Goal: Information Seeking & Learning: Learn about a topic

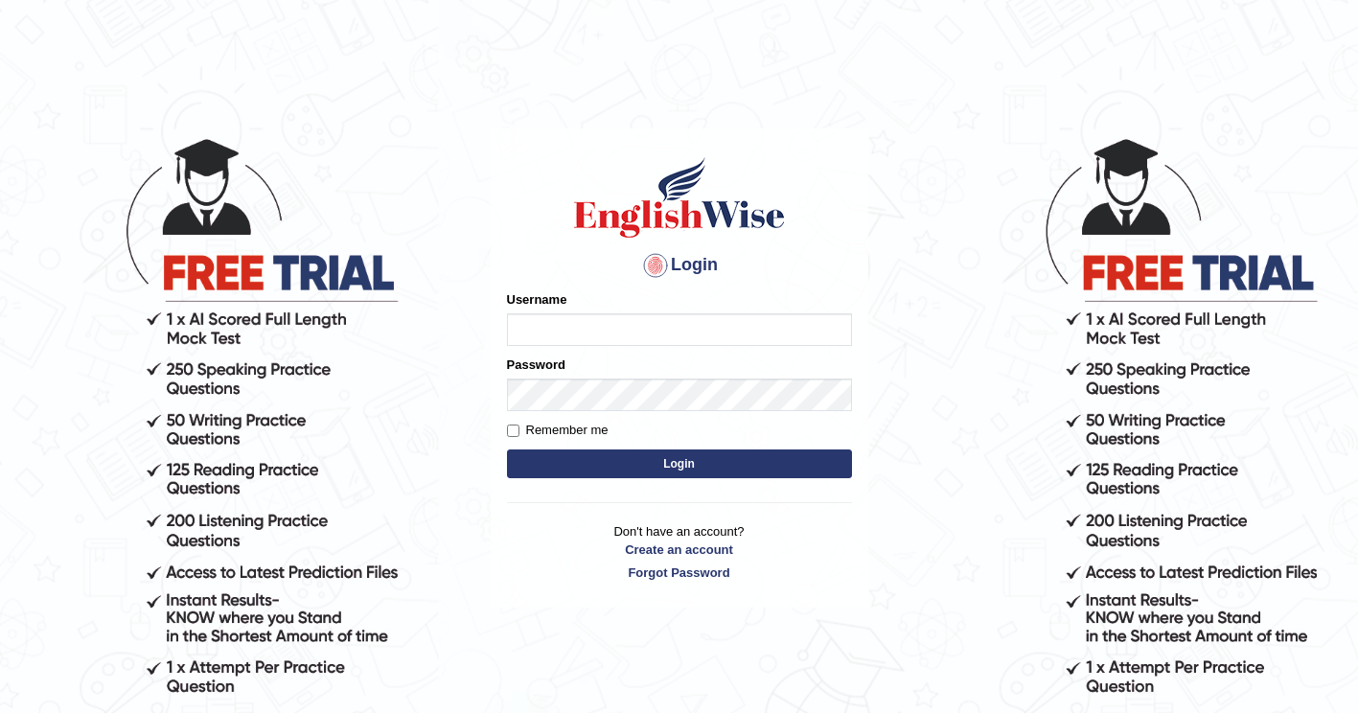
type input "ghena"
click at [675, 469] on button "Login" at bounding box center [679, 463] width 345 height 29
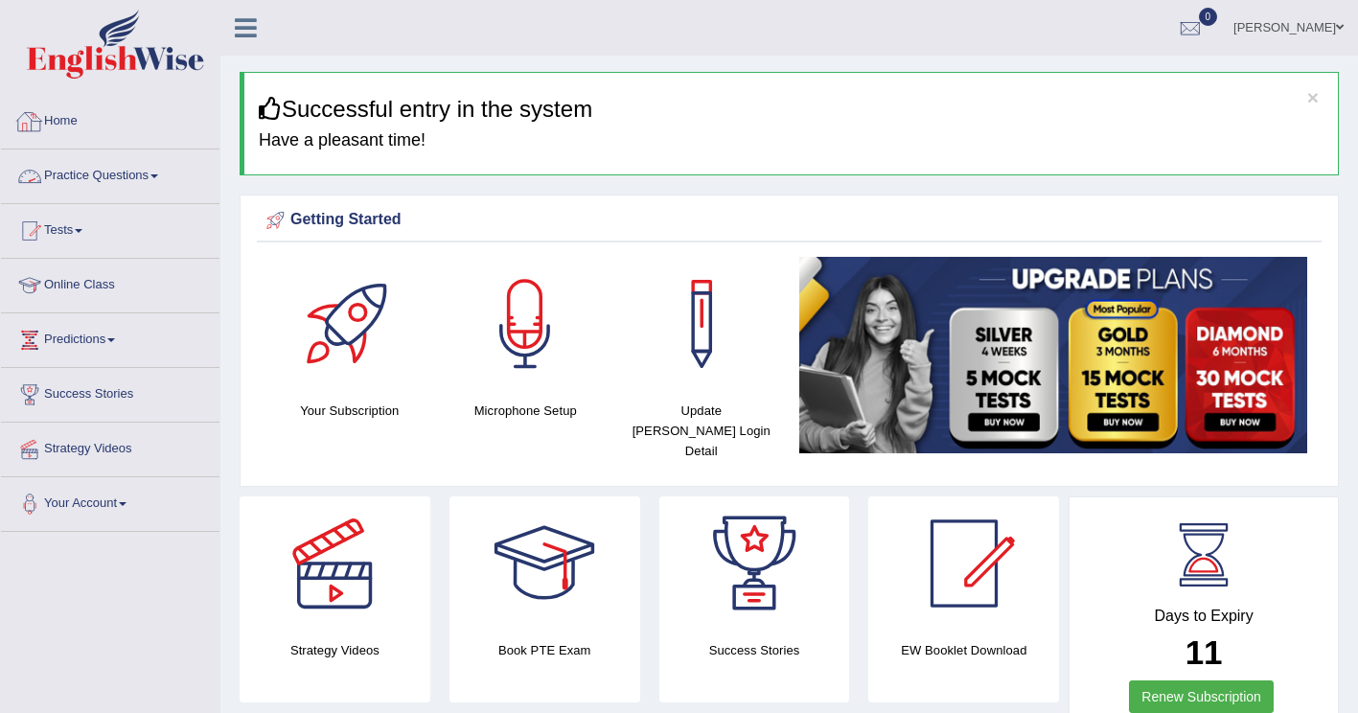
click at [73, 180] on link "Practice Questions" at bounding box center [110, 173] width 218 height 48
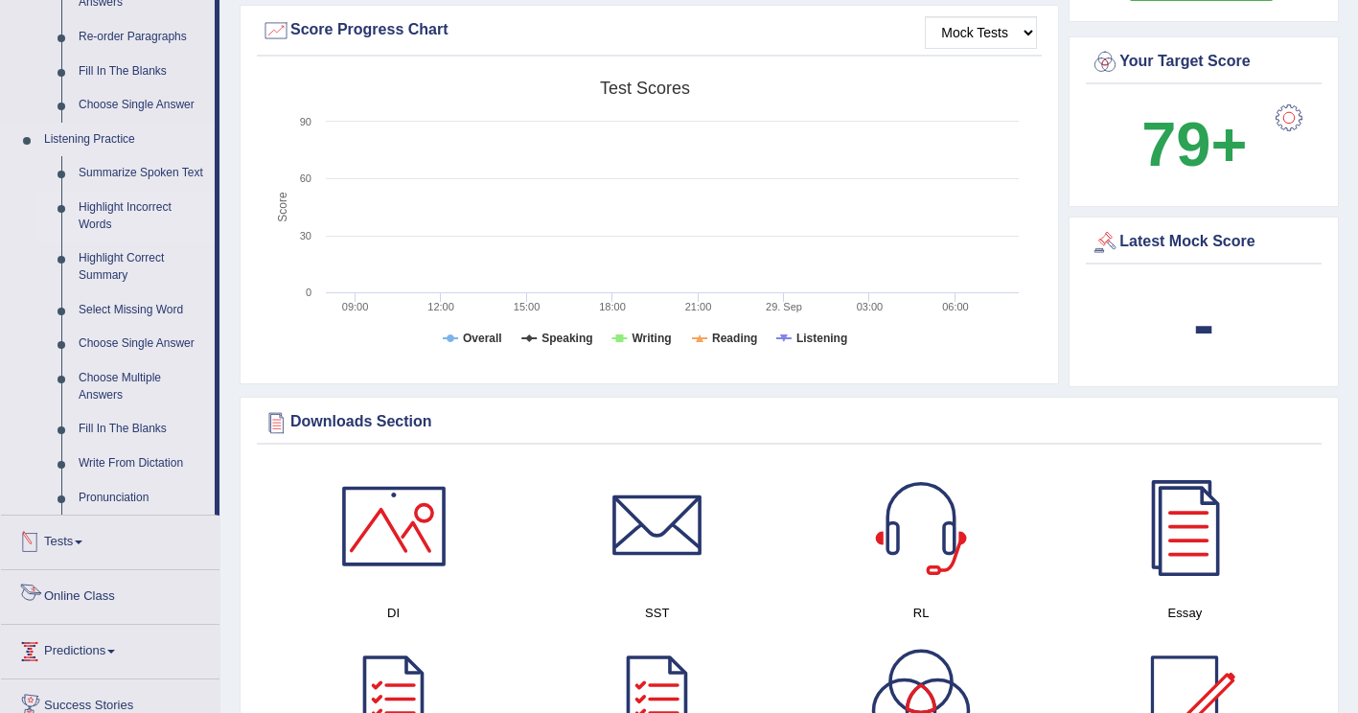
scroll to position [671, 0]
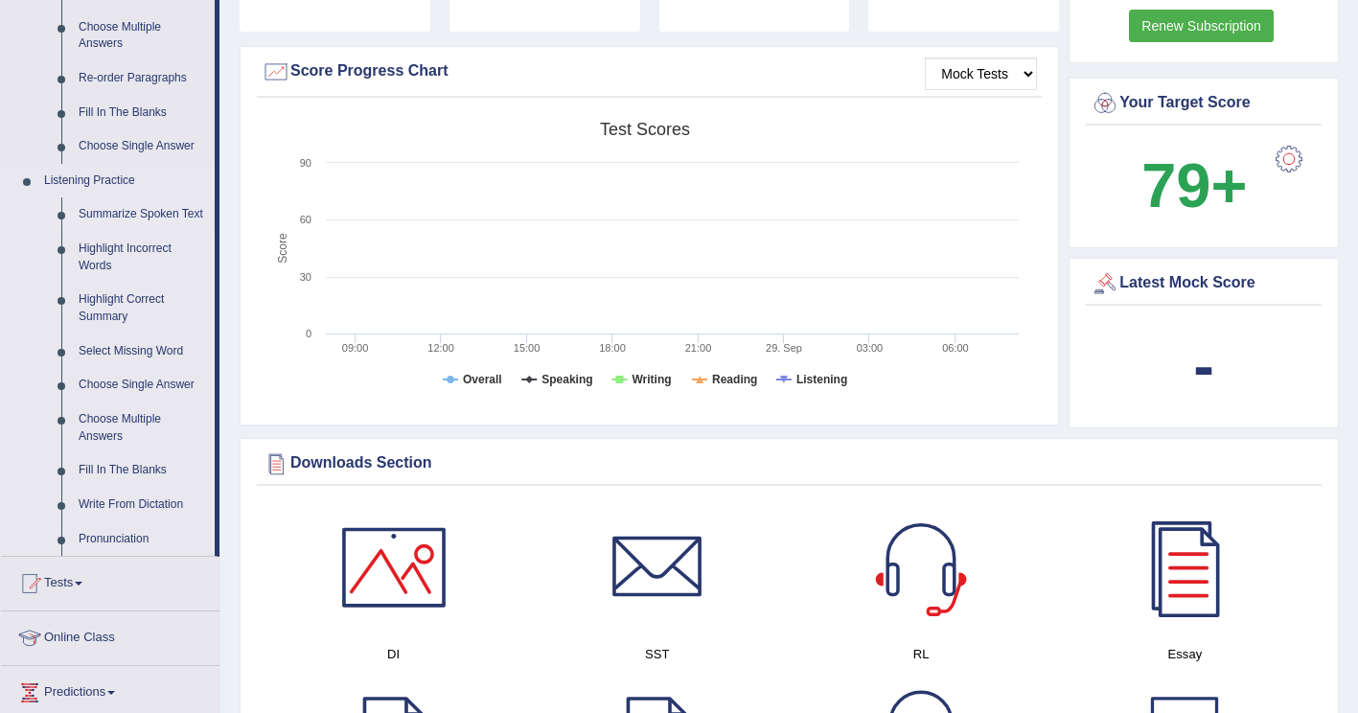
click at [145, 214] on link "Summarize Spoken Text" at bounding box center [142, 214] width 145 height 34
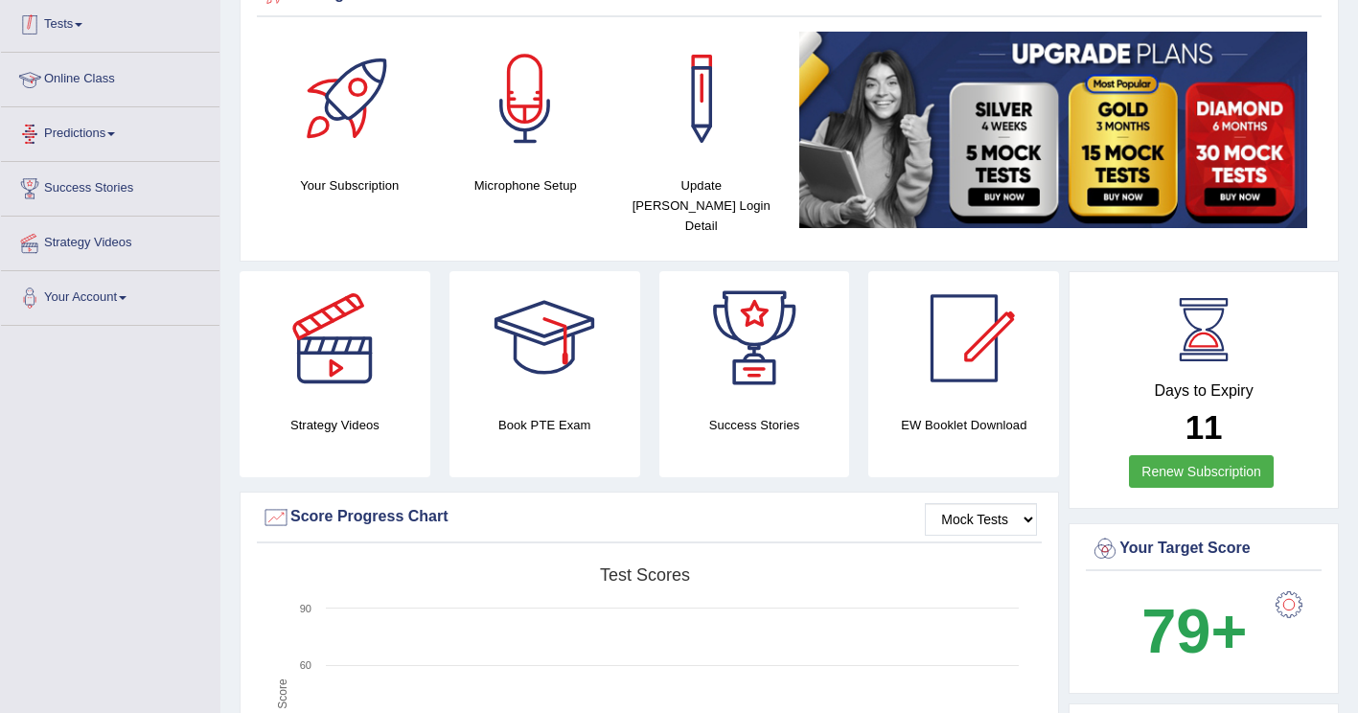
scroll to position [279, 0]
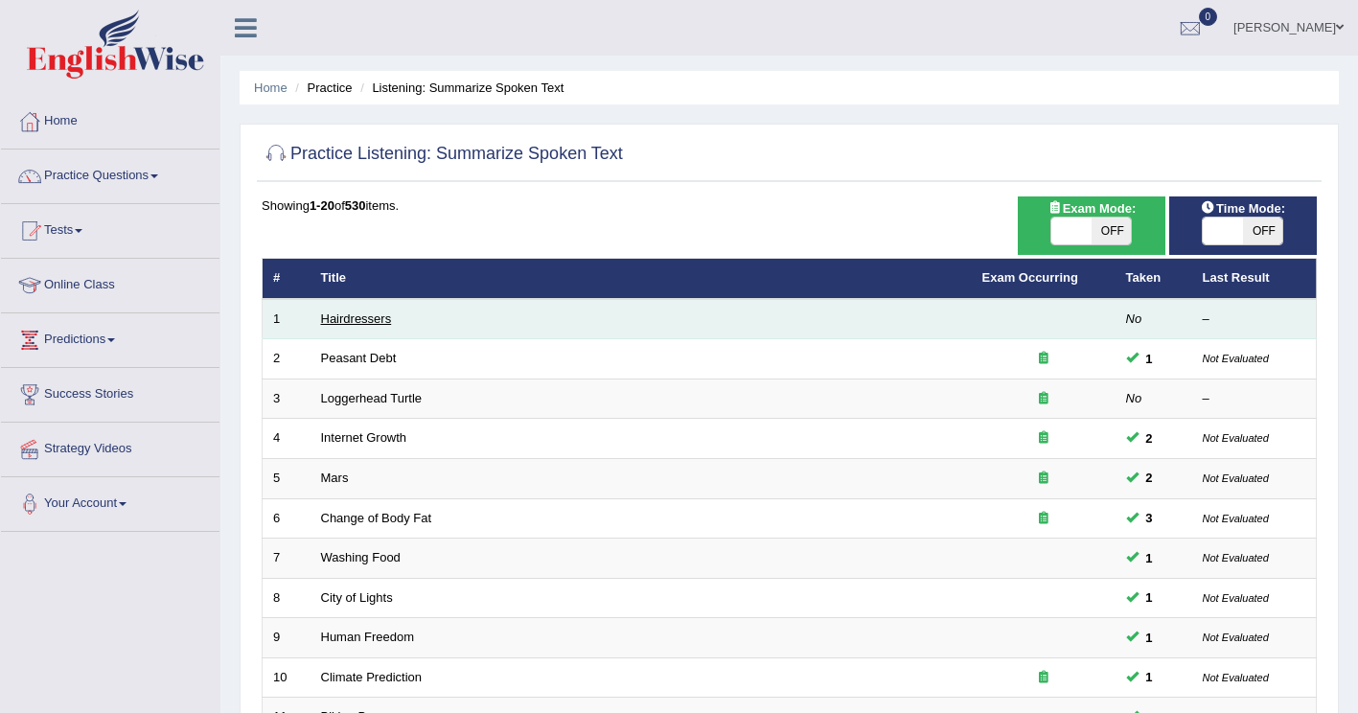
click at [361, 319] on link "Hairdressers" at bounding box center [356, 318] width 71 height 14
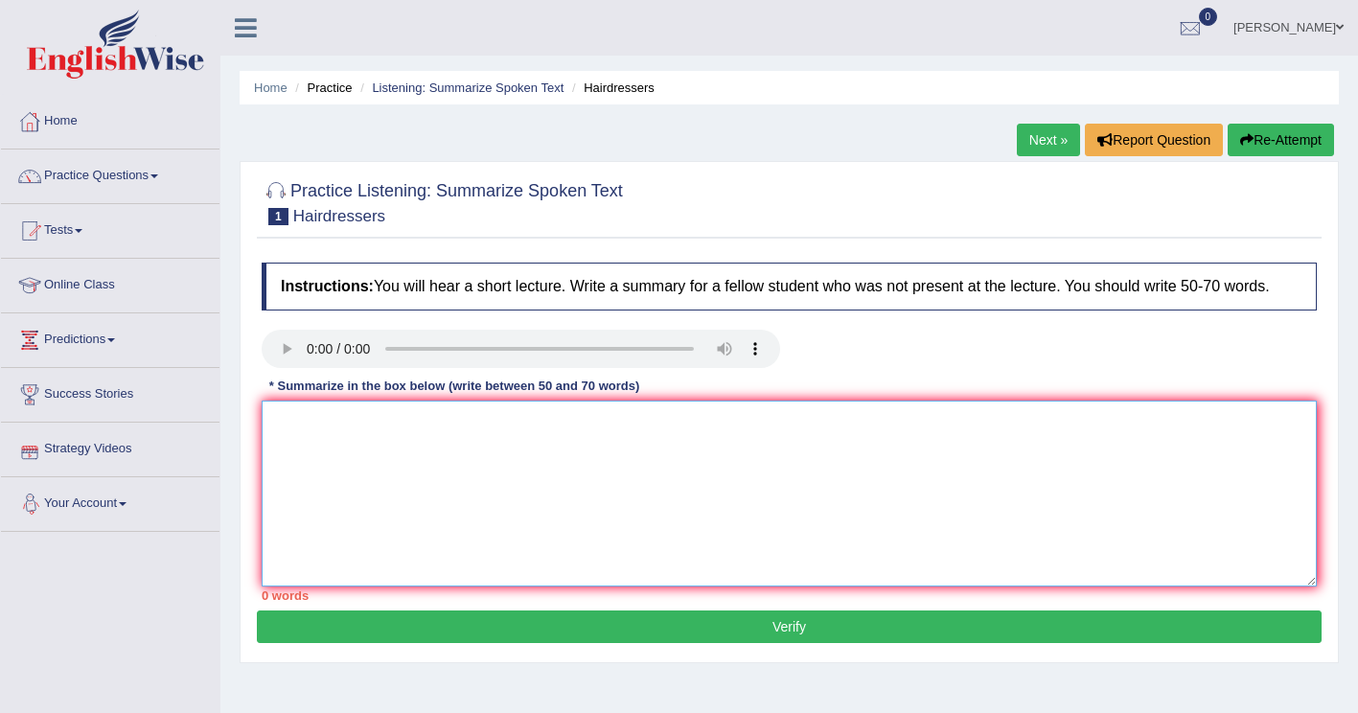
drag, startPoint x: 323, startPoint y: 444, endPoint x: 374, endPoint y: 414, distance: 58.8
click at [323, 443] on textarea at bounding box center [789, 494] width 1055 height 186
type textarea "t"
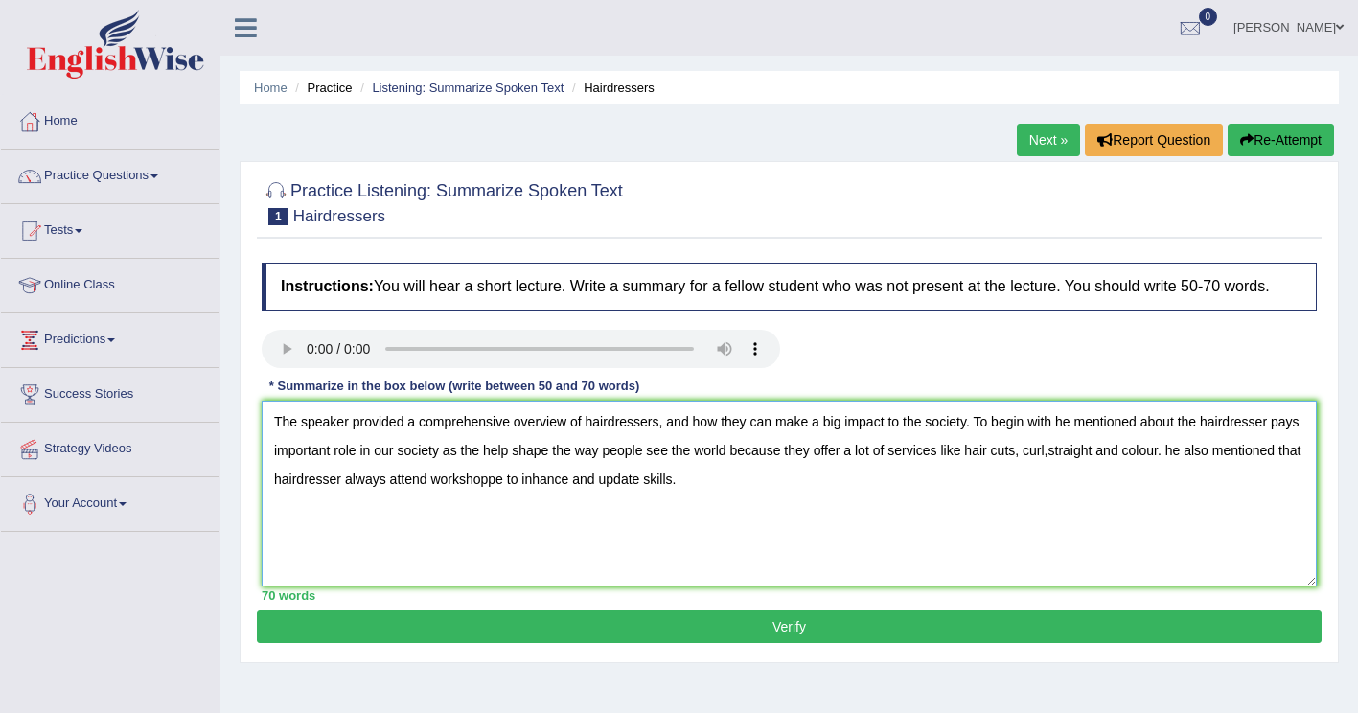
type textarea "The speaker provided a comprehensive overview of hairdressers, and how they can…"
click at [683, 626] on button "Verify" at bounding box center [789, 626] width 1065 height 33
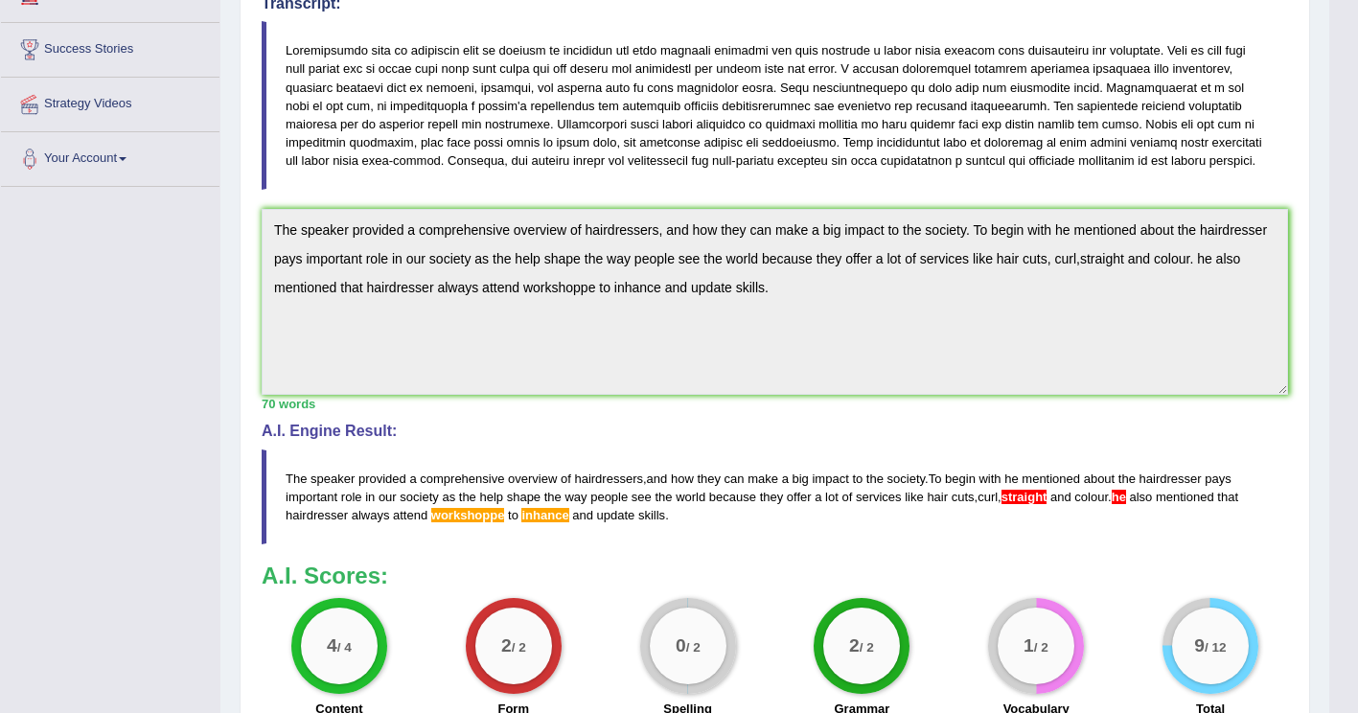
scroll to position [540, 0]
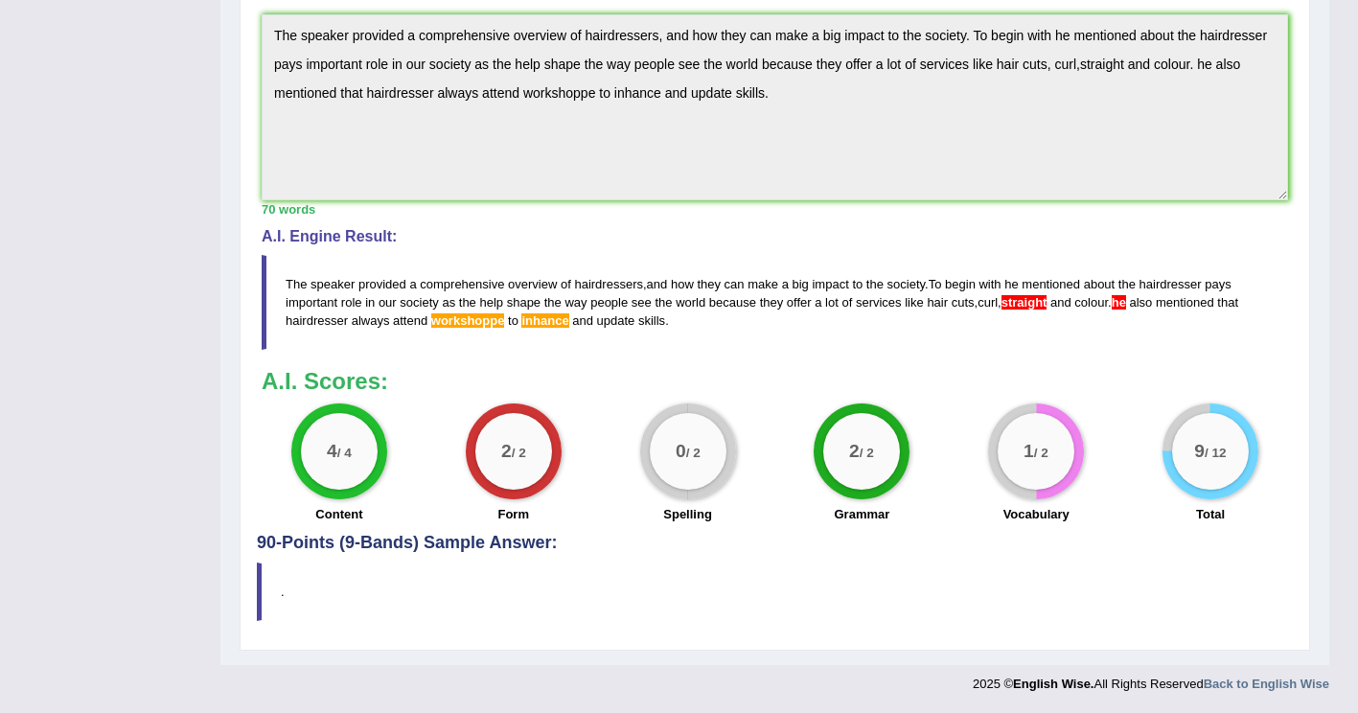
click at [250, 580] on div "Practice Listening: Summarize Spoken Text 1 Hairdressers Instructions: You will…" at bounding box center [775, 136] width 1070 height 1029
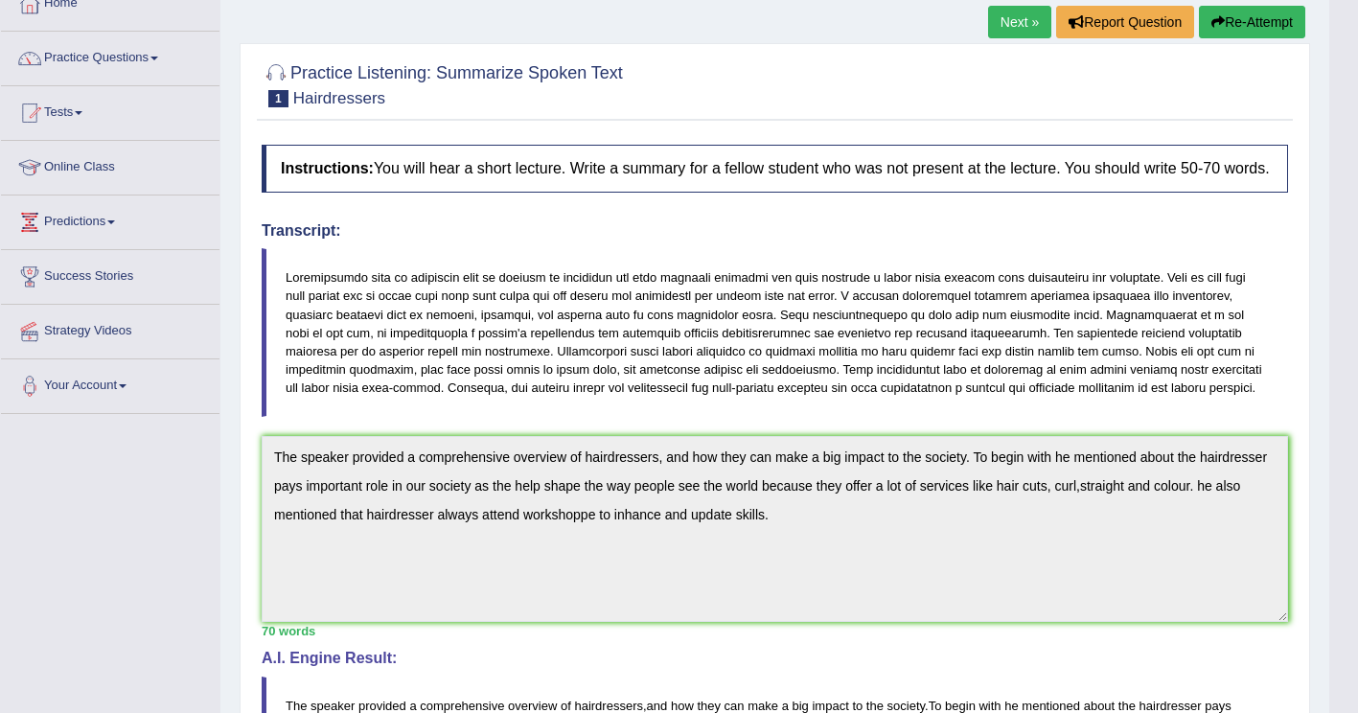
scroll to position [0, 0]
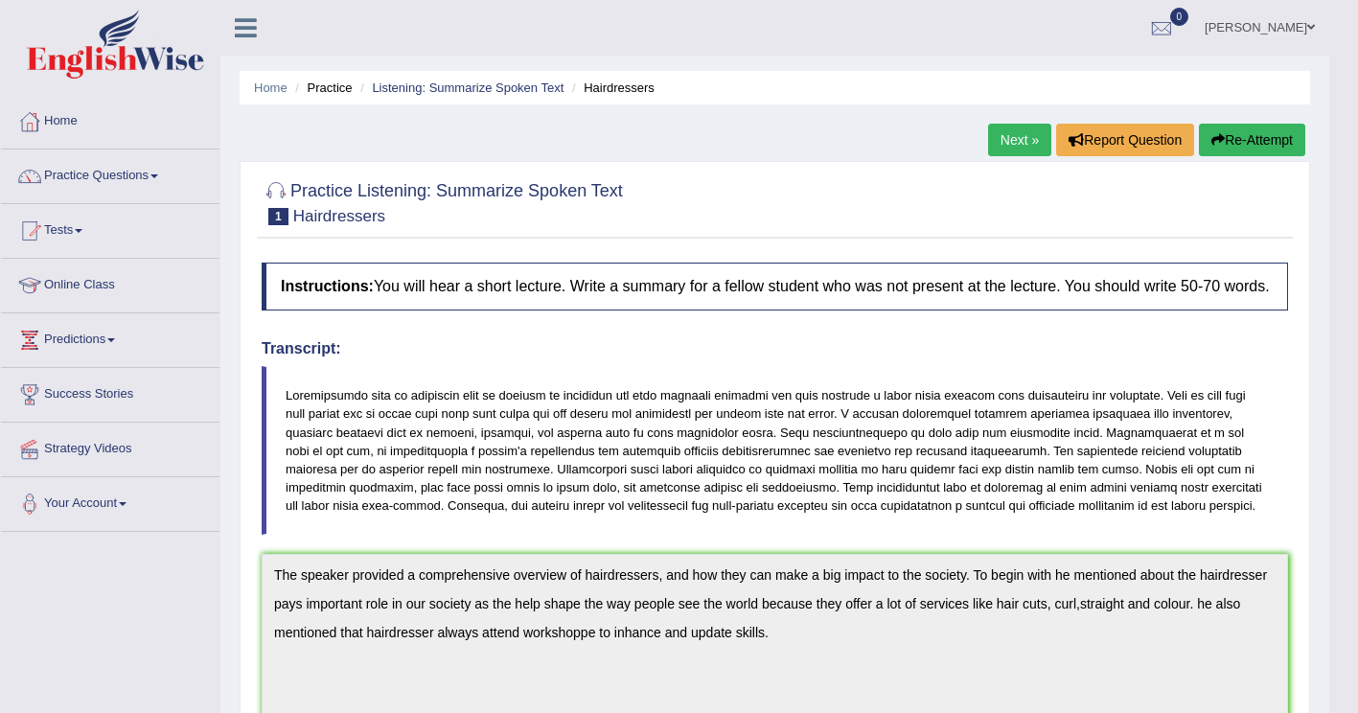
click at [1019, 138] on link "Next »" at bounding box center [1019, 140] width 63 height 33
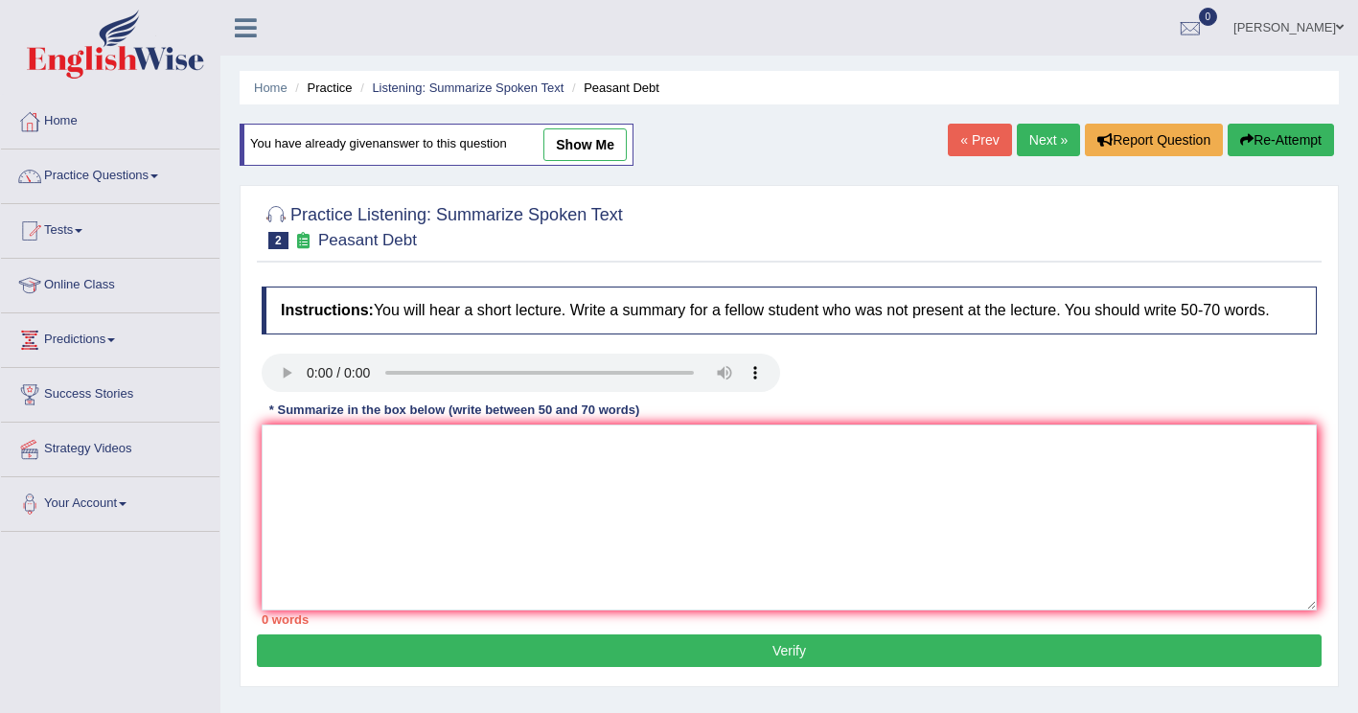
click at [143, 173] on link "Practice Questions" at bounding box center [110, 173] width 218 height 48
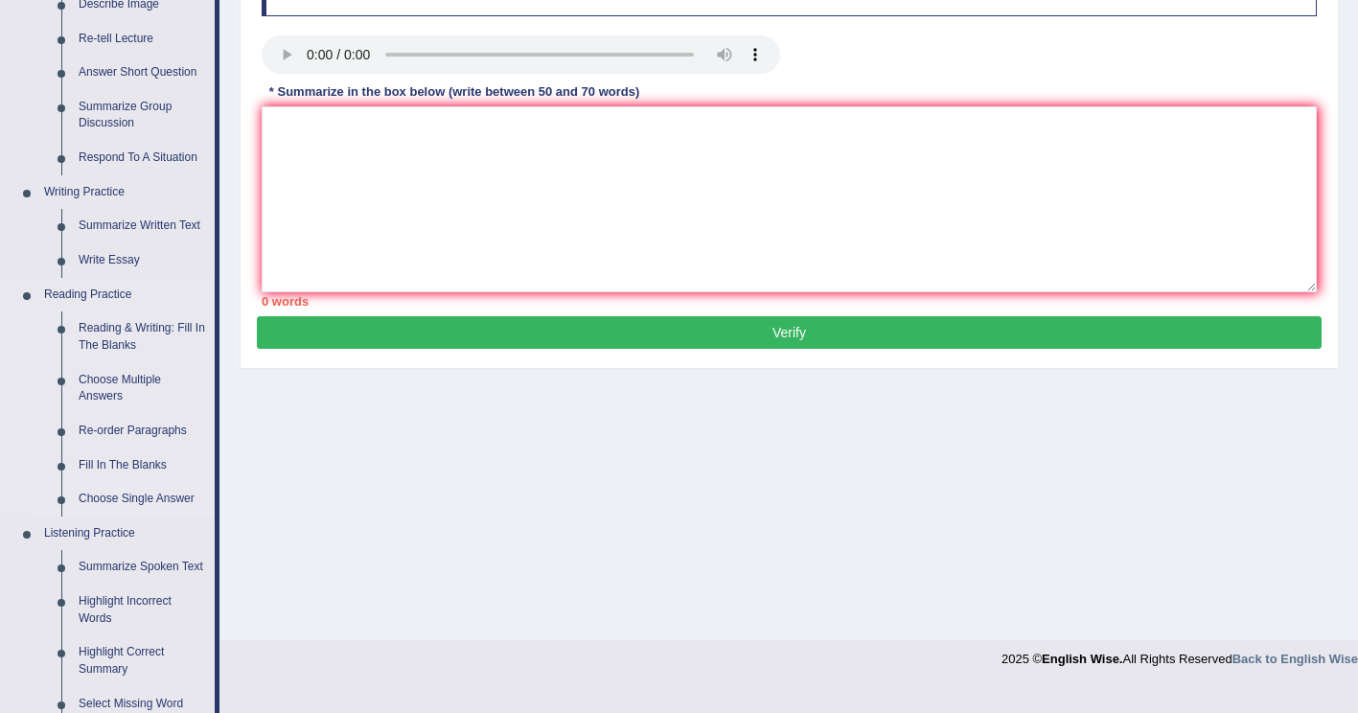
scroll to position [383, 0]
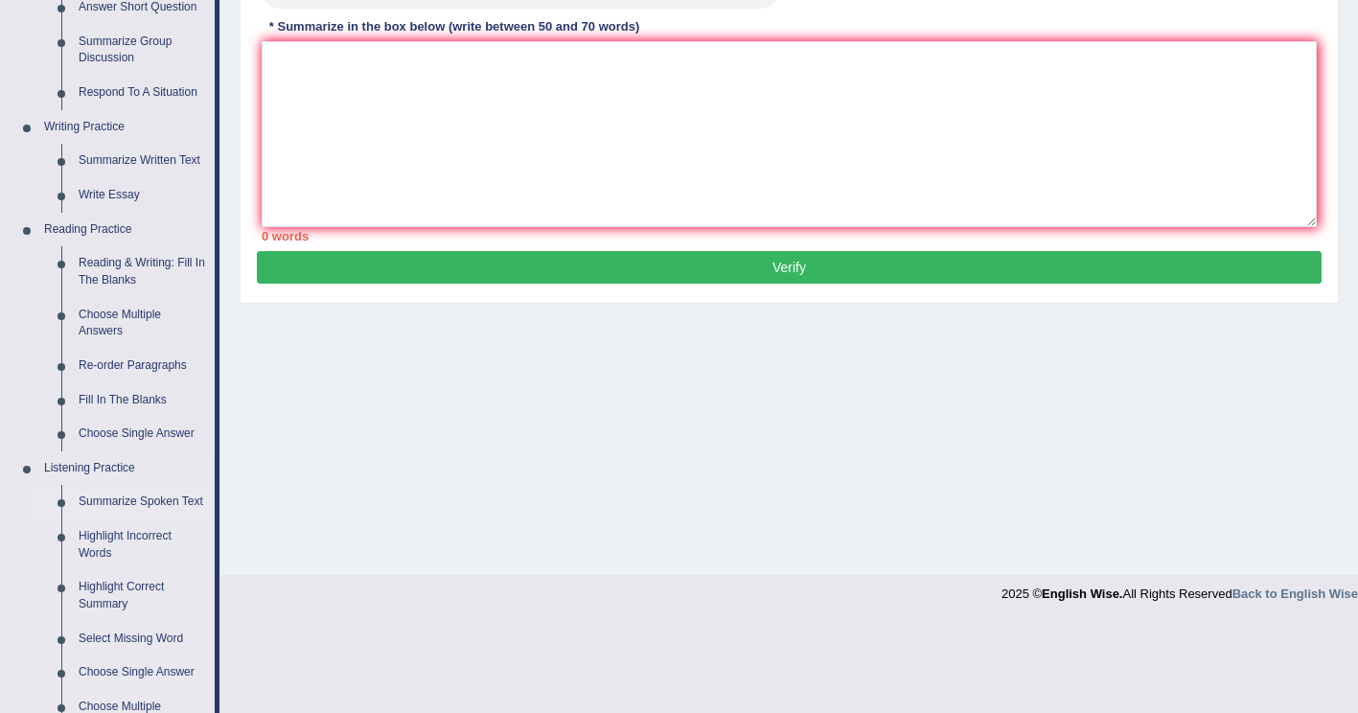
click at [104, 500] on link "Summarize Spoken Text" at bounding box center [142, 502] width 145 height 34
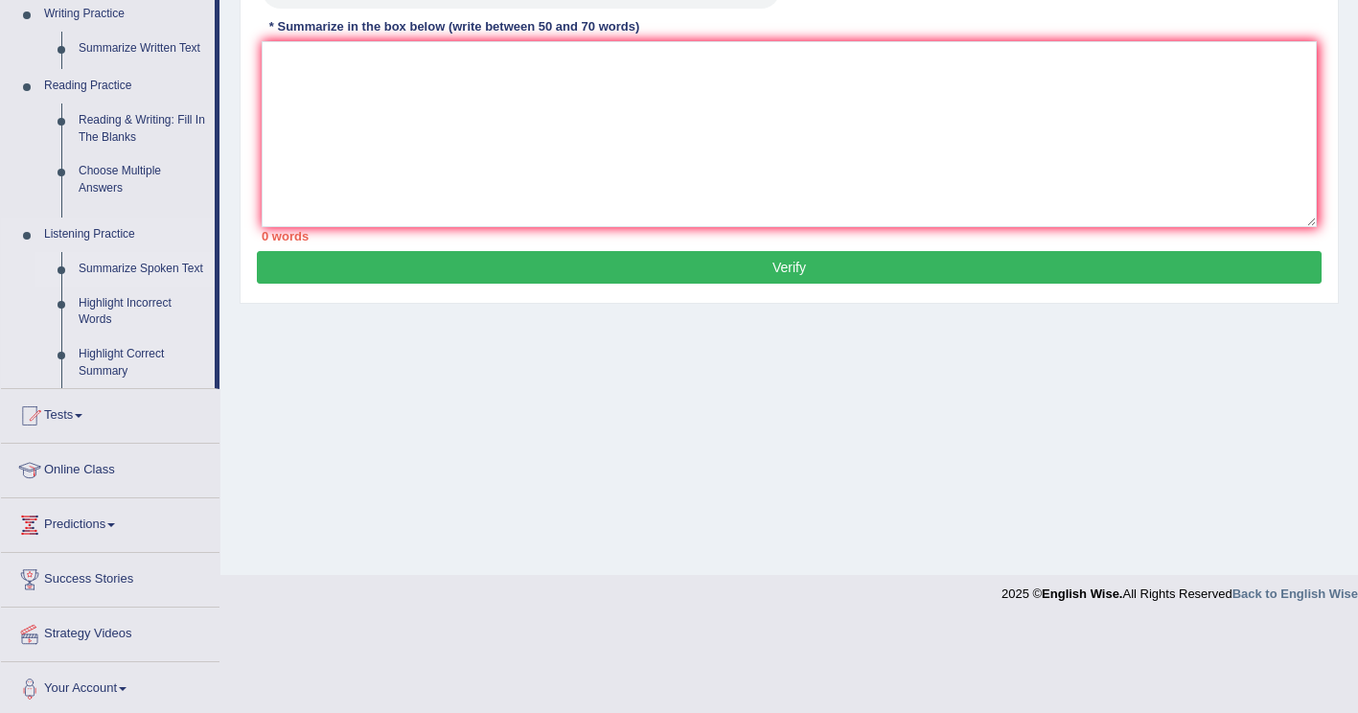
scroll to position [293, 0]
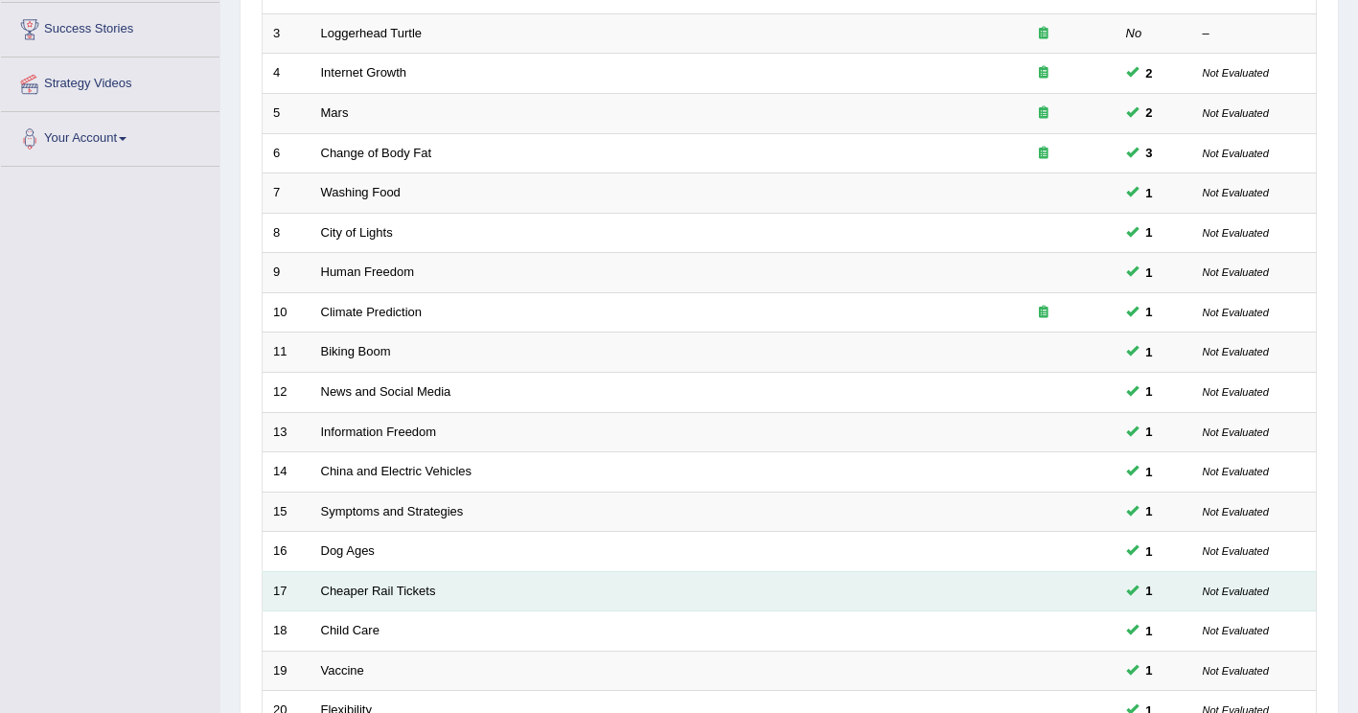
scroll to position [556, 0]
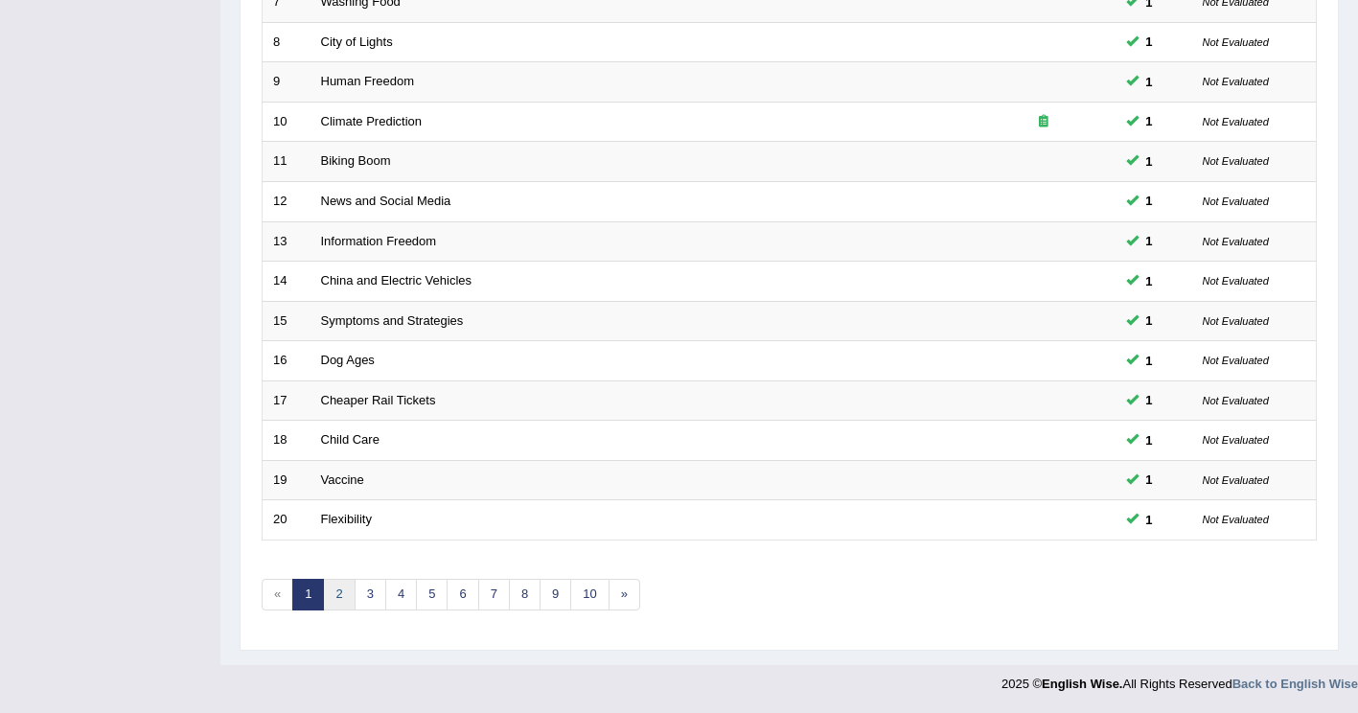
click at [332, 593] on link "2" at bounding box center [339, 595] width 32 height 32
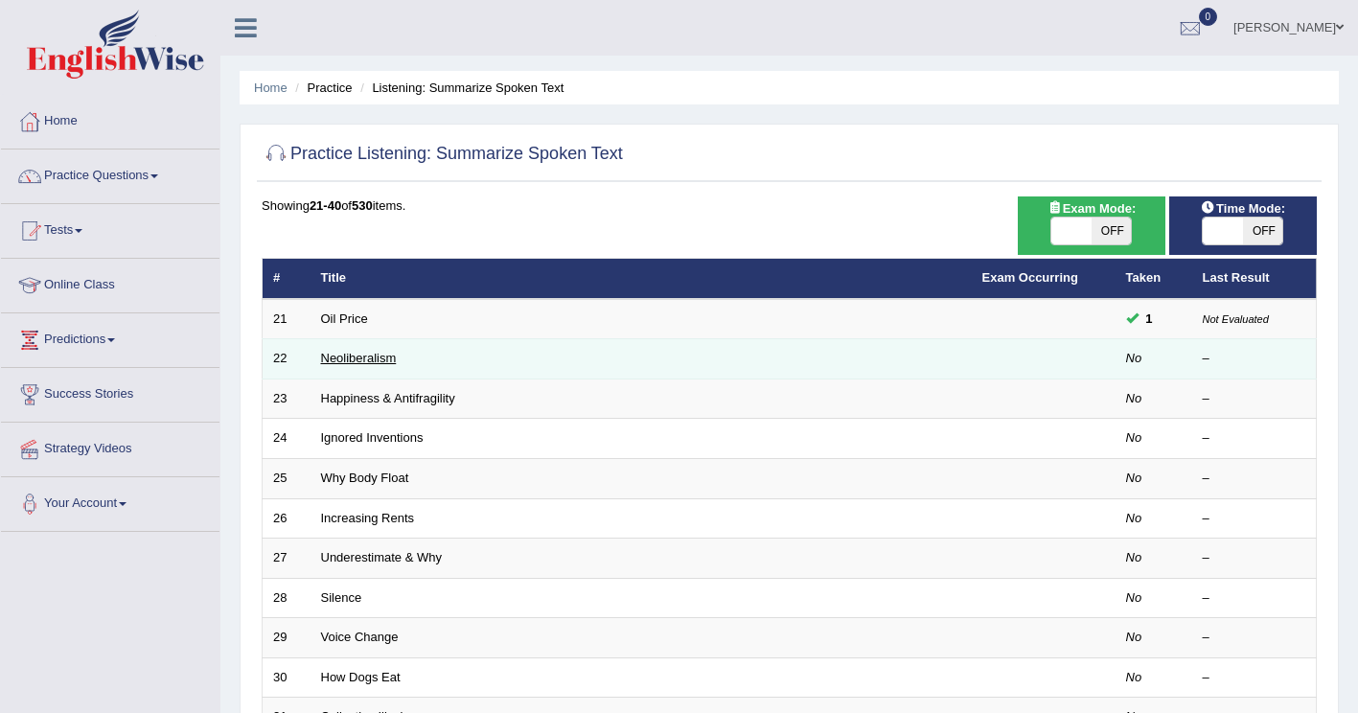
click at [349, 360] on link "Neoliberalism" at bounding box center [359, 358] width 76 height 14
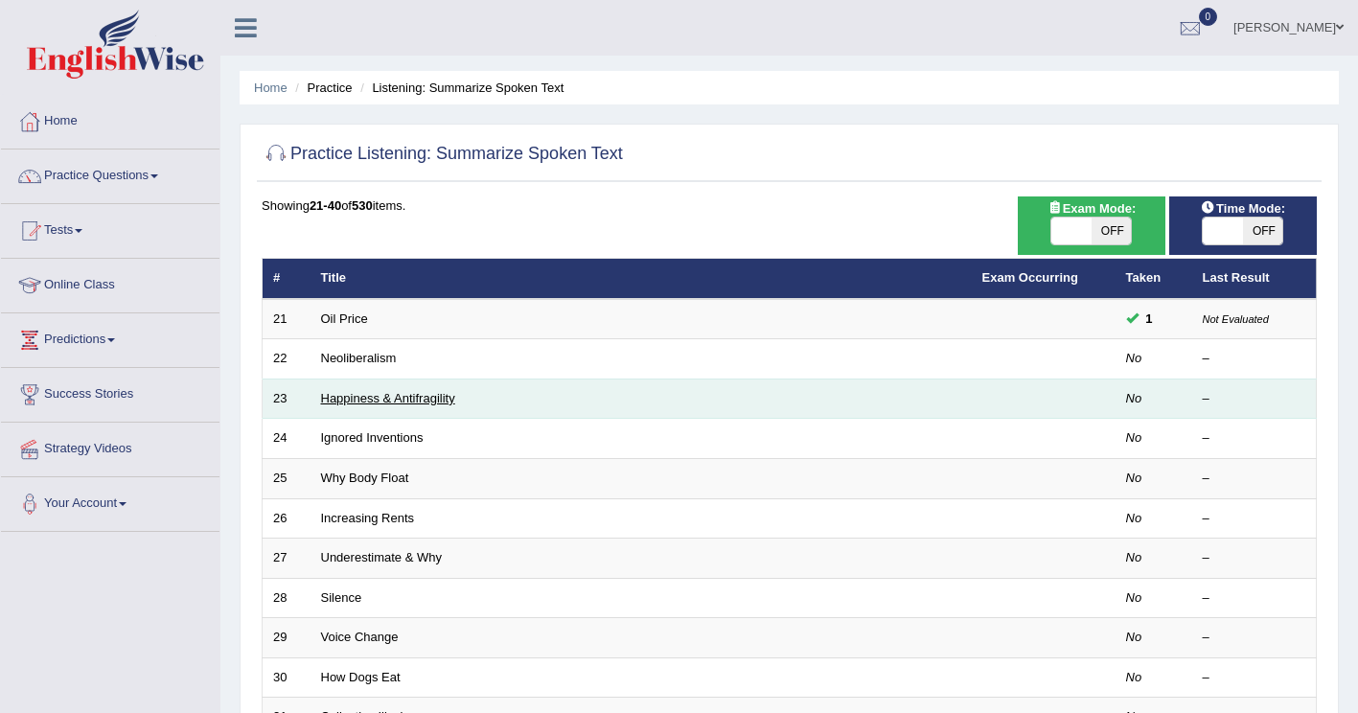
click at [378, 399] on link "Happiness & Antifragility" at bounding box center [388, 398] width 134 height 14
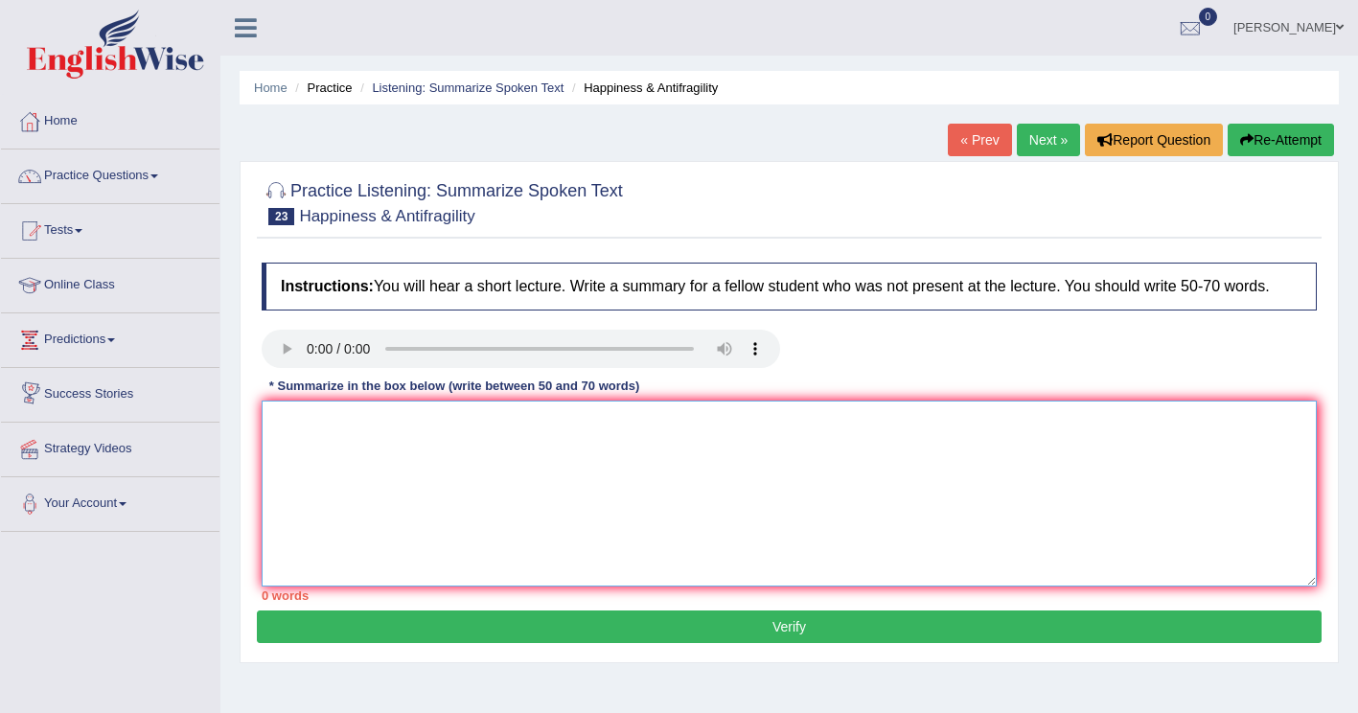
click at [326, 422] on textarea at bounding box center [789, 494] width 1055 height 186
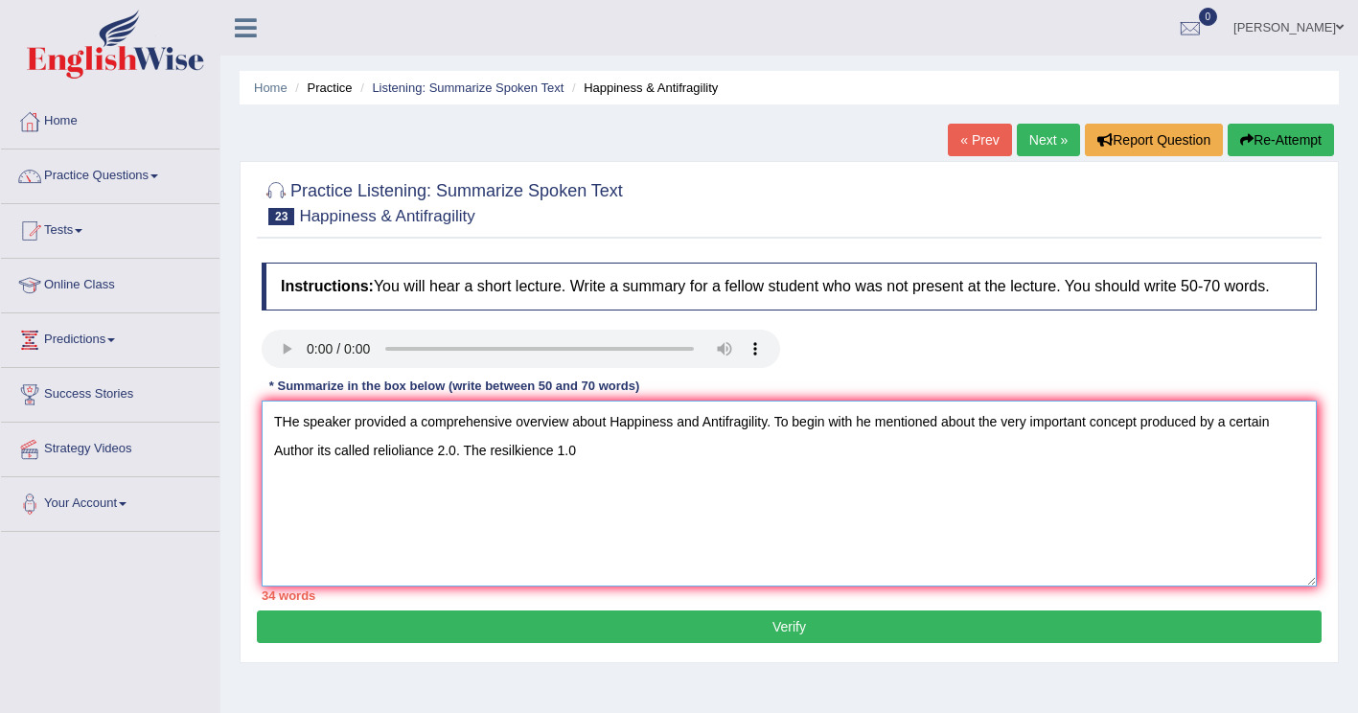
click at [393, 458] on textarea "THe speaker provided a comprehensive overview about Happiness and Antifragility…" at bounding box center [789, 494] width 1055 height 186
click at [405, 462] on textarea "THe speaker provided a comprehensive overview about Happiness and Antifragility…" at bounding box center [789, 494] width 1055 height 186
click at [405, 455] on textarea "THe speaker provided a comprehensive overview about Happiness and Antifragility…" at bounding box center [789, 494] width 1055 height 186
click at [524, 456] on textarea "THe speaker provided a comprehensive overview about Happiness and Antifragility…" at bounding box center [789, 494] width 1055 height 186
click at [586, 450] on textarea "THe speaker provided a comprehensive overview about Happiness and Antifragility…" at bounding box center [789, 494] width 1055 height 186
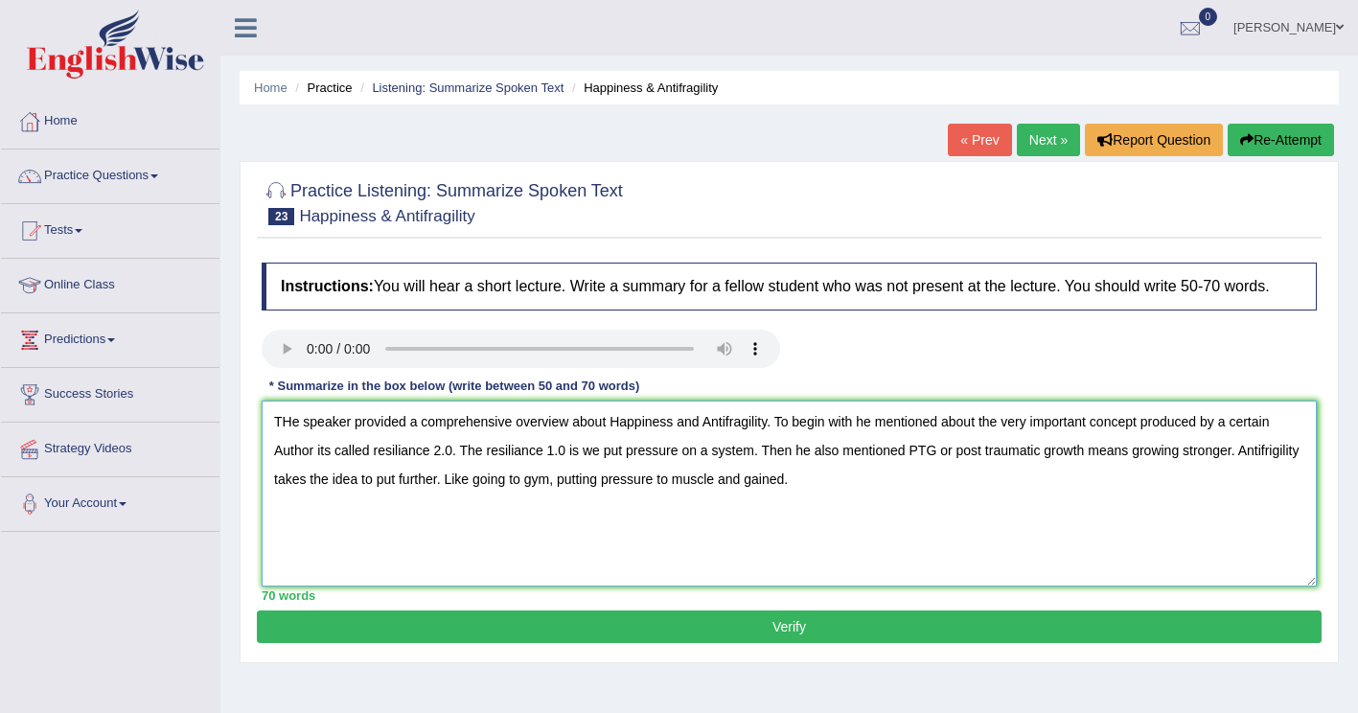
click at [293, 421] on textarea "THe speaker provided a comprehensive overview about Happiness and Antifragility…" at bounding box center [789, 494] width 1055 height 186
type textarea "The speaker provided a comprehensive overview about Happiness and Antifragility…"
click at [600, 628] on button "Verify" at bounding box center [789, 626] width 1065 height 33
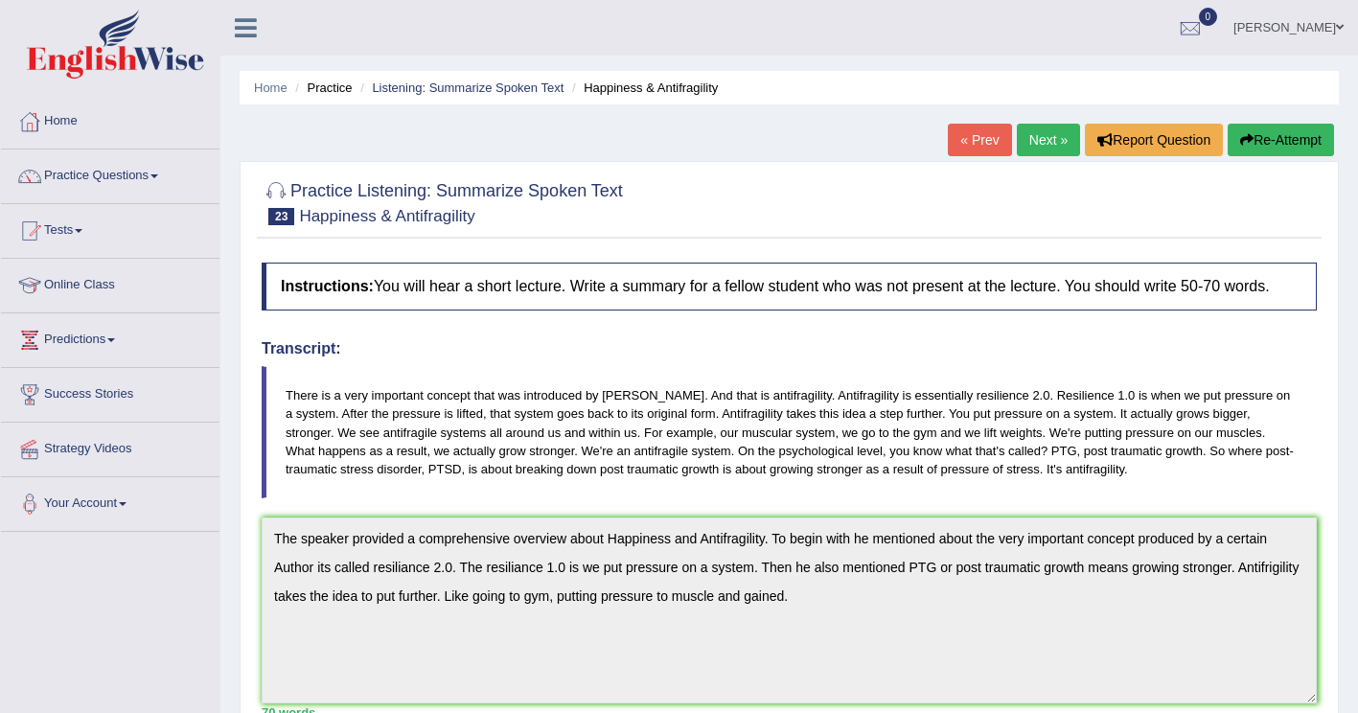
click at [1040, 142] on link "Next »" at bounding box center [1048, 140] width 63 height 33
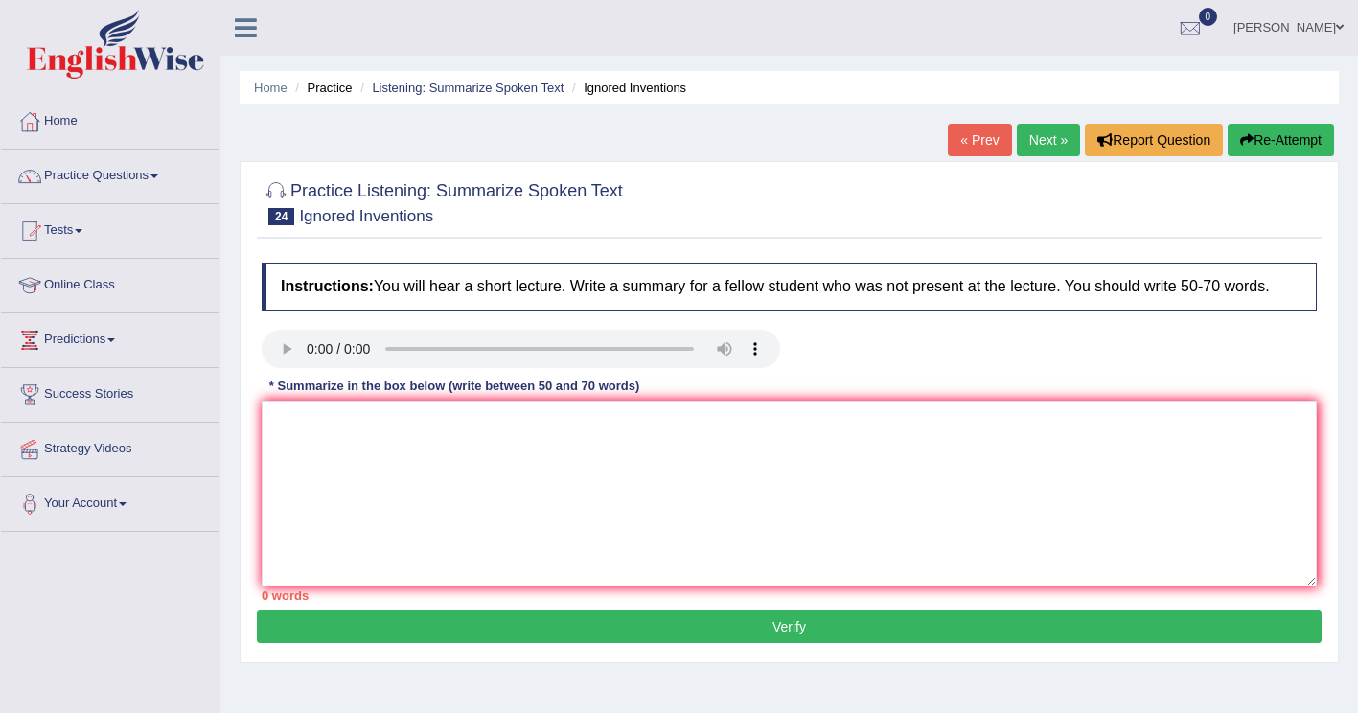
click at [121, 172] on link "Practice Questions" at bounding box center [110, 173] width 218 height 48
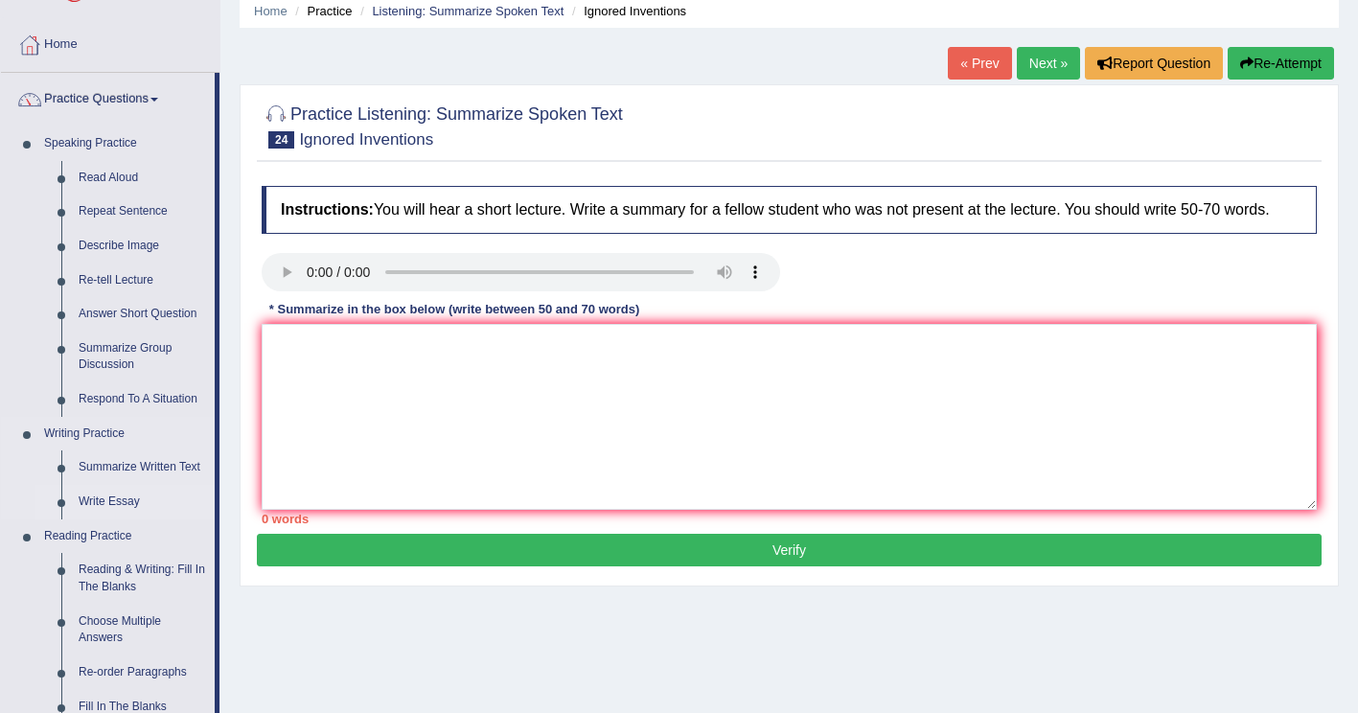
scroll to position [652, 0]
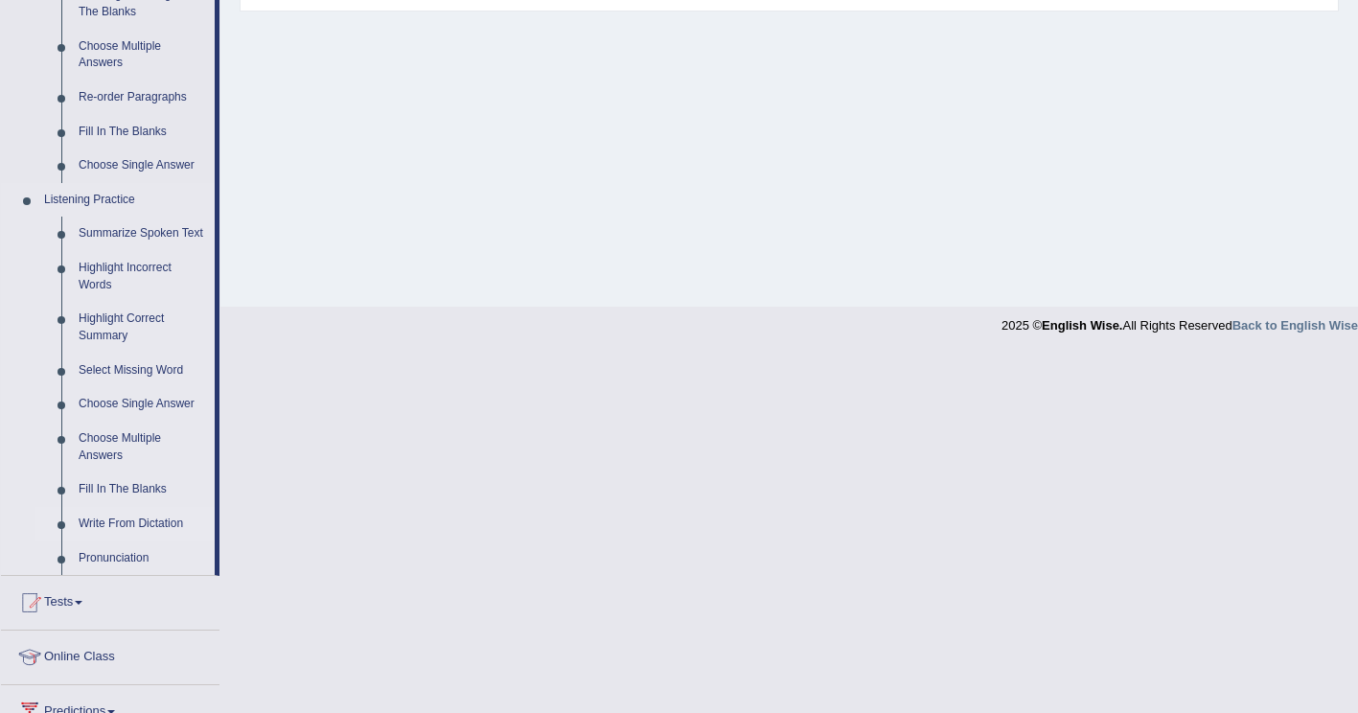
click at [129, 522] on link "Write From Dictation" at bounding box center [142, 524] width 145 height 34
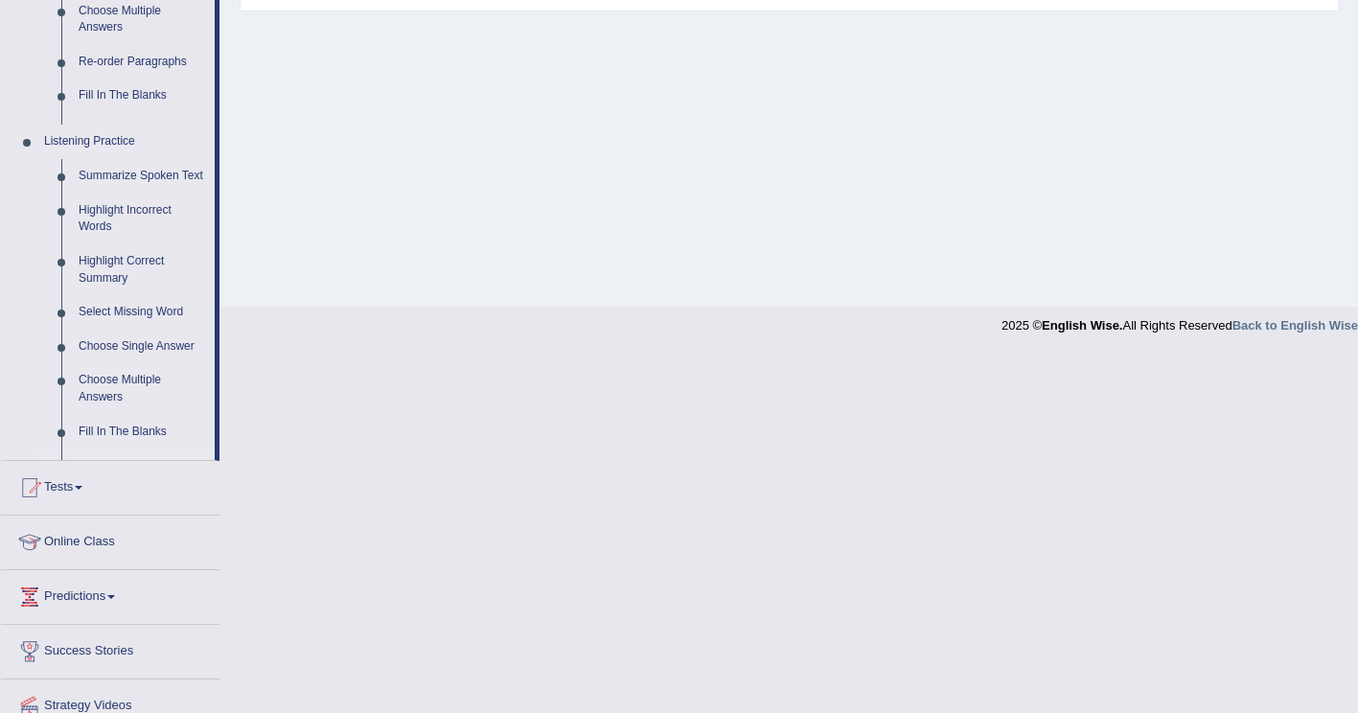
scroll to position [293, 0]
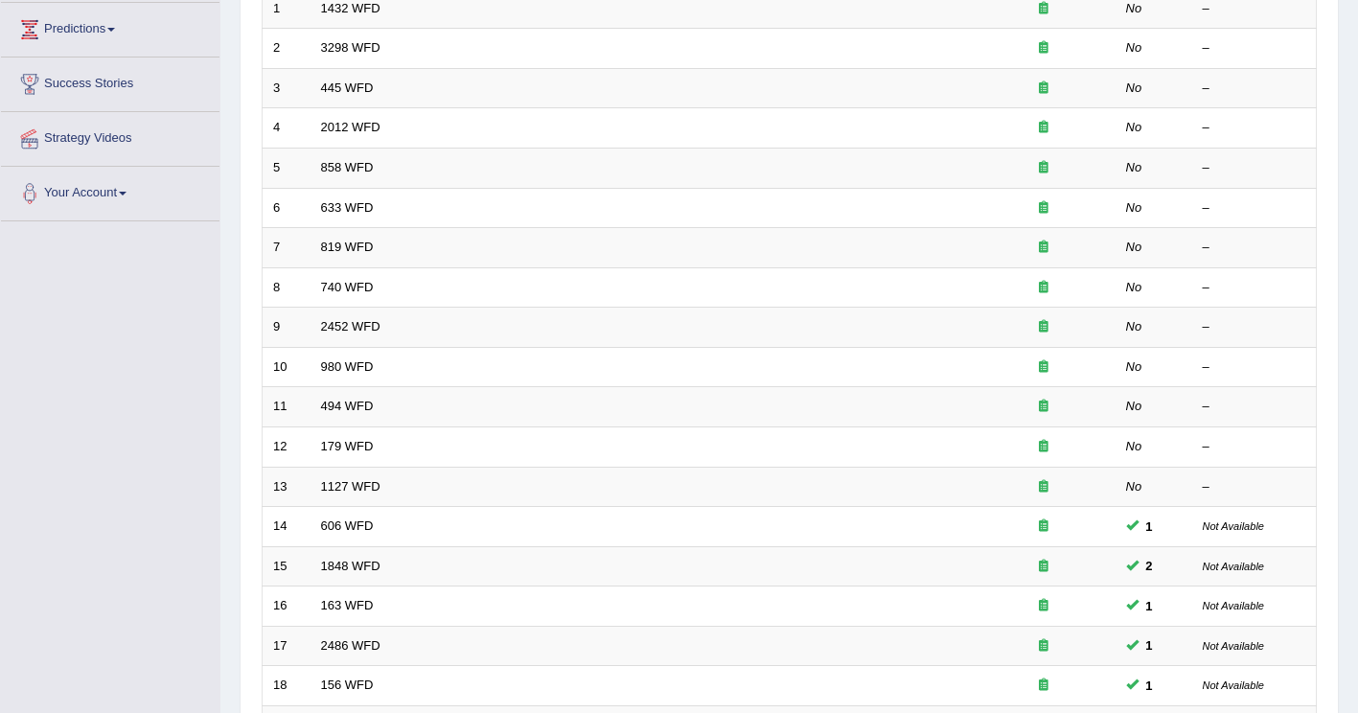
scroll to position [556, 0]
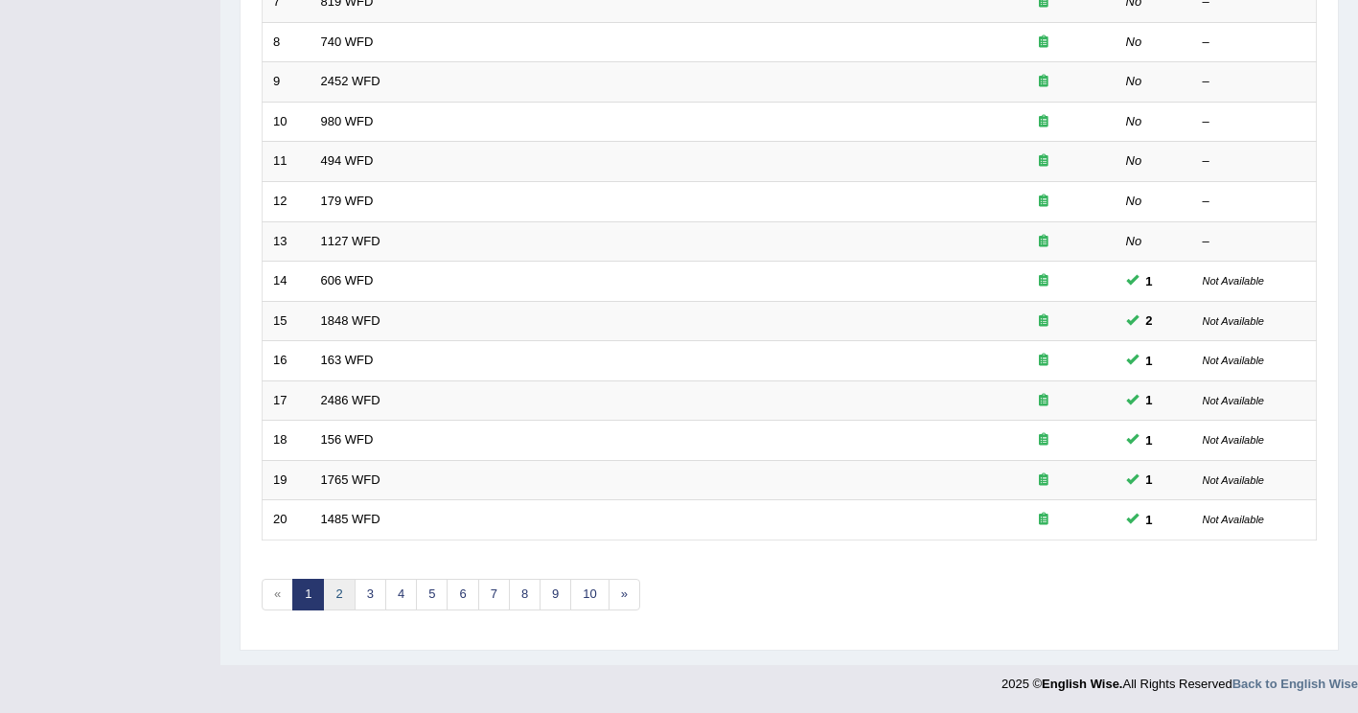
click at [333, 601] on link "2" at bounding box center [339, 595] width 32 height 32
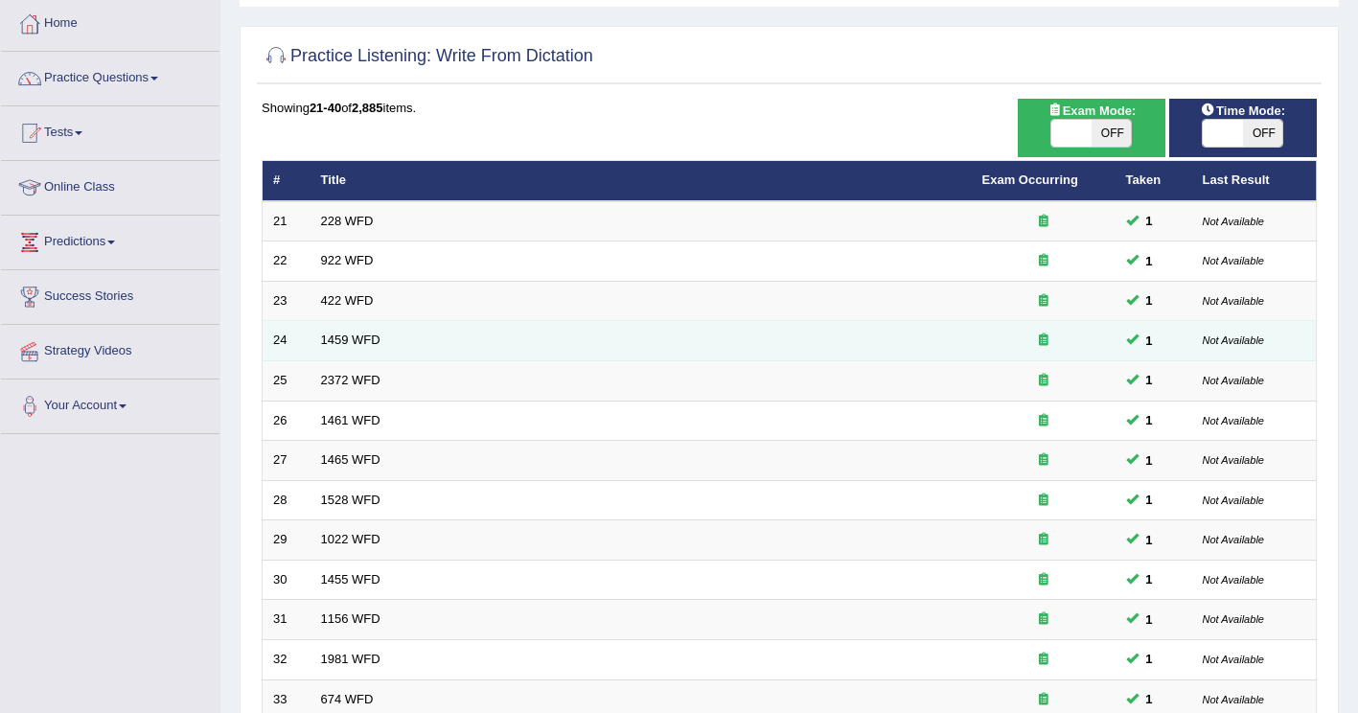
scroll to position [77, 0]
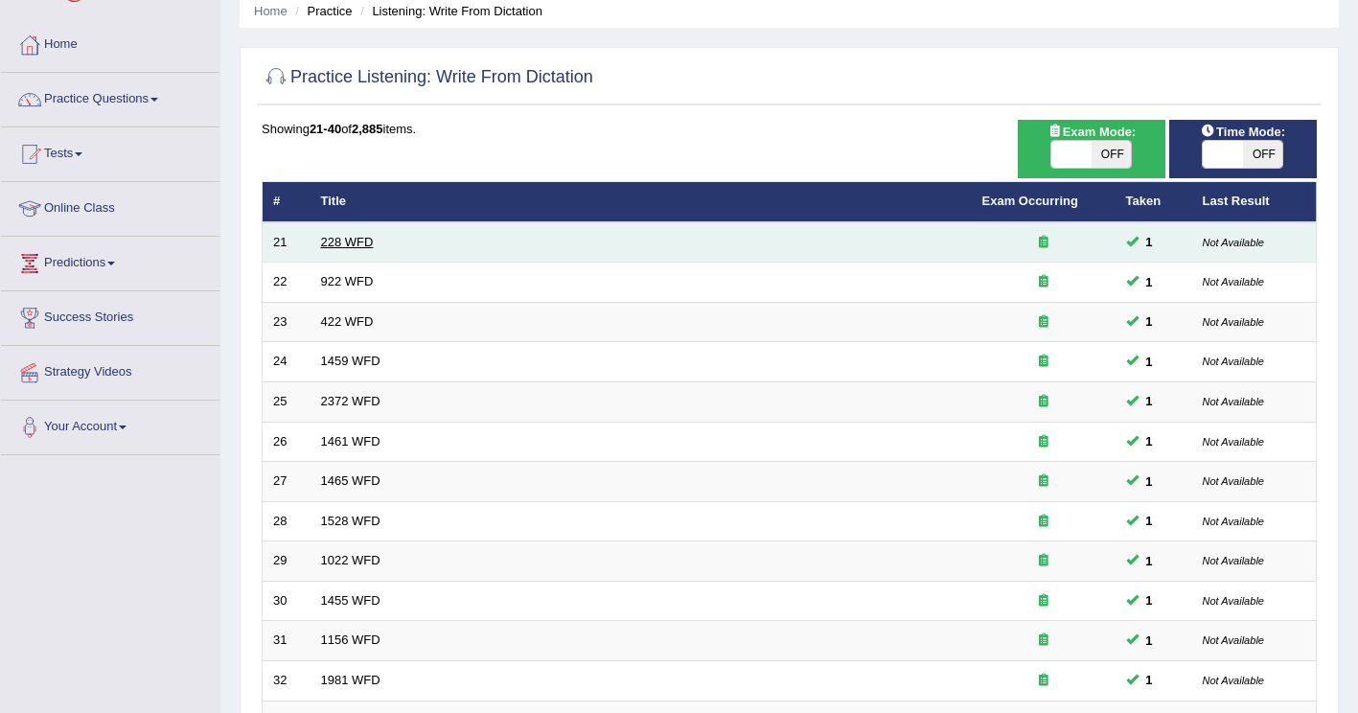
click at [347, 242] on link "228 WFD" at bounding box center [347, 242] width 53 height 14
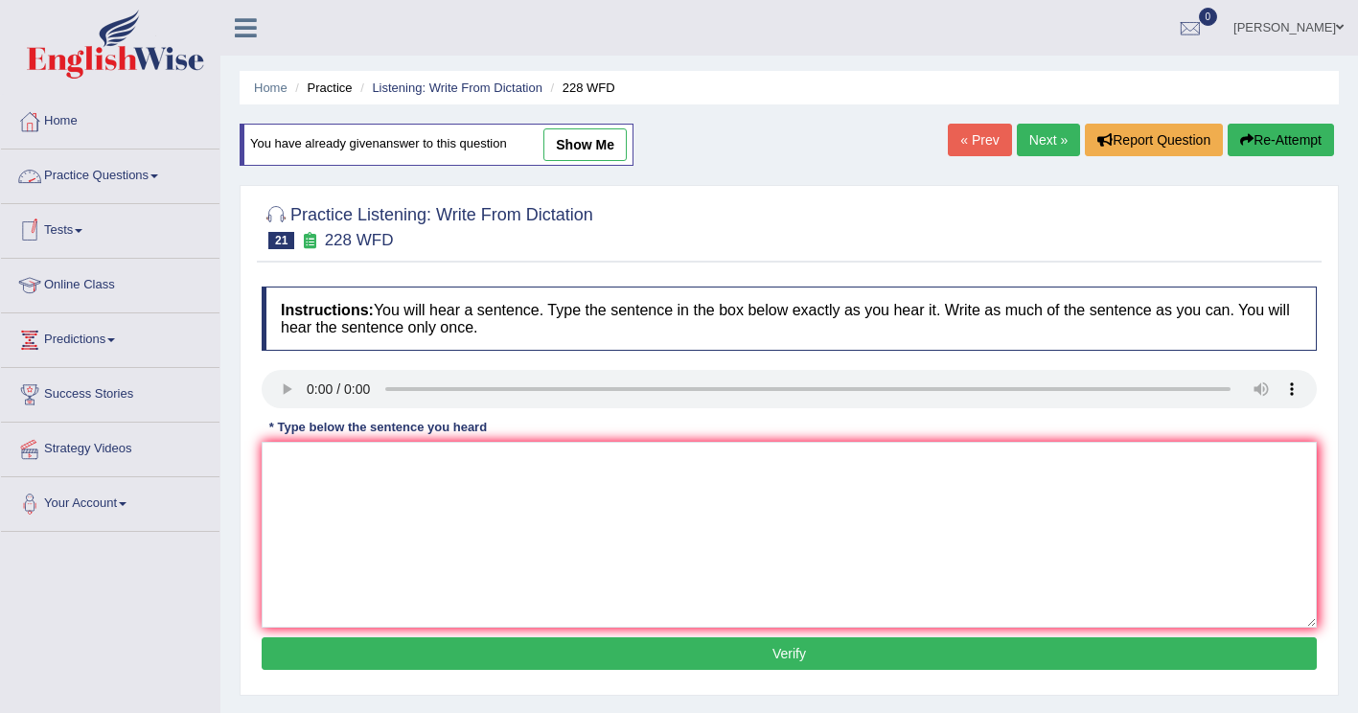
click at [158, 176] on span at bounding box center [154, 176] width 8 height 4
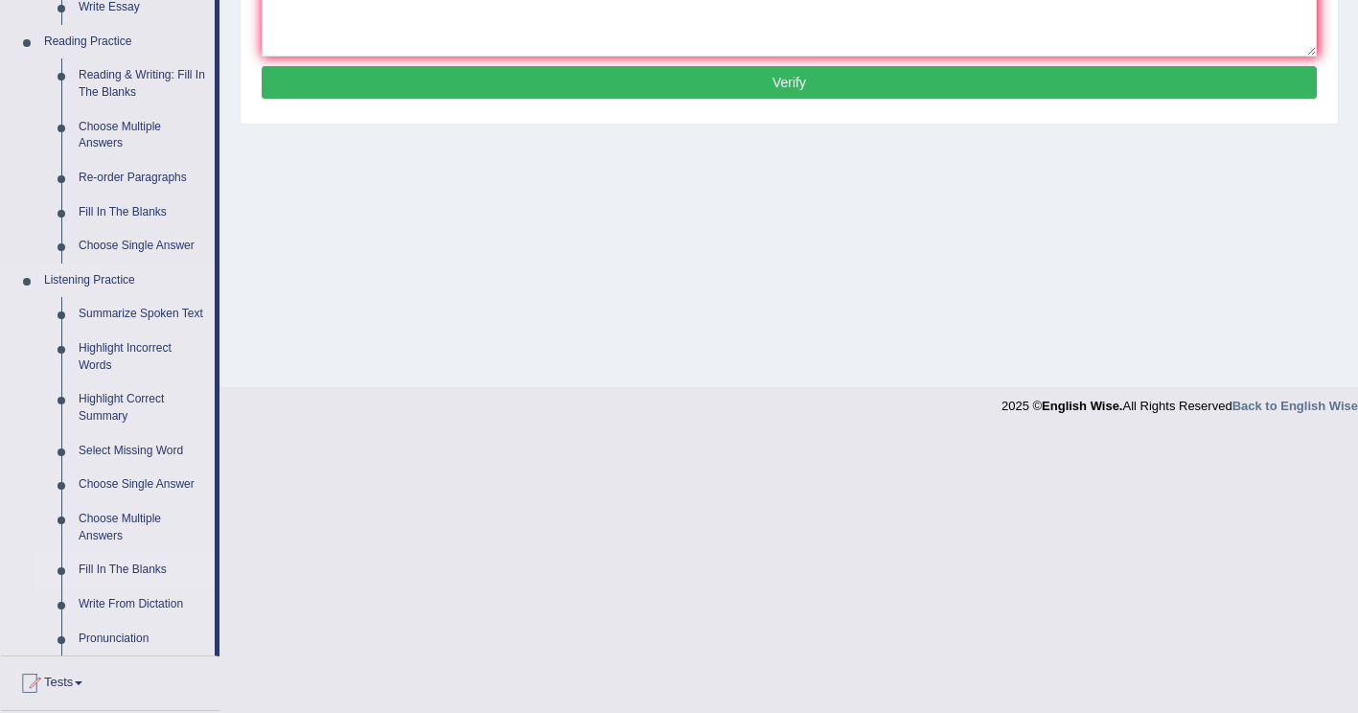
scroll to position [575, 0]
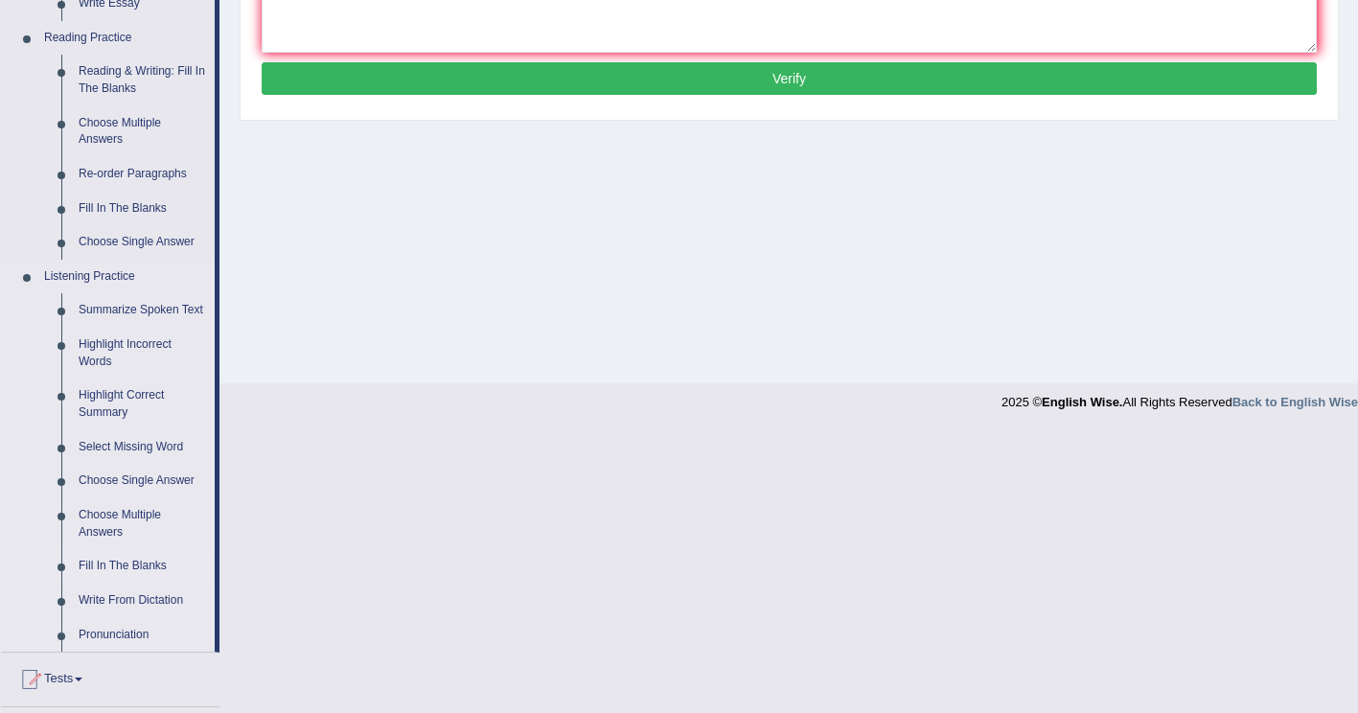
click at [143, 565] on link "Fill In The Blanks" at bounding box center [142, 566] width 145 height 34
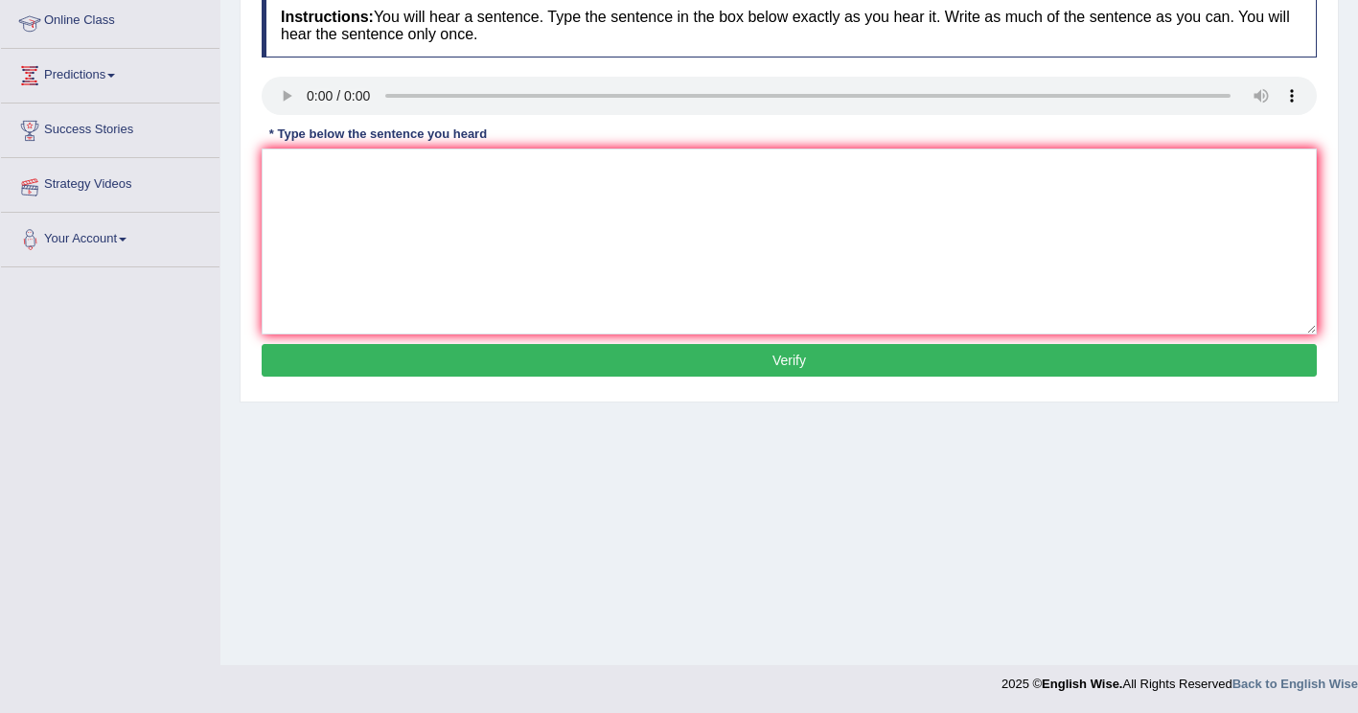
scroll to position [293, 0]
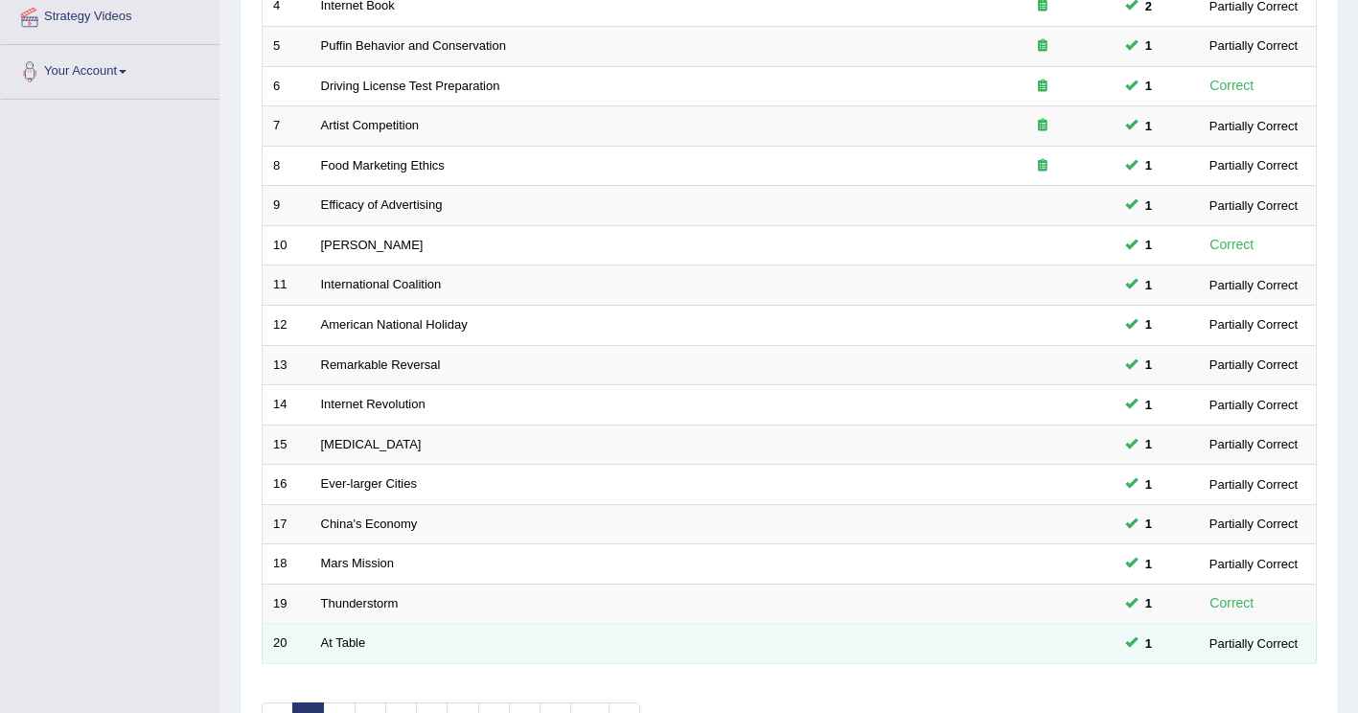
scroll to position [556, 0]
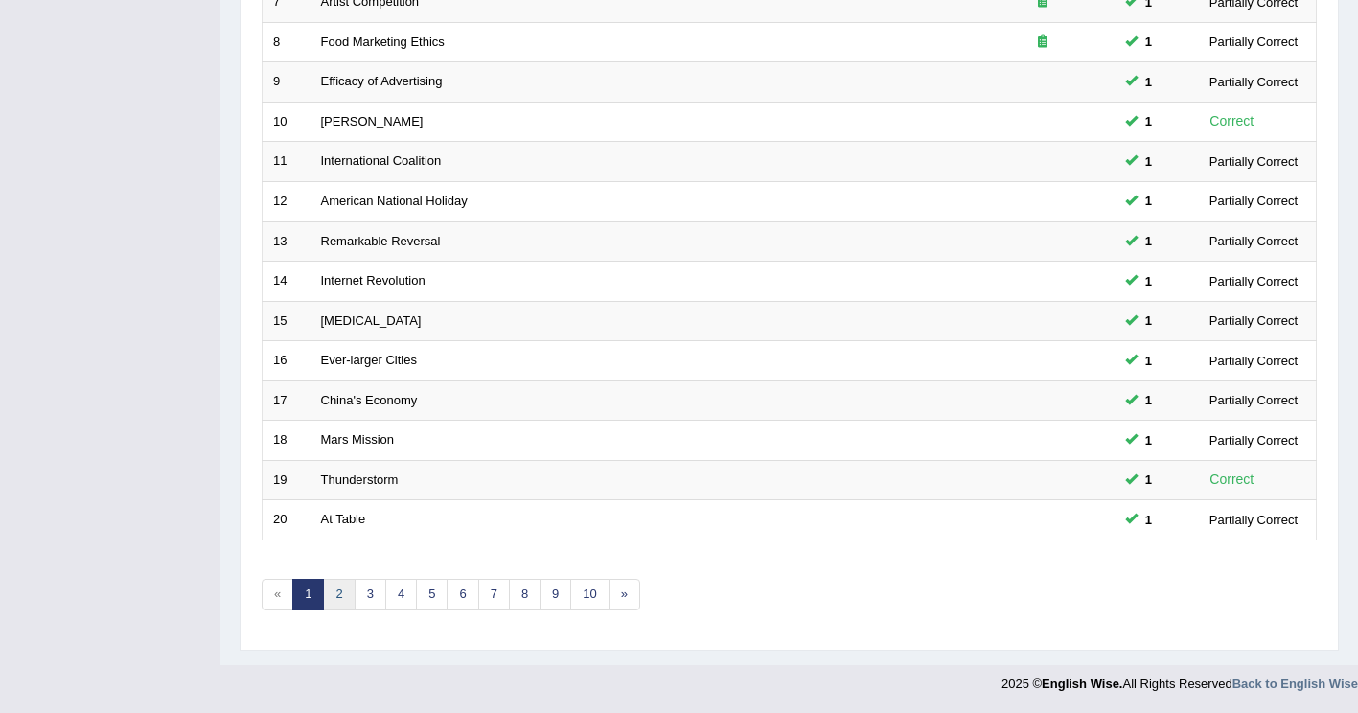
click at [338, 589] on link "2" at bounding box center [339, 595] width 32 height 32
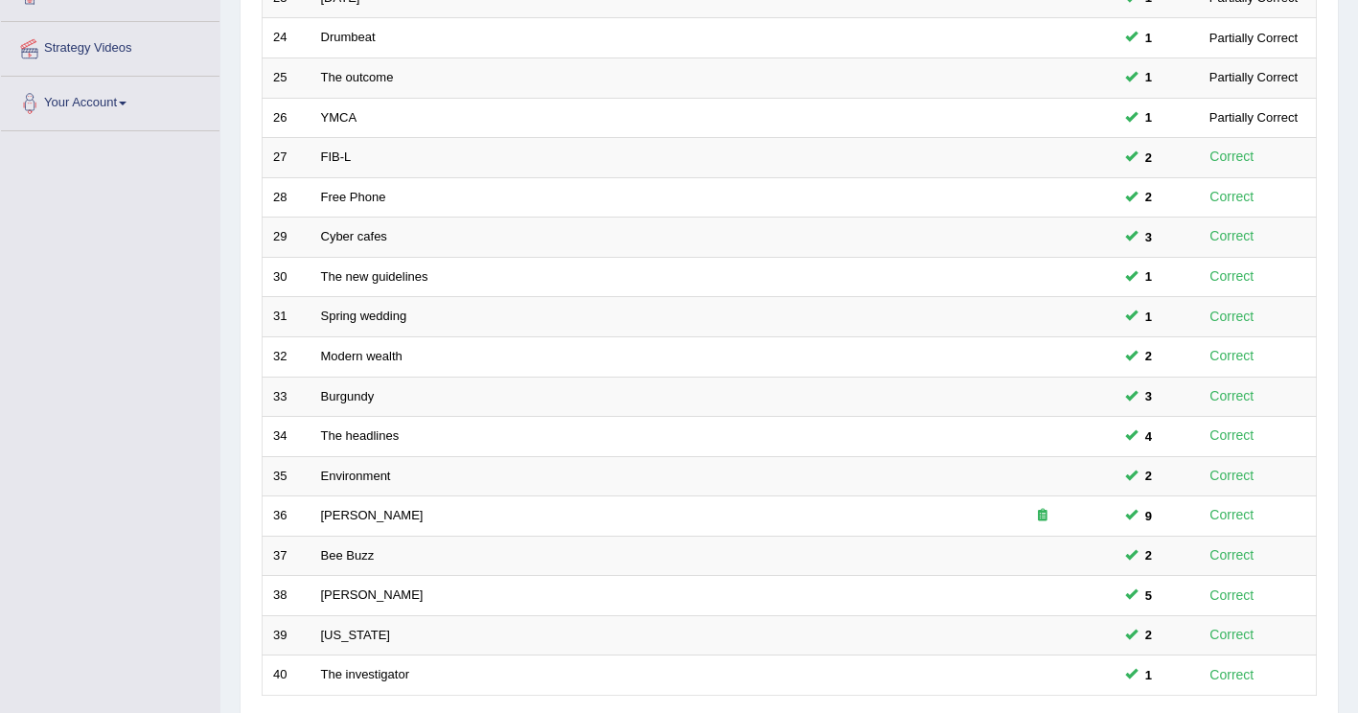
scroll to position [556, 0]
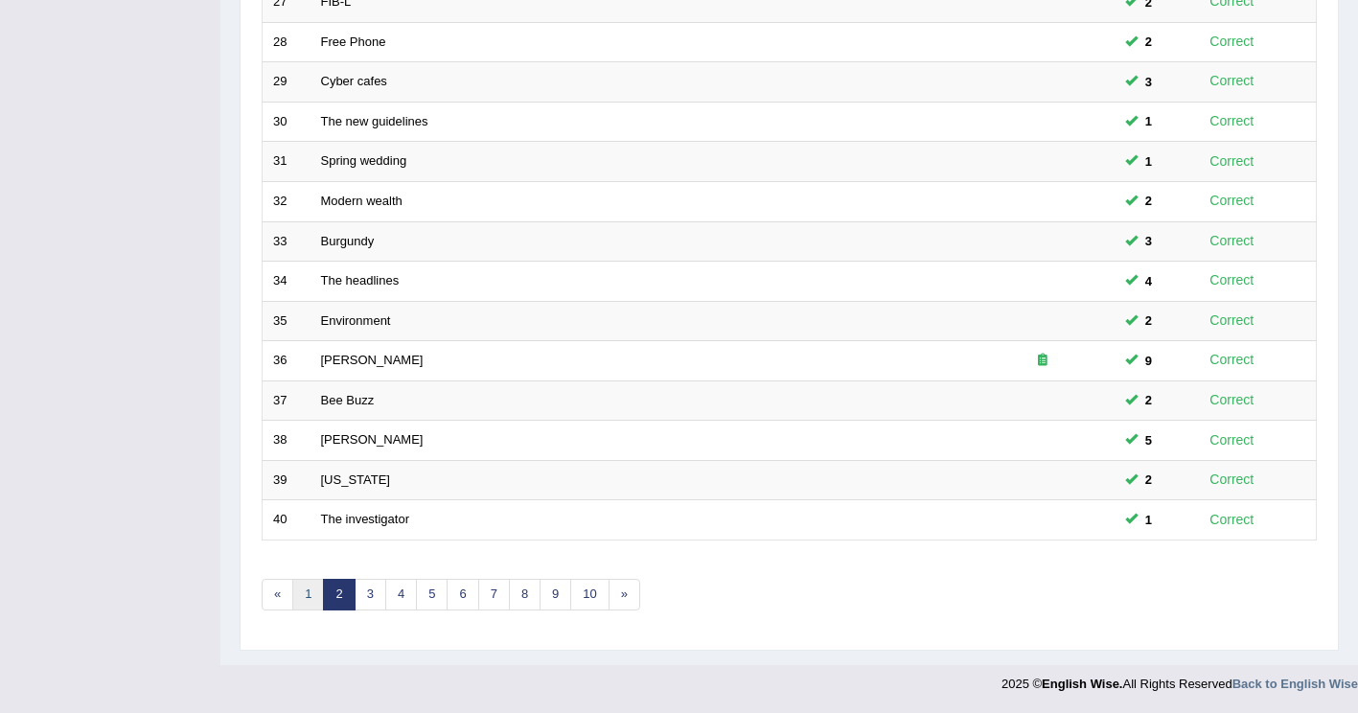
click at [299, 596] on link "1" at bounding box center [308, 595] width 32 height 32
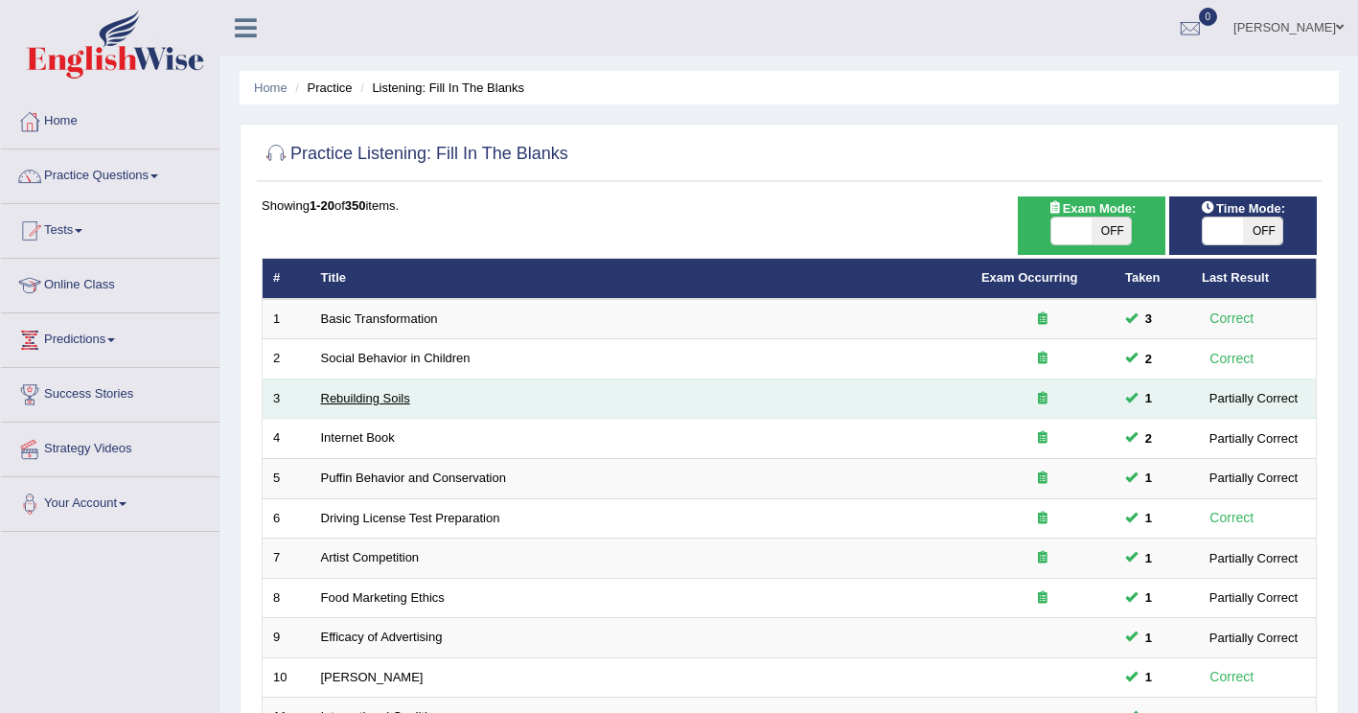
click at [372, 399] on link "Rebuilding Soils" at bounding box center [365, 398] width 89 height 14
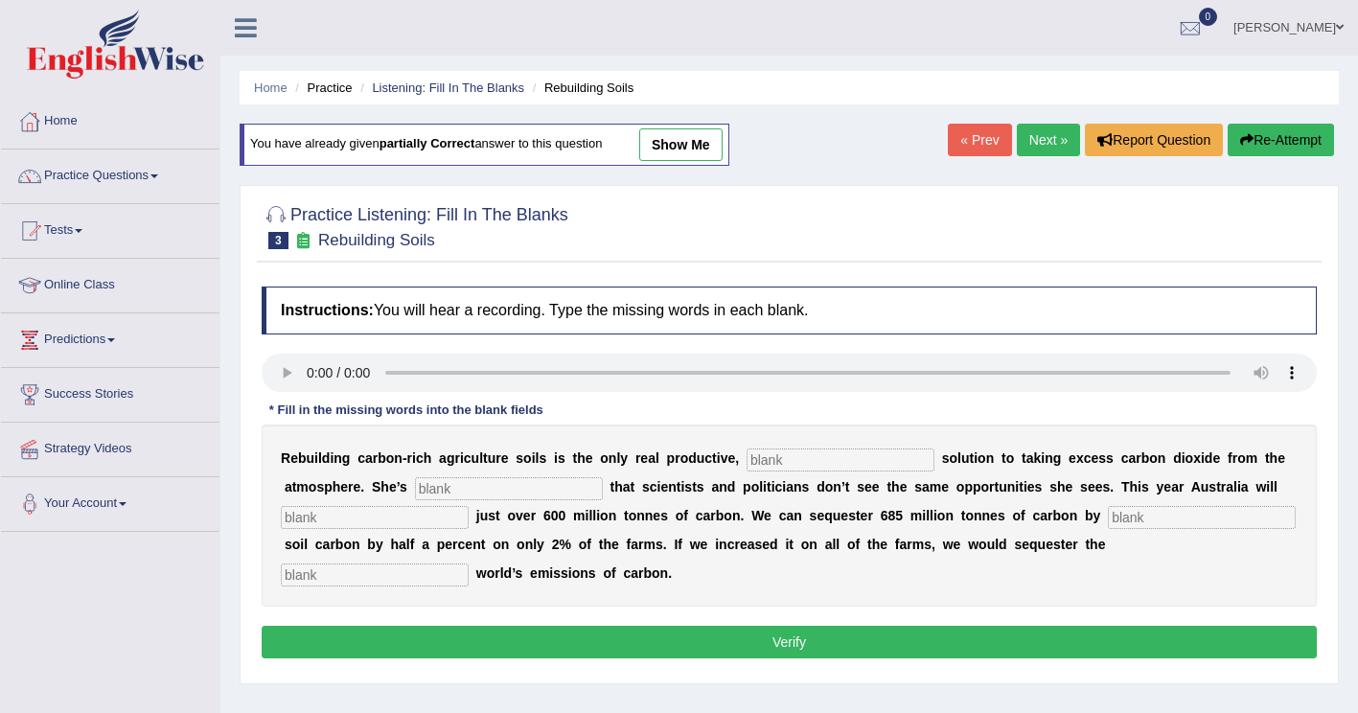
click at [748, 452] on input "text" at bounding box center [840, 459] width 188 height 23
type input "permanent"
click at [415, 488] on input "text" at bounding box center [509, 488] width 188 height 23
type input "ffrustrated"
click at [469, 506] on input "text" at bounding box center [375, 517] width 188 height 23
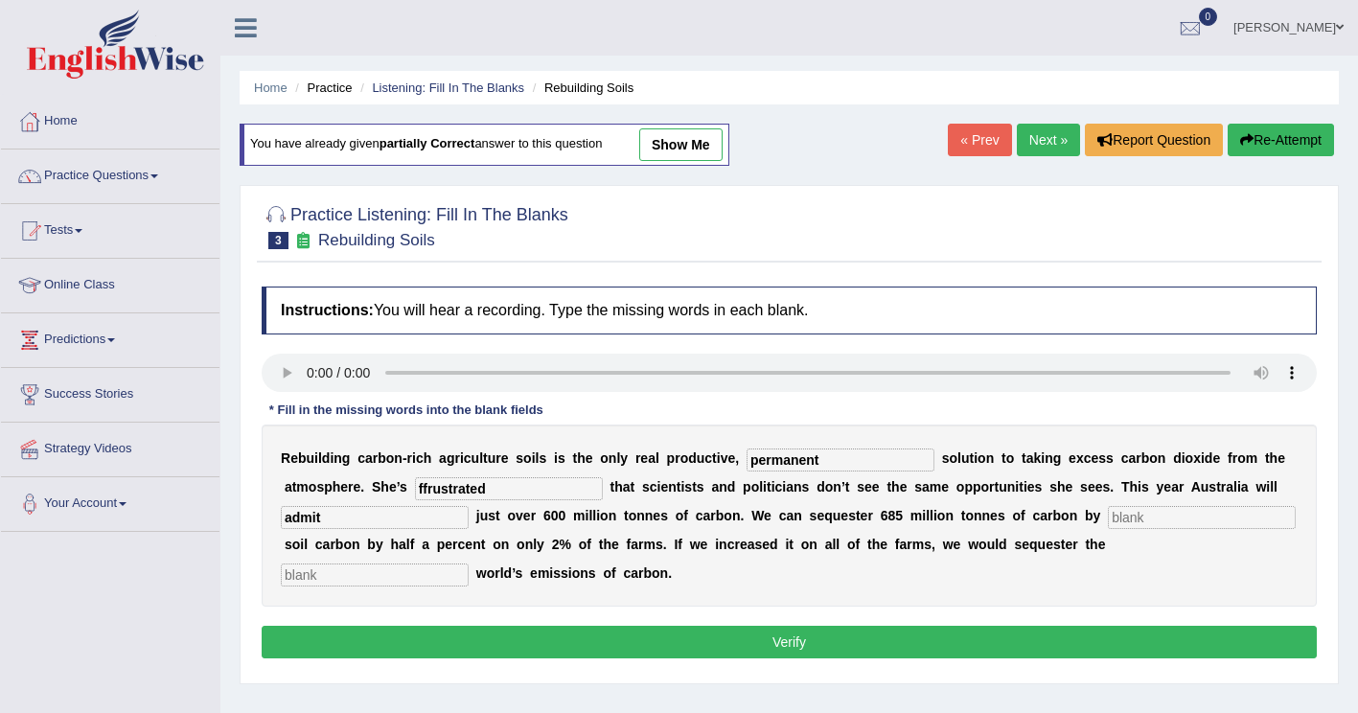
type input "admit"
click at [1108, 515] on input "text" at bounding box center [1202, 517] width 188 height 23
type input "increasing"
click at [469, 563] on input "text" at bounding box center [375, 574] width 188 height 23
type input "whole"
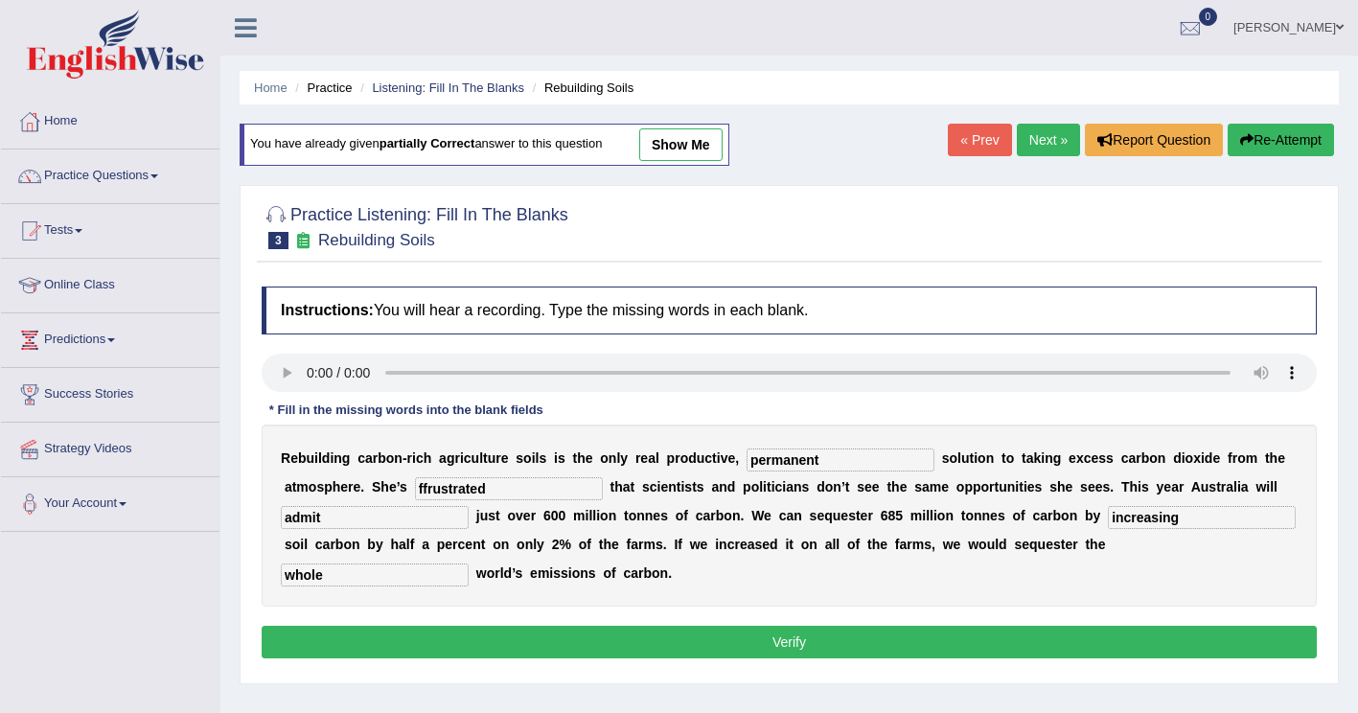
click at [415, 486] on input "ffrustrated" at bounding box center [509, 488] width 188 height 23
type input "frustrated"
click at [818, 626] on button "Verify" at bounding box center [789, 642] width 1055 height 33
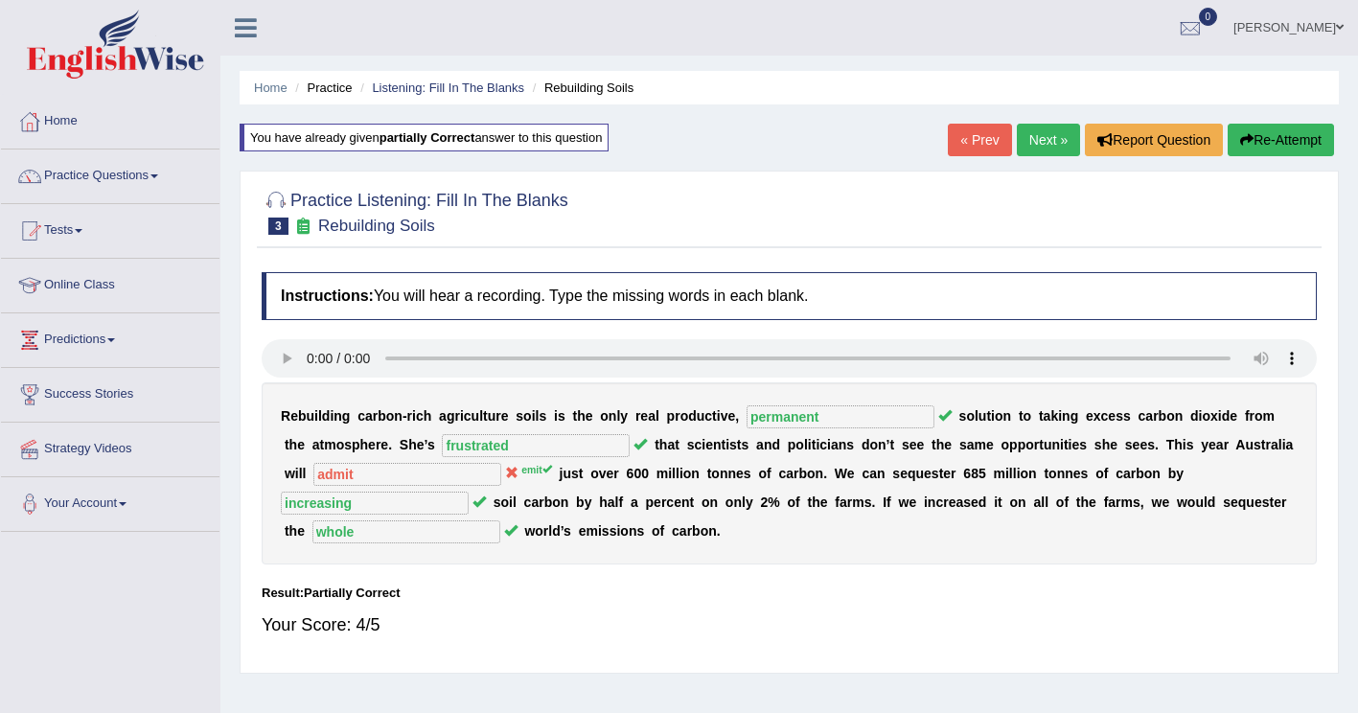
click at [1263, 141] on button "Re-Attempt" at bounding box center [1280, 140] width 106 height 33
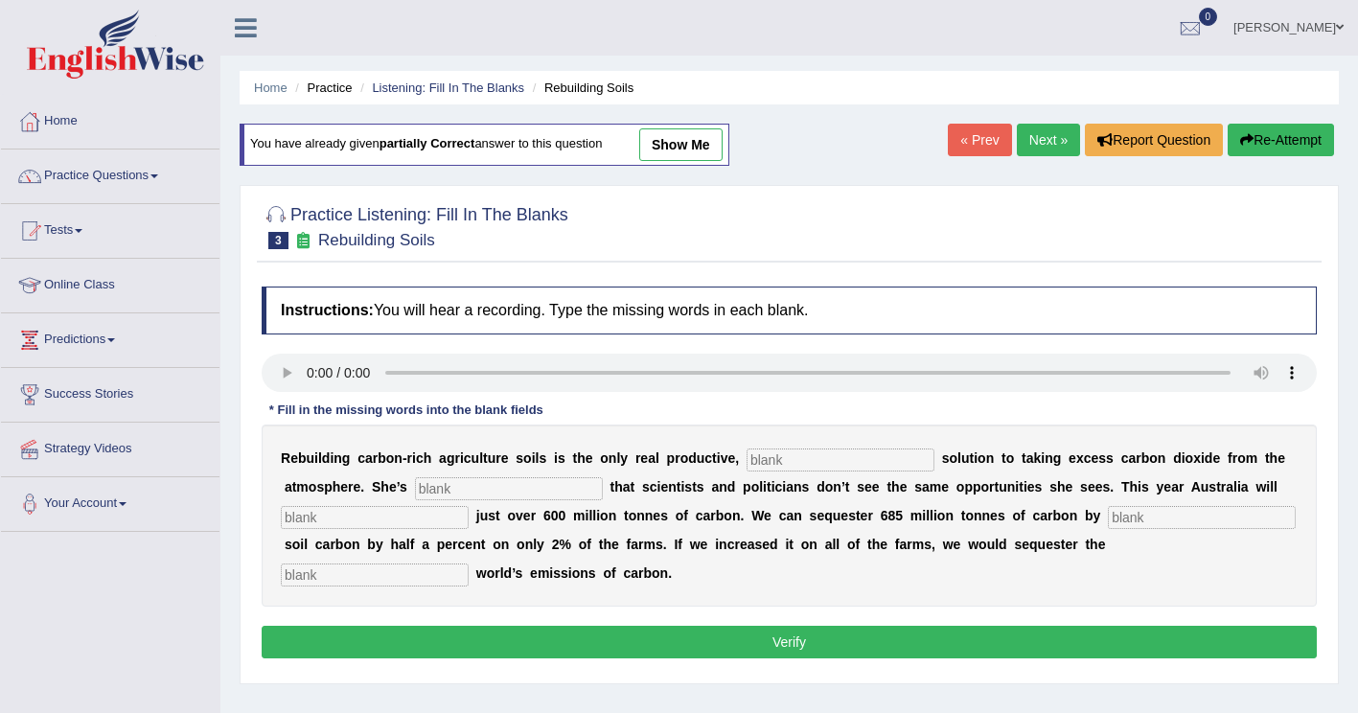
click at [779, 457] on input "text" at bounding box center [840, 459] width 188 height 23
type input "permanent"
click at [425, 492] on input "text" at bounding box center [509, 488] width 188 height 23
click at [1108, 517] on input "text" at bounding box center [1202, 517] width 188 height 23
drag, startPoint x: 282, startPoint y: 499, endPoint x: 71, endPoint y: 540, distance: 214.8
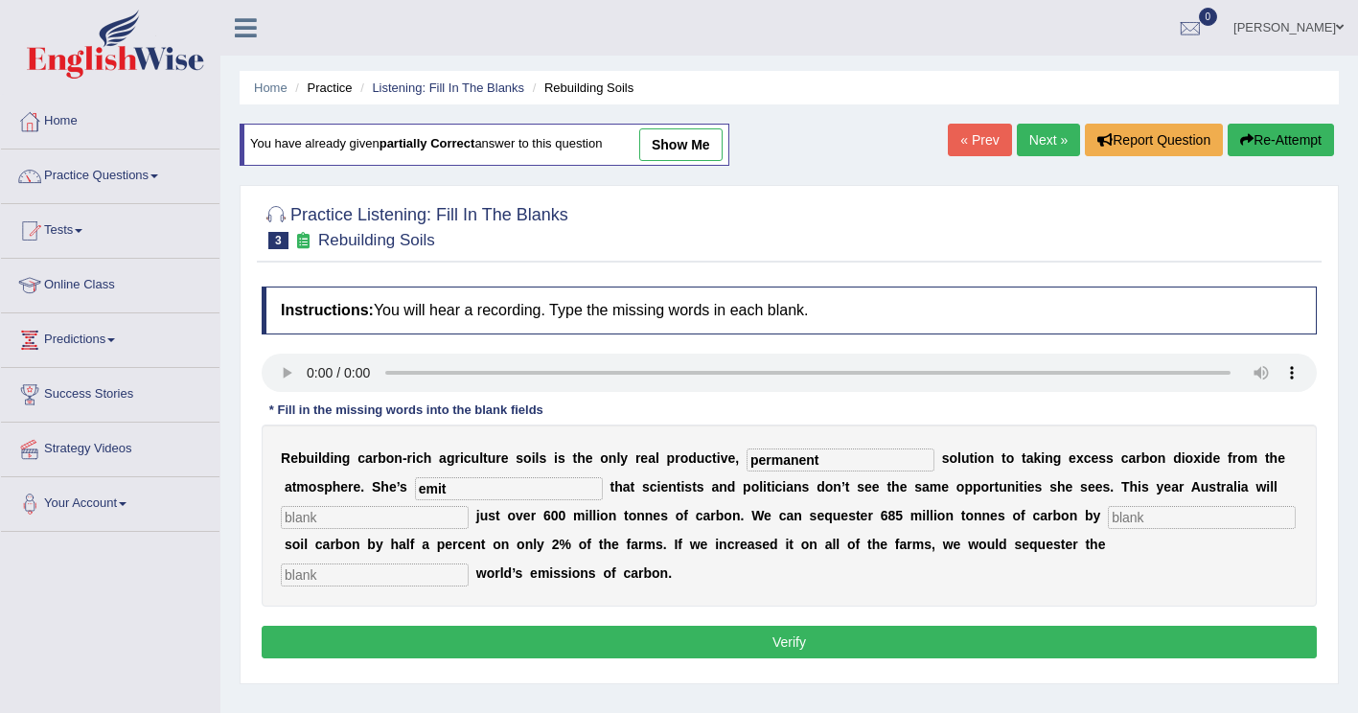
click at [71, 540] on div "Toggle navigation Home Practice Questions Speaking Practice Read Aloud Repeat S…" at bounding box center [679, 498] width 1358 height 996
type input "frustrated"
click at [469, 563] on input "text" at bounding box center [375, 574] width 188 height 23
type input "whole"
click at [469, 506] on input "text" at bounding box center [375, 517] width 188 height 23
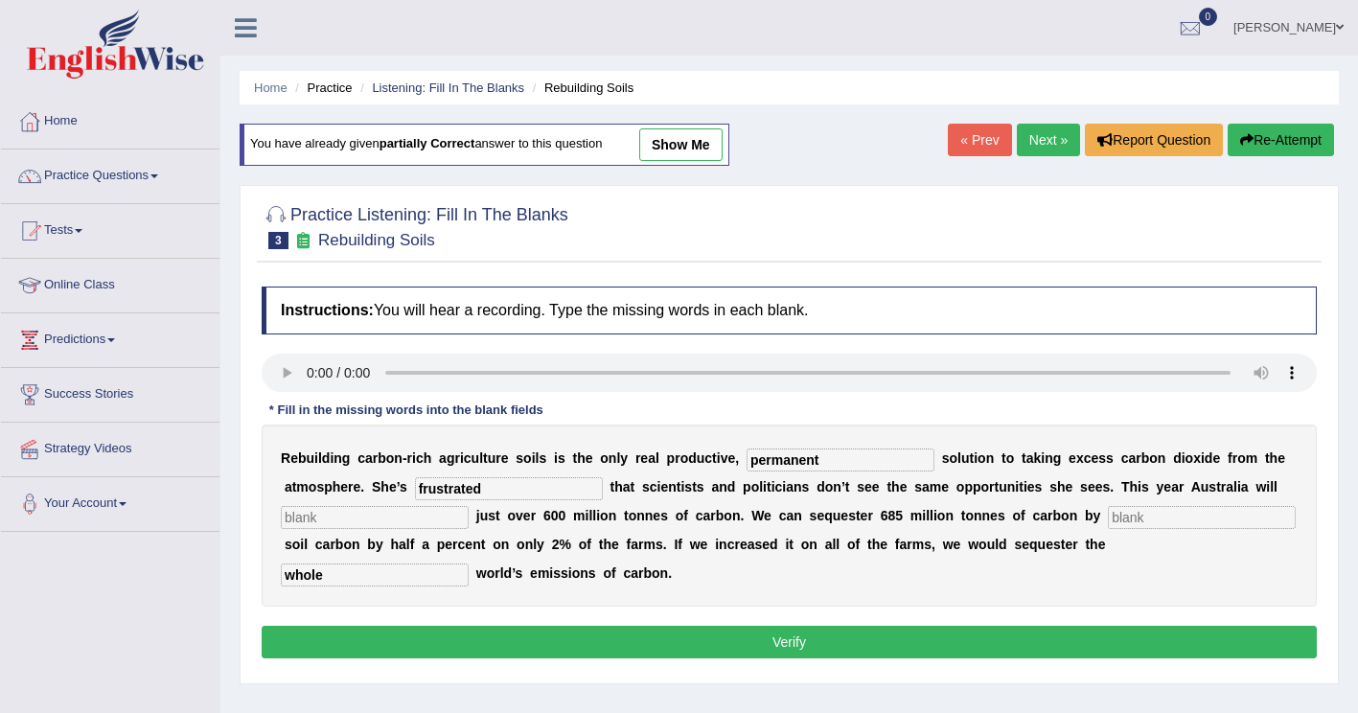
click at [469, 506] on input "text" at bounding box center [375, 517] width 188 height 23
type input "emit"
click at [1108, 520] on input "text" at bounding box center [1202, 517] width 188 height 23
type input "increasing"
click at [904, 626] on button "Verify" at bounding box center [789, 642] width 1055 height 33
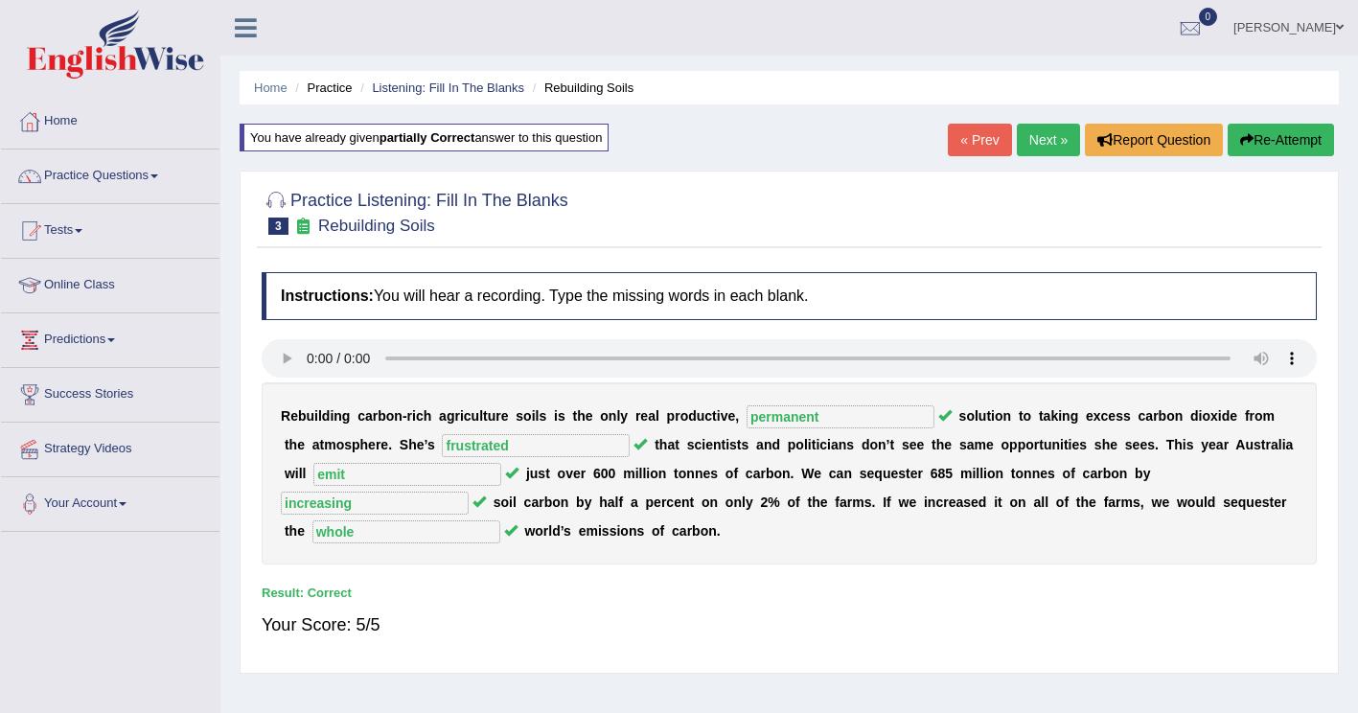
click at [1047, 131] on link "Next »" at bounding box center [1048, 140] width 63 height 33
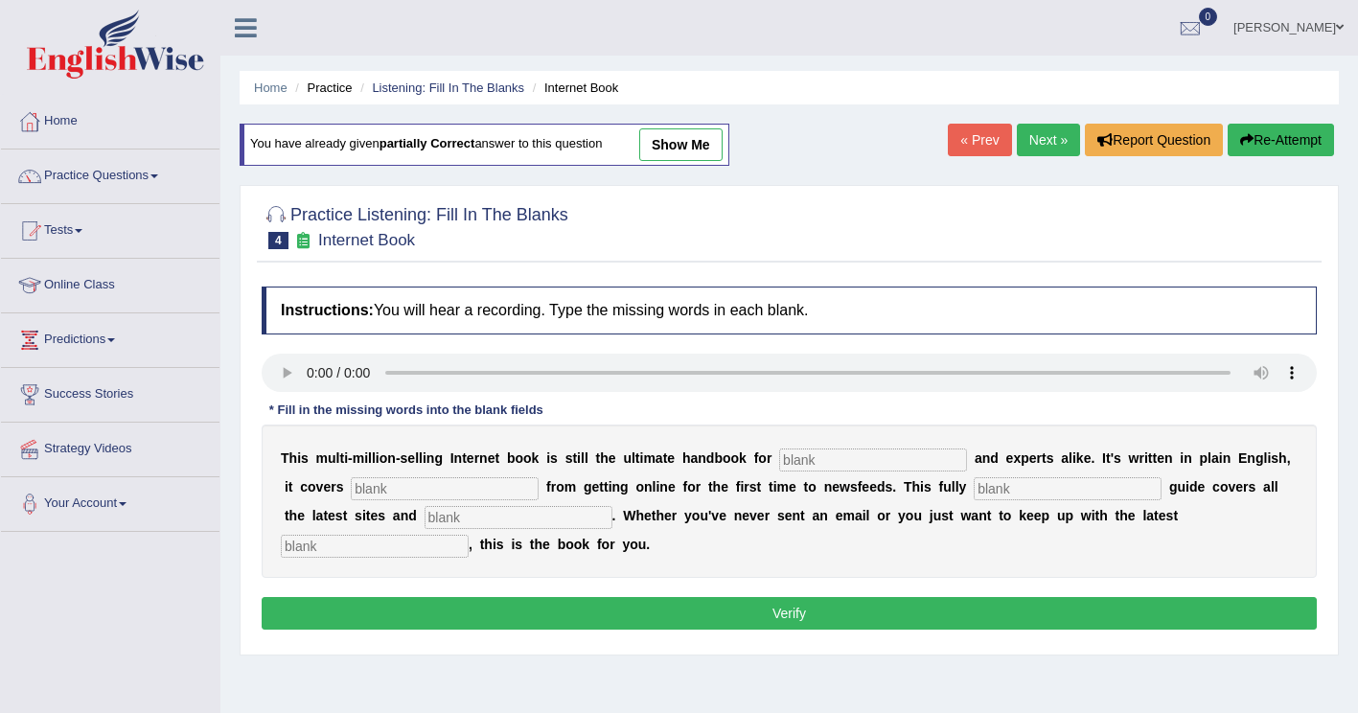
click at [779, 455] on input "text" at bounding box center [873, 459] width 188 height 23
type input "novesiryt"
click at [432, 492] on input "text" at bounding box center [445, 488] width 188 height 23
type input "everytht"
click at [973, 482] on input "text" at bounding box center [1067, 488] width 188 height 23
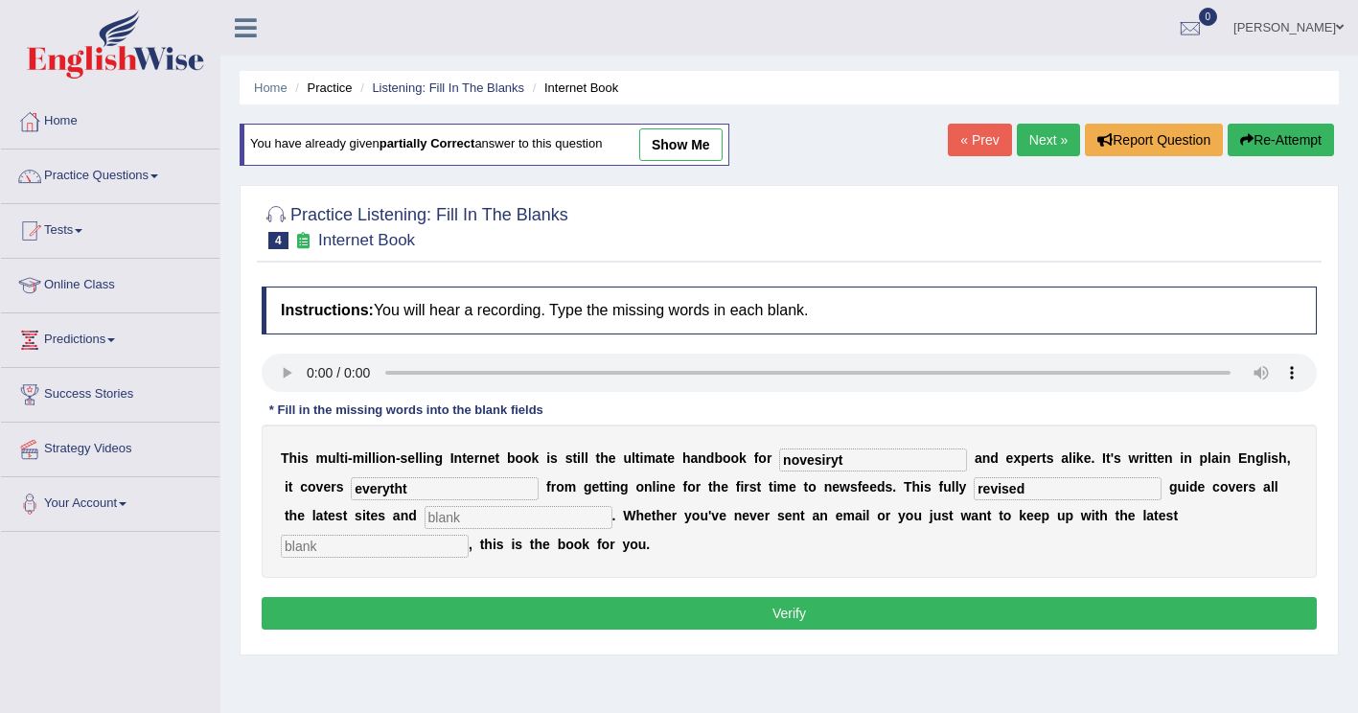
type input "revised"
click at [424, 517] on input "text" at bounding box center [518, 517] width 188 height 23
type input "craseis"
click at [469, 535] on input "text" at bounding box center [375, 546] width 188 height 23
type input "developemts"
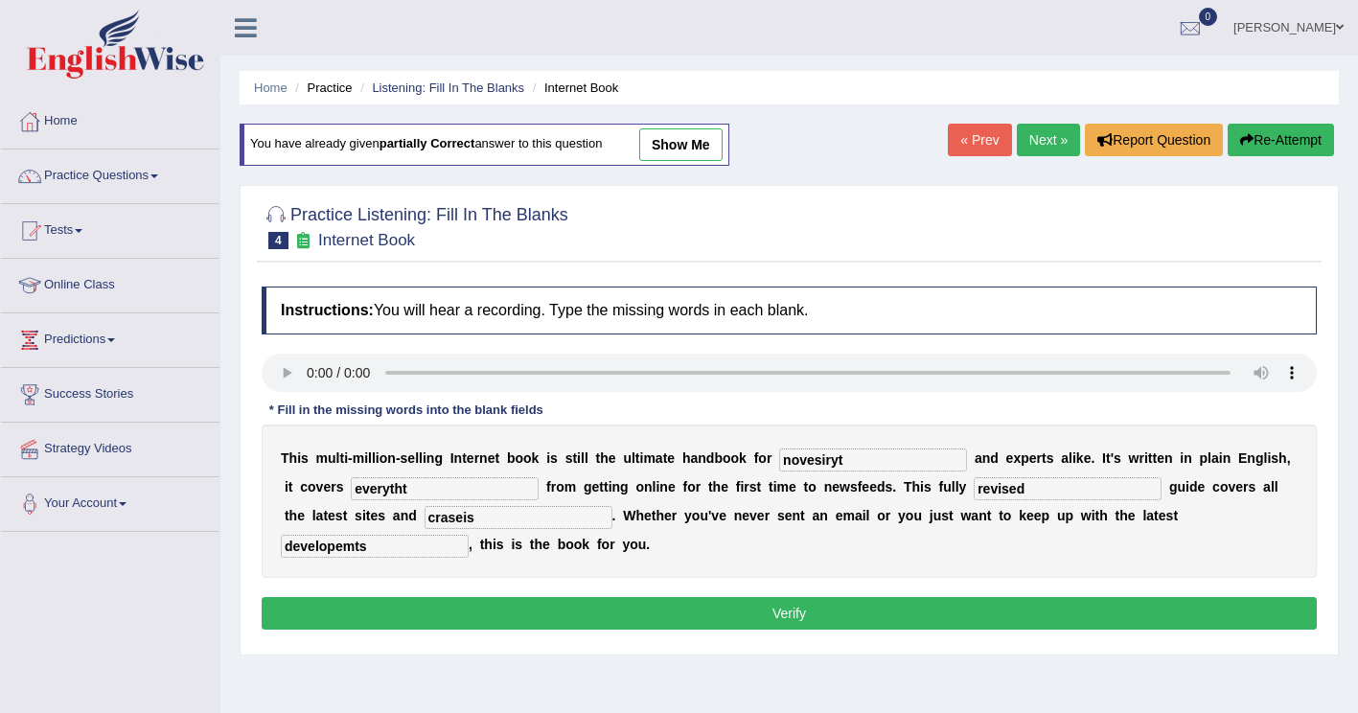
drag, startPoint x: 339, startPoint y: 516, endPoint x: 212, endPoint y: 534, distance: 128.6
click at [214, 534] on div "Toggle navigation Home Practice Questions Speaking Practice Read Aloud Repeat S…" at bounding box center [679, 498] width 1358 height 996
type input "crazest"
drag, startPoint x: 821, startPoint y: 465, endPoint x: 661, endPoint y: 500, distance: 163.9
click at [661, 500] on div "T h i s m u l t i - m i l l i o n - s e l l i n g I n t e r n e t b o o k i s s…" at bounding box center [789, 500] width 1055 height 153
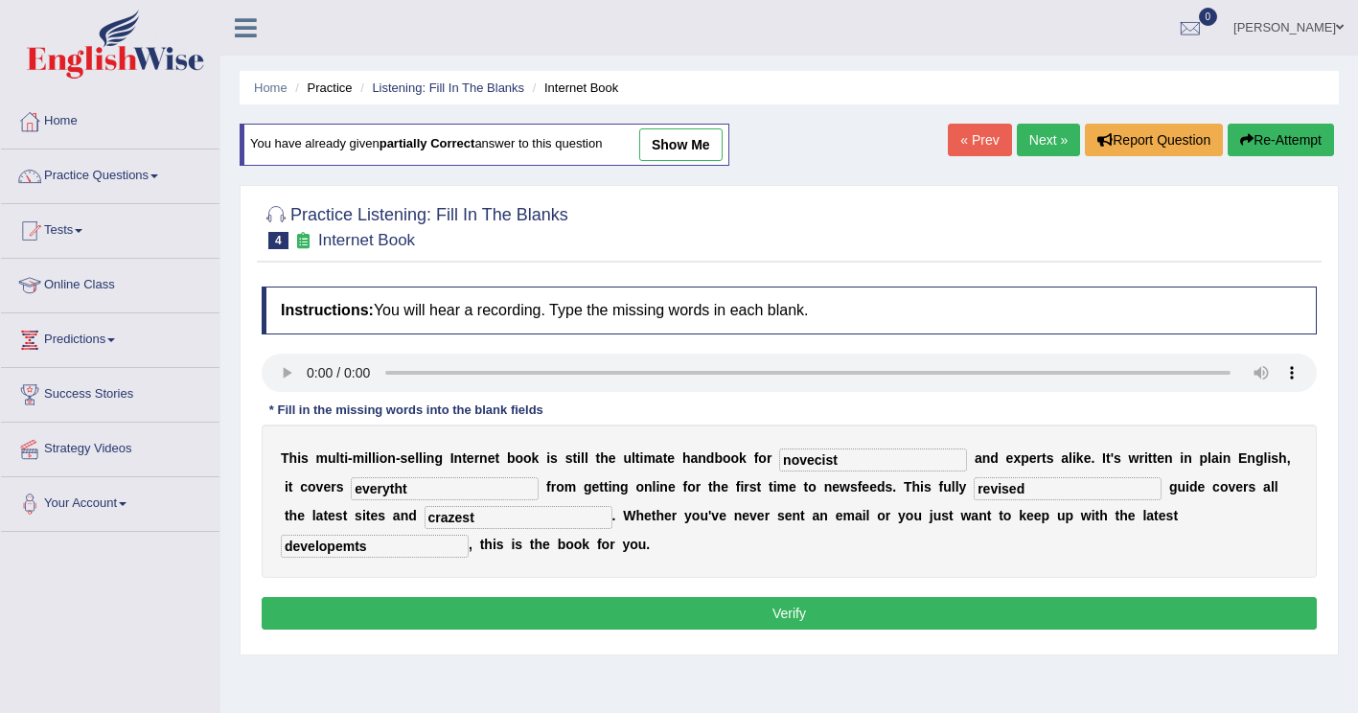
type input "novecist"
click at [469, 535] on input "developemts" at bounding box center [375, 546] width 188 height 23
type input "developments"
click at [351, 495] on input "everytht" at bounding box center [445, 488] width 188 height 23
type input "everything"
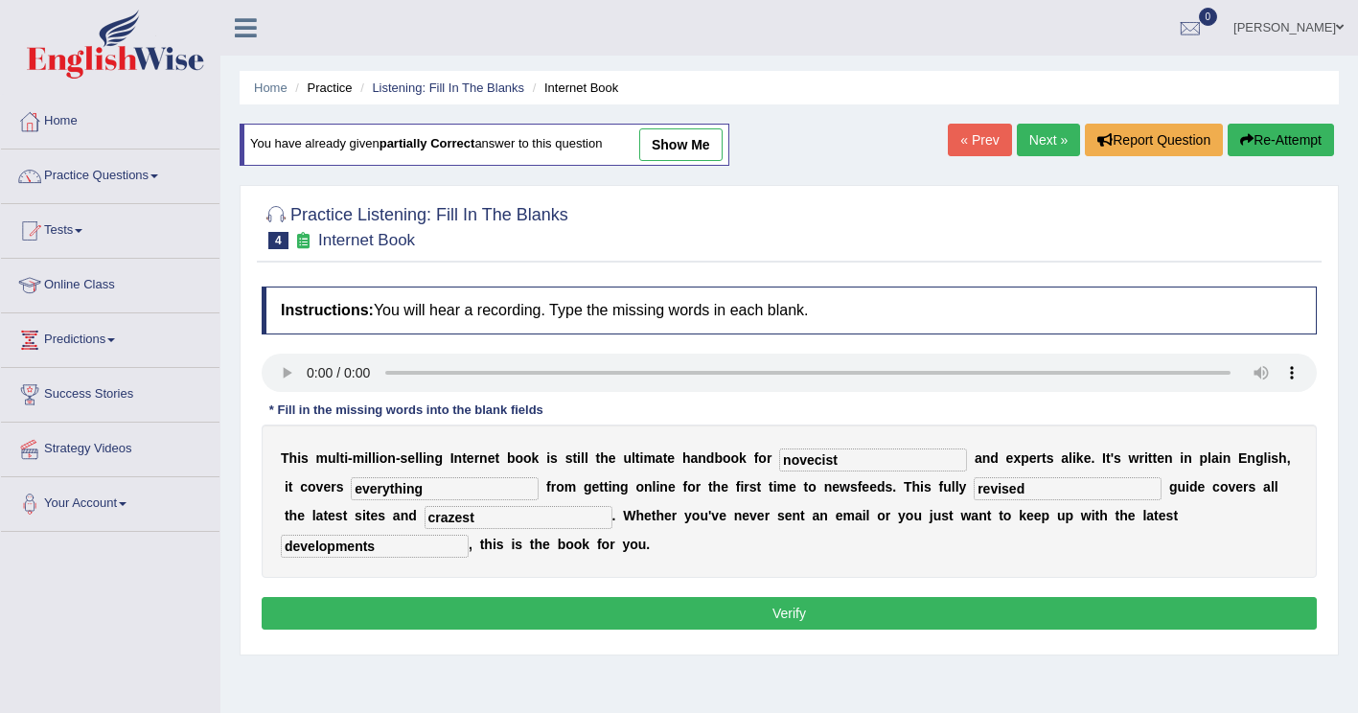
click at [675, 614] on button "Verify" at bounding box center [789, 613] width 1055 height 33
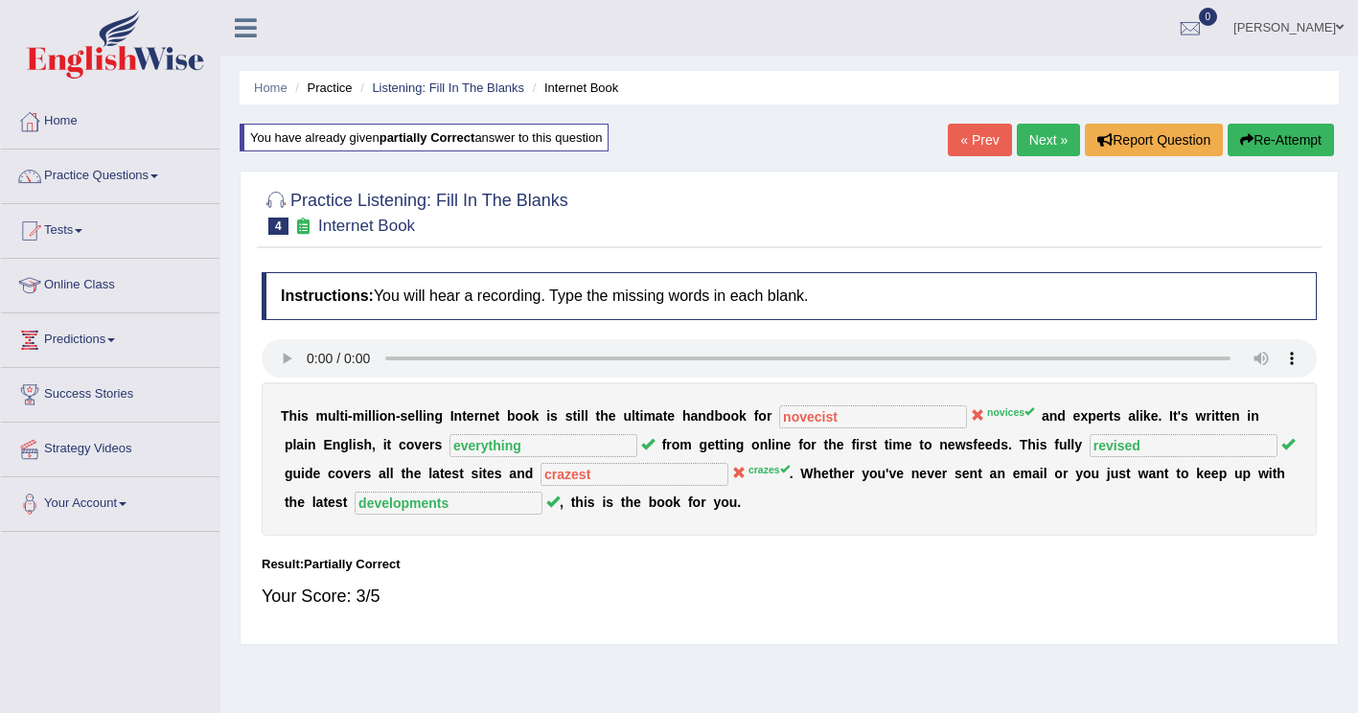
click at [1272, 134] on button "Re-Attempt" at bounding box center [1280, 140] width 106 height 33
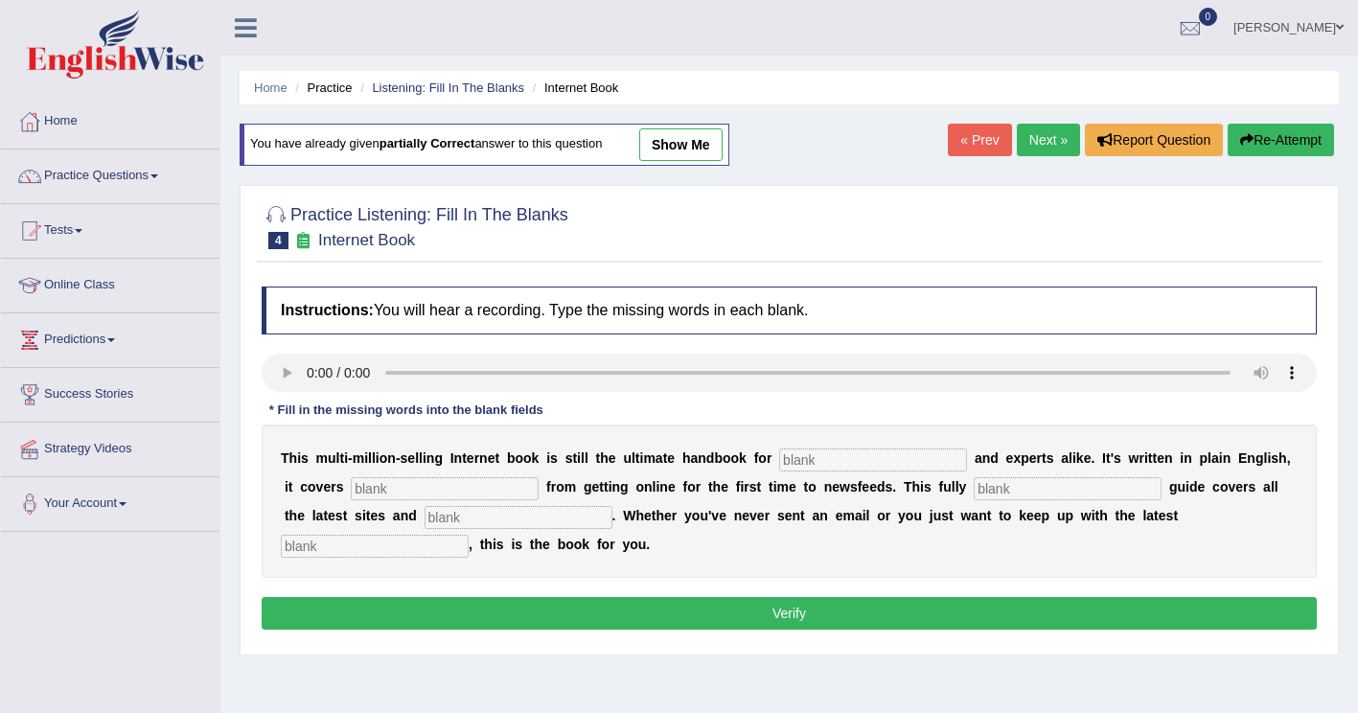
click at [858, 464] on input "text" at bounding box center [873, 459] width 188 height 23
type input "novices"
click at [380, 491] on input "text" at bounding box center [445, 488] width 188 height 23
click at [366, 490] on input "text" at bounding box center [445, 488] width 188 height 23
type input "everythimg"
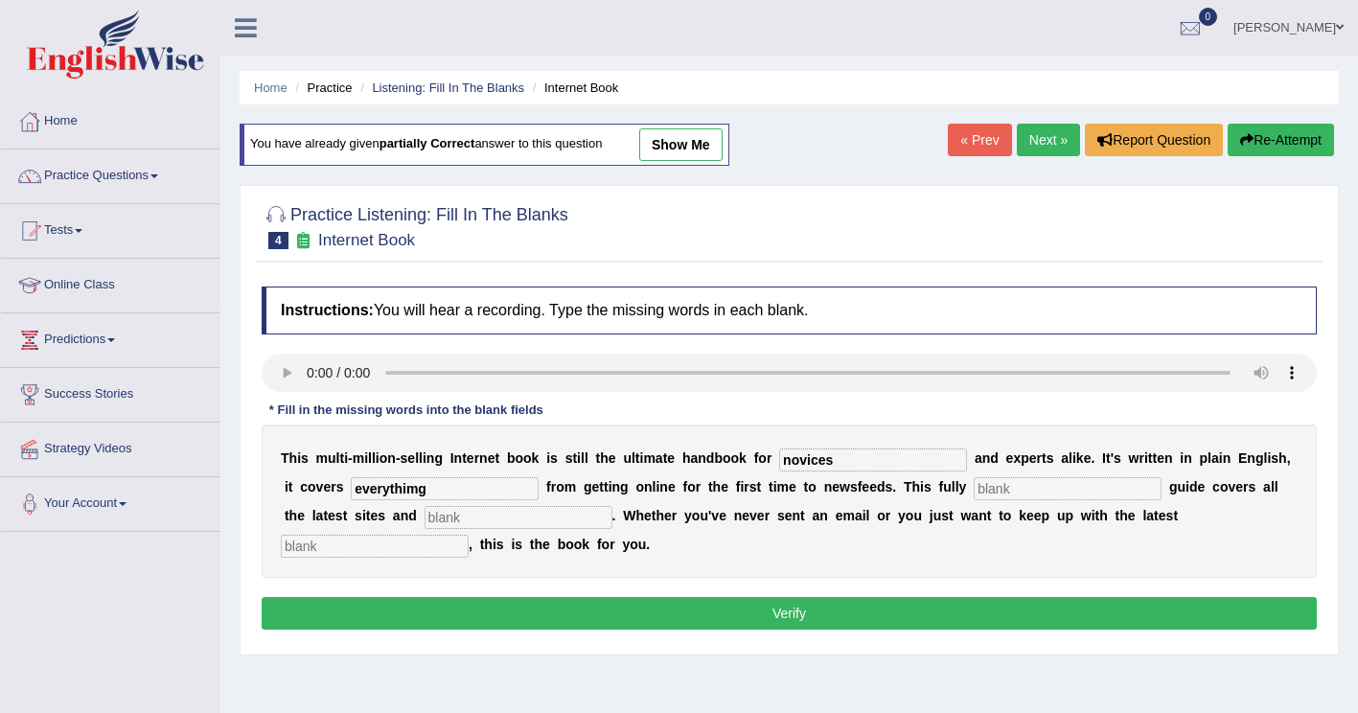
drag, startPoint x: 882, startPoint y: 488, endPoint x: 1088, endPoint y: 406, distance: 221.5
click at [973, 488] on input "text" at bounding box center [1067, 488] width 188 height 23
type input "revised"
click at [424, 526] on input "text" at bounding box center [518, 517] width 188 height 23
type input "crazes"
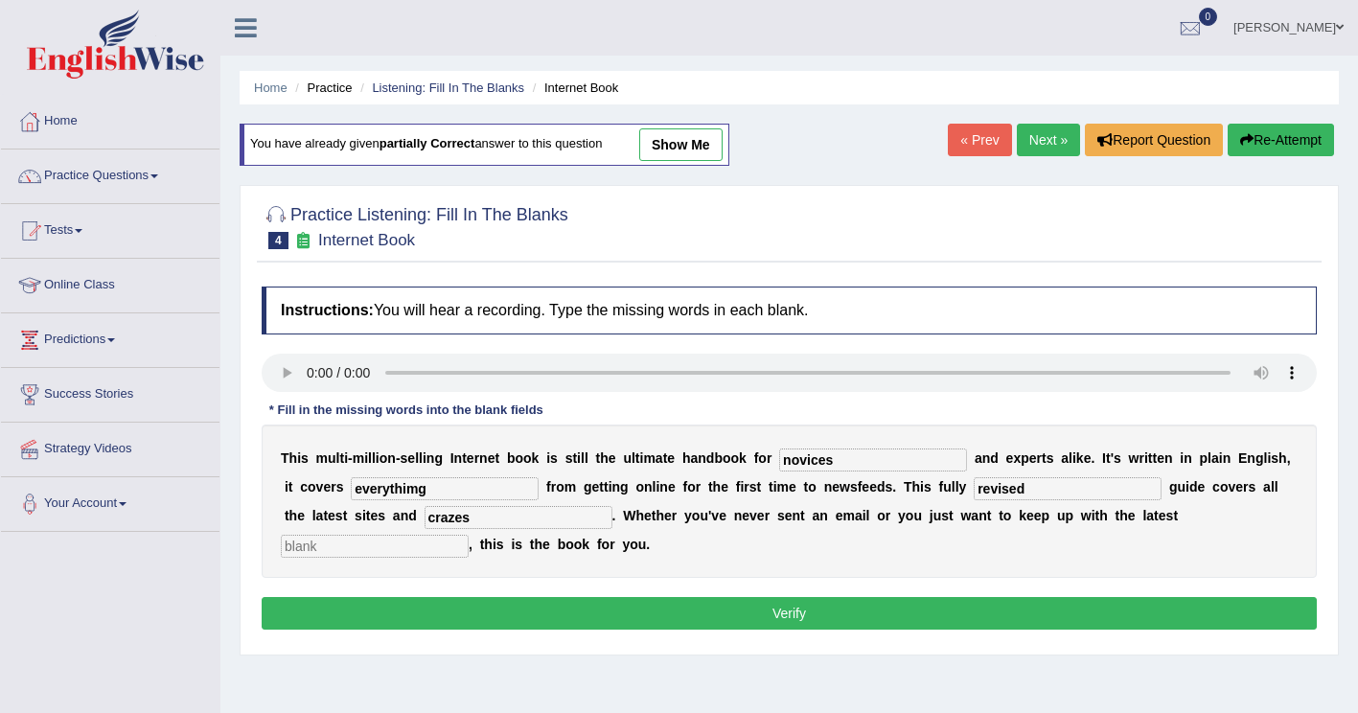
click at [469, 535] on input "text" at bounding box center [375, 546] width 188 height 23
type input "developments"
click at [351, 486] on input "everythimg" at bounding box center [445, 488] width 188 height 23
type input "everything"
click at [395, 608] on button "Verify" at bounding box center [789, 613] width 1055 height 33
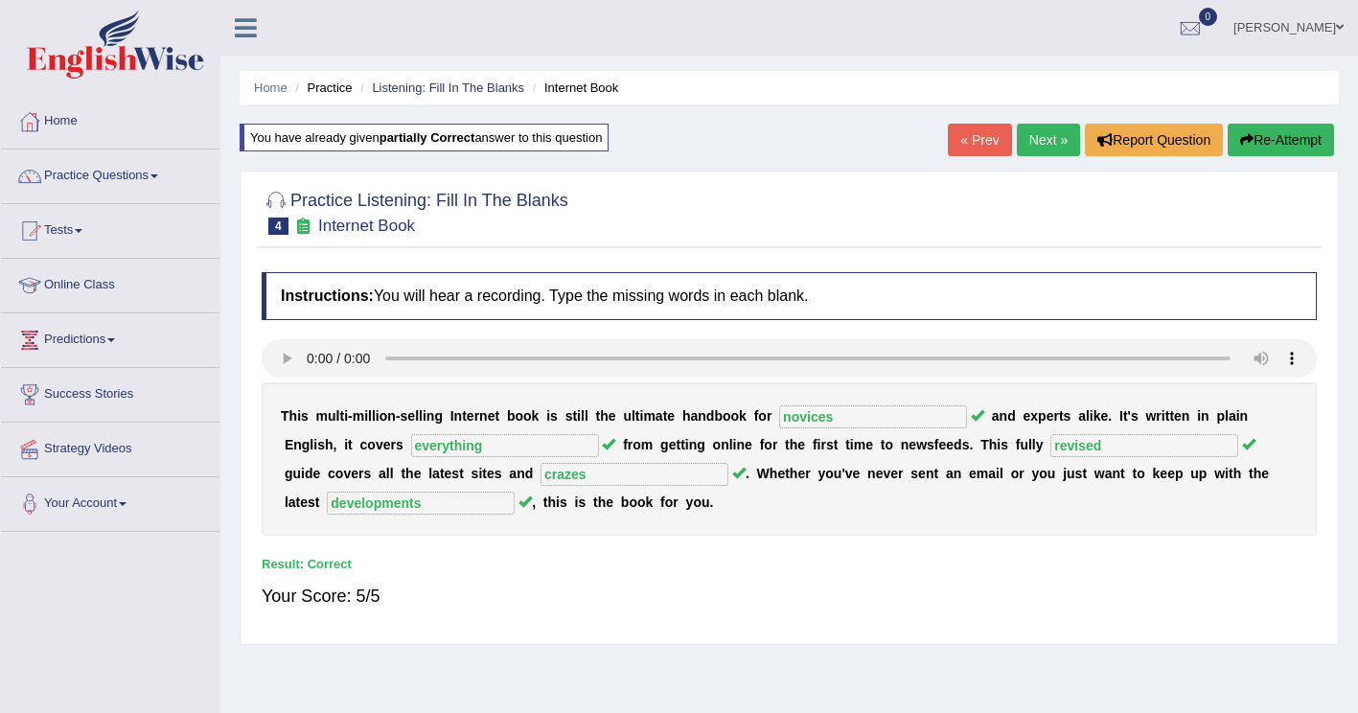
click at [1050, 129] on link "Next »" at bounding box center [1048, 140] width 63 height 33
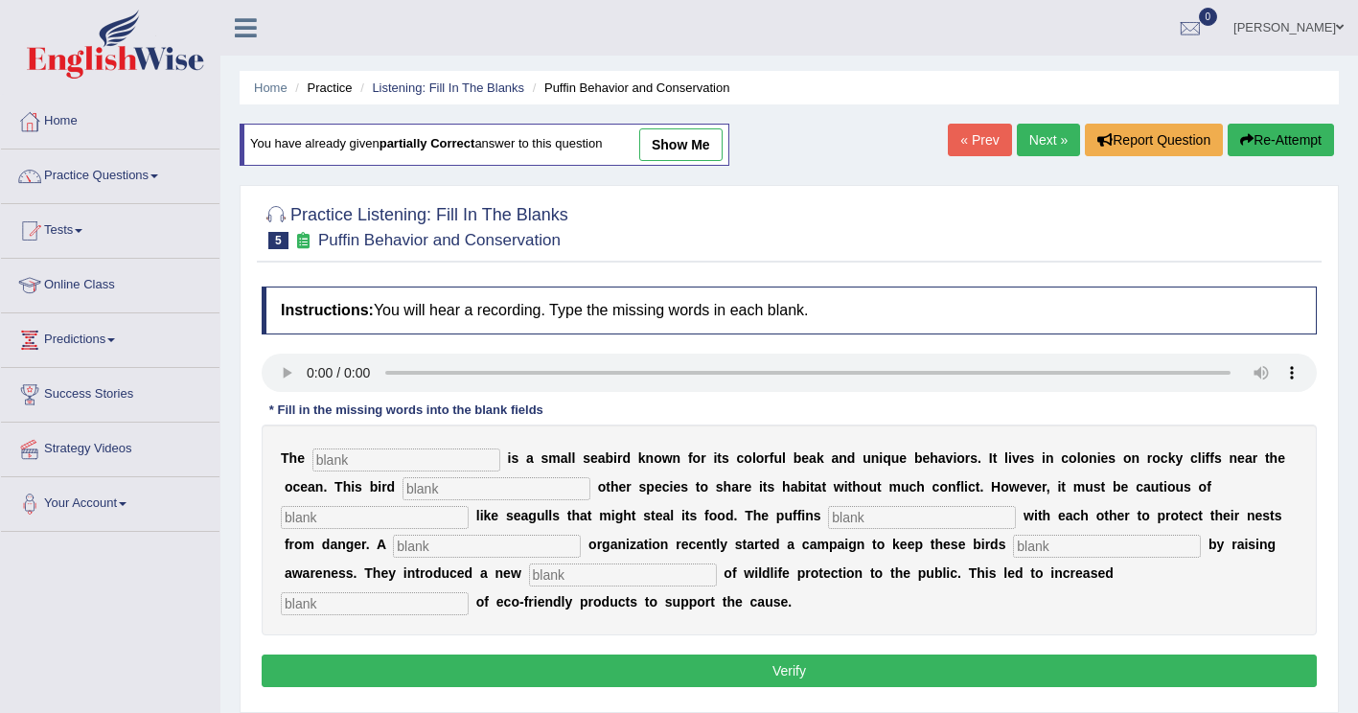
drag, startPoint x: 337, startPoint y: 459, endPoint x: 460, endPoint y: 396, distance: 138.0
click at [344, 456] on input "text" at bounding box center [406, 459] width 188 height 23
type input "puffin"
click at [402, 493] on input "text" at bounding box center [496, 488] width 188 height 23
type input "allows"
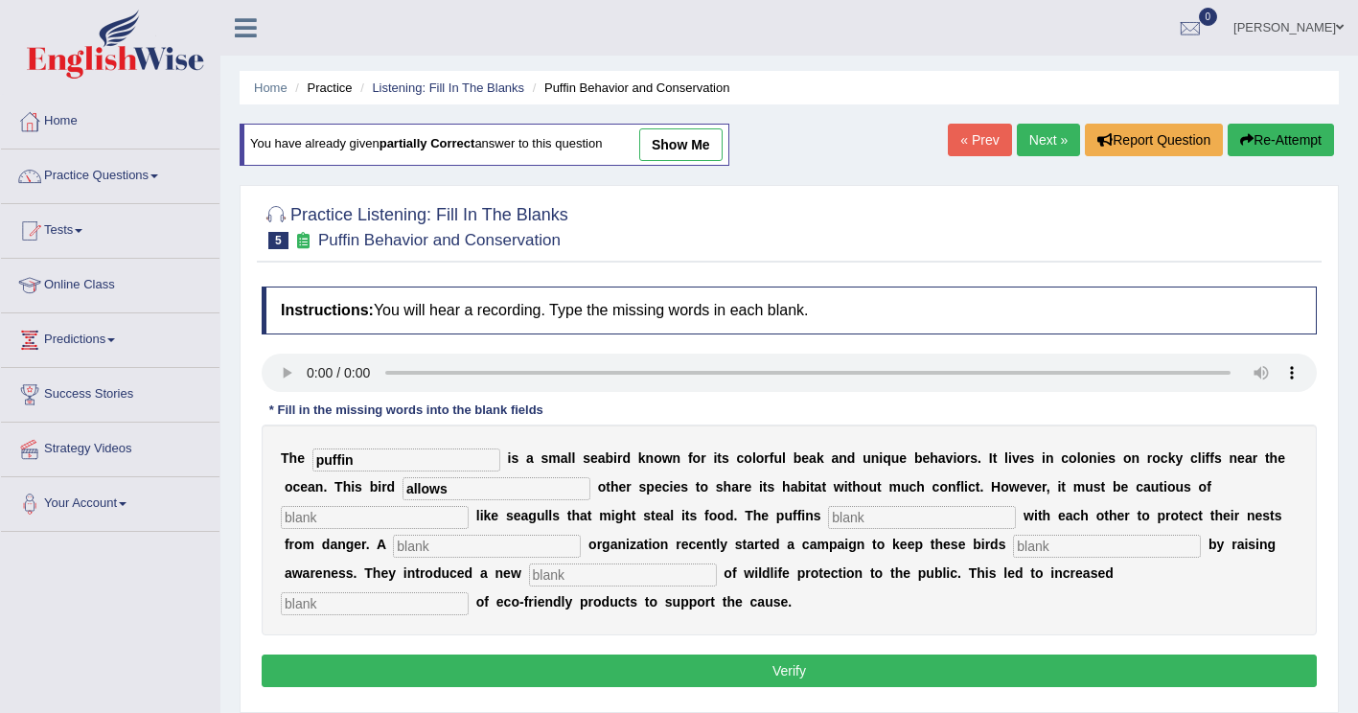
click at [469, 506] on input "text" at bounding box center [375, 517] width 188 height 23
type input "predators"
drag, startPoint x: 648, startPoint y: 520, endPoint x: 692, endPoint y: 483, distance: 57.8
click at [828, 518] on input "text" at bounding box center [922, 517] width 188 height 23
type input "cooperate"
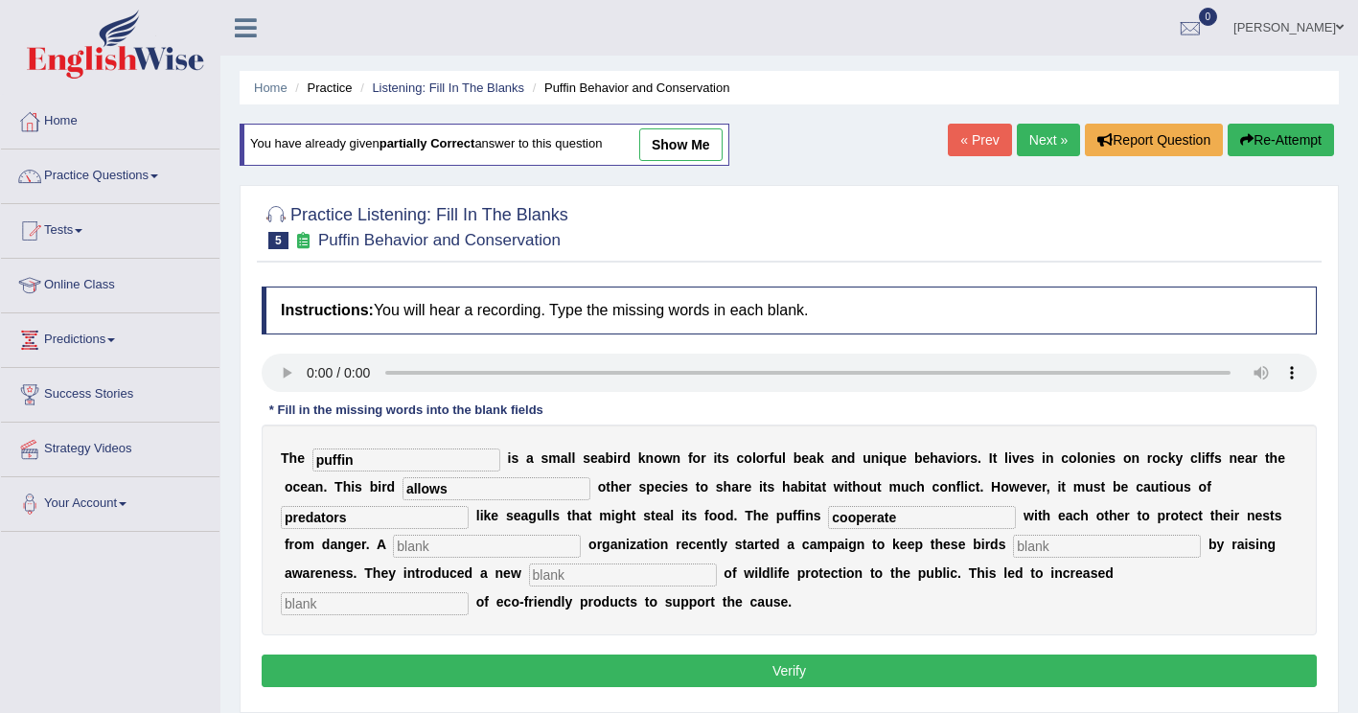
click at [581, 535] on input "text" at bounding box center [487, 546] width 188 height 23
type input "corporate"
click at [1013, 546] on input "text" at bounding box center [1107, 546] width 188 height 23
type input "safe"
click at [529, 574] on input "text" at bounding box center [623, 574] width 188 height 23
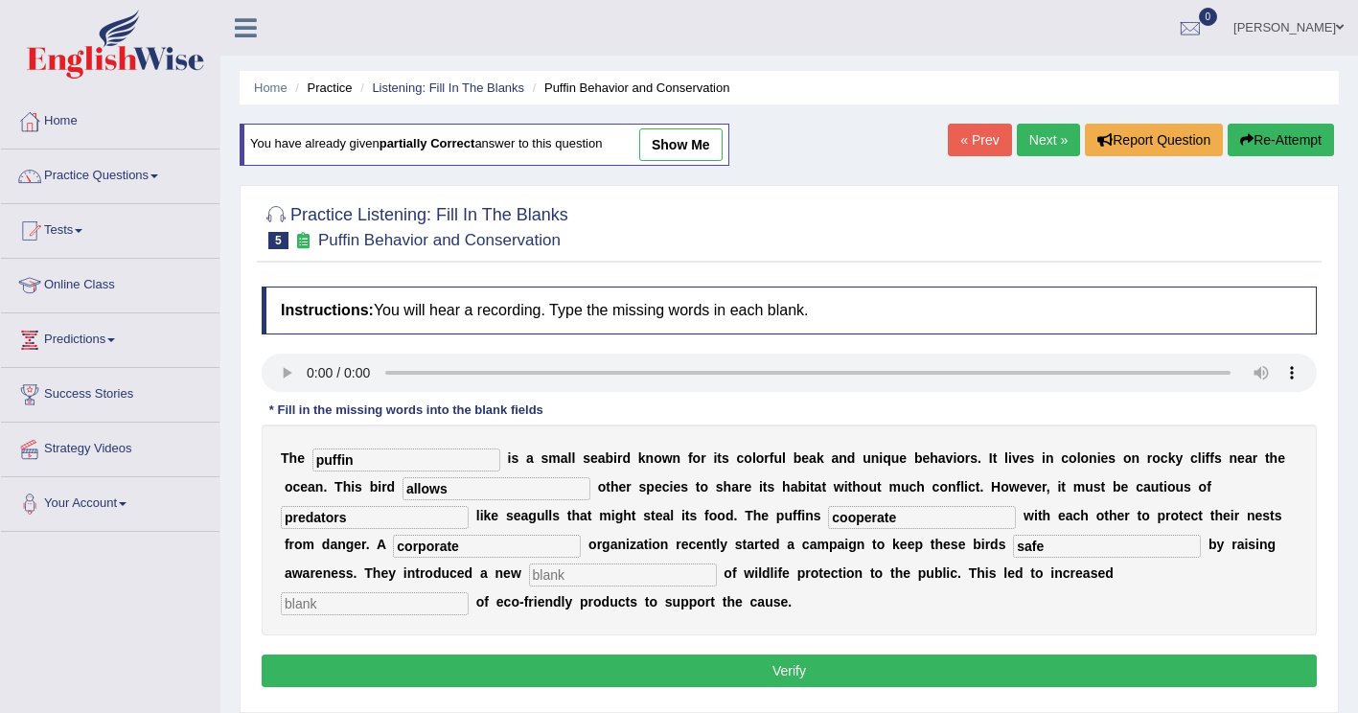
click at [1013, 555] on input "safe" at bounding box center [1107, 546] width 188 height 23
drag, startPoint x: 340, startPoint y: 583, endPoint x: 353, endPoint y: 579, distance: 13.0
click at [529, 582] on input "text" at bounding box center [623, 574] width 188 height 23
type input "conception"
click at [469, 592] on input "text" at bounding box center [375, 603] width 188 height 23
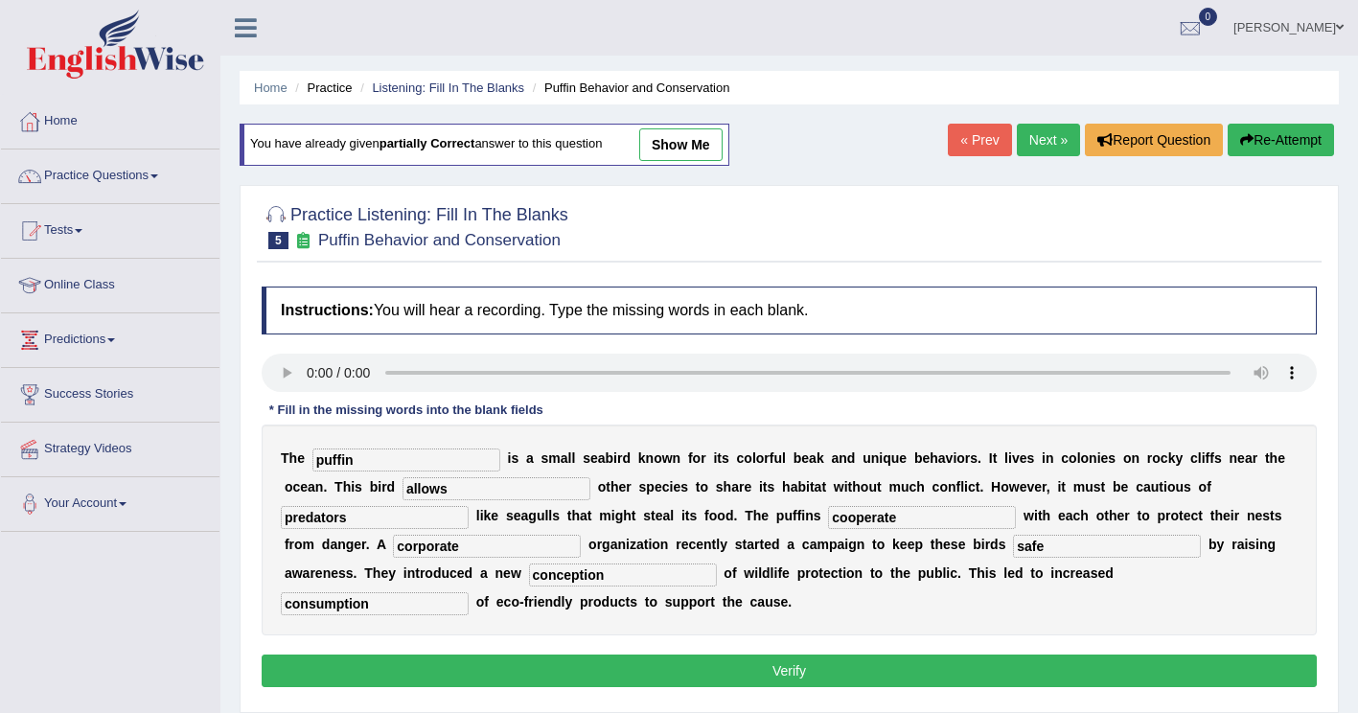
type input "consumption"
click at [801, 654] on button "Verify" at bounding box center [789, 670] width 1055 height 33
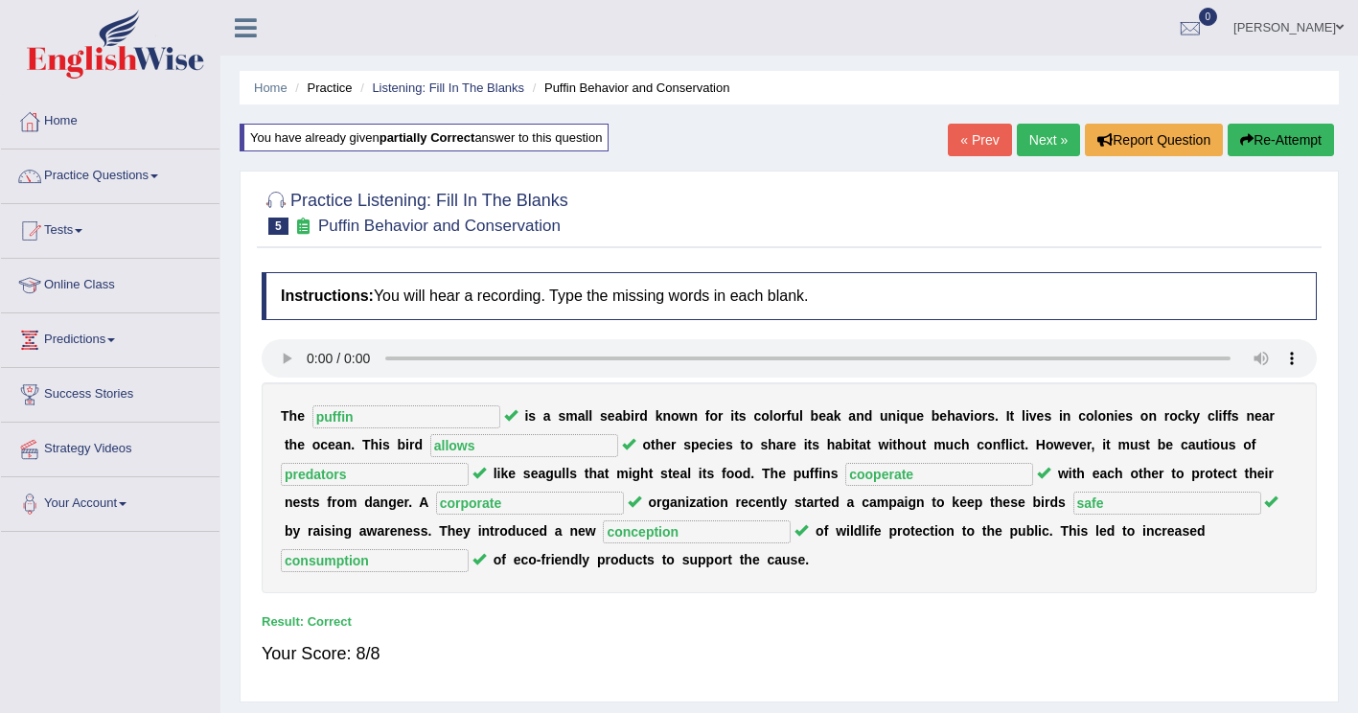
click at [1043, 146] on link "Next »" at bounding box center [1048, 140] width 63 height 33
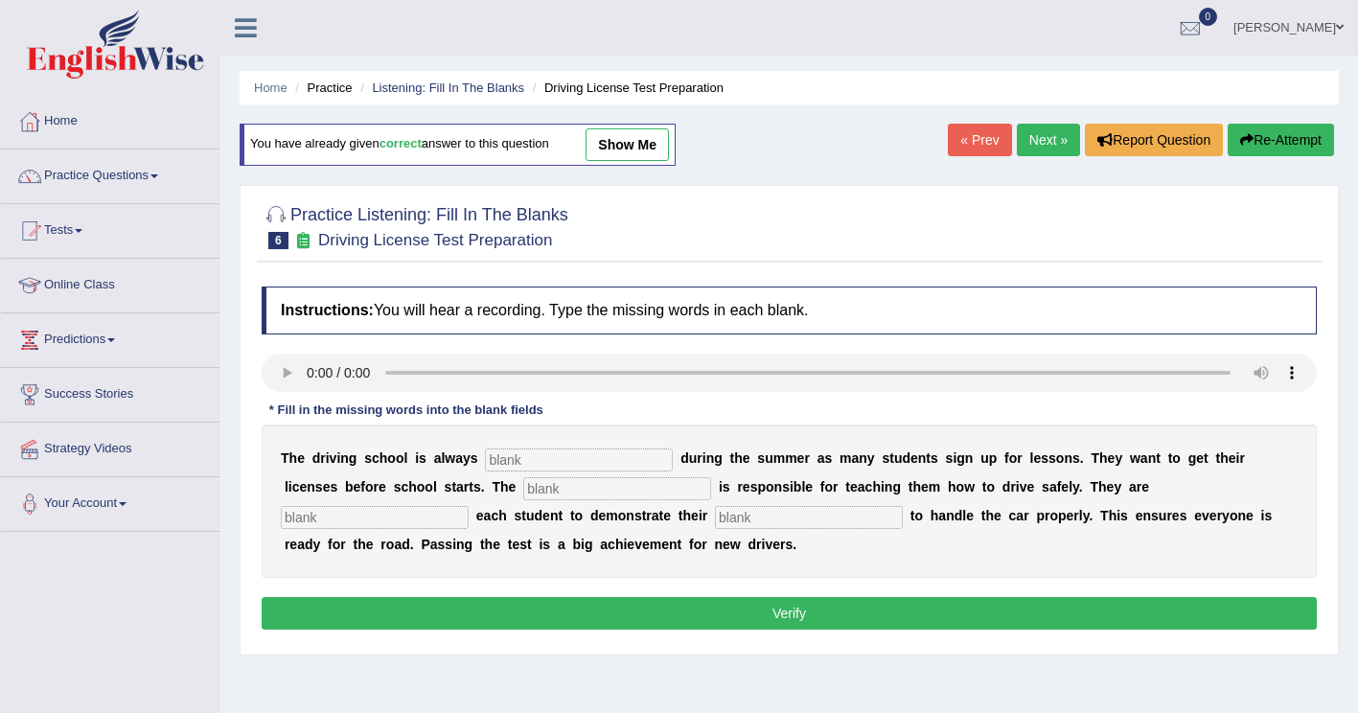
click at [510, 467] on input "text" at bounding box center [579, 459] width 188 height 23
type input "busy"
click at [523, 491] on input "text" at bounding box center [617, 488] width 188 height 23
type input "instructor"
click at [469, 506] on input "text" at bounding box center [375, 517] width 188 height 23
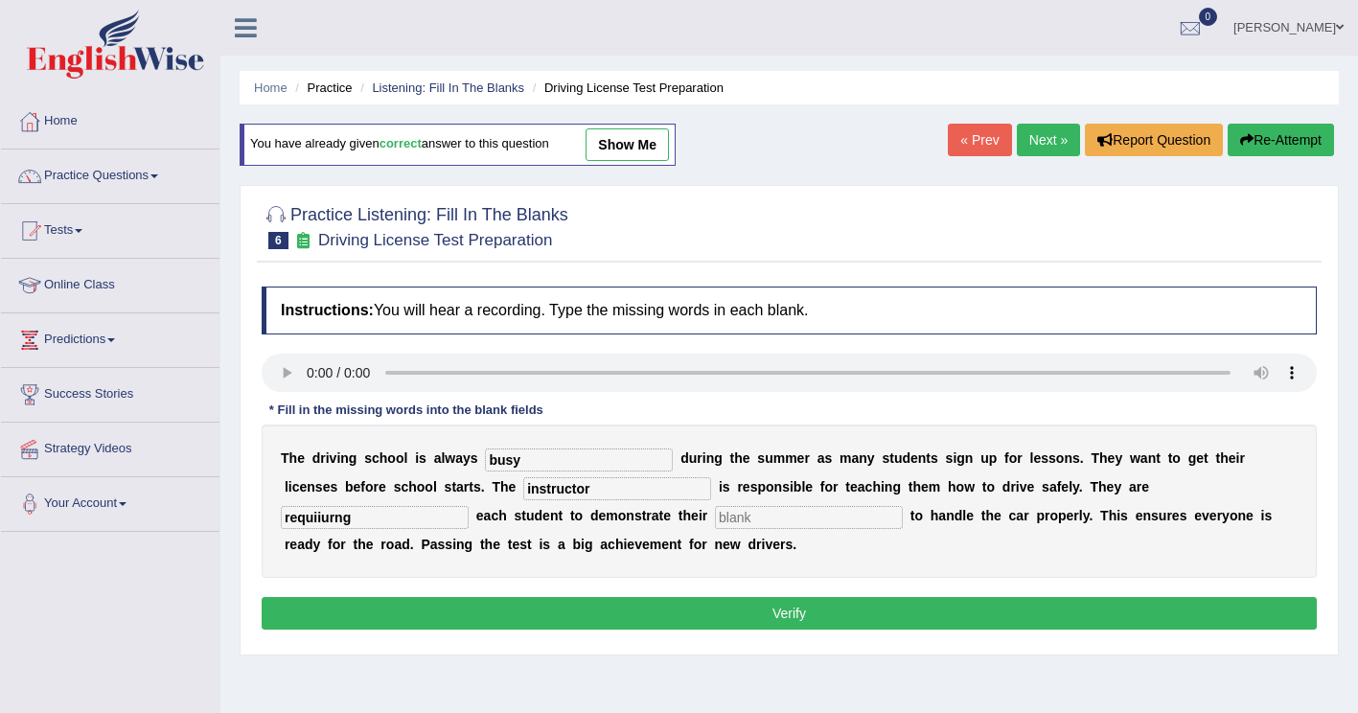
type input "requiiurng"
click at [439, 505] on div "T h e d r i v i n g s c h o o l i s a l w a y s busy d u r i n g t h e s u m m …" at bounding box center [789, 500] width 1055 height 153
click at [715, 514] on input "text" at bounding box center [809, 517] width 188 height 23
type input "ability"
drag, startPoint x: 1076, startPoint y: 489, endPoint x: 892, endPoint y: 492, distance: 184.0
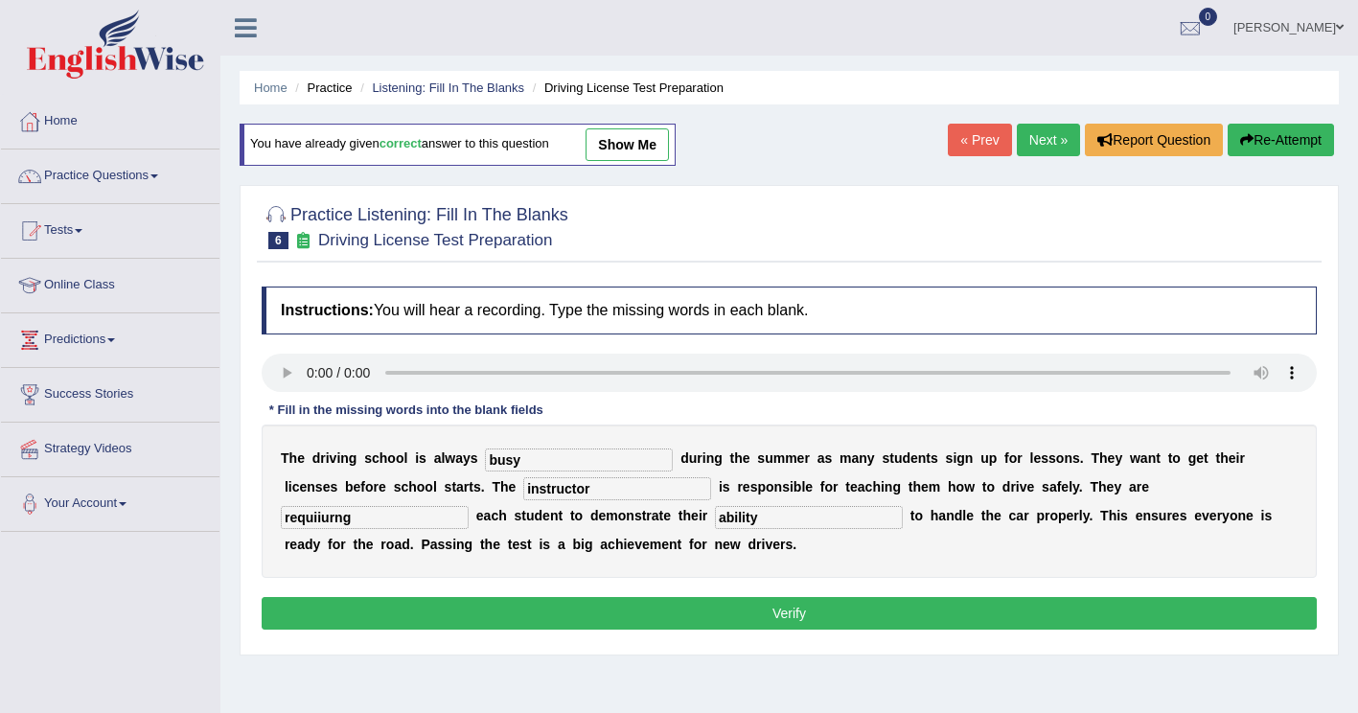
click at [894, 492] on div "T h e d r i v i n g s c h o o l i s a l w a y s busy d u r i n g t h e s u m m …" at bounding box center [789, 500] width 1055 height 153
type input "requiring"
click at [453, 608] on button "Verify" at bounding box center [789, 613] width 1055 height 33
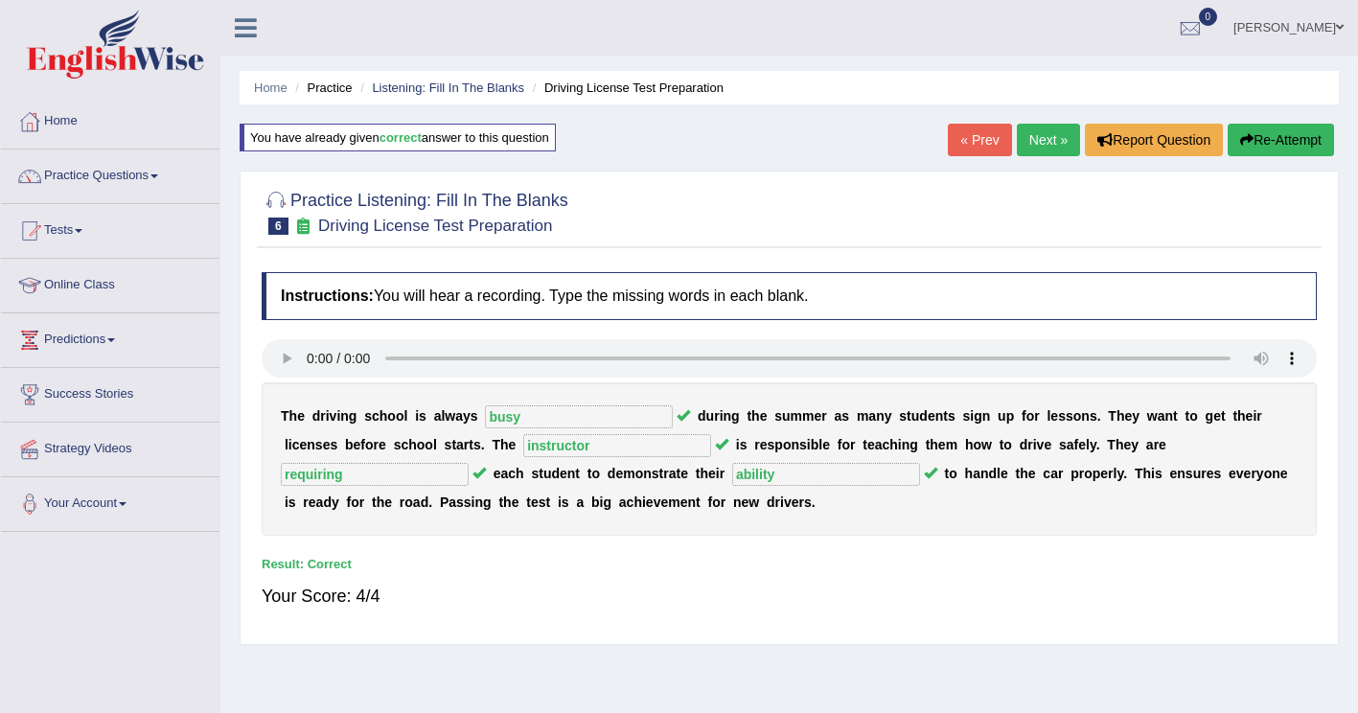
click at [1042, 144] on link "Next »" at bounding box center [1048, 140] width 63 height 33
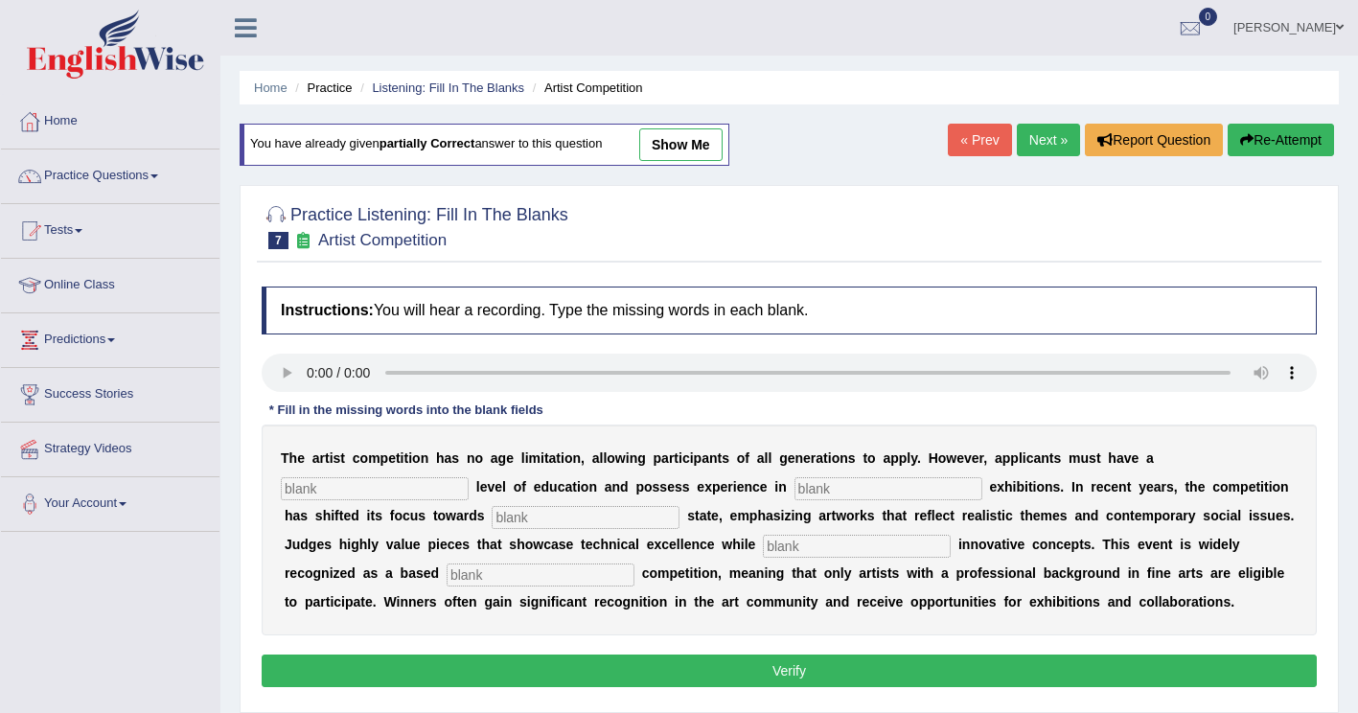
click at [469, 477] on input "text" at bounding box center [375, 488] width 188 height 23
type input "graduate"
click at [794, 493] on input "text" at bounding box center [888, 488] width 188 height 23
type input "scupltyrt"
click at [492, 518] on input "text" at bounding box center [586, 517] width 188 height 23
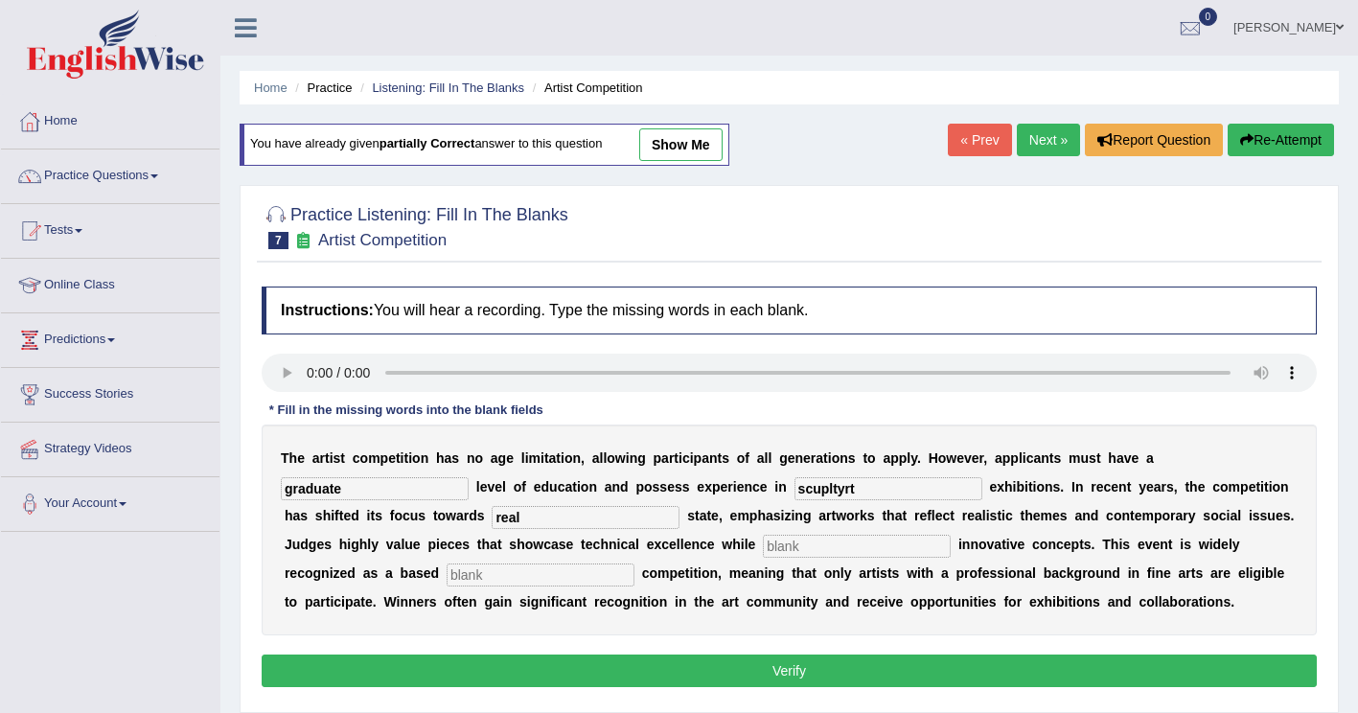
type input "real"
drag, startPoint x: 567, startPoint y: 549, endPoint x: 580, endPoint y: 547, distance: 12.6
click at [763, 548] on input "text" at bounding box center [857, 546] width 188 height 23
type input "incorptstinh"
click at [634, 563] on input "text" at bounding box center [541, 574] width 188 height 23
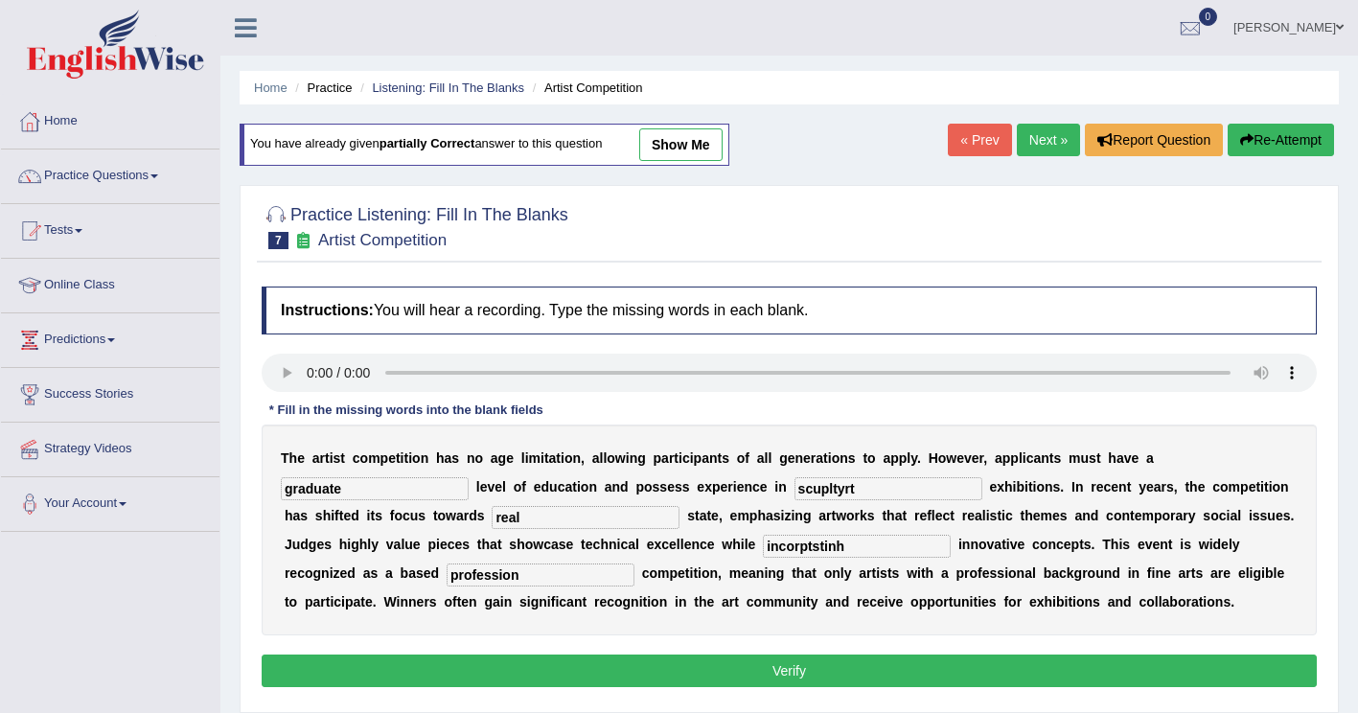
type input "profession"
drag, startPoint x: 619, startPoint y: 549, endPoint x: 487, endPoint y: 543, distance: 132.4
click at [487, 543] on div "T h e a r t i s t c o m p e t i t i o n h a s n o a g e l i m i t a t i o n , a…" at bounding box center [789, 529] width 1055 height 211
type input "incorporation"
drag, startPoint x: 655, startPoint y: 489, endPoint x: 374, endPoint y: 547, distance: 287.7
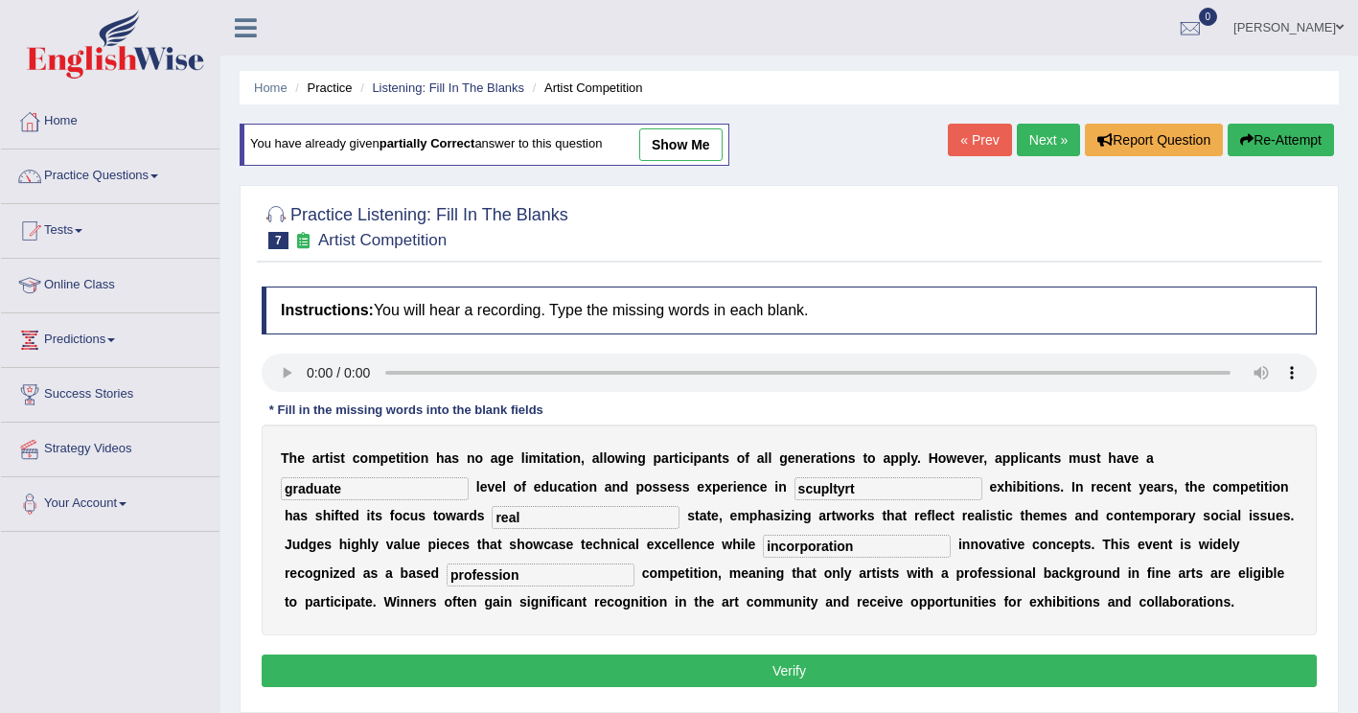
click at [374, 547] on div "T h e a r t i s t c o m p e t i t i o n h a s n o a g e l i m i t a t i o n , a…" at bounding box center [789, 529] width 1055 height 211
type input "sculpture"
click at [555, 668] on button "Verify" at bounding box center [789, 670] width 1055 height 33
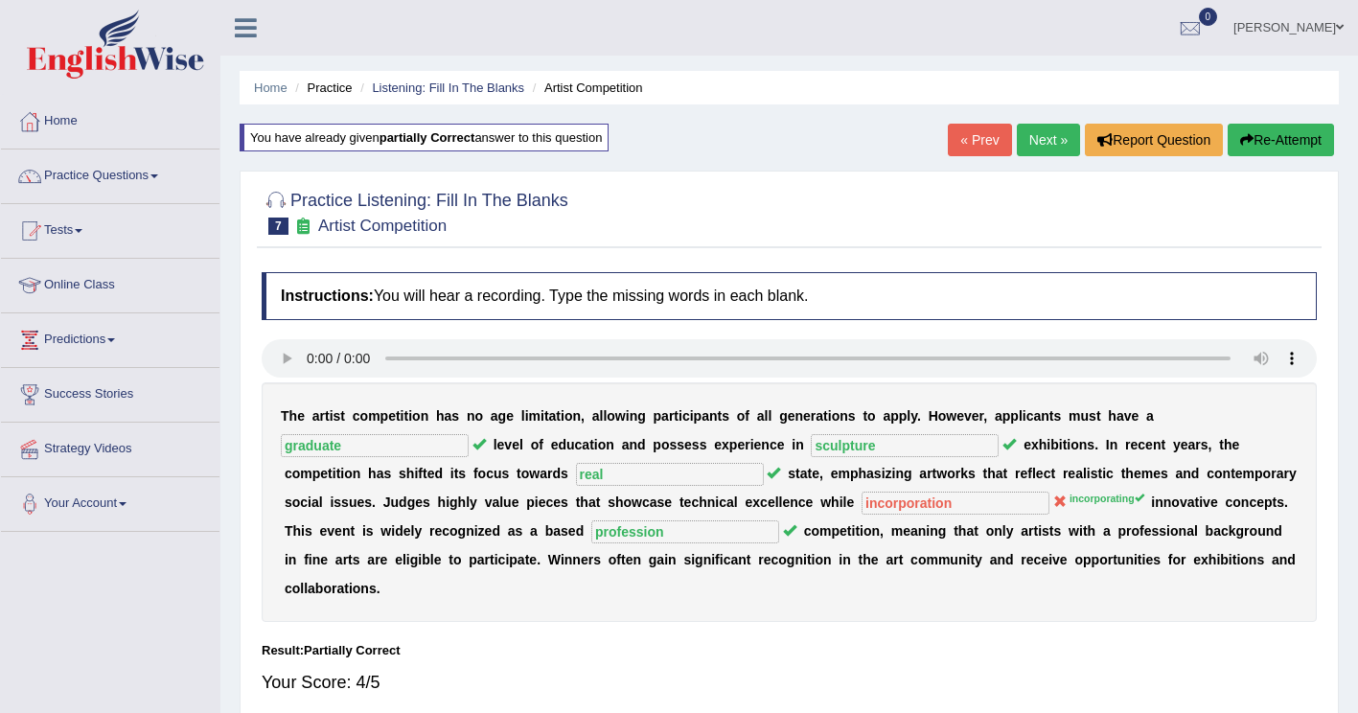
click at [1287, 154] on button "Re-Attempt" at bounding box center [1280, 140] width 106 height 33
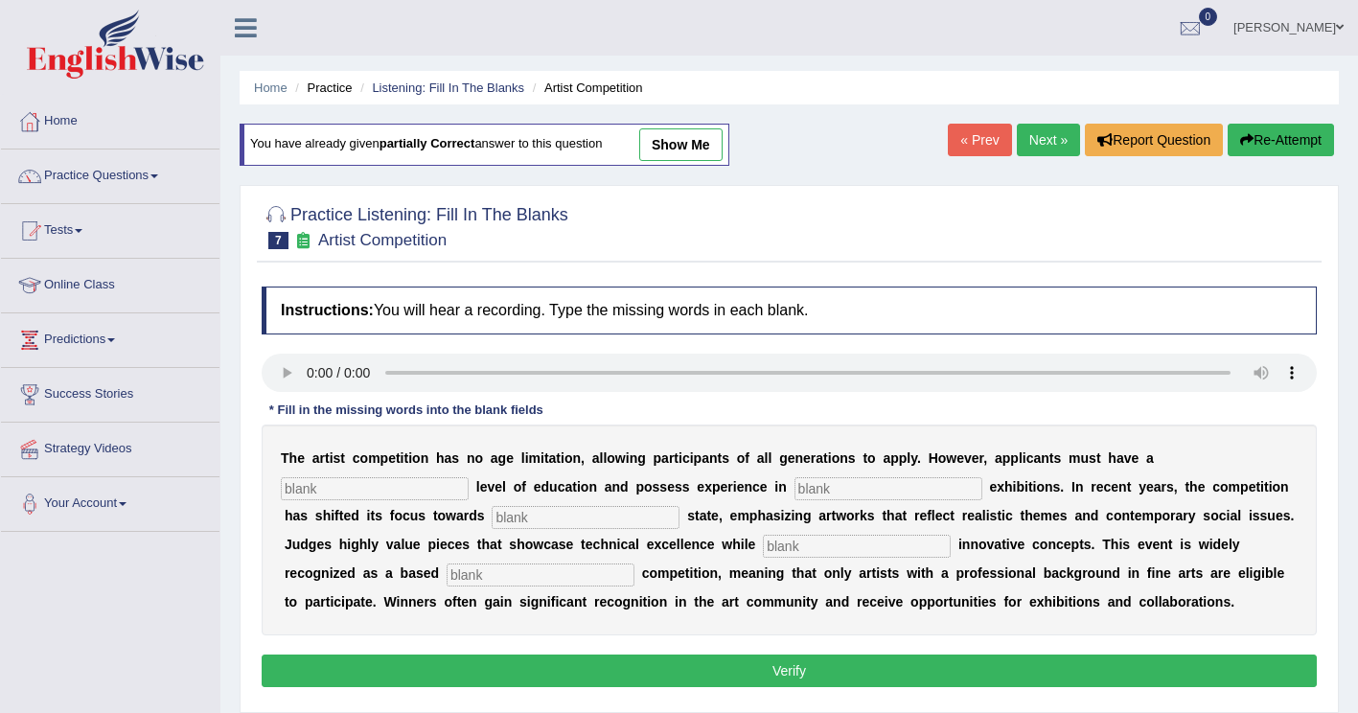
click at [469, 477] on input "text" at bounding box center [375, 488] width 188 height 23
type input "graduate"
click at [794, 496] on input "text" at bounding box center [888, 488] width 188 height 23
type input "scupture"
click at [492, 527] on input "text" at bounding box center [586, 517] width 188 height 23
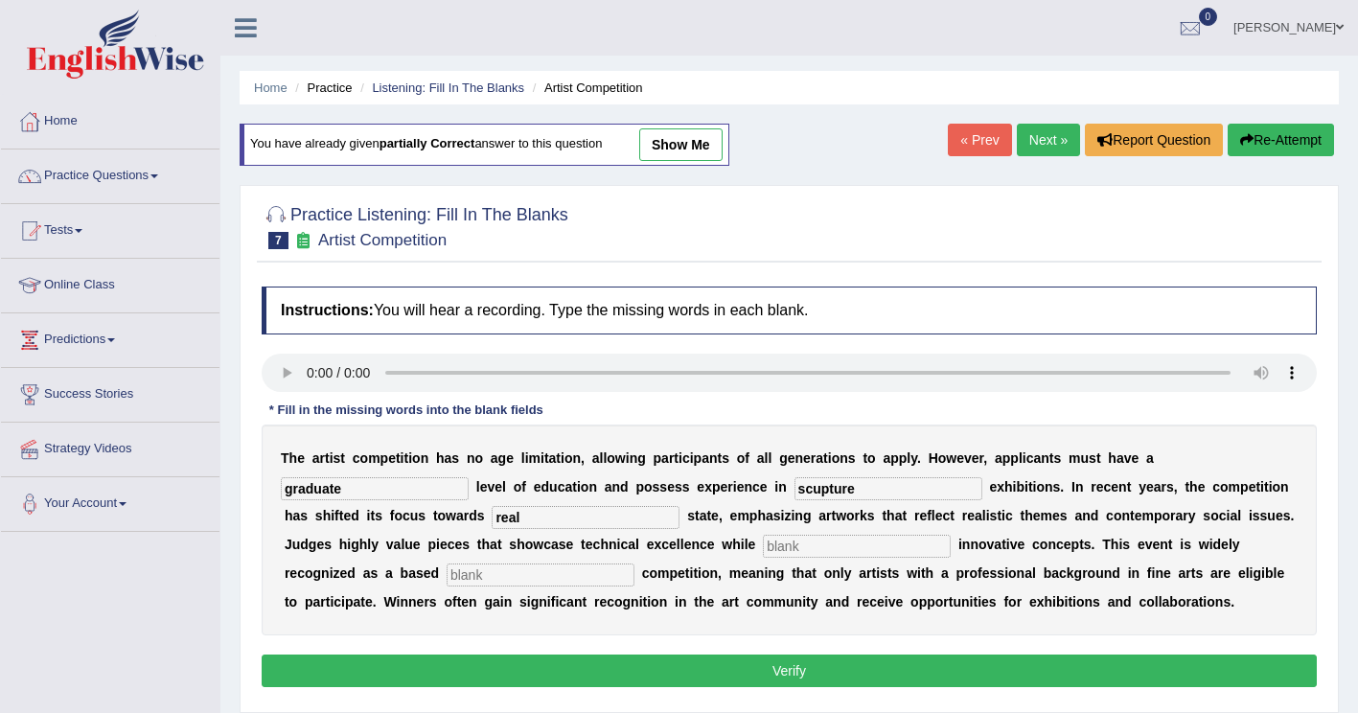
type input "real"
drag, startPoint x: 538, startPoint y: 547, endPoint x: 717, endPoint y: 536, distance: 179.5
click at [763, 546] on input "text" at bounding box center [857, 546] width 188 height 23
type input "incorporatinmg"
click at [634, 563] on input "text" at bounding box center [541, 574] width 188 height 23
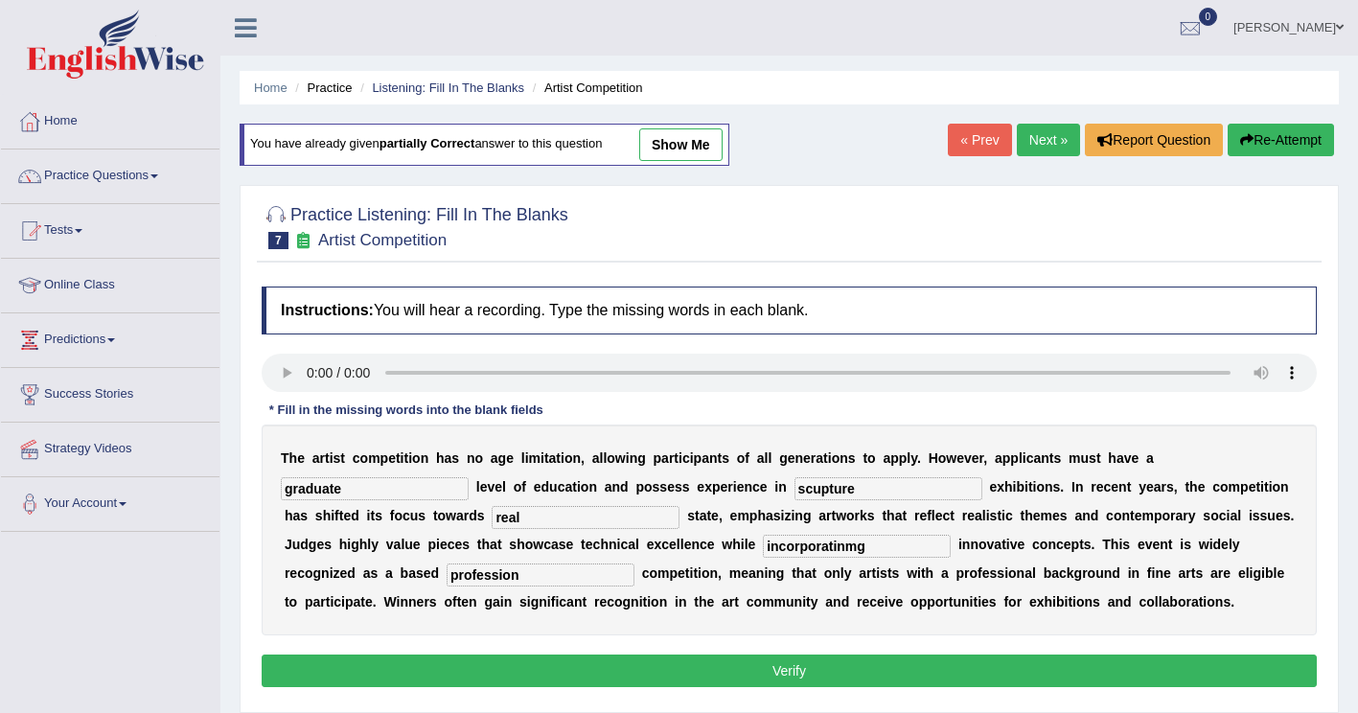
type input "profession"
click at [763, 548] on input "incorporatinmg" at bounding box center [857, 546] width 188 height 23
type input "incorporating"
click at [794, 492] on input "scupture" at bounding box center [888, 488] width 188 height 23
type input "sculpture"
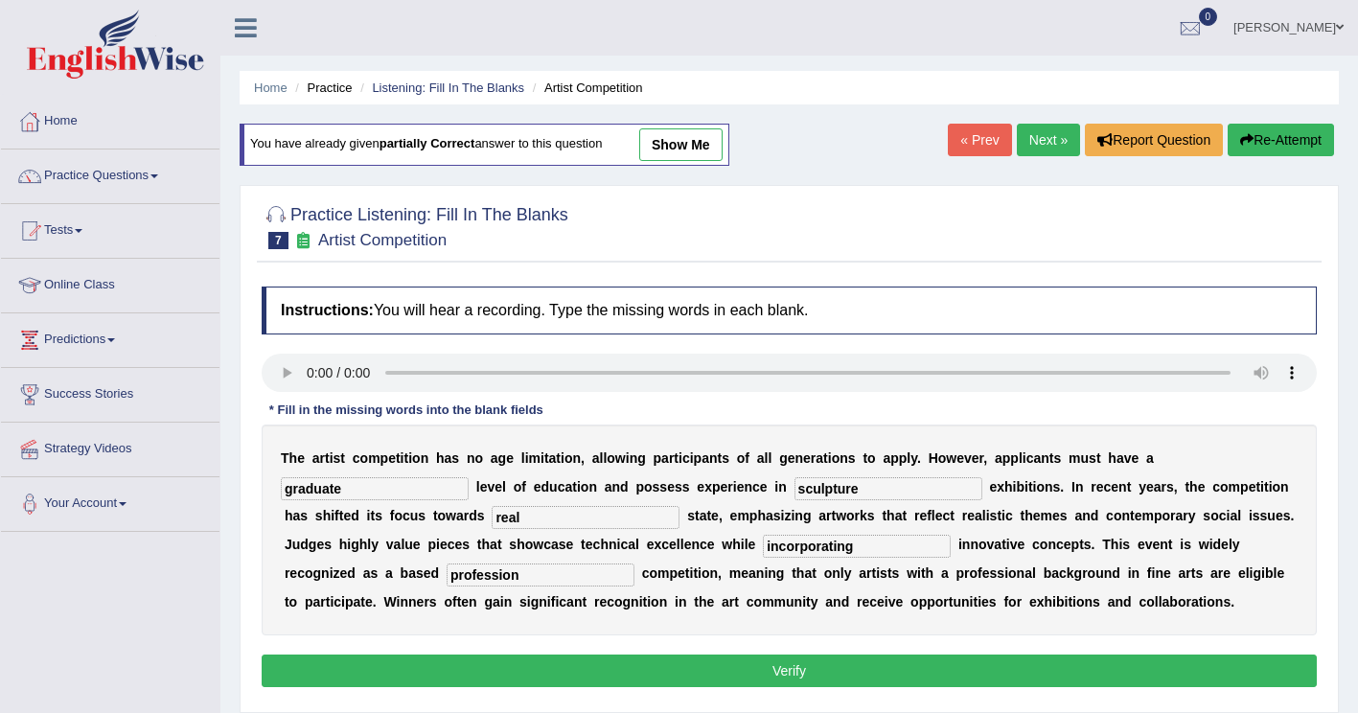
click at [797, 677] on button "Verify" at bounding box center [789, 670] width 1055 height 33
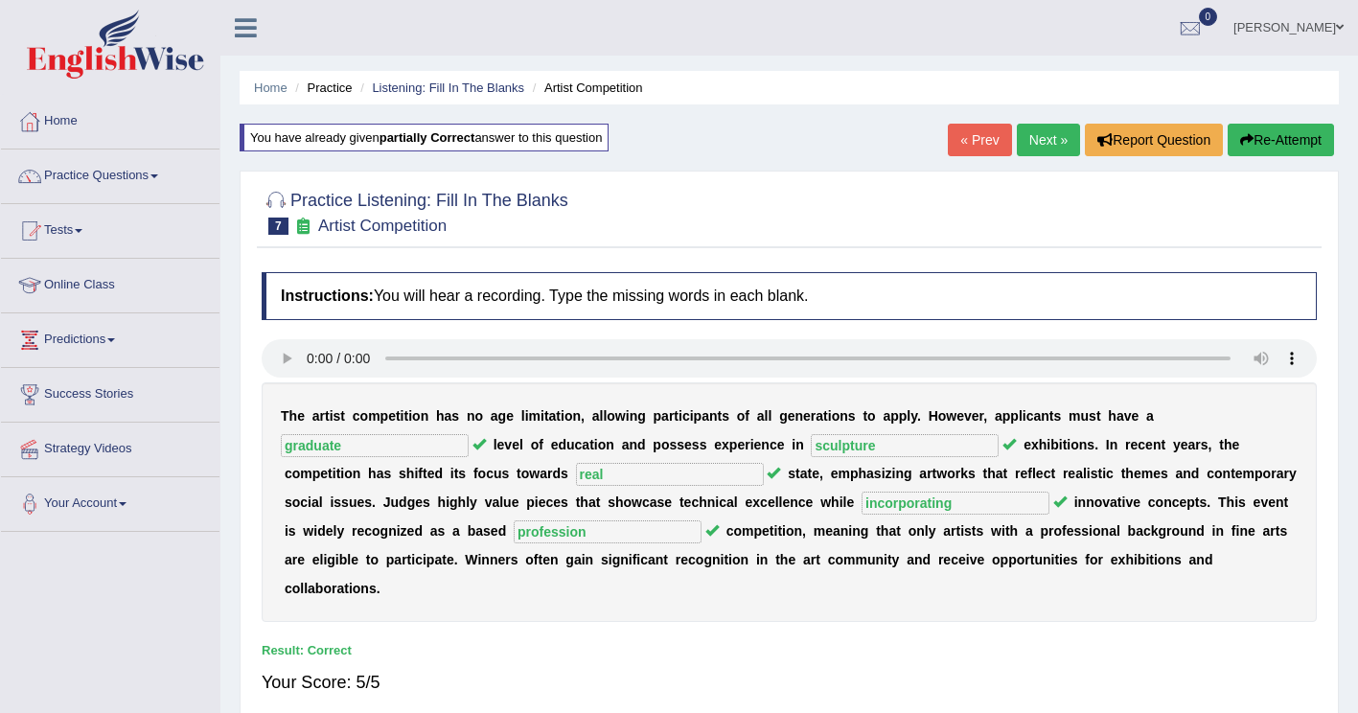
click at [1045, 147] on link "Next »" at bounding box center [1048, 140] width 63 height 33
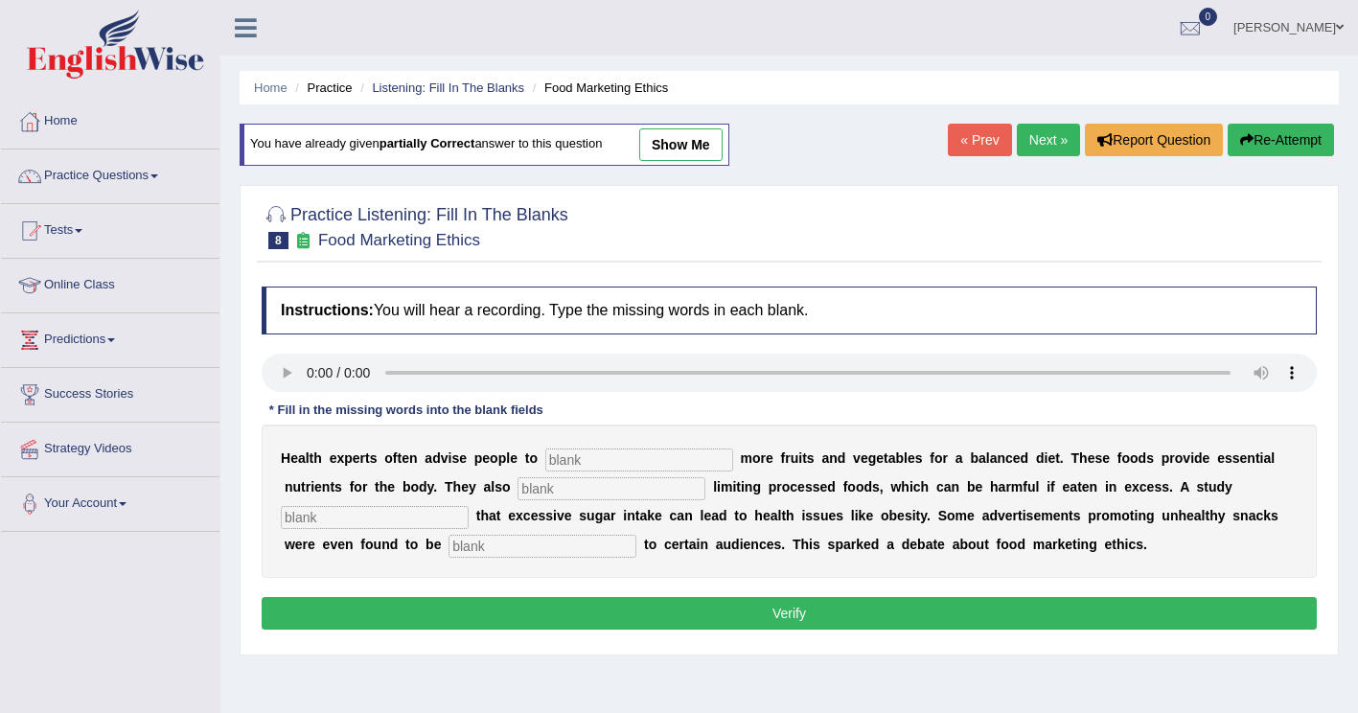
click at [574, 467] on input "text" at bounding box center [639, 459] width 188 height 23
type input "consume"
click at [517, 492] on input "text" at bounding box center [611, 488] width 188 height 23
type input "recommended"
click at [469, 506] on input "text" at bounding box center [375, 517] width 188 height 23
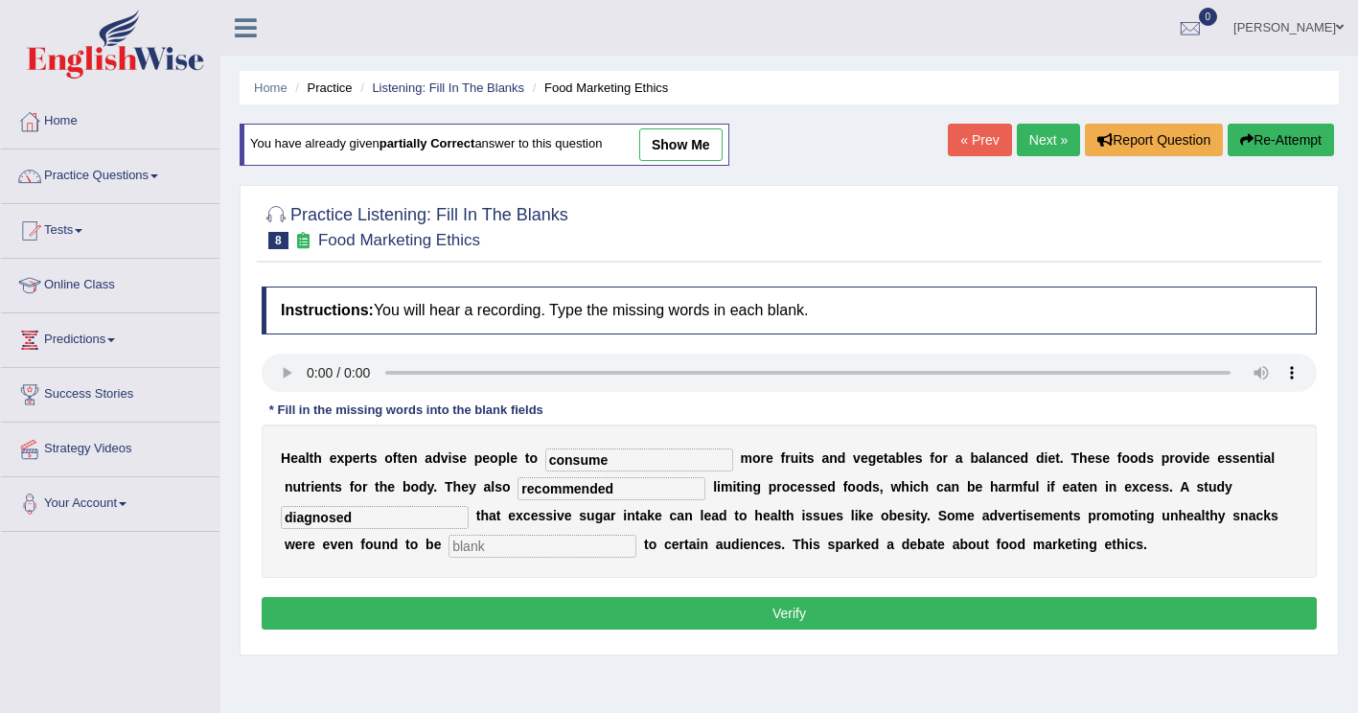
type input "diagnosed"
drag, startPoint x: 355, startPoint y: 548, endPoint x: 407, endPoint y: 541, distance: 52.2
click at [448, 548] on input "text" at bounding box center [542, 546] width 188 height 23
type input "offensive"
click at [603, 456] on input "consume" at bounding box center [639, 459] width 188 height 23
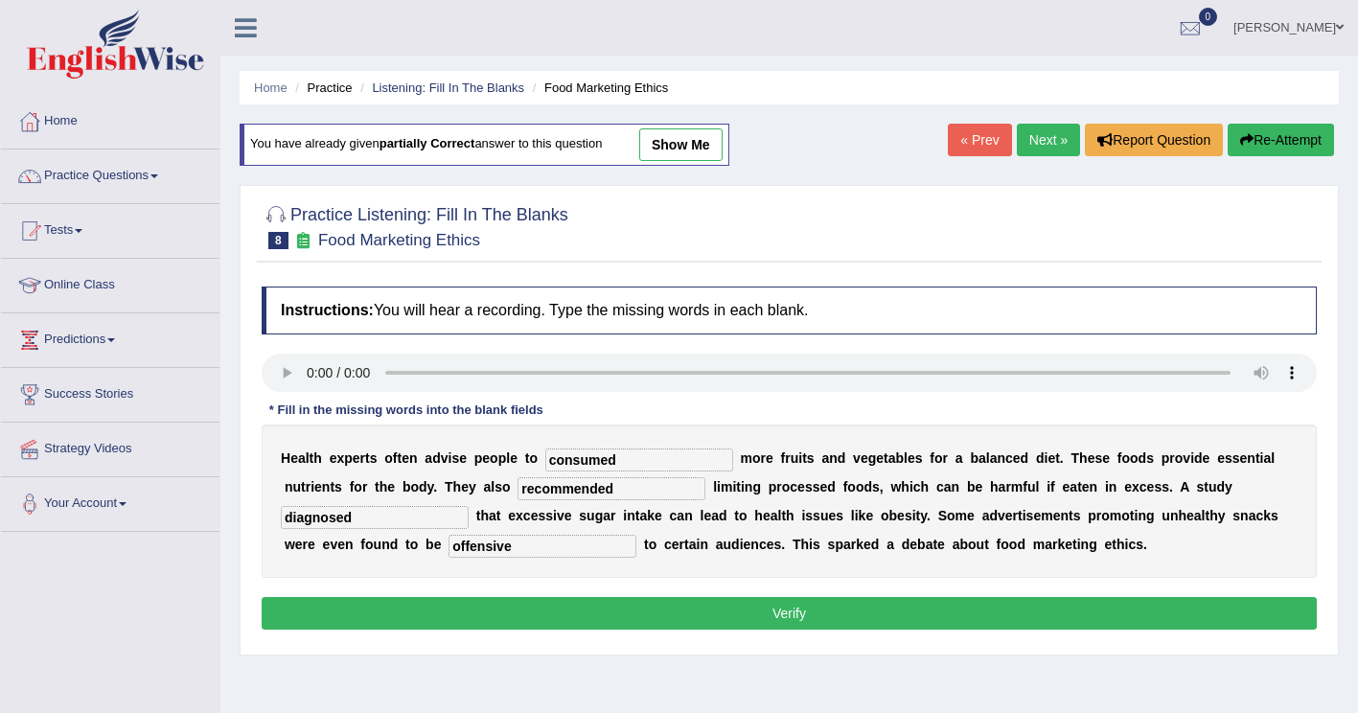
type input "consumed"
click at [522, 620] on button "Verify" at bounding box center [789, 613] width 1055 height 33
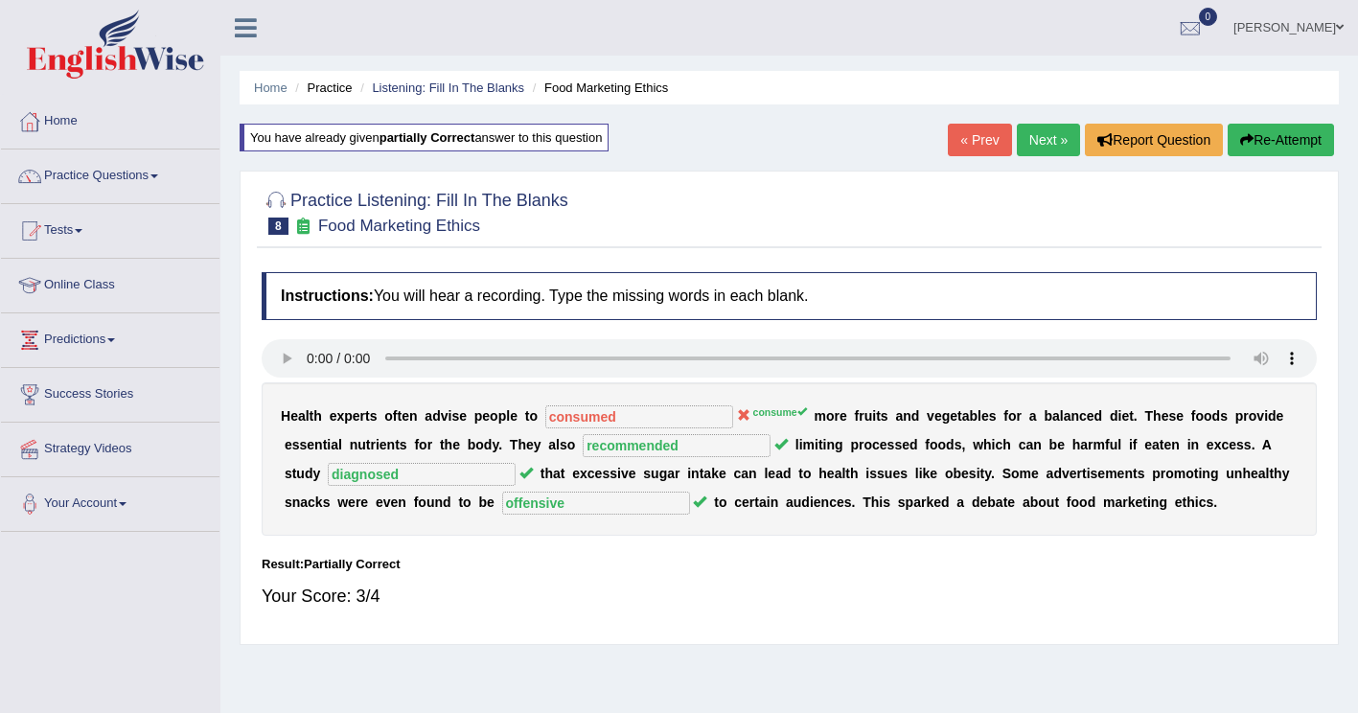
click at [1278, 127] on button "Re-Attempt" at bounding box center [1280, 140] width 106 height 33
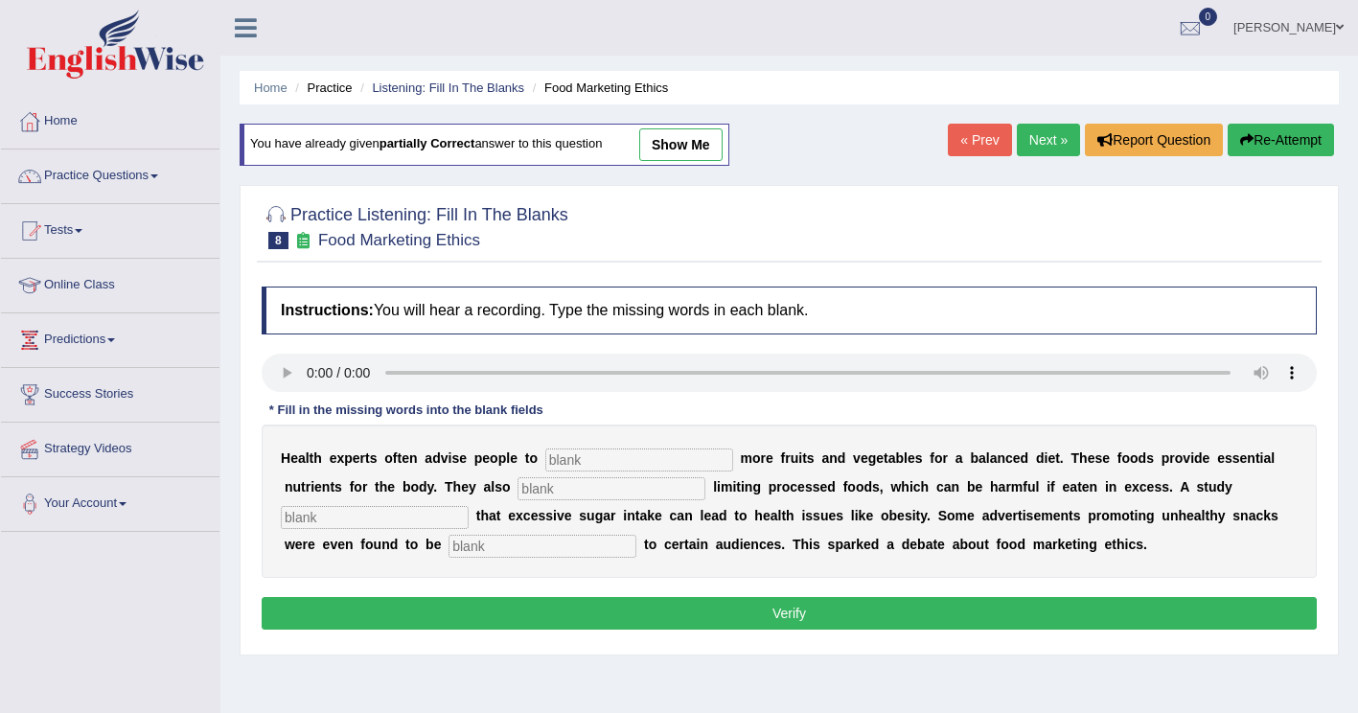
click at [588, 461] on input "text" at bounding box center [639, 459] width 188 height 23
type input "consume"
click at [517, 494] on input "text" at bounding box center [611, 488] width 188 height 23
type input "recommended"
click at [469, 506] on input "text" at bounding box center [375, 517] width 188 height 23
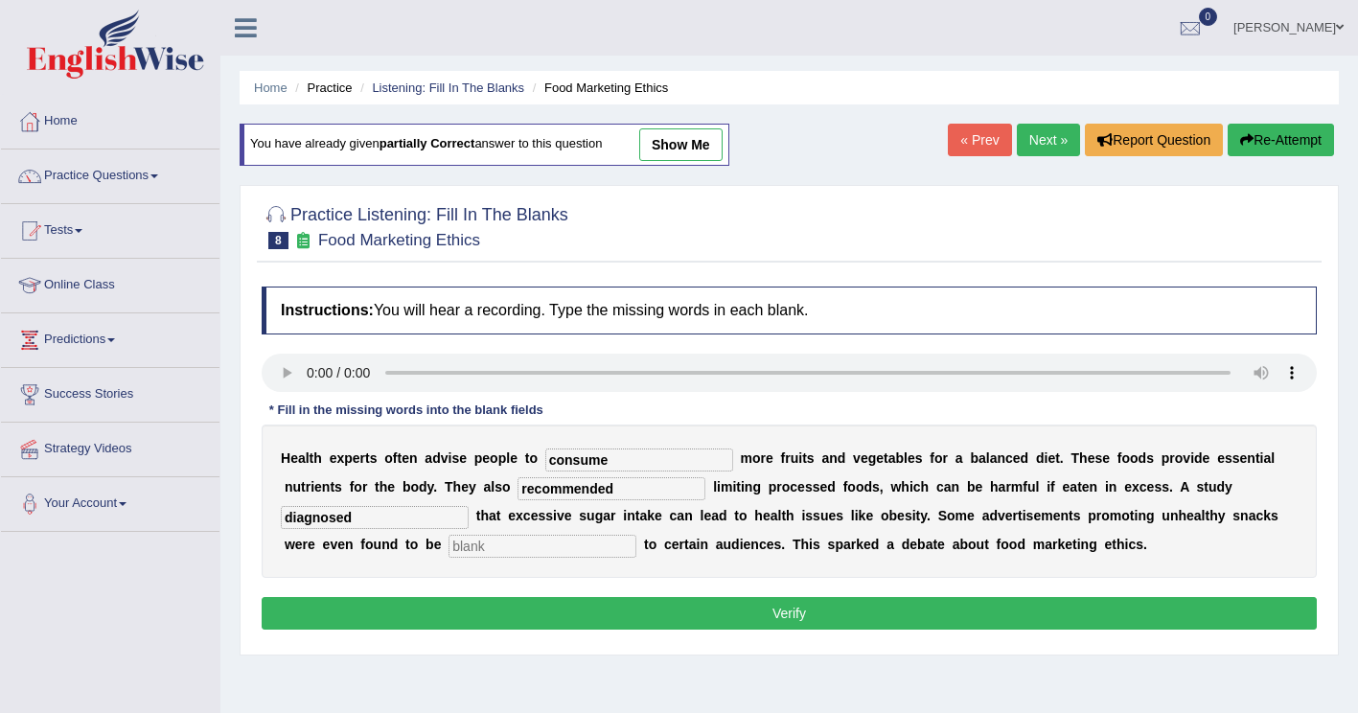
type input "diagnosed"
click at [448, 551] on input "text" at bounding box center [542, 546] width 188 height 23
type input "offensive"
click at [1018, 618] on button "Verify" at bounding box center [789, 613] width 1055 height 33
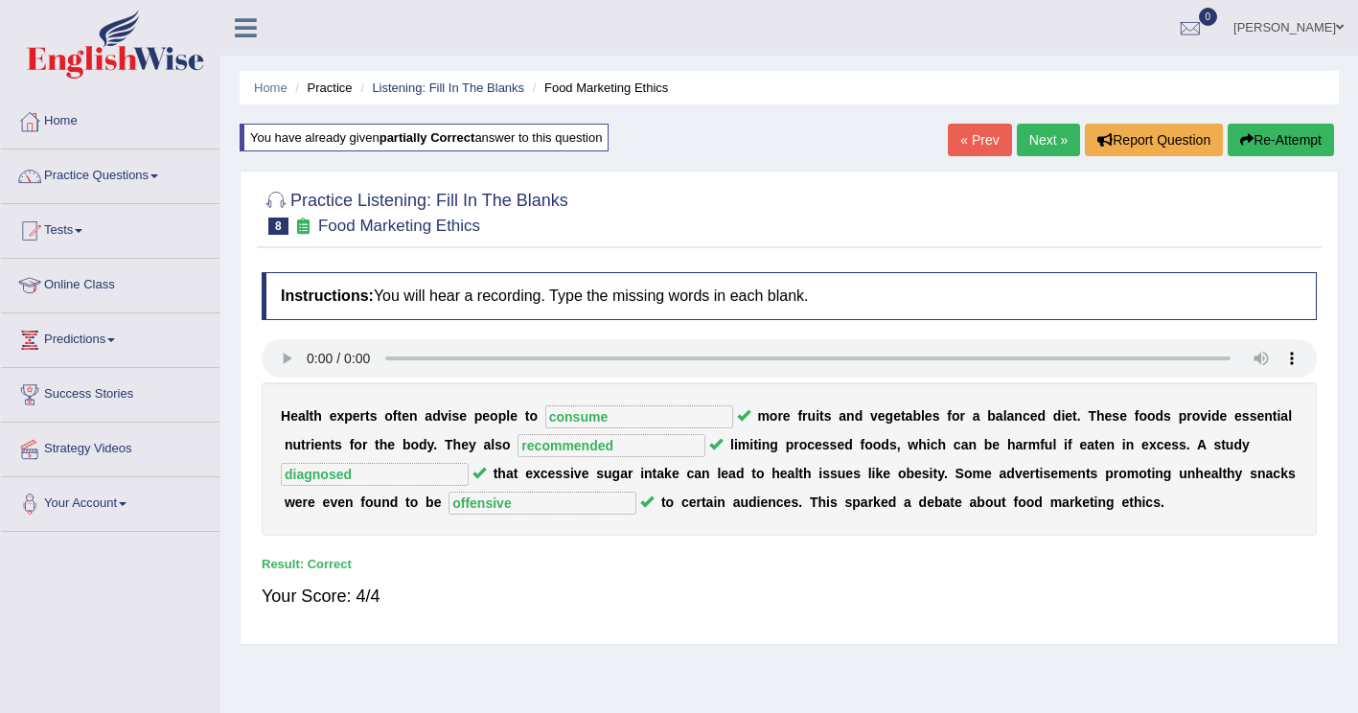
click at [1045, 141] on link "Next »" at bounding box center [1048, 140] width 63 height 33
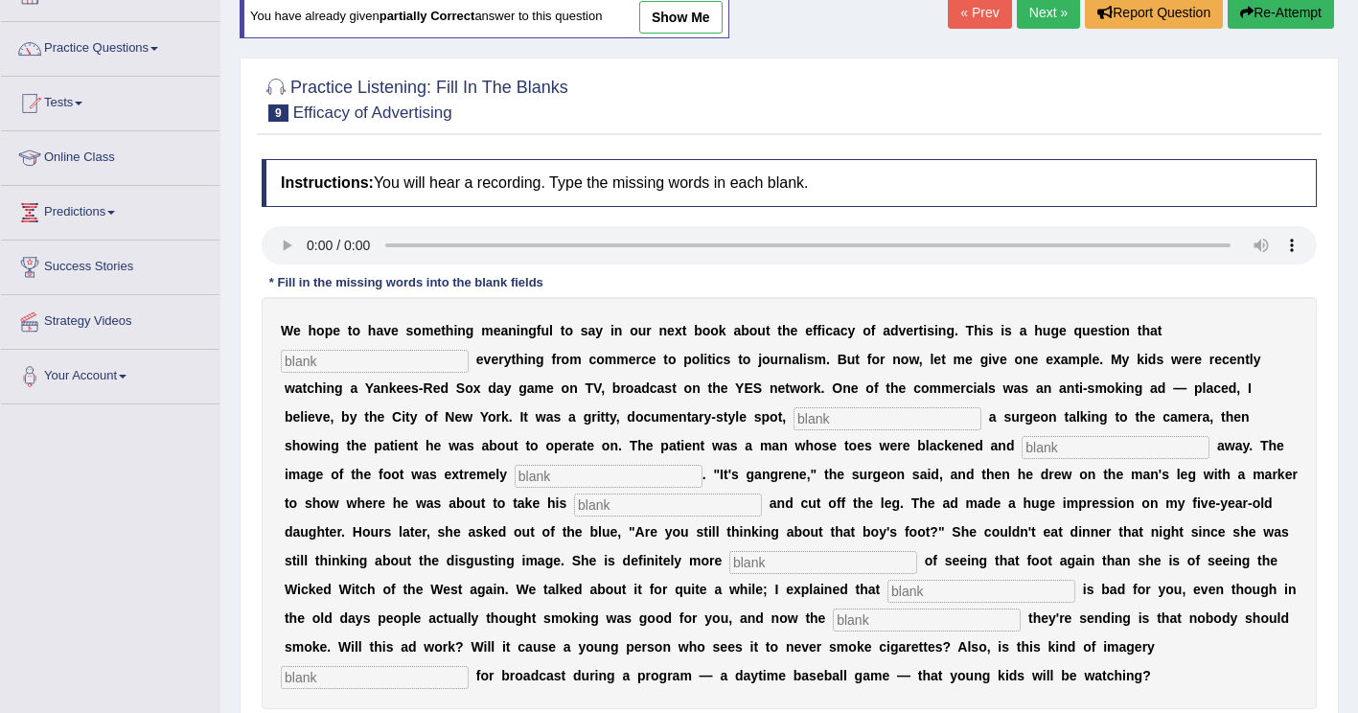
scroll to position [192, 0]
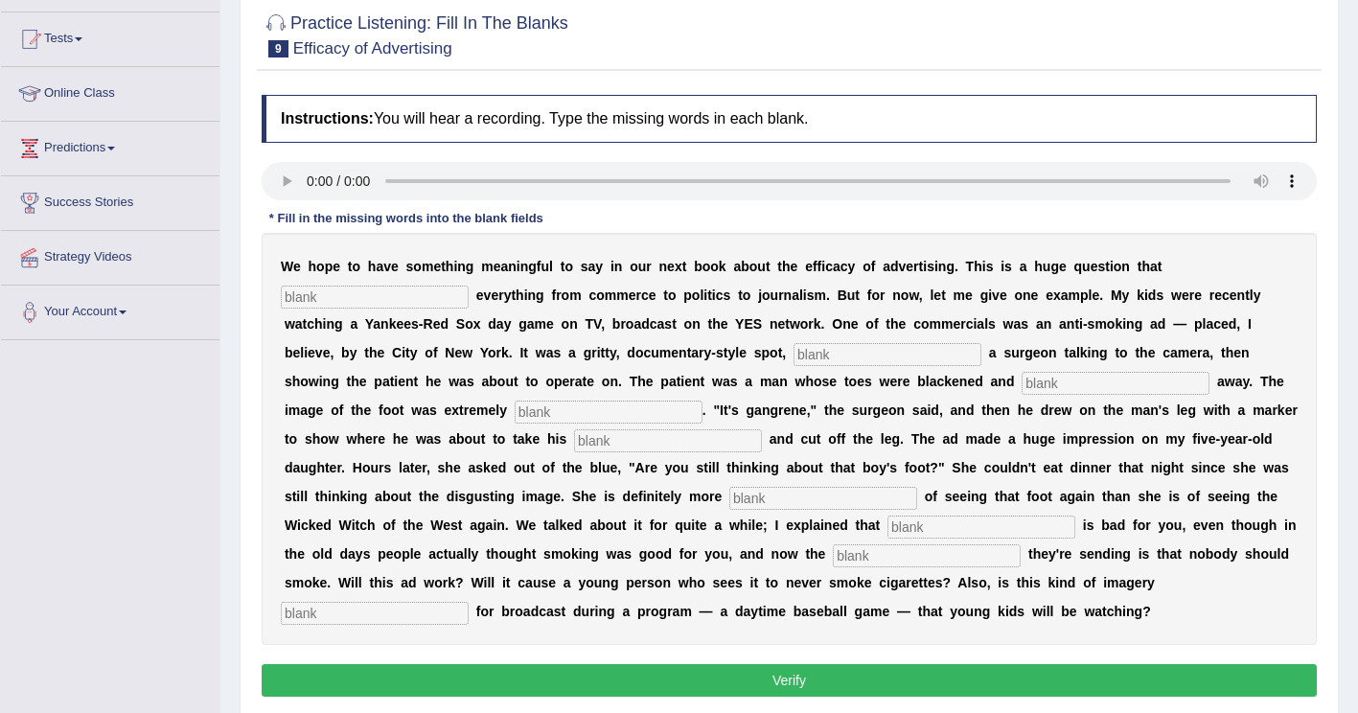
click at [469, 286] on input "text" at bounding box center [375, 297] width 188 height 23
type input "impact"
click at [793, 352] on input "text" at bounding box center [887, 354] width 188 height 23
type input "featuring"
click at [1021, 379] on input "text" at bounding box center [1115, 383] width 188 height 23
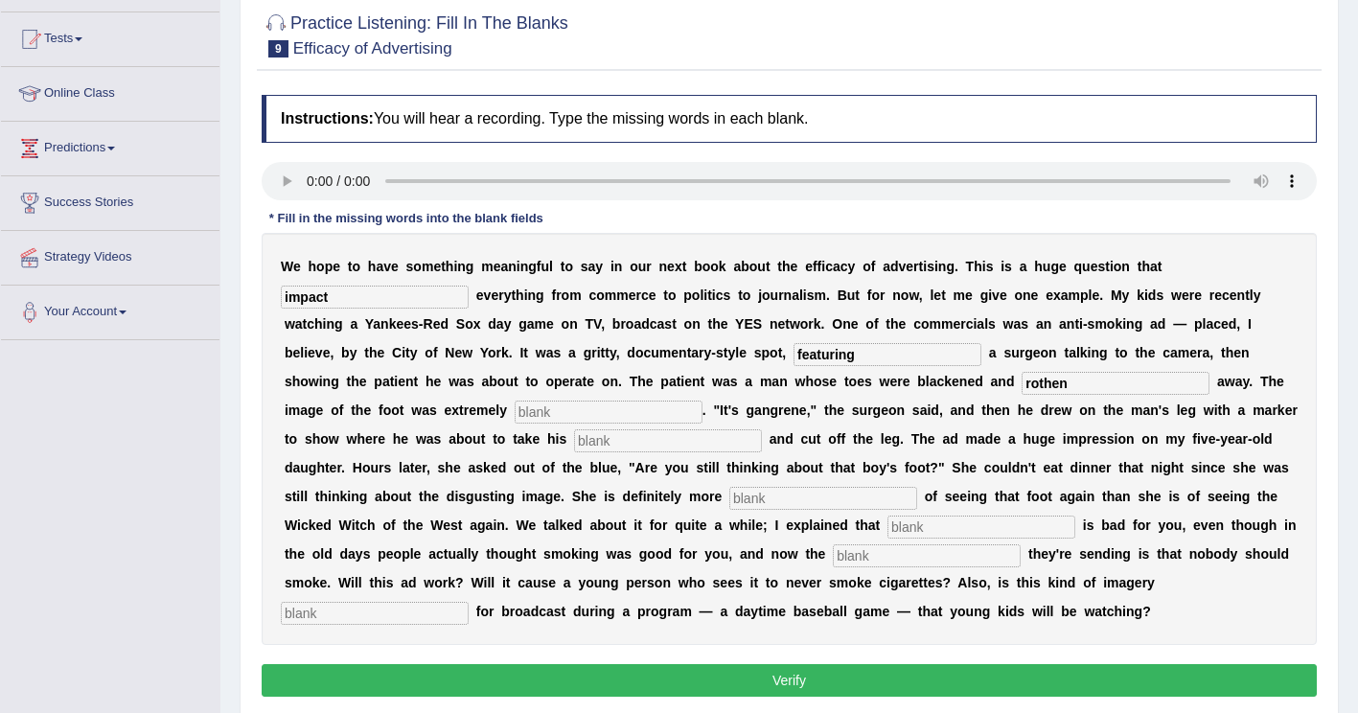
type input "rothen"
click at [702, 401] on input "text" at bounding box center [609, 412] width 188 height 23
type input "gresn"
click at [762, 429] on input "text" at bounding box center [668, 440] width 188 height 23
type input "hacksaw"
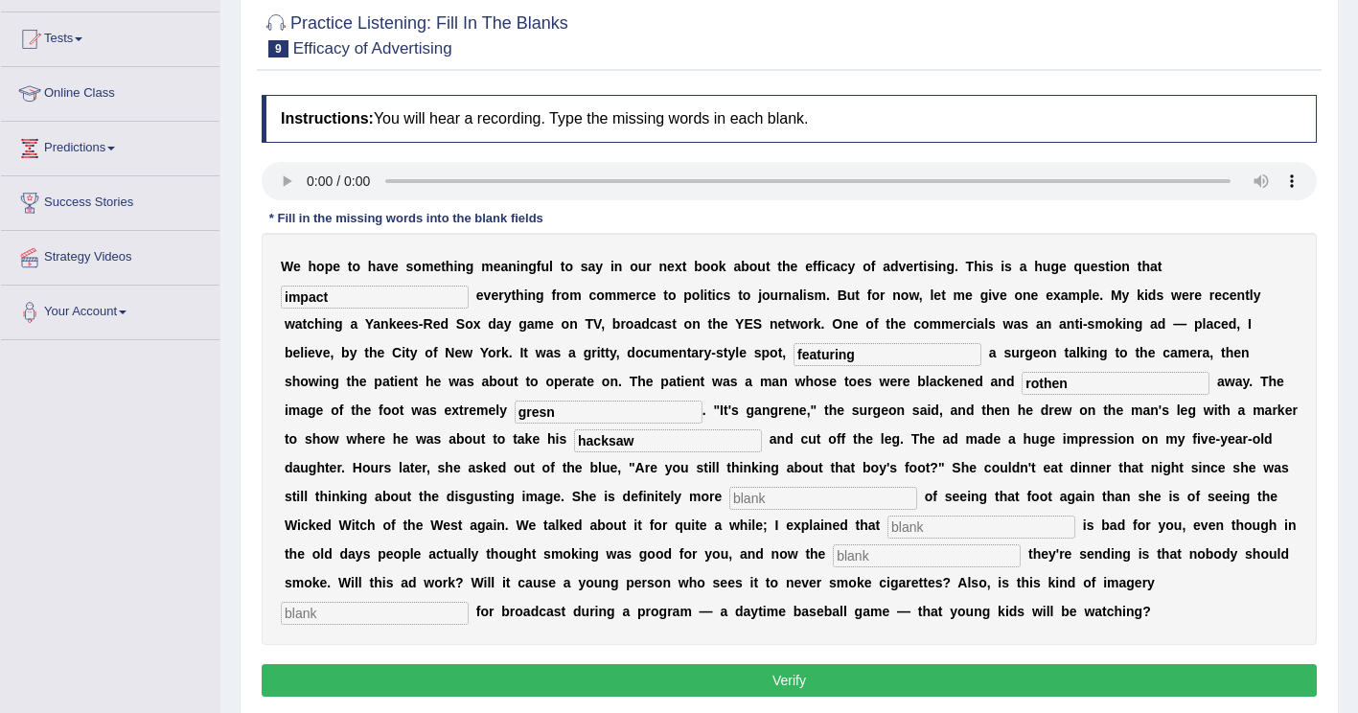
click at [917, 487] on input "text" at bounding box center [823, 498] width 188 height 23
type input "scared"
click at [1075, 515] on input "text" at bounding box center [981, 526] width 188 height 23
type input "smoking"
click at [973, 544] on input "text" at bounding box center [927, 555] width 188 height 23
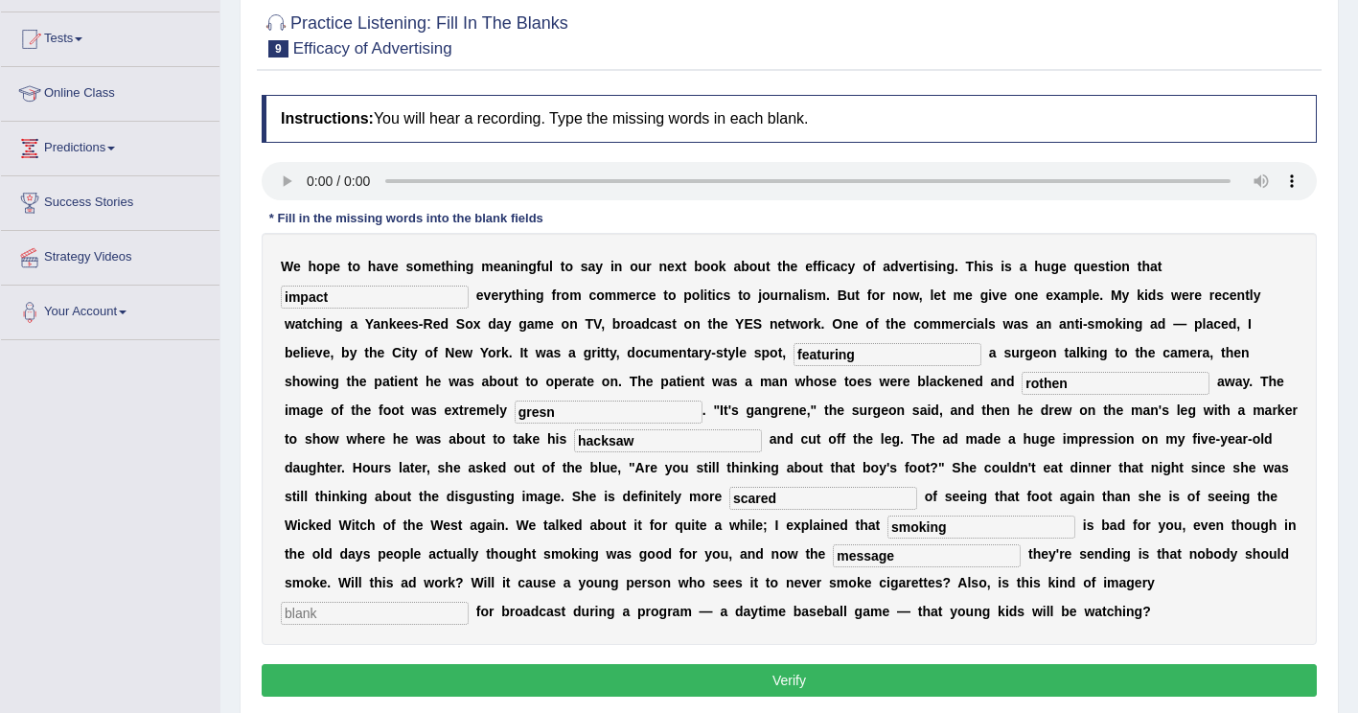
type input "message"
drag, startPoint x: 389, startPoint y: 582, endPoint x: 415, endPoint y: 561, distance: 33.4
click at [389, 602] on input "text" at bounding box center [375, 613] width 188 height 23
type input "appropriate"
click at [1021, 384] on input "rothen" at bounding box center [1115, 383] width 188 height 23
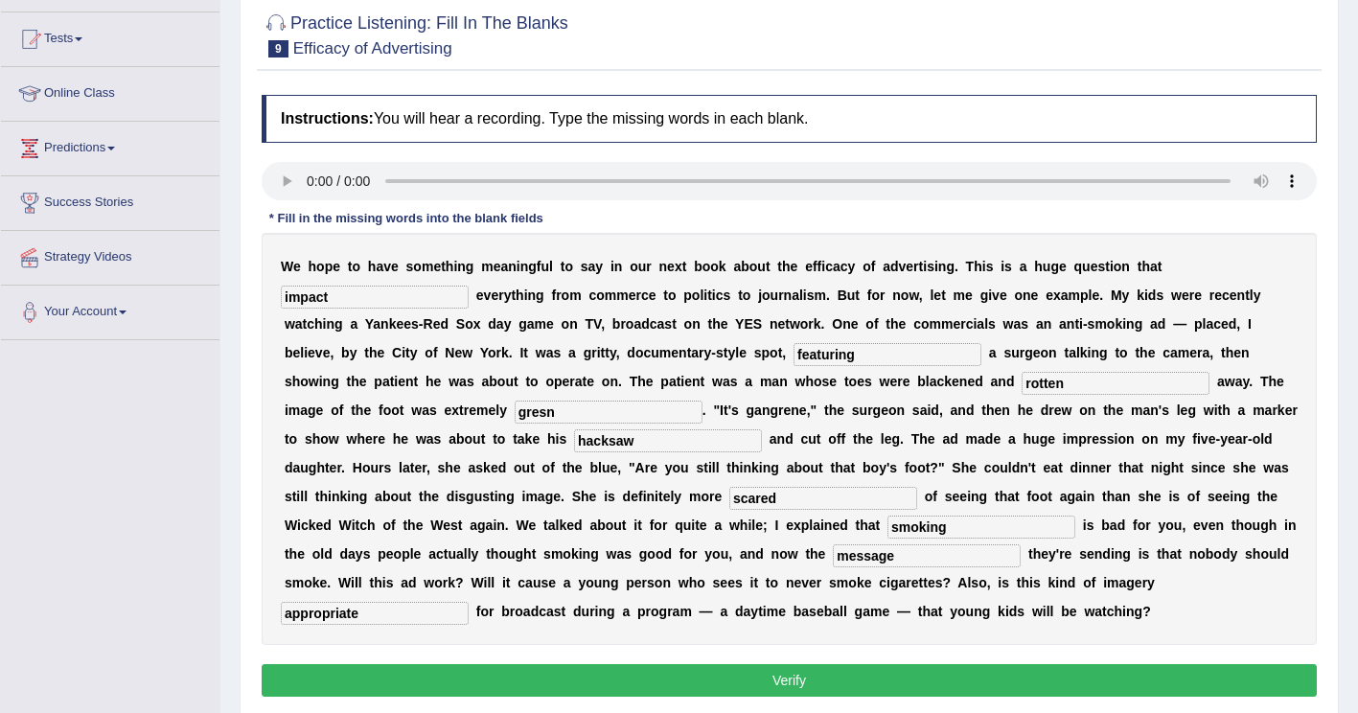
type input "rotten"
click at [702, 401] on input "gresn" at bounding box center [609, 412] width 188 height 23
type input "green"
click at [1035, 664] on button "Verify" at bounding box center [789, 680] width 1055 height 33
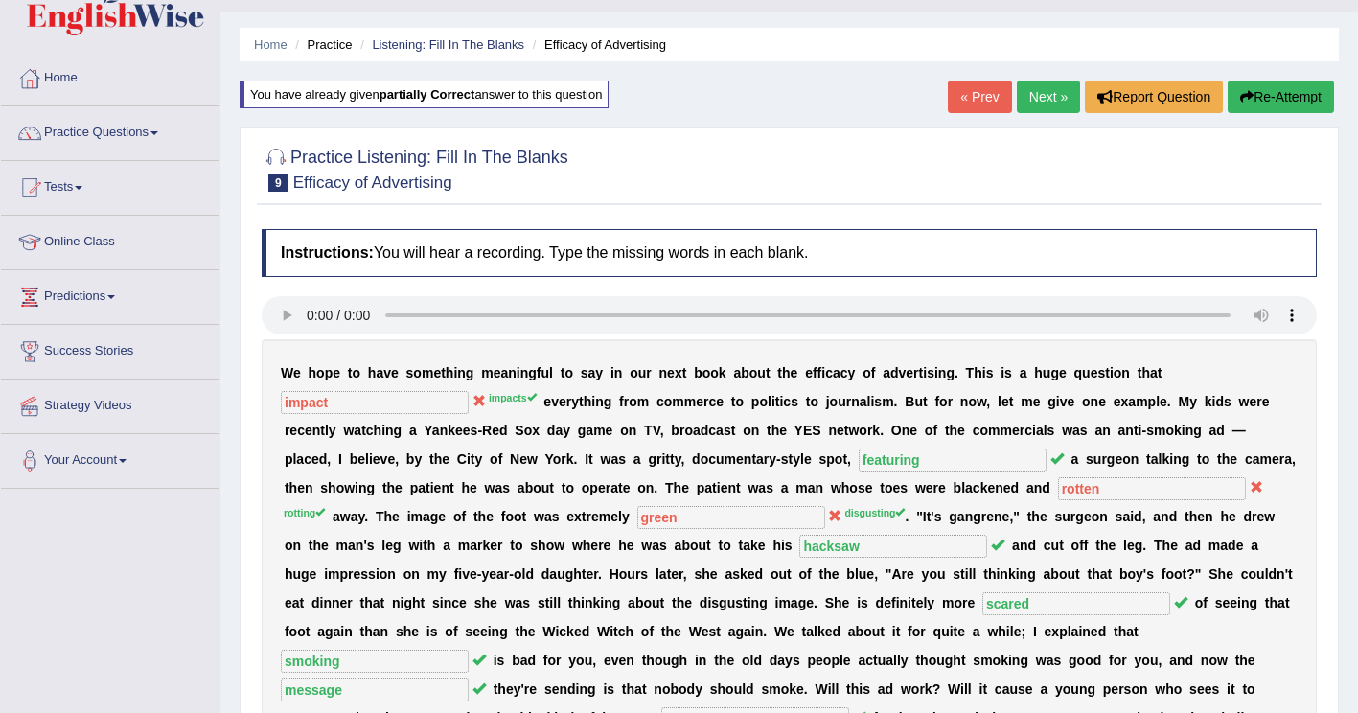
scroll to position [0, 0]
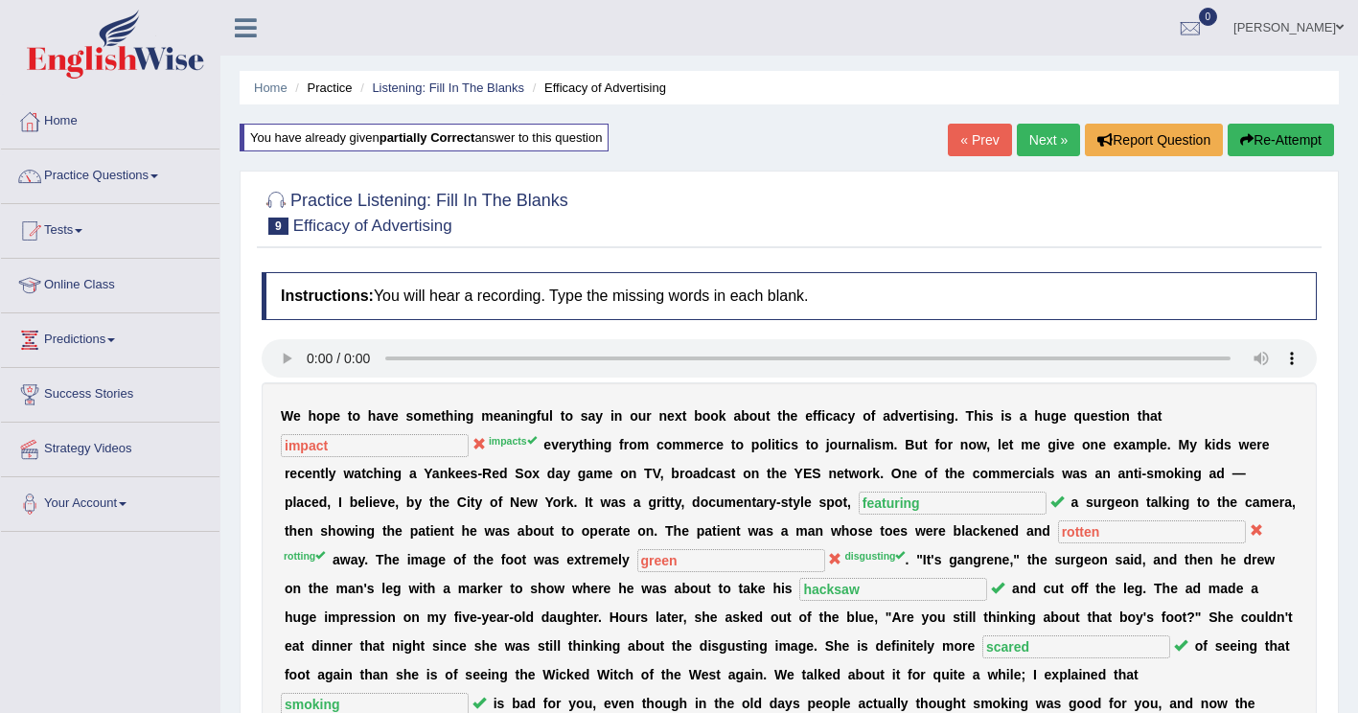
click at [1290, 135] on button "Re-Attempt" at bounding box center [1280, 140] width 106 height 33
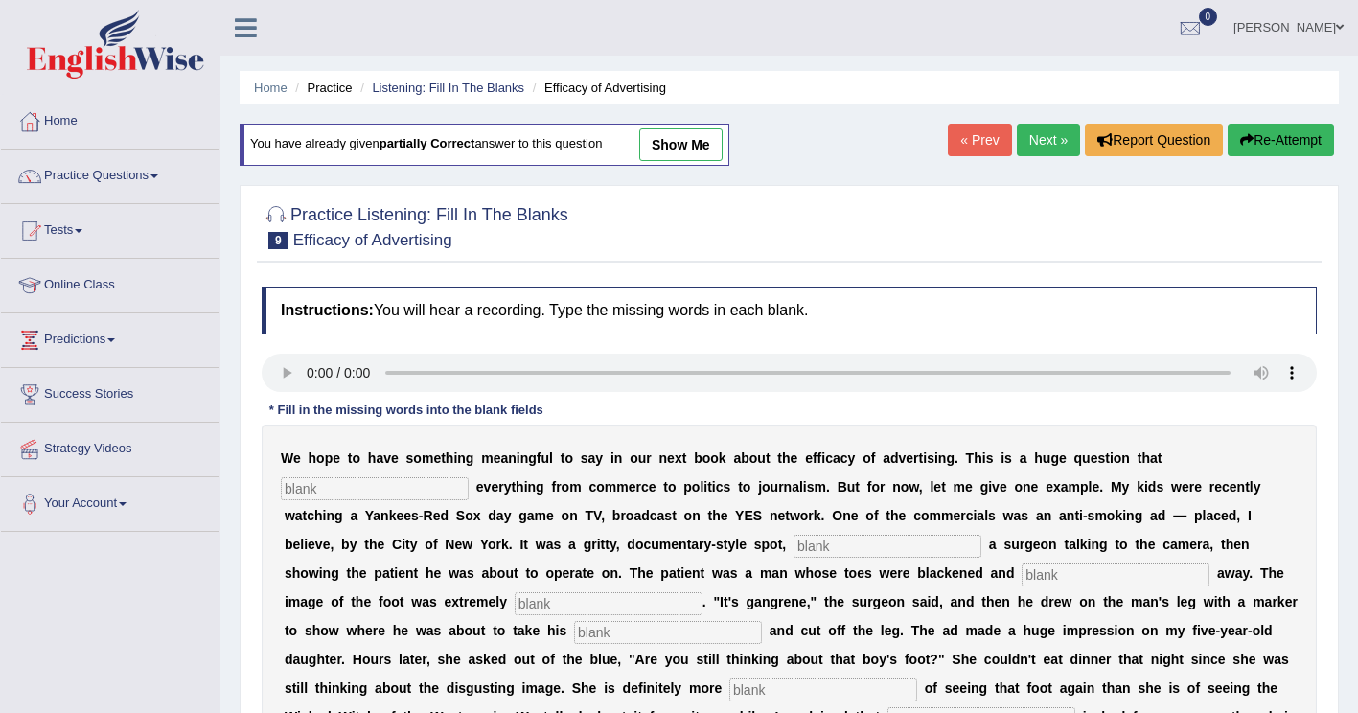
click at [469, 477] on input "text" at bounding box center [375, 488] width 188 height 23
type input "impacts"
drag, startPoint x: 476, startPoint y: 542, endPoint x: 665, endPoint y: 549, distance: 188.9
click at [793, 542] on input "text" at bounding box center [887, 546] width 188 height 23
type input "featuring"
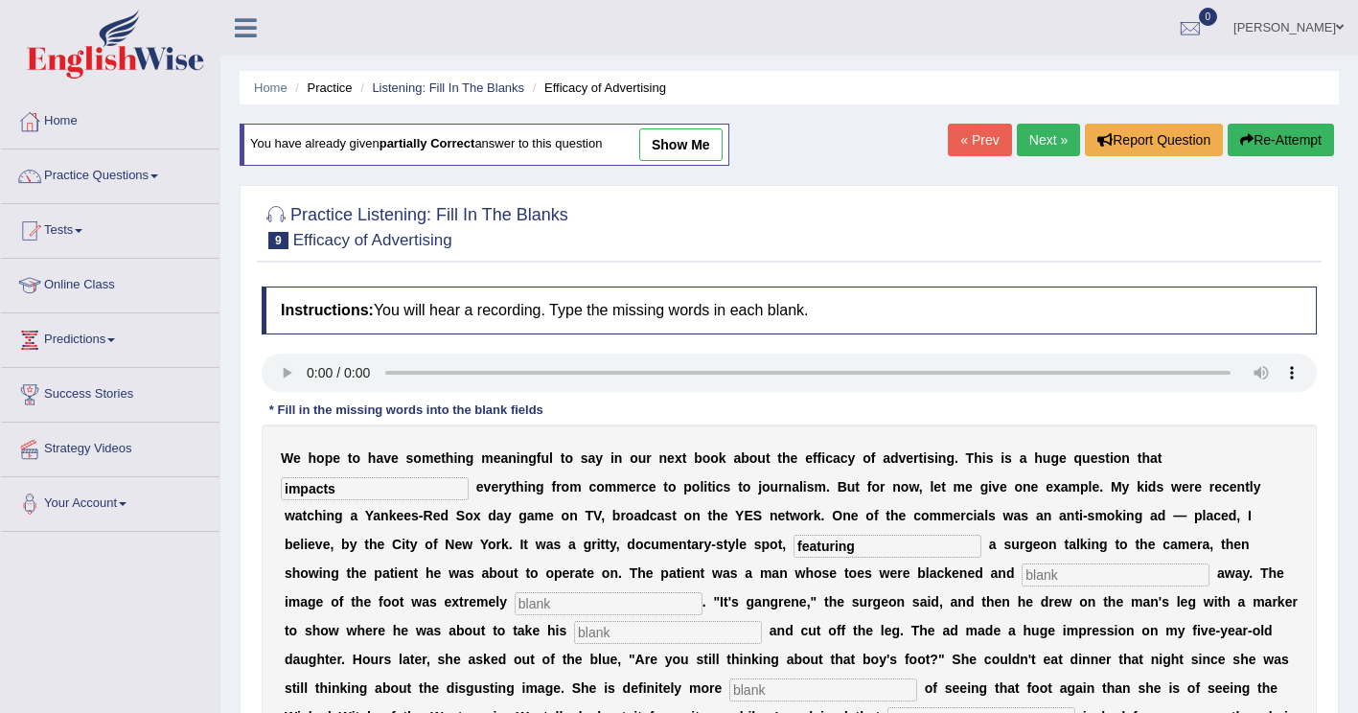
click at [1021, 564] on input "text" at bounding box center [1115, 574] width 188 height 23
type input "rotting"
drag, startPoint x: 1035, startPoint y: 576, endPoint x: 1047, endPoint y: 577, distance: 12.5
click at [702, 592] on input "text" at bounding box center [609, 603] width 188 height 23
type input "dis"
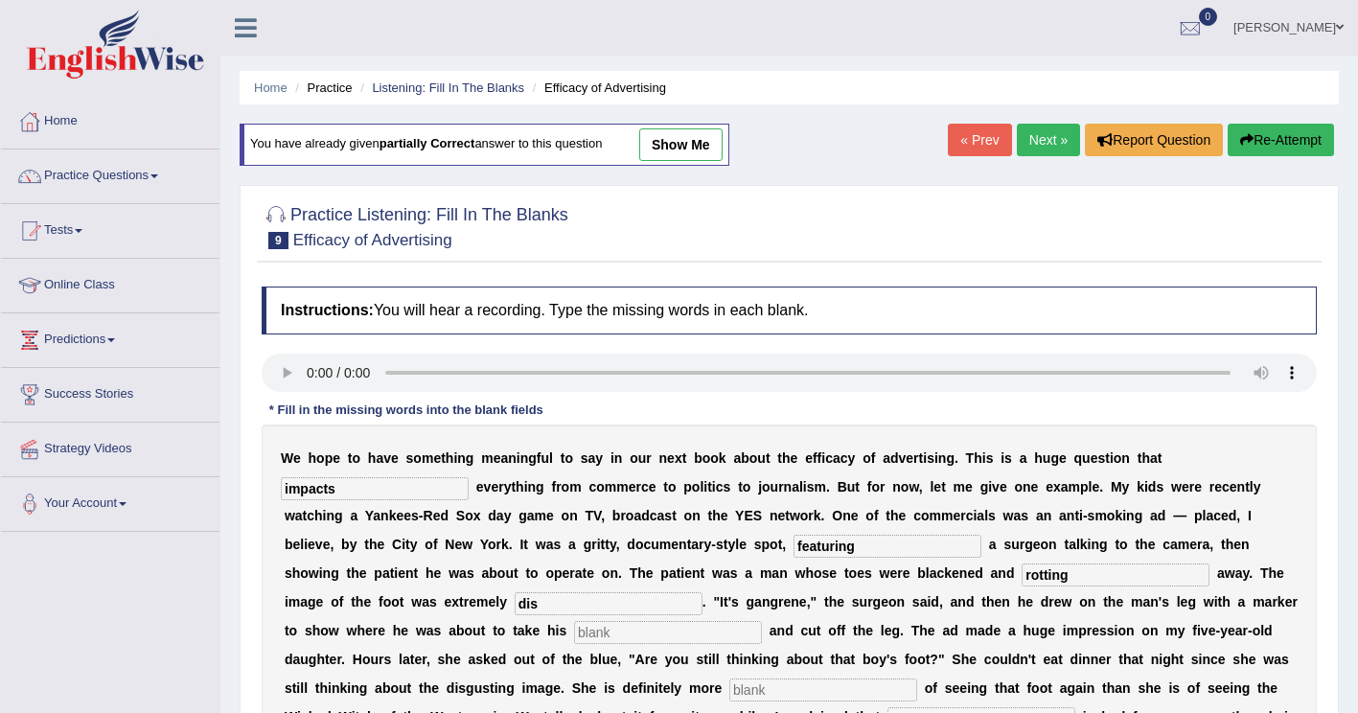
click at [762, 621] on input "text" at bounding box center [668, 632] width 188 height 23
type input "hacksaw"
click at [917, 678] on input "text" at bounding box center [823, 689] width 188 height 23
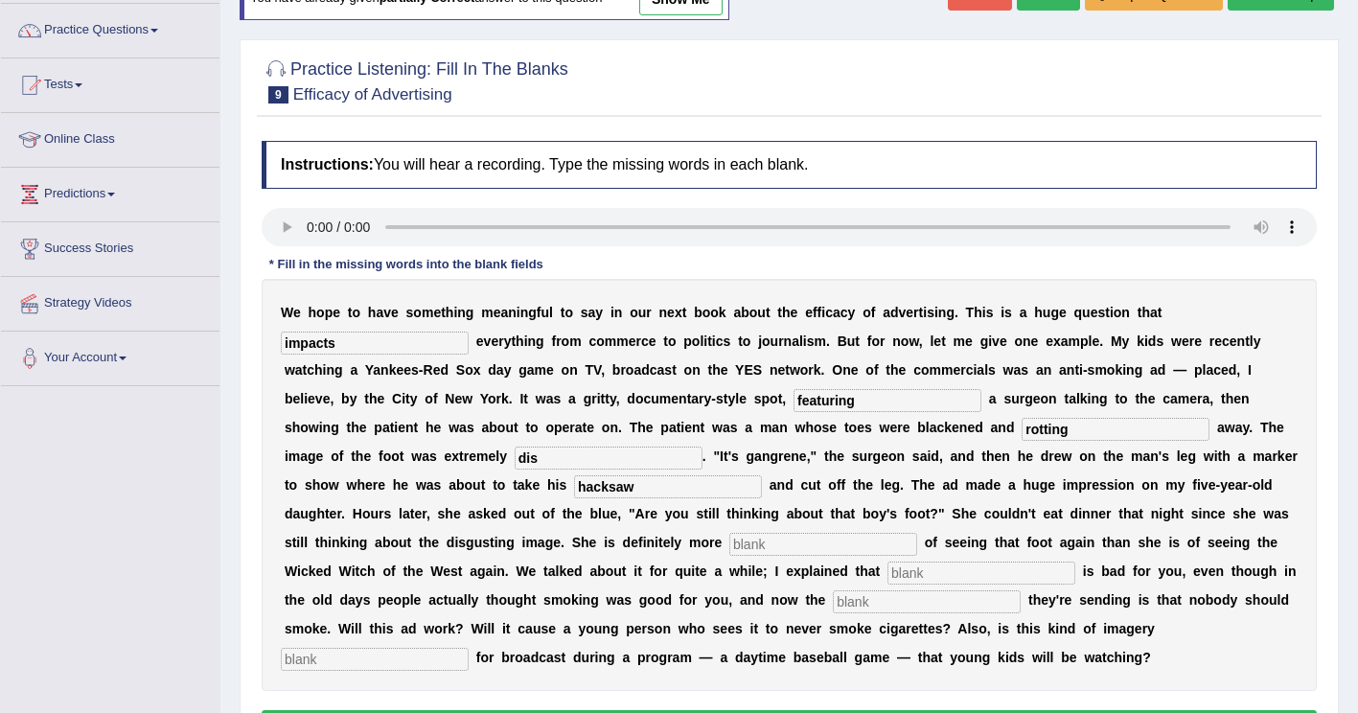
scroll to position [192, 0]
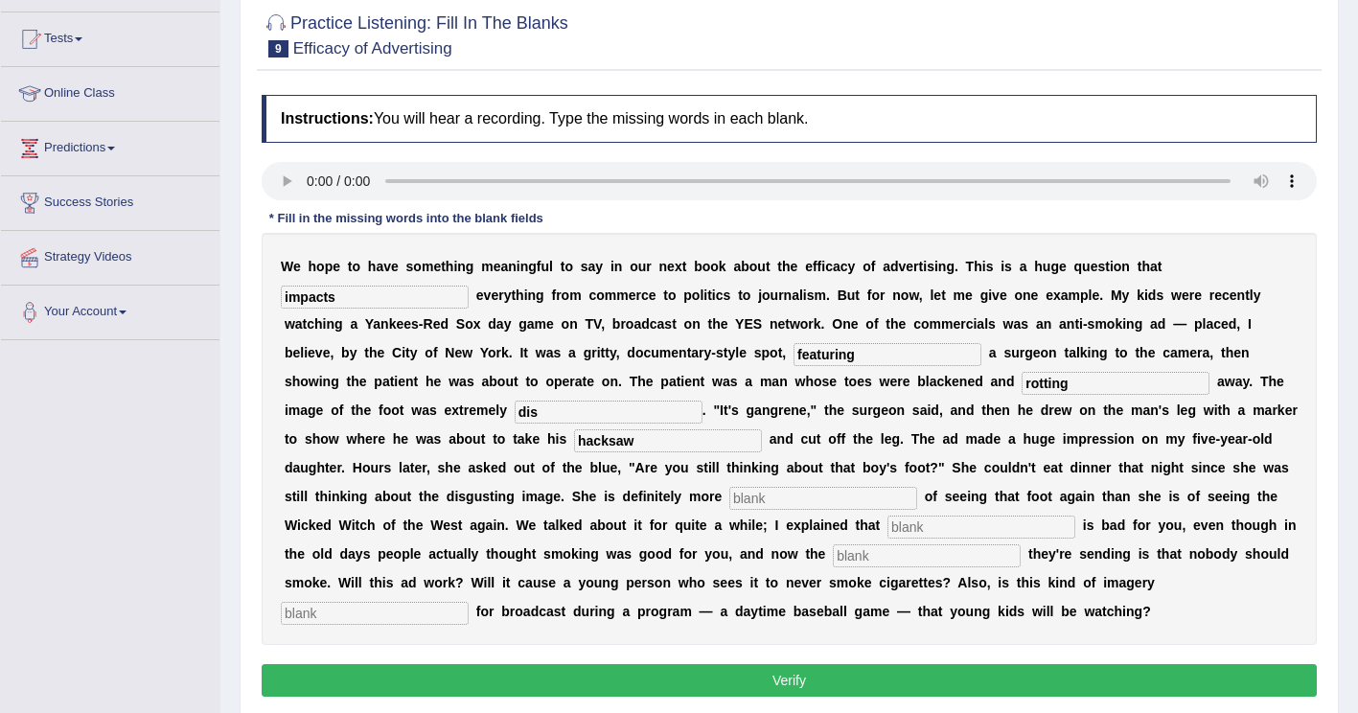
click at [1075, 515] on input "text" at bounding box center [981, 526] width 188 height 23
type input "smoking"
click at [966, 544] on input "text" at bounding box center [927, 555] width 188 height 23
type input "message"
click at [413, 602] on input "text" at bounding box center [375, 613] width 188 height 23
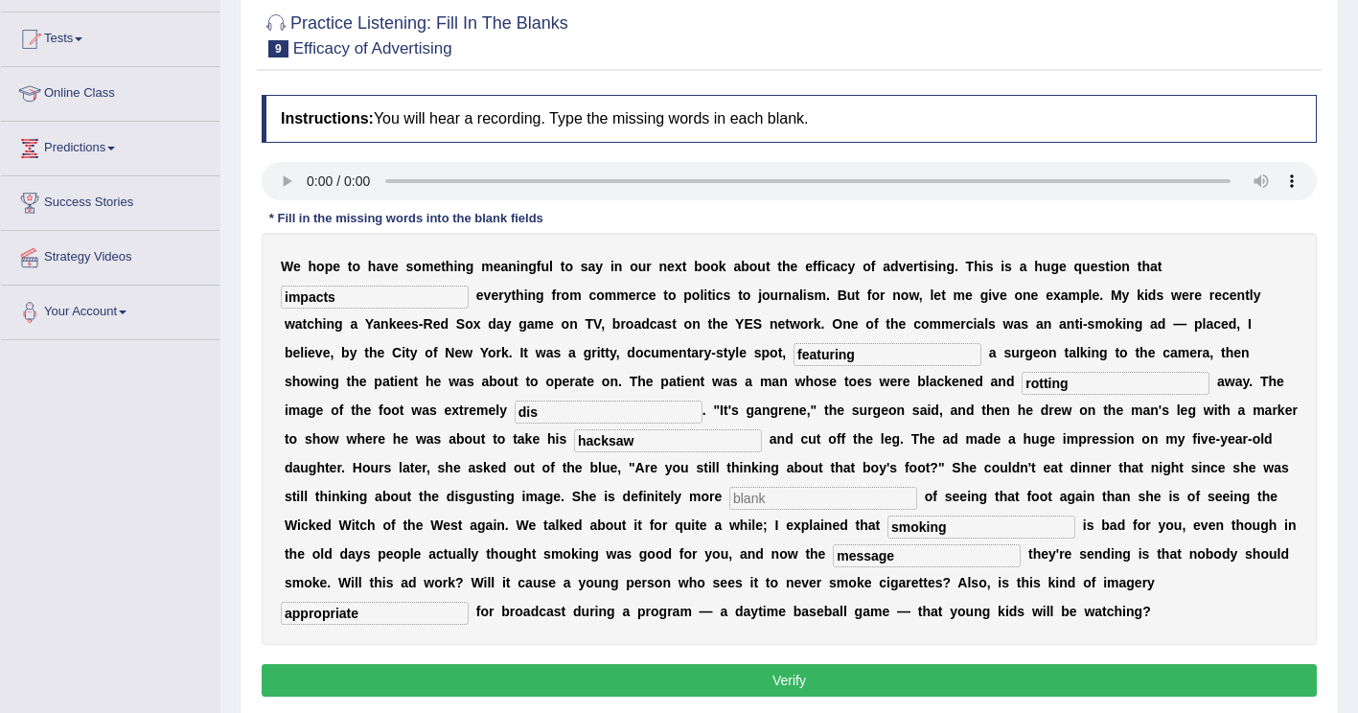
type input "appropriate"
click at [702, 401] on input "dis" at bounding box center [609, 412] width 188 height 23
type input "disgusting"
click at [917, 487] on input "text" at bounding box center [823, 498] width 188 height 23
drag, startPoint x: 1001, startPoint y: 467, endPoint x: 1060, endPoint y: 465, distance: 58.5
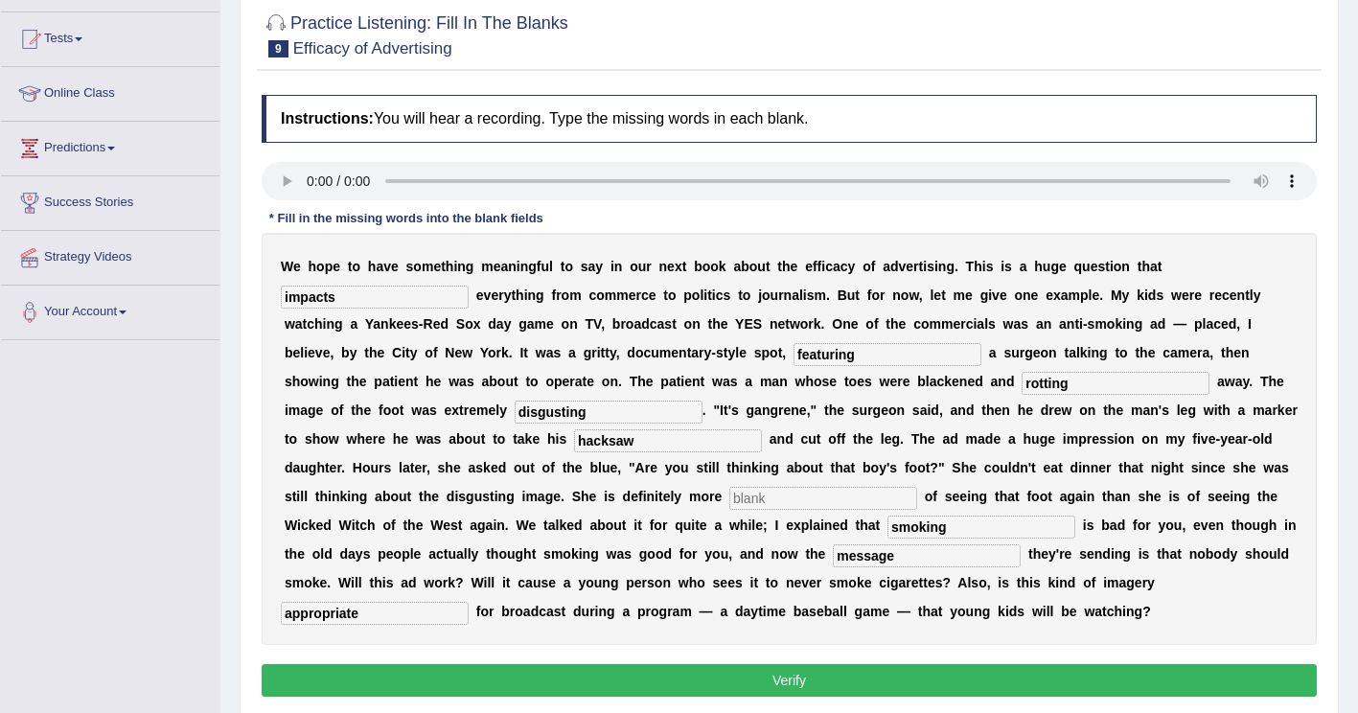
click at [917, 487] on input "text" at bounding box center [823, 498] width 188 height 23
type input "scared"
click at [911, 664] on button "Verify" at bounding box center [789, 680] width 1055 height 33
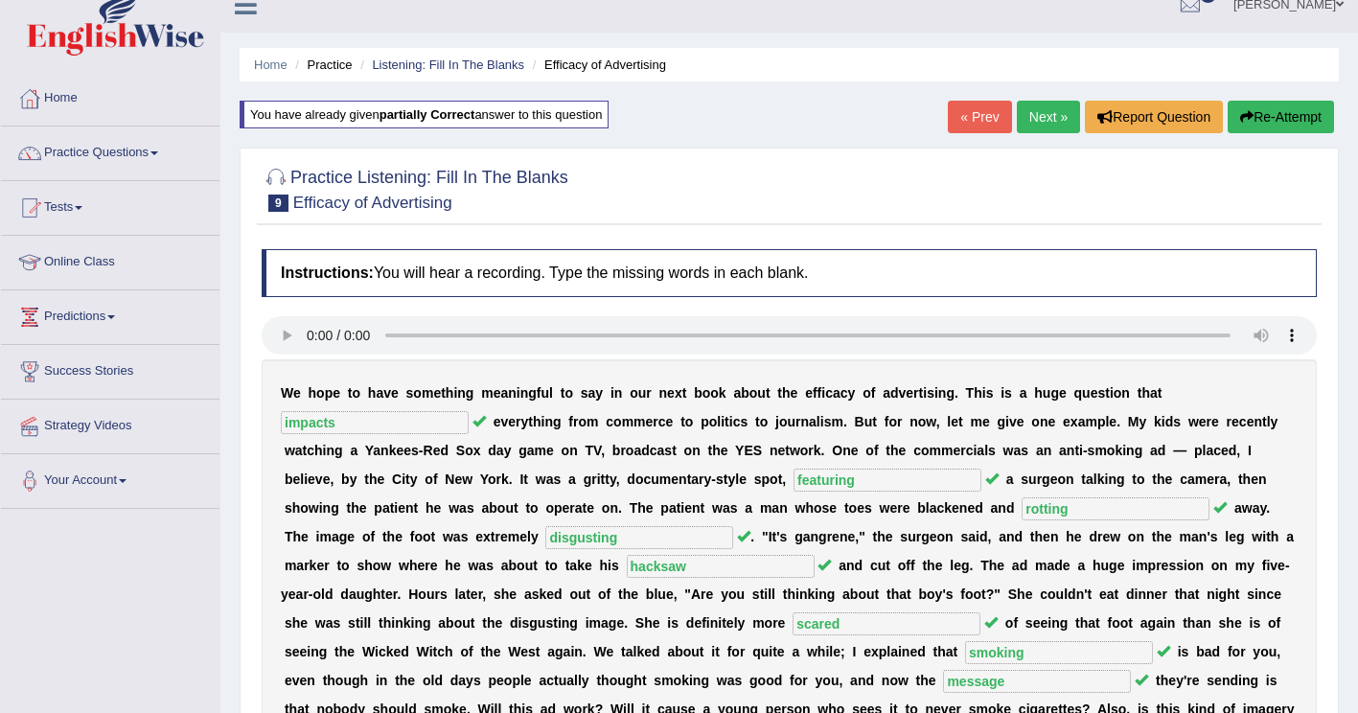
scroll to position [0, 0]
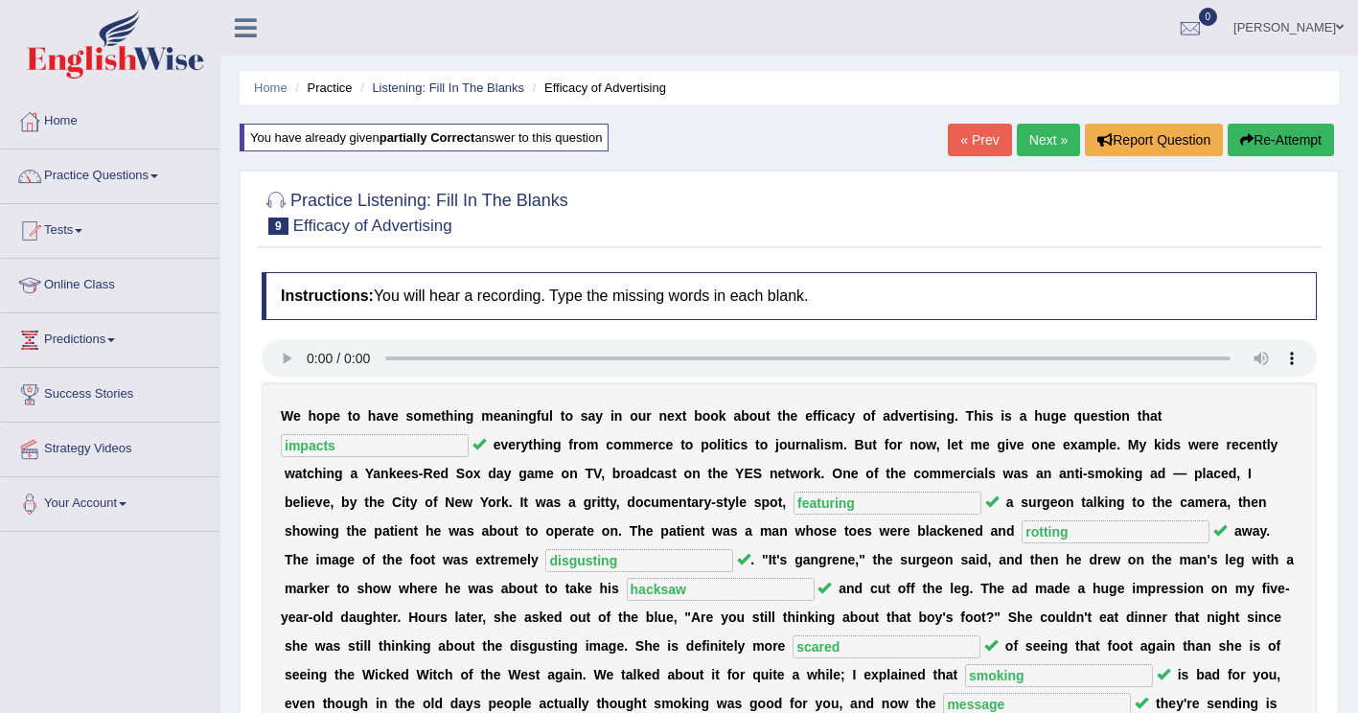
click at [1061, 134] on link "Next »" at bounding box center [1048, 140] width 63 height 33
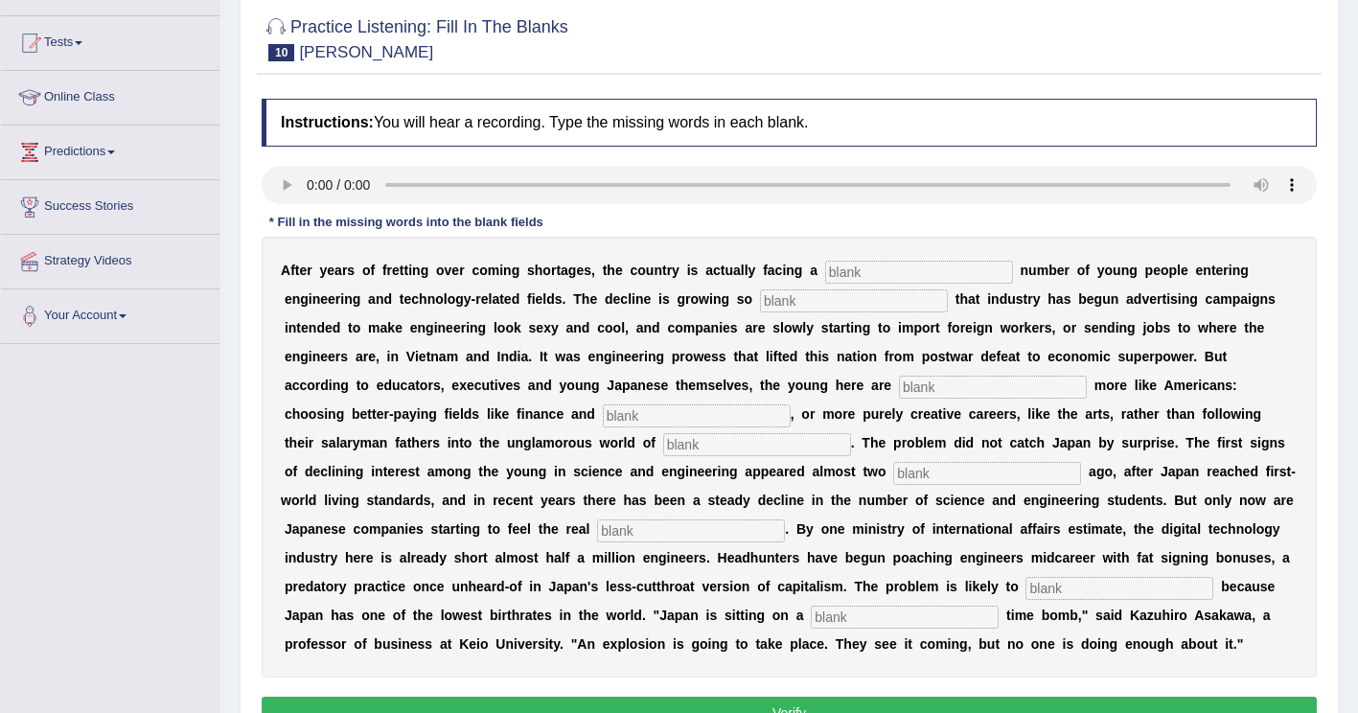
scroll to position [192, 0]
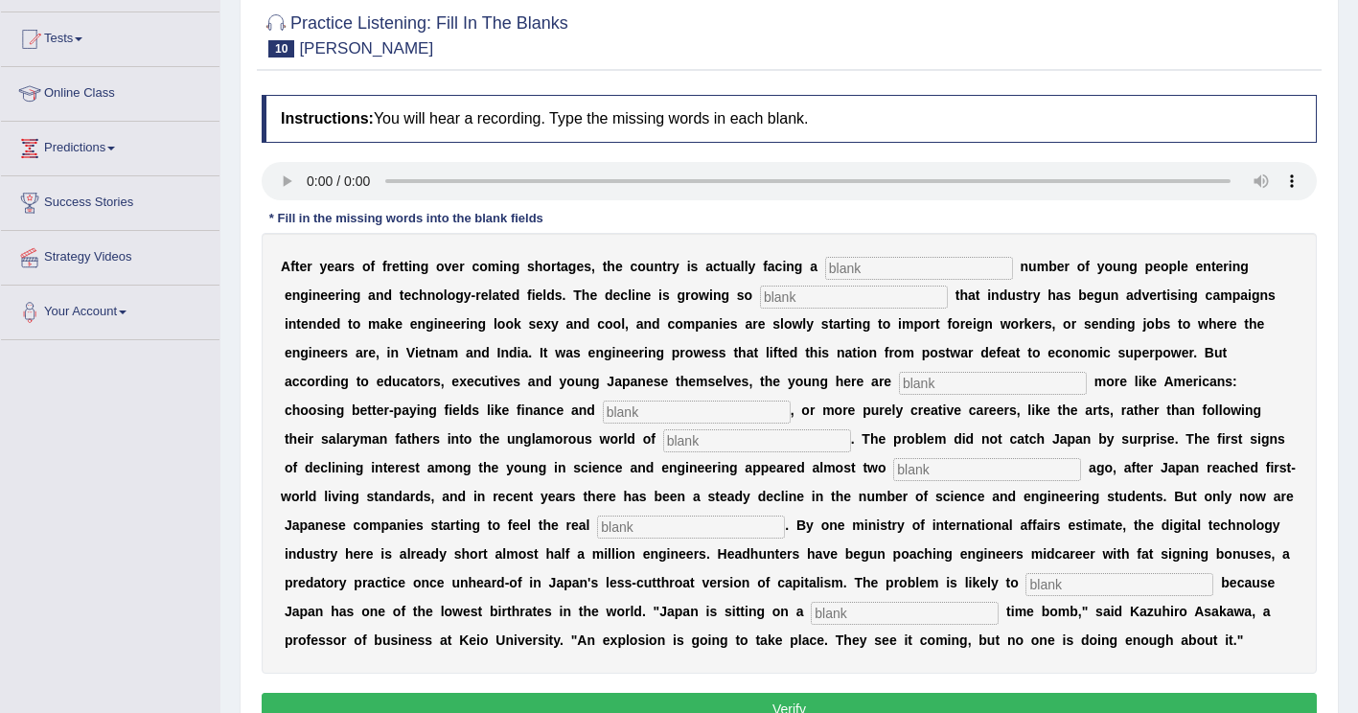
click at [826, 272] on input "text" at bounding box center [919, 268] width 188 height 23
type input "afwingdweing"
click at [760, 298] on input "text" at bounding box center [854, 297] width 188 height 23
type input "drastic"
drag, startPoint x: 541, startPoint y: 385, endPoint x: 722, endPoint y: 332, distance: 188.9
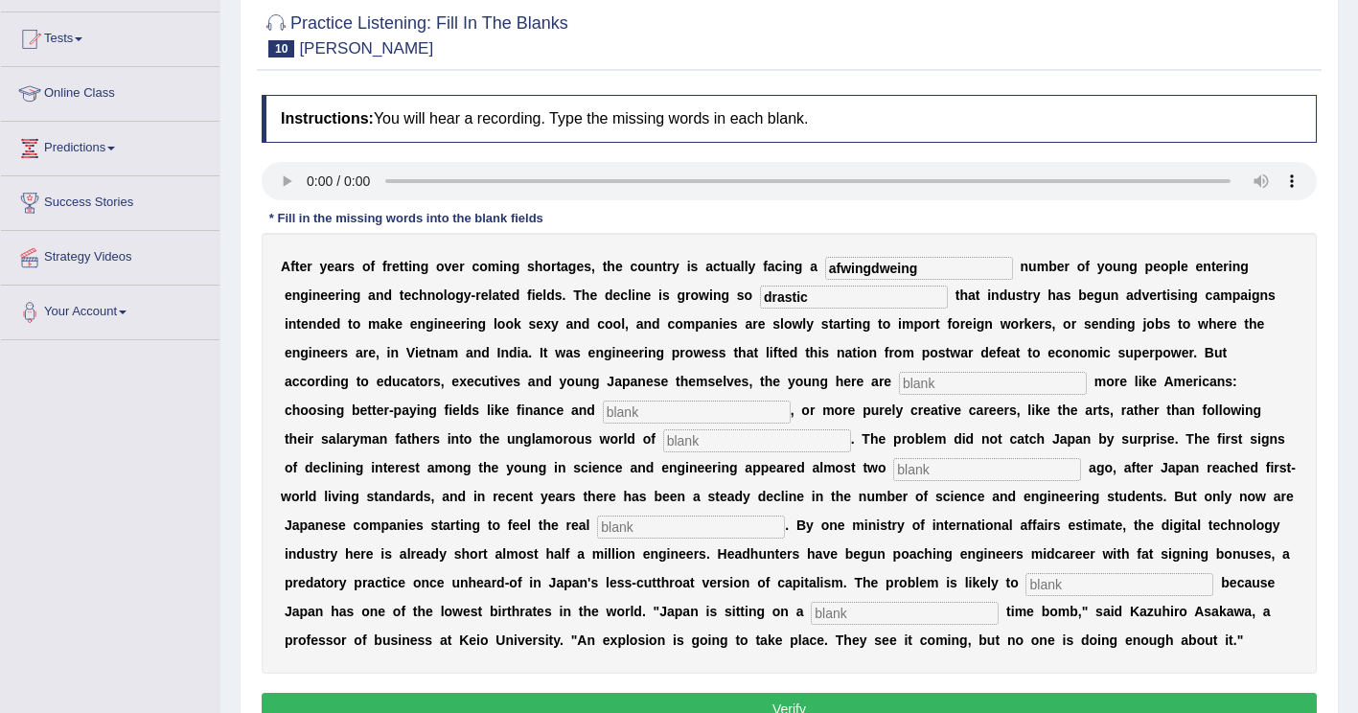
click at [899, 385] on input "text" at bounding box center [993, 383] width 188 height 23
type input "behaving"
drag, startPoint x: 1149, startPoint y: 399, endPoint x: 1155, endPoint y: 365, distance: 34.0
click at [1149, 399] on div "A f t e r y e a r s o f f r e t t i n g o v e r c o m i n g s h o r t a g e s ,…" at bounding box center [789, 453] width 1055 height 441
click at [790, 401] on input "text" at bounding box center [697, 412] width 188 height 23
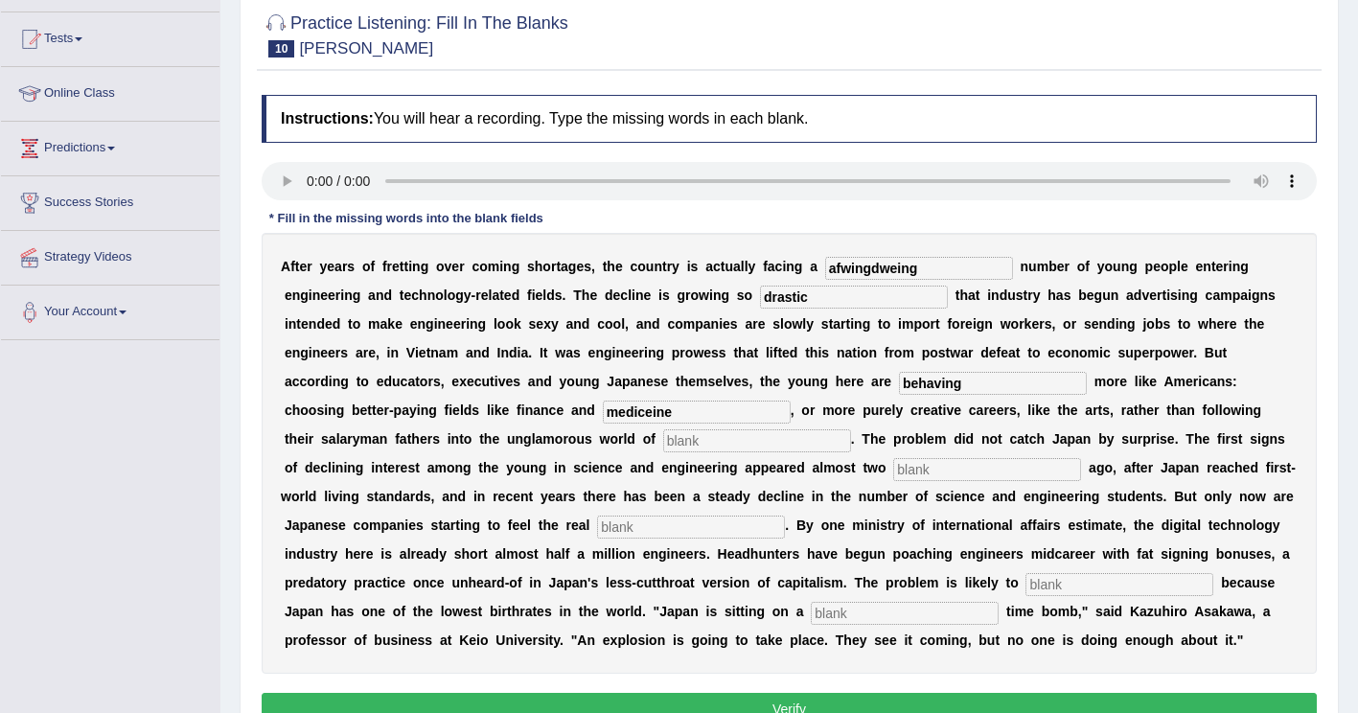
type input "mediceine"
drag, startPoint x: 885, startPoint y: 271, endPoint x: 735, endPoint y: 315, distance: 156.8
click at [735, 315] on div "A f t e r y e a r s o f f r e t t i n g o v e r c o m i n g s h o r t a g e s ,…" at bounding box center [789, 453] width 1055 height 441
click at [847, 273] on input "adwindloing" at bounding box center [919, 268] width 188 height 23
type input "adwindling"
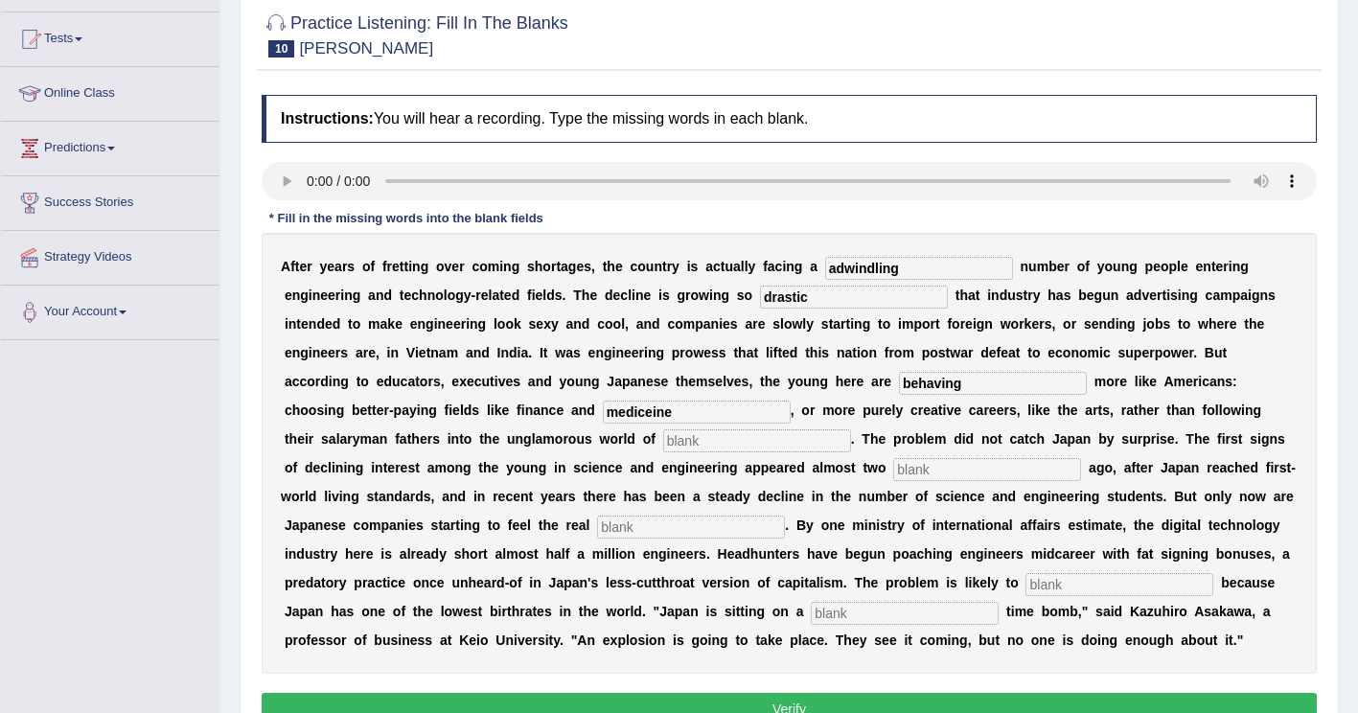
click at [790, 401] on input "mediceine" at bounding box center [697, 412] width 188 height 23
type input "medicine"
drag, startPoint x: 1068, startPoint y: 414, endPoint x: 1088, endPoint y: 410, distance: 20.5
click at [851, 429] on input "text" at bounding box center [757, 440] width 188 height 23
type input "manufacturing"
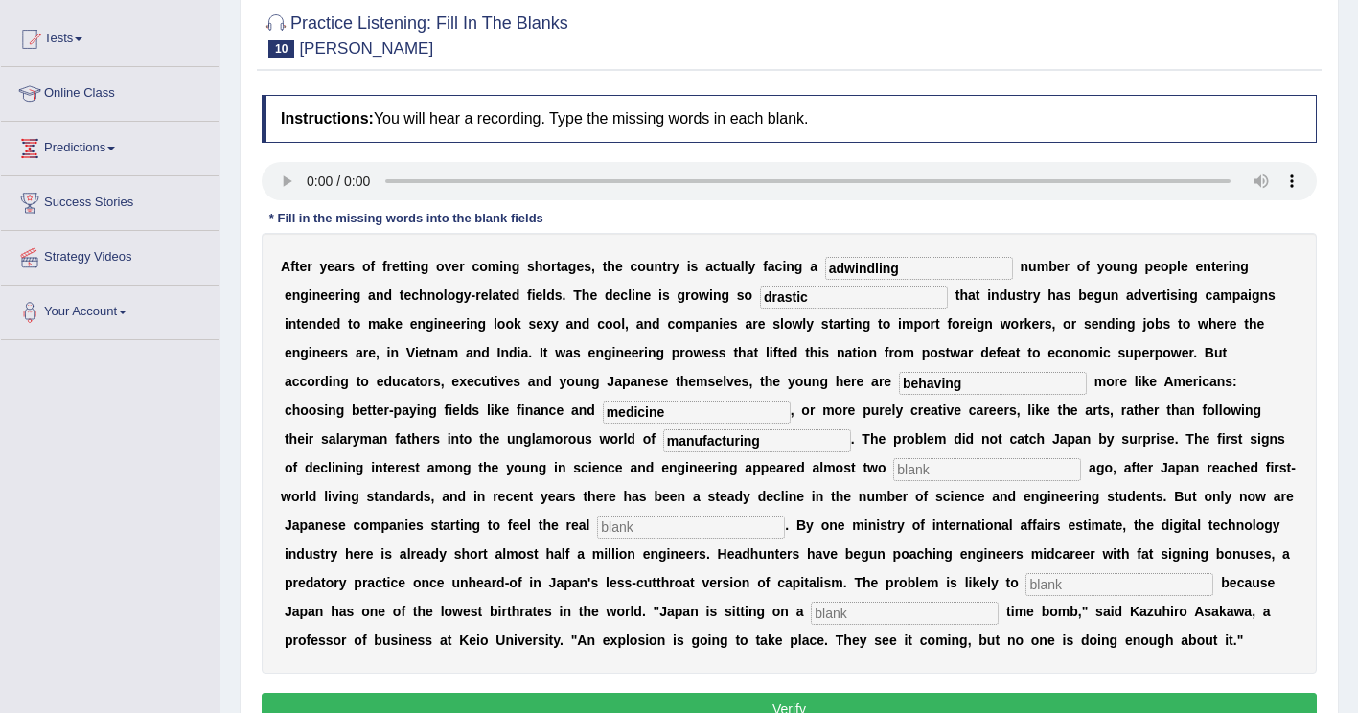
click at [893, 467] on input "text" at bounding box center [987, 469] width 188 height 23
type input "decades"
drag, startPoint x: 946, startPoint y: 494, endPoint x: 959, endPoint y: 494, distance: 13.4
click at [785, 515] on input "text" at bounding box center [691, 526] width 188 height 23
type input "pinch"
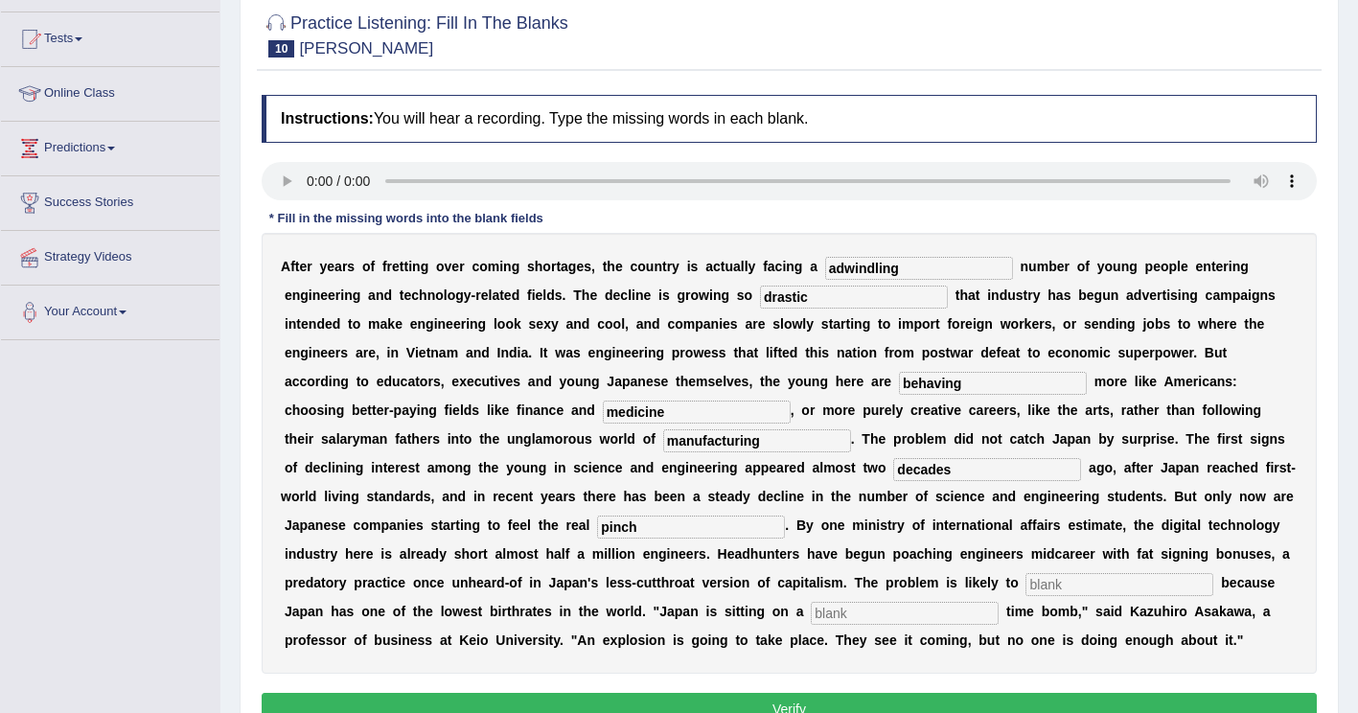
click at [1025, 585] on input "text" at bounding box center [1119, 584] width 188 height 23
type input "worsen"
drag, startPoint x: 1025, startPoint y: 585, endPoint x: 1174, endPoint y: 531, distance: 158.2
click at [998, 602] on input "text" at bounding box center [905, 613] width 188 height 23
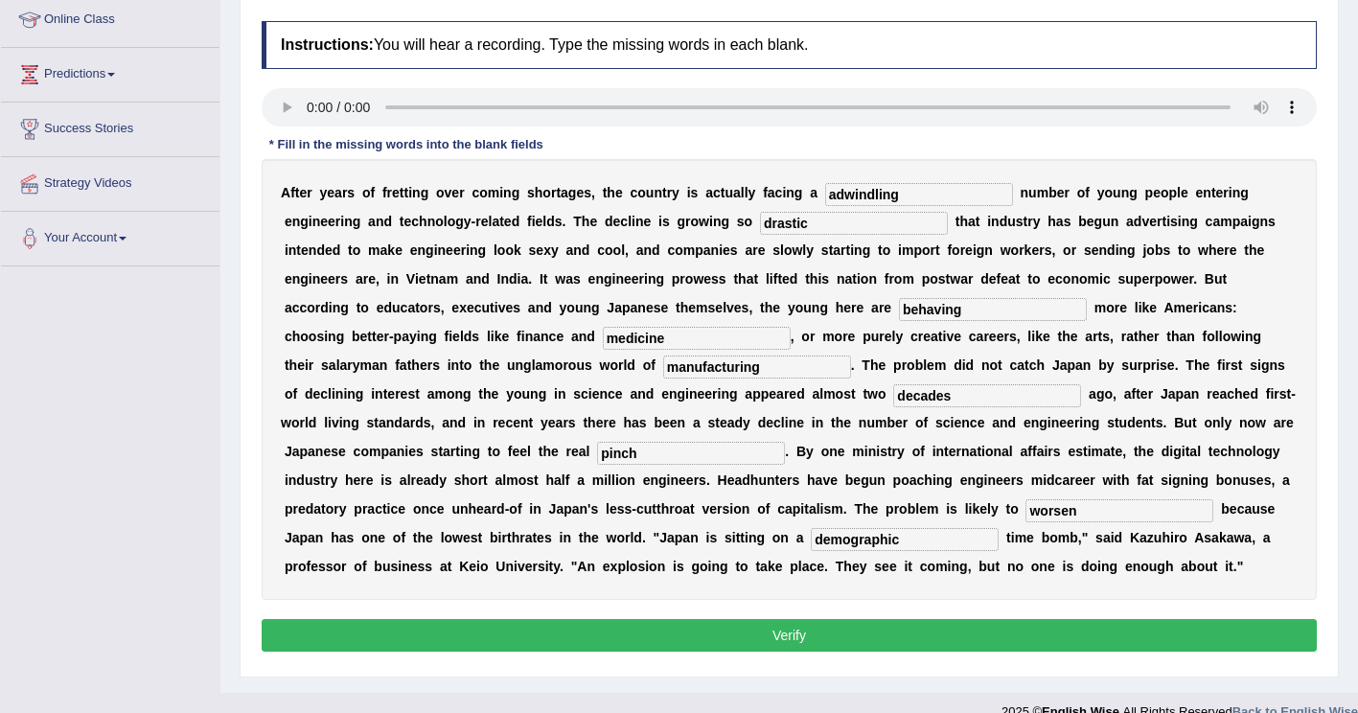
scroll to position [287, 0]
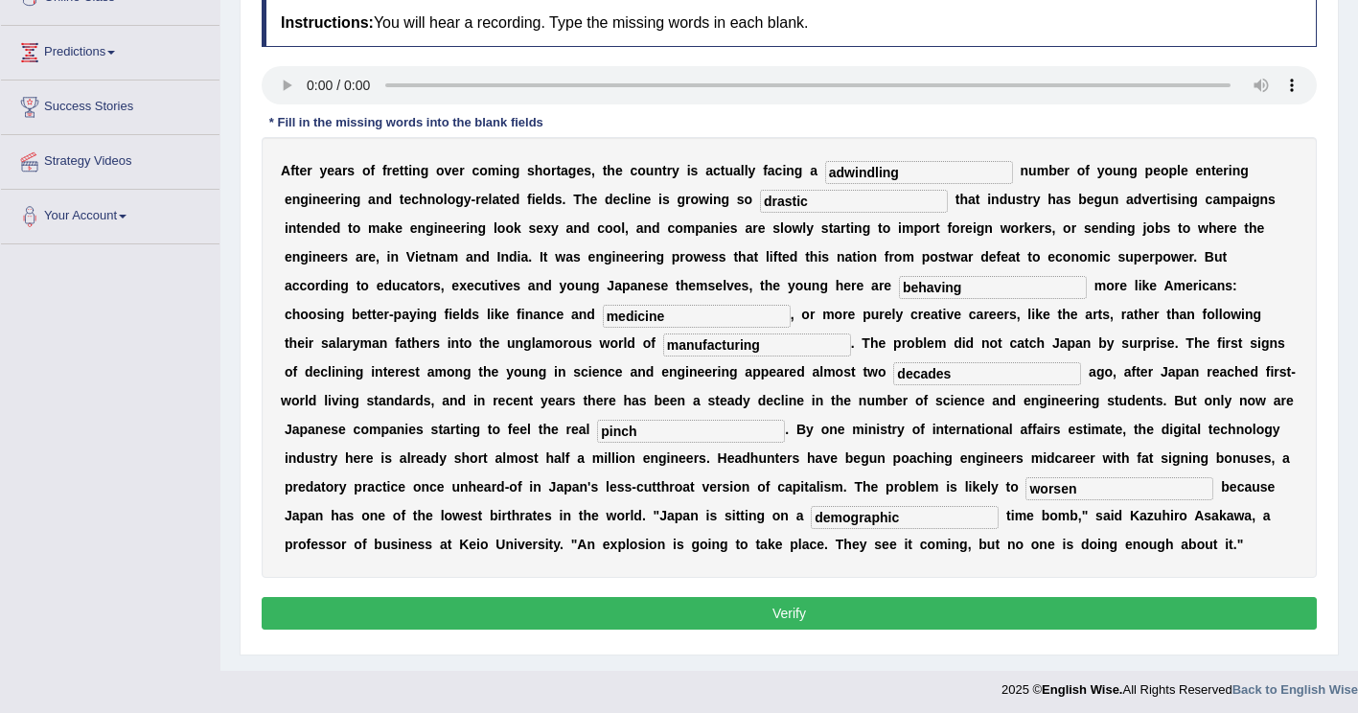
type input "demographic"
click at [815, 607] on button "Verify" at bounding box center [789, 613] width 1055 height 33
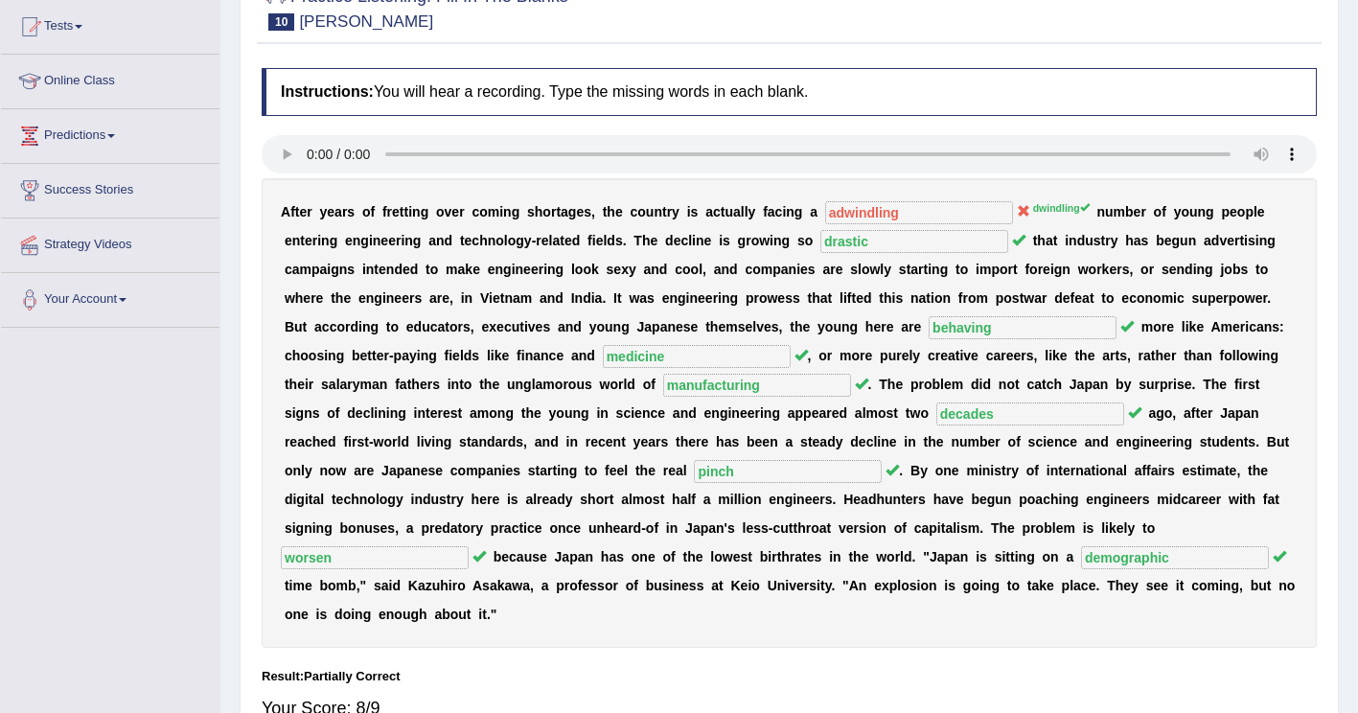
scroll to position [96, 0]
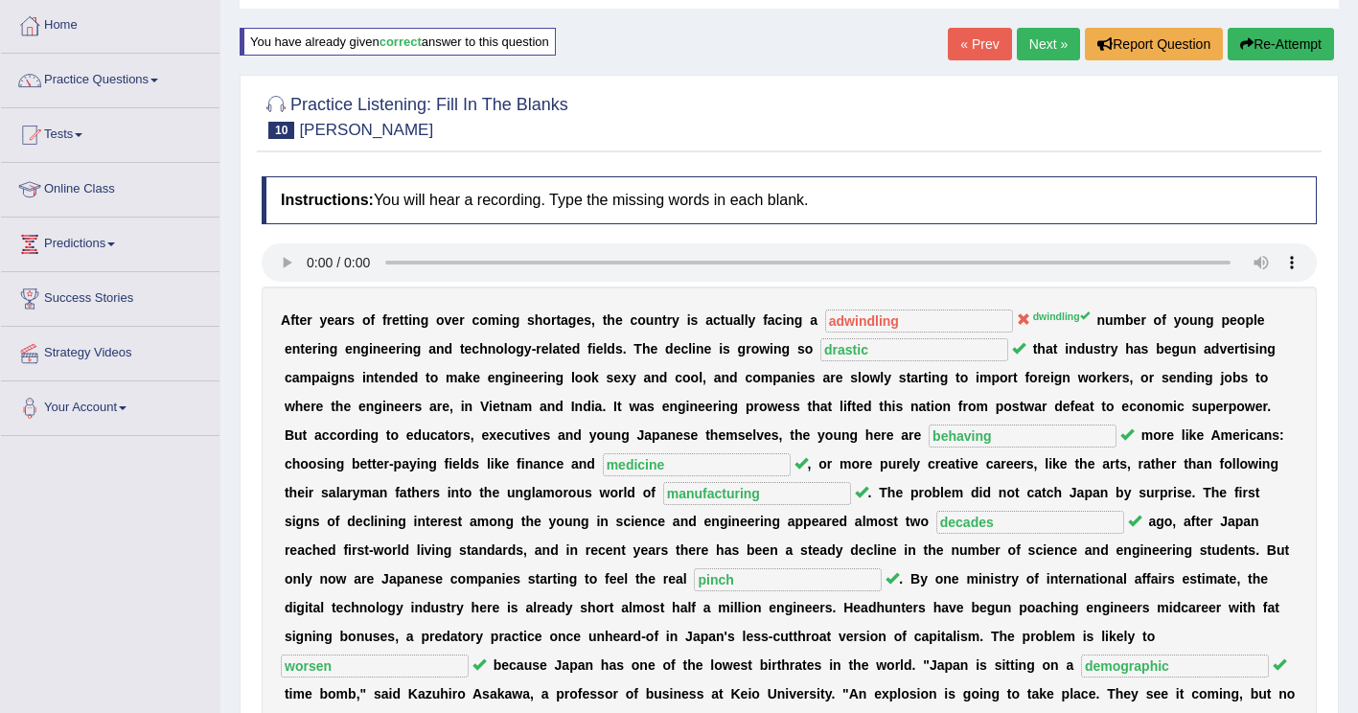
click at [1281, 39] on button "Re-Attempt" at bounding box center [1280, 44] width 106 height 33
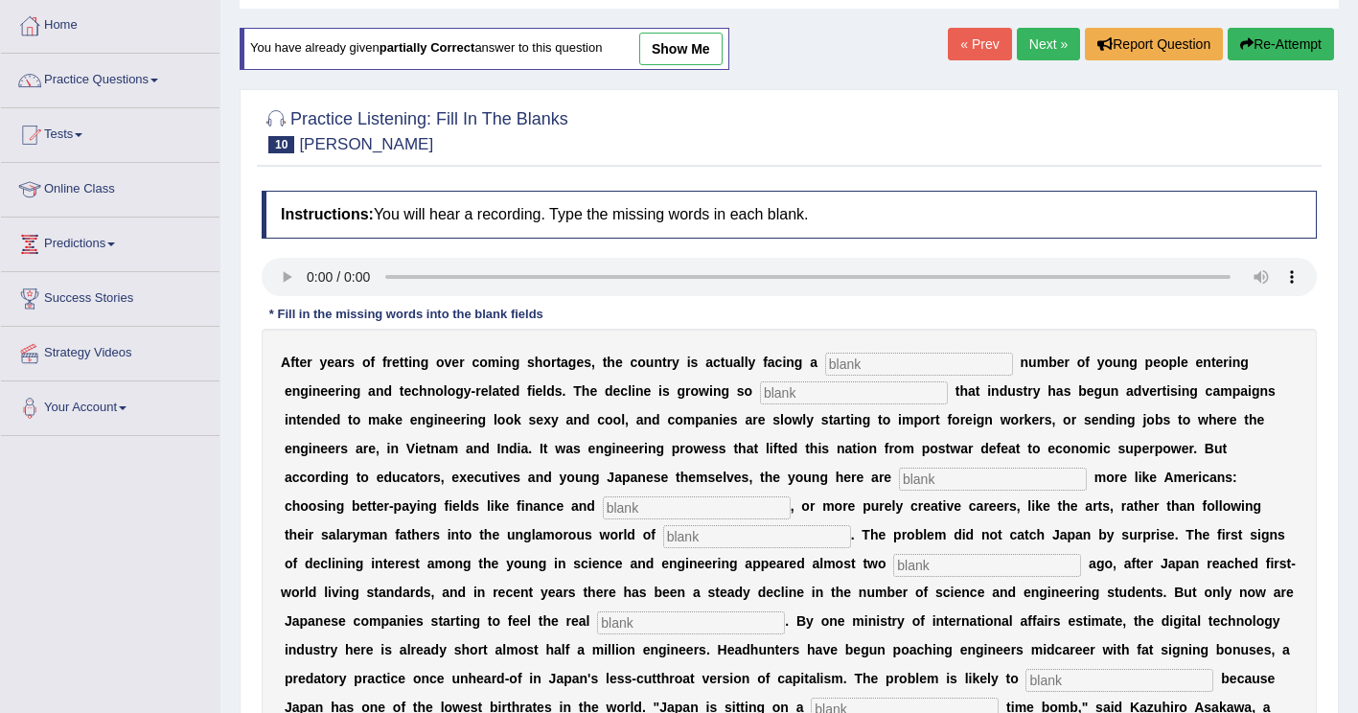
click at [825, 363] on input "text" at bounding box center [919, 364] width 188 height 23
type input "dwindling"
click at [760, 395] on input "text" at bounding box center [854, 392] width 188 height 23
type input "drastic"
click at [899, 482] on input "text" at bounding box center [993, 479] width 188 height 23
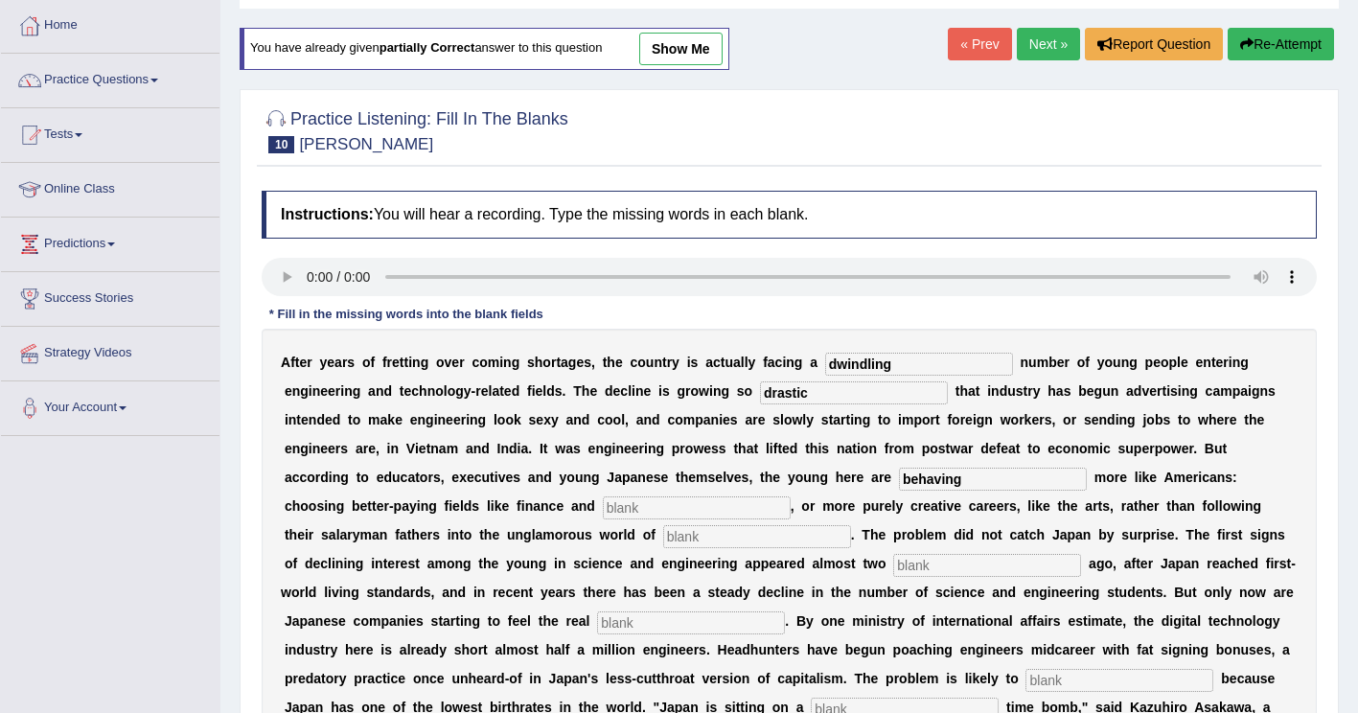
type input "behaving"
click at [790, 496] on input "text" at bounding box center [697, 507] width 188 height 23
type input "medicine"
click at [851, 525] on input "text" at bounding box center [757, 536] width 188 height 23
type input "manufacturing"
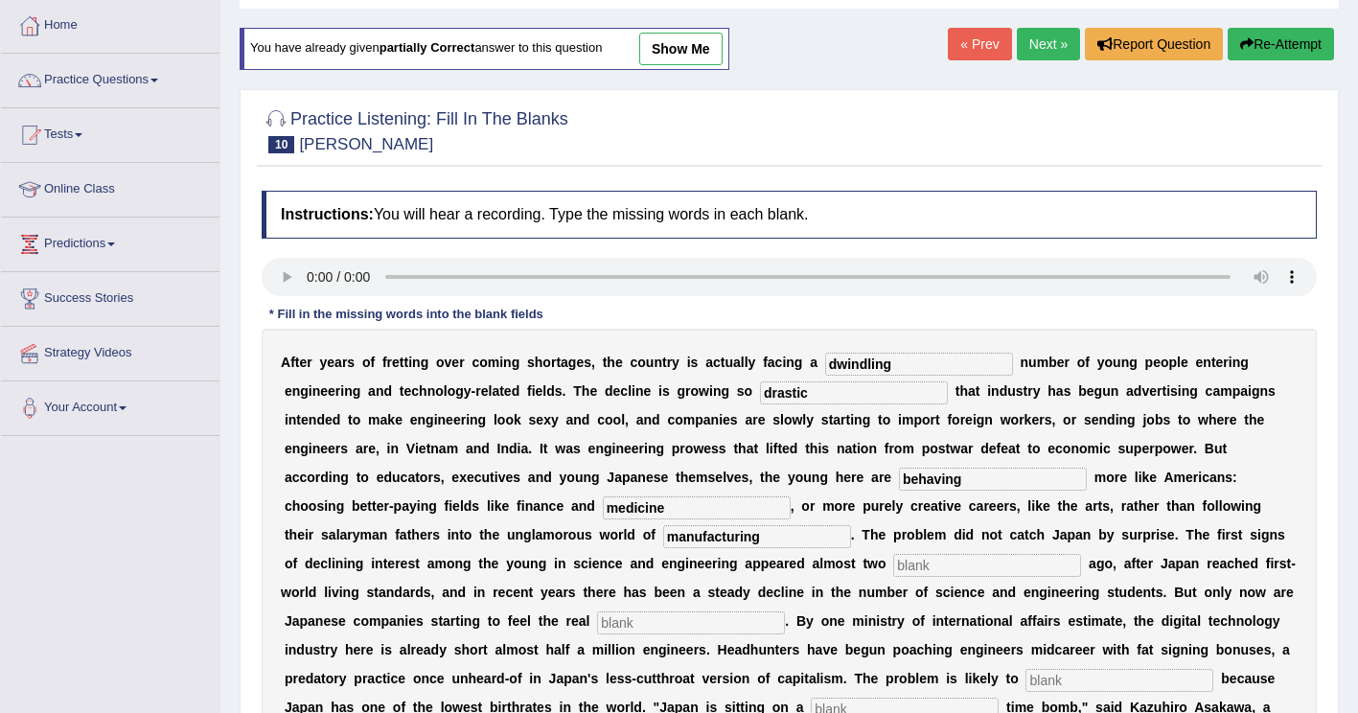
click at [893, 565] on input "text" at bounding box center [987, 565] width 188 height 23
type input "decades"
click at [785, 611] on input "text" at bounding box center [691, 622] width 188 height 23
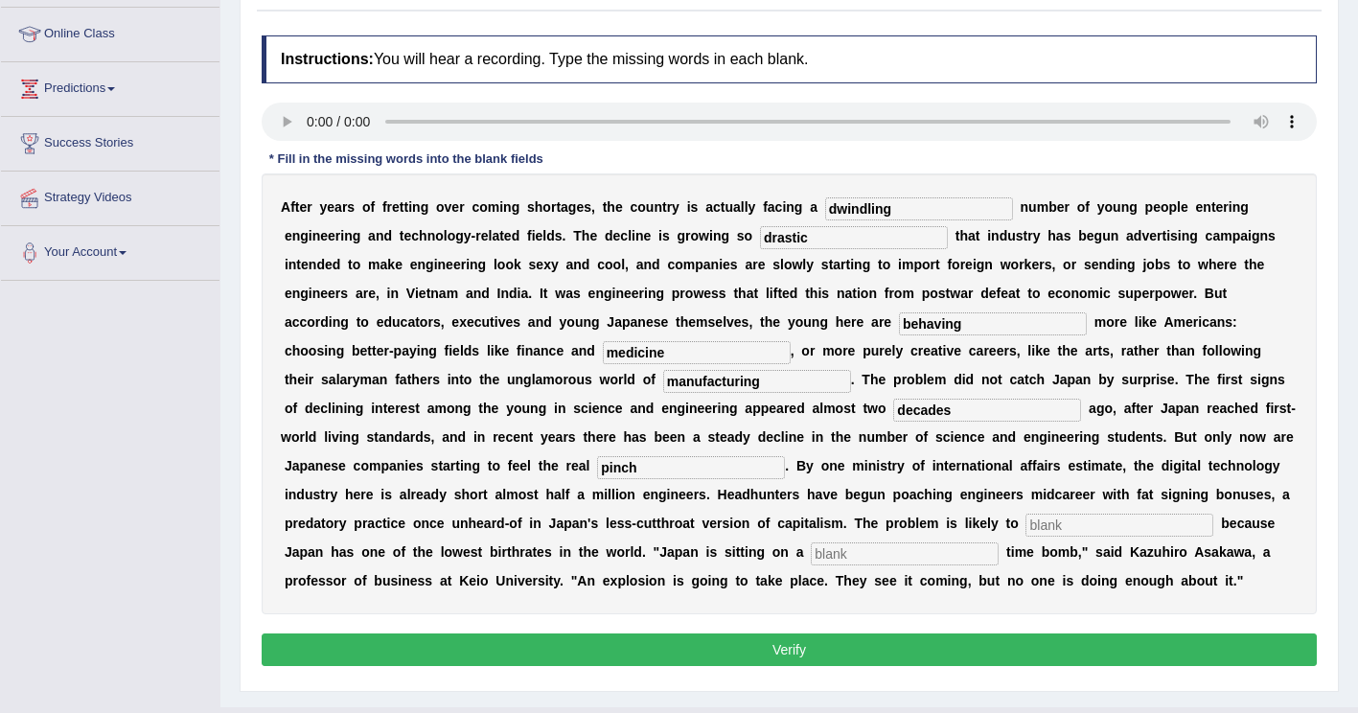
scroll to position [287, 0]
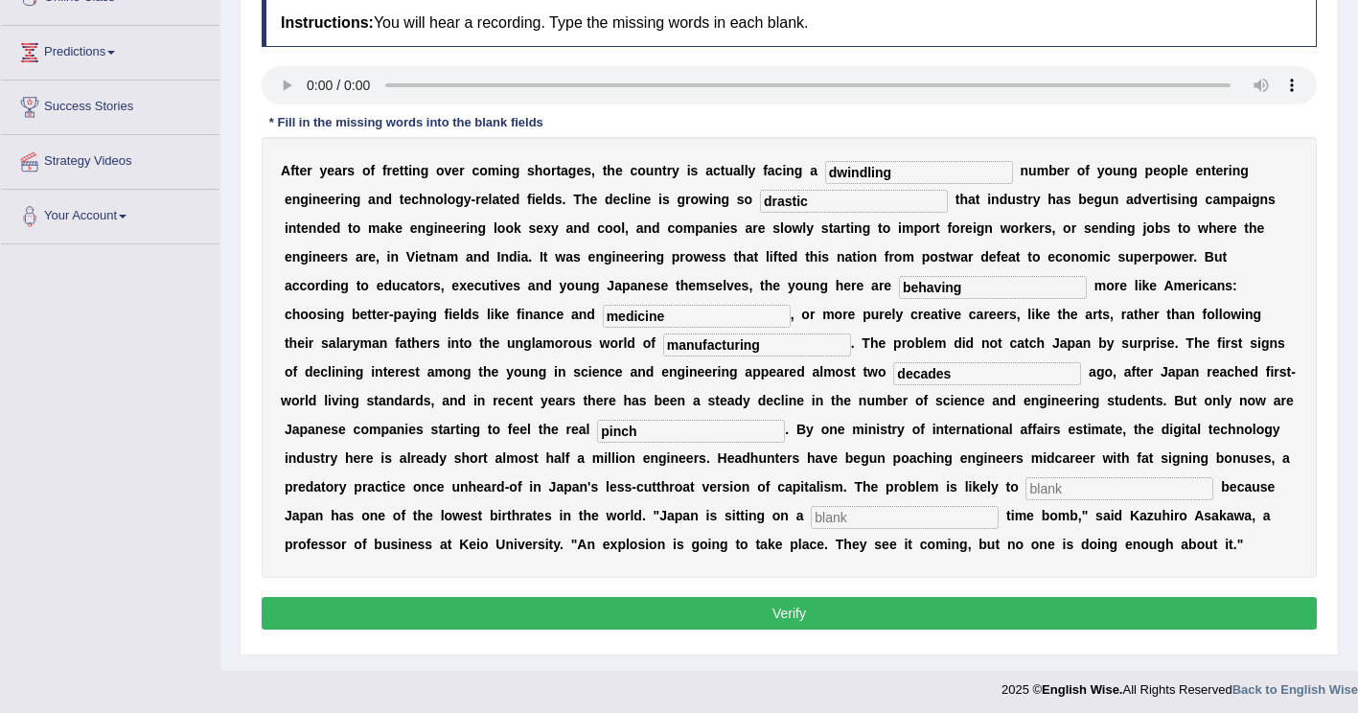
type input "pinch"
click at [1025, 493] on input "text" at bounding box center [1119, 488] width 188 height 23
type input "worsen"
drag, startPoint x: 1040, startPoint y: 497, endPoint x: 1051, endPoint y: 494, distance: 11.9
click at [998, 506] on input "text" at bounding box center [905, 517] width 188 height 23
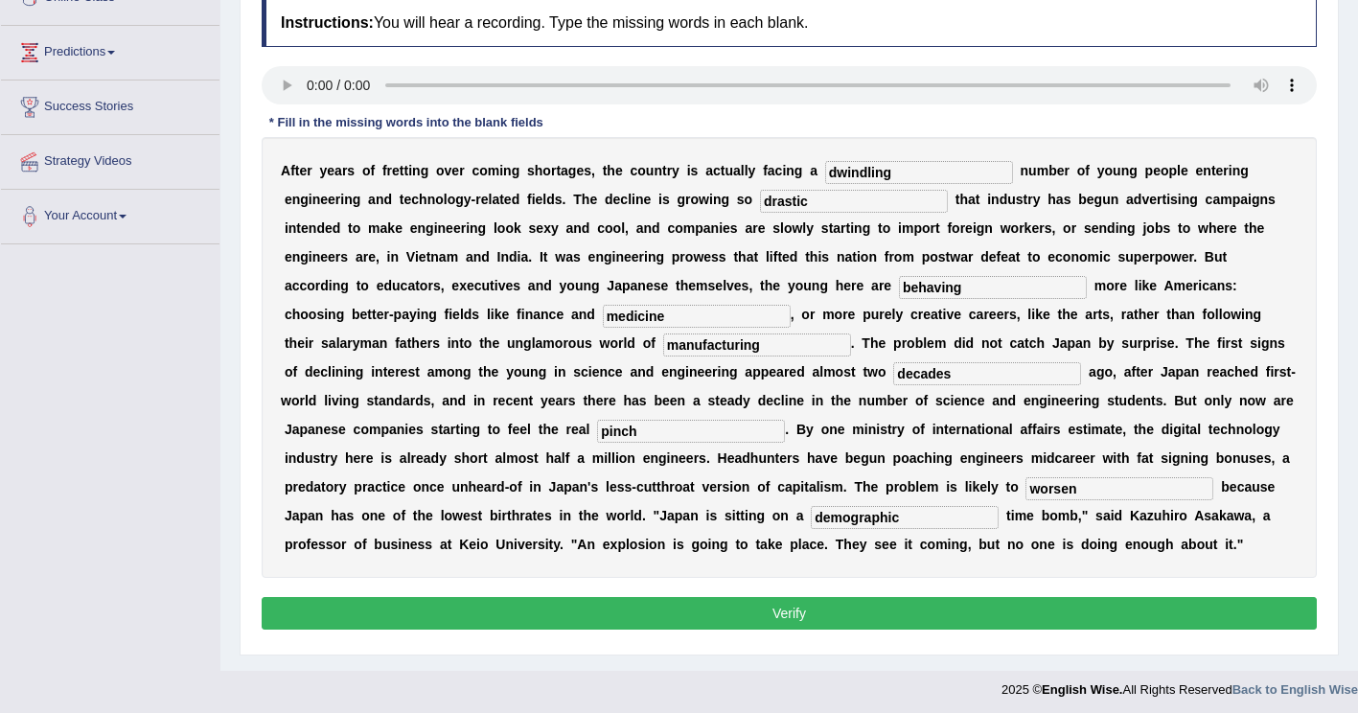
type input "demographic"
click at [1067, 600] on button "Verify" at bounding box center [789, 613] width 1055 height 33
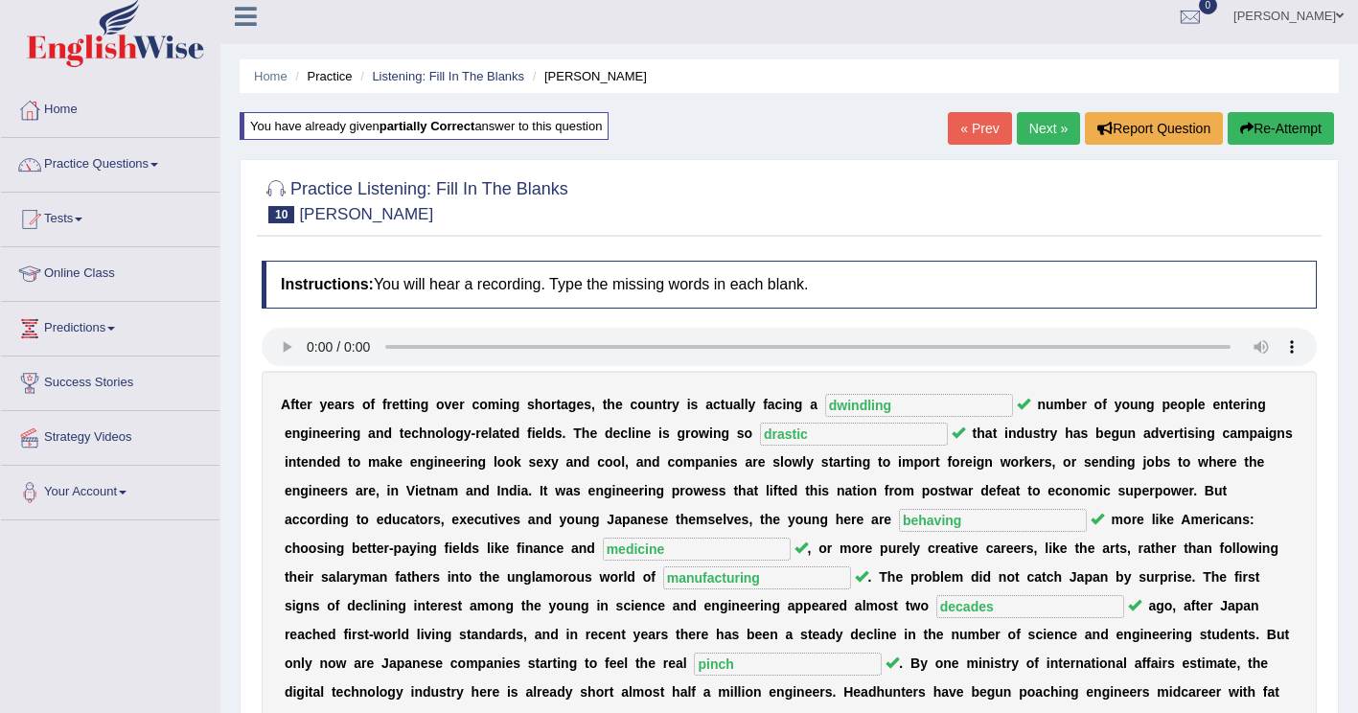
scroll to position [0, 0]
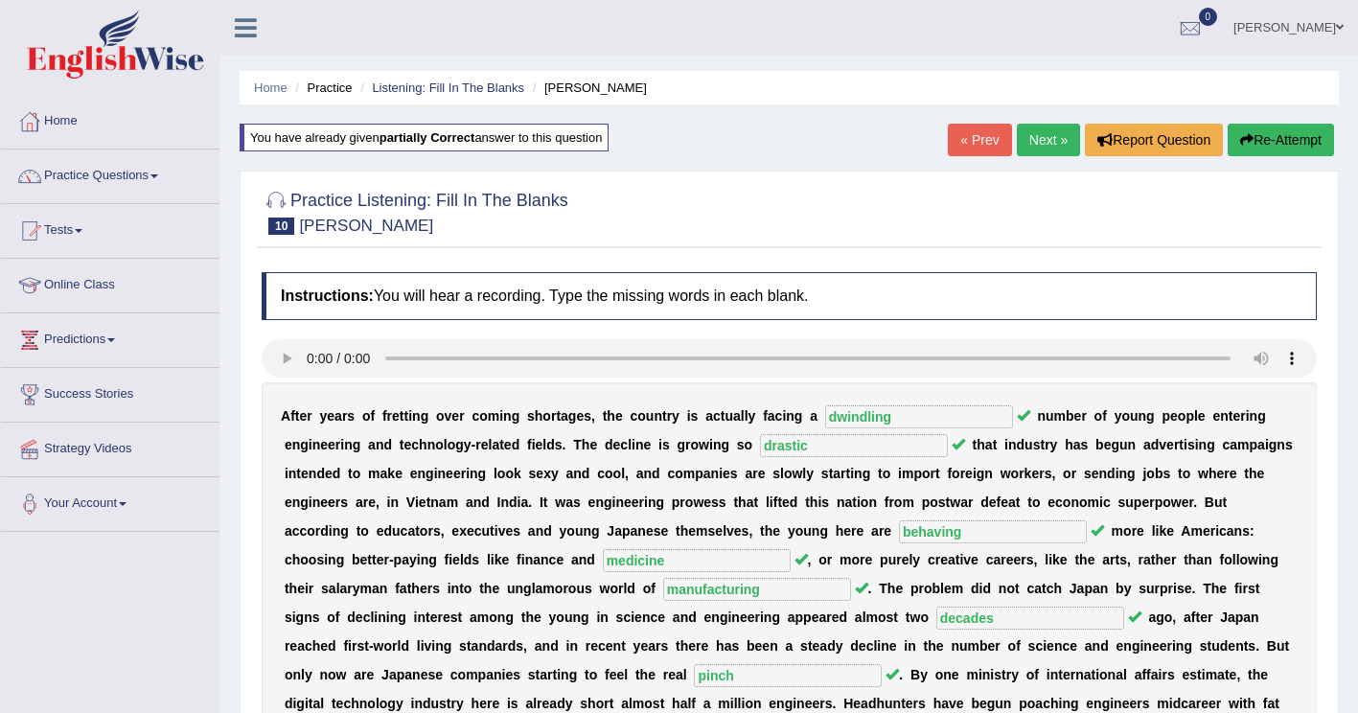
click at [1048, 138] on link "Next »" at bounding box center [1048, 140] width 63 height 33
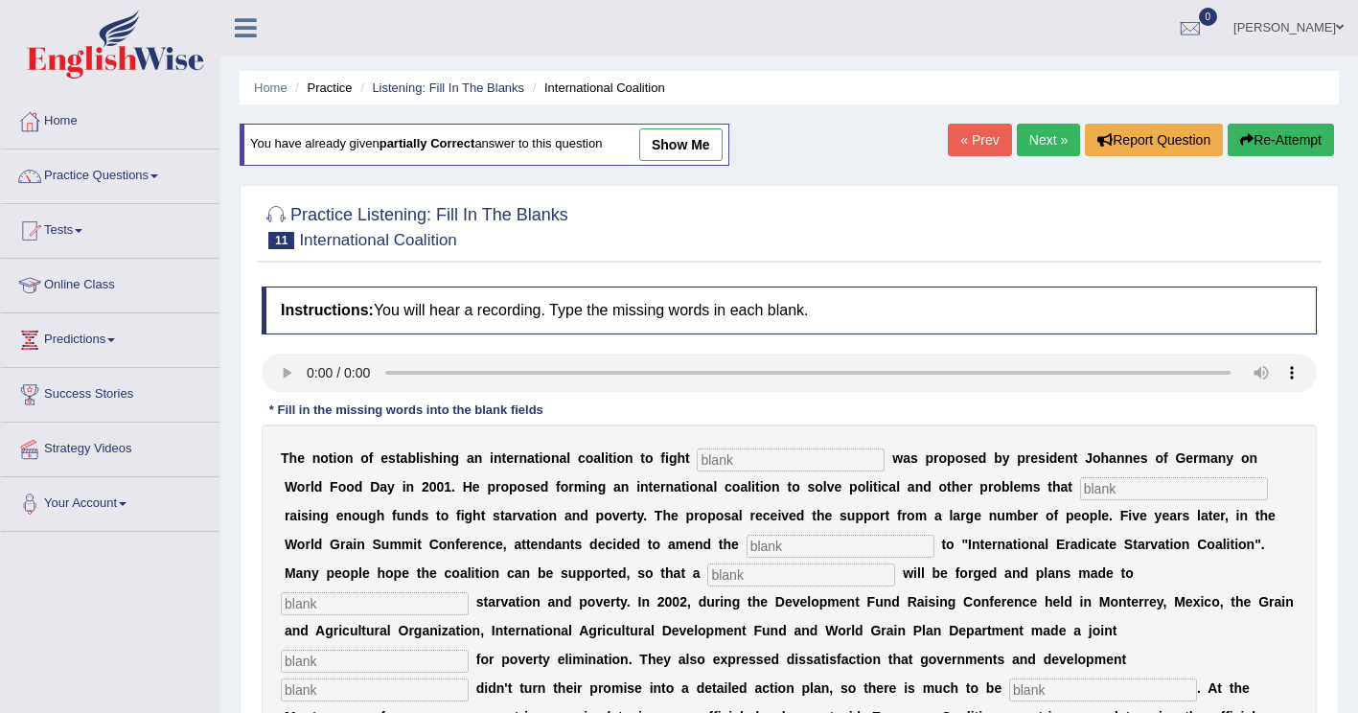
click at [708, 460] on input "text" at bounding box center [791, 459] width 188 height 23
type input "[MEDICAL_DATA]"
click at [1080, 490] on input "text" at bounding box center [1174, 488] width 188 height 23
type input "abstract"
click at [746, 547] on input "text" at bounding box center [840, 546] width 188 height 23
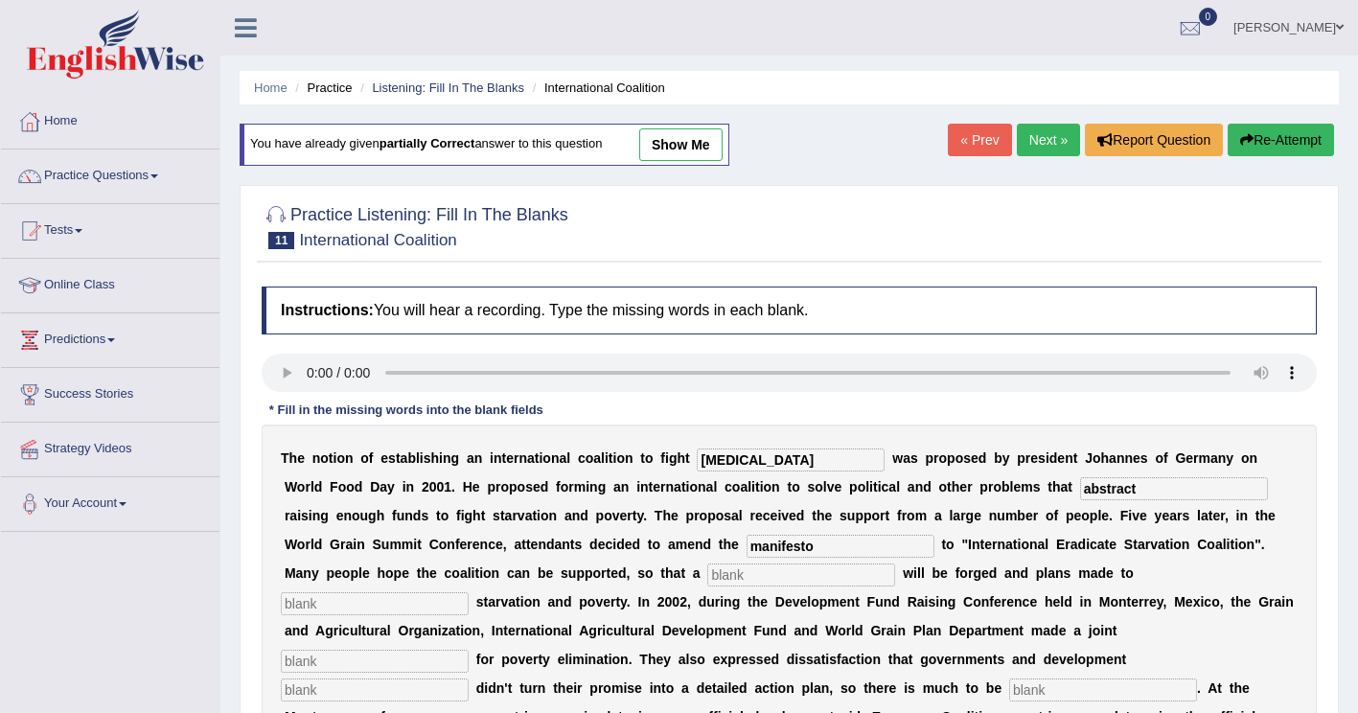
type input "manifesto"
drag, startPoint x: 433, startPoint y: 579, endPoint x: 446, endPoint y: 575, distance: 13.0
click at [707, 578] on input "text" at bounding box center [801, 574] width 188 height 23
type input "resoluytion"
click at [469, 592] on input "text" at bounding box center [375, 603] width 188 height 23
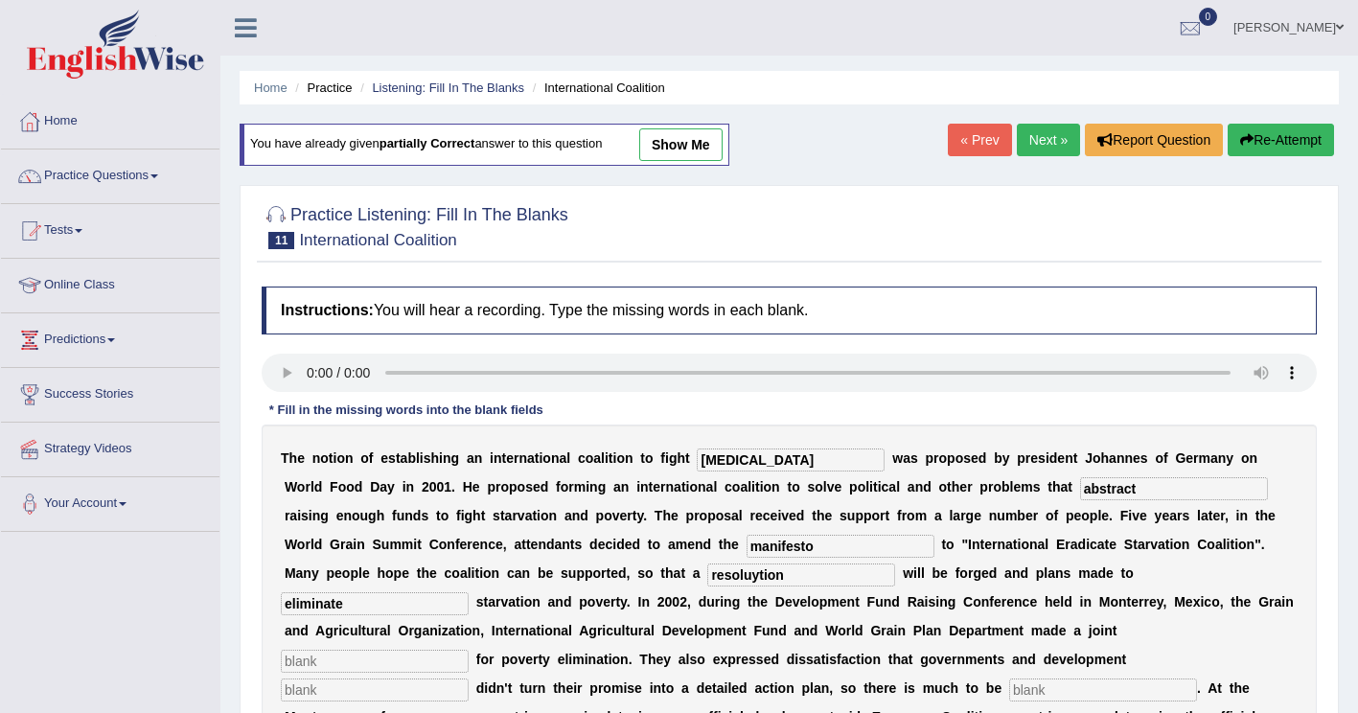
type input "eliminate"
drag, startPoint x: 602, startPoint y: 632, endPoint x: 620, endPoint y: 633, distance: 18.2
click at [469, 650] on input "text" at bounding box center [375, 661] width 188 height 23
type input "appeal"
drag, startPoint x: 393, startPoint y: 659, endPoint x: 437, endPoint y: 645, distance: 46.4
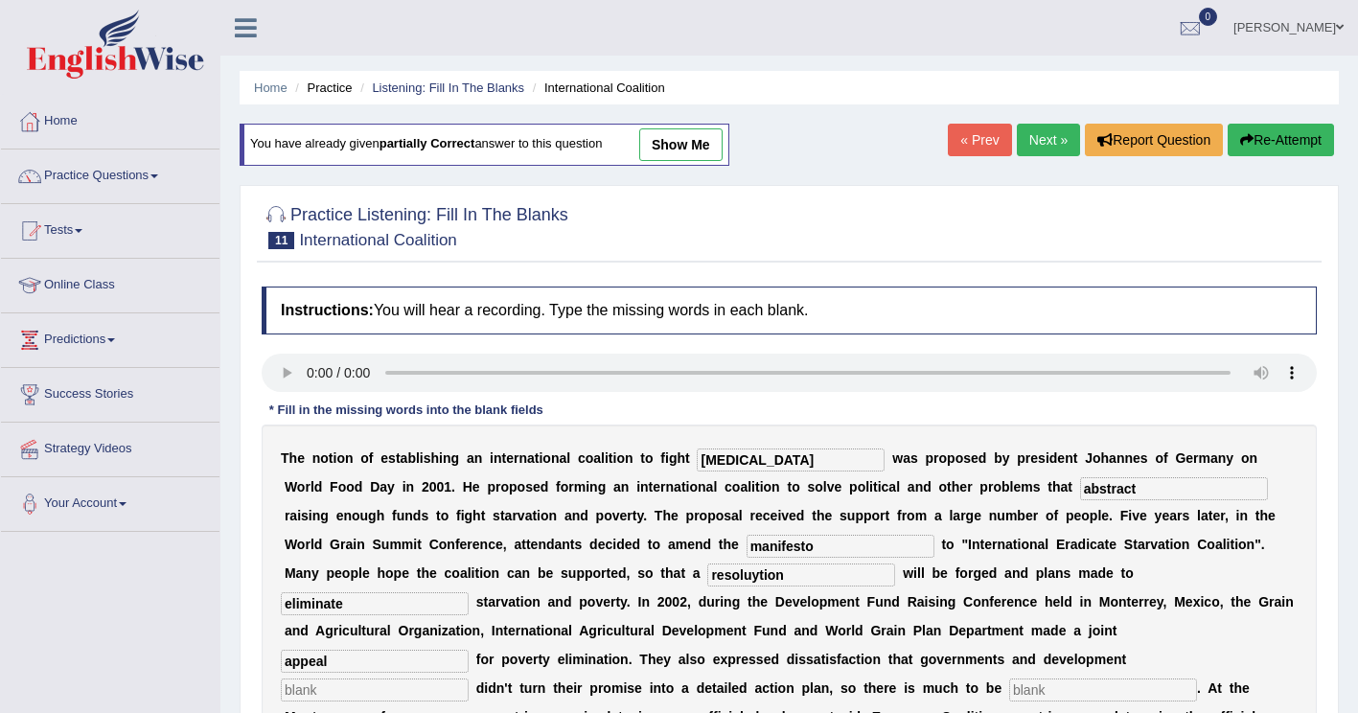
click at [401, 678] on input "text" at bounding box center [375, 689] width 188 height 23
type input "partners"
click at [1054, 678] on input "text" at bounding box center [1103, 689] width 188 height 23
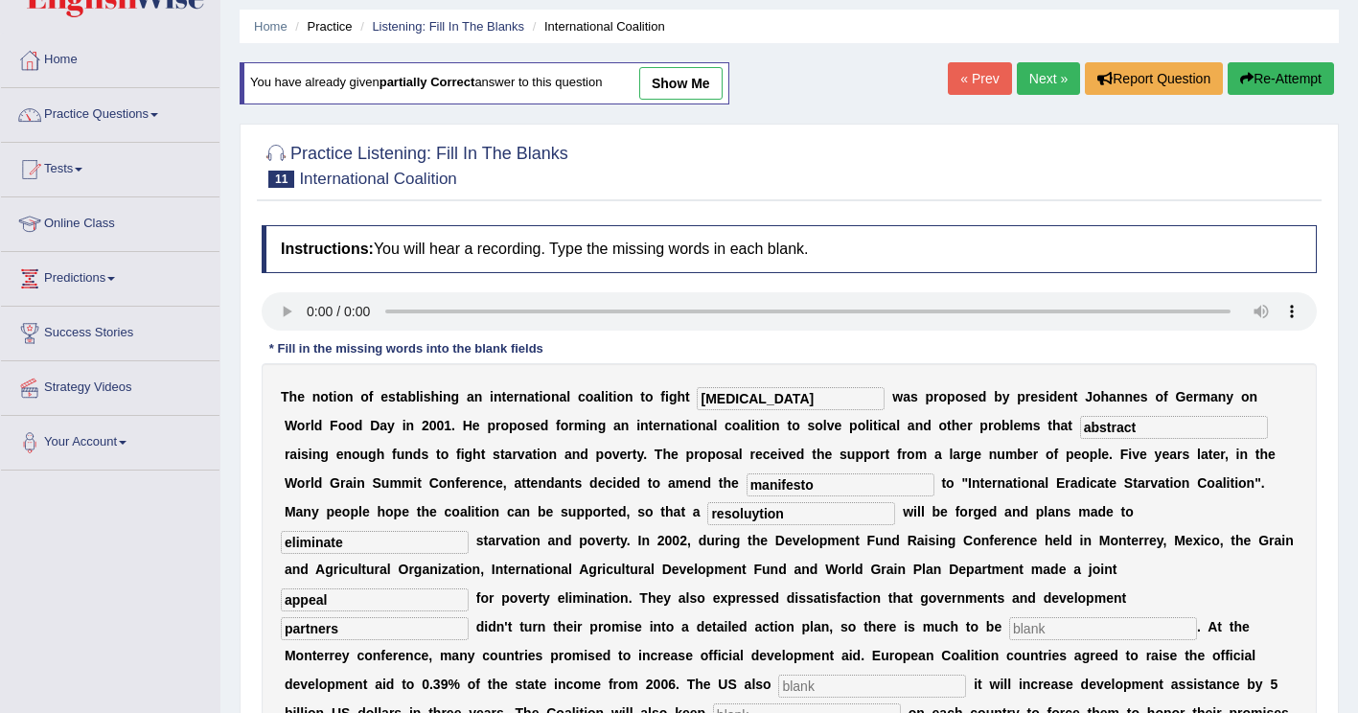
scroll to position [96, 0]
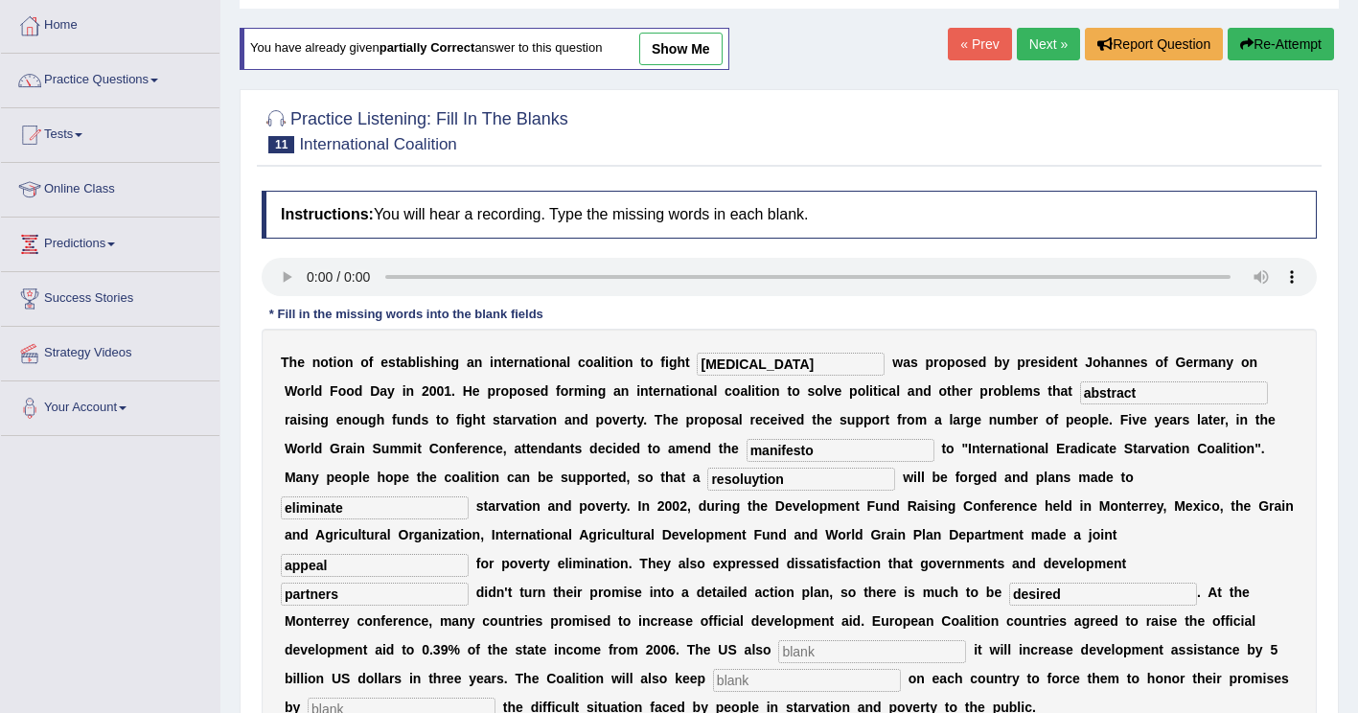
type input "desired"
click at [778, 640] on input "text" at bounding box center [872, 651] width 188 height 23
type input "announced"
click at [713, 669] on input "text" at bounding box center [807, 680] width 188 height 23
type input "pressure"
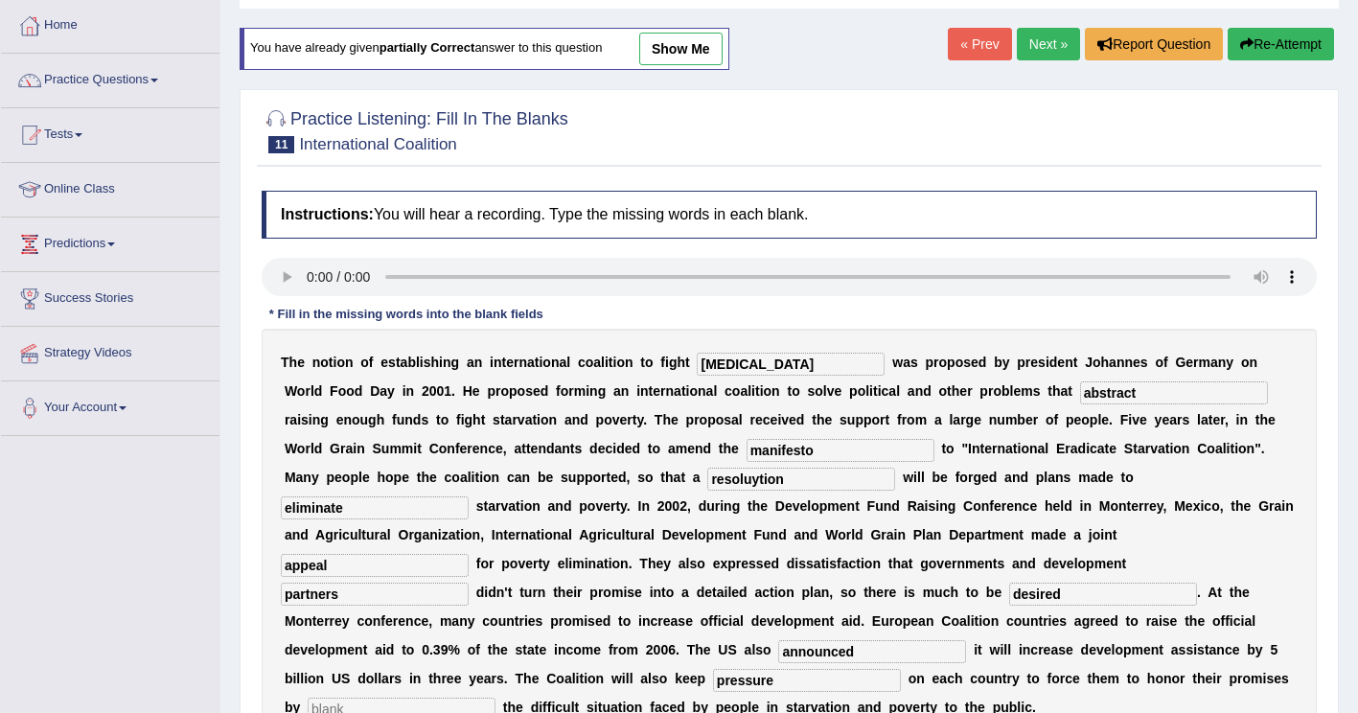
click at [495, 698] on input "text" at bounding box center [402, 709] width 188 height 23
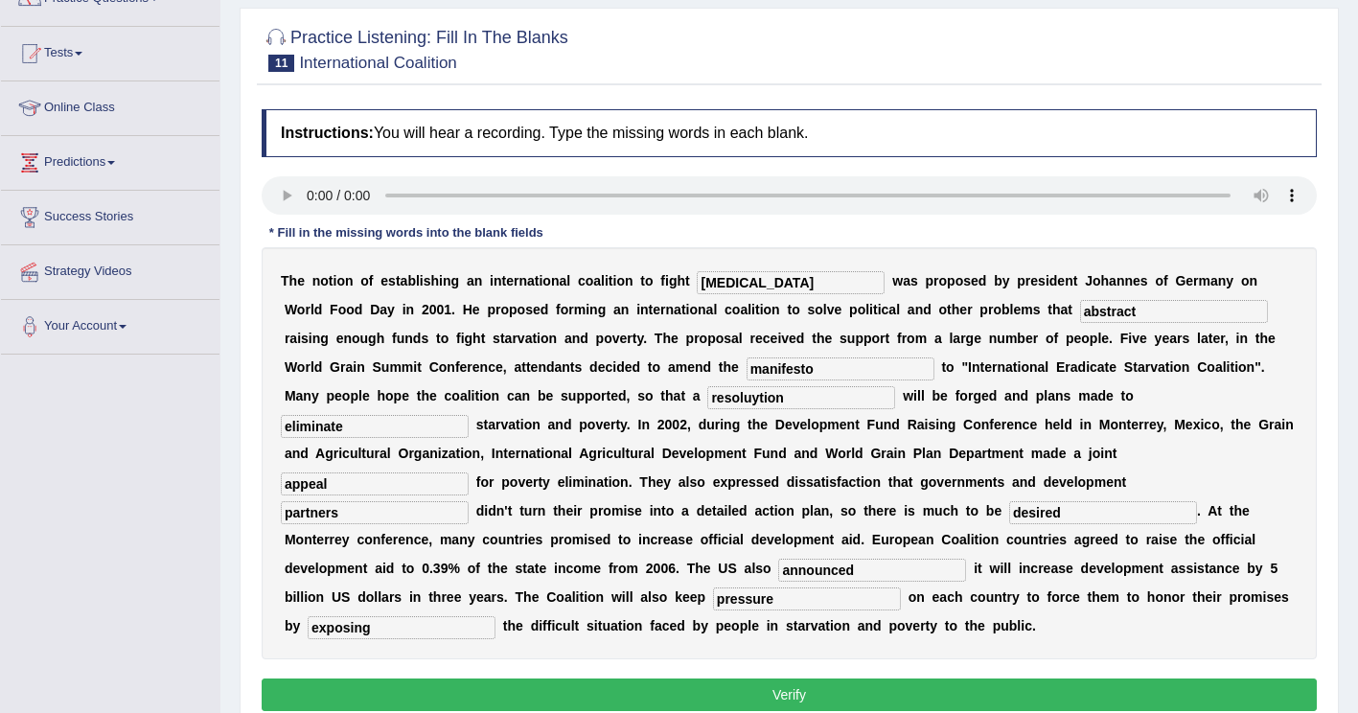
scroll to position [287, 0]
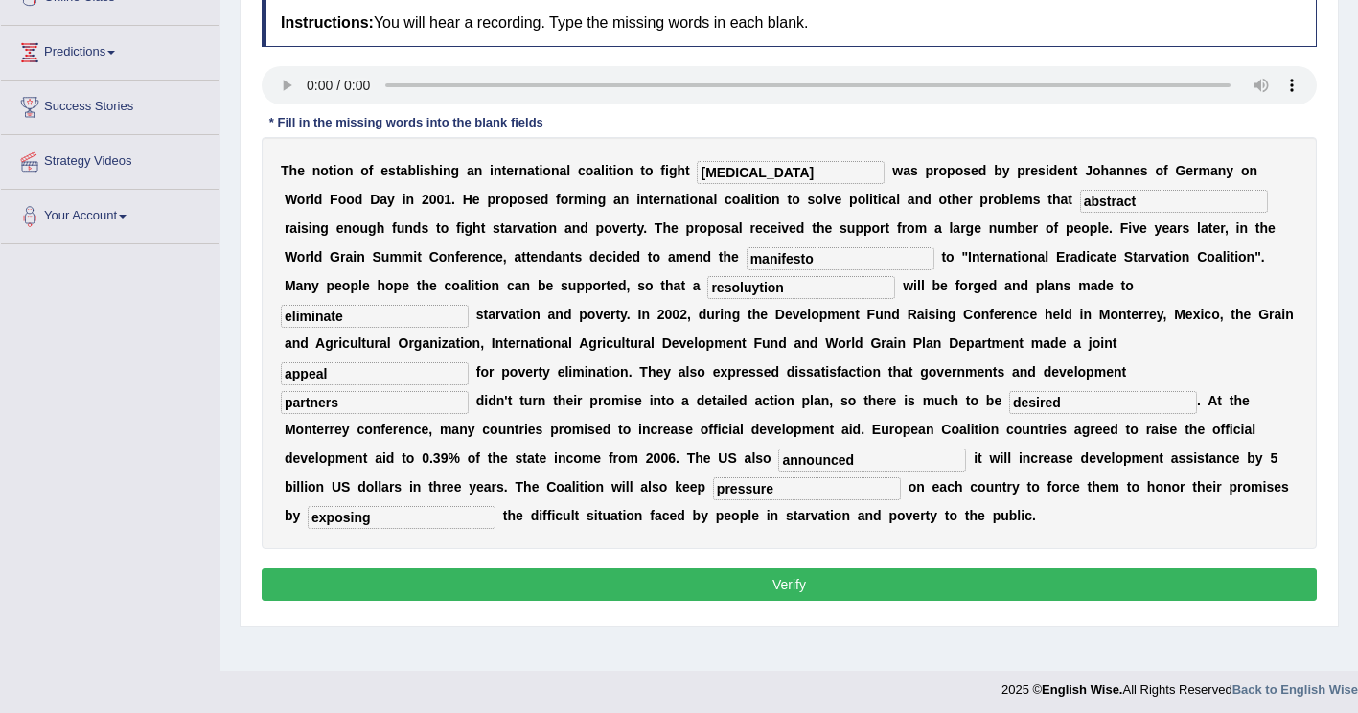
type input "exposing"
click at [707, 287] on input "resoluytion" at bounding box center [801, 287] width 188 height 23
type input "resolution"
click at [495, 506] on input "exposing" at bounding box center [402, 517] width 188 height 23
click at [471, 568] on button "Verify" at bounding box center [789, 584] width 1055 height 33
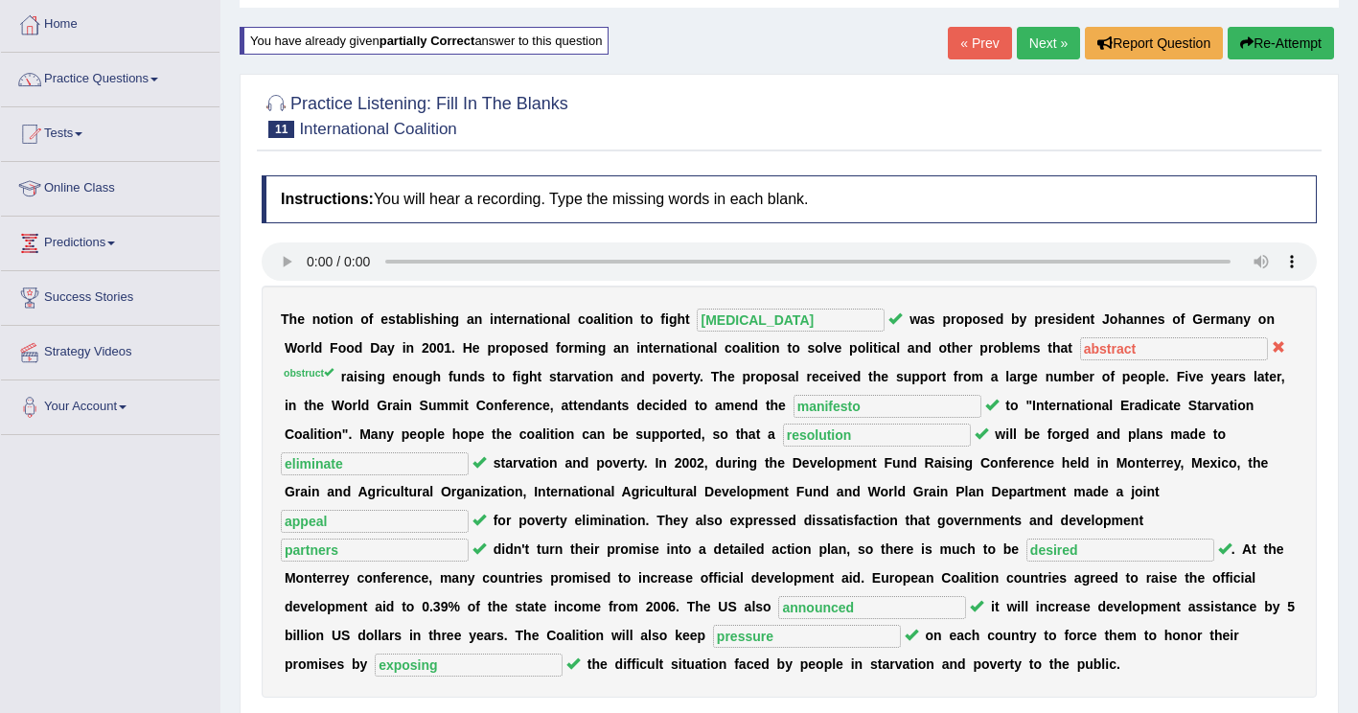
scroll to position [0, 0]
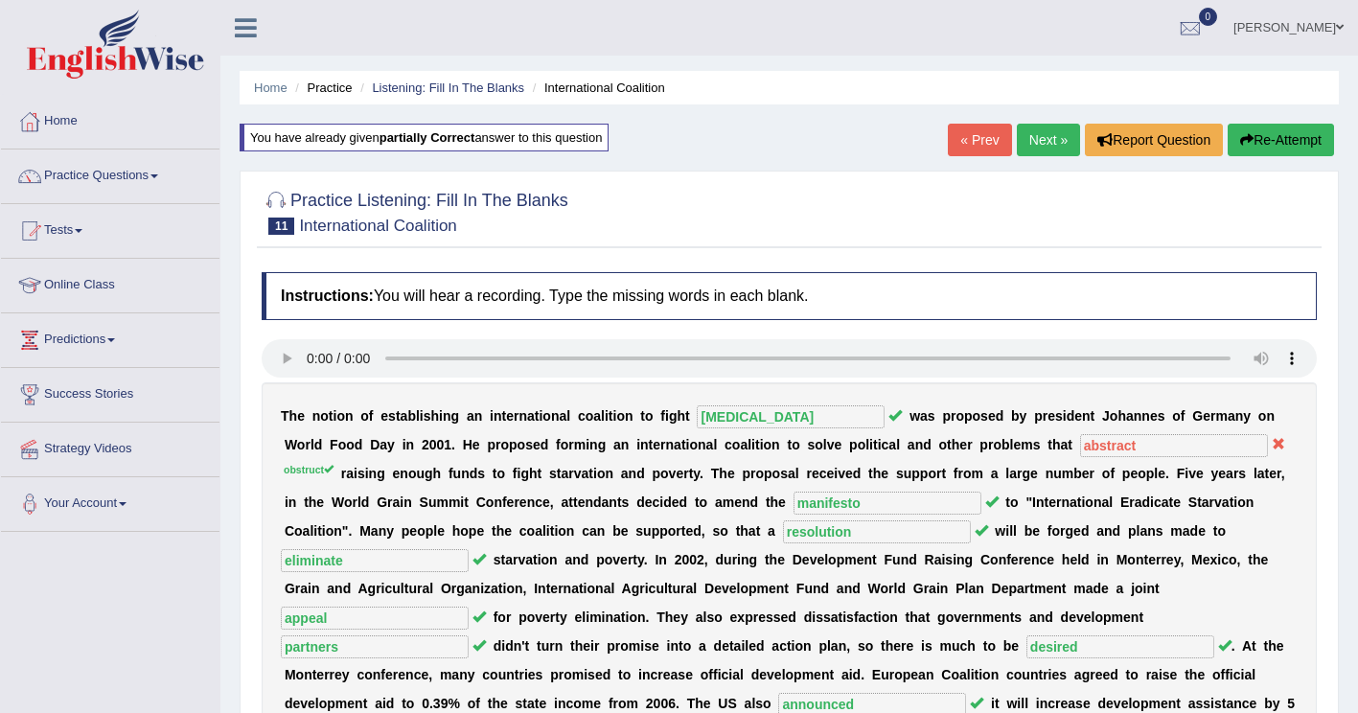
click at [1277, 149] on button "Re-Attempt" at bounding box center [1280, 140] width 106 height 33
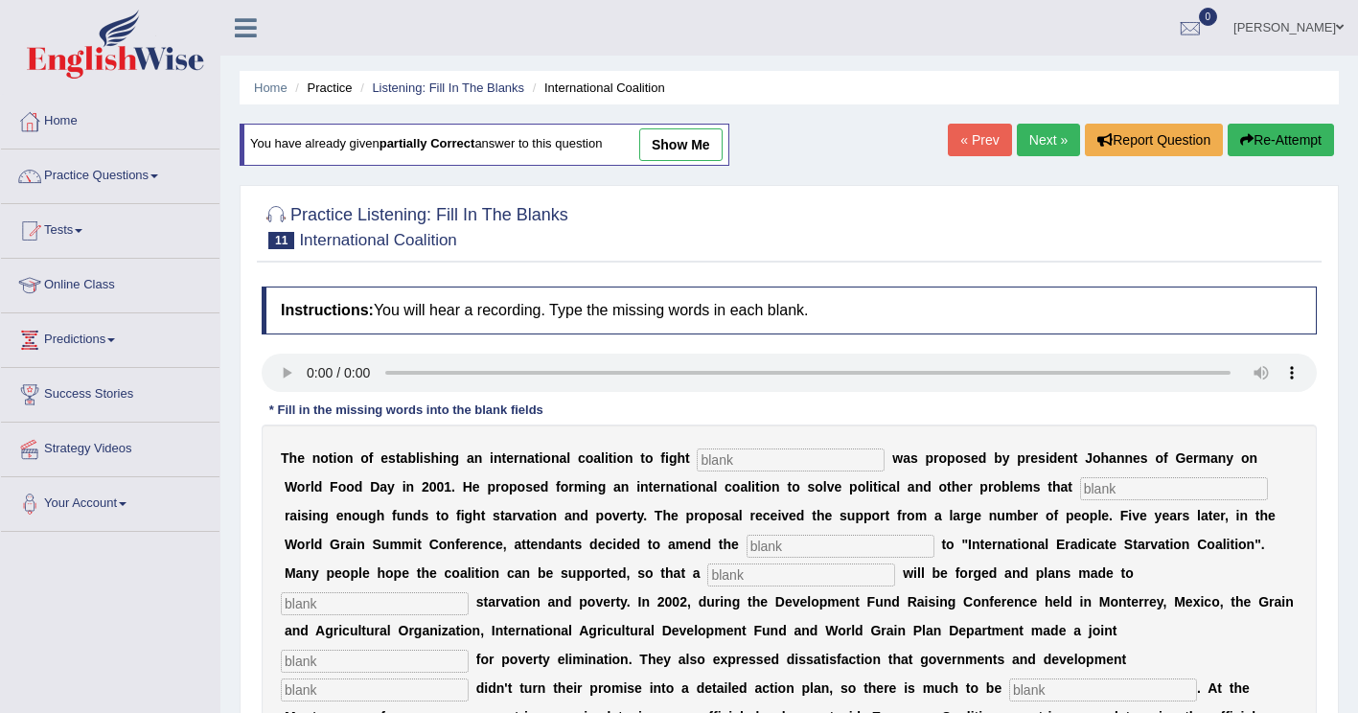
click at [729, 463] on input "text" at bounding box center [791, 459] width 188 height 23
type input "[MEDICAL_DATA]"
click at [1080, 492] on input "text" at bounding box center [1174, 488] width 188 height 23
type input "obstract"
click at [746, 550] on input "text" at bounding box center [840, 546] width 188 height 23
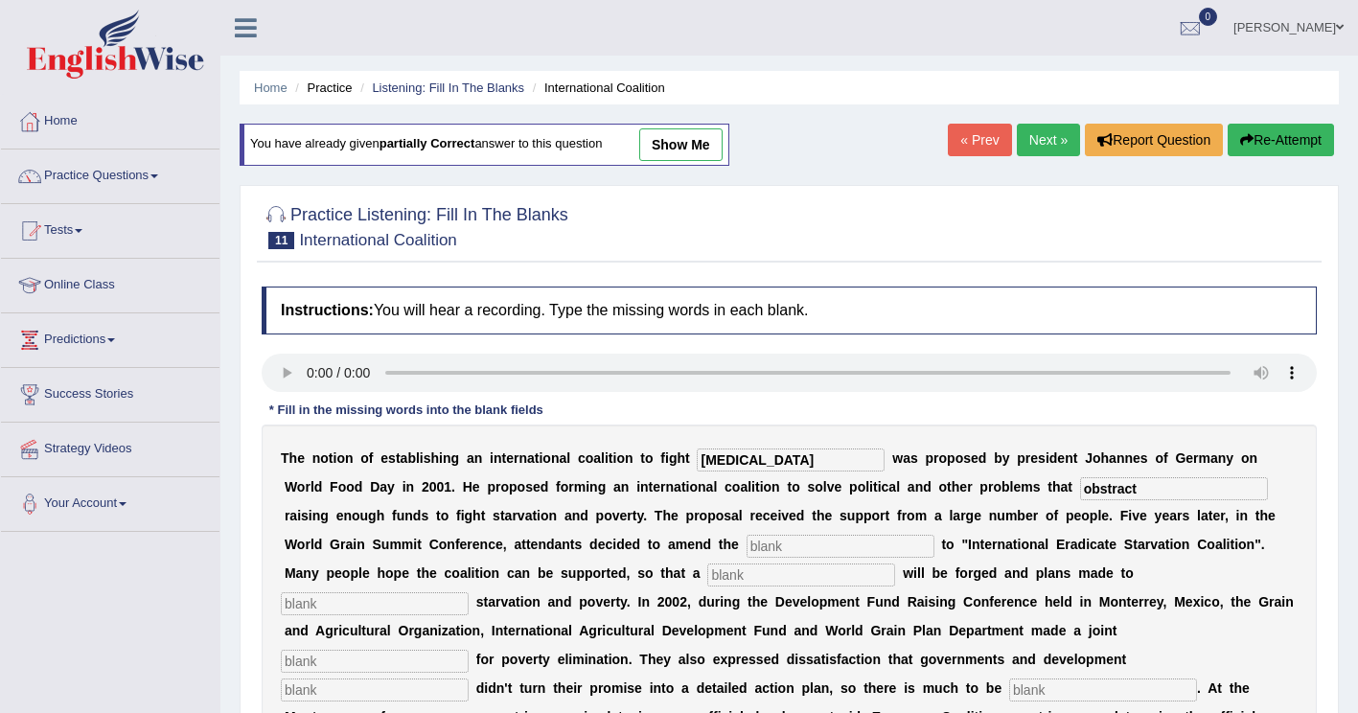
drag, startPoint x: 520, startPoint y: 547, endPoint x: 530, endPoint y: 543, distance: 10.3
click at [746, 546] on input "text" at bounding box center [840, 546] width 188 height 23
type input "manifesto"
click at [707, 580] on input "text" at bounding box center [801, 574] width 188 height 23
type input "resolution"
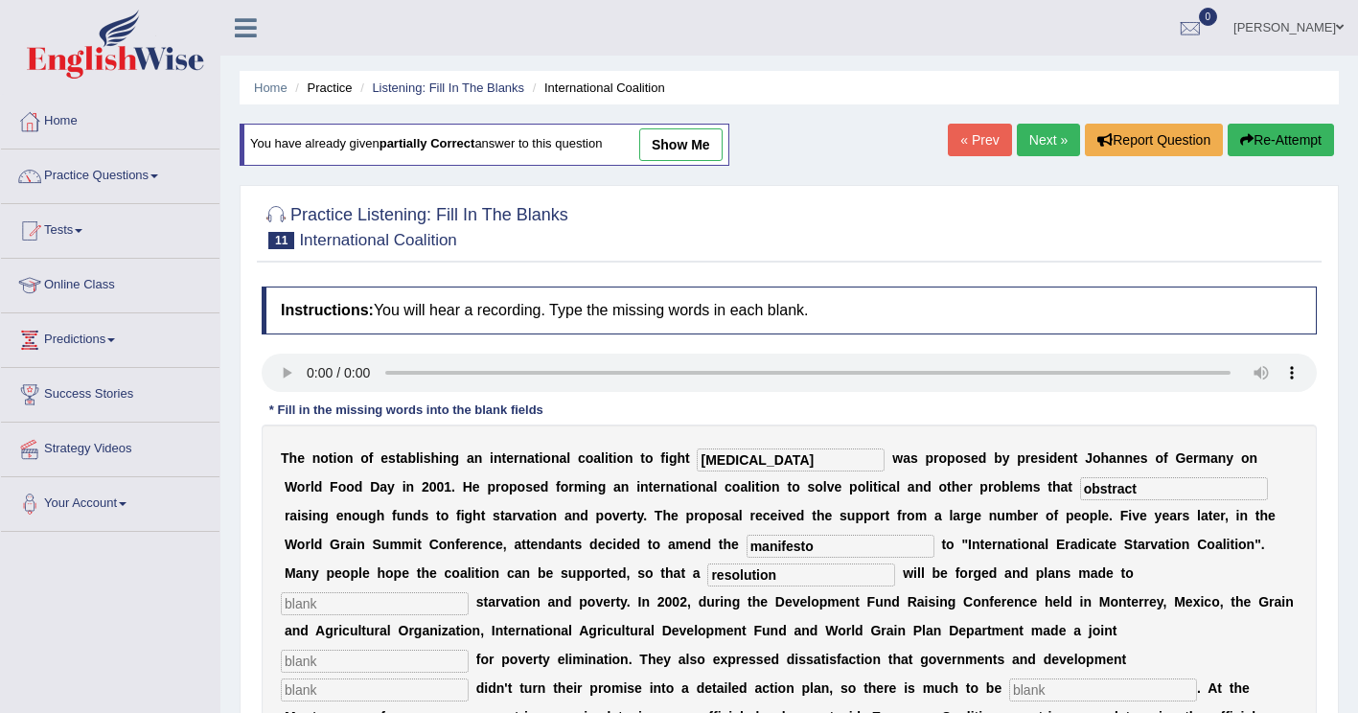
drag, startPoint x: 839, startPoint y: 584, endPoint x: 874, endPoint y: 569, distance: 37.4
click at [469, 592] on input "text" at bounding box center [375, 603] width 188 height 23
type input "eliminate"
click at [469, 650] on input "text" at bounding box center [375, 661] width 188 height 23
type input "appeal"
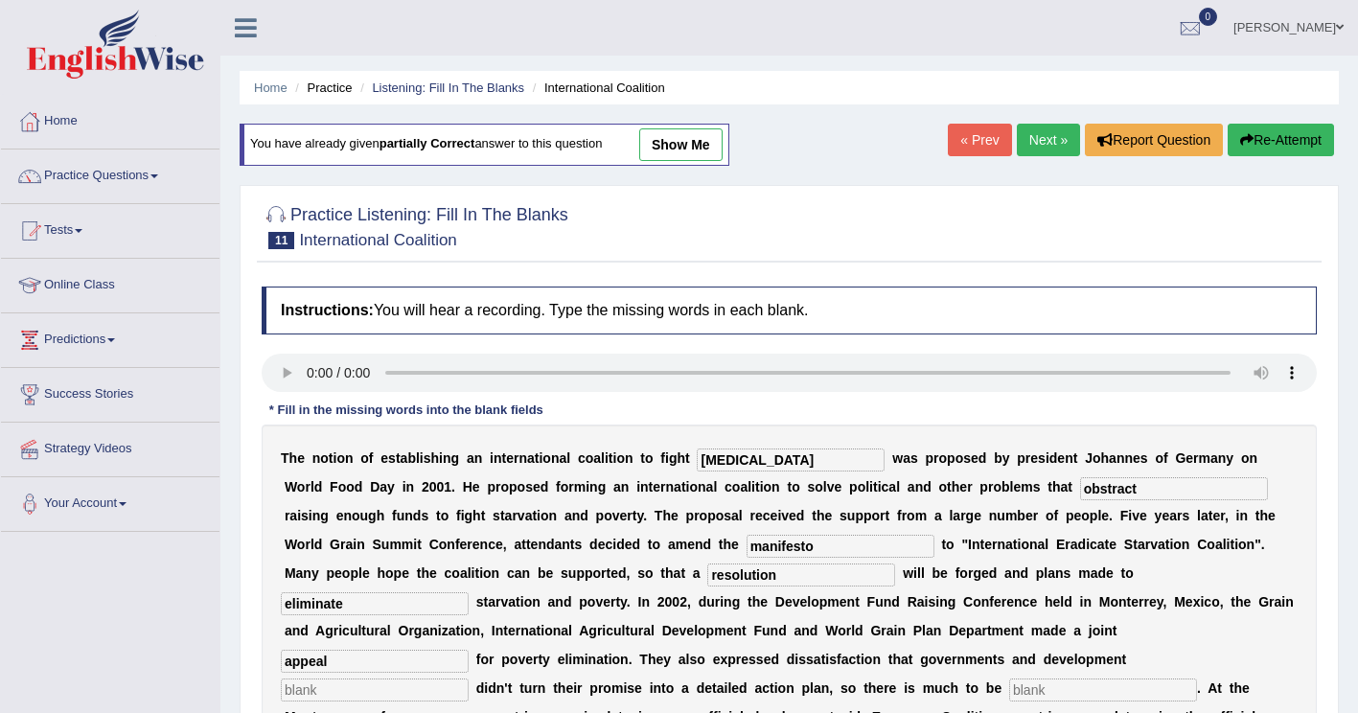
click at [406, 678] on input "text" at bounding box center [375, 689] width 188 height 23
type input "partners"
click at [1066, 678] on input "text" at bounding box center [1103, 689] width 188 height 23
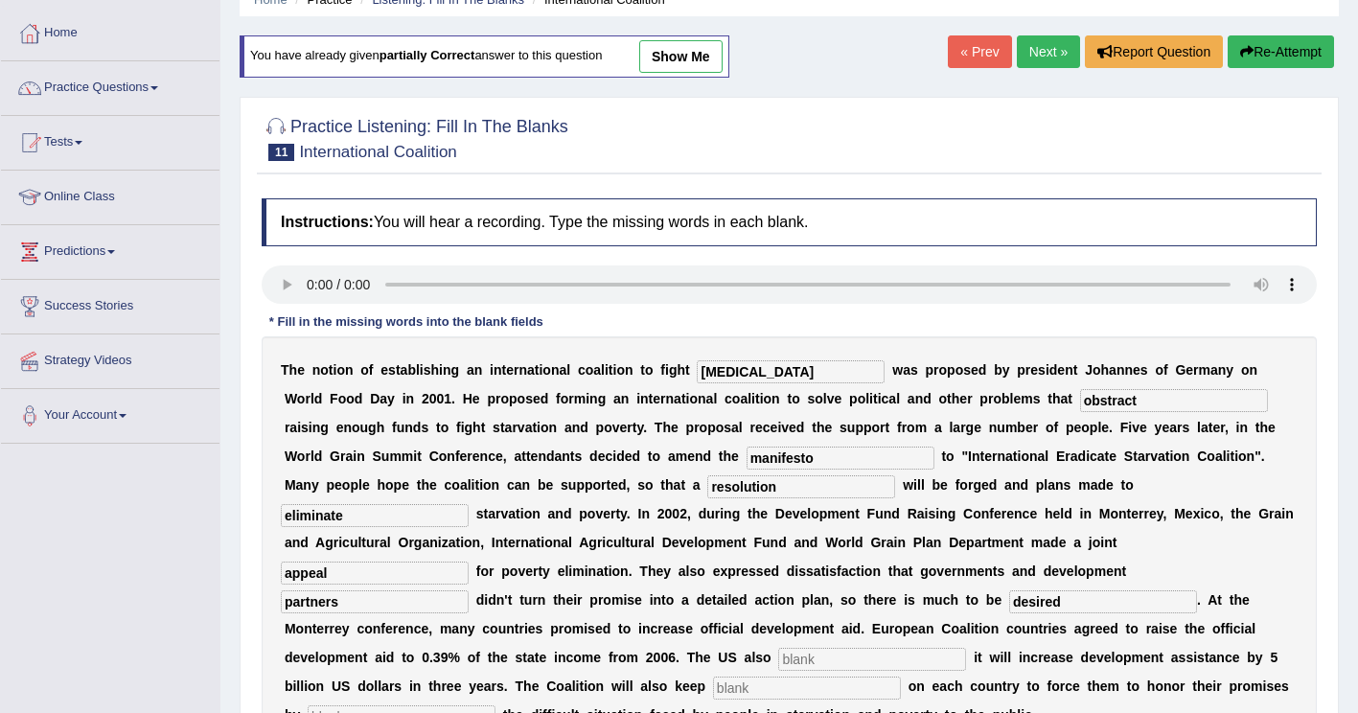
scroll to position [192, 0]
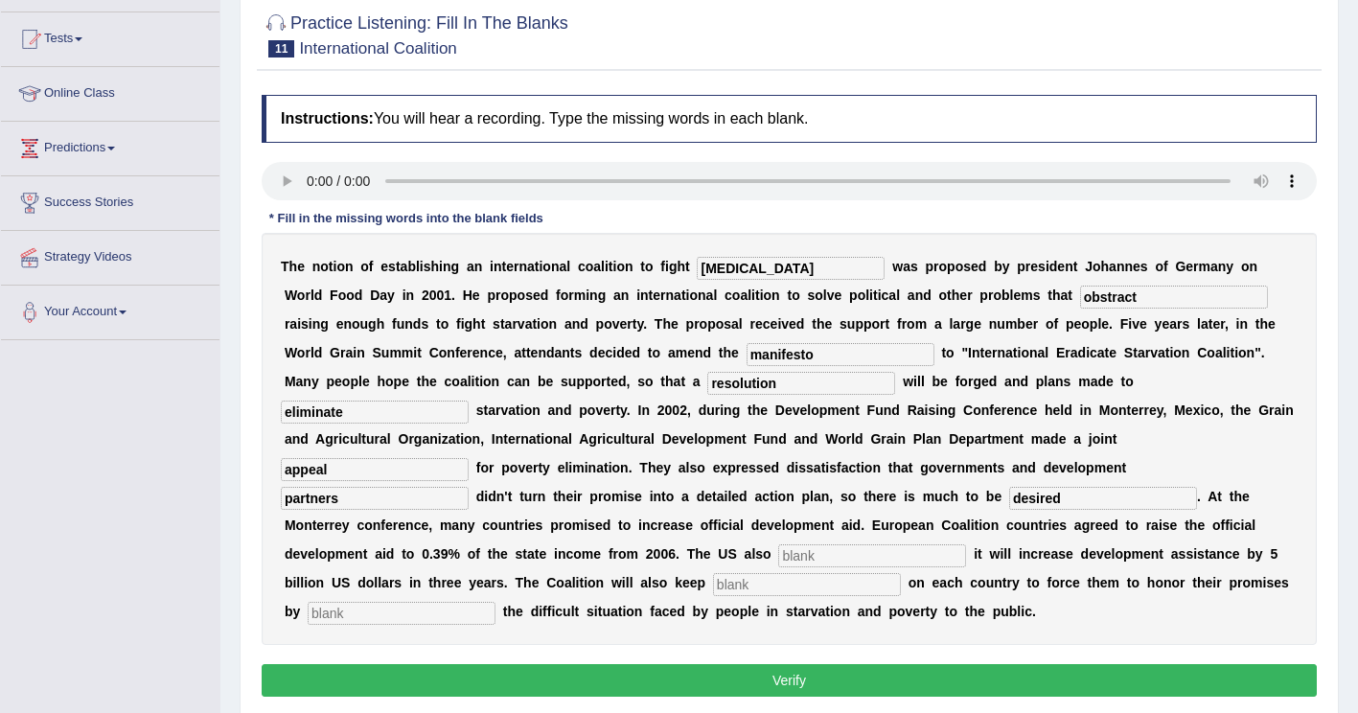
type input "desired"
click at [778, 544] on input "text" at bounding box center [872, 555] width 188 height 23
type input "announced"
click at [713, 573] on input "text" at bounding box center [807, 584] width 188 height 23
type input "pressure"
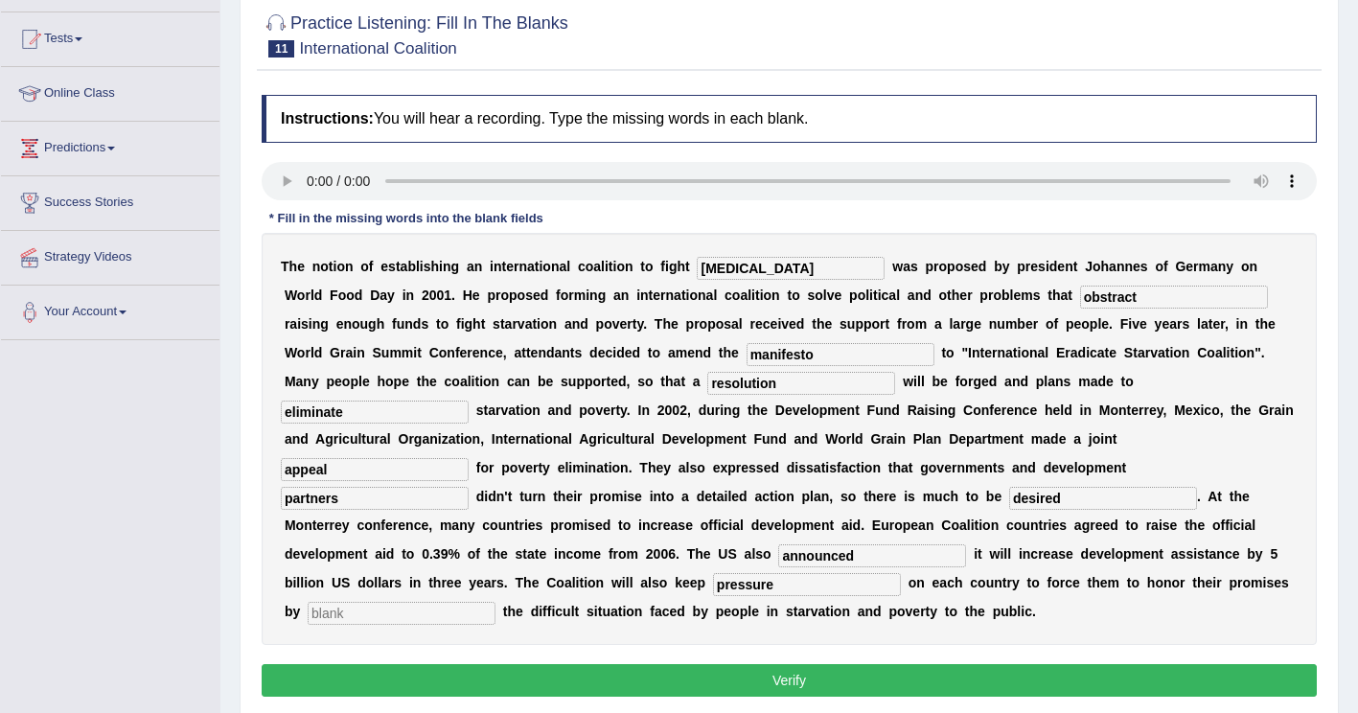
click at [495, 602] on input "text" at bounding box center [402, 613] width 188 height 23
type input "exposing"
click at [667, 664] on button "Verify" at bounding box center [789, 680] width 1055 height 33
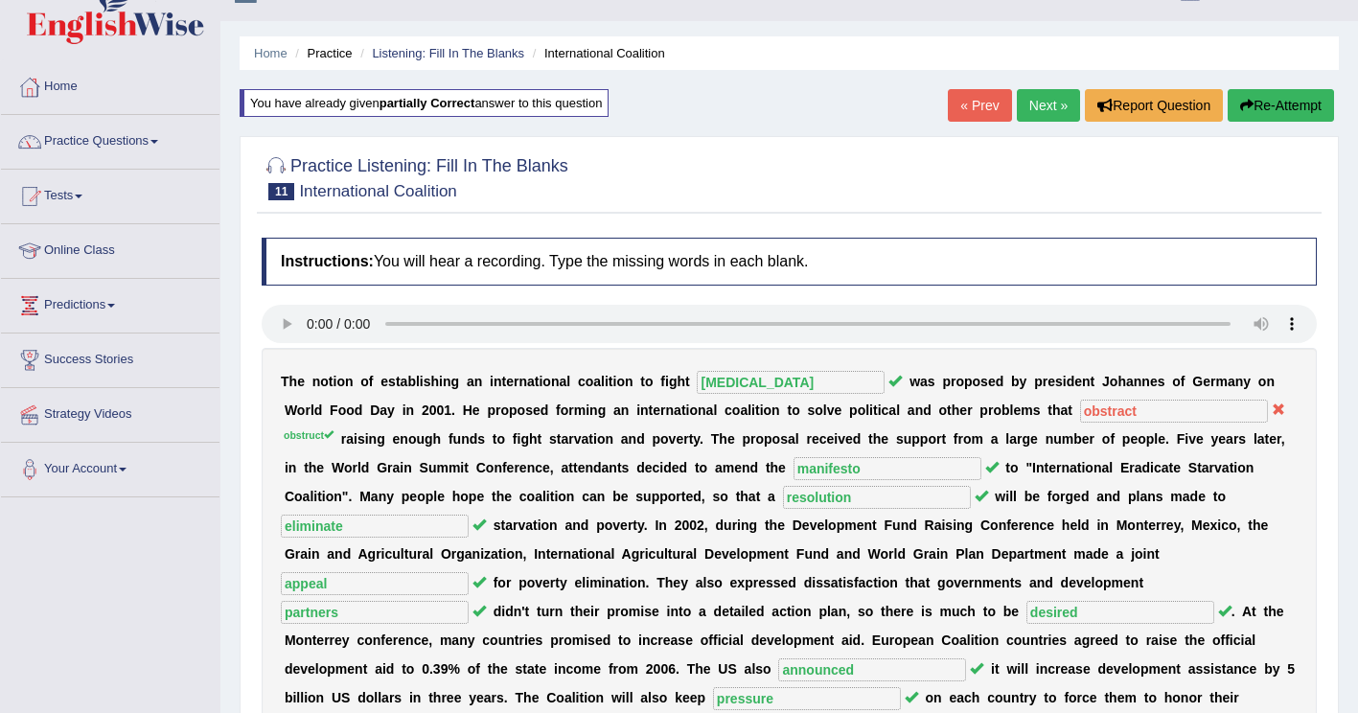
scroll to position [0, 0]
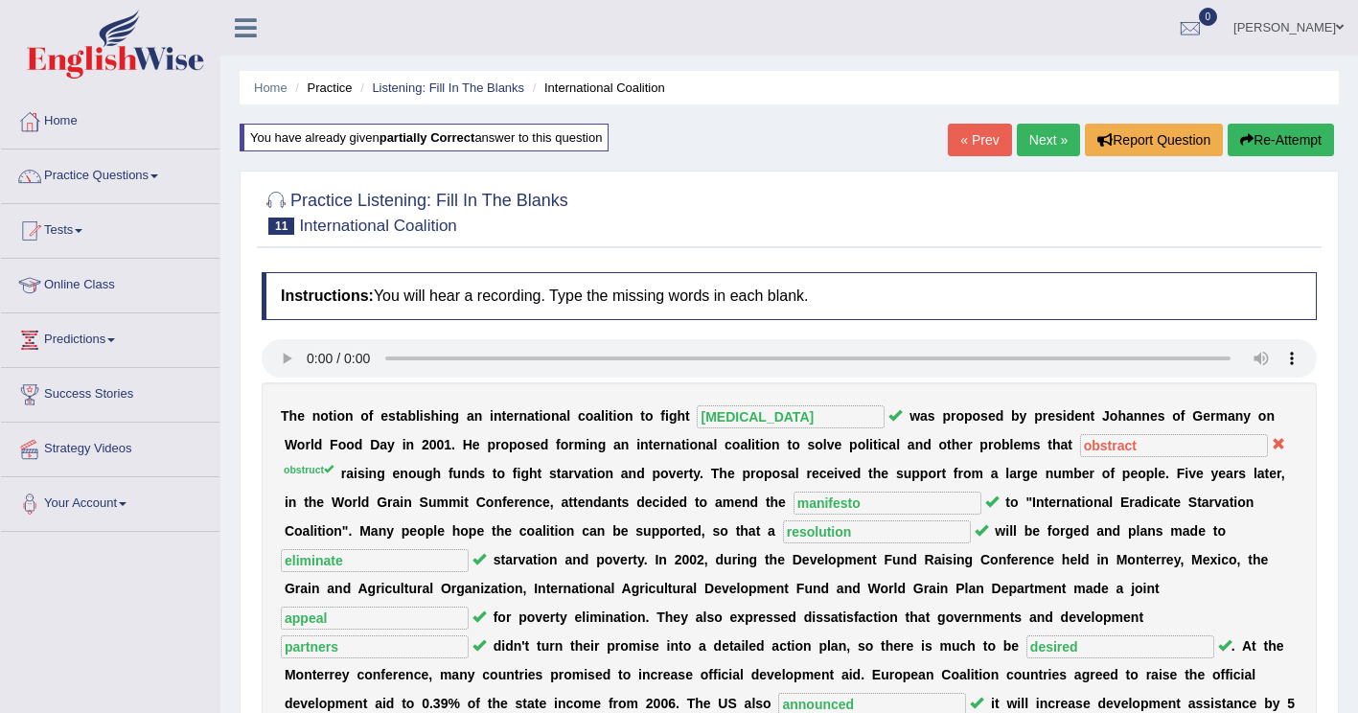
click at [1317, 137] on button "Re-Attempt" at bounding box center [1280, 140] width 106 height 33
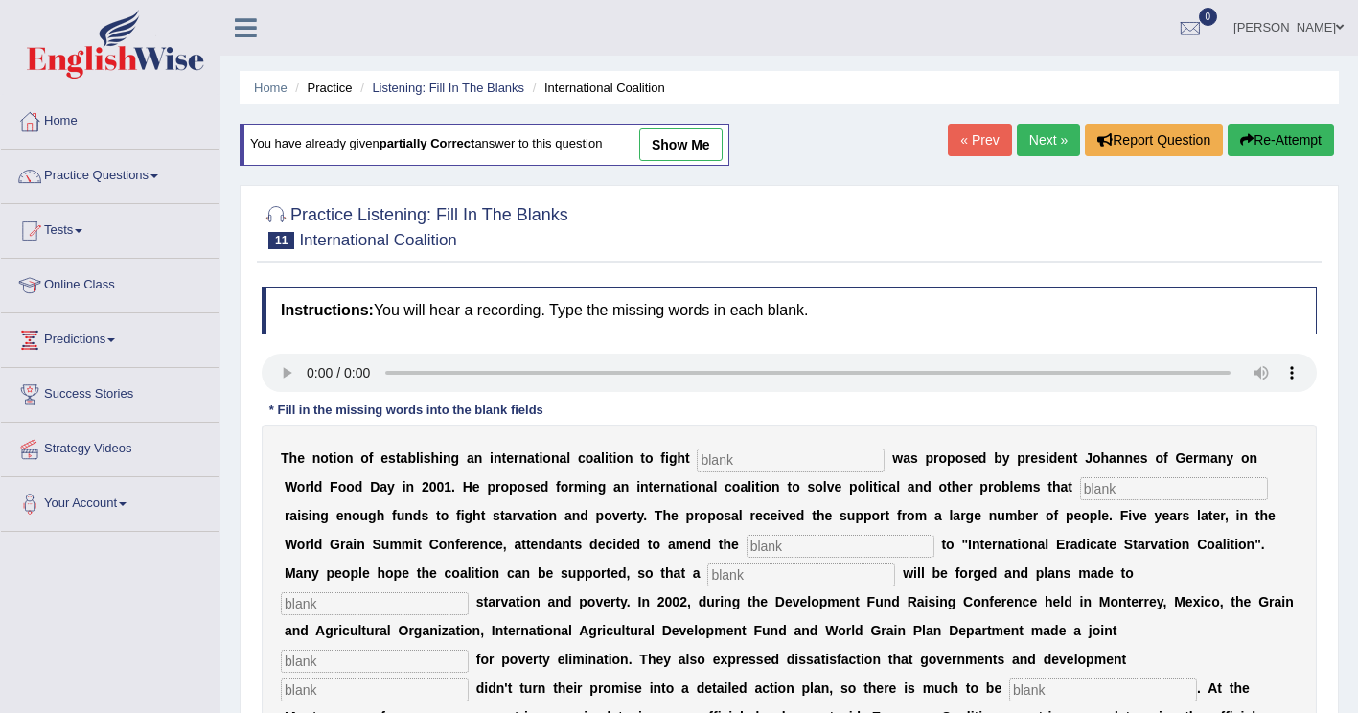
click at [1080, 490] on input "text" at bounding box center [1174, 488] width 188 height 23
type input "obstruct"
click at [697, 460] on input "text" at bounding box center [791, 459] width 188 height 23
type input "starvation"
click at [746, 549] on input "text" at bounding box center [840, 546] width 188 height 23
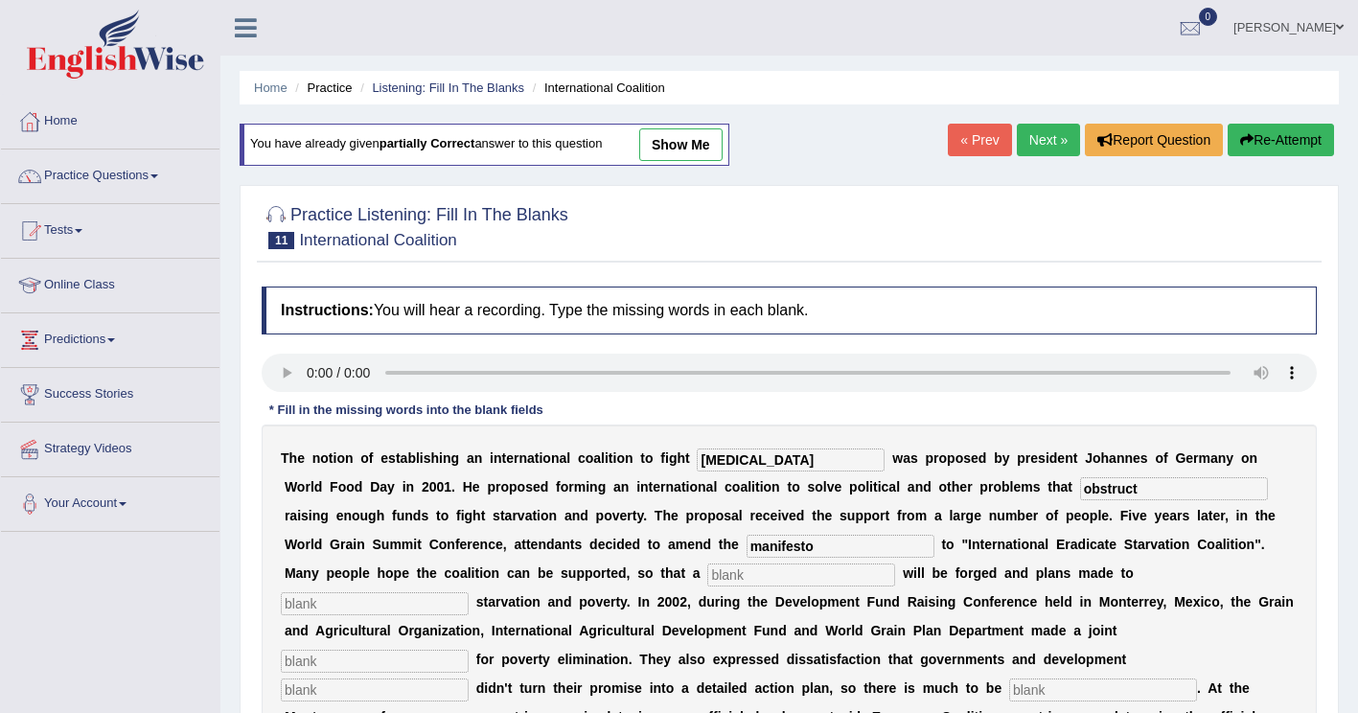
type input "manifesto"
click at [707, 584] on input "text" at bounding box center [801, 574] width 188 height 23
type input "resolution"
click at [469, 592] on input "text" at bounding box center [375, 603] width 188 height 23
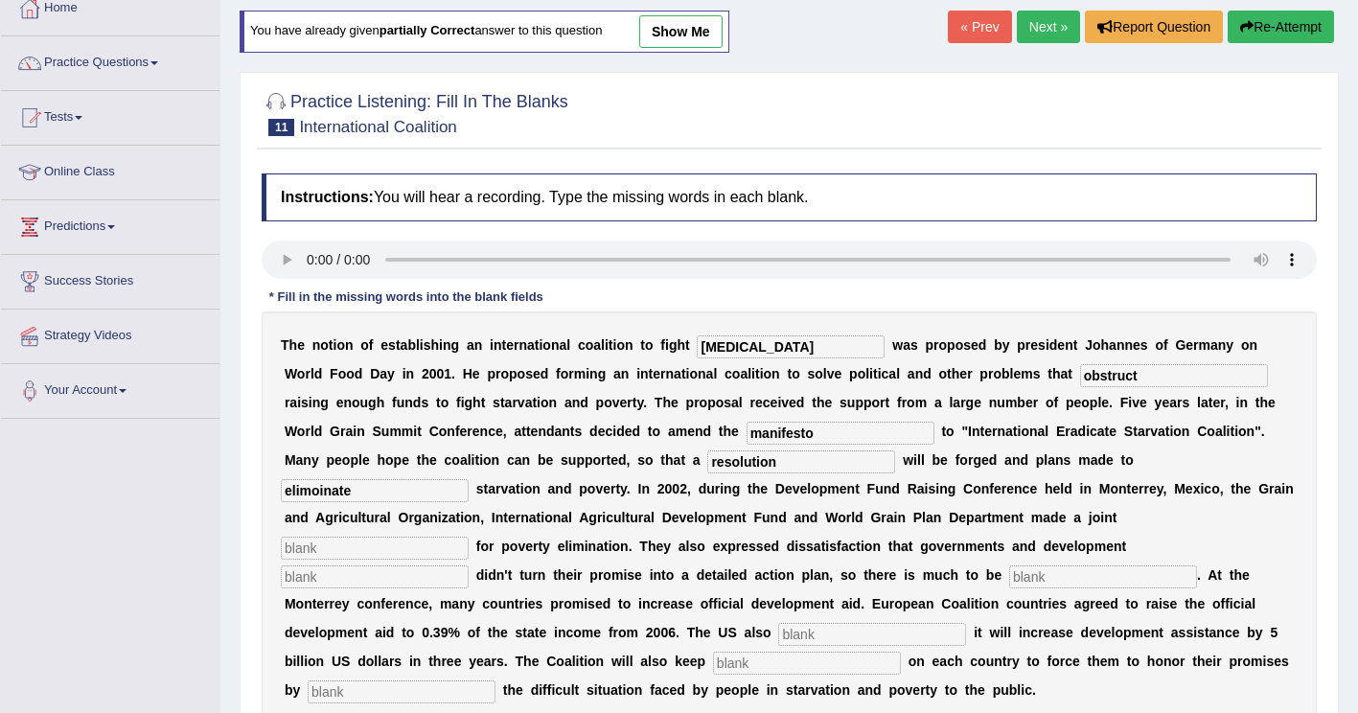
scroll to position [192, 0]
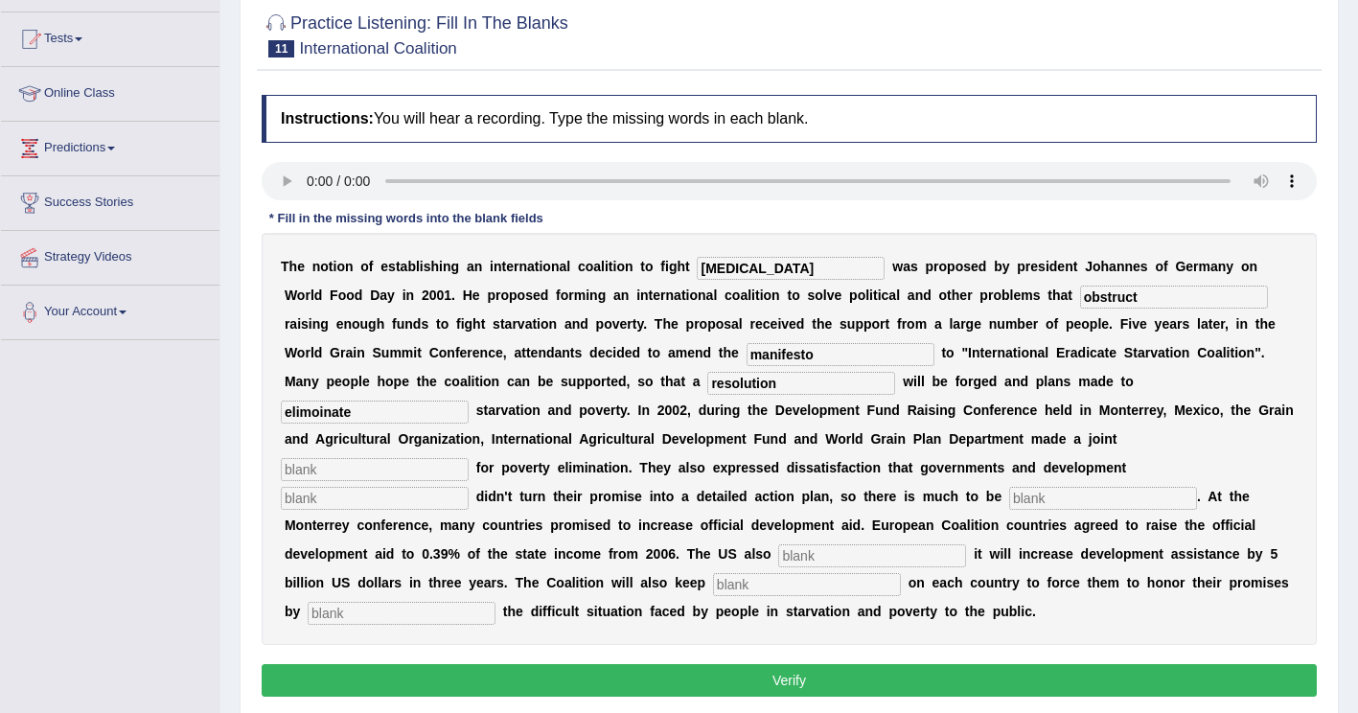
type input "elimoinate"
click at [469, 458] on input "text" at bounding box center [375, 469] width 188 height 23
type input "sppeal"
click at [390, 487] on input "text" at bounding box center [375, 498] width 188 height 23
type input "psrtnetrs"
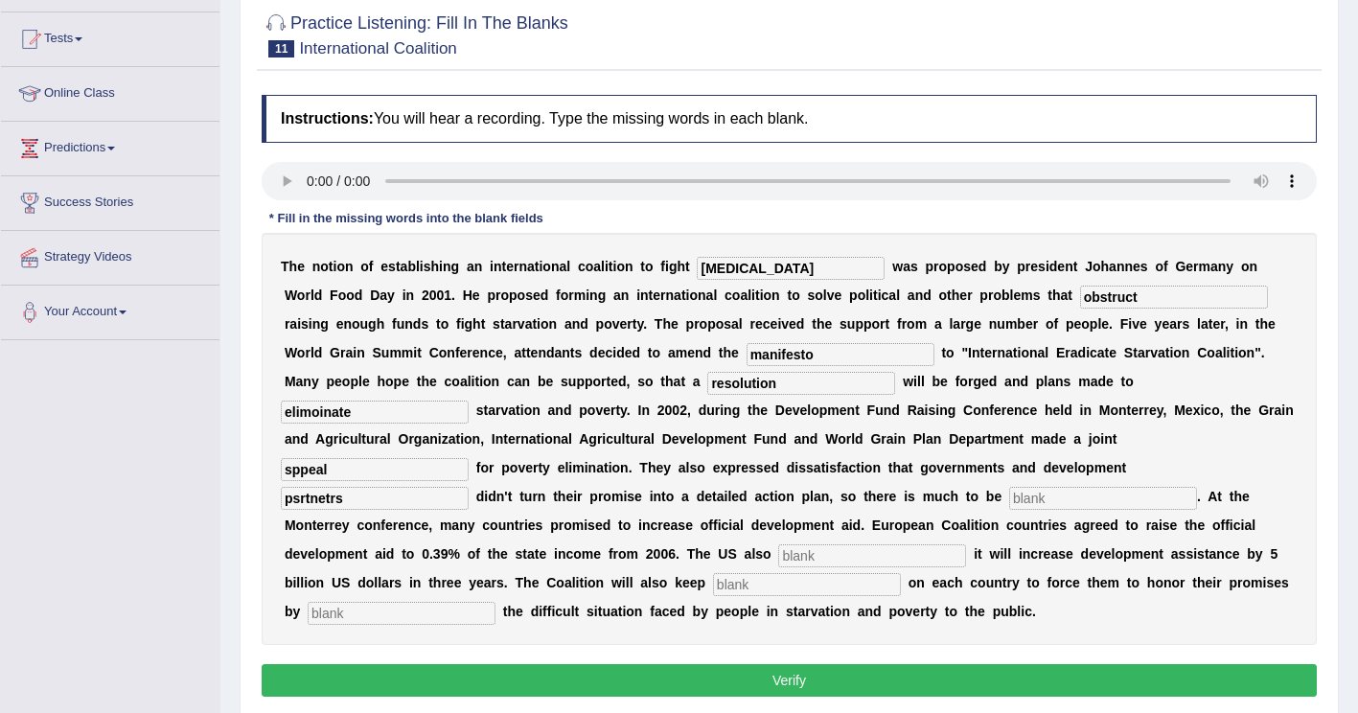
click at [1059, 487] on input "text" at bounding box center [1103, 498] width 188 height 23
type input "desired"
click at [778, 544] on input "text" at bounding box center [872, 555] width 188 height 23
type input "announced"
click at [713, 573] on input "text" at bounding box center [807, 584] width 188 height 23
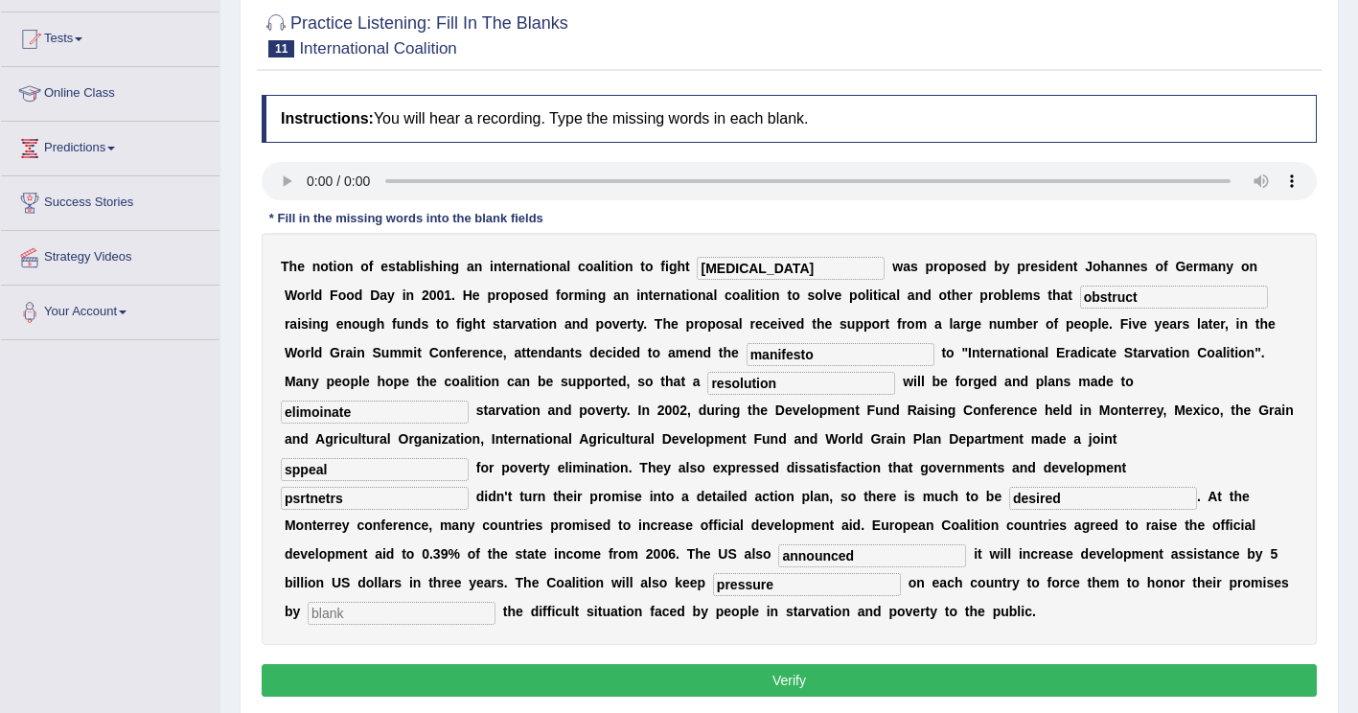
type input "pressure"
click at [1156, 569] on div "T h e n o t i o n o f e s t a b l i s h i n g a n i n t e r n a t i o n a l c o…" at bounding box center [789, 439] width 1055 height 412
click at [495, 602] on input "text" at bounding box center [402, 613] width 188 height 23
type input "exposing"
click at [469, 401] on input "elimoinate" at bounding box center [375, 412] width 188 height 23
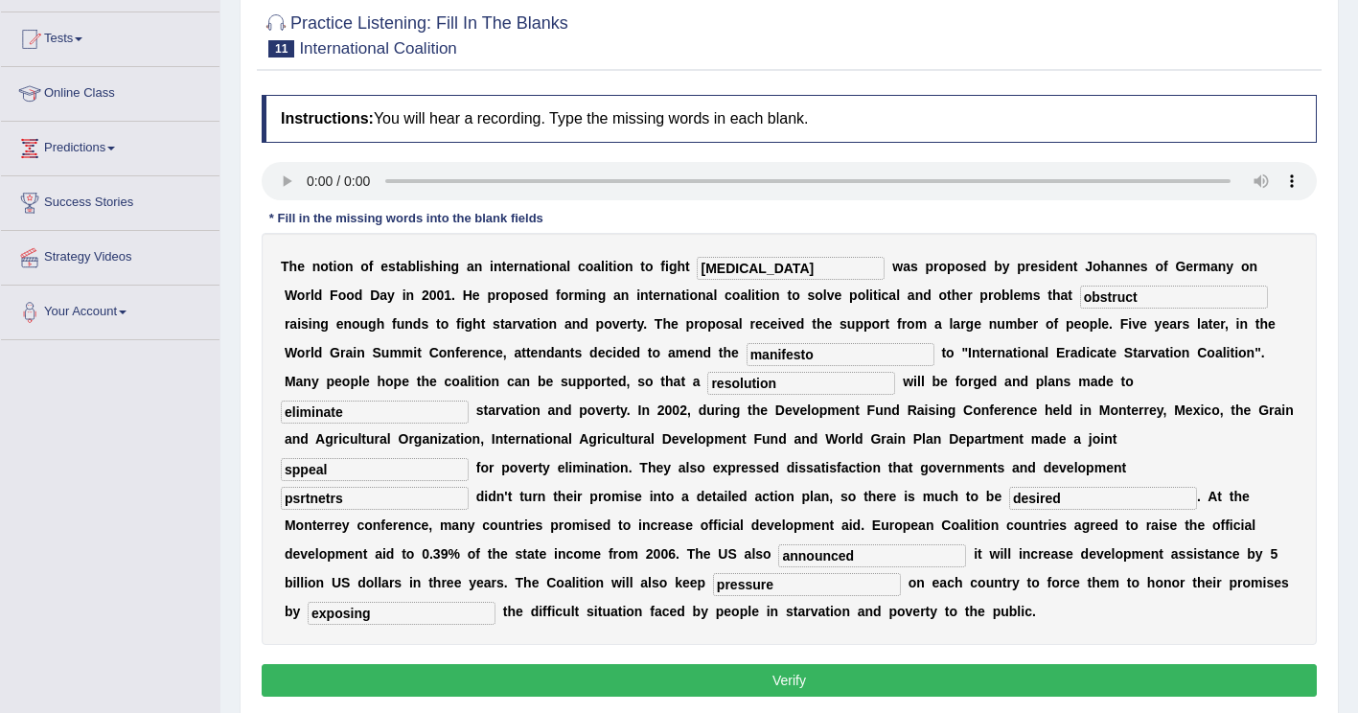
type input "eliminate"
click at [469, 458] on input "sppeal" at bounding box center [375, 469] width 188 height 23
type input "appeal"
drag, startPoint x: 433, startPoint y: 471, endPoint x: 365, endPoint y: 471, distance: 68.0
click at [365, 471] on div "T h e n o t i o n o f e s t a b l i s h i n g a n i n t e r n a t i o n a l c o…" at bounding box center [789, 439] width 1055 height 412
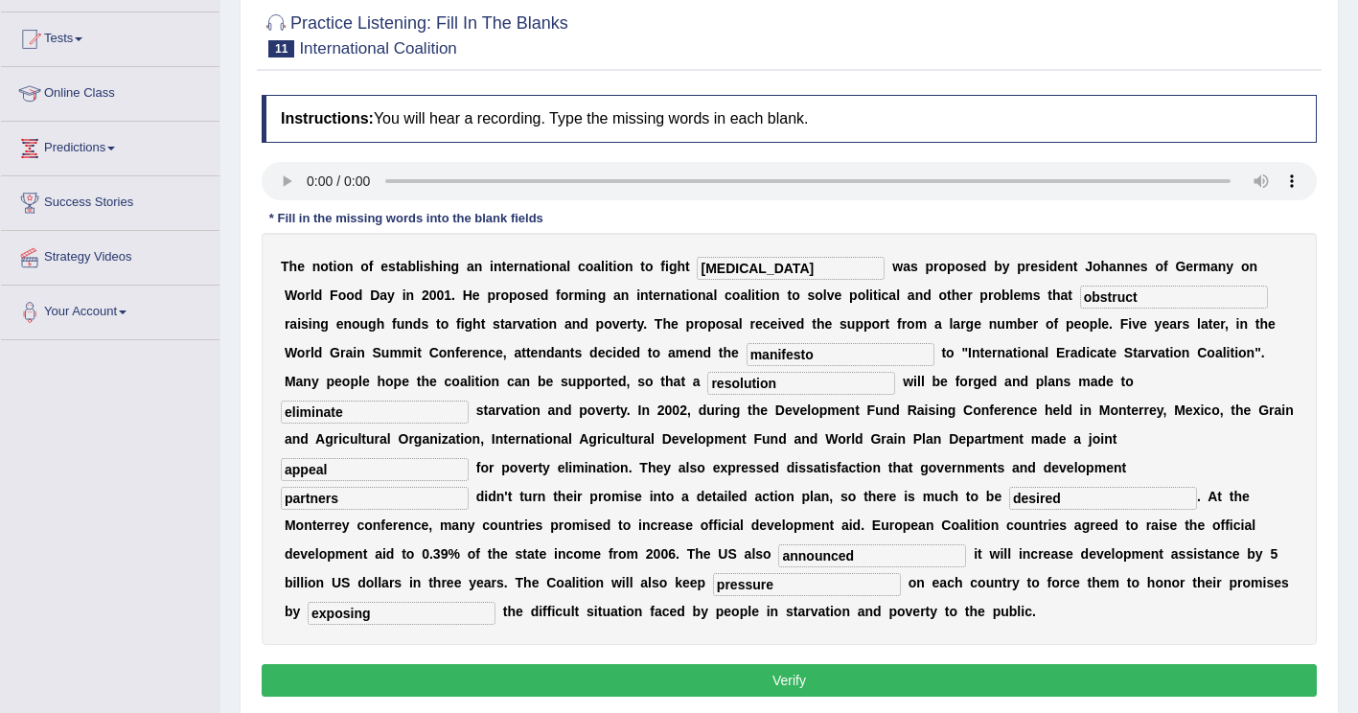
type input "partners"
click at [562, 664] on button "Verify" at bounding box center [789, 680] width 1055 height 33
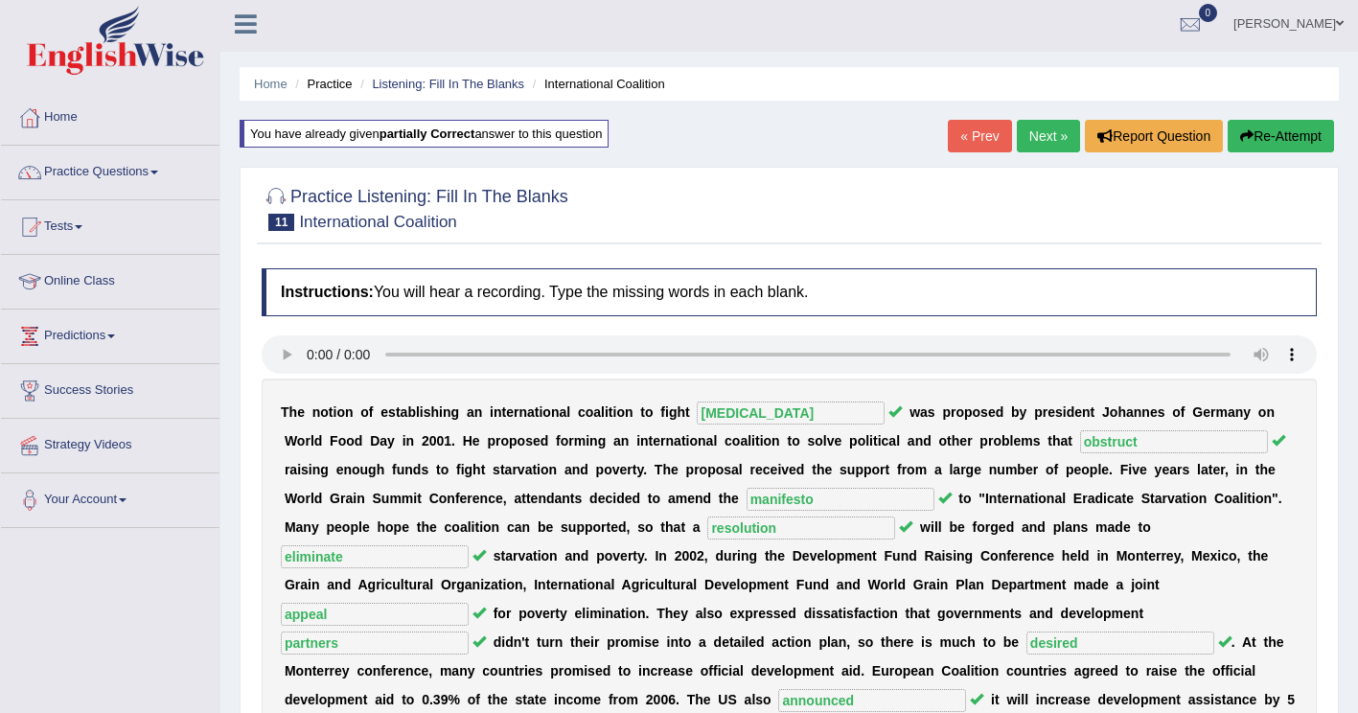
scroll to position [0, 0]
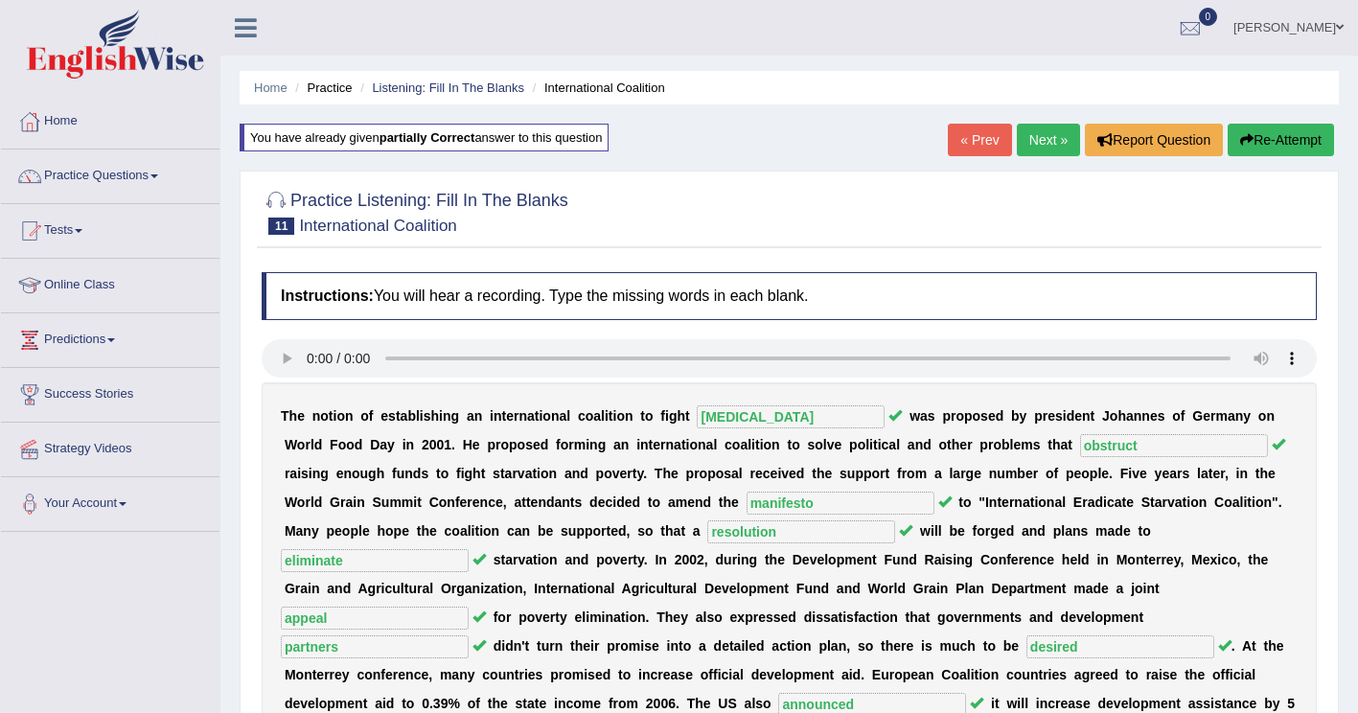
click at [1056, 136] on link "Next »" at bounding box center [1048, 140] width 63 height 33
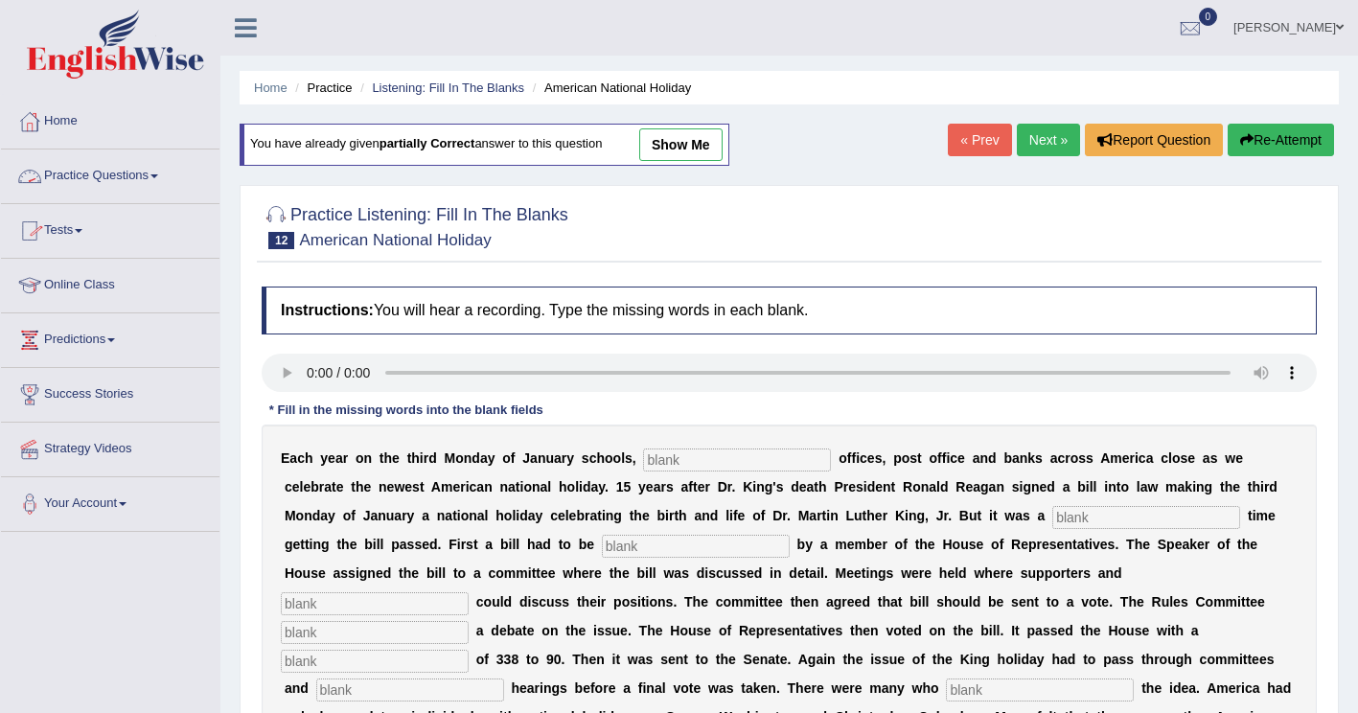
scroll to position [96, 0]
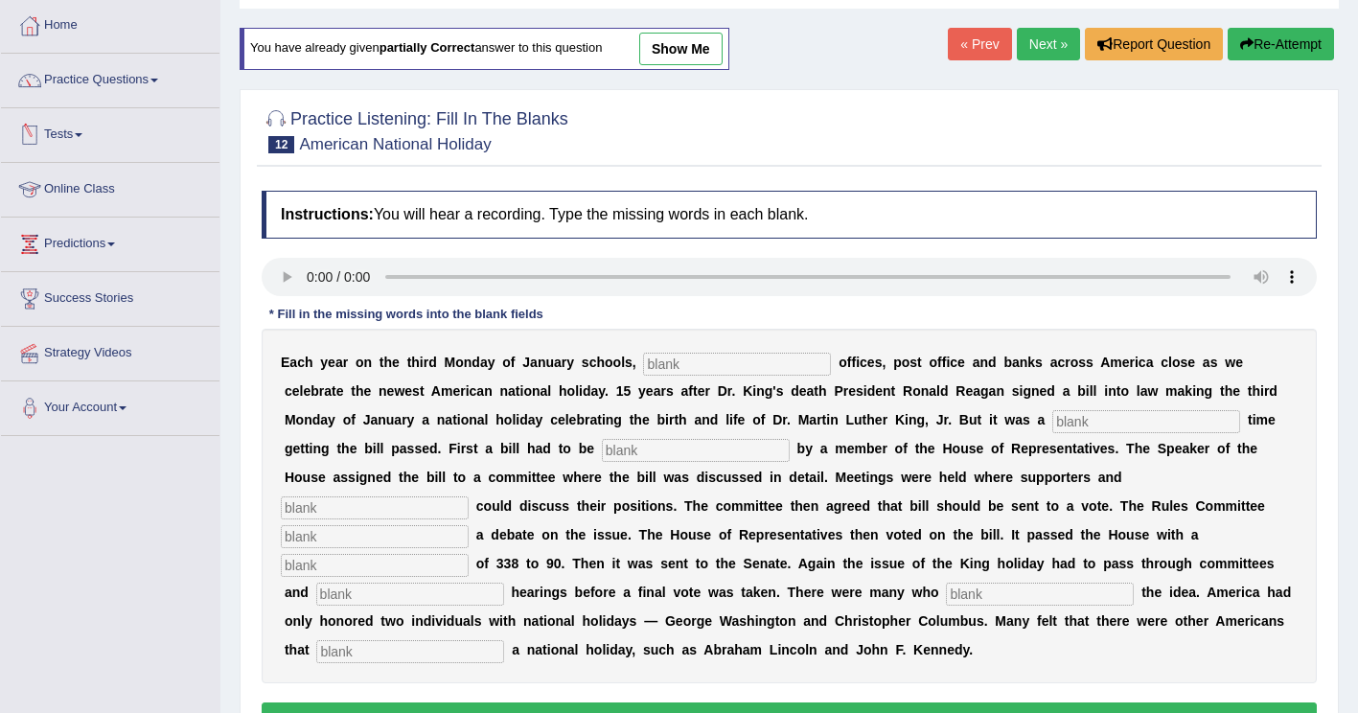
click at [140, 85] on link "Practice Questions" at bounding box center [110, 78] width 218 height 48
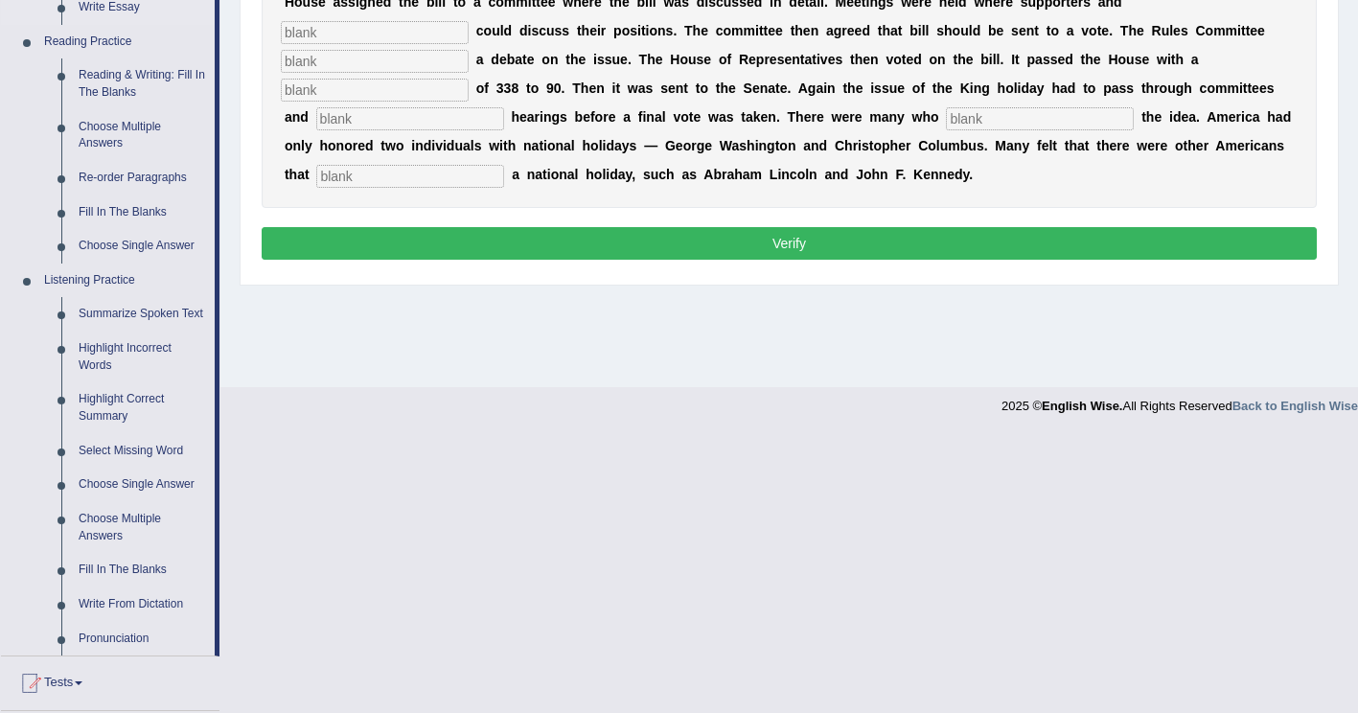
scroll to position [575, 0]
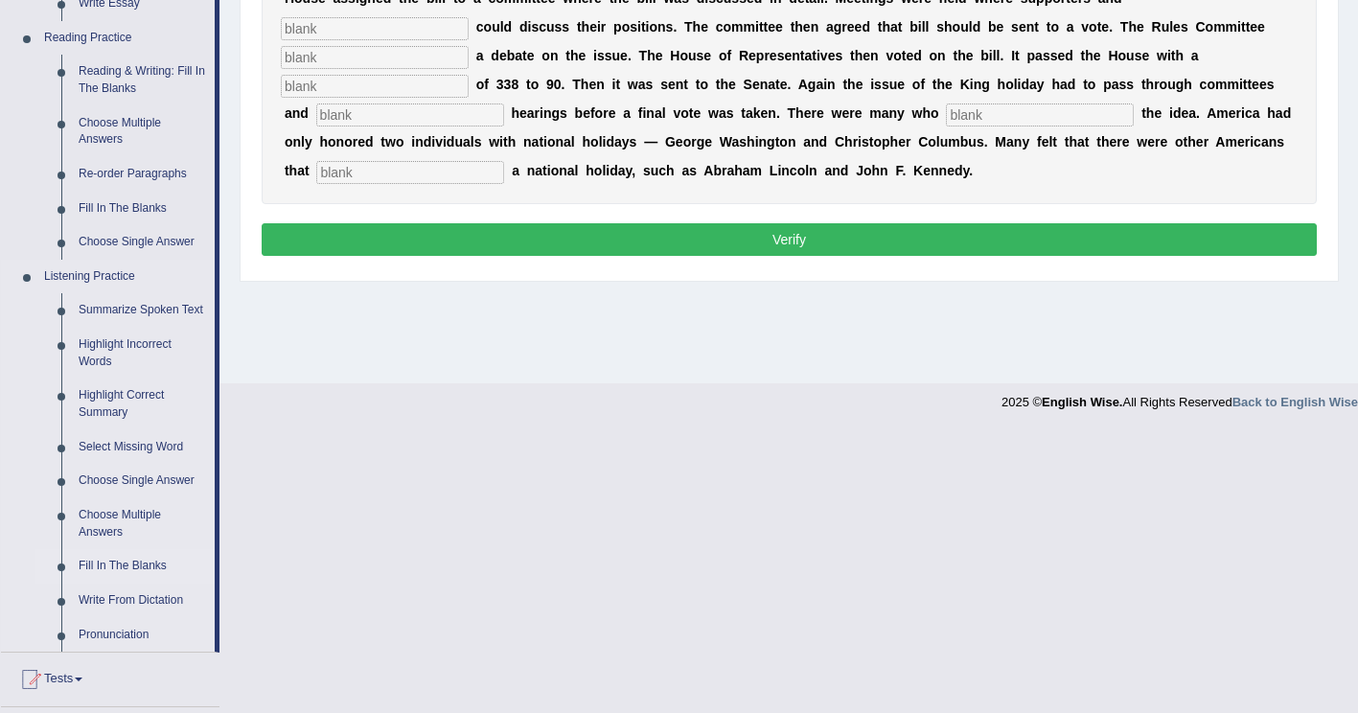
click at [105, 562] on link "Fill In The Blanks" at bounding box center [142, 566] width 145 height 34
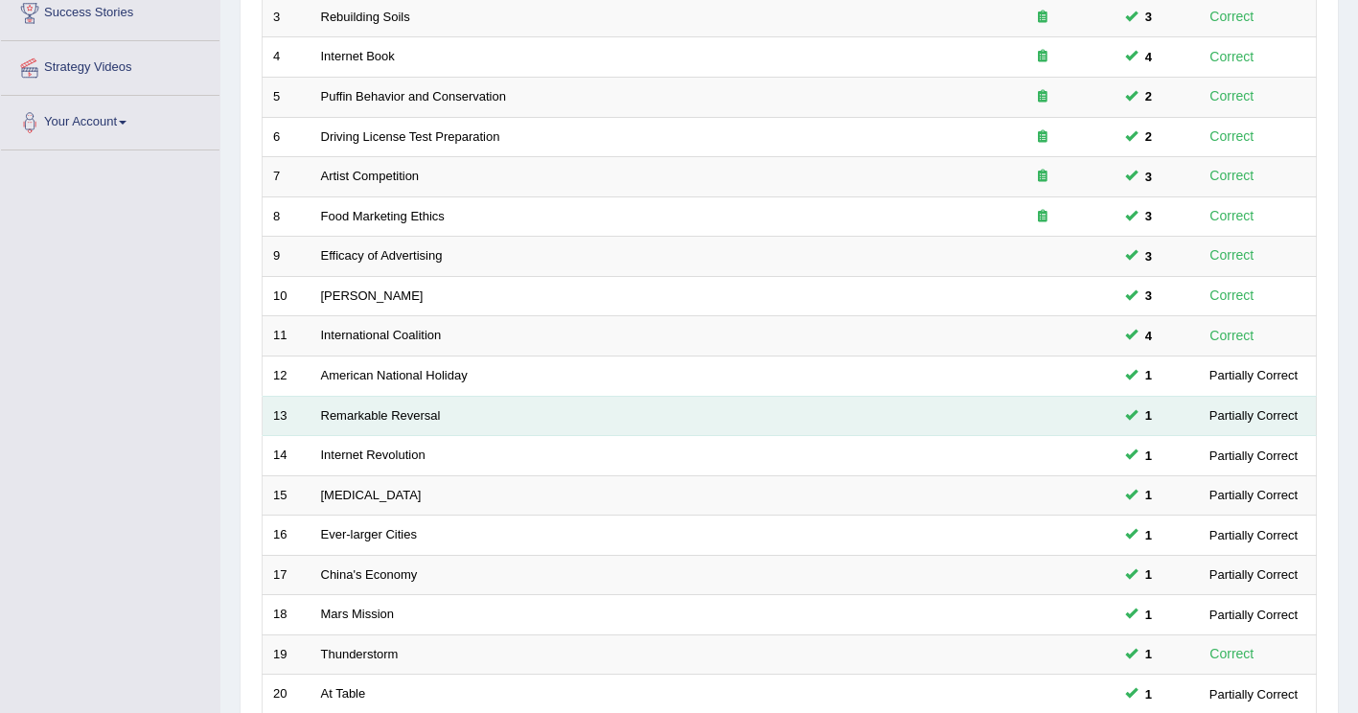
scroll to position [383, 0]
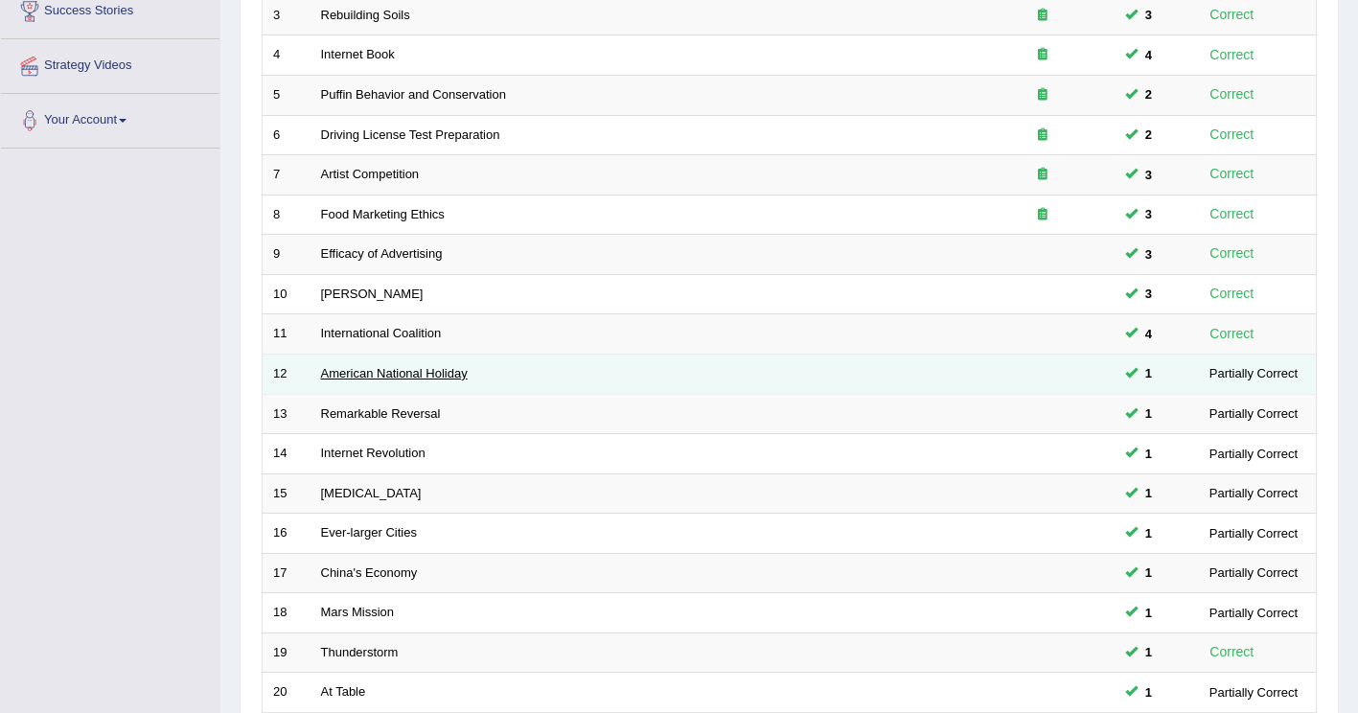
click at [414, 372] on link "American National Holiday" at bounding box center [394, 373] width 147 height 14
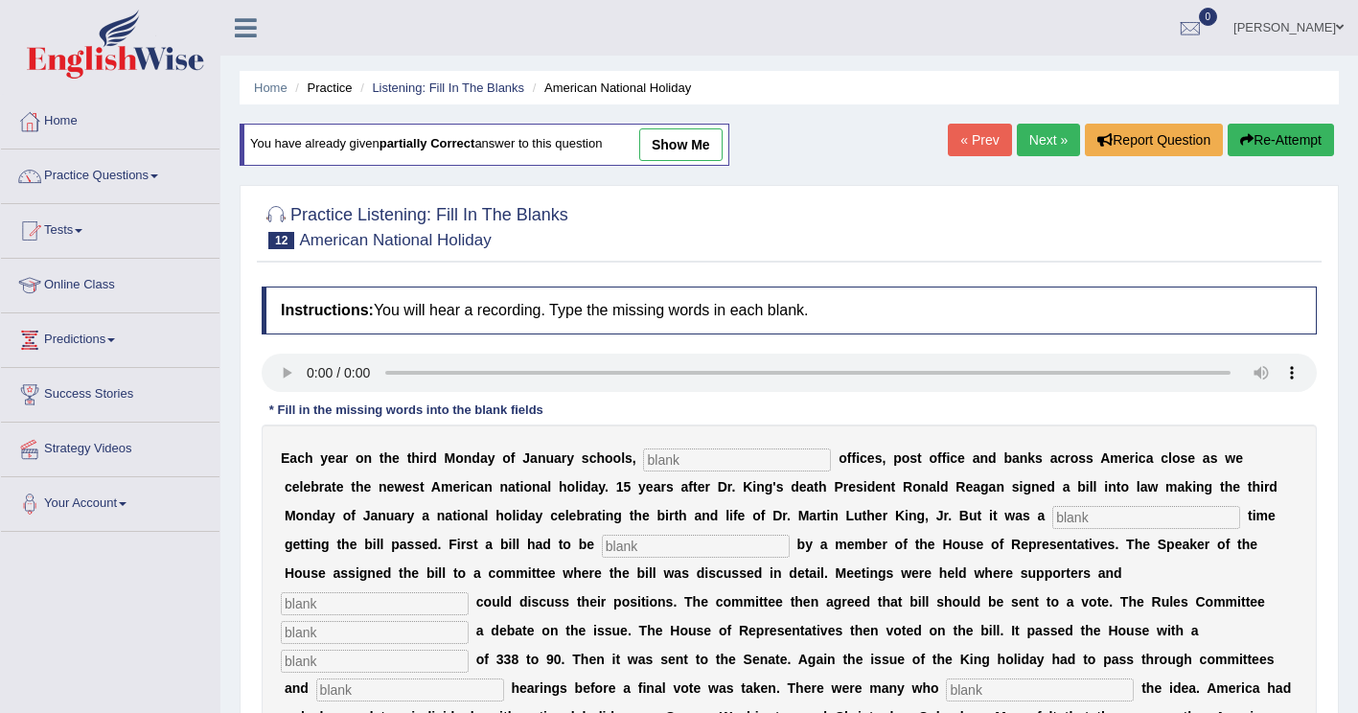
click at [643, 462] on input "text" at bounding box center [737, 459] width 188 height 23
type input "federal"
click at [1052, 521] on input "text" at bounding box center [1146, 517] width 188 height 23
type input "tough"
click at [602, 548] on input "text" at bounding box center [696, 546] width 188 height 23
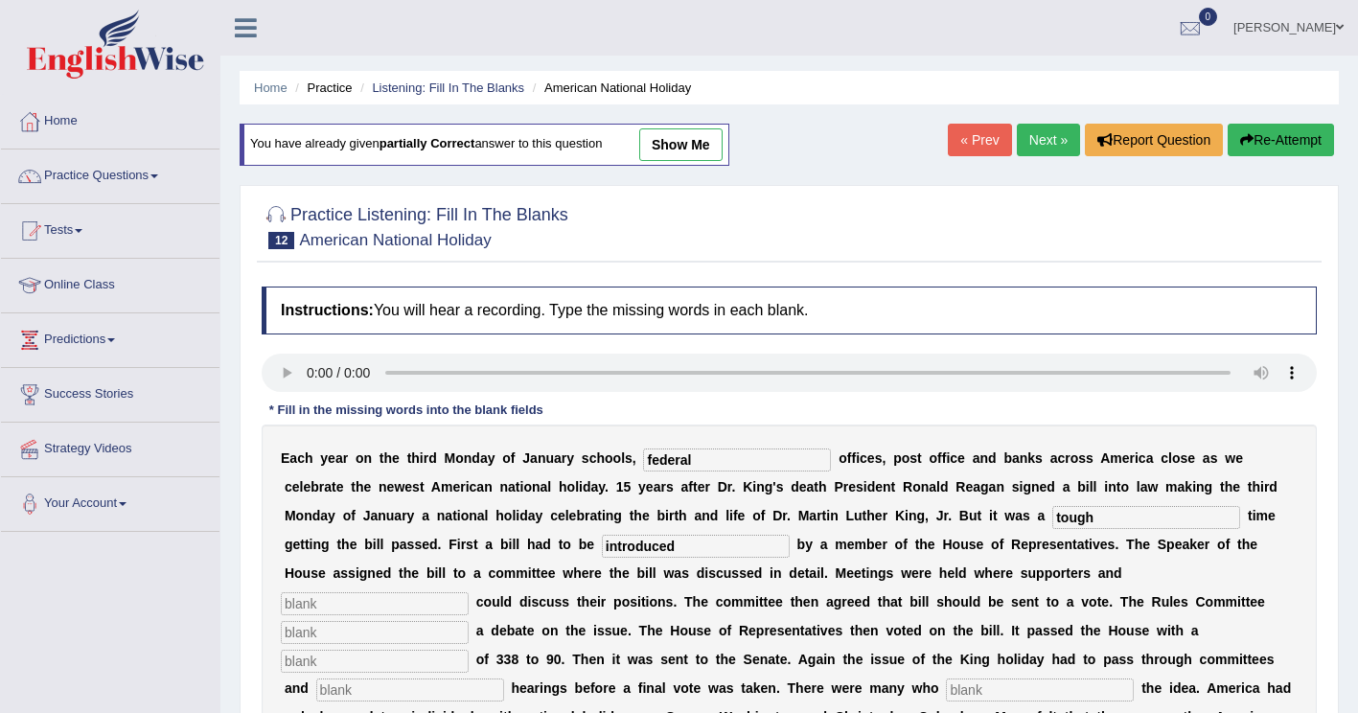
type input "introduced"
click at [469, 592] on input "text" at bounding box center [375, 603] width 188 height 23
type input "opponets"
click at [469, 621] on input "text" at bounding box center [375, 632] width 188 height 23
type input "schedules"
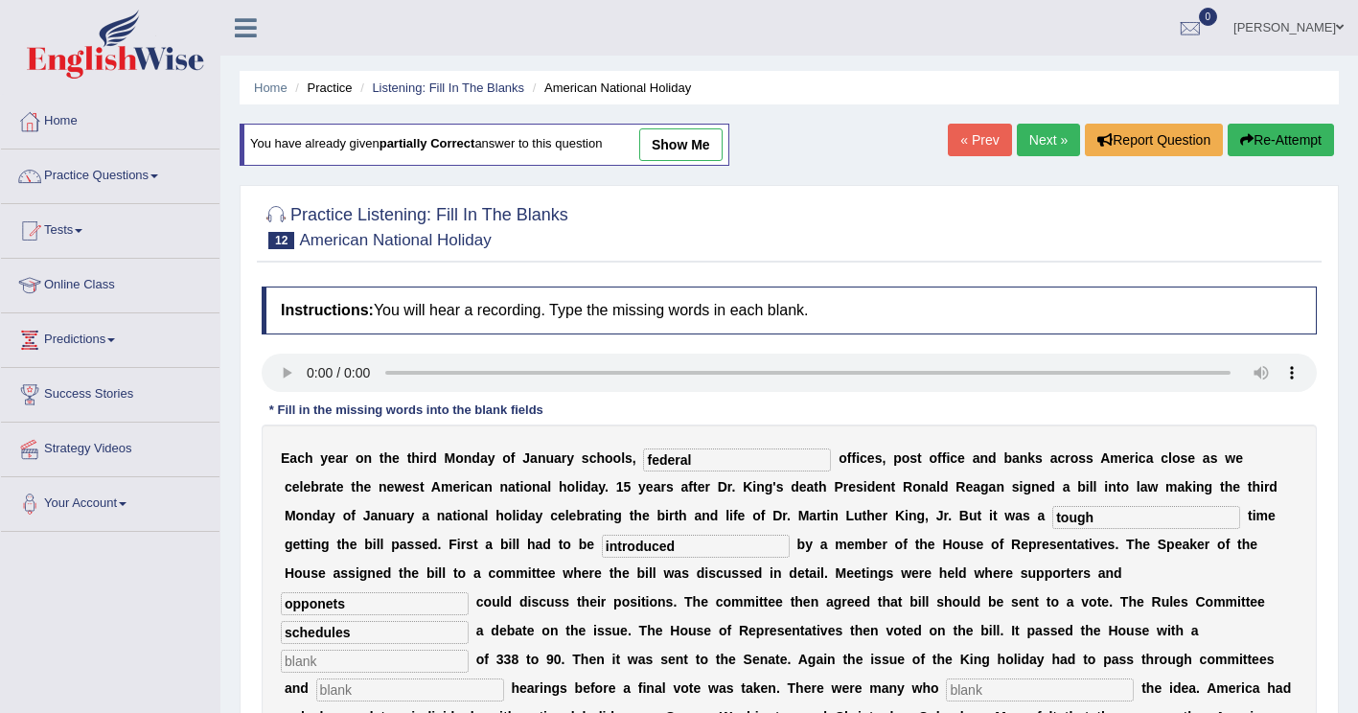
drag, startPoint x: 516, startPoint y: 638, endPoint x: 617, endPoint y: 606, distance: 105.7
click at [469, 650] on input "text" at bounding box center [375, 661] width 188 height 23
type input "vote"
click at [458, 678] on input "text" at bounding box center [410, 689] width 188 height 23
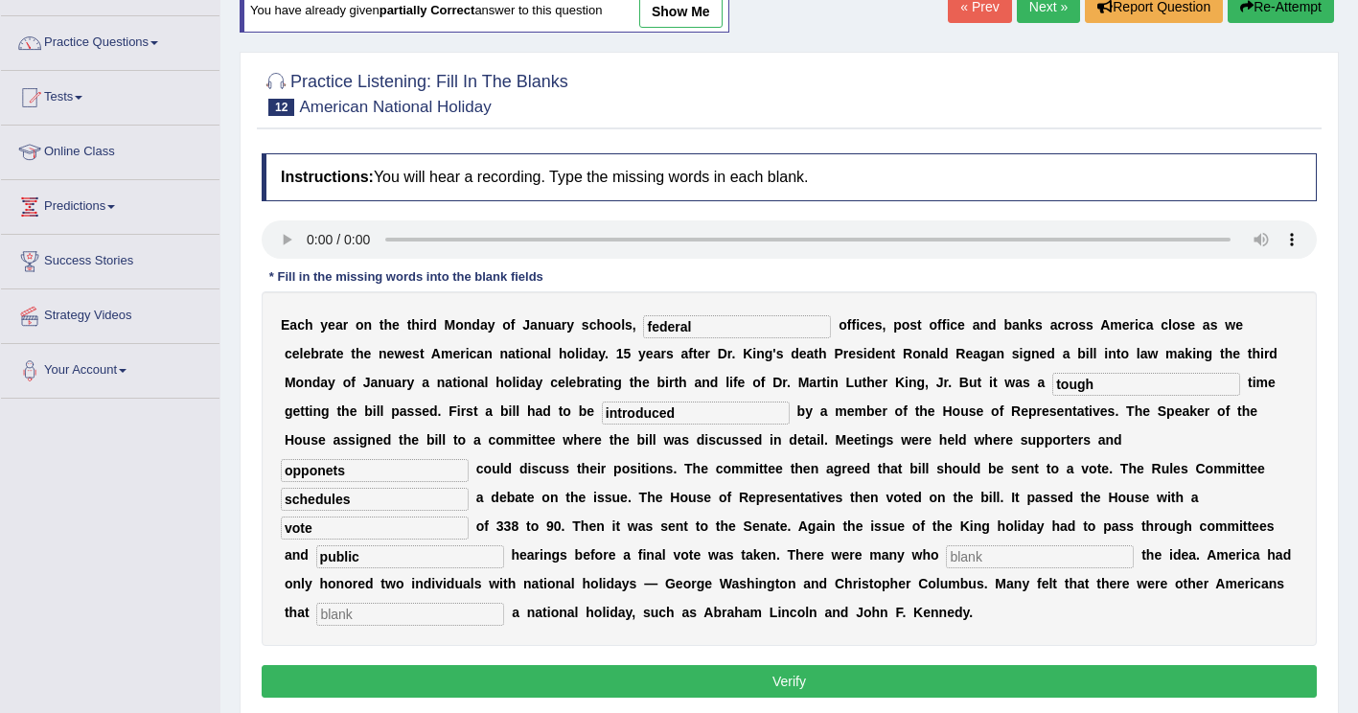
scroll to position [192, 0]
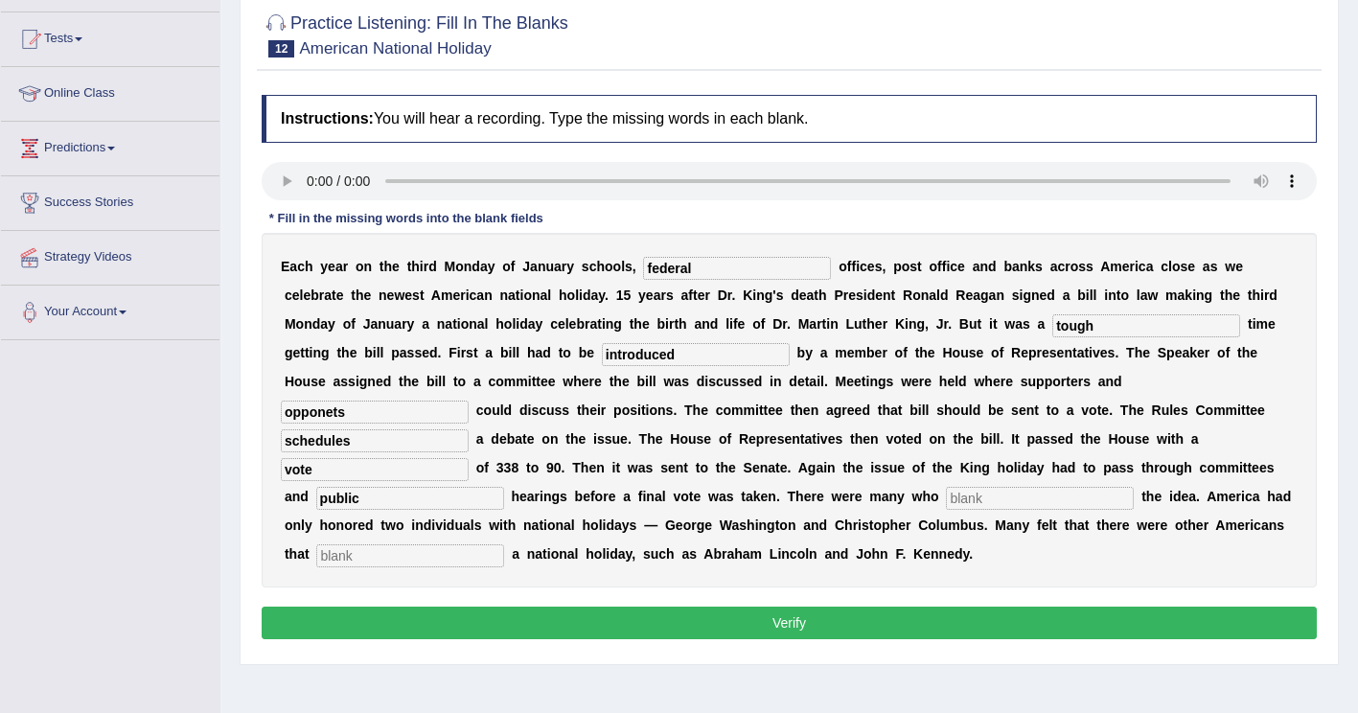
type input "public"
click at [1078, 487] on input "text" at bounding box center [1040, 498] width 188 height 23
type input "opposed"
click at [420, 544] on input "text" at bounding box center [410, 555] width 188 height 23
type input "deserve"
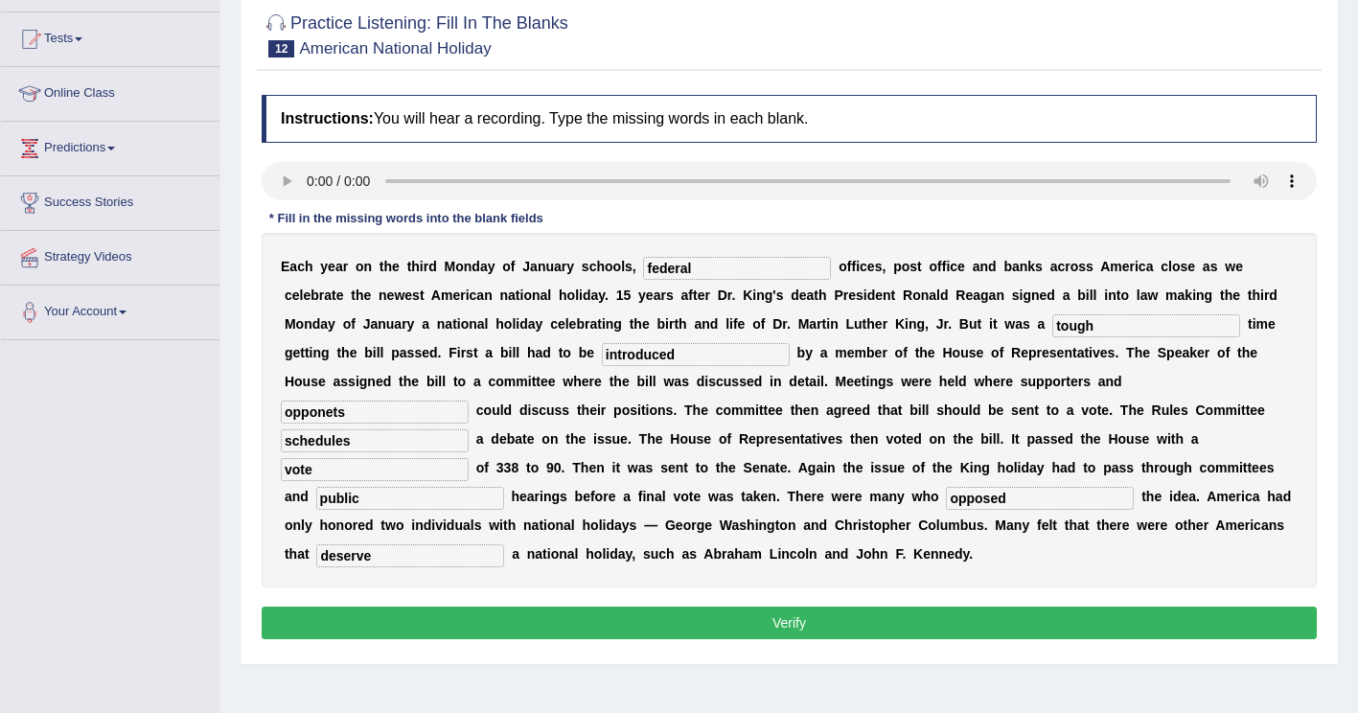
drag, startPoint x: 807, startPoint y: 389, endPoint x: 692, endPoint y: 378, distance: 115.5
click at [694, 379] on div "E a c h y e a r o n t h e t h i r d M o n d a y o f J a n u a r y s c h o o l s…" at bounding box center [789, 410] width 1055 height 355
type input "opponents"
click at [939, 607] on button "Verify" at bounding box center [789, 623] width 1055 height 33
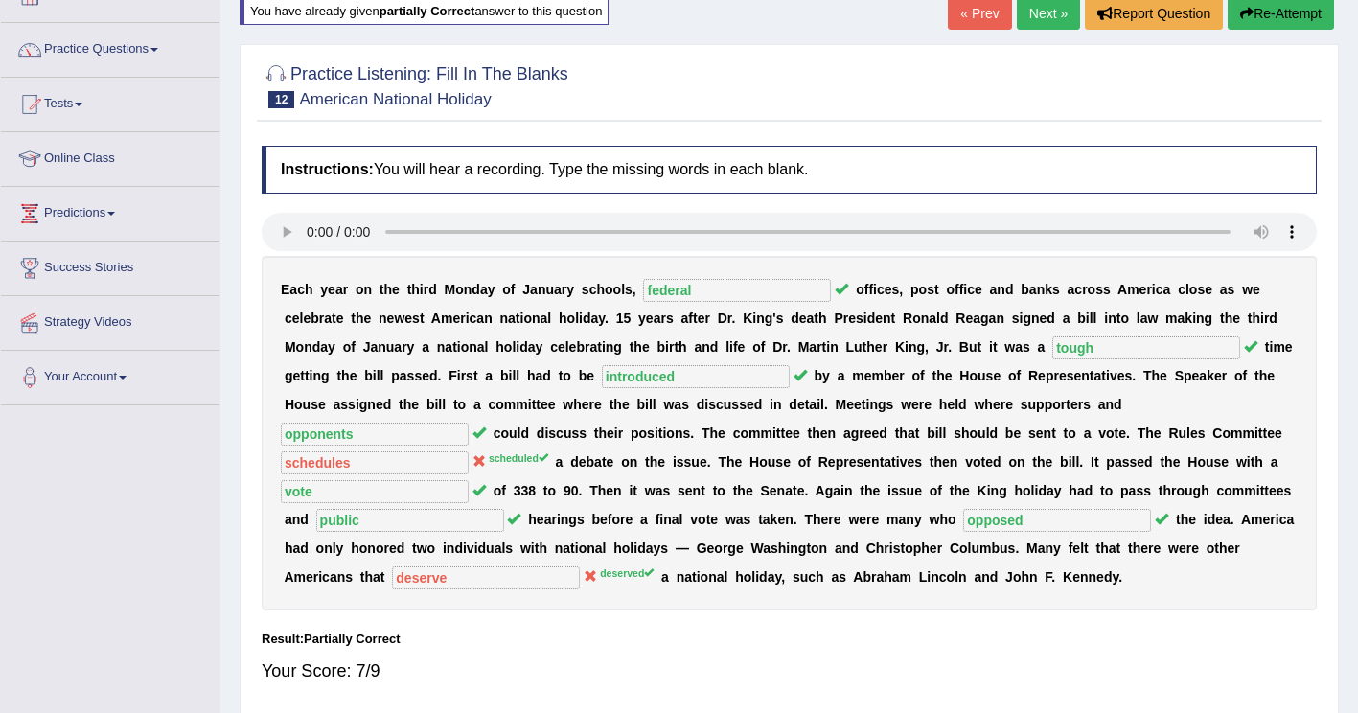
scroll to position [0, 0]
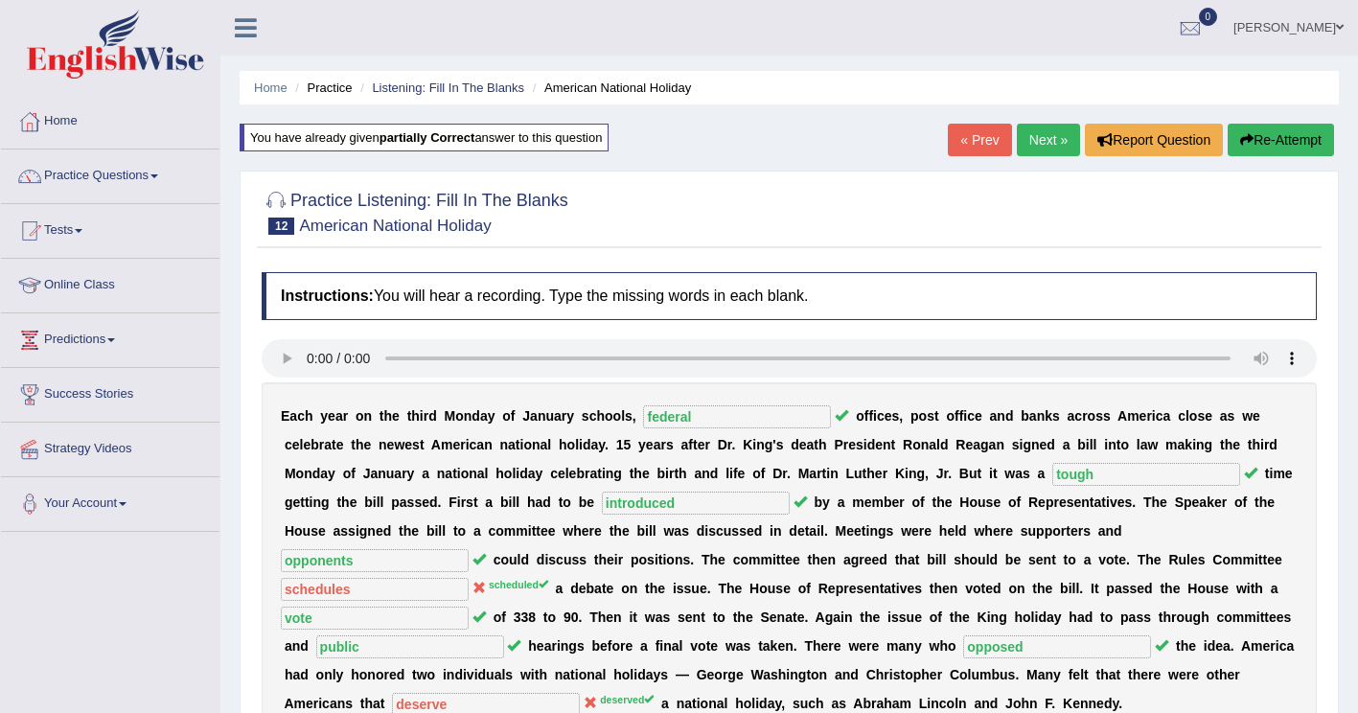
click at [1269, 141] on button "Re-Attempt" at bounding box center [1280, 140] width 106 height 33
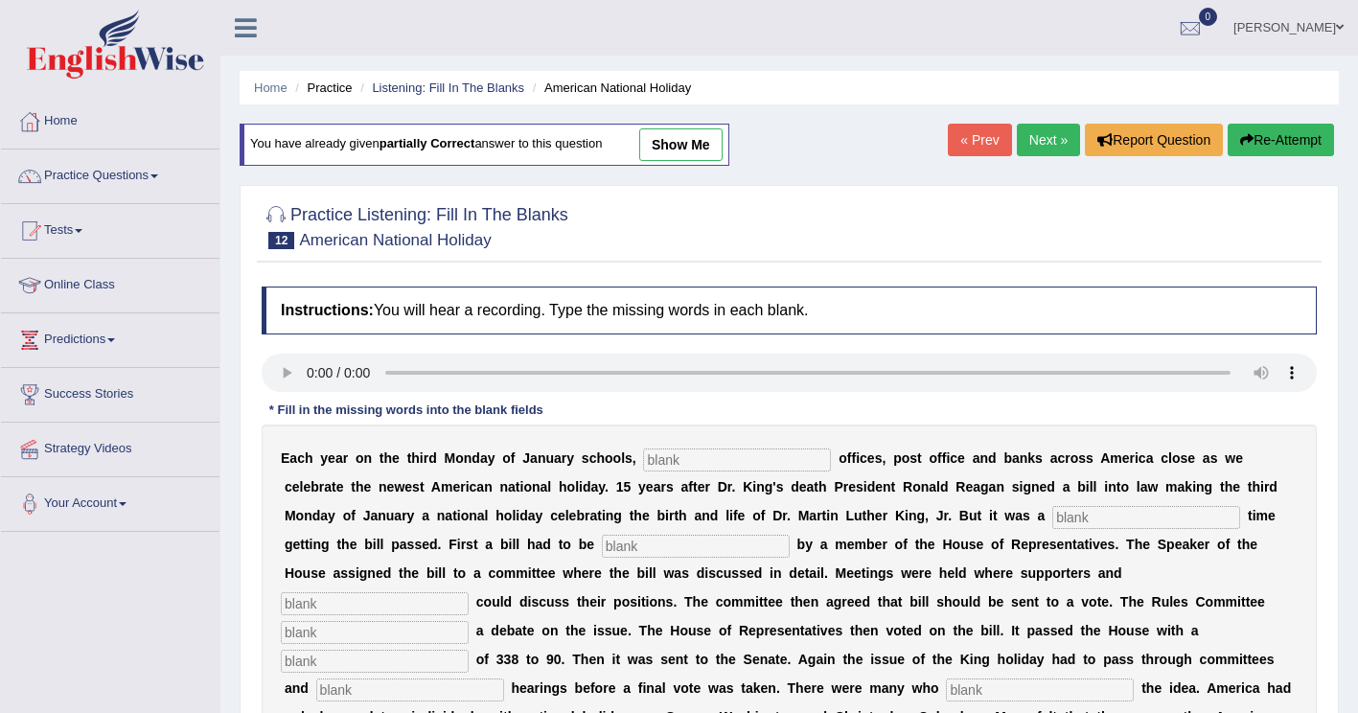
click at [686, 457] on input "text" at bounding box center [737, 459] width 188 height 23
type input "federal"
click at [1052, 517] on input "text" at bounding box center [1146, 517] width 188 height 23
type input "tough"
click at [602, 549] on input "text" at bounding box center [696, 546] width 188 height 23
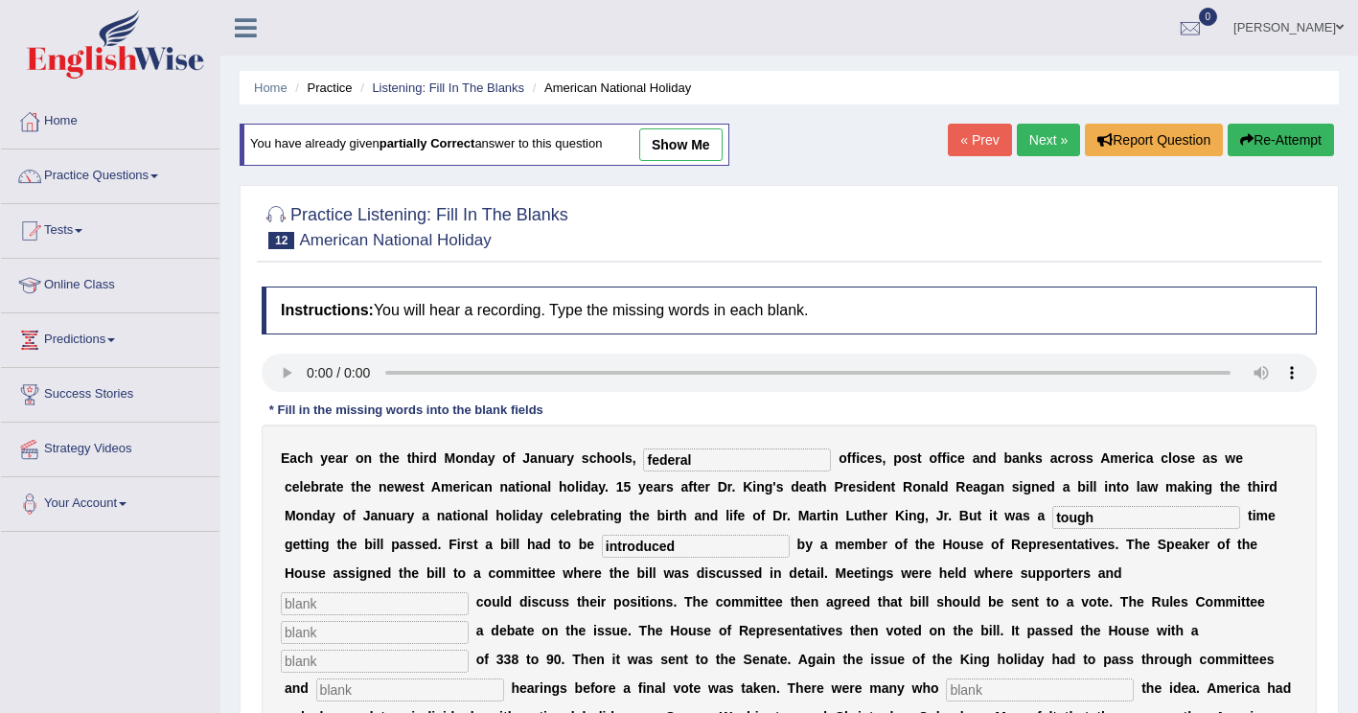
type input "introduced"
click at [469, 592] on input "text" at bounding box center [375, 603] width 188 height 23
type input "ipponents"
click at [469, 621] on input "text" at bounding box center [375, 632] width 188 height 23
type input "scheduled"
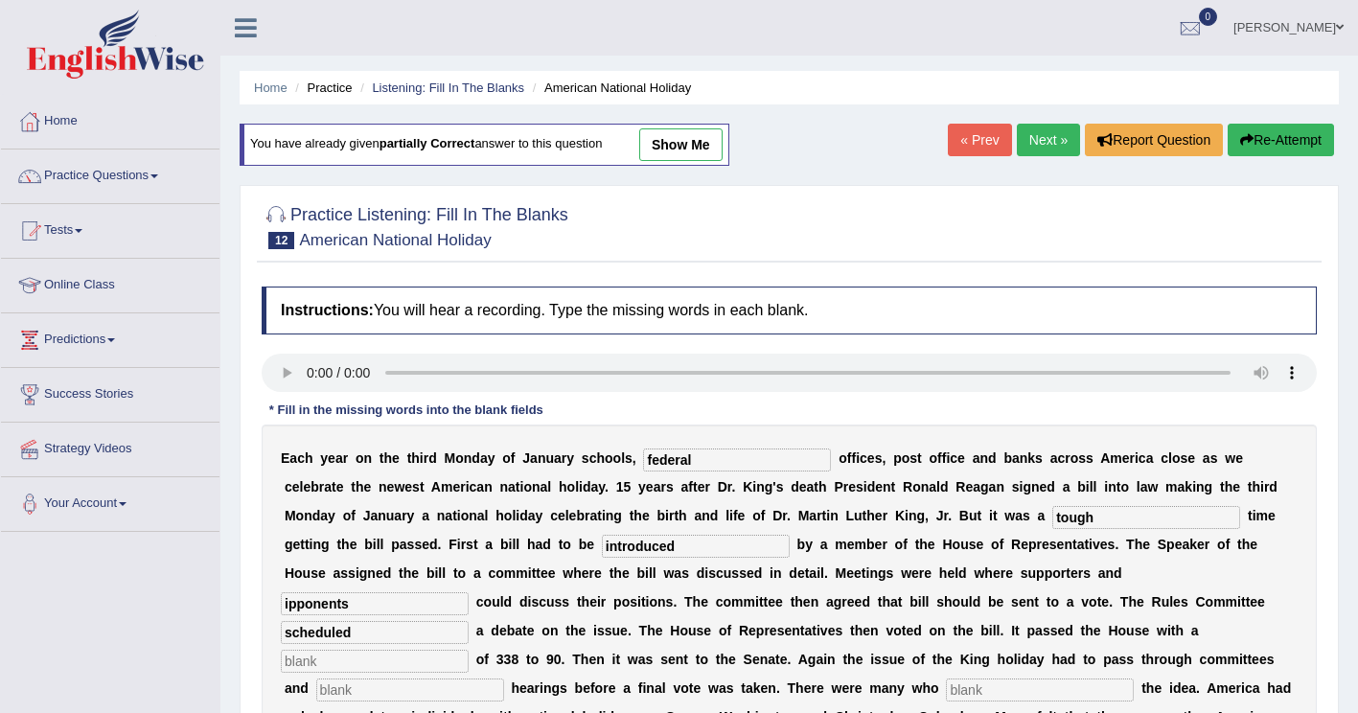
click at [469, 650] on input "text" at bounding box center [375, 661] width 188 height 23
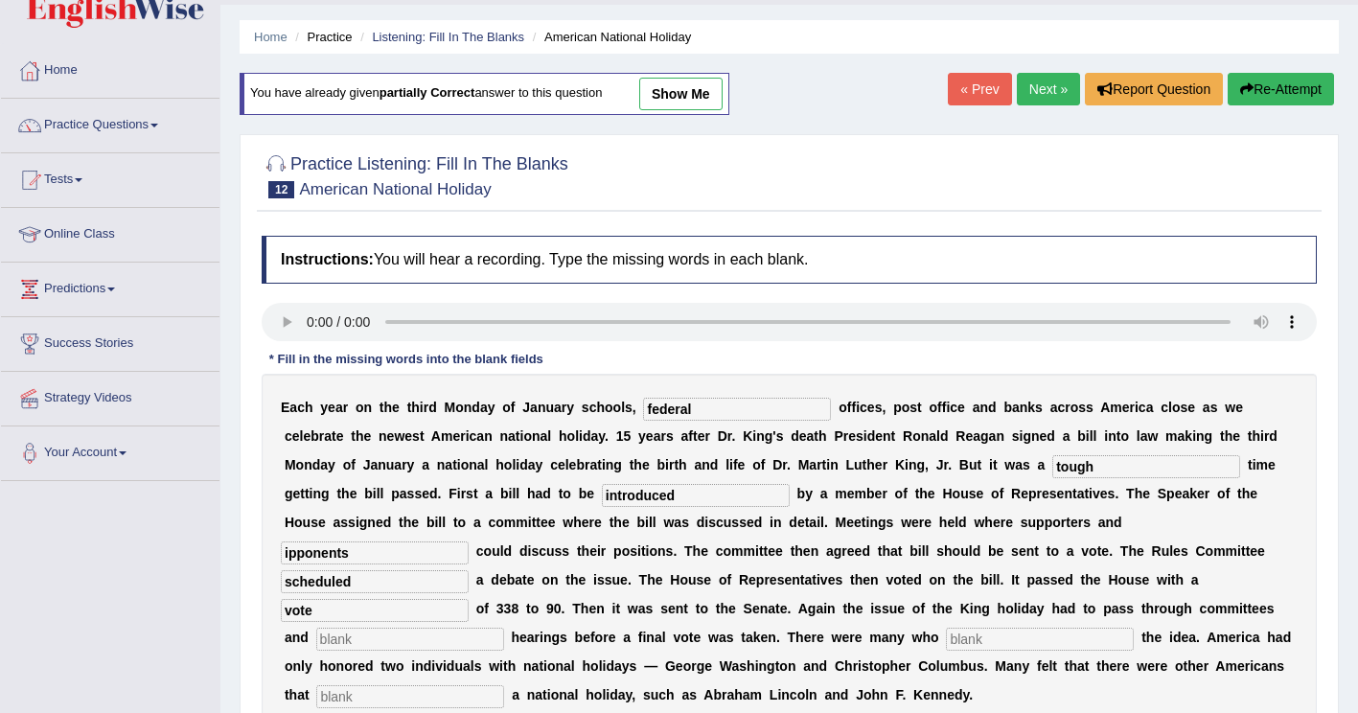
scroll to position [96, 0]
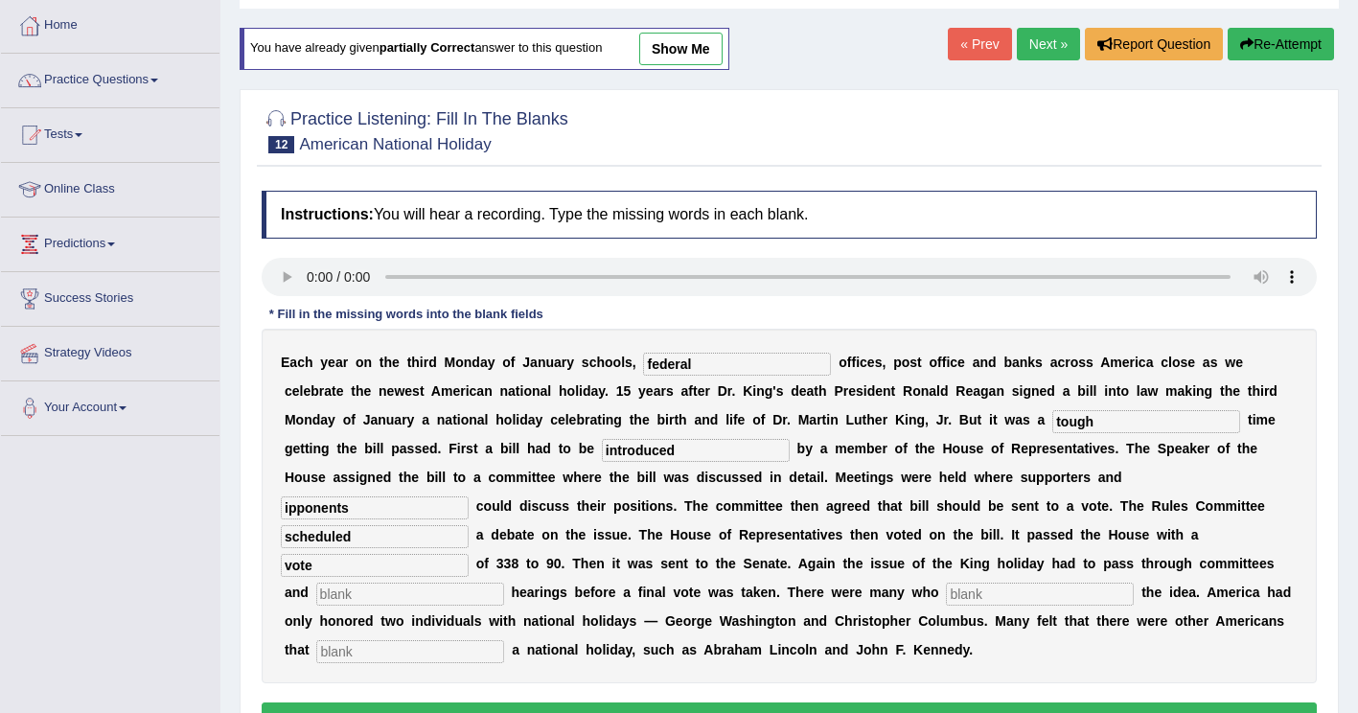
type input "vote"
click at [492, 583] on input "text" at bounding box center [410, 594] width 188 height 23
type input "public"
click at [1050, 583] on input "text" at bounding box center [1040, 594] width 188 height 23
type input "opposed"
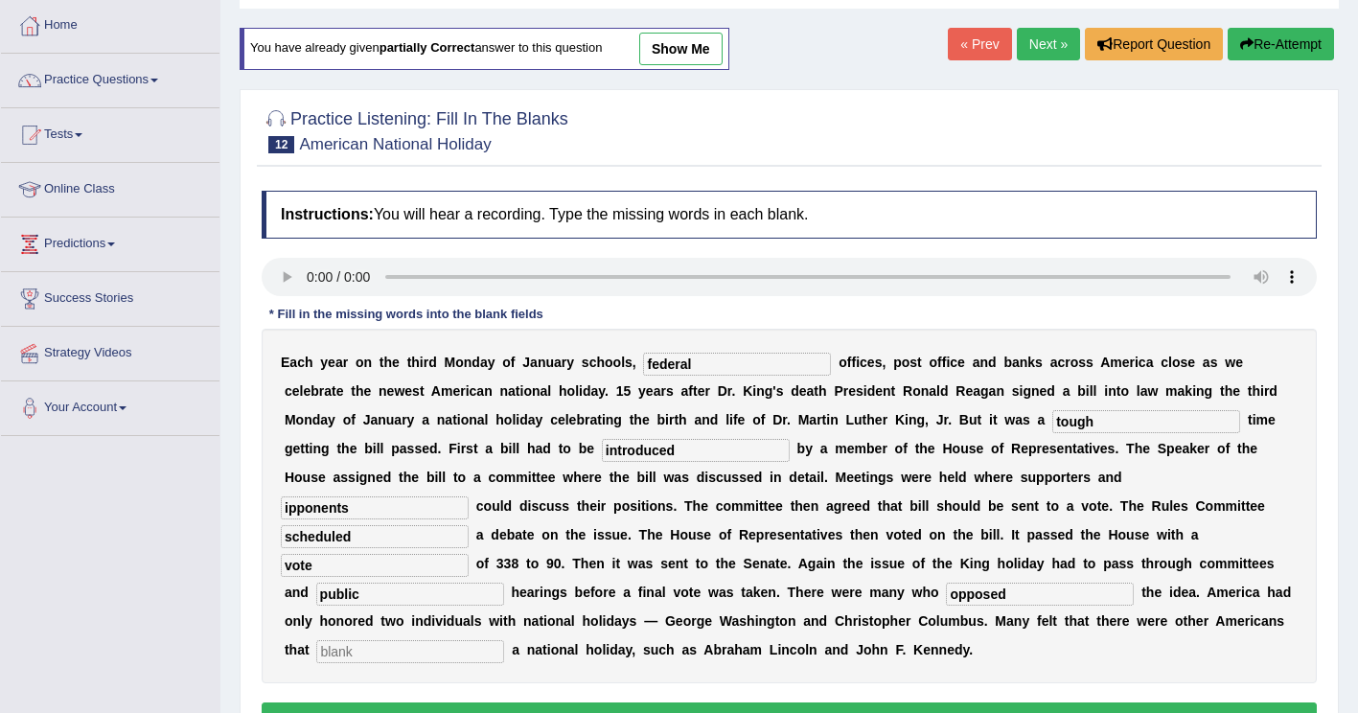
click at [436, 640] on input "text" at bounding box center [410, 651] width 188 height 23
type input "deserve"
click at [469, 496] on input "ipponents" at bounding box center [375, 507] width 188 height 23
type input "opponents"
click at [519, 702] on button "Verify" at bounding box center [789, 718] width 1055 height 33
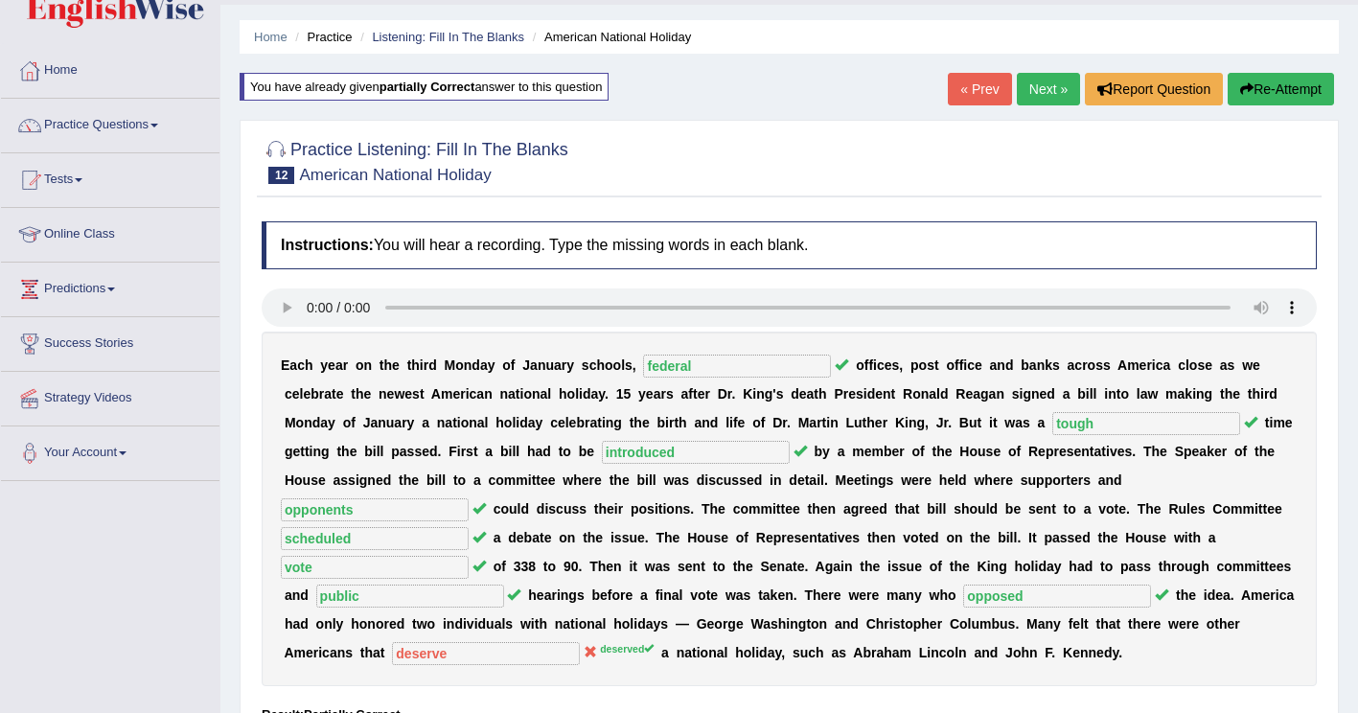
scroll to position [0, 0]
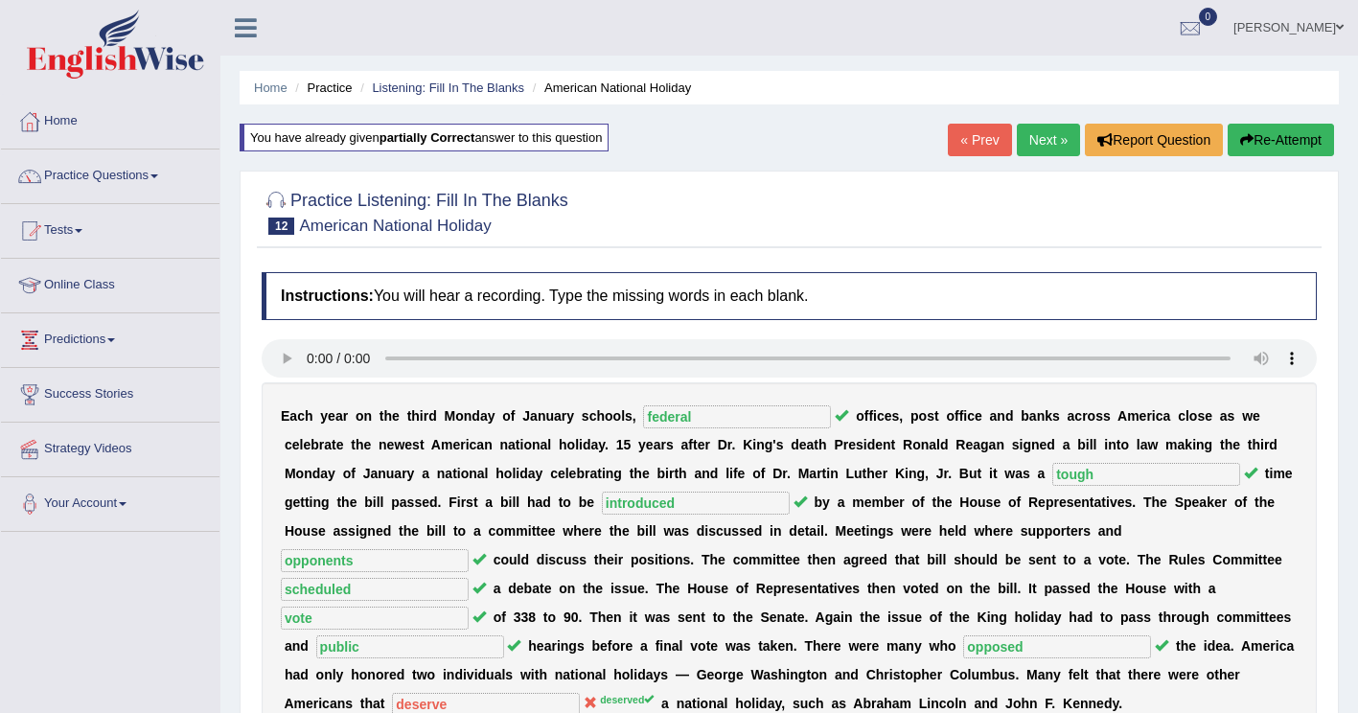
click at [1269, 123] on div "Home Practice Listening: Fill In The Blanks American National Holiday You have …" at bounding box center [788, 479] width 1137 height 958
click at [1256, 144] on button "Re-Attempt" at bounding box center [1280, 140] width 106 height 33
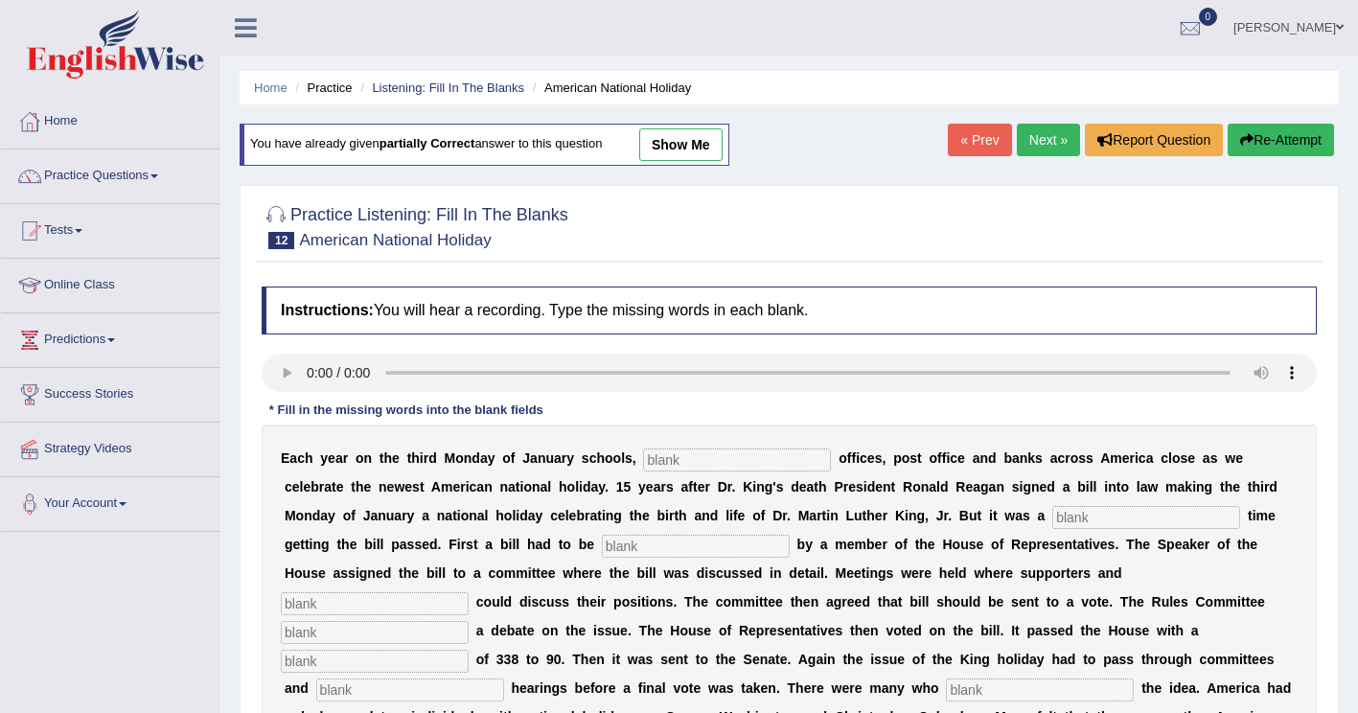
click at [698, 447] on div "E a c h y e a r o n t h e t h i r d M o n d a y o f J a n u a r y s c h o o l s…" at bounding box center [789, 601] width 1055 height 355
click at [657, 453] on input "text" at bounding box center [737, 459] width 188 height 23
type input "federal"
click at [1052, 520] on input "text" at bounding box center [1146, 517] width 188 height 23
click at [1052, 518] on input "text" at bounding box center [1146, 517] width 188 height 23
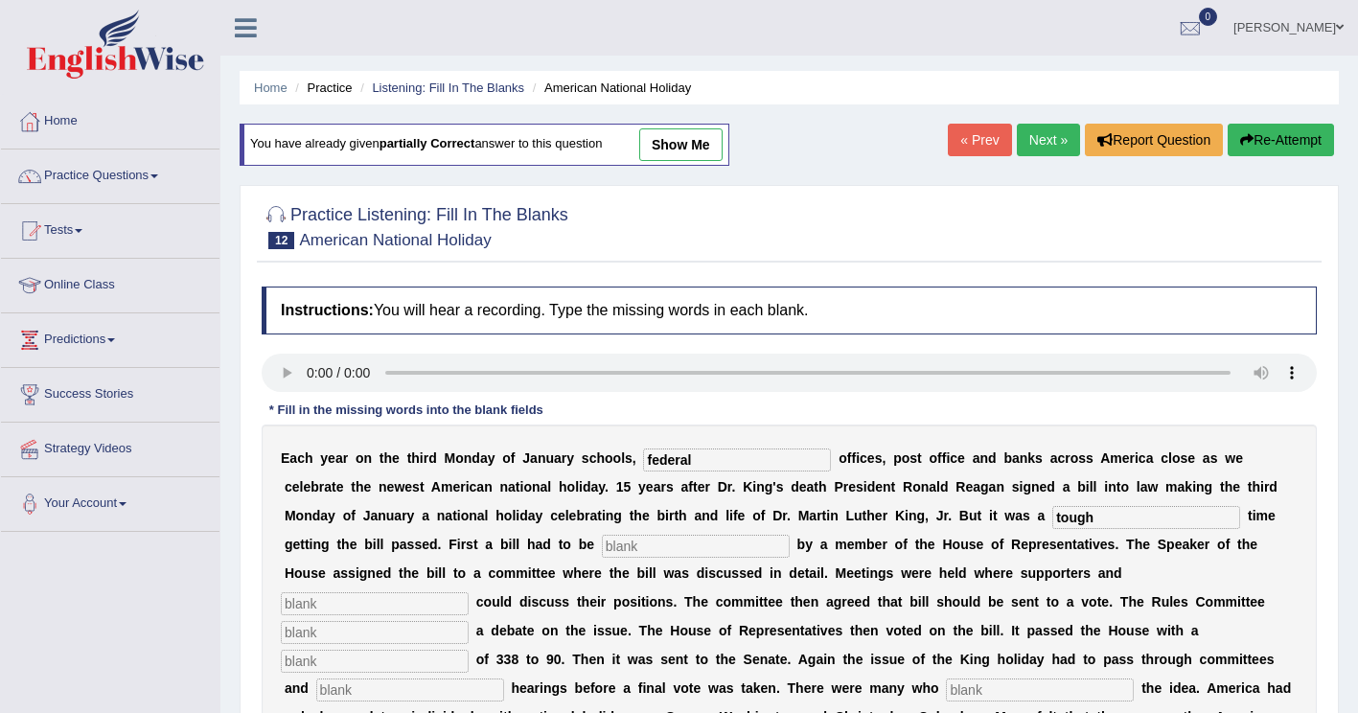
type input "tough"
drag, startPoint x: 447, startPoint y: 558, endPoint x: 444, endPoint y: 529, distance: 29.0
click at [602, 558] on input "text" at bounding box center [696, 546] width 188 height 23
type input "introduced"
click at [469, 592] on input "text" at bounding box center [375, 603] width 188 height 23
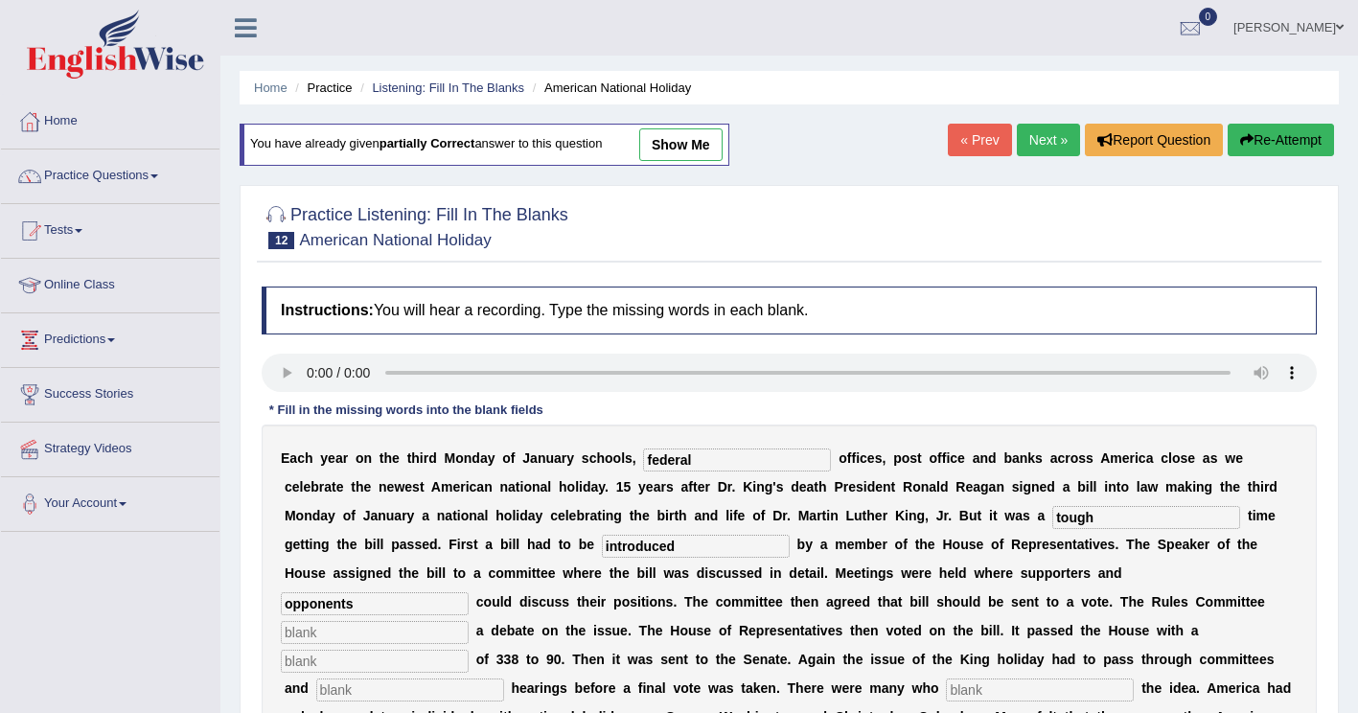
type input "opponents"
click at [469, 621] on input "text" at bounding box center [375, 632] width 188 height 23
type input "scheduled"
click at [469, 650] on input "text" at bounding box center [375, 661] width 188 height 23
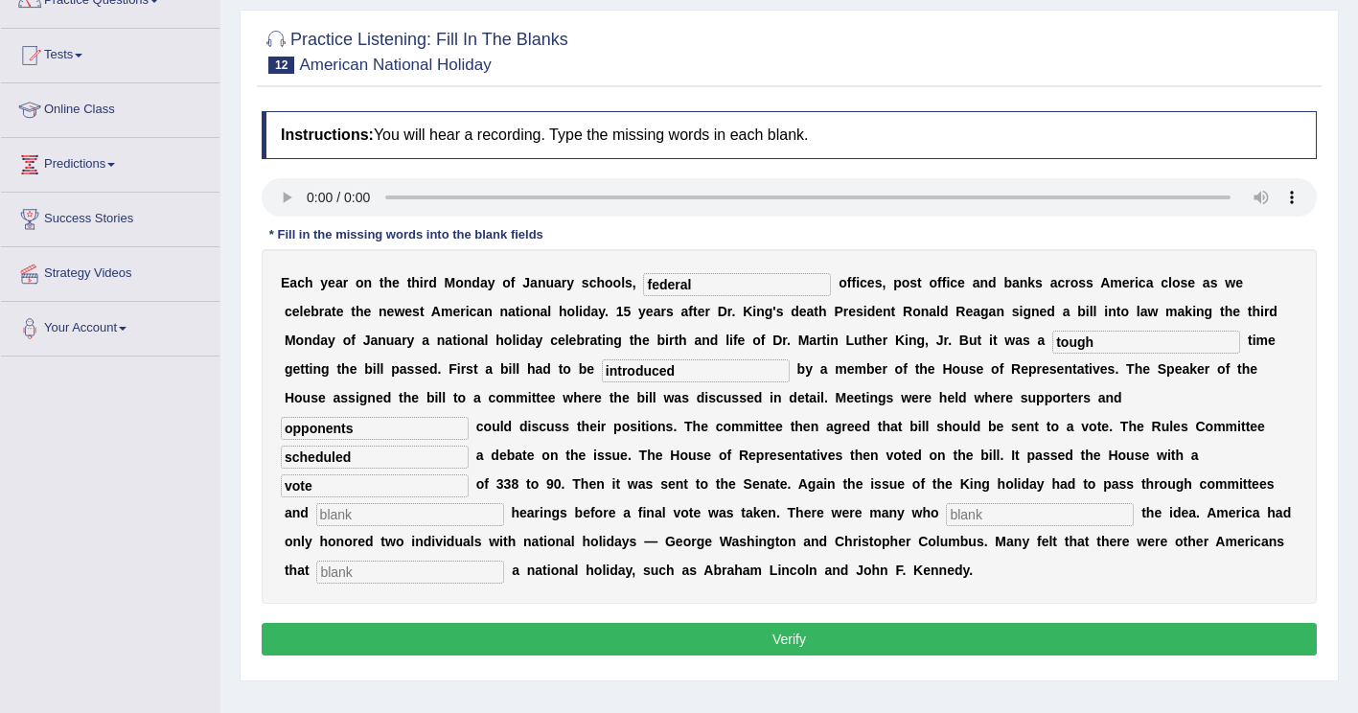
scroll to position [192, 0]
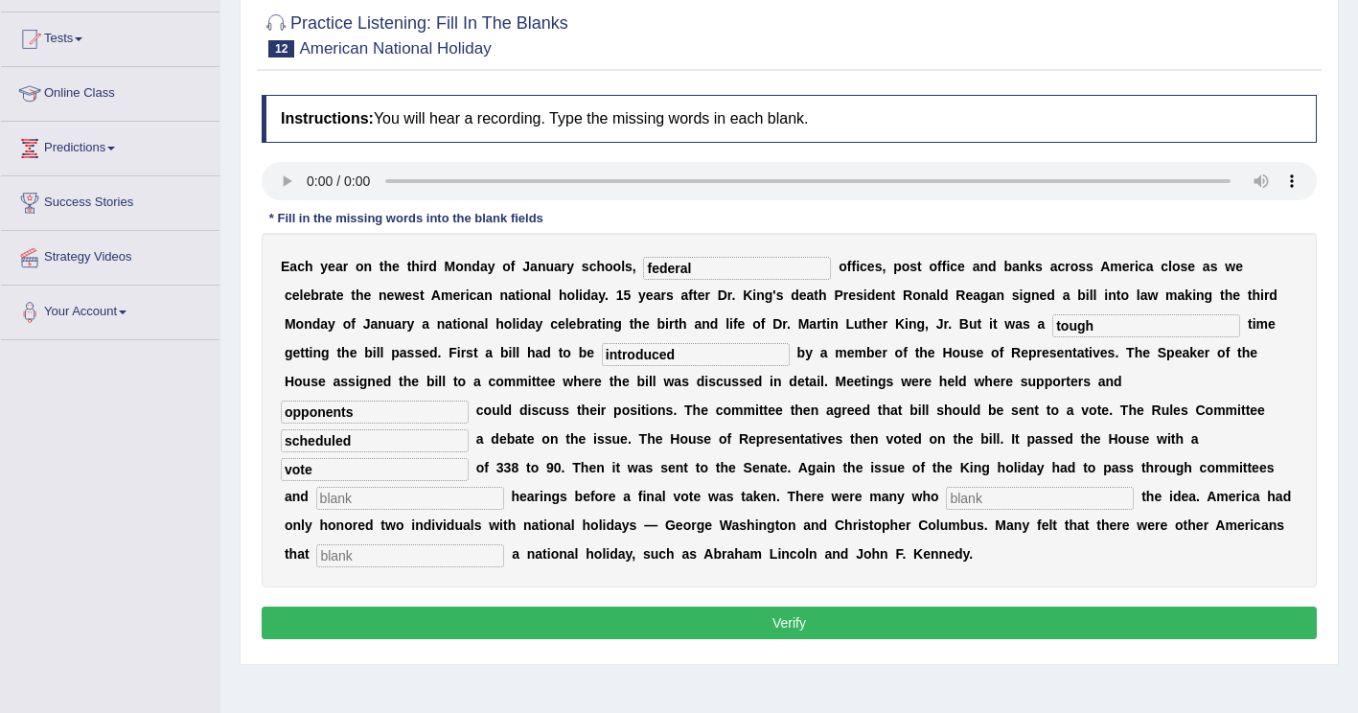
type input "vote"
click at [503, 487] on input "text" at bounding box center [410, 498] width 188 height 23
type input "public"
click at [1127, 487] on input "text" at bounding box center [1040, 498] width 188 height 23
type input "opposed"
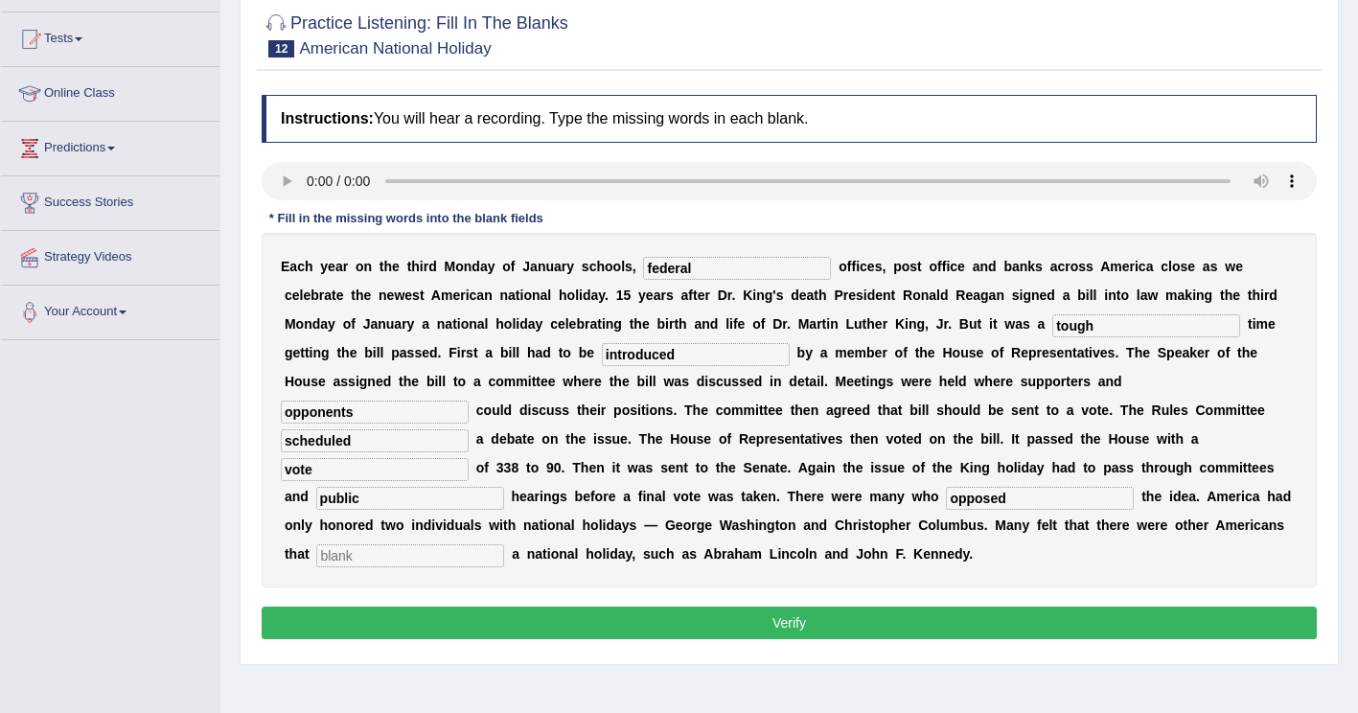
click at [437, 544] on input "text" at bounding box center [410, 555] width 188 height 23
type input "deserved"
click at [672, 607] on button "Verify" at bounding box center [789, 623] width 1055 height 33
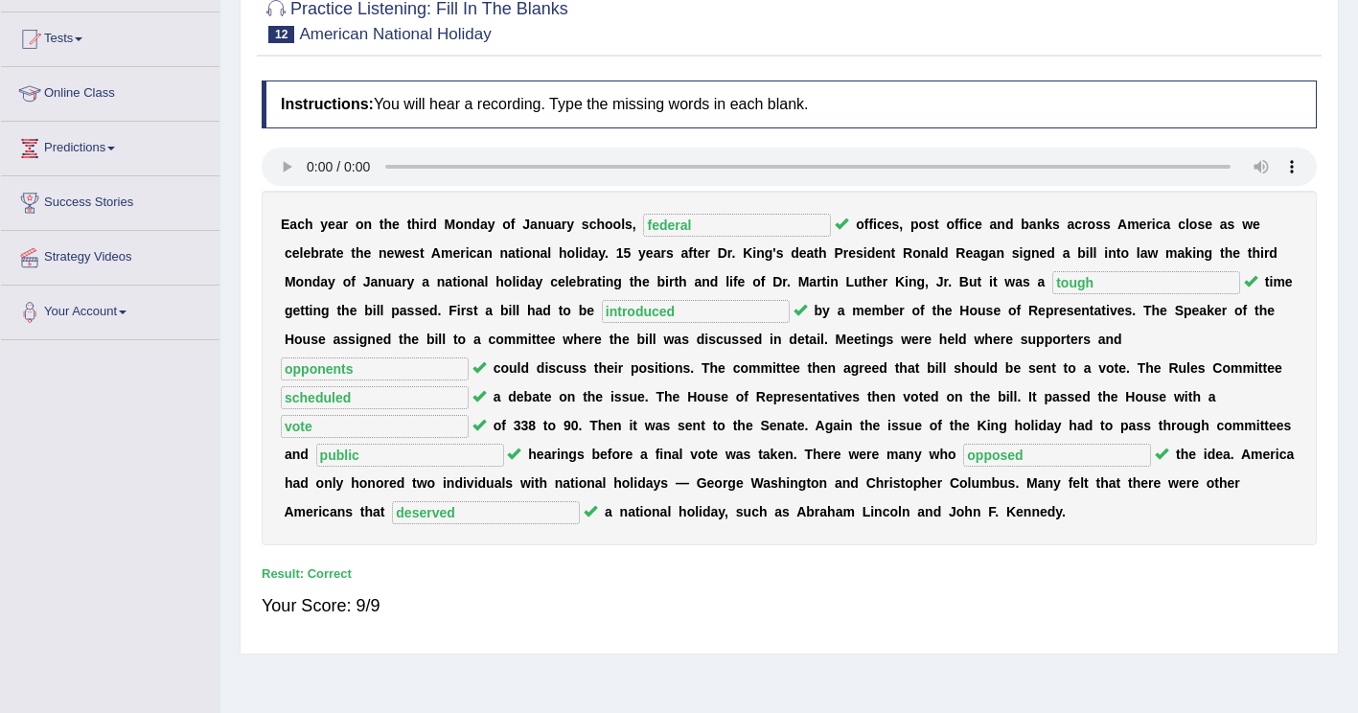
scroll to position [0, 0]
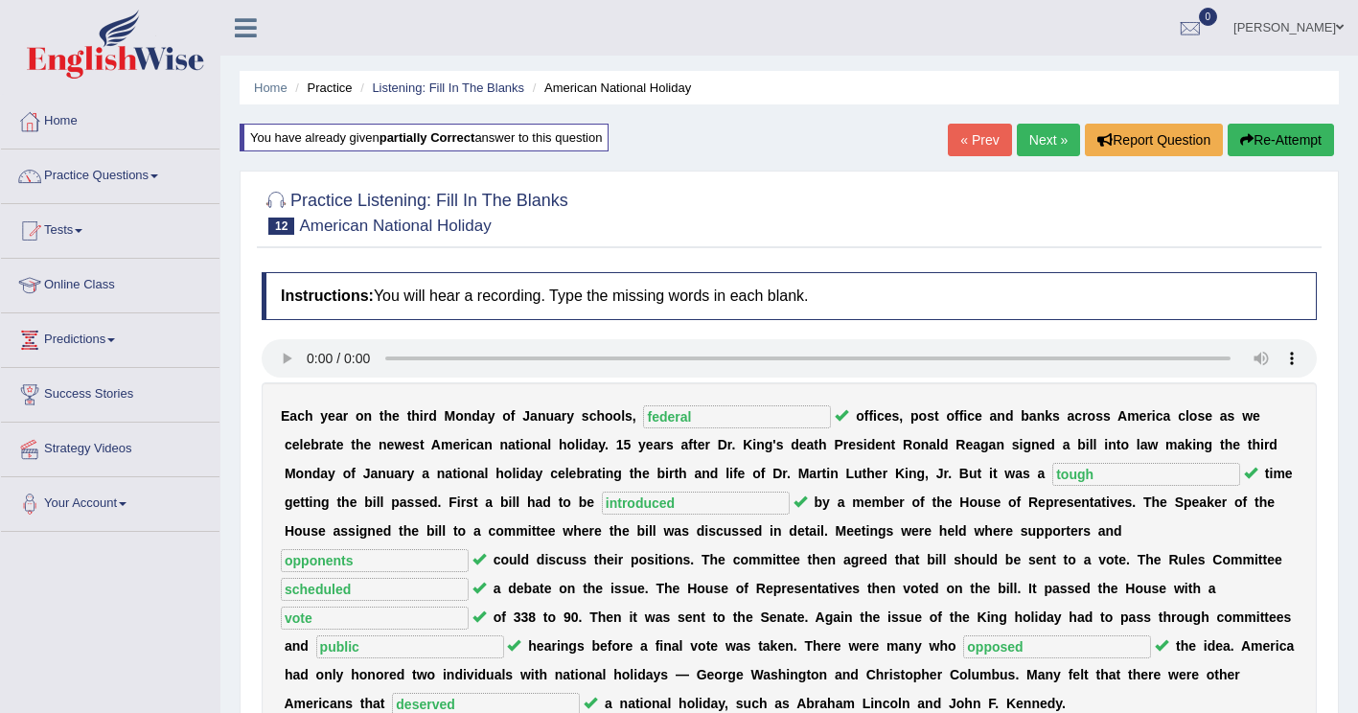
click at [1050, 139] on link "Next »" at bounding box center [1048, 140] width 63 height 33
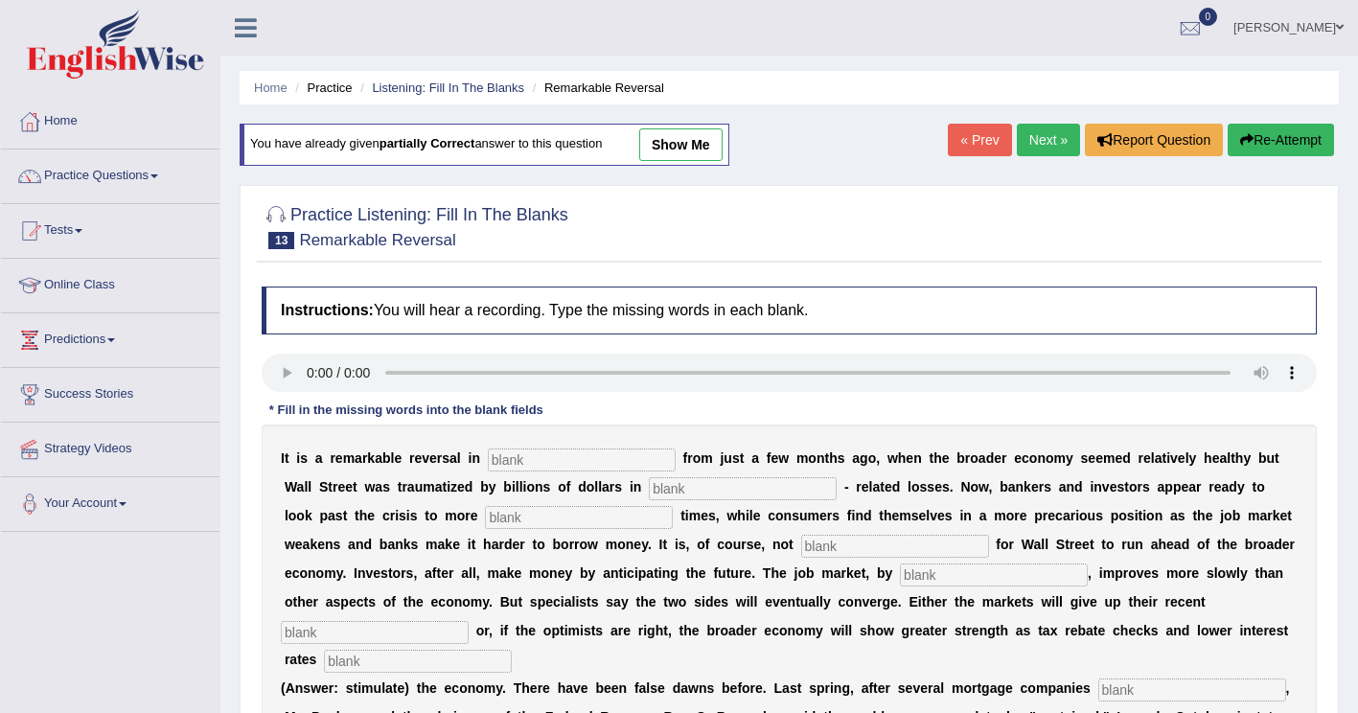
click at [507, 460] on input "text" at bounding box center [582, 459] width 188 height 23
type input "ina"
drag, startPoint x: 504, startPoint y: 468, endPoint x: 472, endPoint y: 464, distance: 31.9
click at [473, 469] on div "I t i s a r e m a r k a b l e r e v e r s a l i n ina f r o m j u s t a f e w m…" at bounding box center [789, 644] width 1055 height 441
type input "atgtitudes"
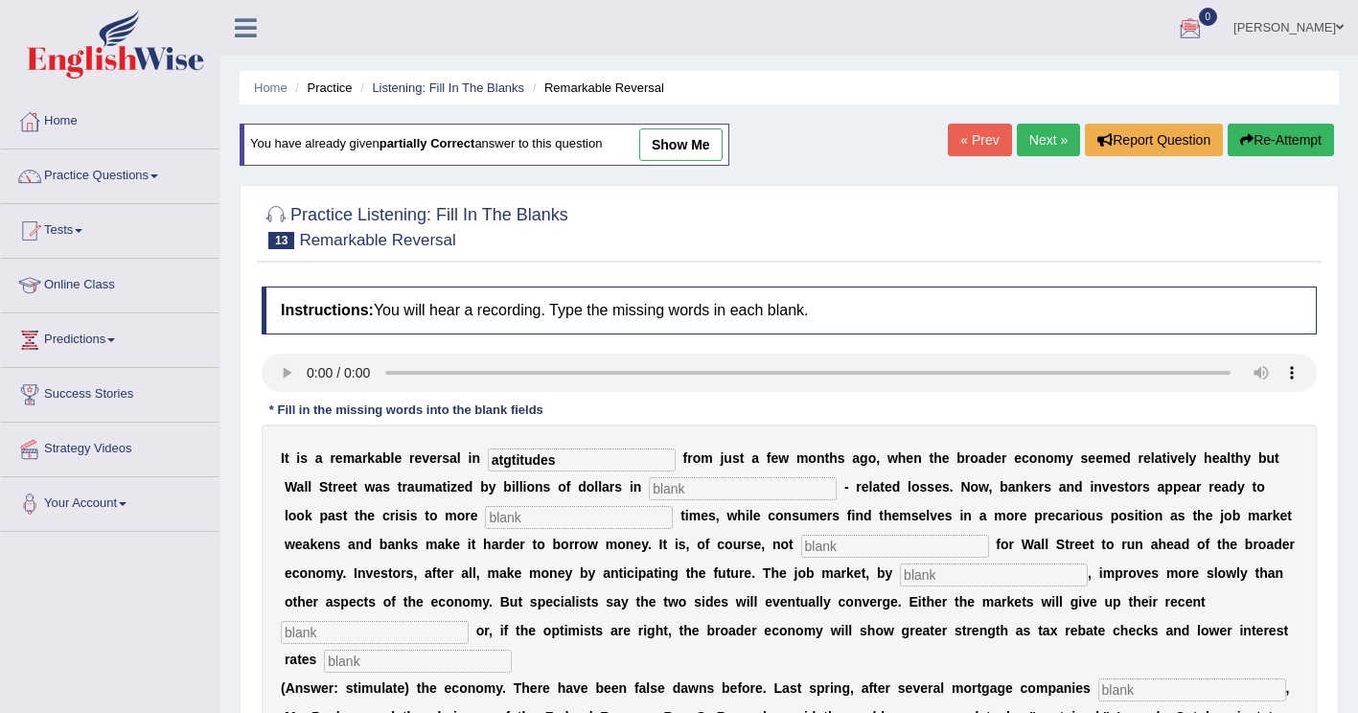
drag, startPoint x: 563, startPoint y: 495, endPoint x: 577, endPoint y: 488, distance: 15.4
click at [649, 493] on input "text" at bounding box center [743, 488] width 188 height 23
type input "mortgage"
click at [485, 520] on input "text" at bounding box center [579, 517] width 188 height 23
type input "profita ble"
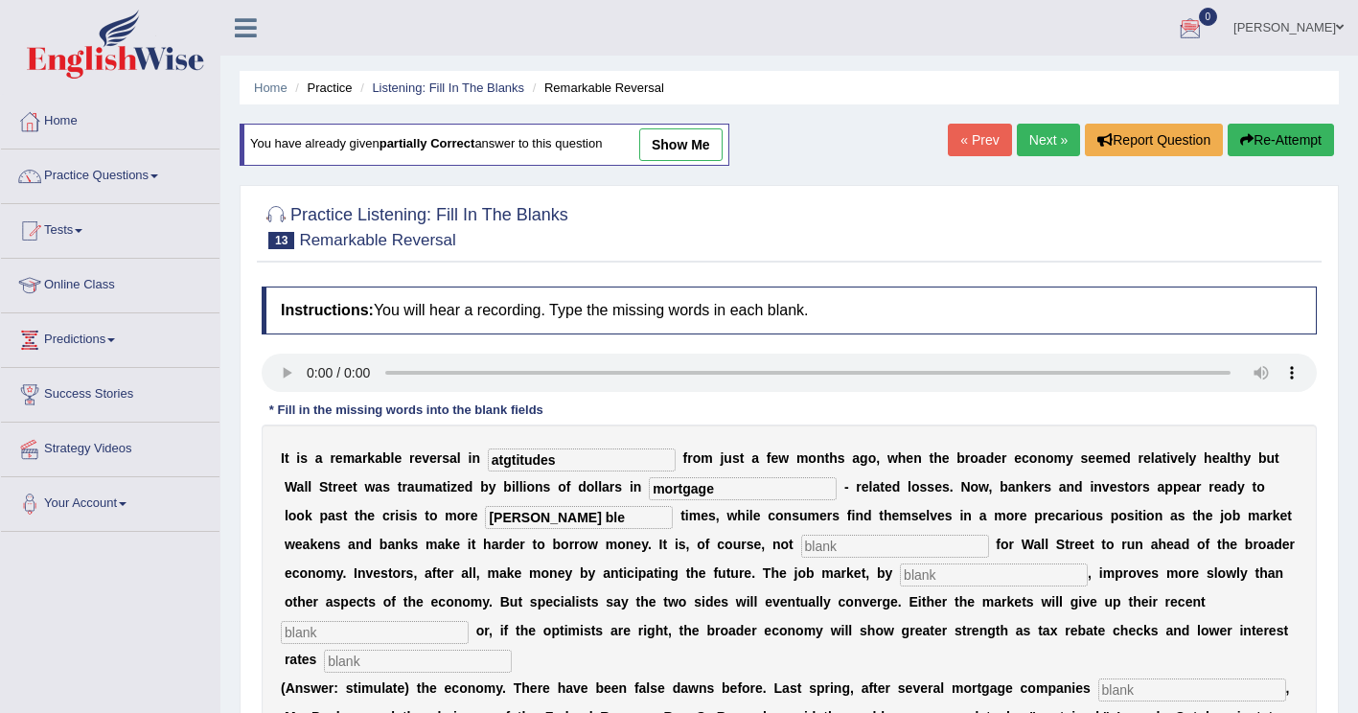
click at [801, 548] on input "text" at bounding box center [895, 546] width 188 height 23
type input "uncommon"
click at [900, 576] on input "text" at bounding box center [994, 574] width 188 height 23
type input "contrast"
click at [469, 621] on input "text" at bounding box center [375, 632] width 188 height 23
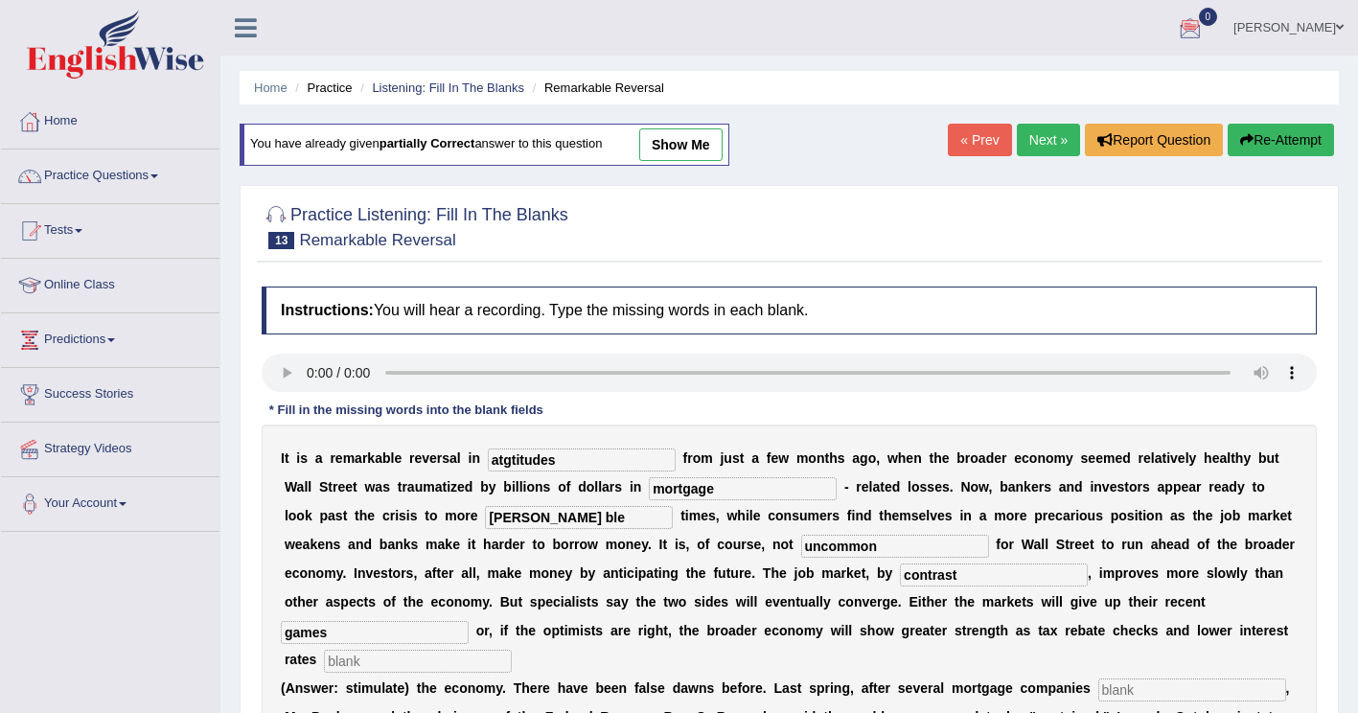
type input "games"
click at [847, 645] on div "I t i s a r e m a r k a b l e r e v e r s a l i n atgtitudes f r o m j u s t a …" at bounding box center [789, 644] width 1055 height 441
click at [512, 650] on input "text" at bounding box center [418, 661] width 188 height 23
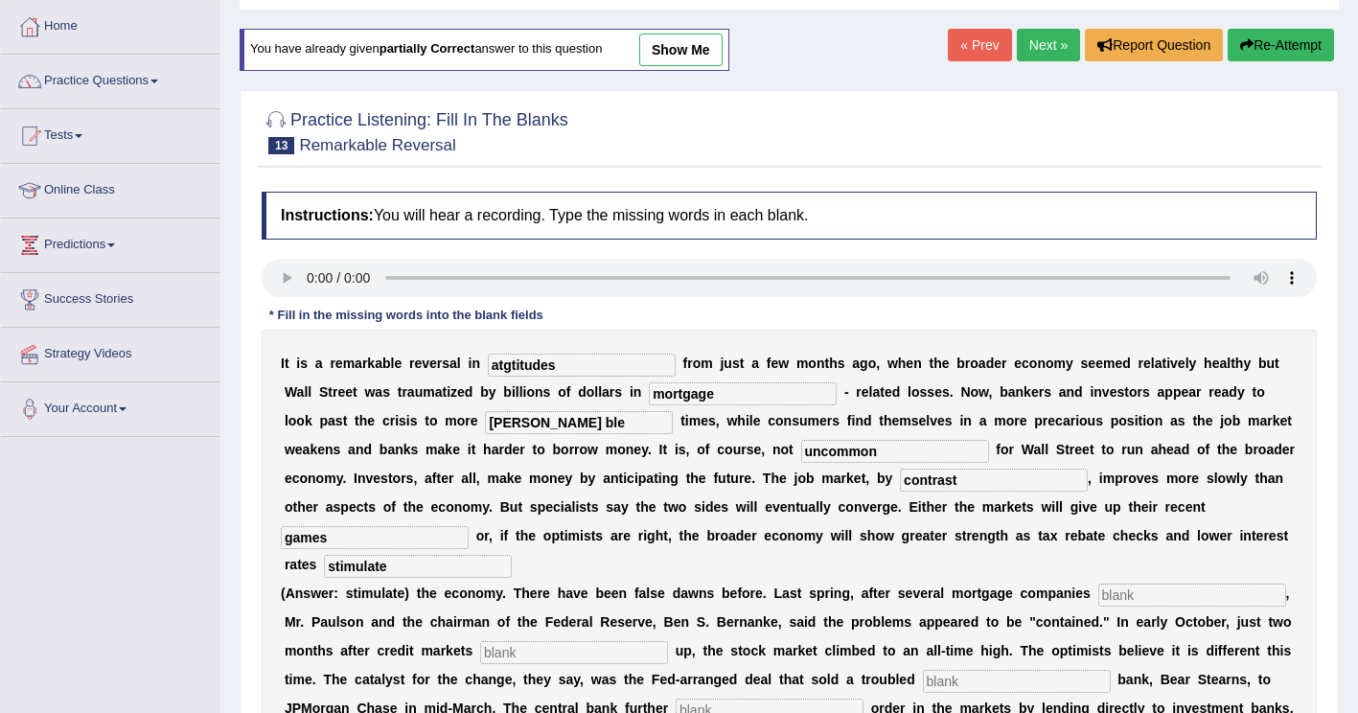
scroll to position [96, 0]
type input "stimulate"
click at [1098, 583] on input "text" at bounding box center [1192, 594] width 188 height 23
type input "c"
type input "collapse"
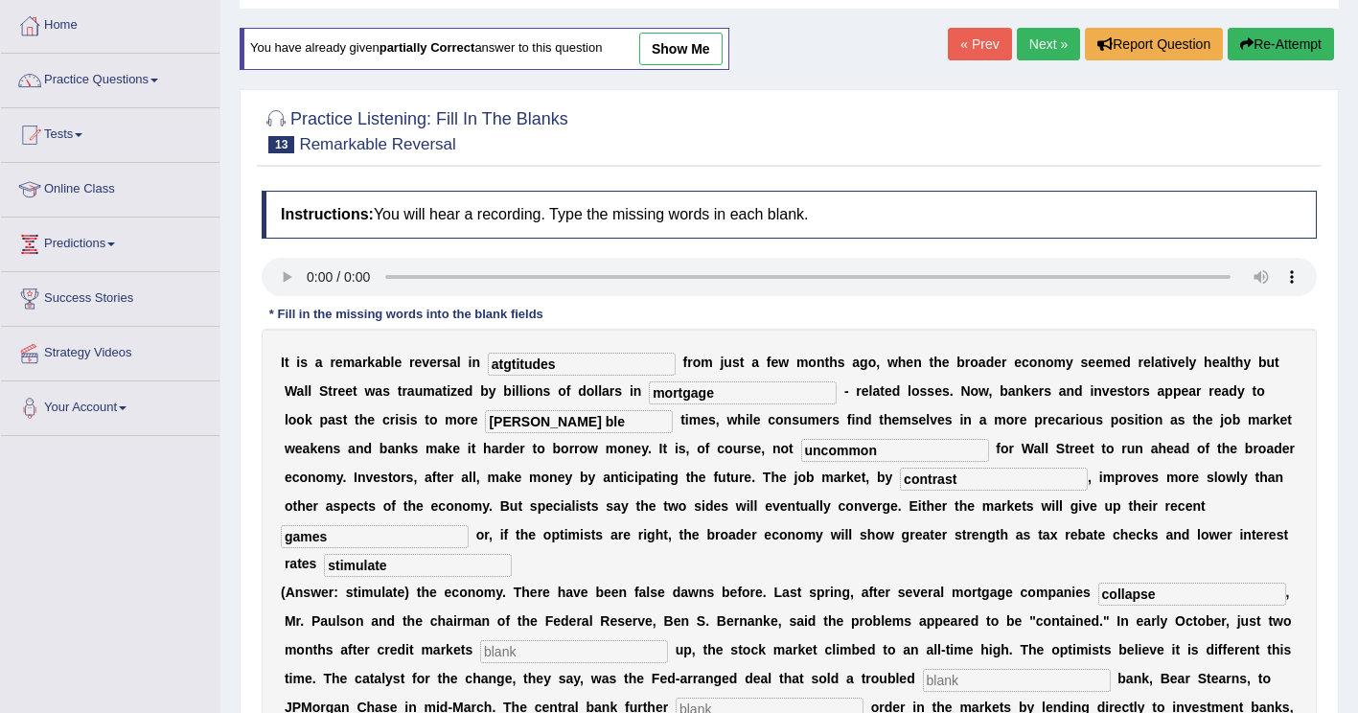
click at [480, 640] on input "text" at bounding box center [574, 651] width 188 height 23
type input "froozed"
click at [923, 669] on input "text" at bounding box center [1017, 680] width 188 height 23
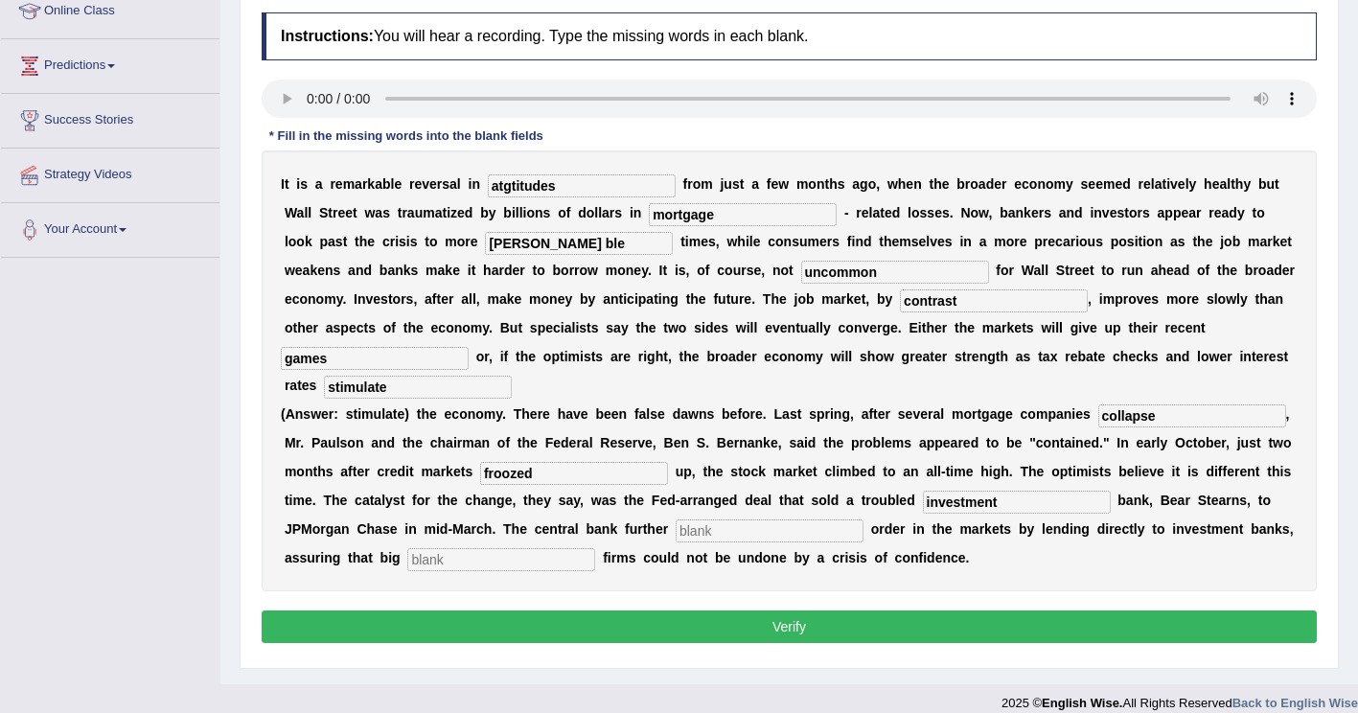
scroll to position [287, 0]
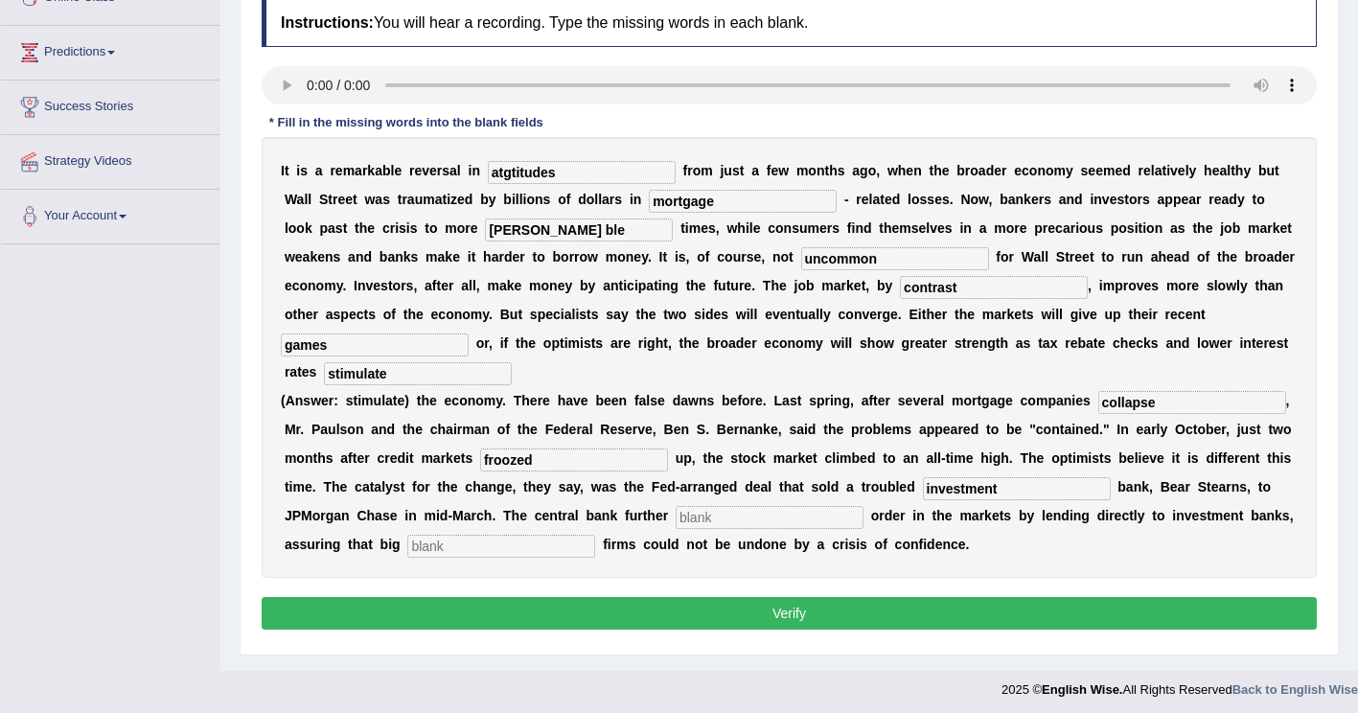
type input "investment"
click at [675, 506] on input "text" at bounding box center [769, 517] width 188 height 23
type input "further"
click at [595, 535] on input "text" at bounding box center [501, 546] width 188 height 23
type input "securities"
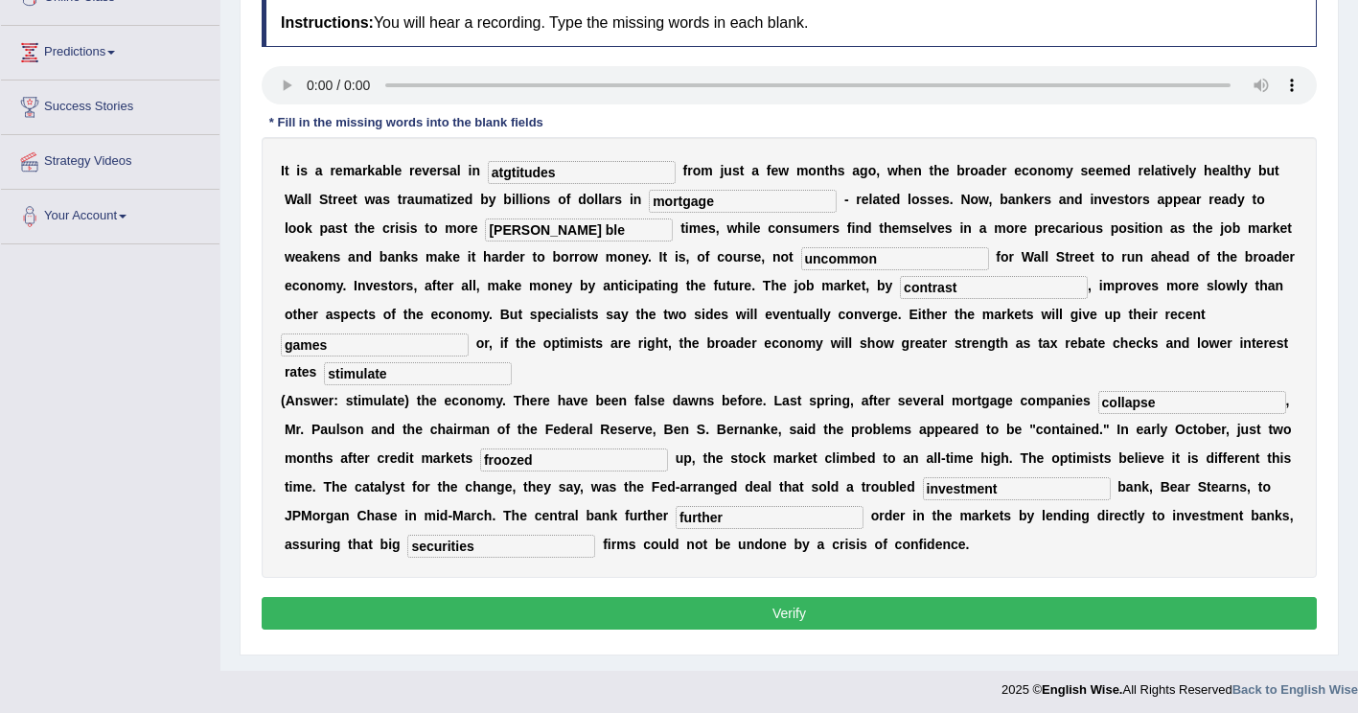
click at [495, 171] on input "atgtitudes" at bounding box center [582, 172] width 188 height 23
type input "attitudes"
click at [485, 233] on input "profita ble" at bounding box center [579, 229] width 188 height 23
type input "profitable"
click at [702, 597] on button "Verify" at bounding box center [789, 613] width 1055 height 33
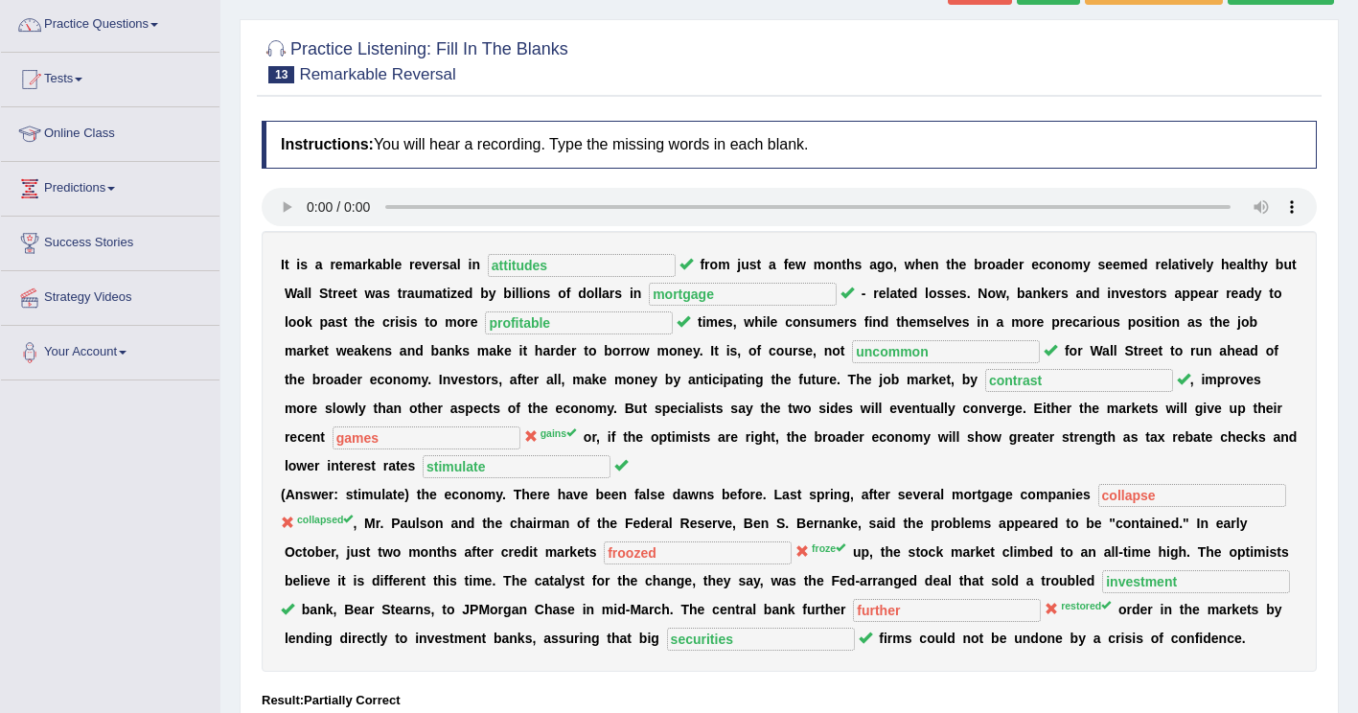
scroll to position [96, 0]
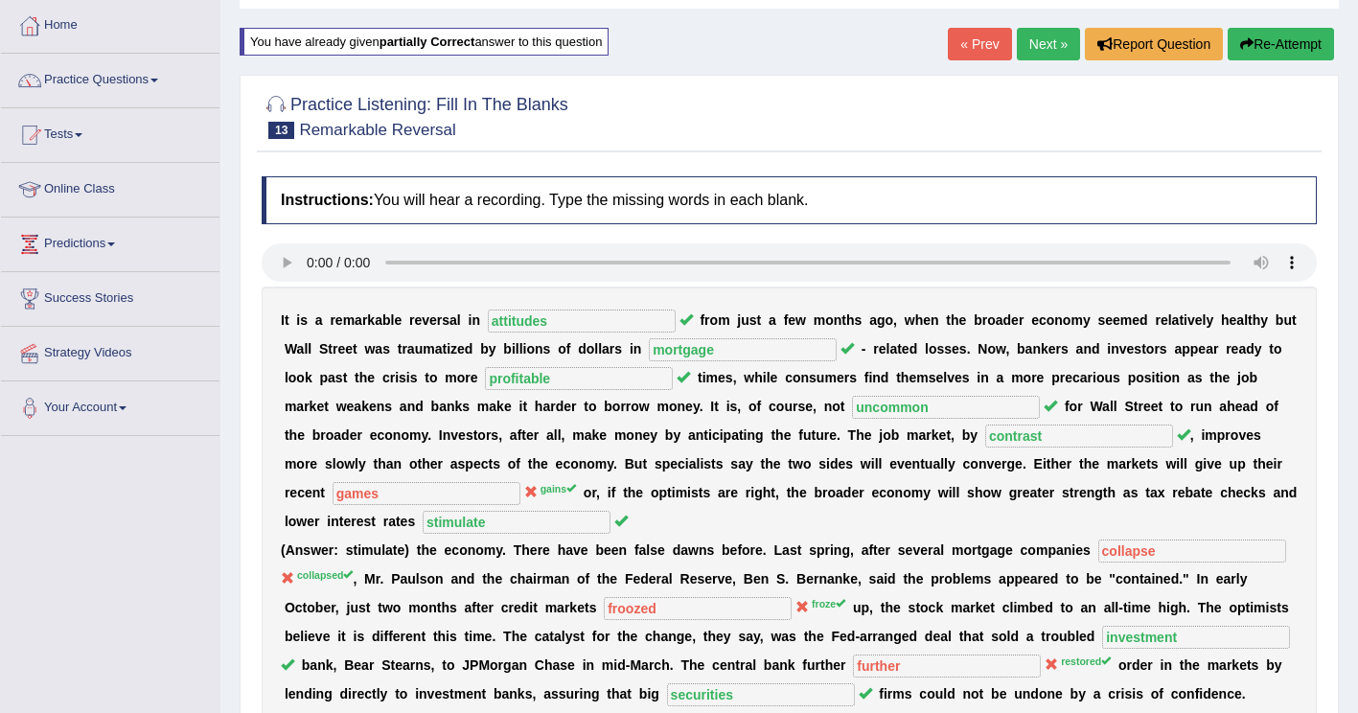
click at [1304, 44] on button "Re-Attempt" at bounding box center [1280, 44] width 106 height 33
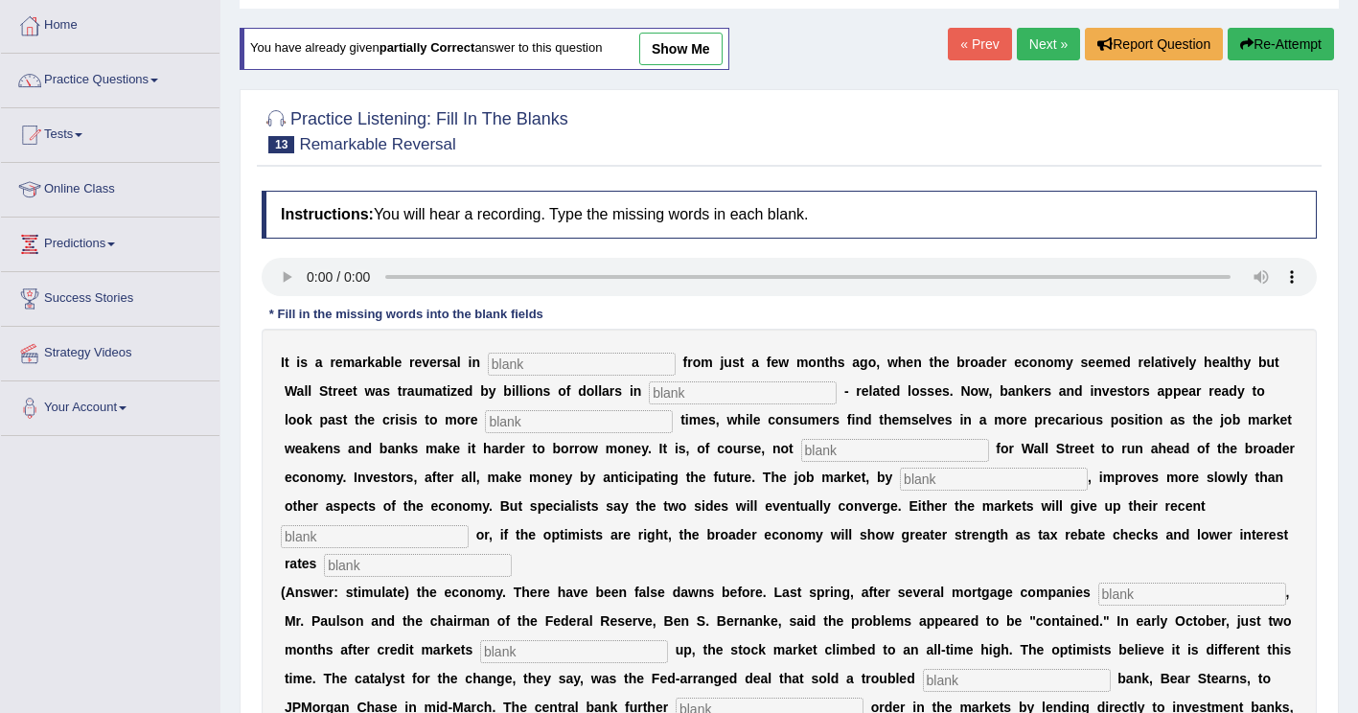
click at [536, 364] on input "text" at bounding box center [582, 364] width 188 height 23
click at [508, 369] on input "attidutes" at bounding box center [582, 364] width 188 height 23
type input "attitutes"
drag, startPoint x: 573, startPoint y: 394, endPoint x: 596, endPoint y: 390, distance: 23.3
click at [649, 393] on input "text" at bounding box center [743, 392] width 188 height 23
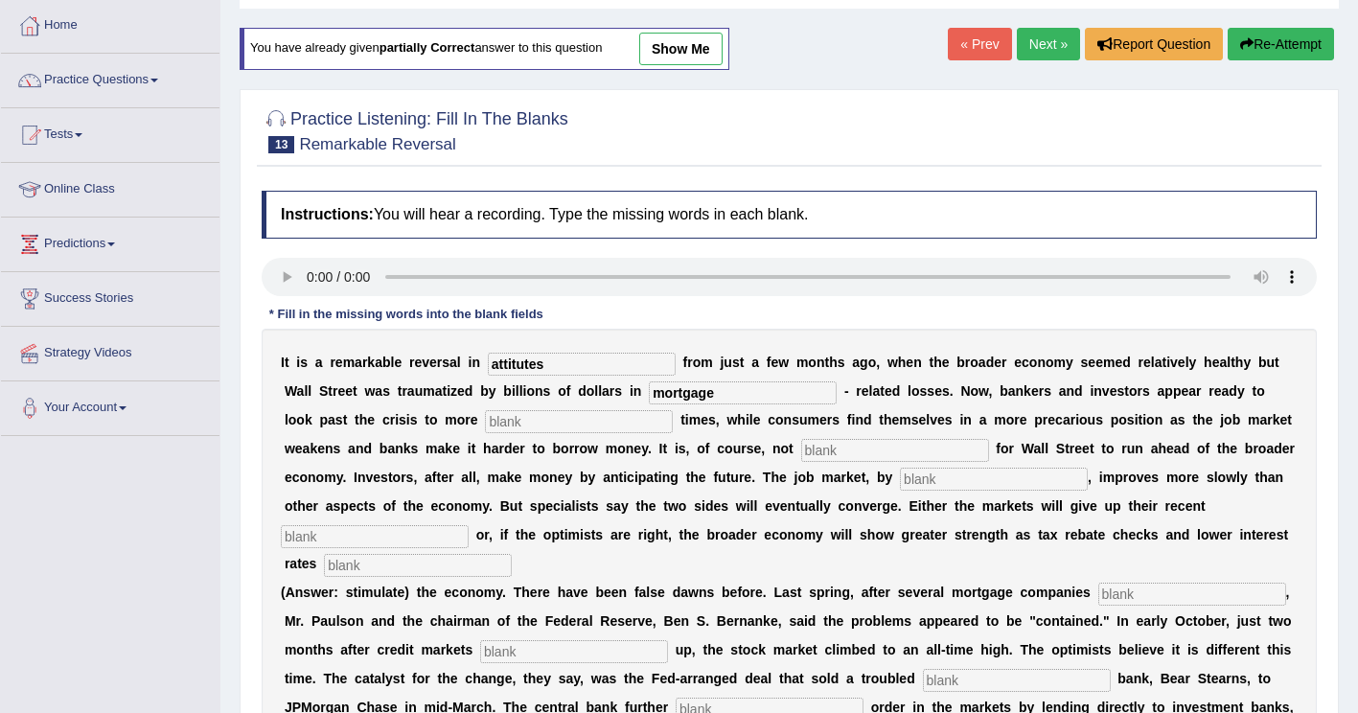
type input "mortgage"
click at [485, 430] on input "text" at bounding box center [579, 421] width 188 height 23
type input "profiutab le"
click at [801, 458] on input "text" at bounding box center [895, 450] width 188 height 23
type input "uncommon"
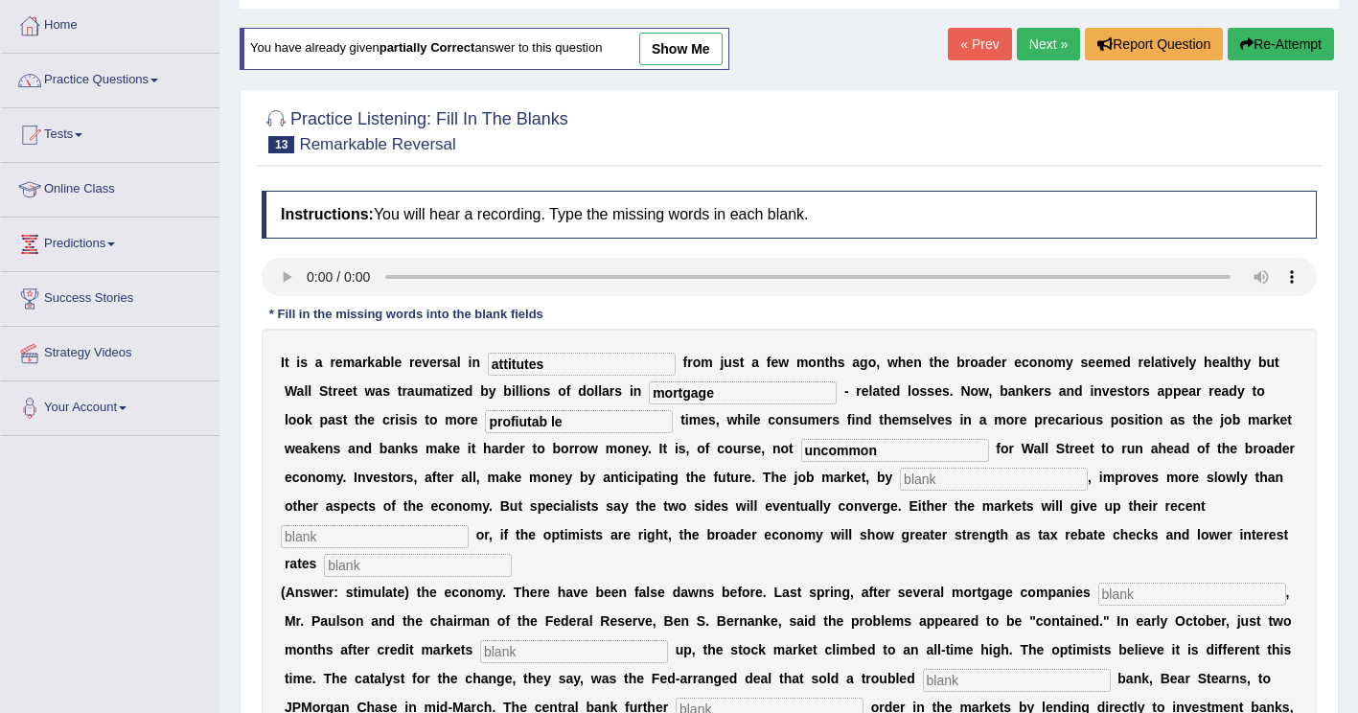
click at [900, 485] on input "text" at bounding box center [994, 479] width 188 height 23
type input "contrast"
click at [469, 525] on input "text" at bounding box center [375, 536] width 188 height 23
type input "games"
click at [512, 554] on input "text" at bounding box center [418, 565] width 188 height 23
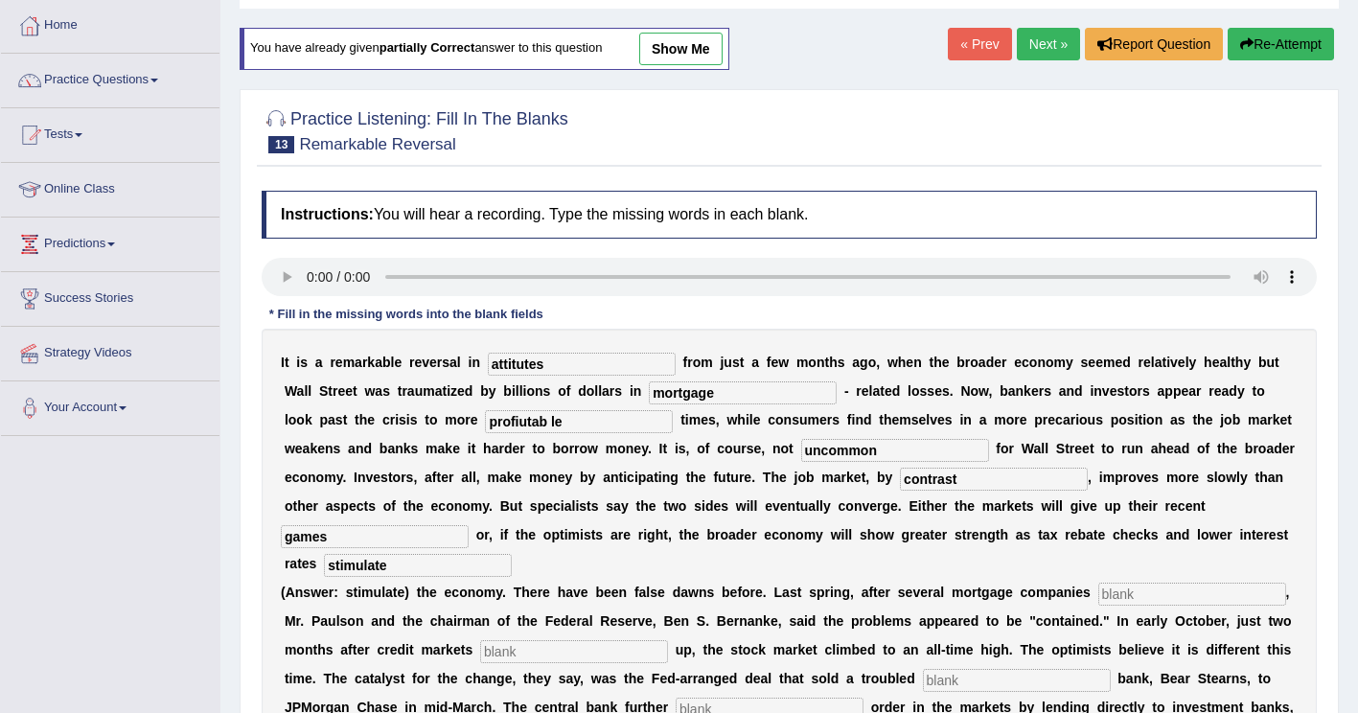
type input "stimulate"
click at [1098, 583] on input "text" at bounding box center [1192, 594] width 188 height 23
type input "collapsed"
click at [480, 640] on input "text" at bounding box center [574, 651] width 188 height 23
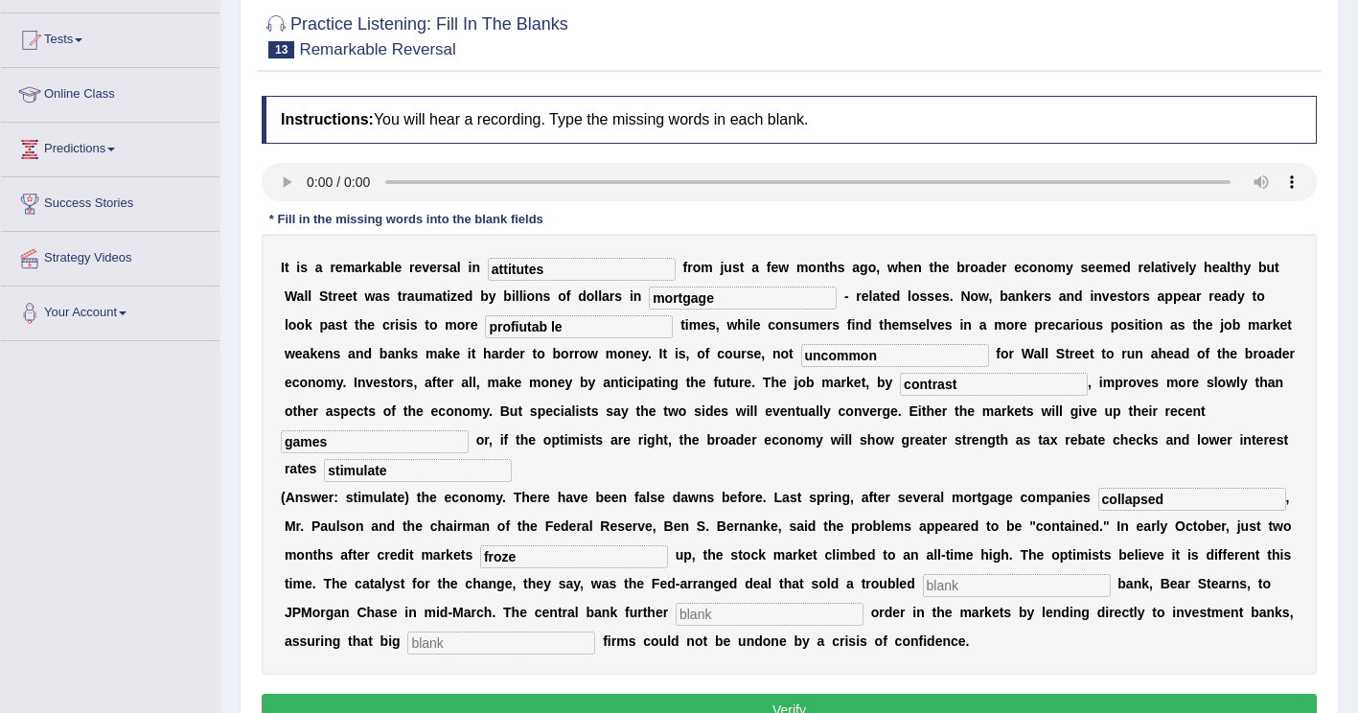
scroll to position [192, 0]
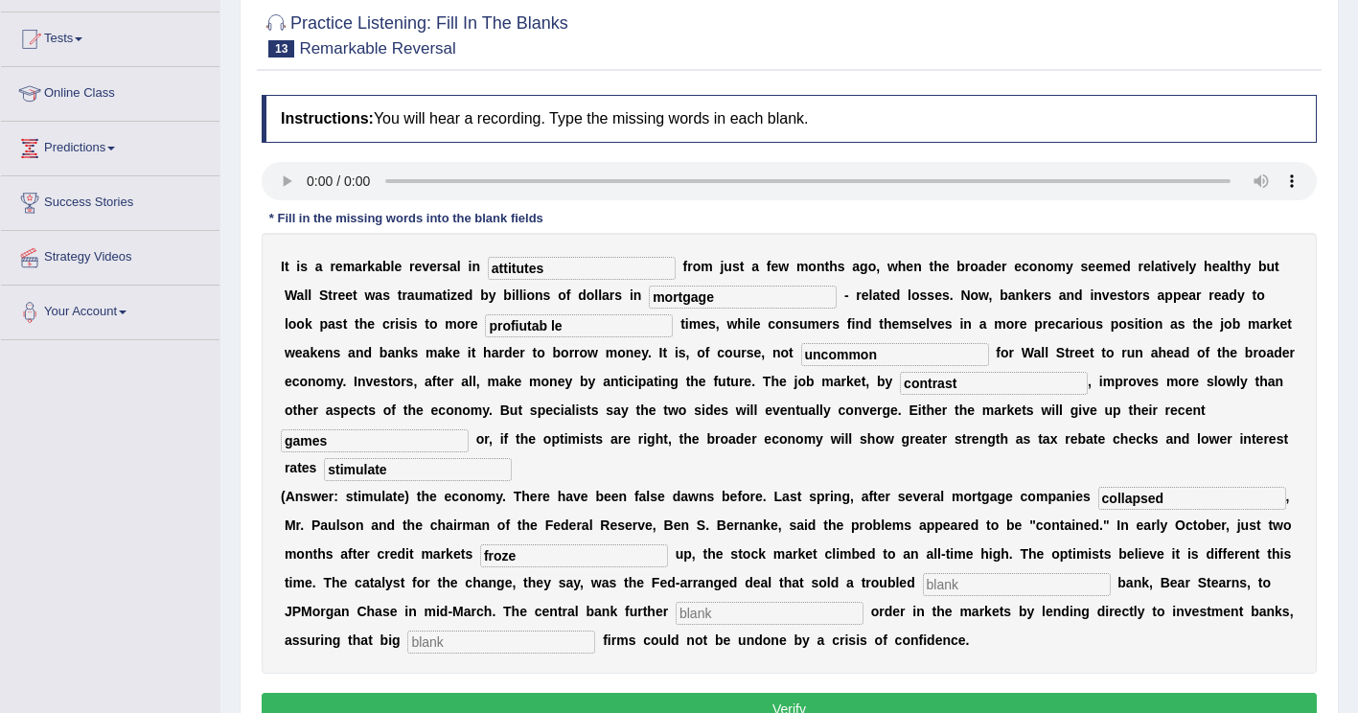
type input "froze"
click at [923, 573] on input "text" at bounding box center [1017, 584] width 188 height 23
type input "investment"
click at [675, 602] on input "text" at bounding box center [769, 613] width 188 height 23
type input "restored"
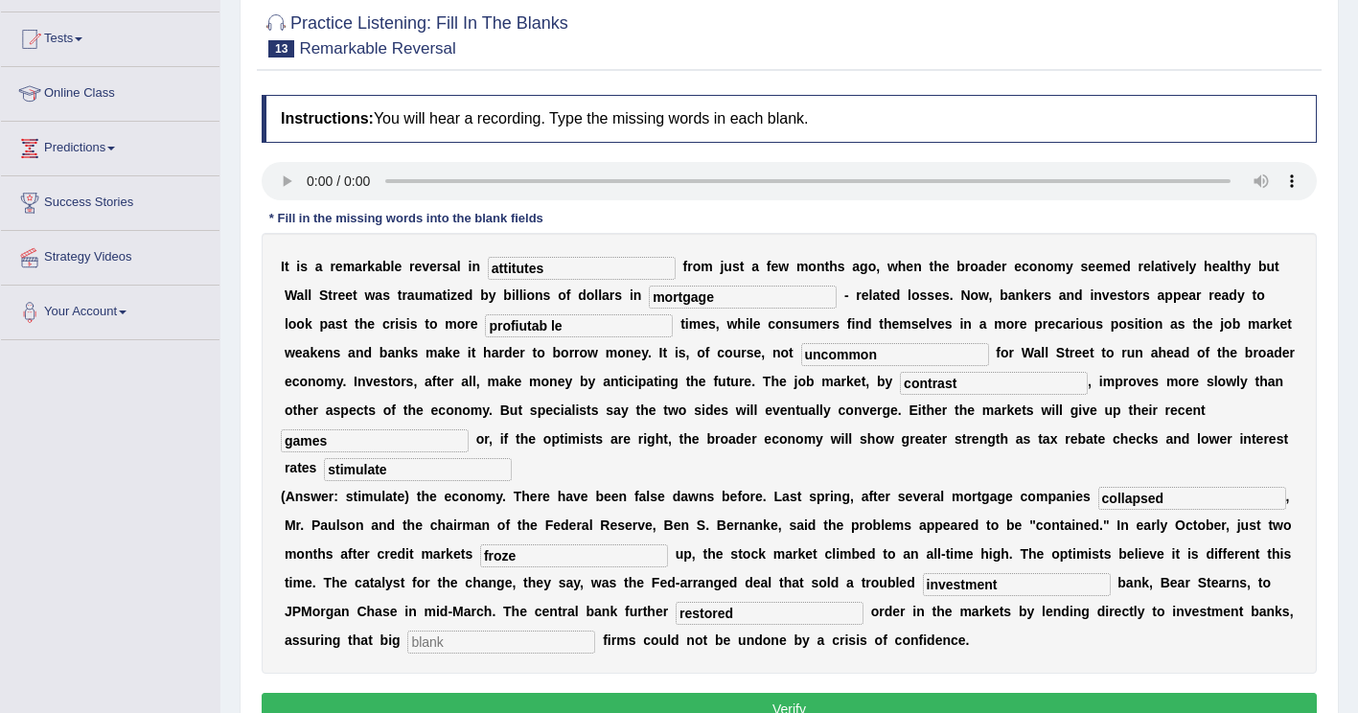
click at [595, 630] on input "text" at bounding box center [501, 641] width 188 height 23
type input "securities"
click at [485, 326] on input "profiutab le" at bounding box center [579, 325] width 188 height 23
click at [485, 326] on input "profitab le" at bounding box center [579, 325] width 188 height 23
type input "profitable"
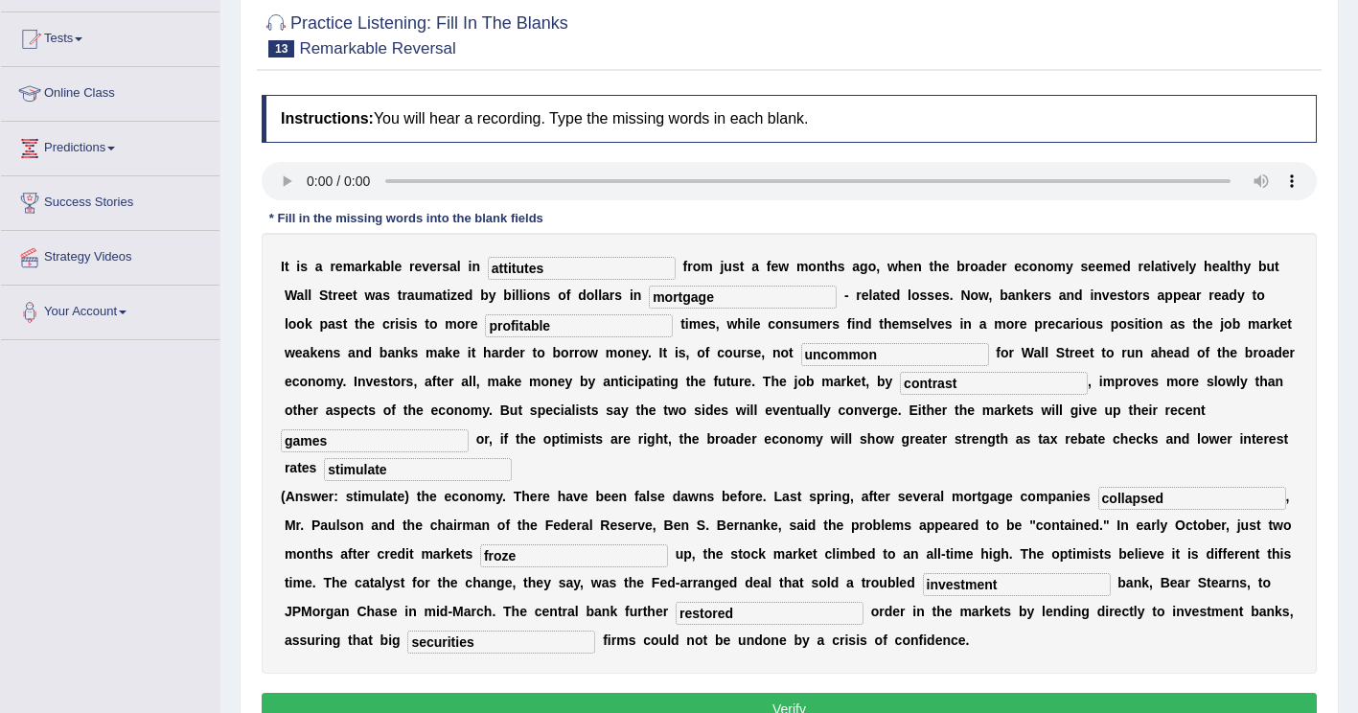
click at [925, 693] on button "Verify" at bounding box center [789, 709] width 1055 height 33
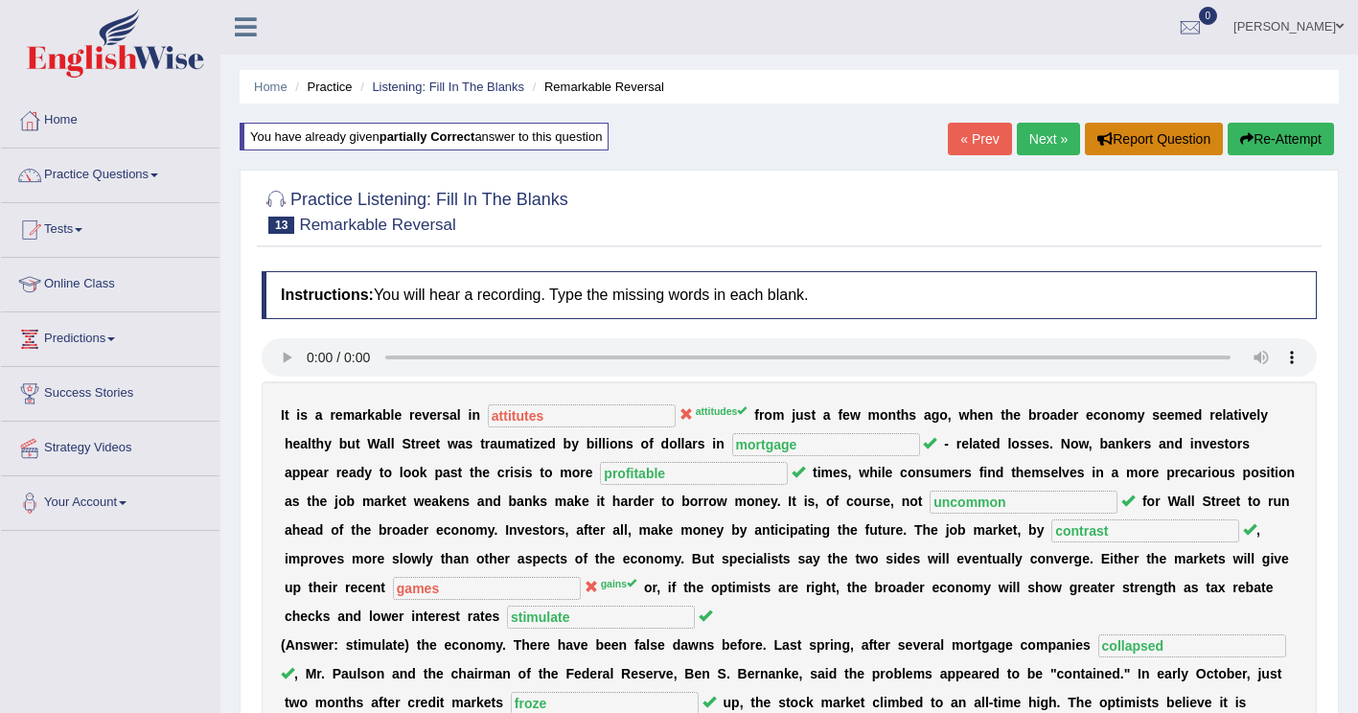
scroll to position [0, 0]
click at [1300, 149] on button "Re-Attempt" at bounding box center [1280, 140] width 106 height 33
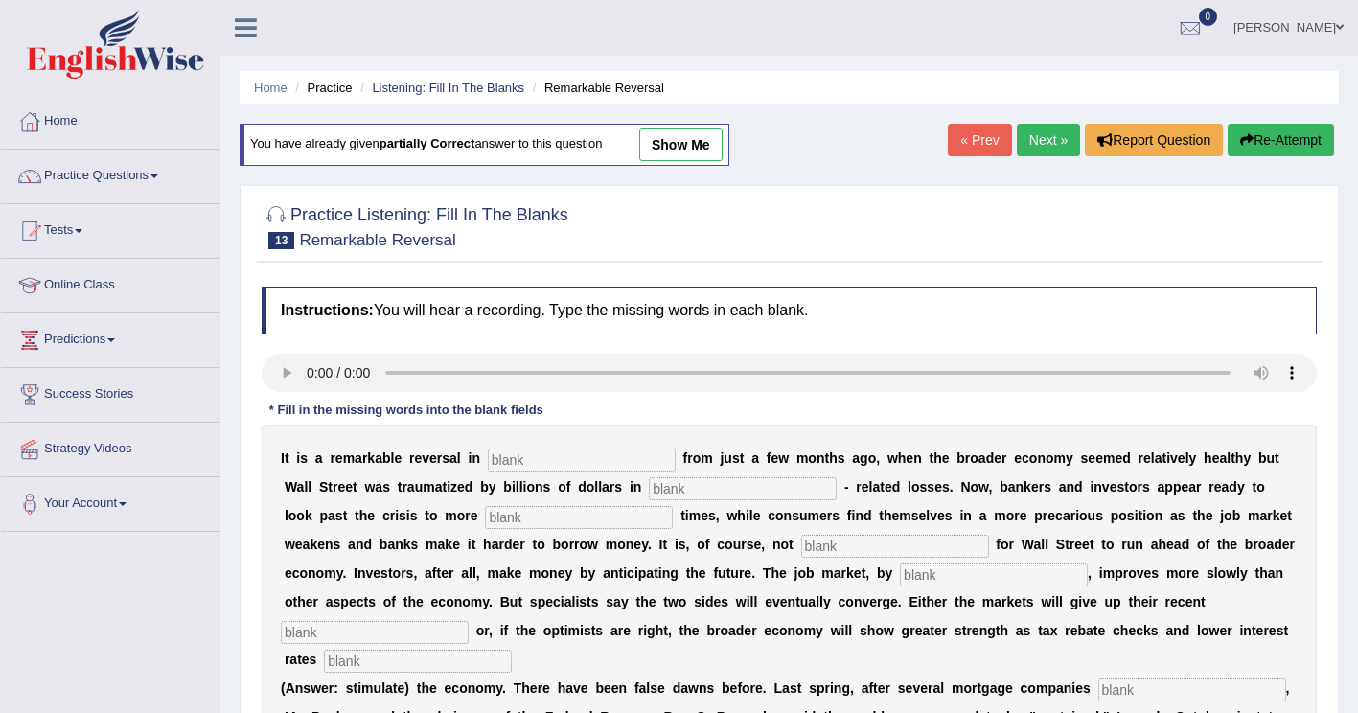
click at [562, 462] on input "text" at bounding box center [582, 459] width 188 height 23
type input "attitudes"
click at [649, 492] on input "text" at bounding box center [743, 488] width 188 height 23
type input "mortgage"
click at [485, 521] on input "text" at bounding box center [579, 517] width 188 height 23
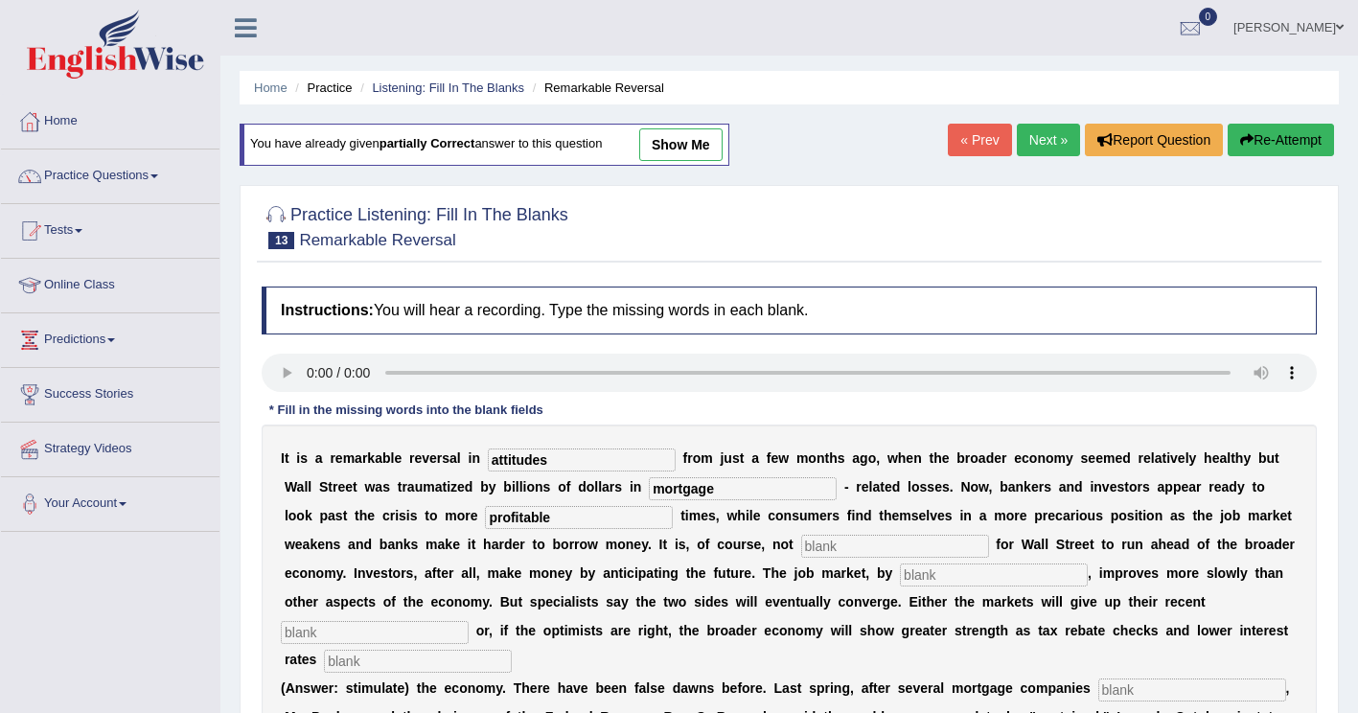
type input "profitable"
click at [801, 554] on input "text" at bounding box center [895, 546] width 188 height 23
type input "uncommon"
click at [900, 586] on input "text" at bounding box center [994, 574] width 188 height 23
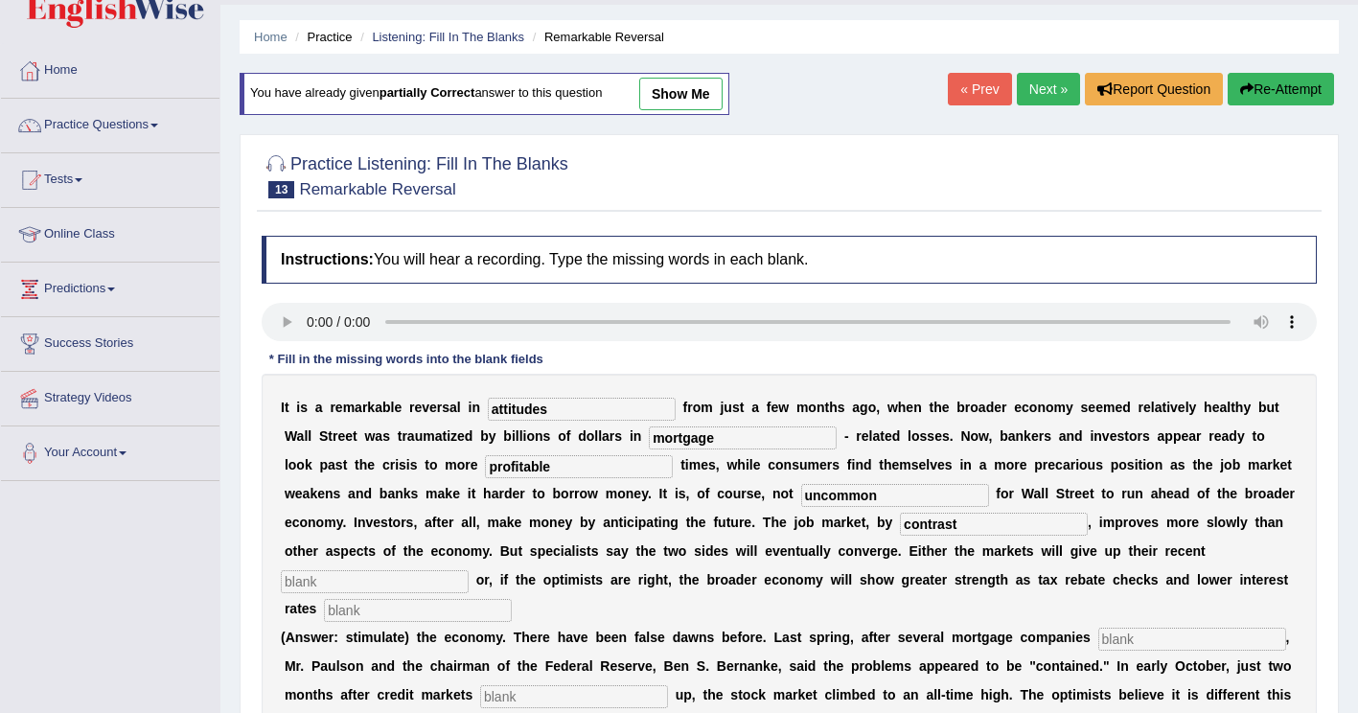
scroll to position [96, 0]
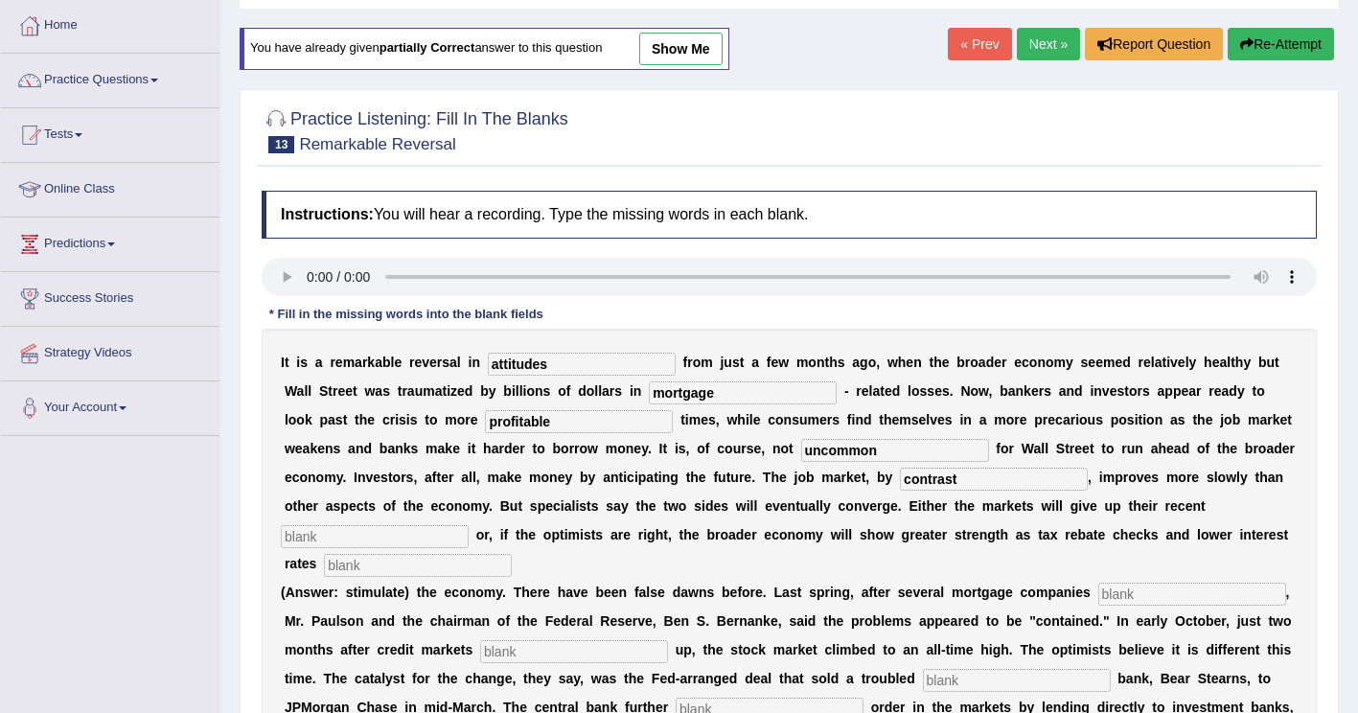
type input "contrast"
click at [469, 525] on input "text" at bounding box center [375, 536] width 188 height 23
type input "games"
click at [512, 554] on input "text" at bounding box center [418, 565] width 188 height 23
type input "stimulate"
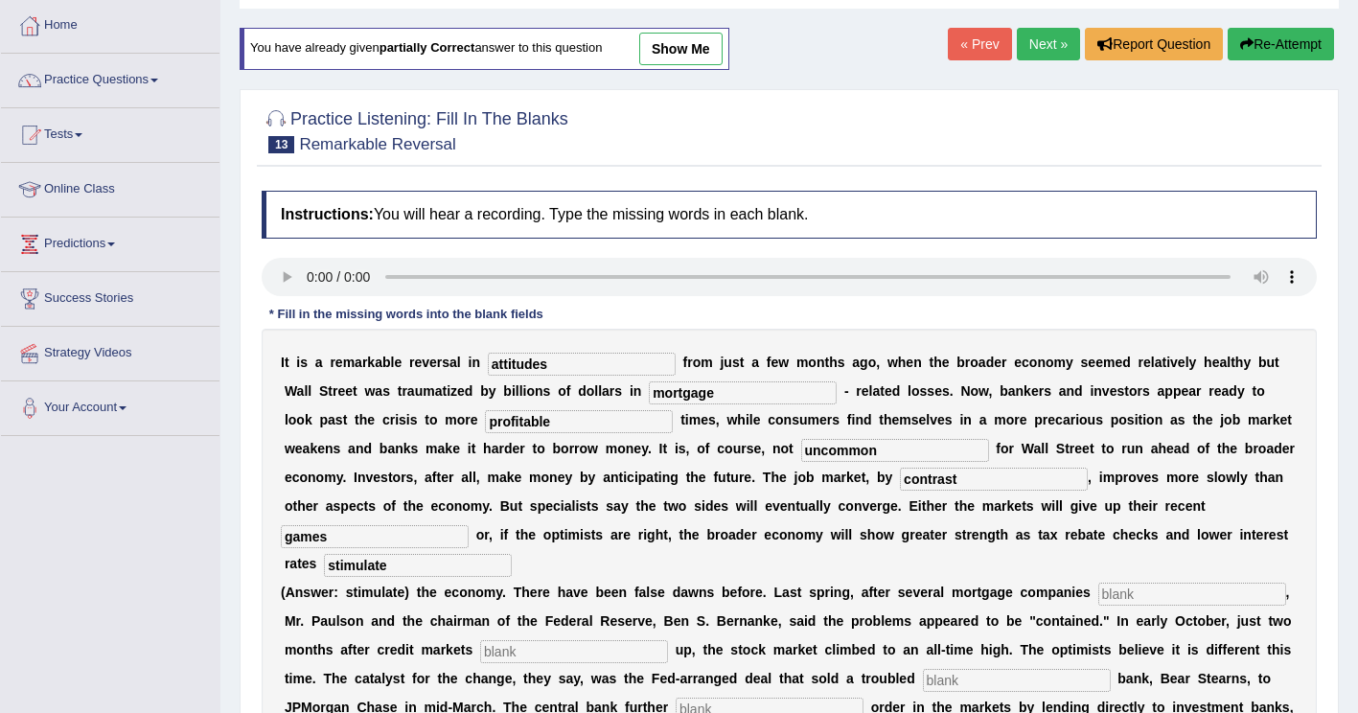
click at [1098, 583] on input "text" at bounding box center [1192, 594] width 188 height 23
type input "collapsed"
click at [480, 640] on input "text" at bounding box center [574, 651] width 188 height 23
click at [1125, 583] on input "collapsed" at bounding box center [1192, 594] width 188 height 23
click at [480, 640] on input "text" at bounding box center [574, 651] width 188 height 23
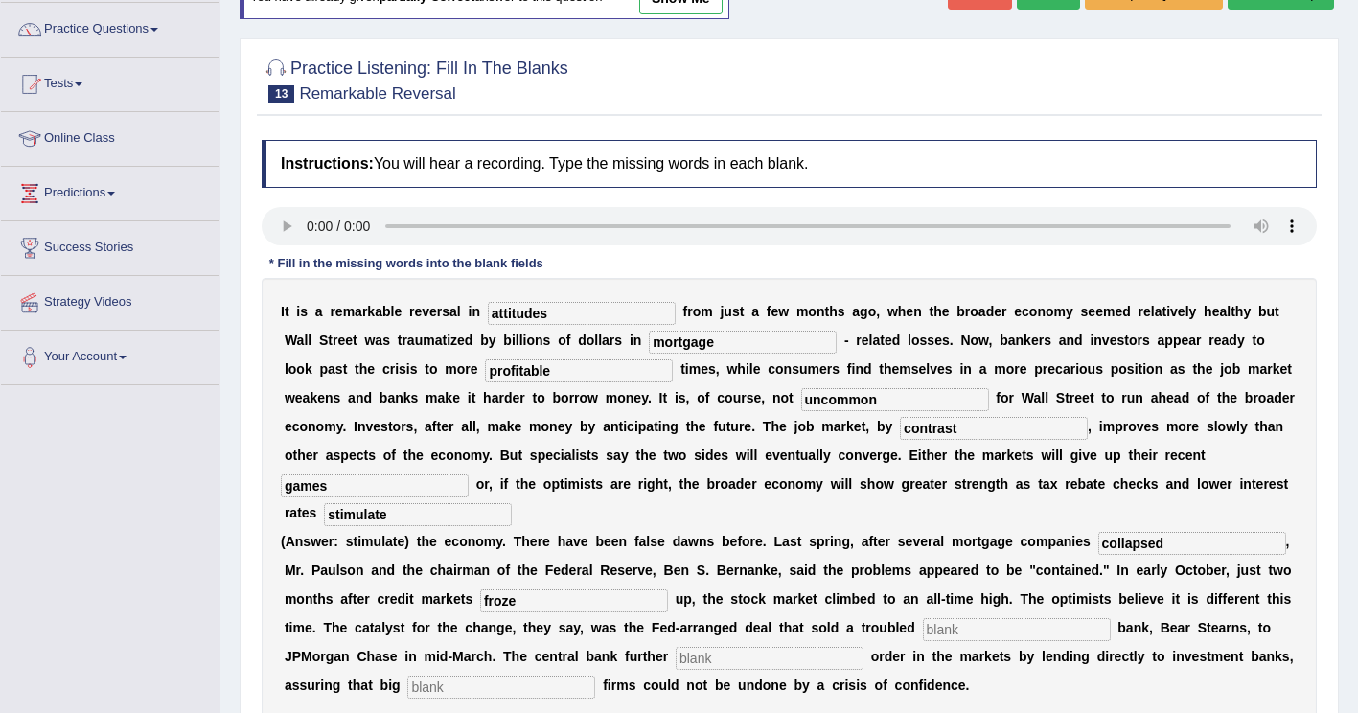
scroll to position [192, 0]
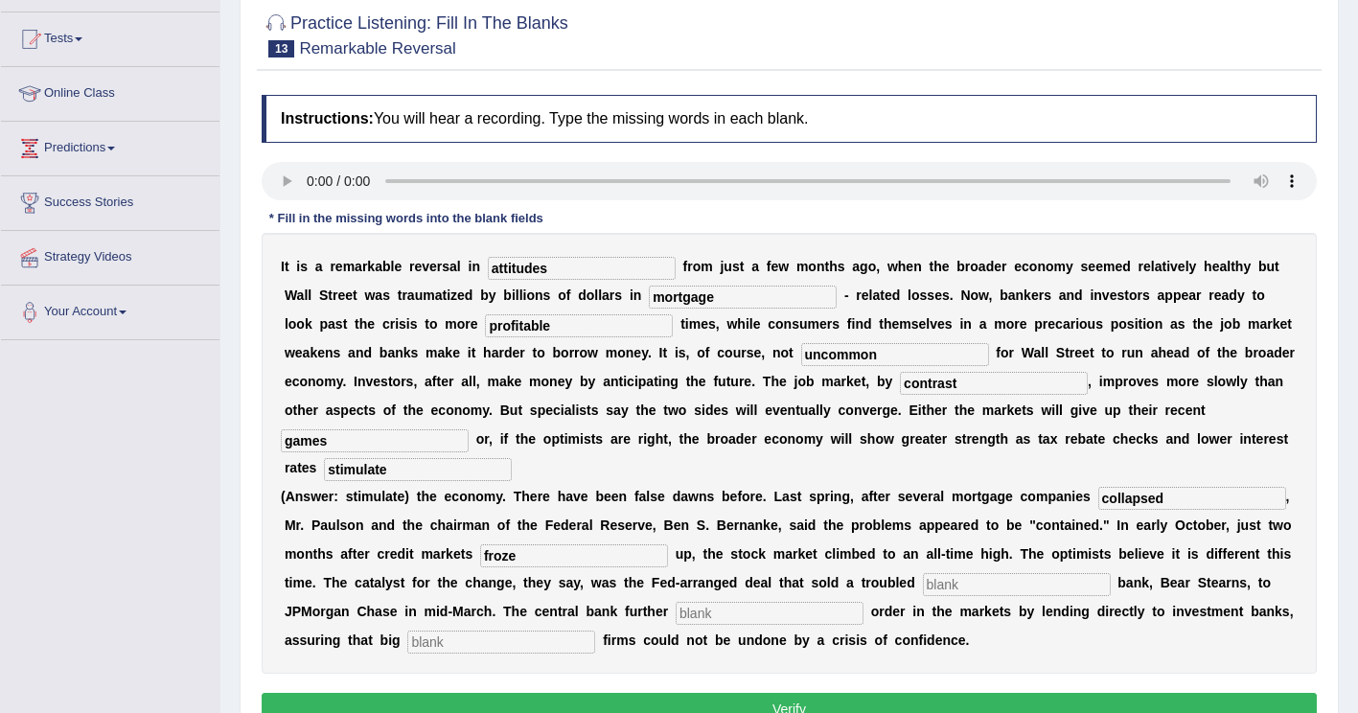
type input "froze"
click at [923, 573] on input "text" at bounding box center [1017, 584] width 188 height 23
type input "investment"
click at [675, 602] on input "text" at bounding box center [769, 613] width 188 height 23
type input "restored"
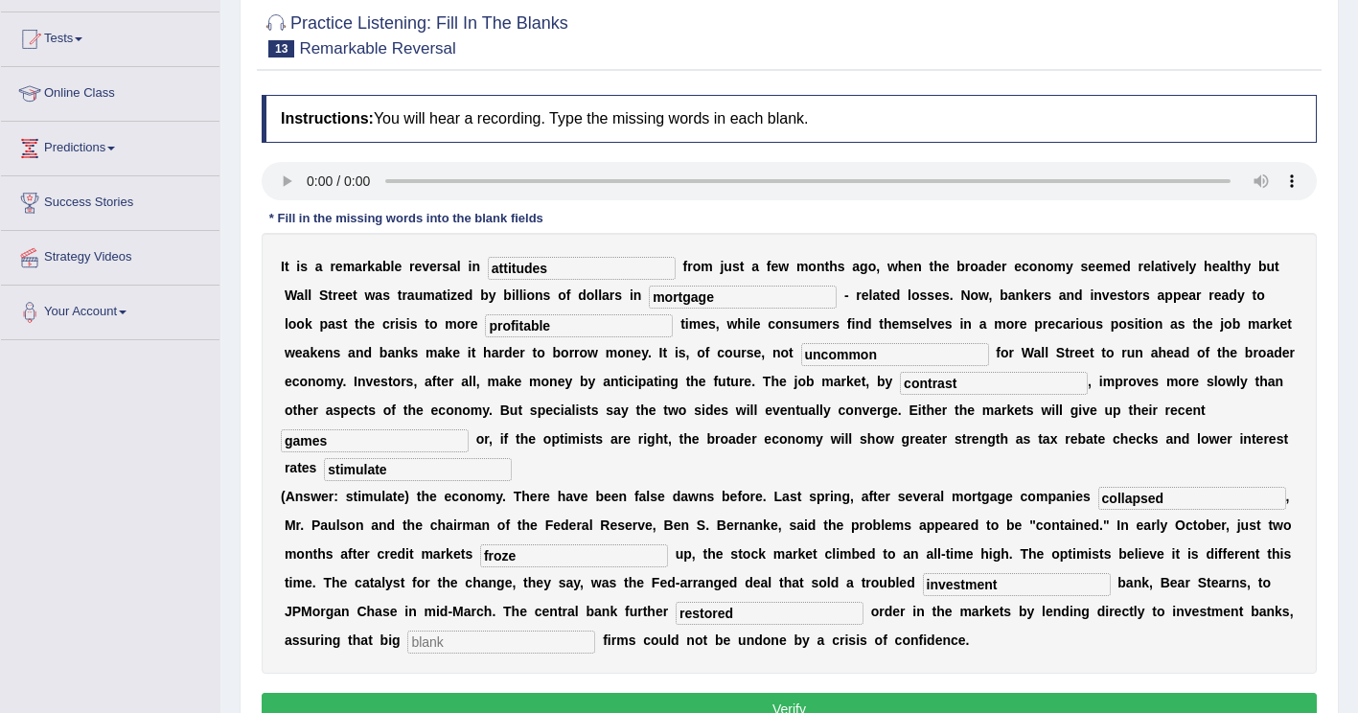
click at [595, 630] on input "text" at bounding box center [501, 641] width 188 height 23
type input "securites"
click at [527, 693] on button "Verify" at bounding box center [789, 709] width 1055 height 33
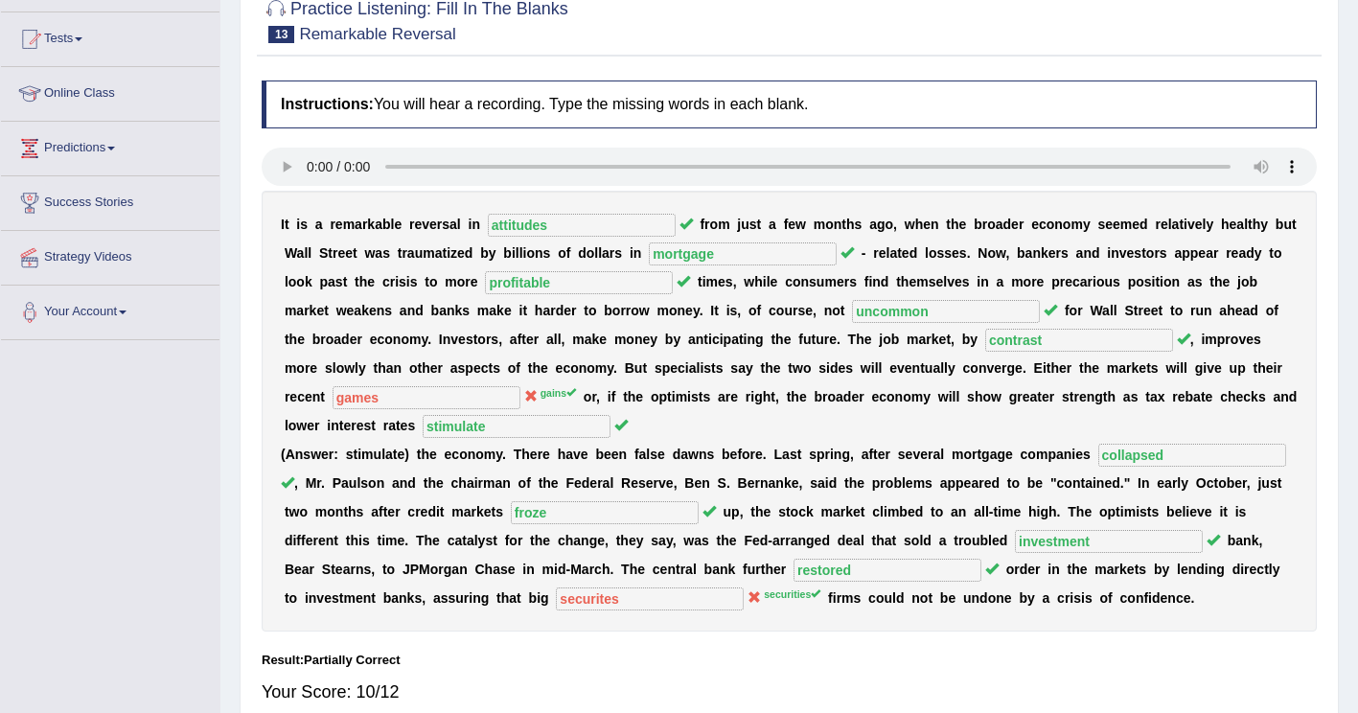
scroll to position [0, 0]
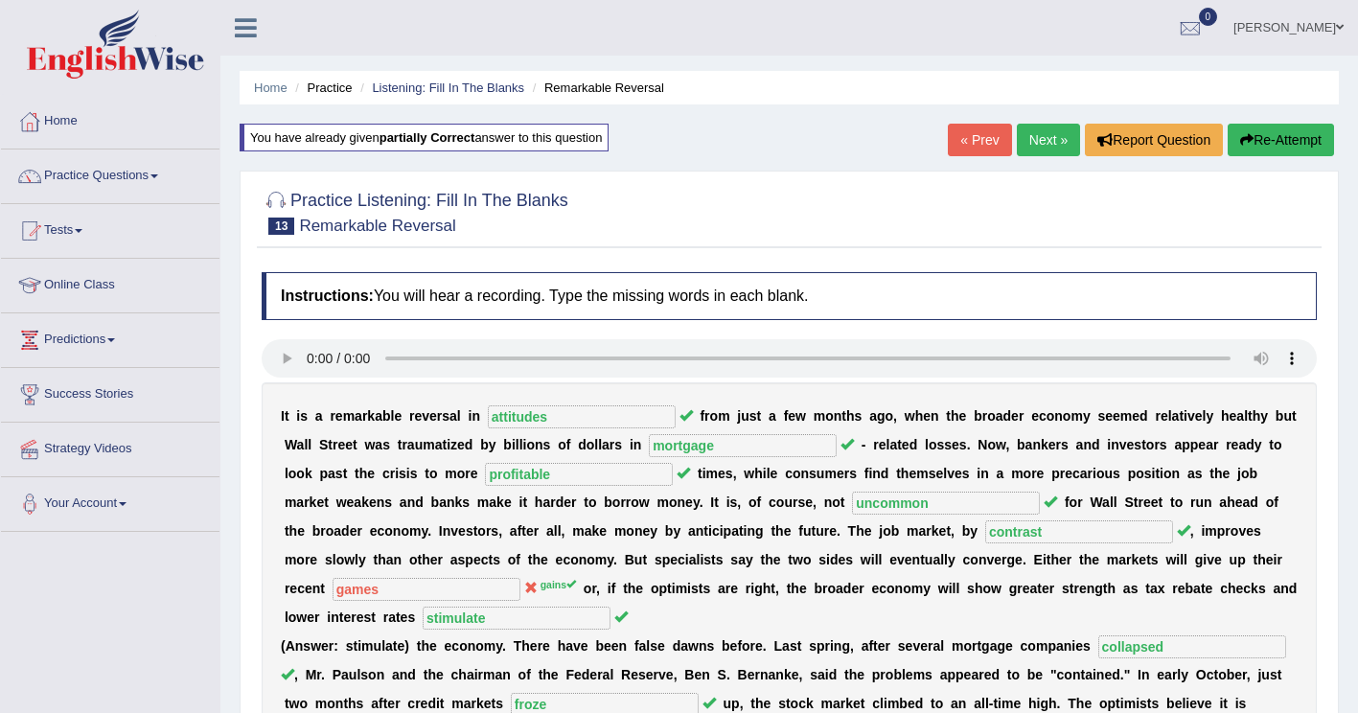
click at [1286, 144] on button "Re-Attempt" at bounding box center [1280, 140] width 106 height 33
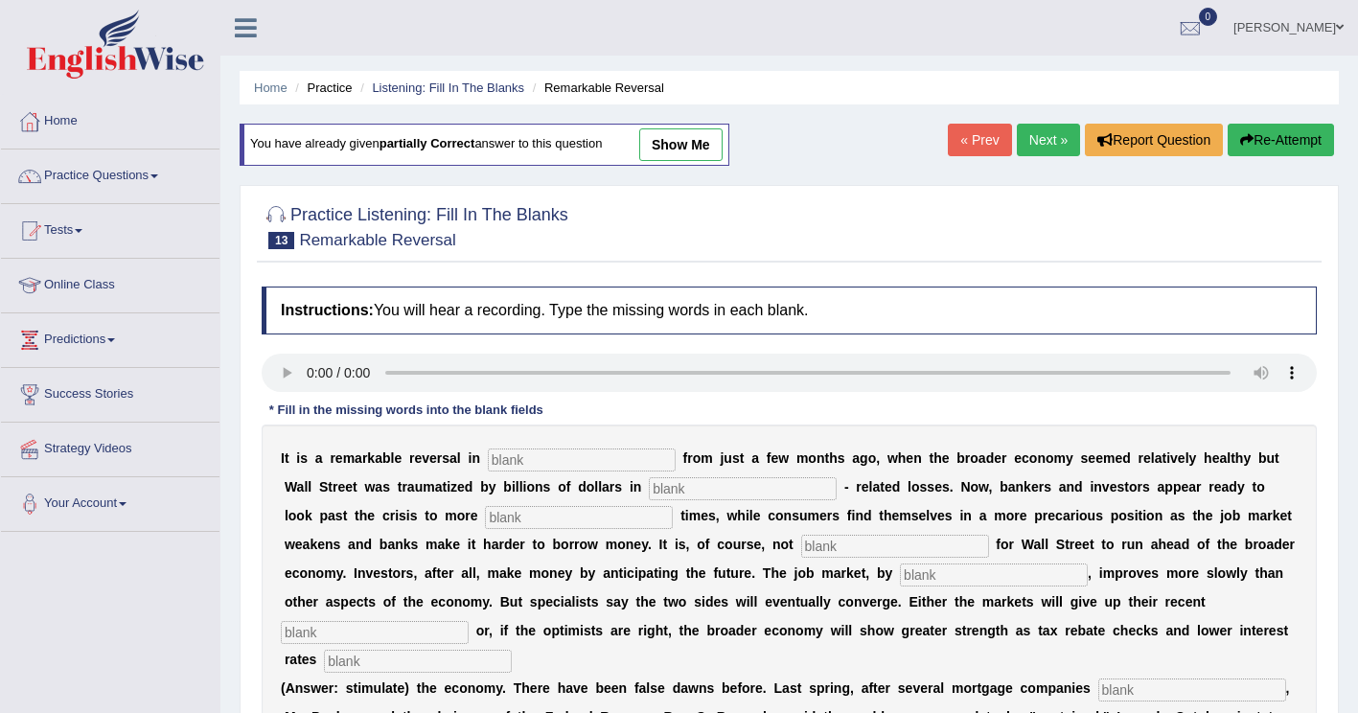
click at [526, 463] on input "text" at bounding box center [582, 459] width 188 height 23
type input "attitudes"
click at [649, 487] on input "text" at bounding box center [743, 488] width 188 height 23
type input "mortgage"
click at [485, 524] on input "text" at bounding box center [579, 517] width 188 height 23
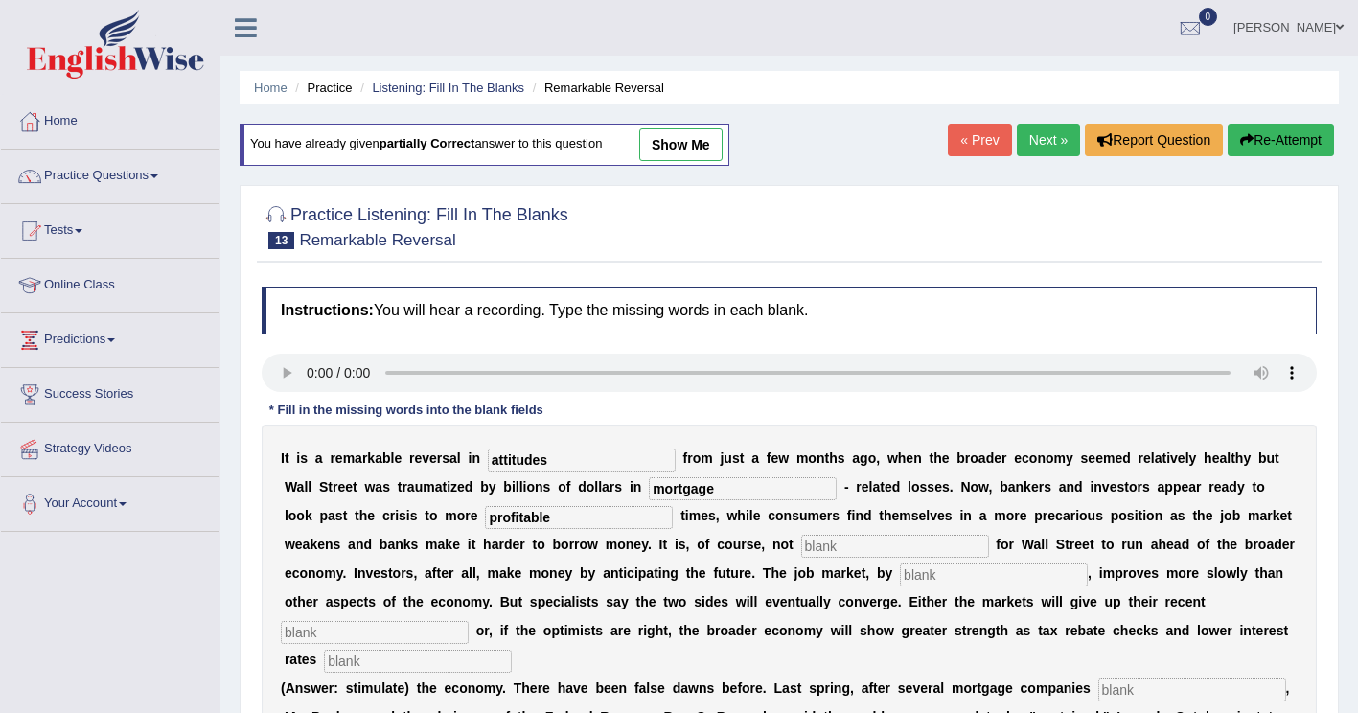
type input "profitable"
click at [801, 540] on input "text" at bounding box center [895, 546] width 188 height 23
type input "uncommon"
click at [900, 575] on input "text" at bounding box center [994, 574] width 188 height 23
type input "contrast"
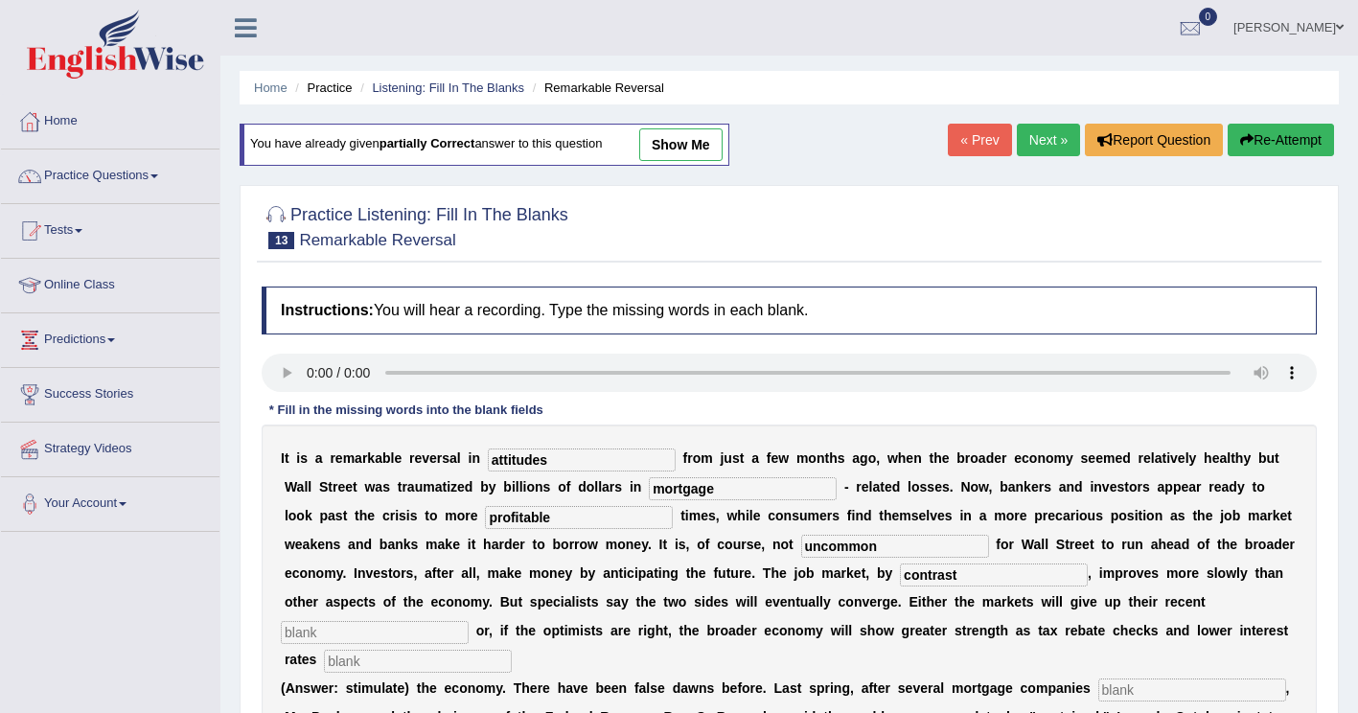
click at [469, 621] on input "text" at bounding box center [375, 632] width 188 height 23
type input "games"
click at [512, 650] on input "text" at bounding box center [418, 661] width 188 height 23
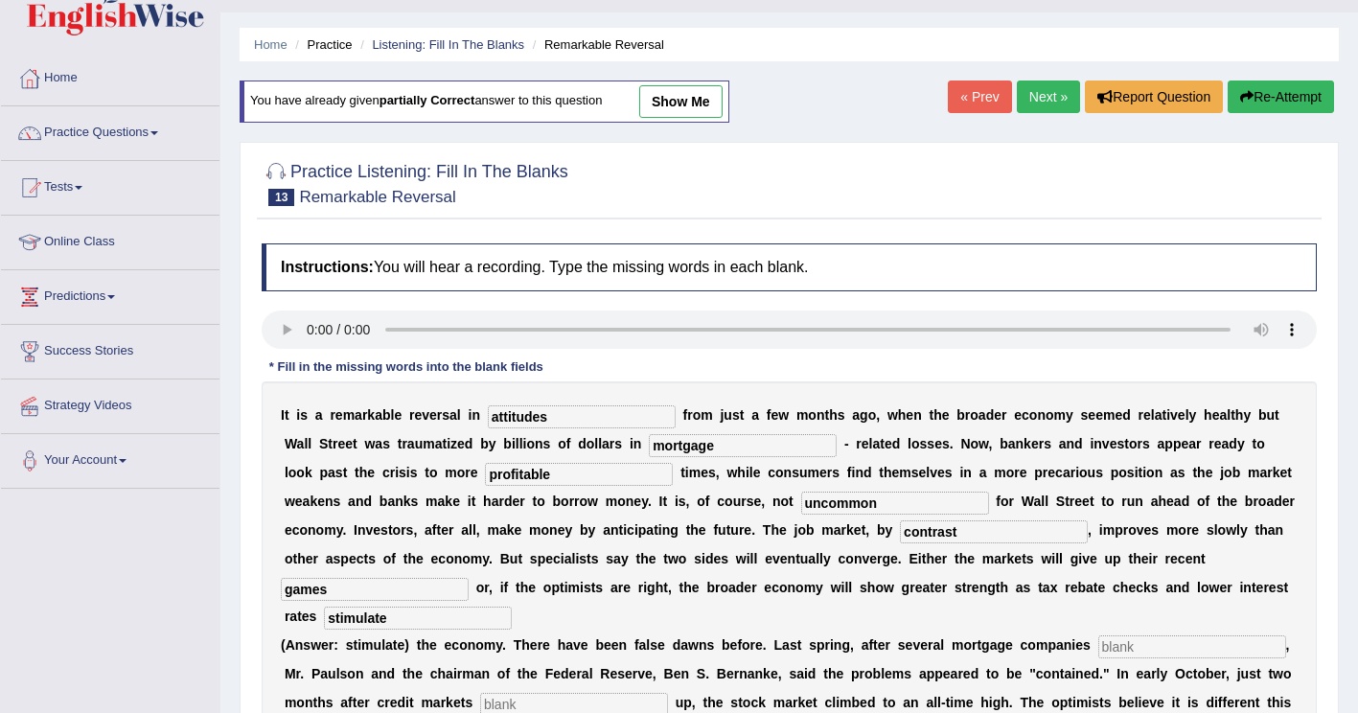
scroll to position [96, 0]
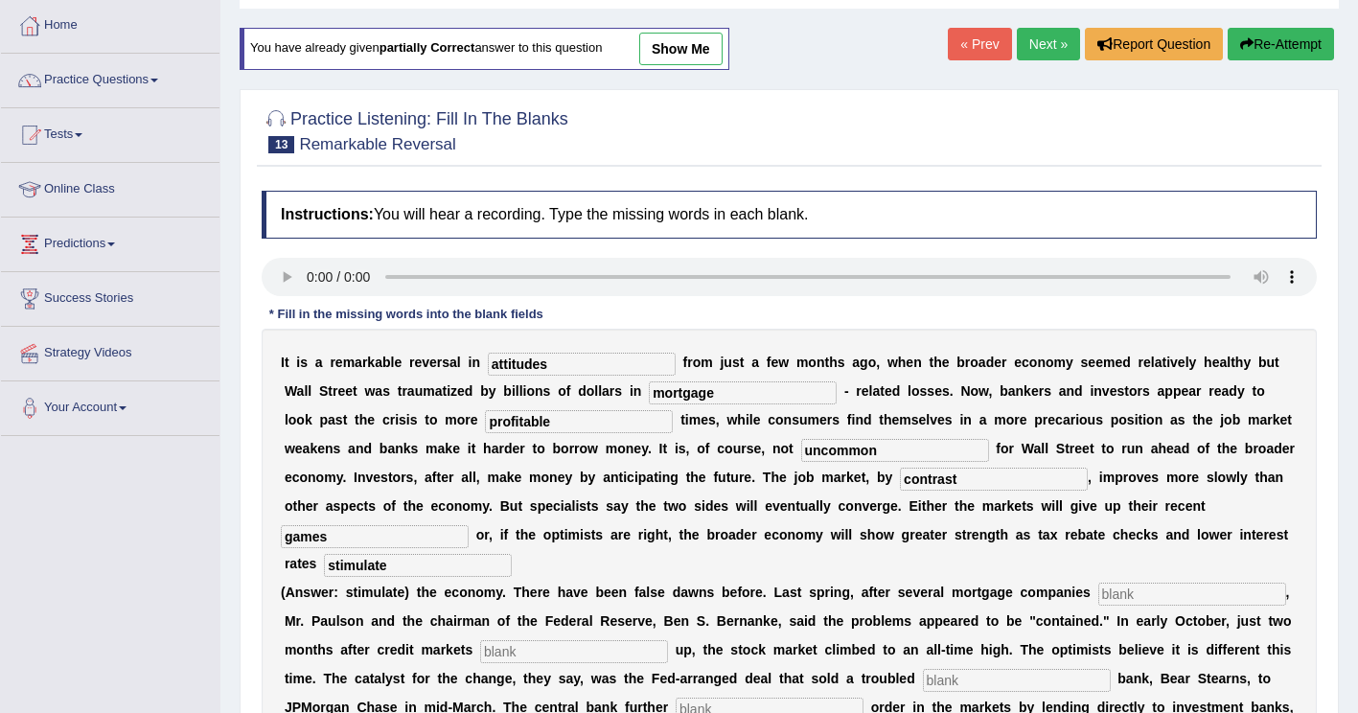
type input "stimulate"
drag, startPoint x: 1101, startPoint y: 575, endPoint x: 1111, endPoint y: 559, distance: 19.4
click at [1101, 583] on input "text" at bounding box center [1192, 594] width 188 height 23
type input "collapsed"
click at [480, 640] on input "text" at bounding box center [574, 651] width 188 height 23
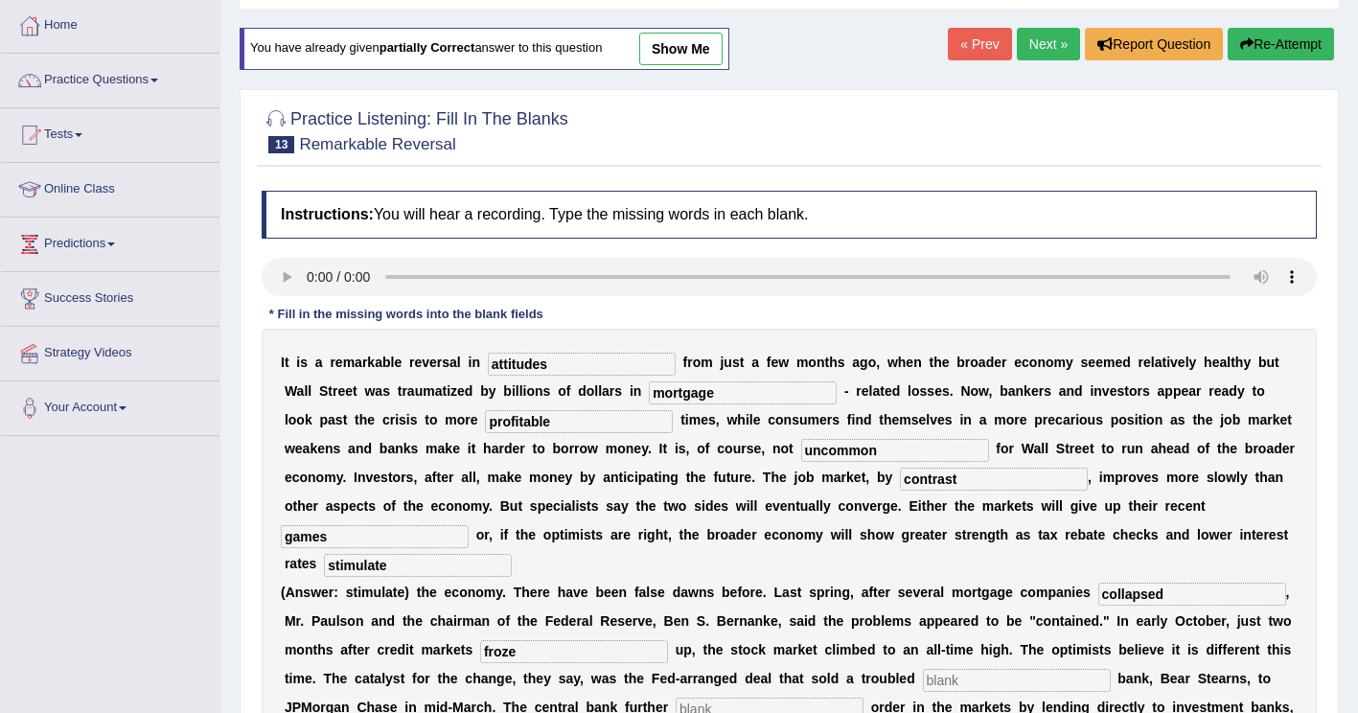
type input "froze"
click at [923, 669] on input "text" at bounding box center [1017, 680] width 188 height 23
type input "investment"
click at [675, 698] on input "text" at bounding box center [769, 709] width 188 height 23
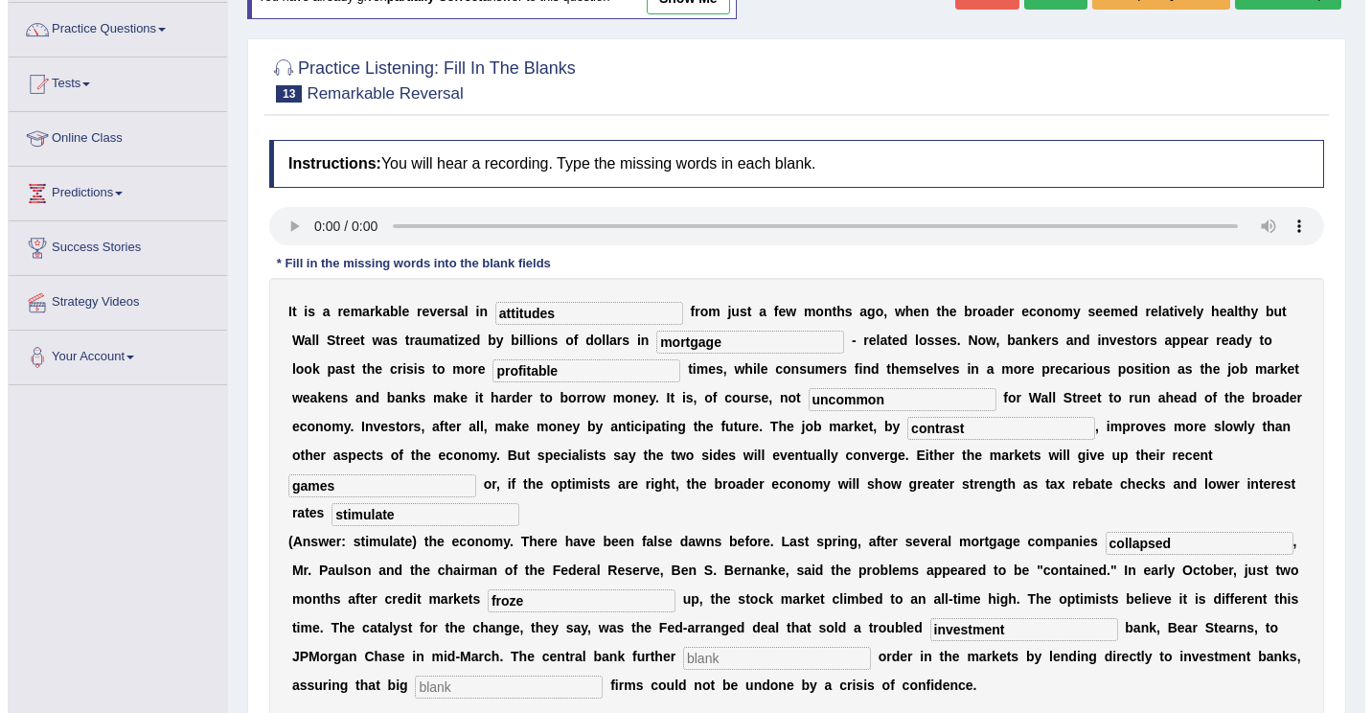
scroll to position [192, 0]
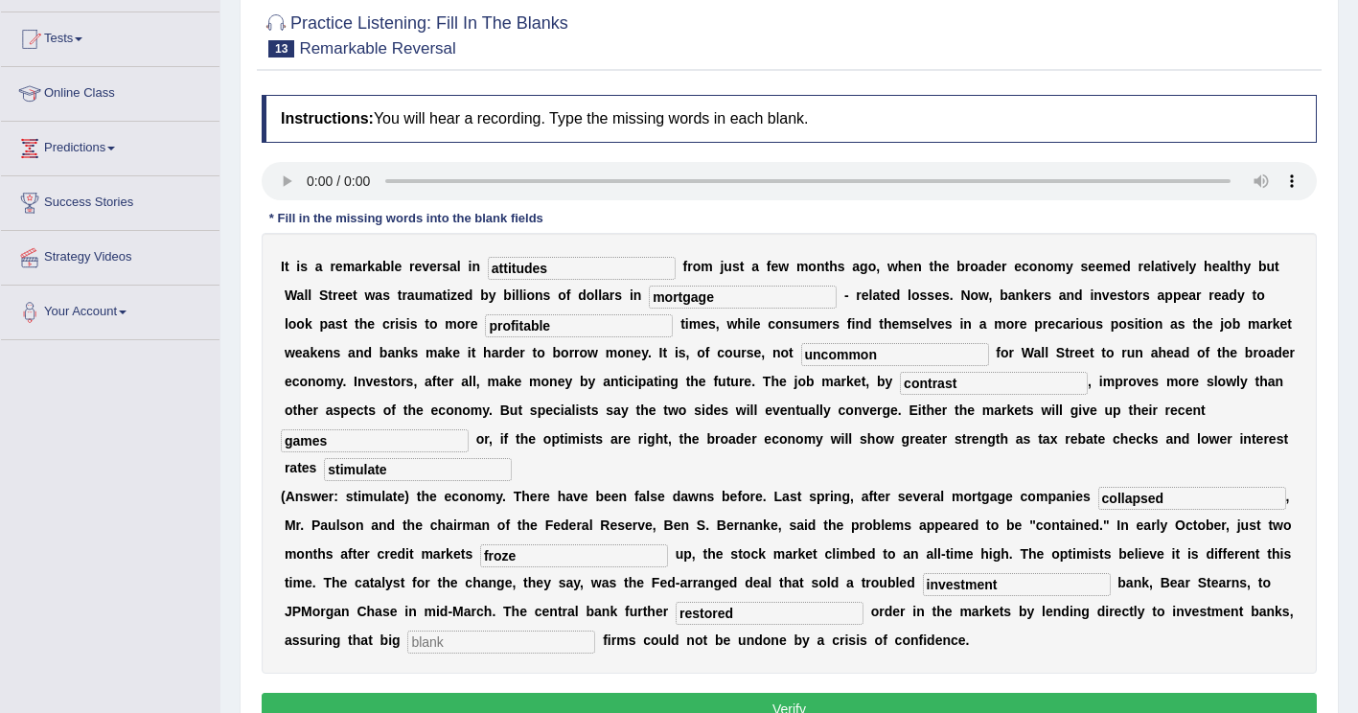
type input "restored"
click at [595, 630] on input "text" at bounding box center [501, 641] width 188 height 23
type input "securities"
drag, startPoint x: 809, startPoint y: 415, endPoint x: 675, endPoint y: 440, distance: 135.5
click at [675, 440] on div "I t i s a r e m a r k a b l e r e v e r s a l i n attitudes f r o m j u s t a f…" at bounding box center [789, 453] width 1055 height 441
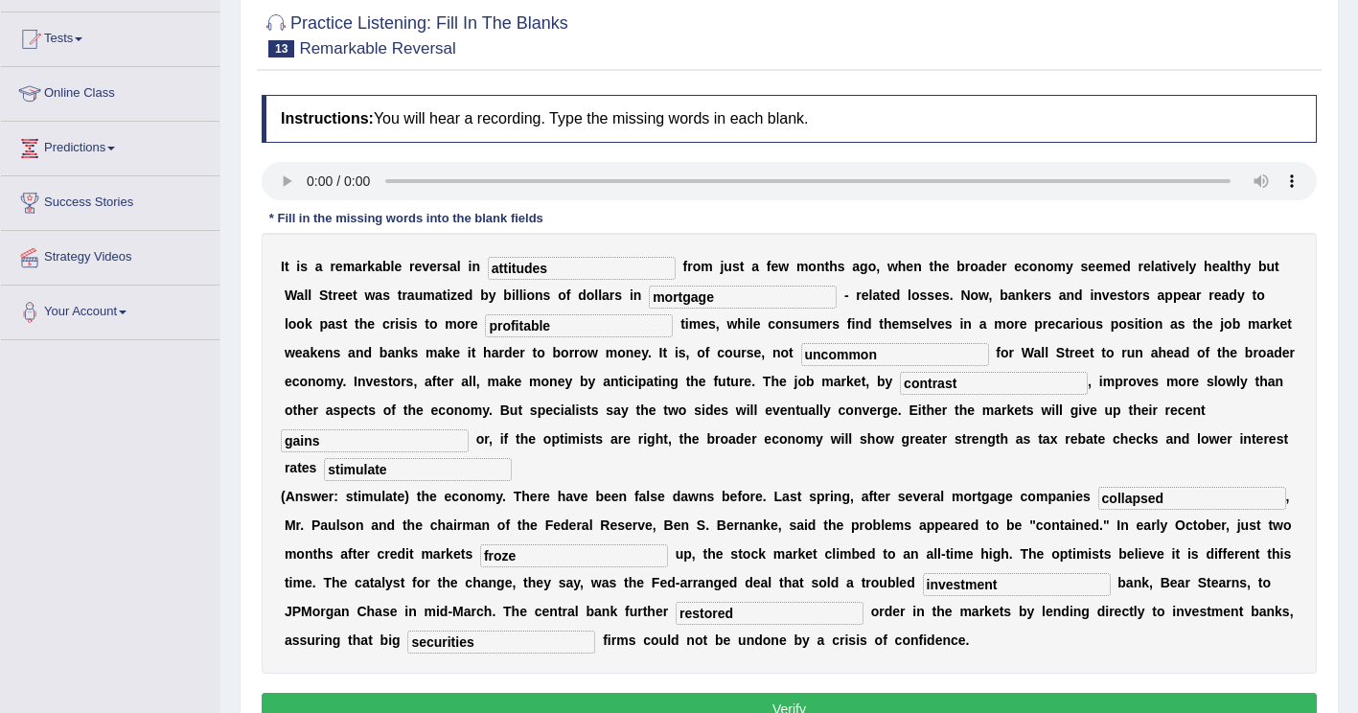
type input "gains"
click at [1005, 693] on button "Verify" at bounding box center [789, 709] width 1055 height 33
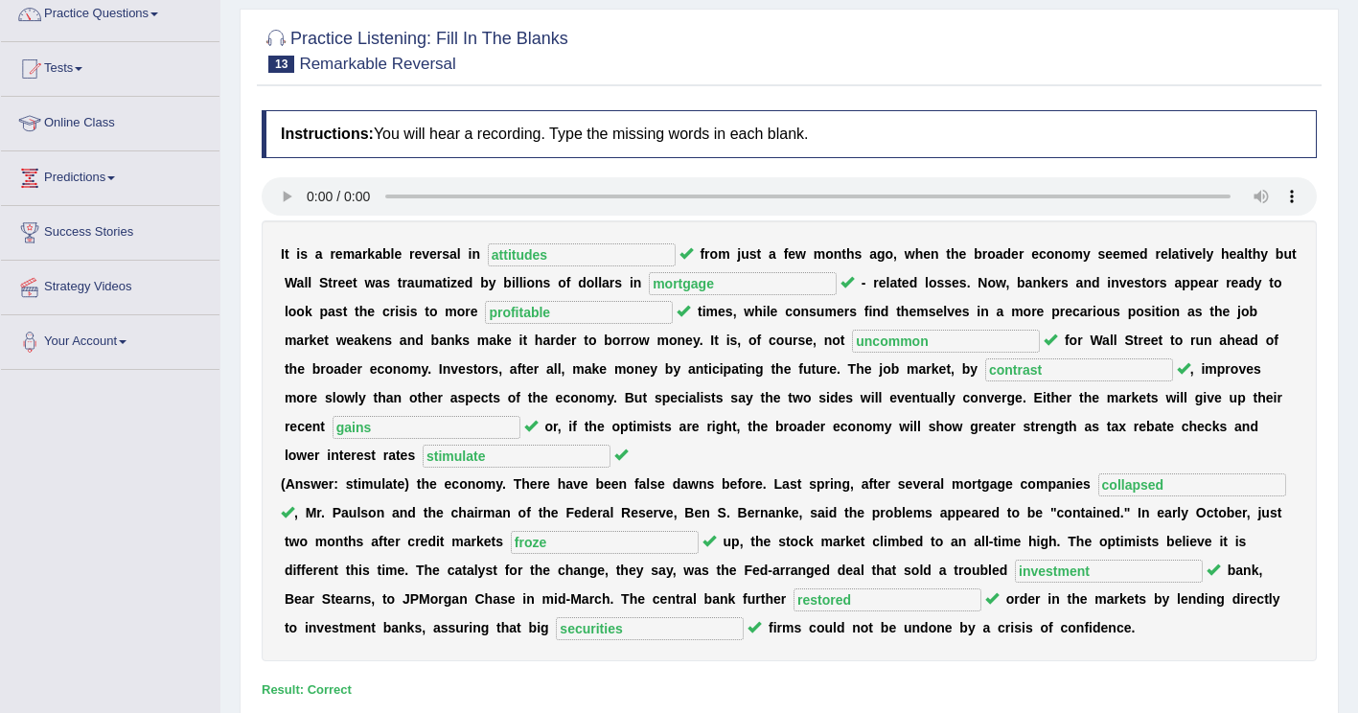
scroll to position [0, 0]
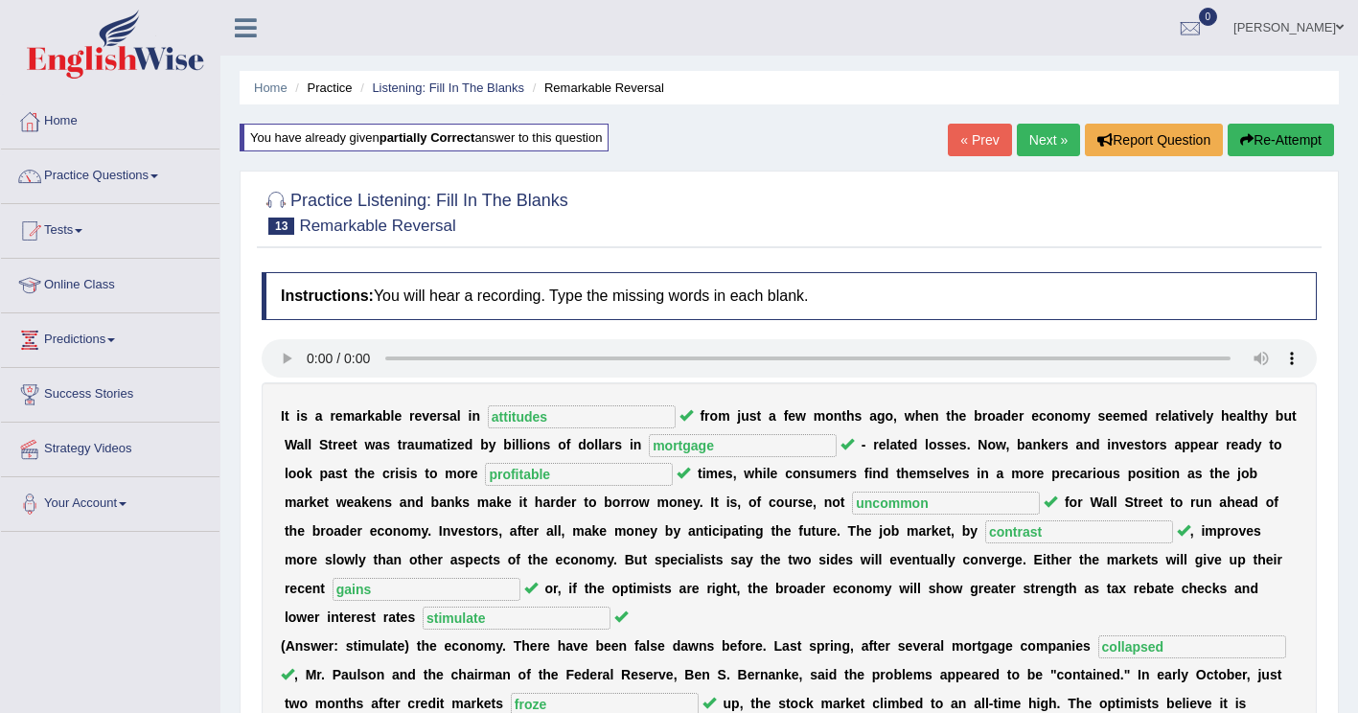
click at [1037, 137] on link "Next »" at bounding box center [1048, 140] width 63 height 33
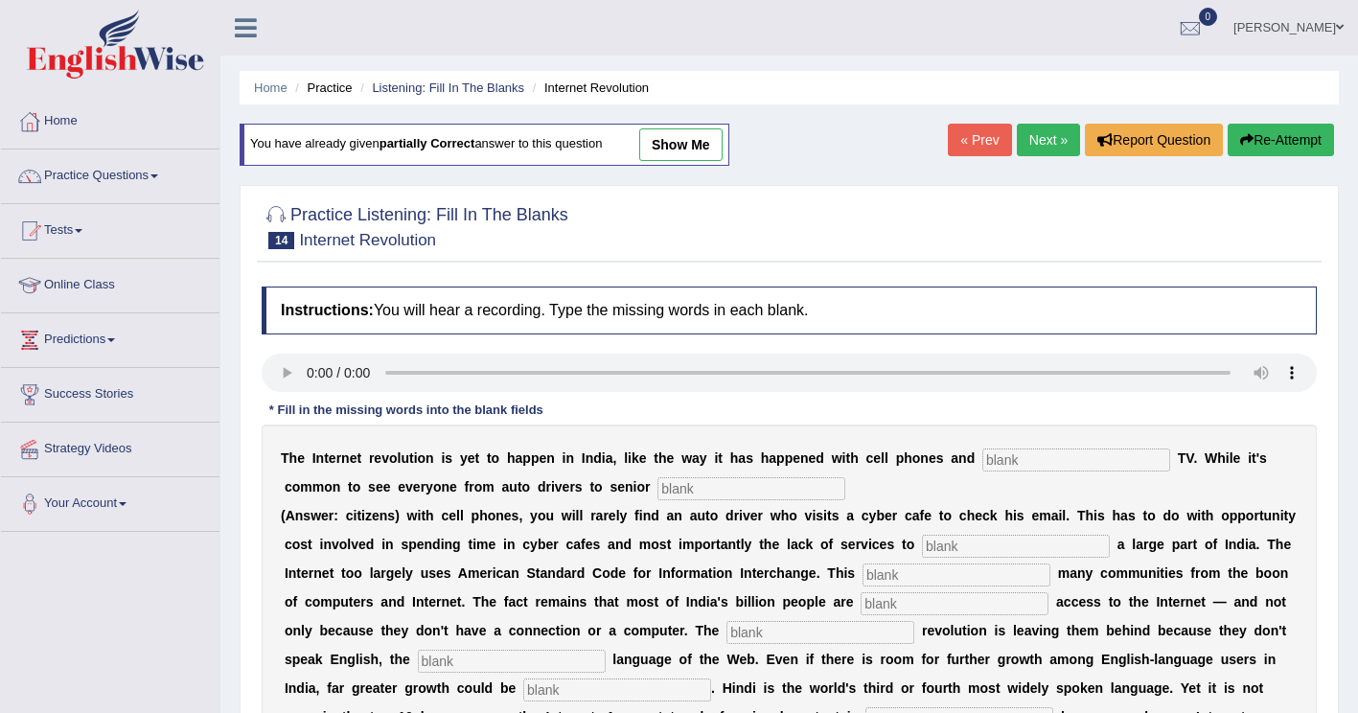
click at [982, 463] on input "text" at bounding box center [1076, 459] width 188 height 23
type input "cable"
click at [657, 498] on input "text" at bounding box center [751, 488] width 188 height 23
type input "citizens"
click at [922, 537] on input "text" at bounding box center [1016, 546] width 188 height 23
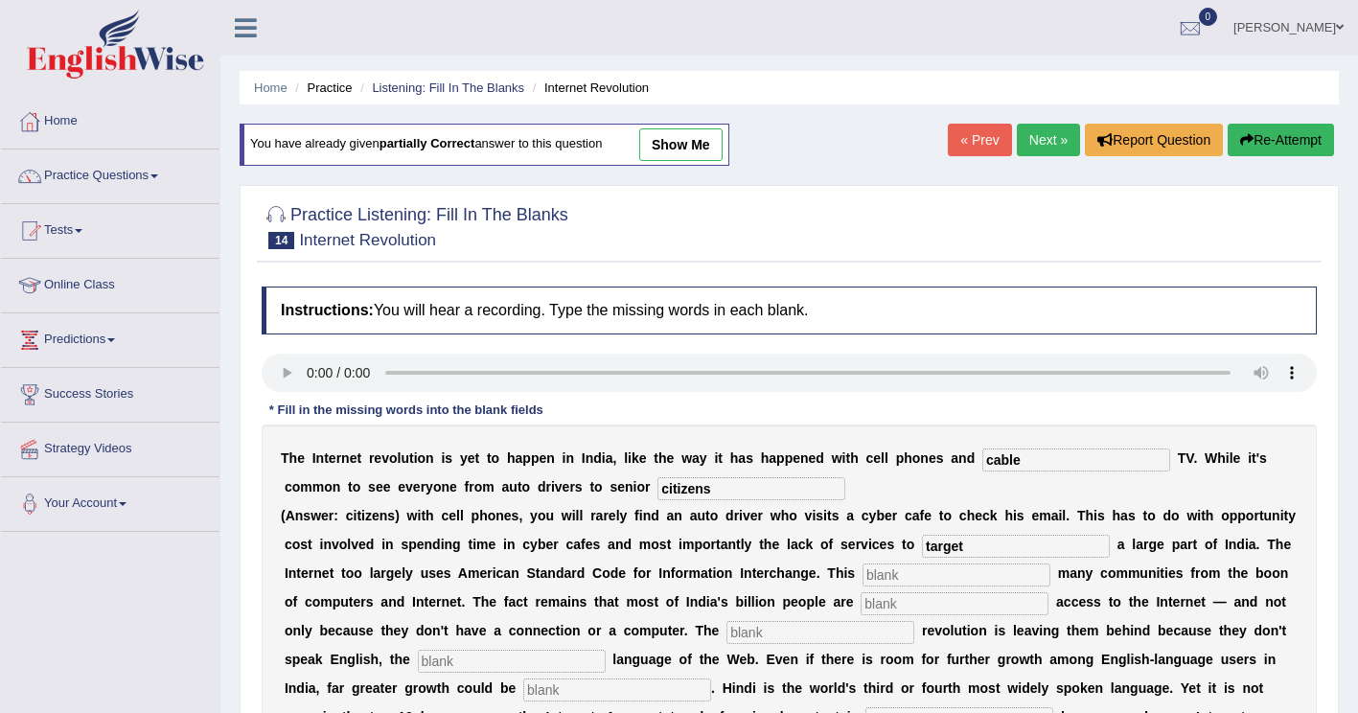
type input "target"
click at [862, 585] on input "text" at bounding box center [956, 574] width 188 height 23
type input "allienates"
click at [860, 612] on input "text" at bounding box center [954, 603] width 188 height 23
type input "denied"
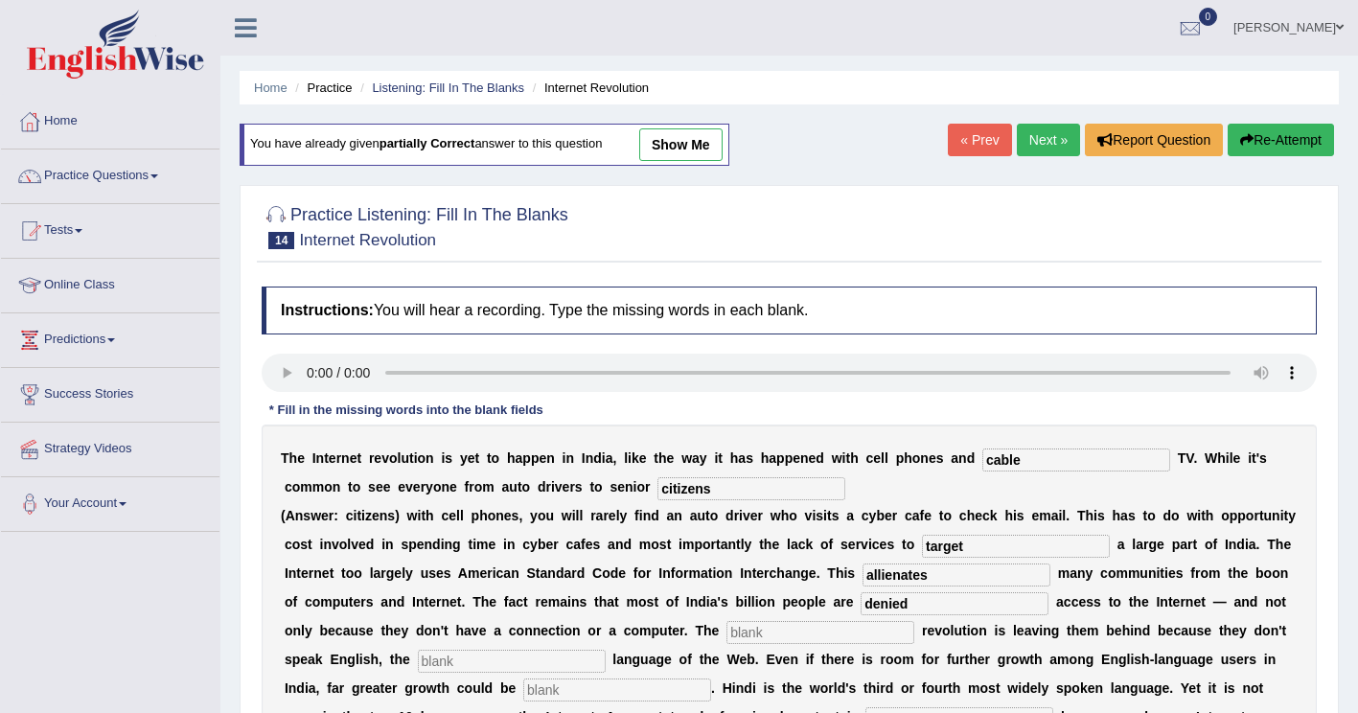
click at [726, 632] on input "text" at bounding box center [820, 632] width 188 height 23
type input "digital"
drag, startPoint x: 1140, startPoint y: 632, endPoint x: 1197, endPoint y: 622, distance: 57.5
click at [606, 650] on input "text" at bounding box center [512, 661] width 188 height 23
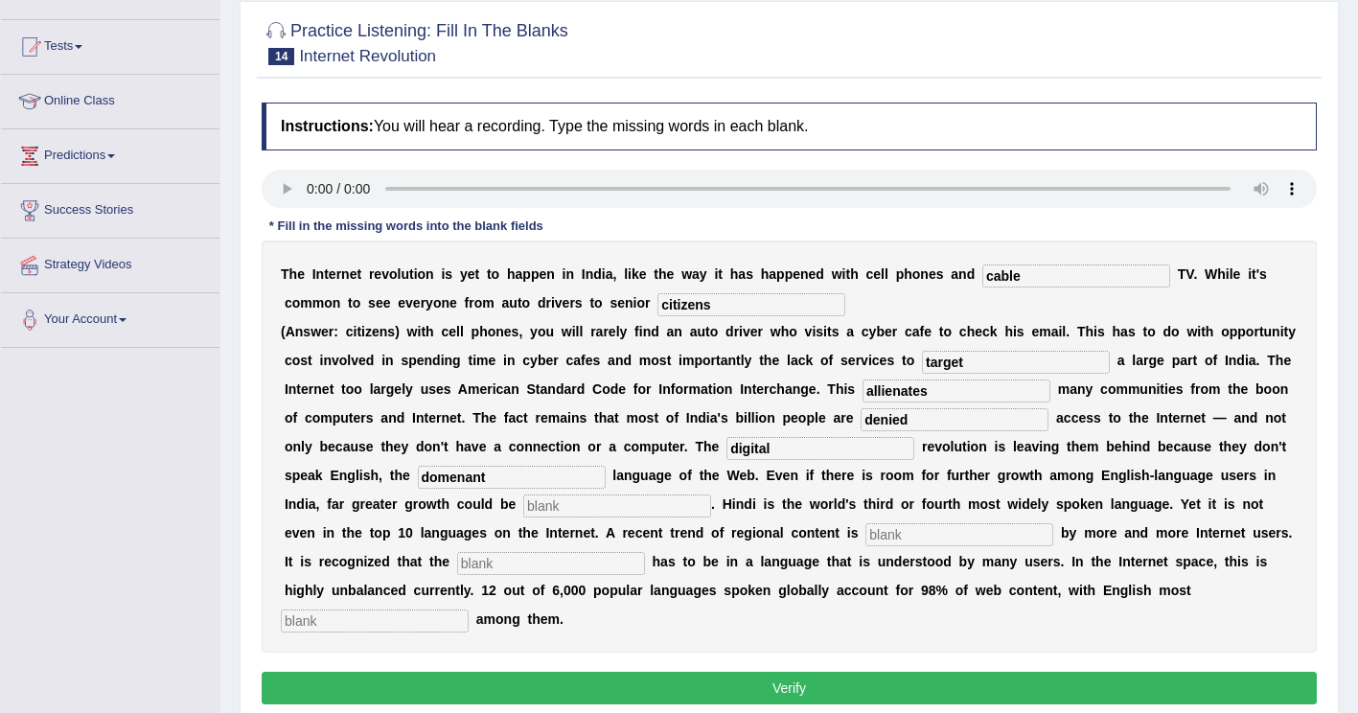
scroll to position [192, 0]
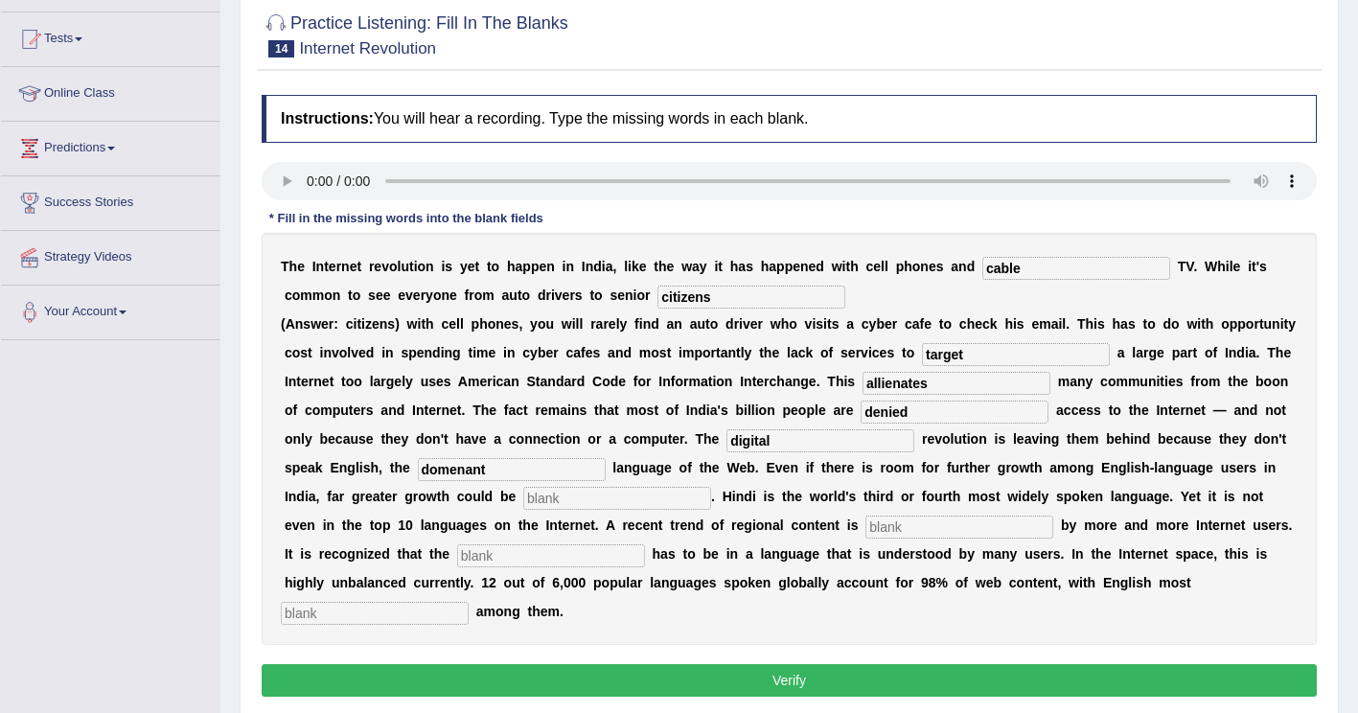
type input "domenant"
click at [523, 494] on input "text" at bounding box center [617, 498] width 188 height 23
type input "users"
drag, startPoint x: 526, startPoint y: 533, endPoint x: 536, endPoint y: 526, distance: 11.7
click at [865, 532] on input "text" at bounding box center [959, 526] width 188 height 23
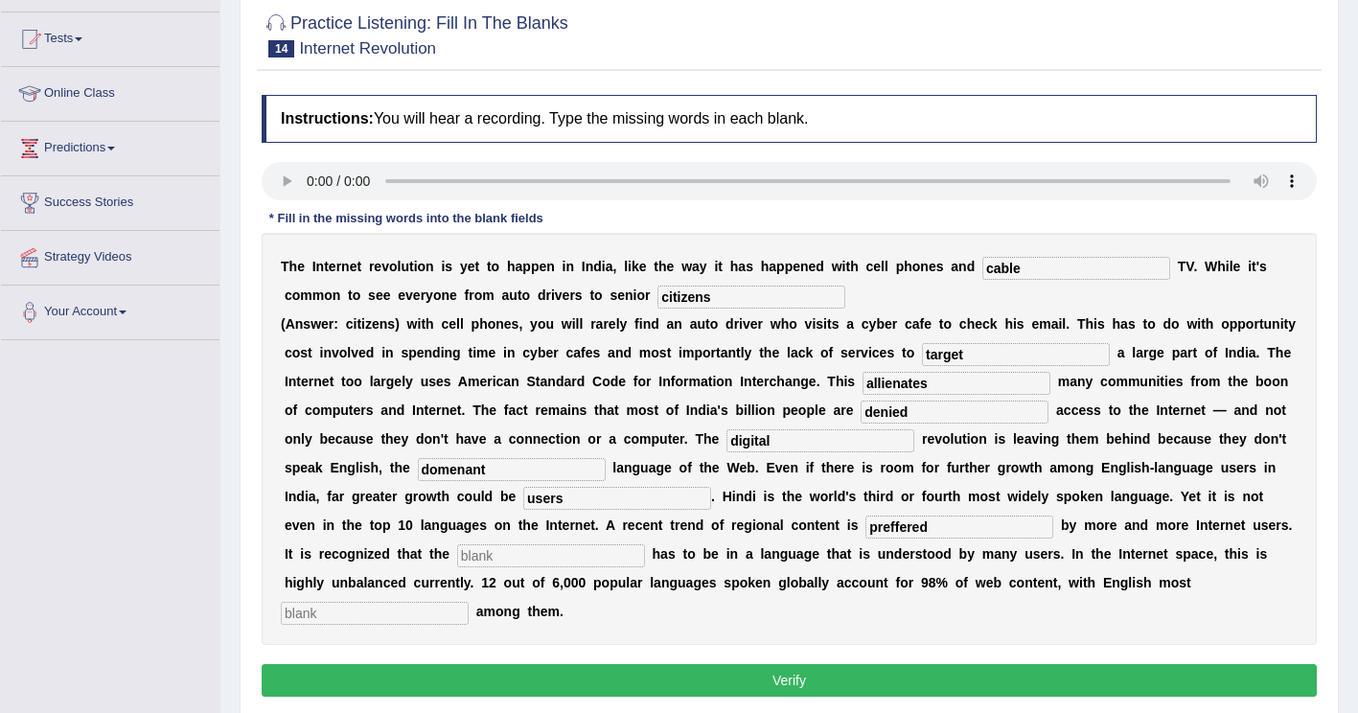
type input "preffered"
click at [645, 544] on input "text" at bounding box center [551, 555] width 188 height 23
type input "content"
click at [469, 602] on input "text" at bounding box center [375, 613] width 188 height 23
type input "prominent"
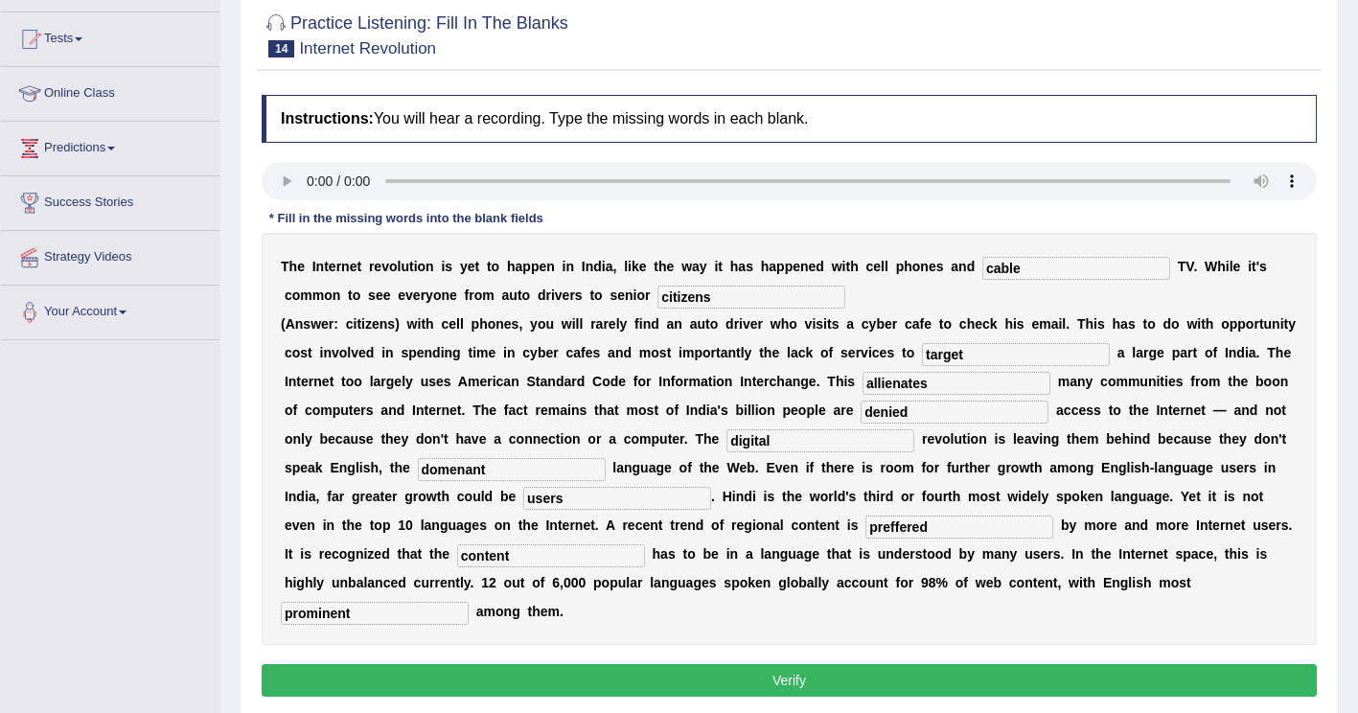
click at [606, 458] on input "domenant" at bounding box center [512, 469] width 188 height 23
type input "dominant"
click at [743, 664] on button "Verify" at bounding box center [789, 680] width 1055 height 33
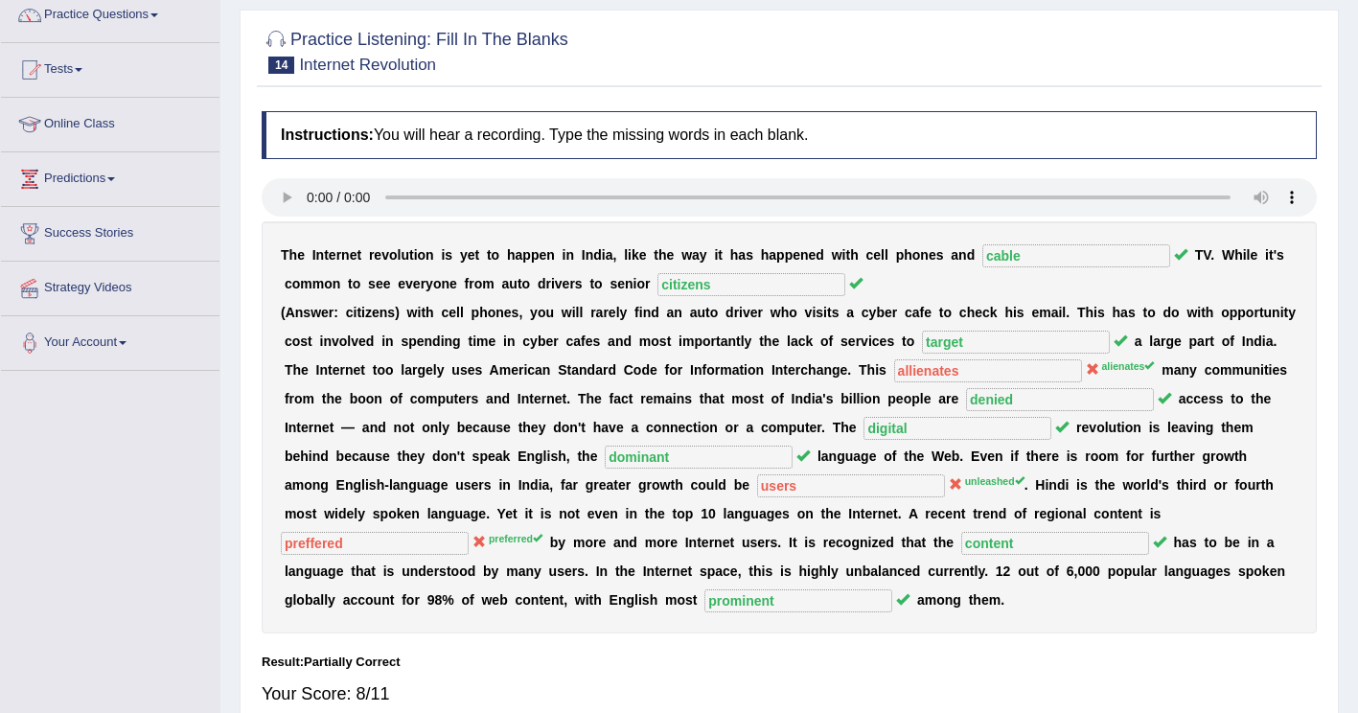
scroll to position [0, 0]
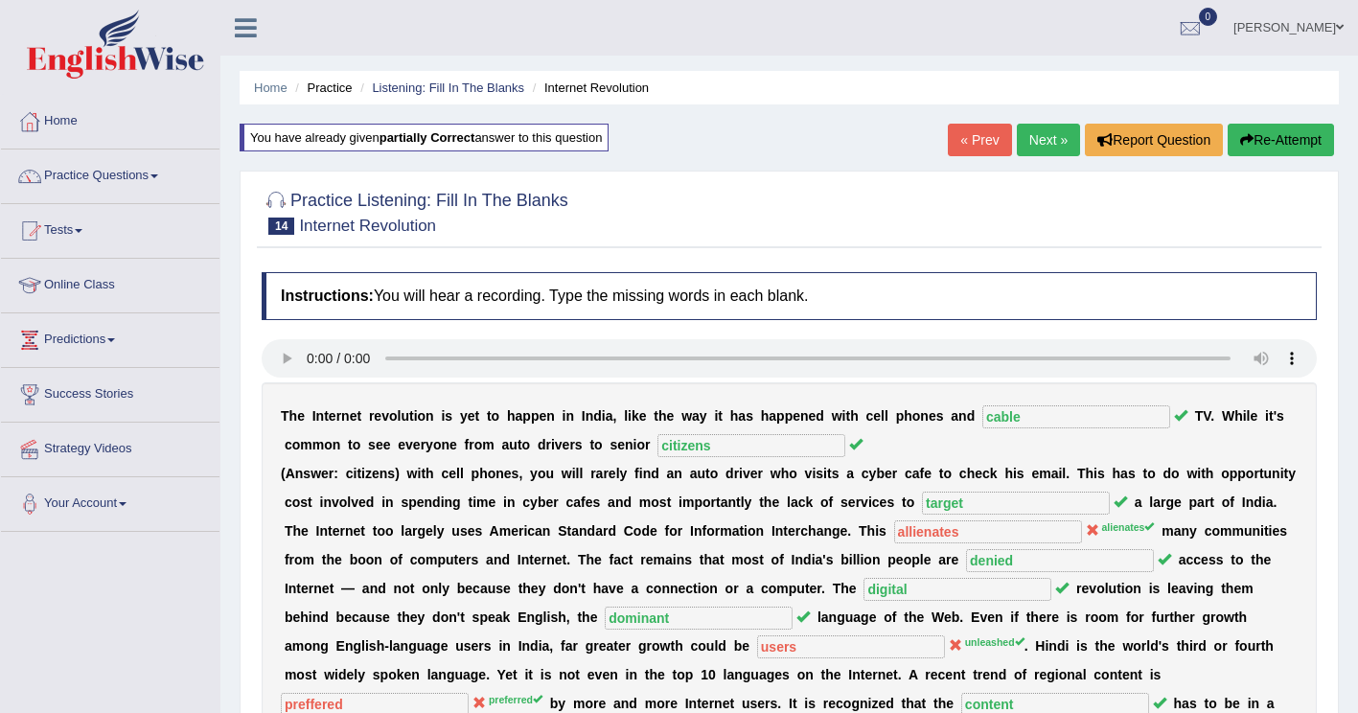
click at [1255, 146] on button "Re-Attempt" at bounding box center [1280, 140] width 106 height 33
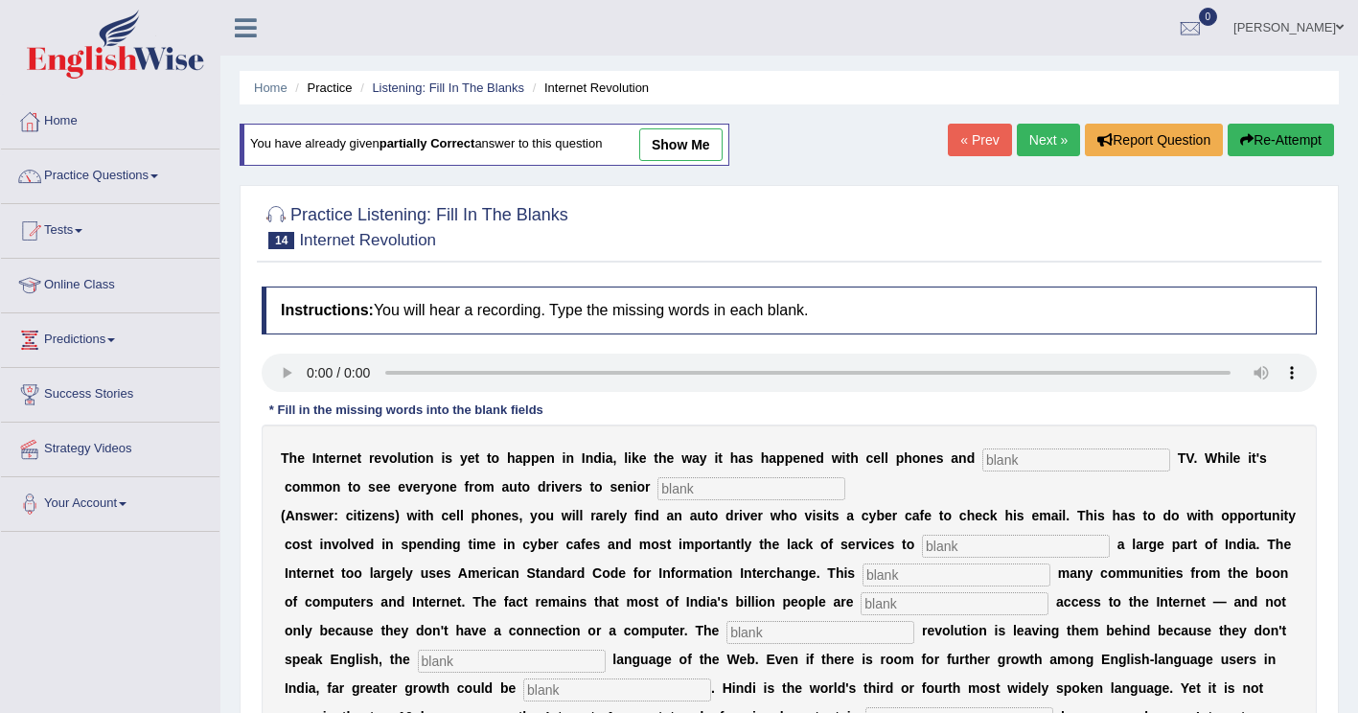
click at [982, 465] on input "text" at bounding box center [1076, 459] width 188 height 23
type input "cable"
drag, startPoint x: 547, startPoint y: 490, endPoint x: 558, endPoint y: 489, distance: 10.6
click at [657, 489] on input "text" at bounding box center [751, 488] width 188 height 23
type input "citizens"
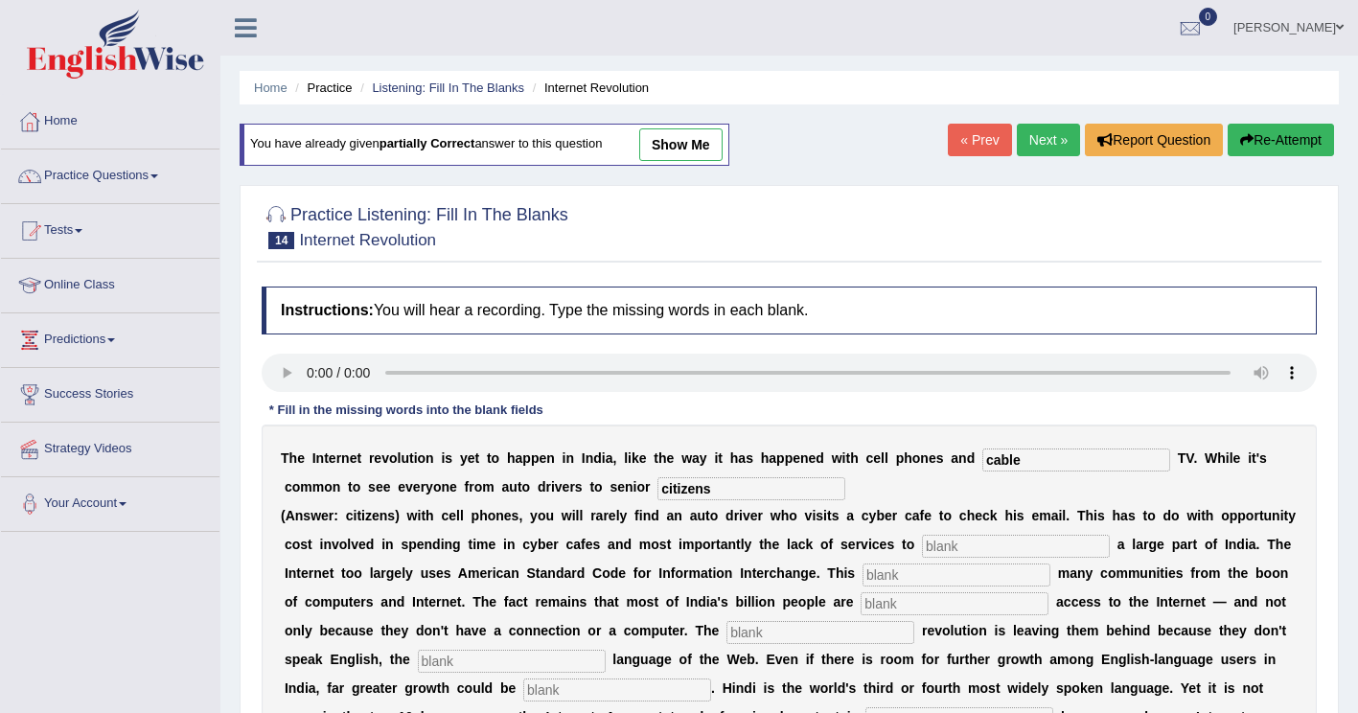
drag, startPoint x: 854, startPoint y: 553, endPoint x: 1045, endPoint y: 550, distance: 191.7
click at [922, 553] on input "text" at bounding box center [1016, 546] width 188 height 23
type input "target"
click at [862, 576] on input "text" at bounding box center [956, 574] width 188 height 23
type input "alienates"
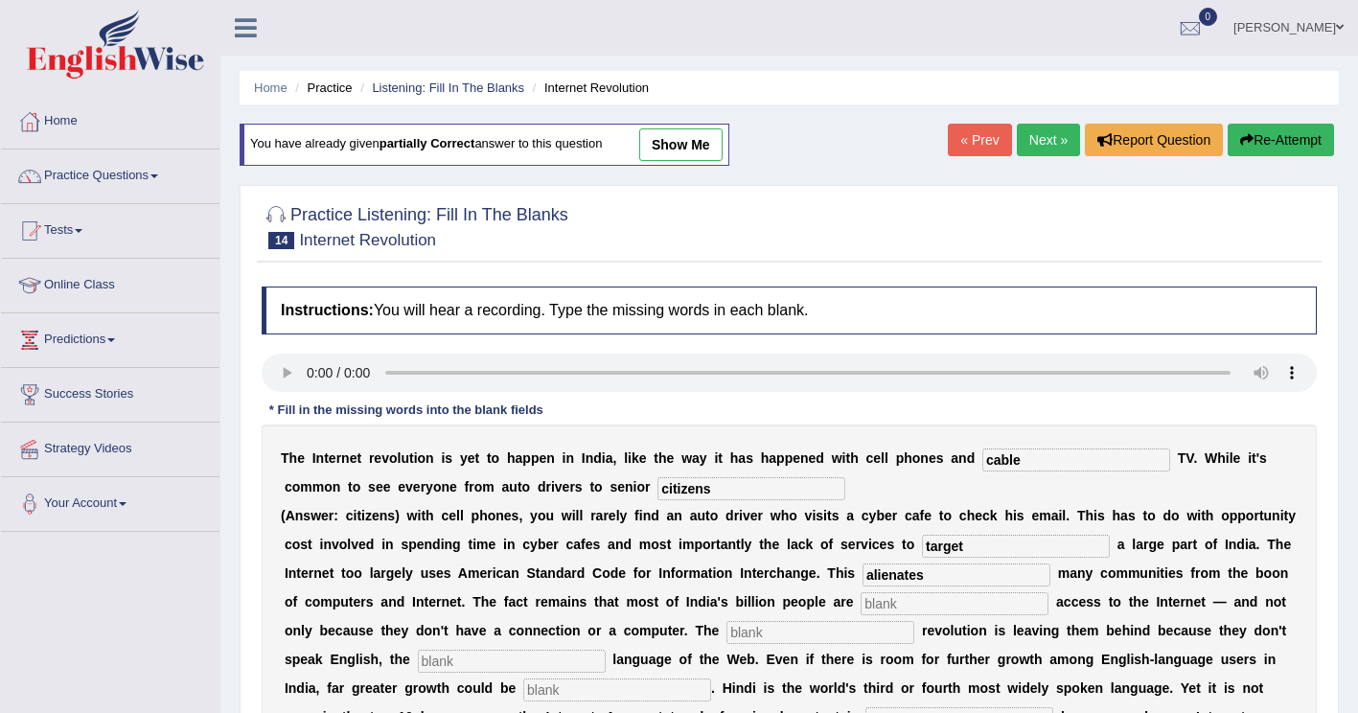
click at [860, 603] on input "text" at bounding box center [954, 603] width 188 height 23
type input "denied"
click at [726, 631] on input "text" at bounding box center [820, 632] width 188 height 23
type input "digital"
drag, startPoint x: 1148, startPoint y: 634, endPoint x: 1187, endPoint y: 624, distance: 40.7
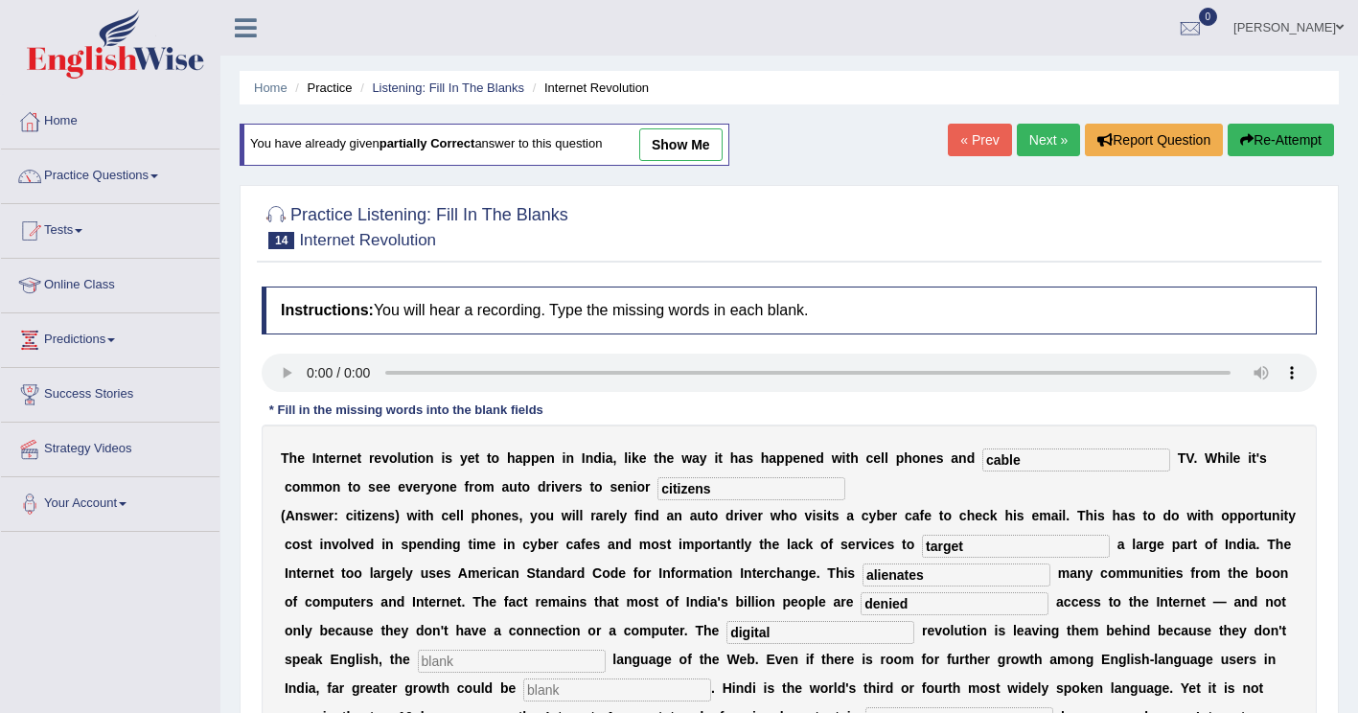
click at [606, 650] on input "text" at bounding box center [512, 661] width 188 height 23
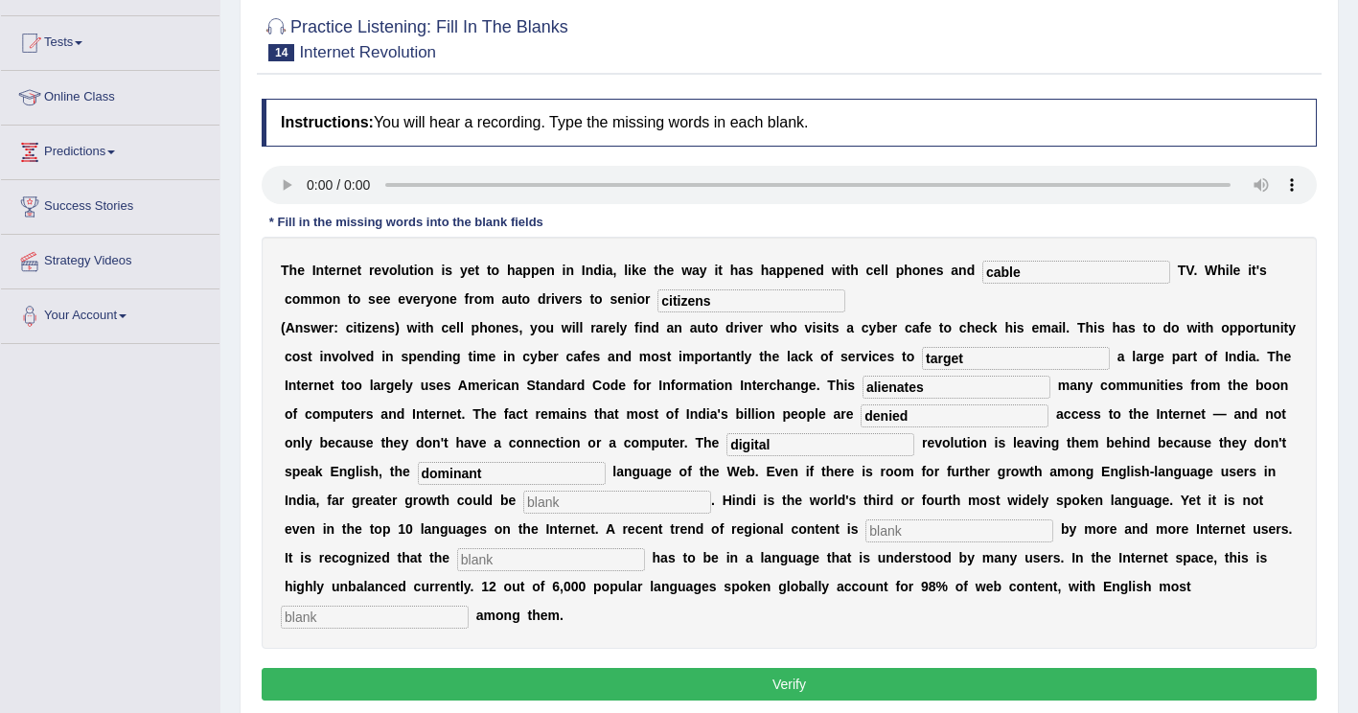
scroll to position [192, 0]
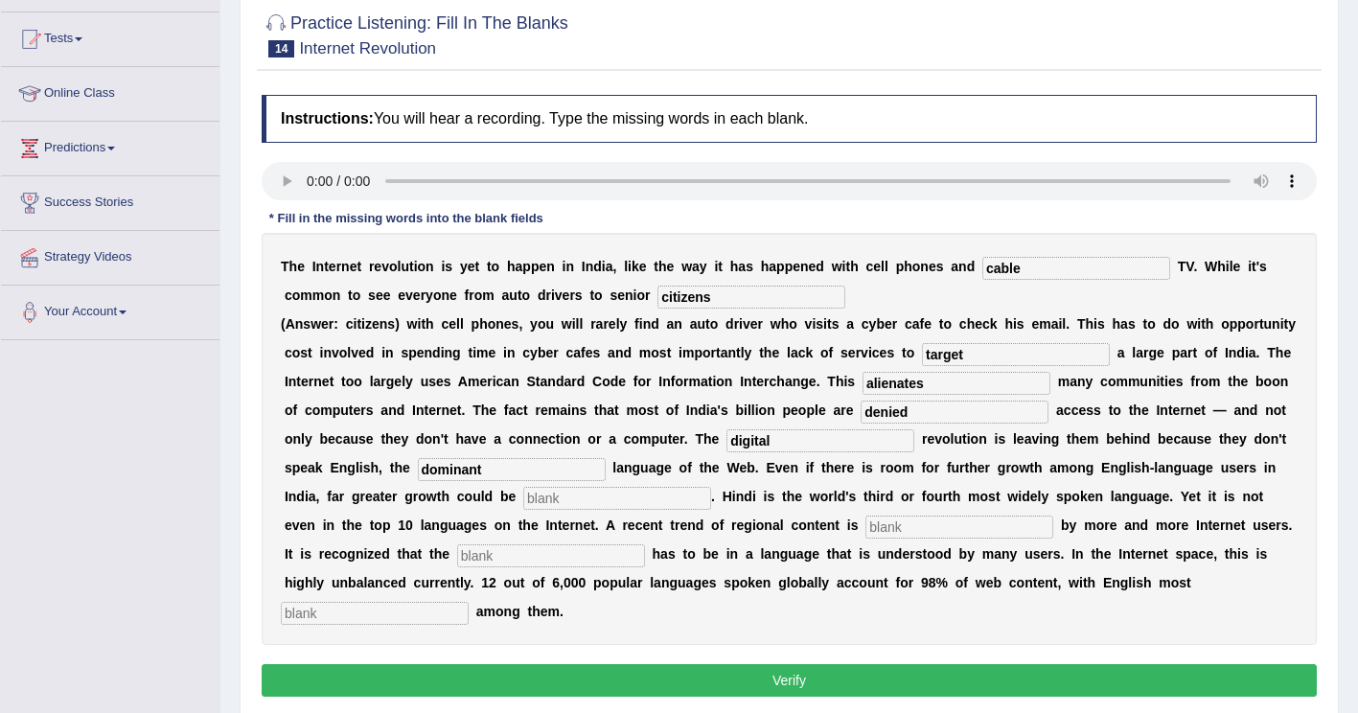
type input "dominant"
click at [523, 494] on input "text" at bounding box center [617, 498] width 188 height 23
type input "unlished"
click at [865, 536] on input "text" at bounding box center [959, 526] width 188 height 23
type input "preferred"
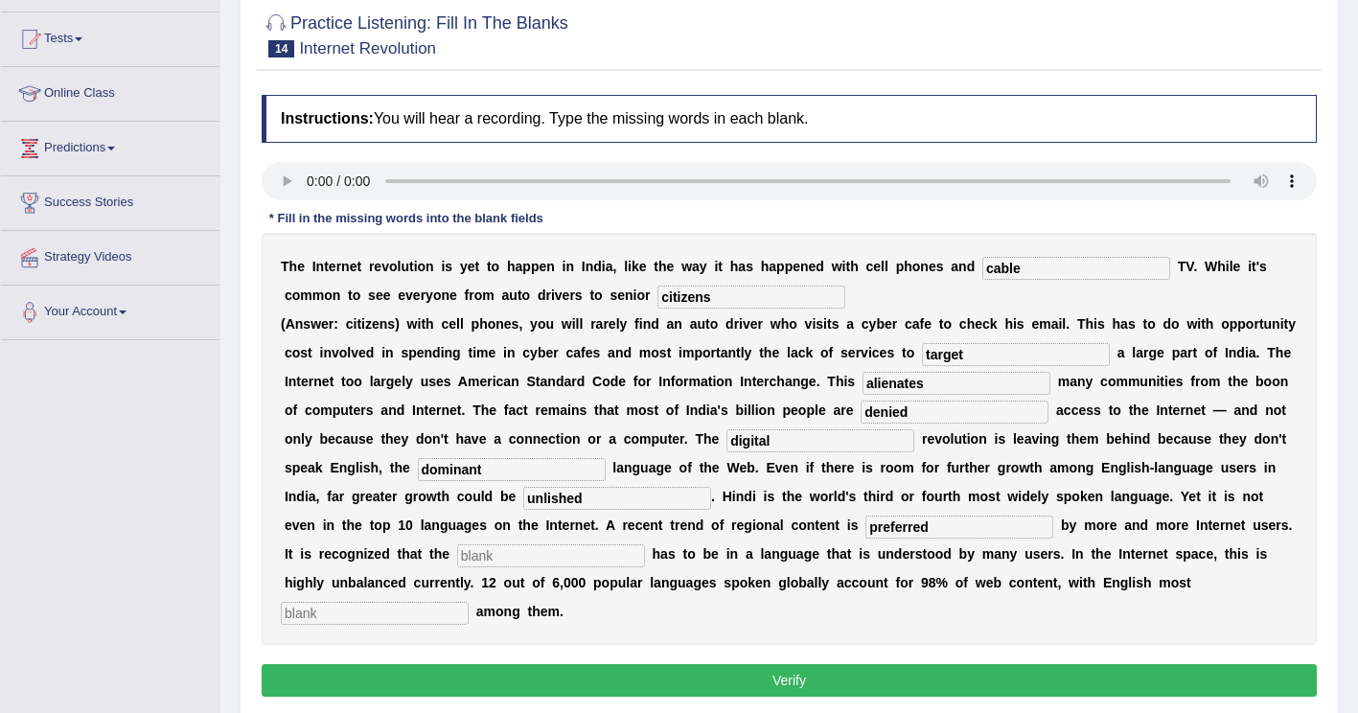
click at [645, 544] on input "text" at bounding box center [551, 555] width 188 height 23
type input "content"
click at [469, 602] on input "text" at bounding box center [375, 613] width 188 height 23
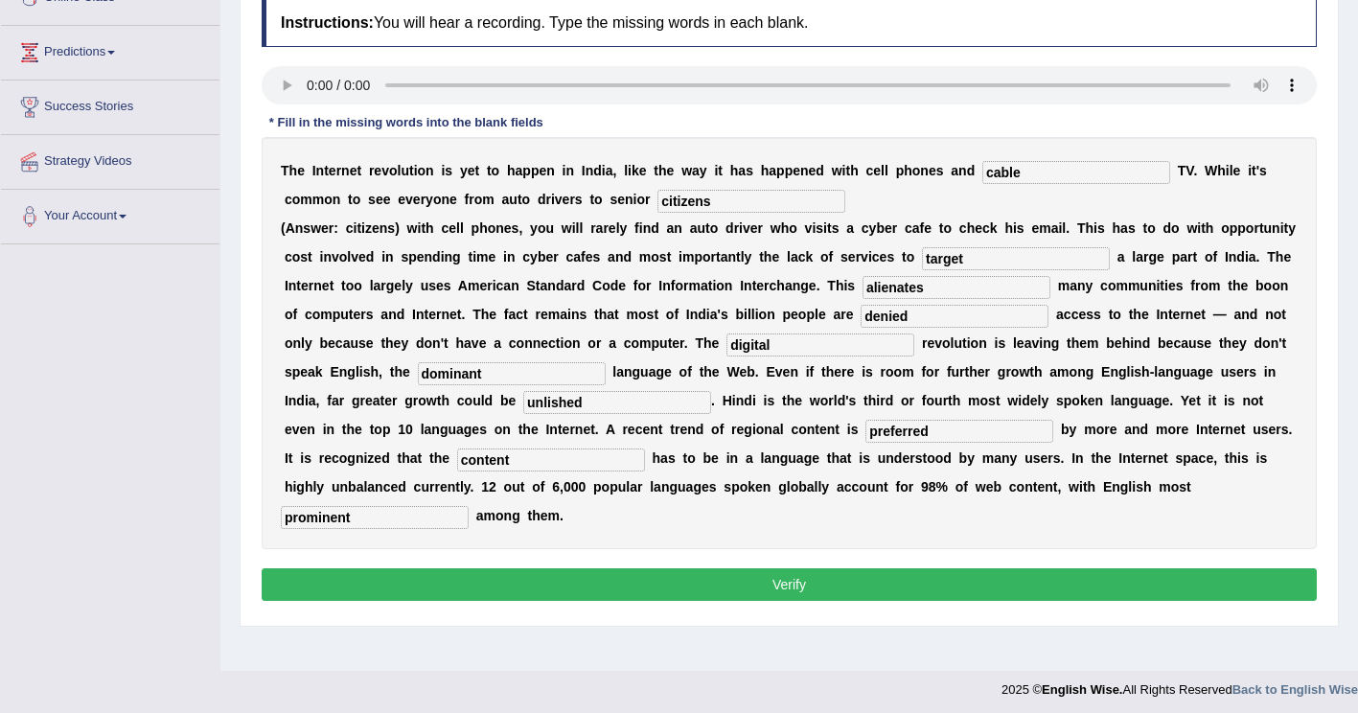
type input "prominent"
click at [666, 568] on button "Verify" at bounding box center [789, 584] width 1055 height 33
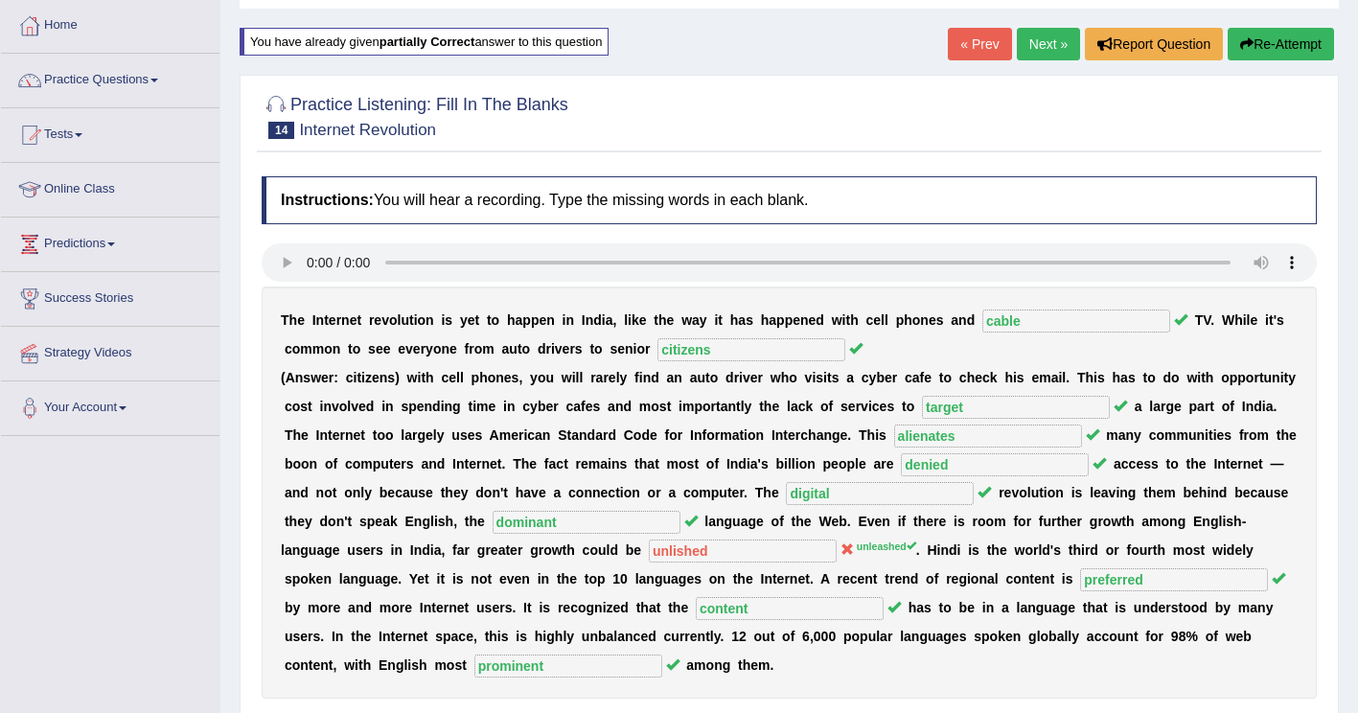
scroll to position [96, 0]
click at [1298, 39] on button "Re-Attempt" at bounding box center [1280, 44] width 106 height 33
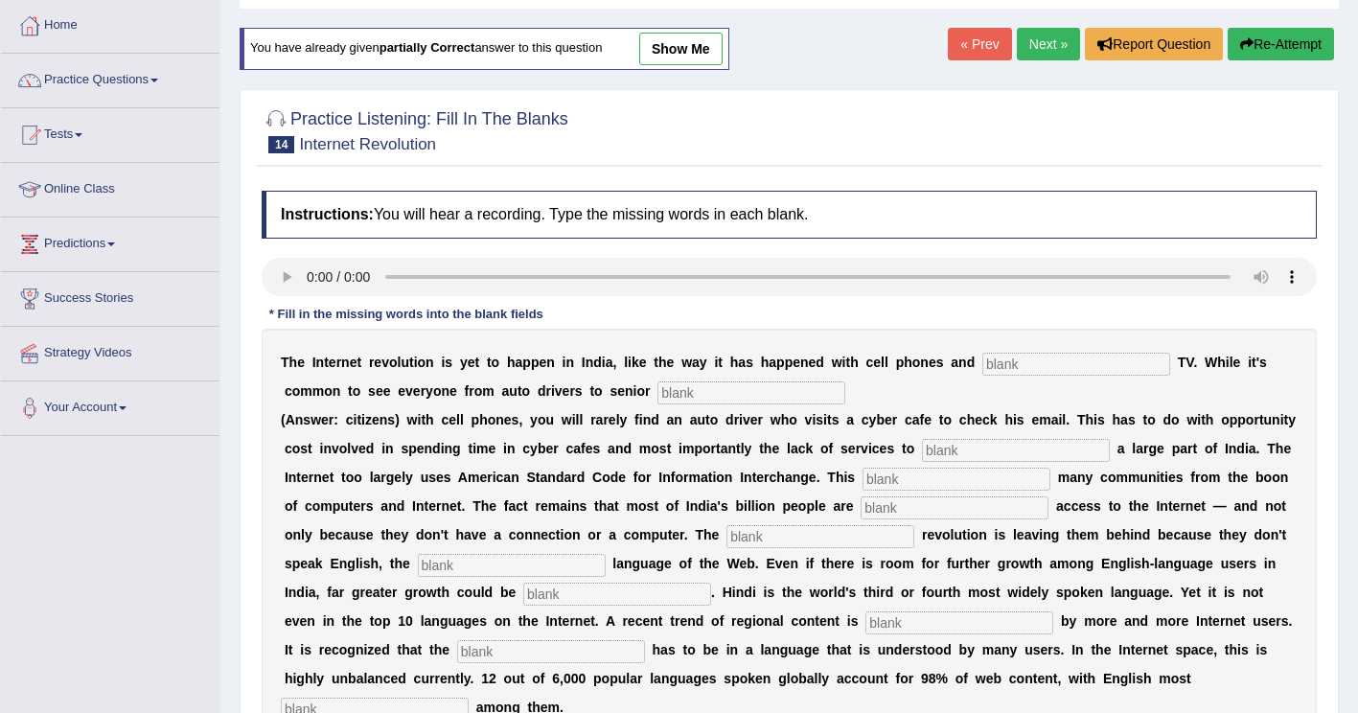
click at [982, 367] on input "text" at bounding box center [1076, 364] width 188 height 23
type input "cable"
click at [657, 401] on input "text" at bounding box center [751, 392] width 188 height 23
type input "citizens"
click at [922, 453] on input "text" at bounding box center [1016, 450] width 188 height 23
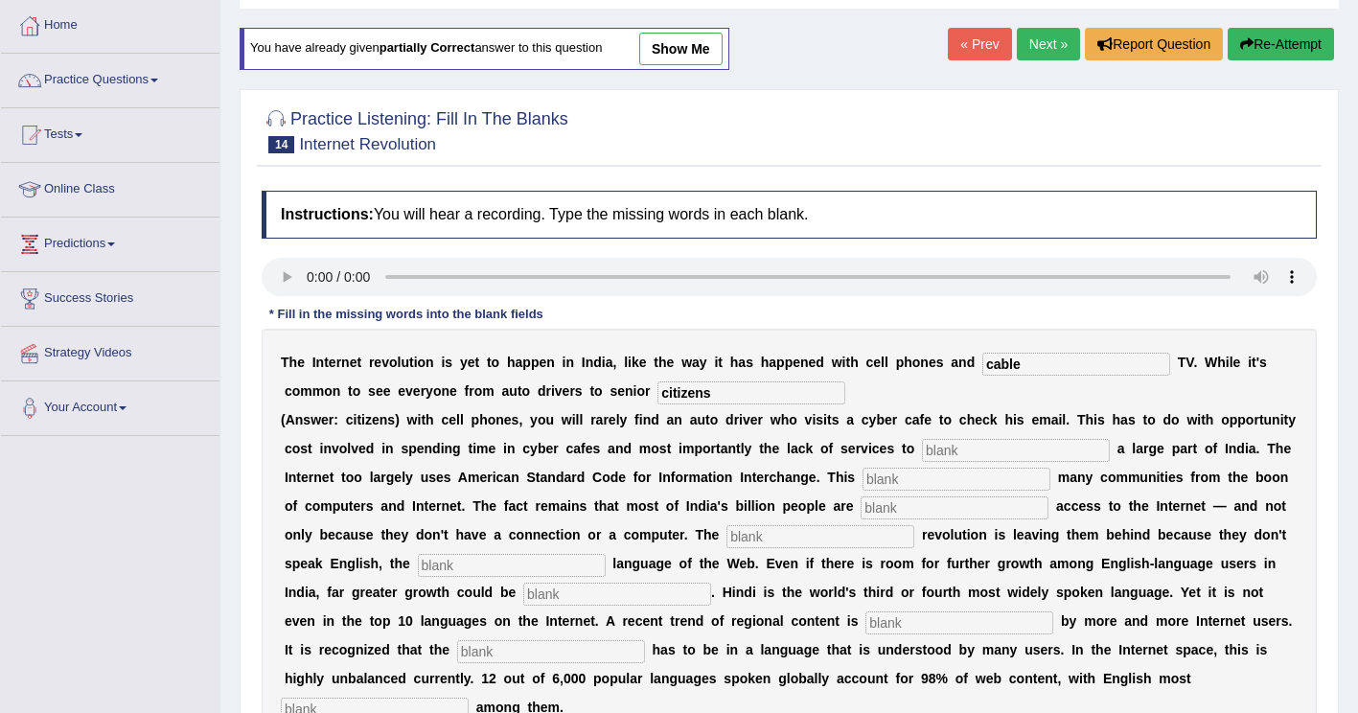
click at [922, 448] on input "text" at bounding box center [1016, 450] width 188 height 23
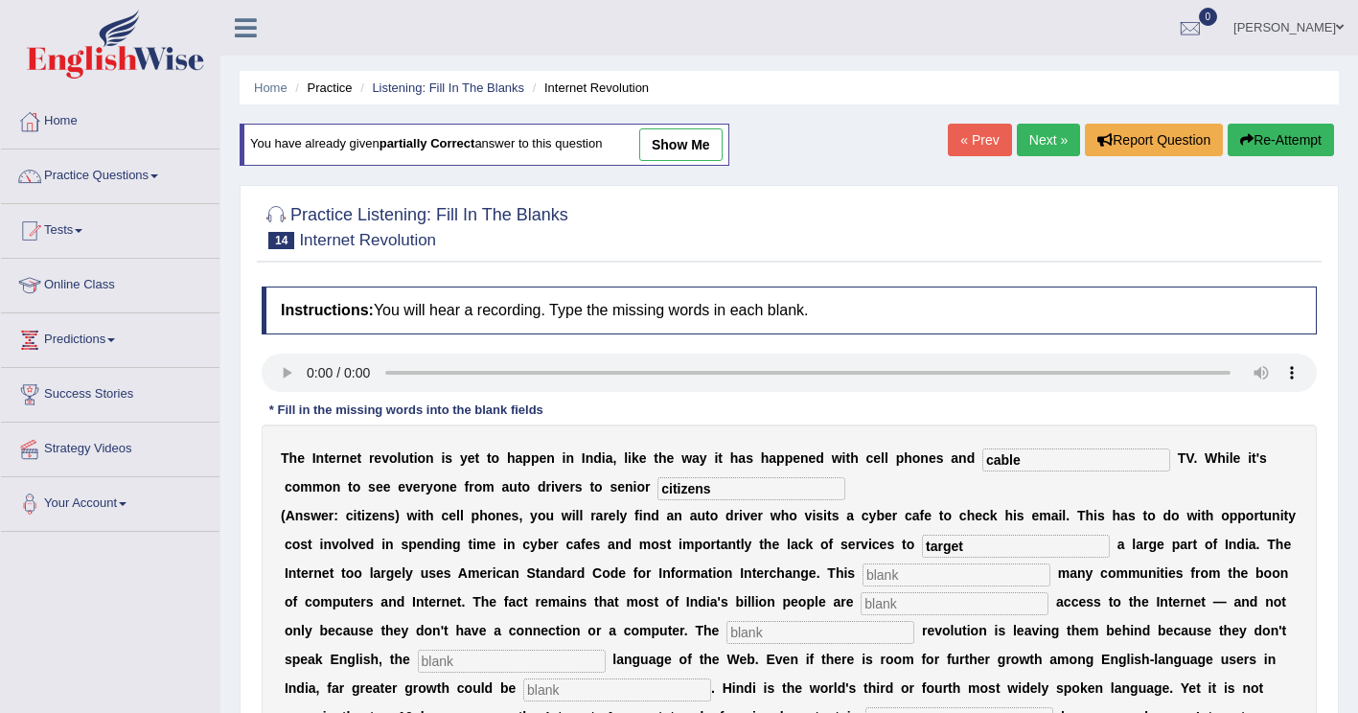
type input "target"
click at [862, 579] on input "text" at bounding box center [956, 574] width 188 height 23
type input "alienates"
click at [860, 605] on input "text" at bounding box center [954, 603] width 188 height 23
type input "denied"
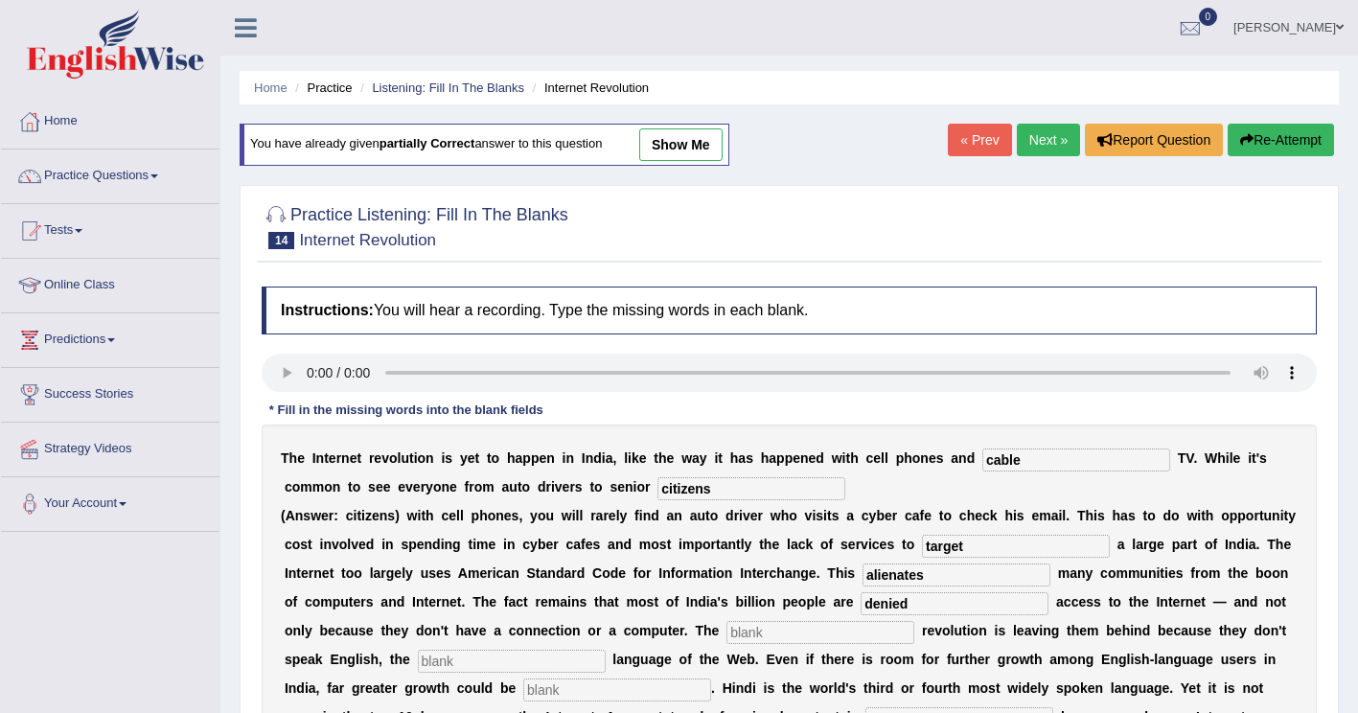
click at [726, 638] on input "text" at bounding box center [820, 632] width 188 height 23
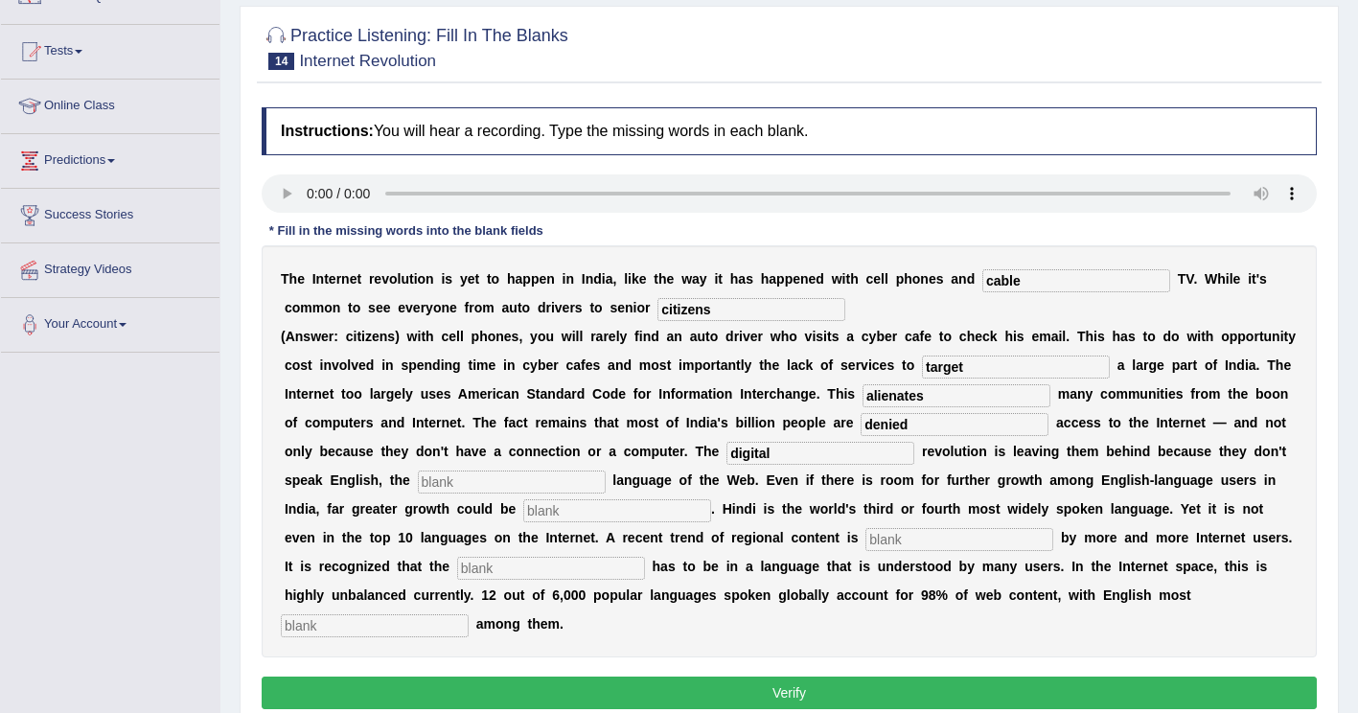
scroll to position [192, 0]
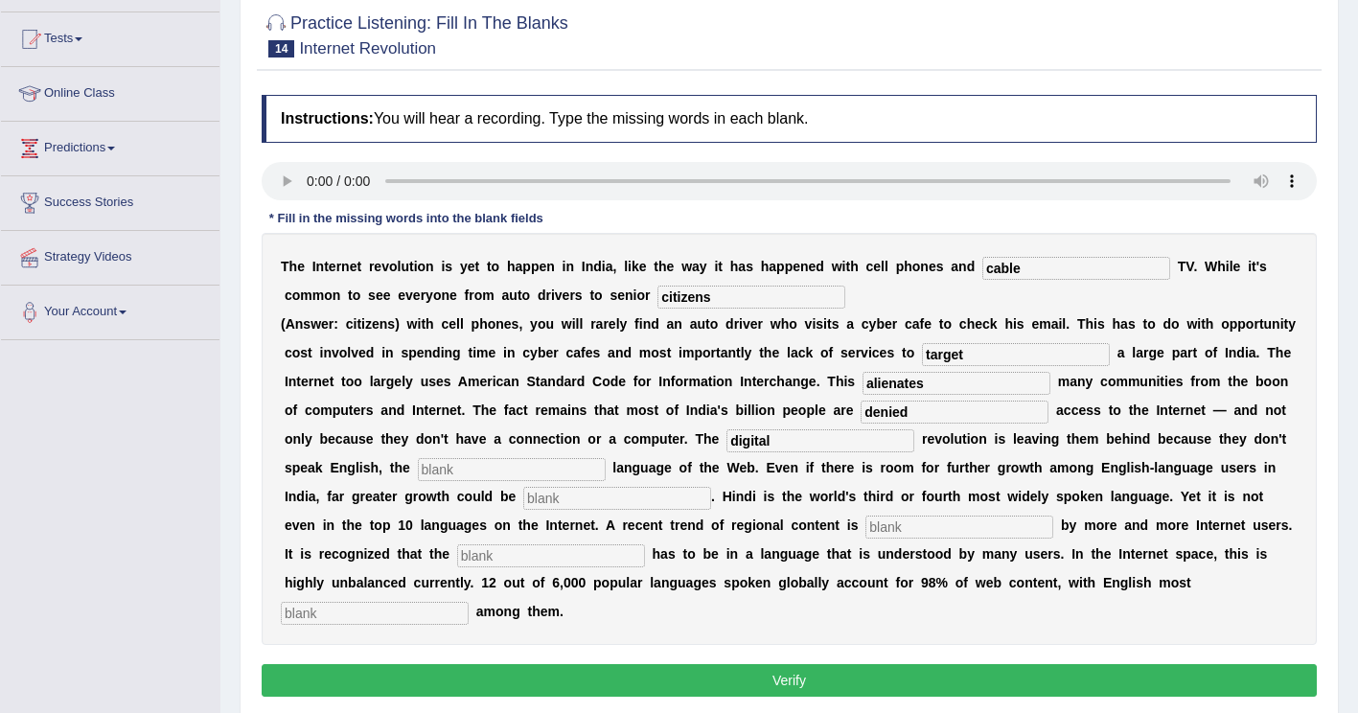
type input "digital"
click at [1190, 429] on div "T h e I n t e r n e t r e v o l u t i o n i s y e t t o h a p p e n i n I n d i…" at bounding box center [789, 439] width 1055 height 412
click at [606, 458] on input "text" at bounding box center [512, 469] width 188 height 23
type input "dominant"
click at [523, 497] on input "text" at bounding box center [617, 498] width 188 height 23
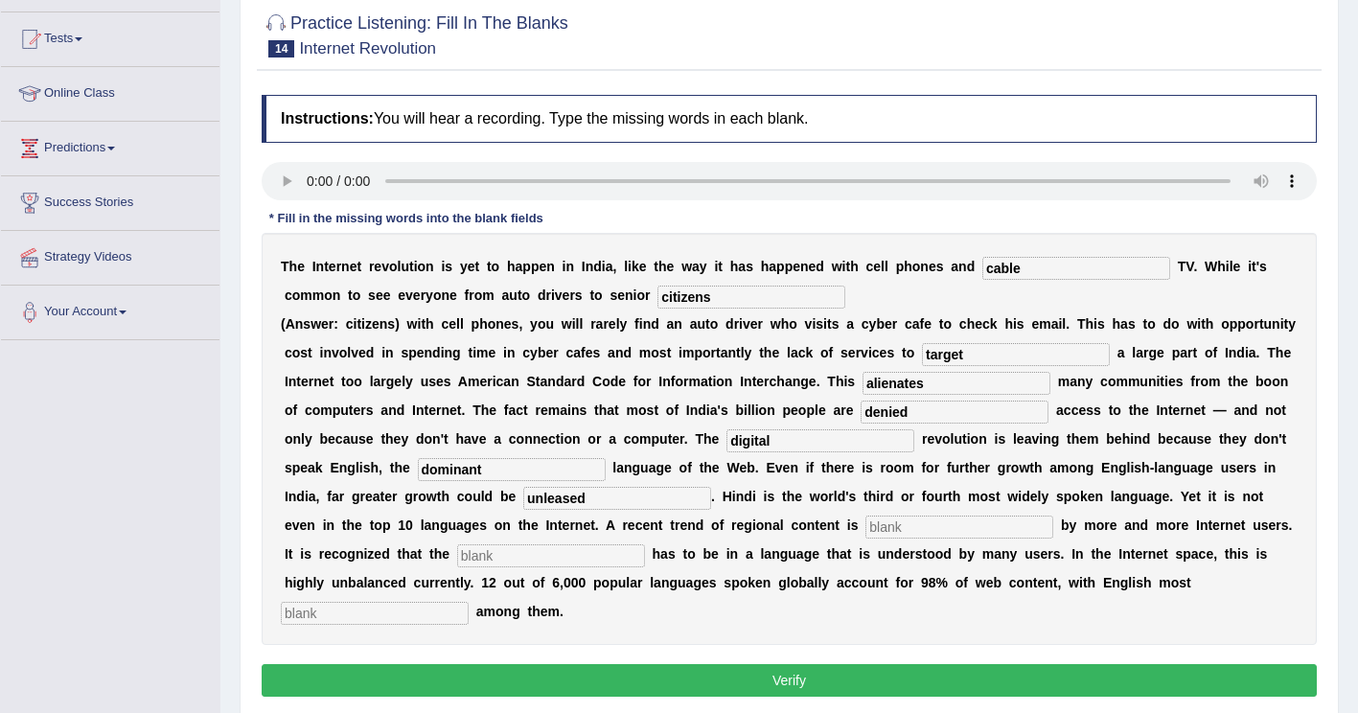
type input "unleased"
click at [865, 537] on input "text" at bounding box center [959, 526] width 188 height 23
type input "preferred"
click at [645, 544] on input "text" at bounding box center [551, 555] width 188 height 23
type input "content"
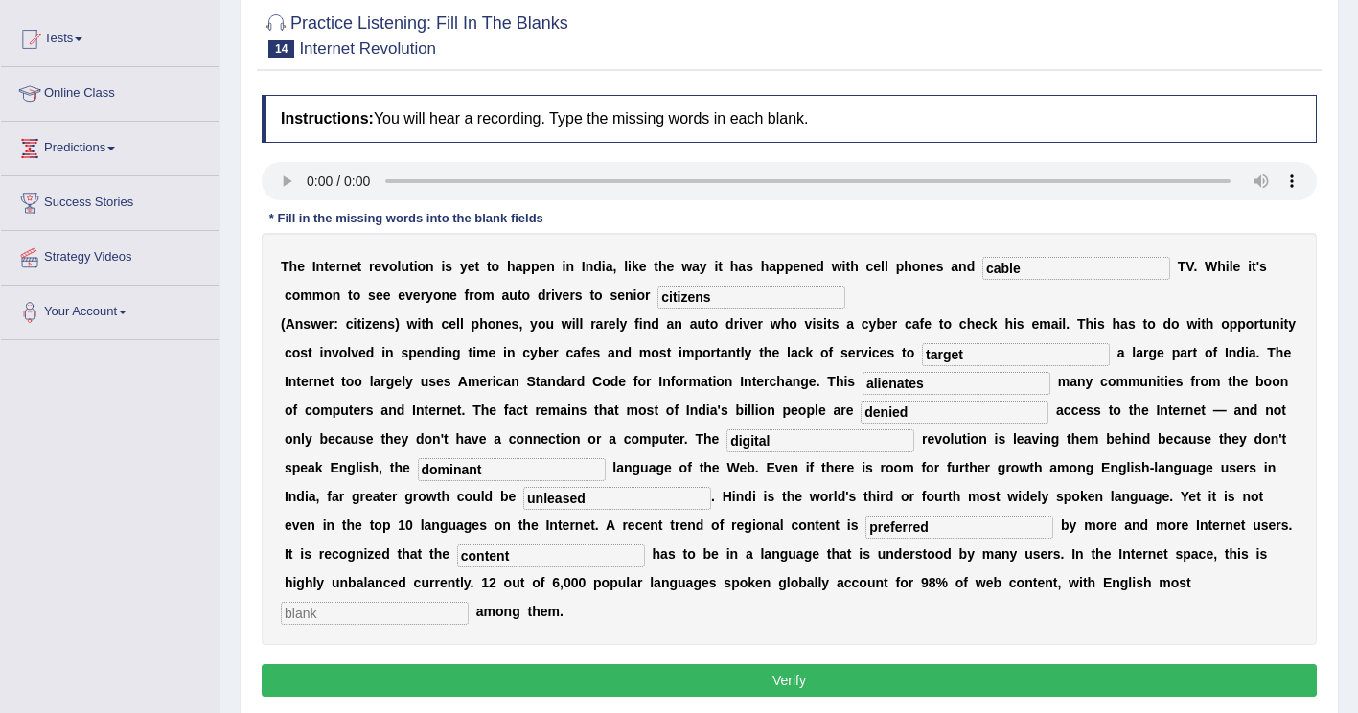
click at [469, 602] on input "text" at bounding box center [375, 613] width 188 height 23
type input "dominant"
drag, startPoint x: 380, startPoint y: 495, endPoint x: 160, endPoint y: 563, distance: 230.6
click at [160, 563] on div "Toggle navigation Home Practice Questions Speaking Practice Read Aloud Repeat S…" at bounding box center [679, 306] width 1358 height 996
type input "unleashed"
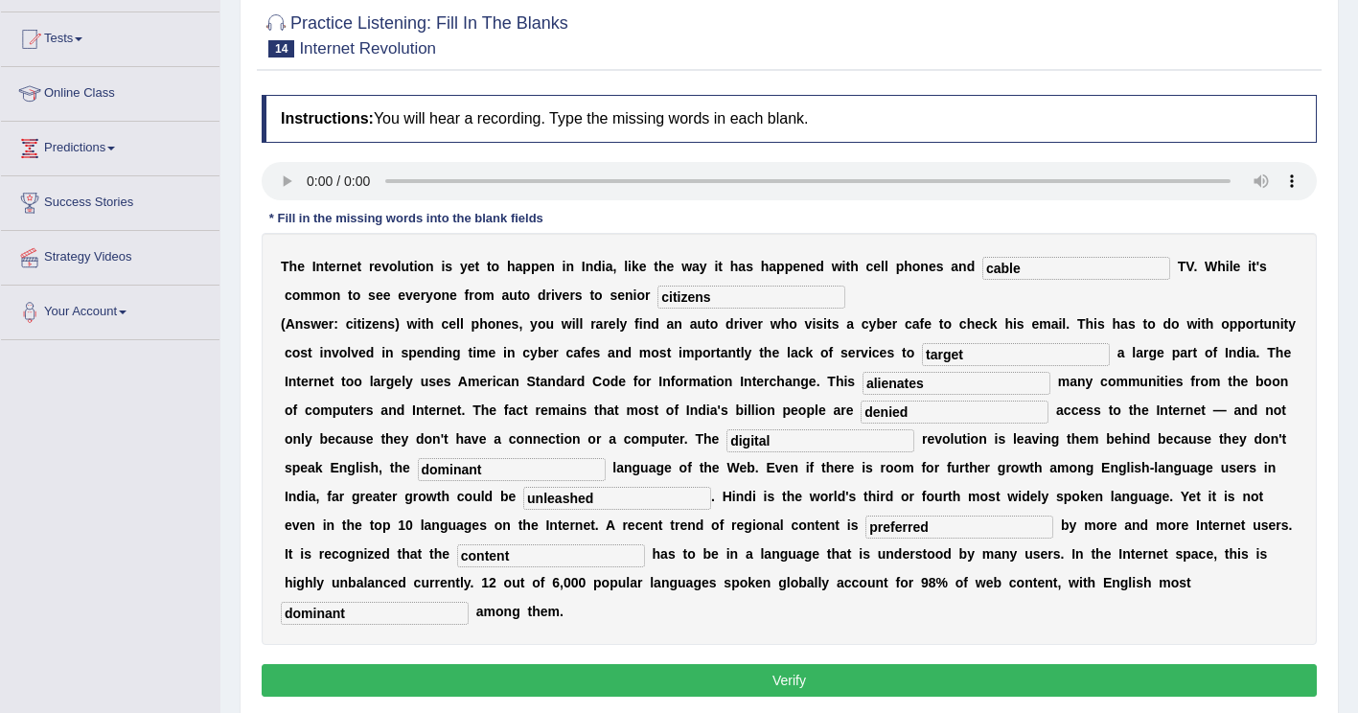
click at [625, 664] on button "Verify" at bounding box center [789, 680] width 1055 height 33
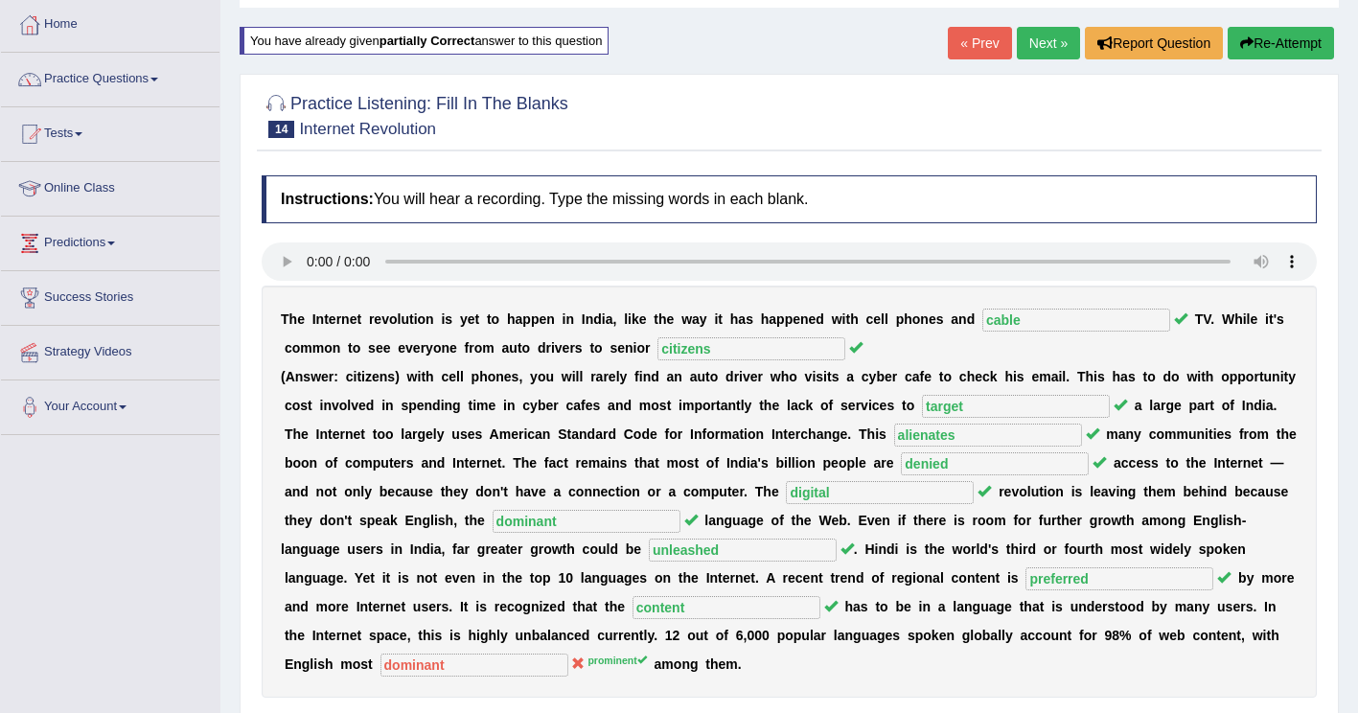
scroll to position [0, 0]
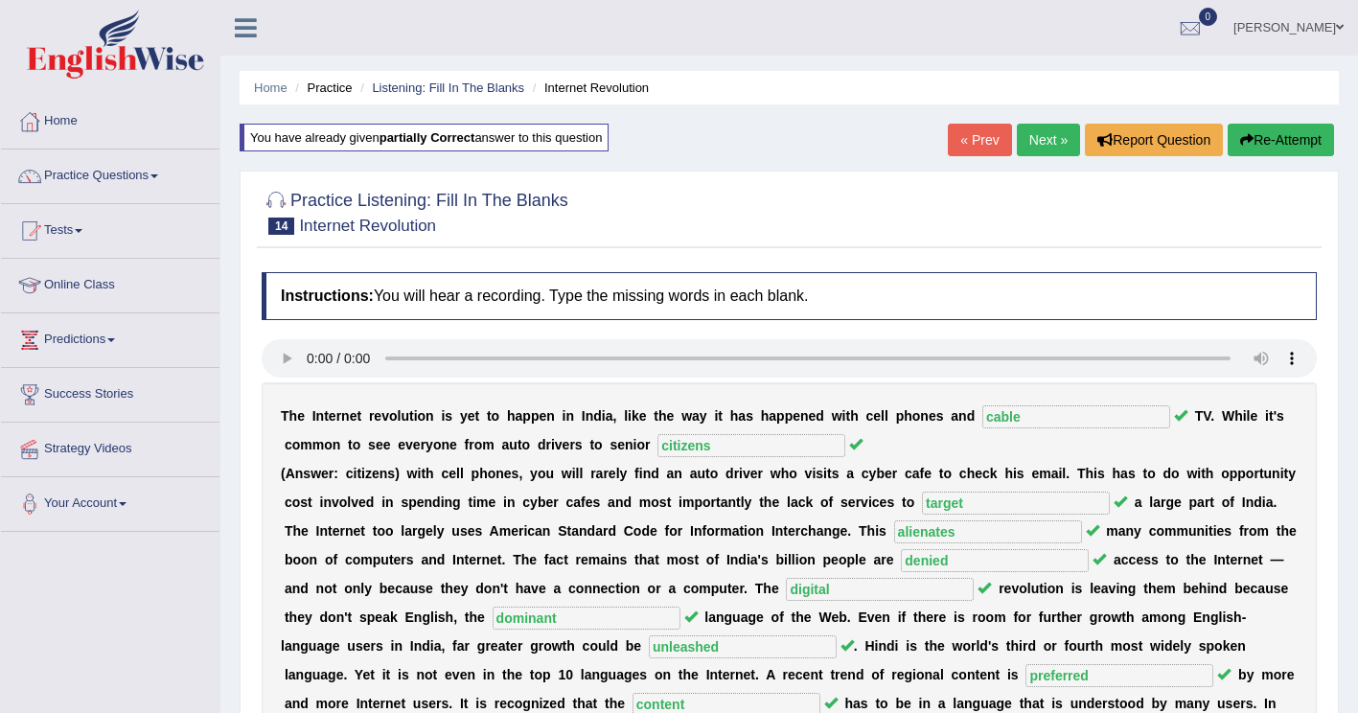
click at [1304, 129] on button "Re-Attempt" at bounding box center [1280, 140] width 106 height 33
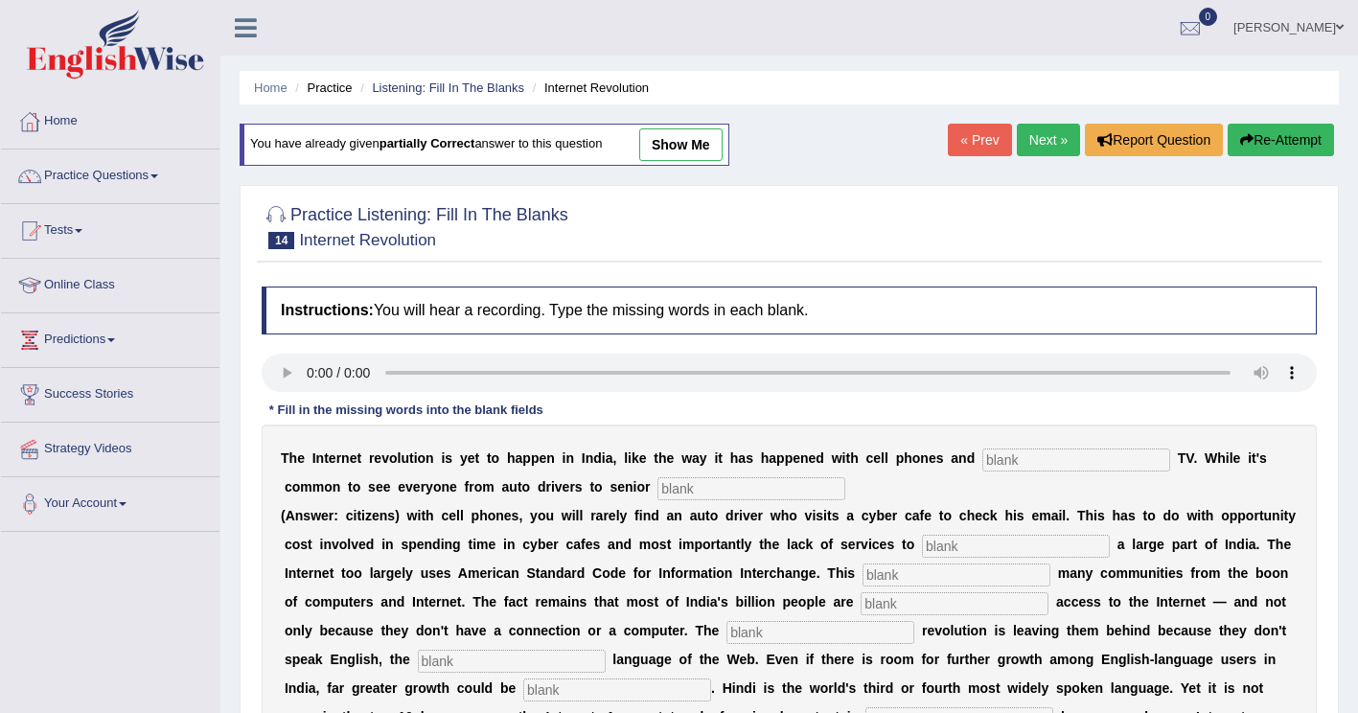
click at [985, 465] on input "text" at bounding box center [1076, 459] width 188 height 23
type input "c"
type input "cable"
click at [657, 495] on input "text" at bounding box center [751, 488] width 188 height 23
type input "citizens"
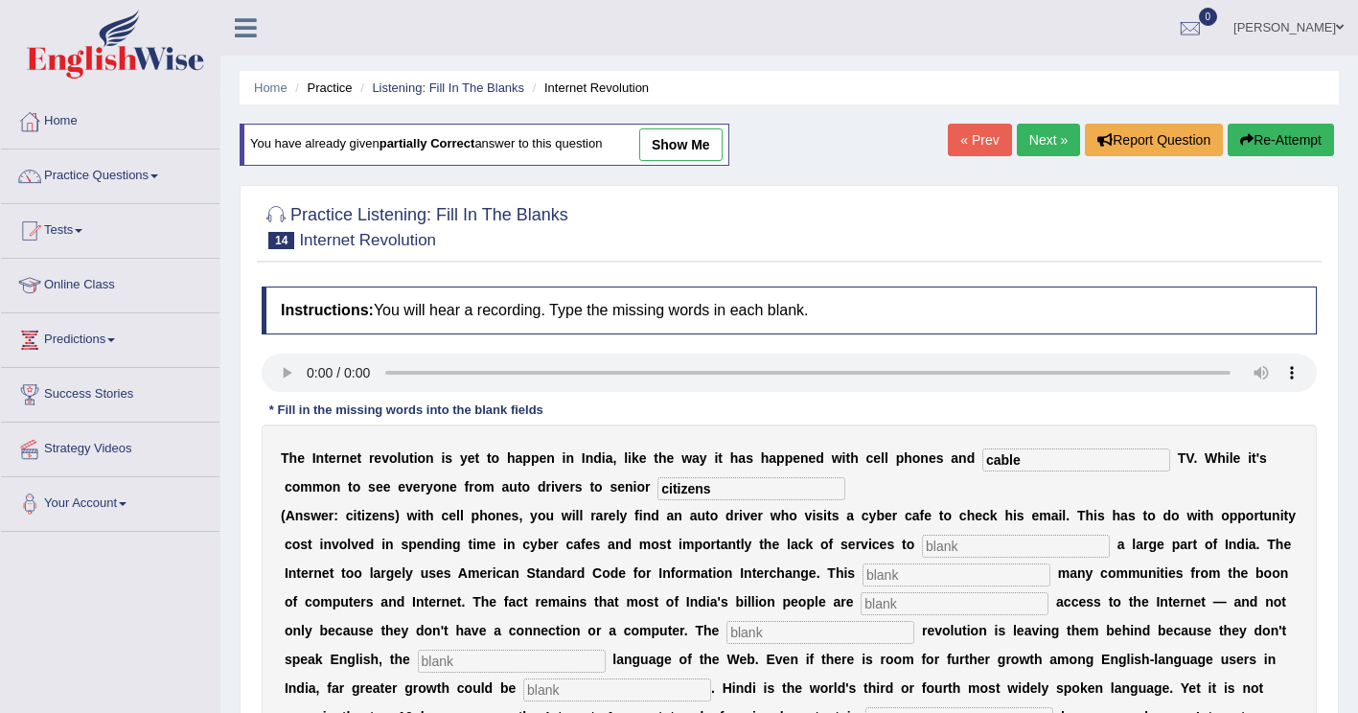
drag, startPoint x: 866, startPoint y: 550, endPoint x: 897, endPoint y: 536, distance: 33.9
click at [922, 550] on input "text" at bounding box center [1016, 546] width 188 height 23
type input "target"
click at [862, 580] on input "text" at bounding box center [956, 574] width 188 height 23
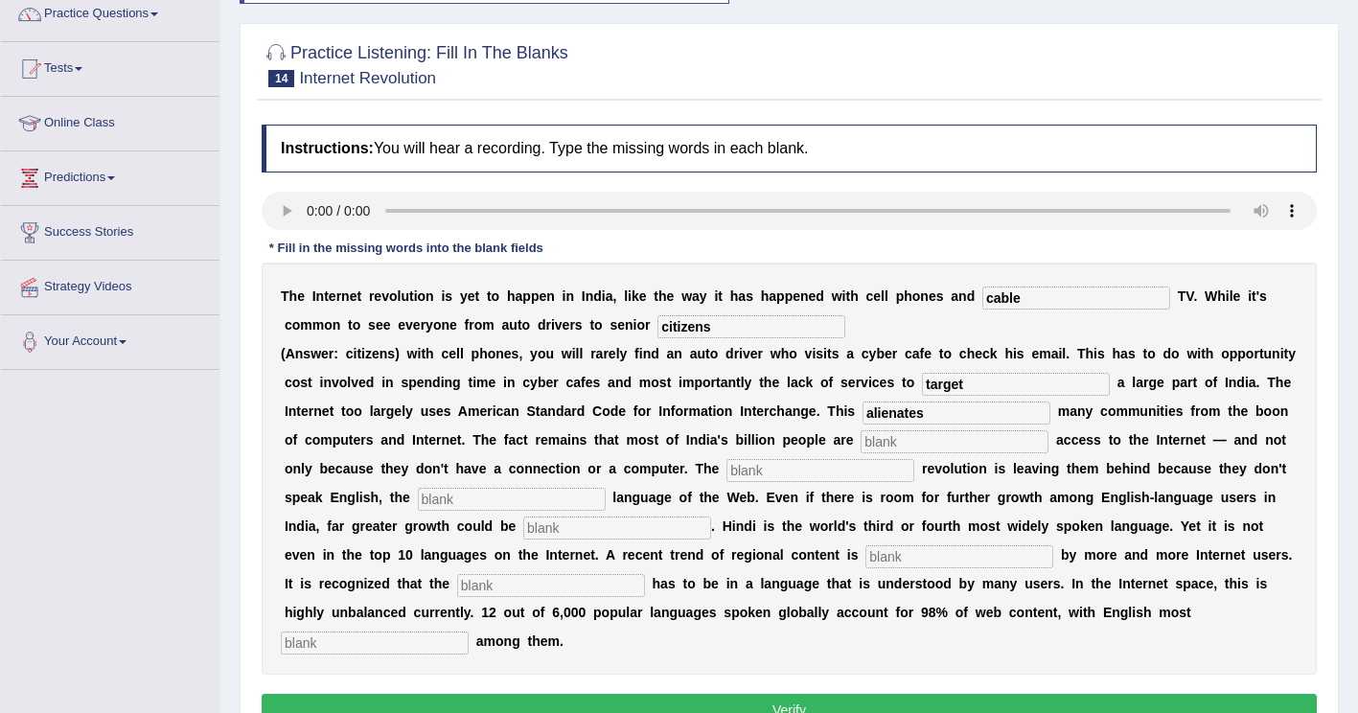
scroll to position [192, 0]
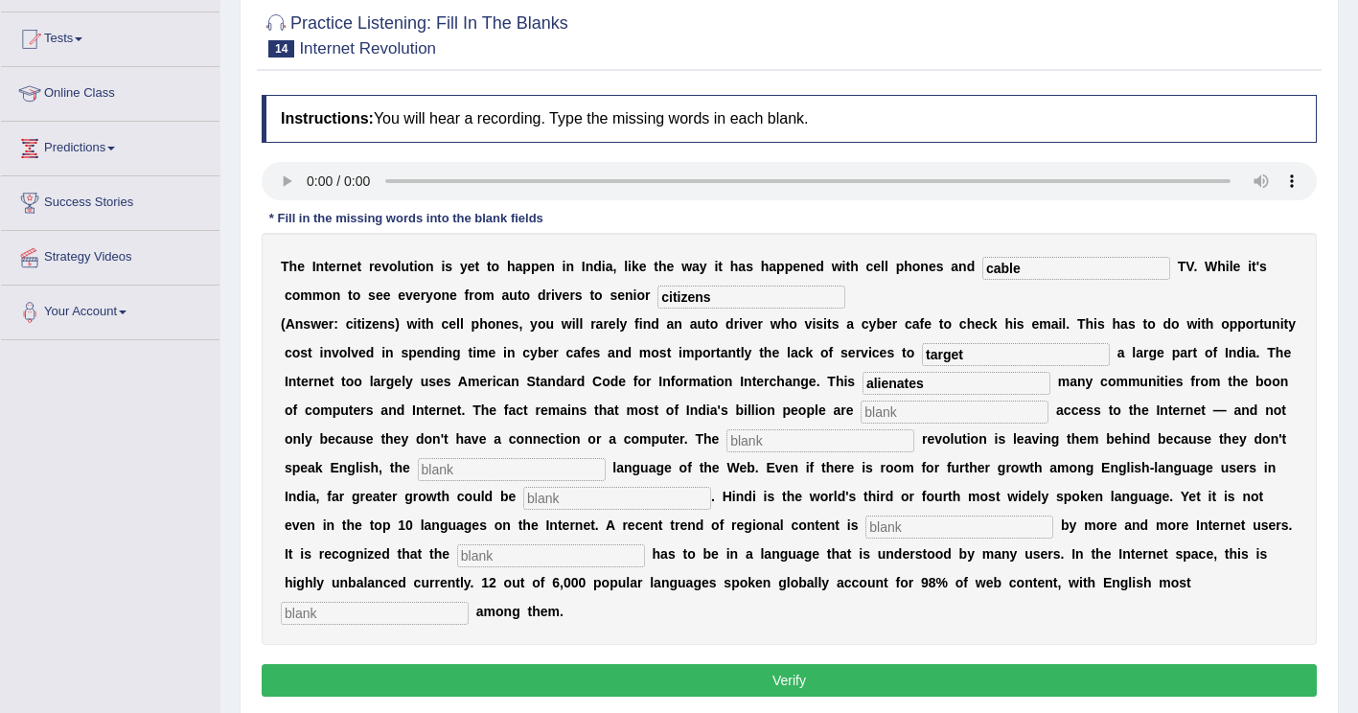
type input "alienates"
click at [860, 424] on input "text" at bounding box center [954, 412] width 188 height 23
type input "denied"
click at [726, 437] on input "text" at bounding box center [820, 440] width 188 height 23
type input "digital"
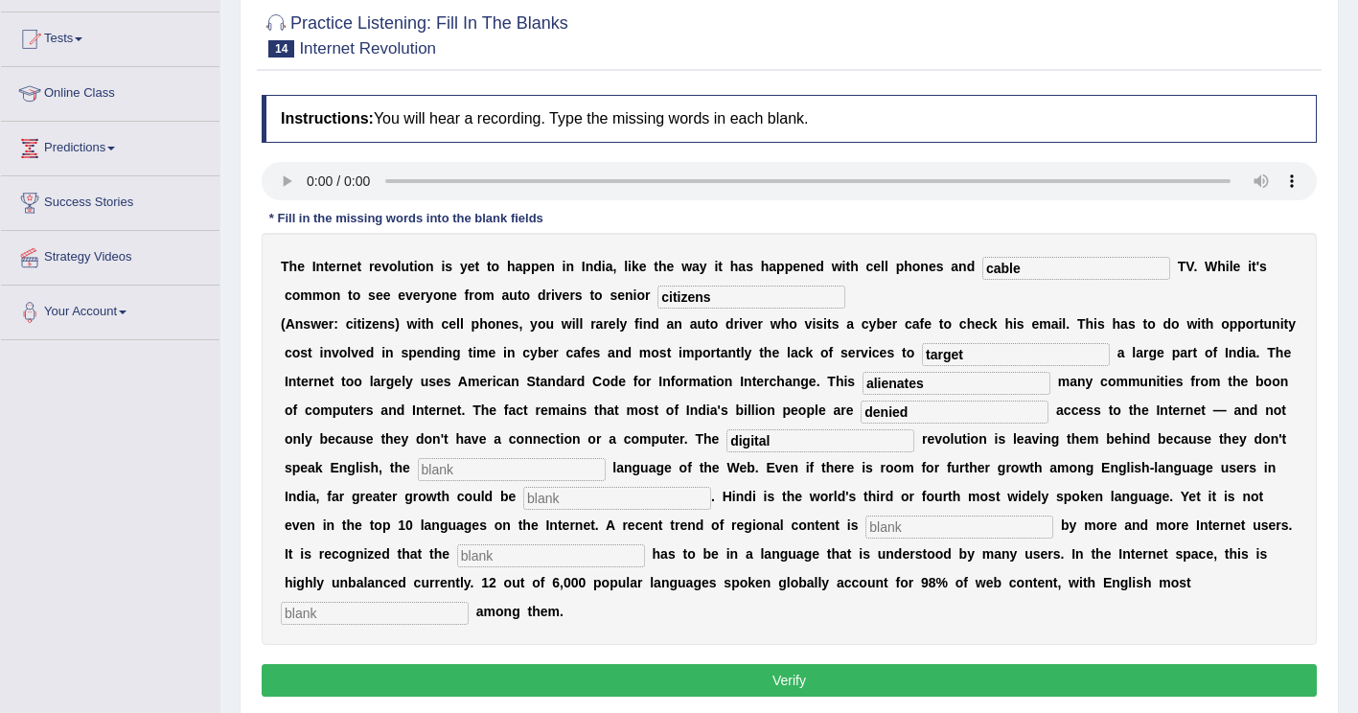
click at [606, 458] on input "text" at bounding box center [512, 469] width 188 height 23
type input "dominant"
click at [523, 503] on input "text" at bounding box center [617, 498] width 188 height 23
type input "unleashed"
click at [865, 530] on input "text" at bounding box center [959, 526] width 188 height 23
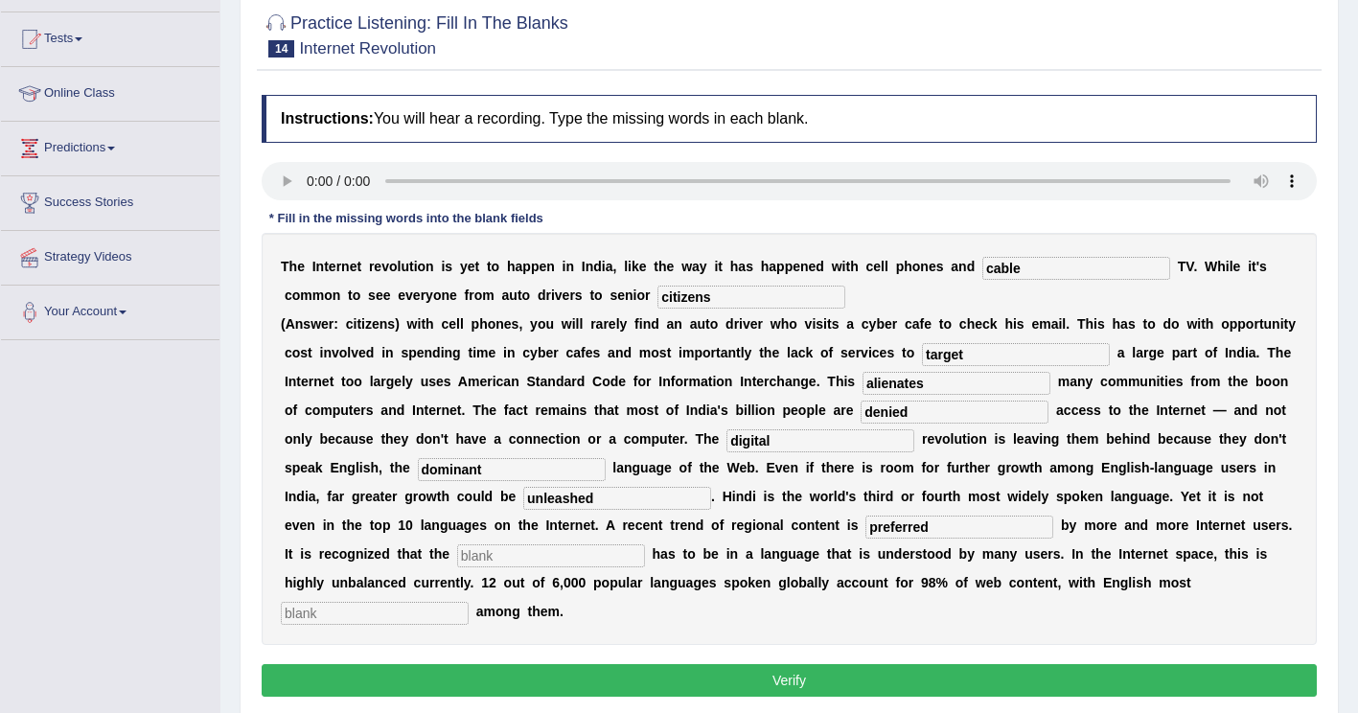
type input "preferred"
click at [645, 544] on input "text" at bounding box center [551, 555] width 188 height 23
type input "content"
click at [469, 602] on input "text" at bounding box center [375, 613] width 188 height 23
type input "prominent"
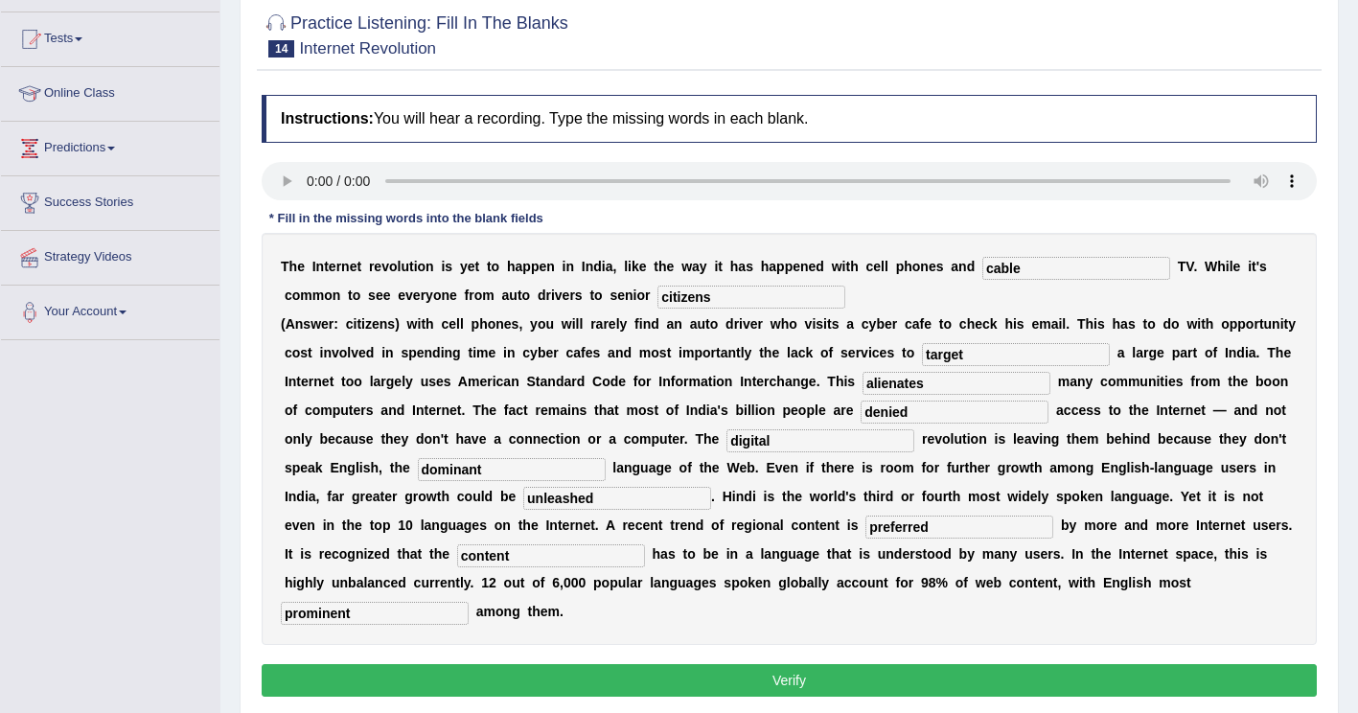
click at [736, 664] on button "Verify" at bounding box center [789, 680] width 1055 height 33
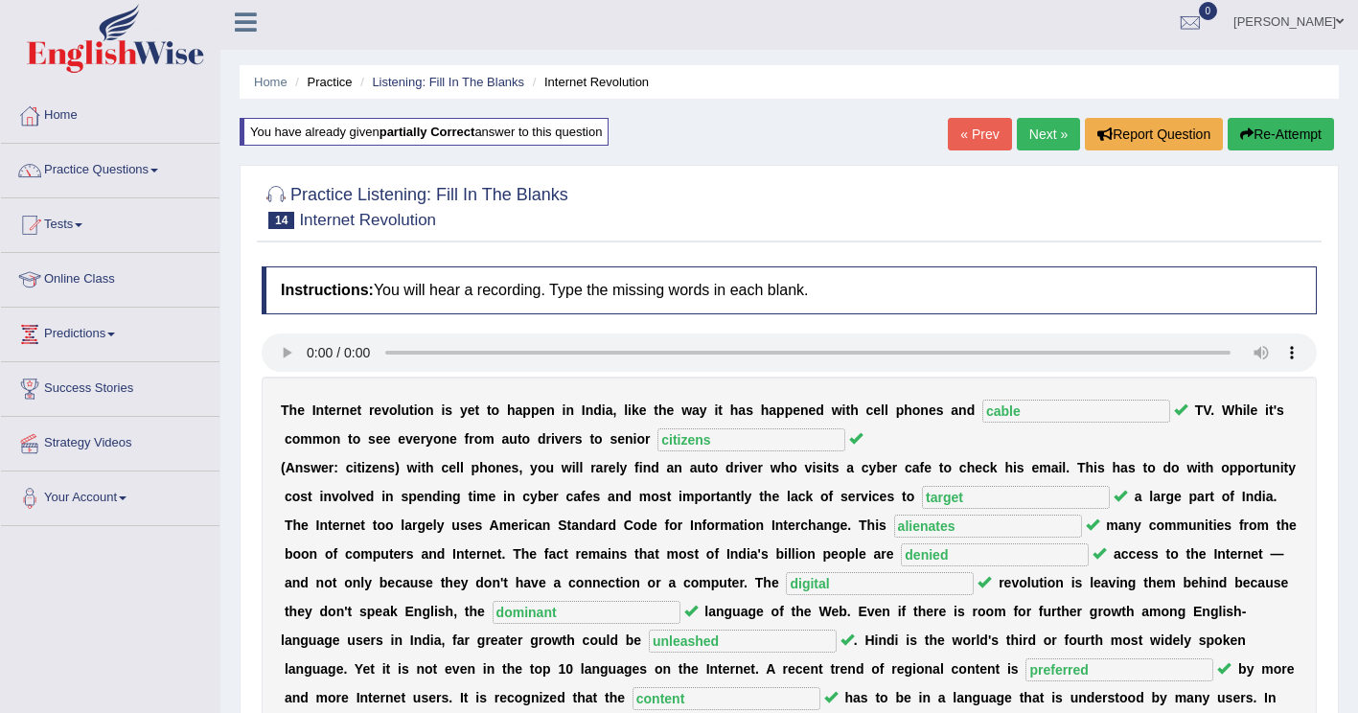
scroll to position [0, 0]
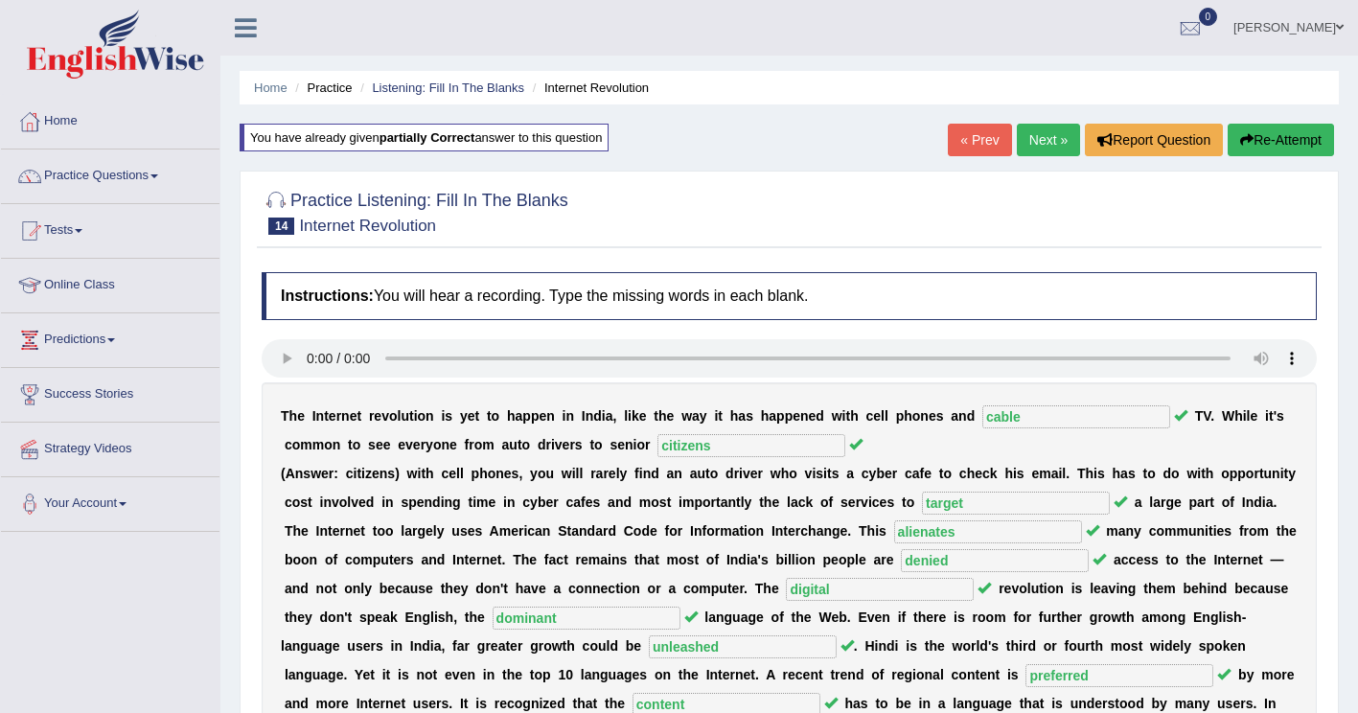
click at [1063, 141] on link "Next »" at bounding box center [1048, 140] width 63 height 33
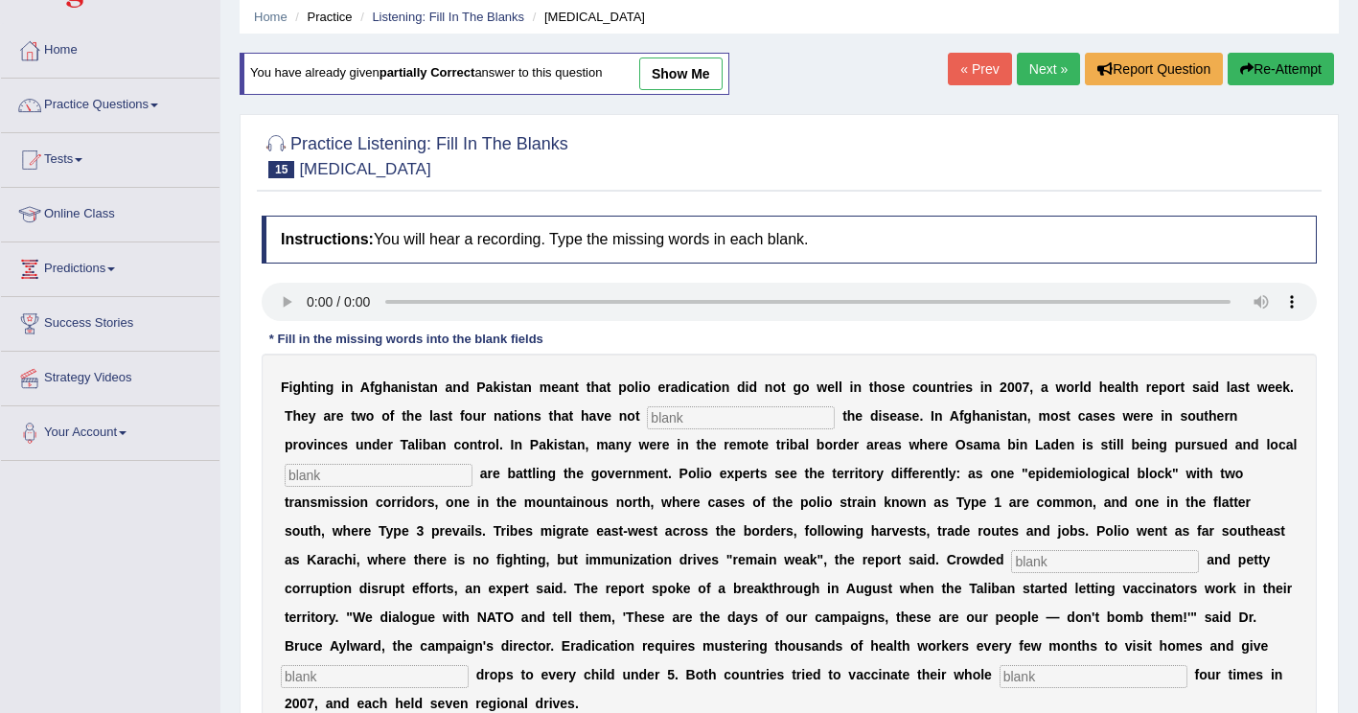
scroll to position [192, 0]
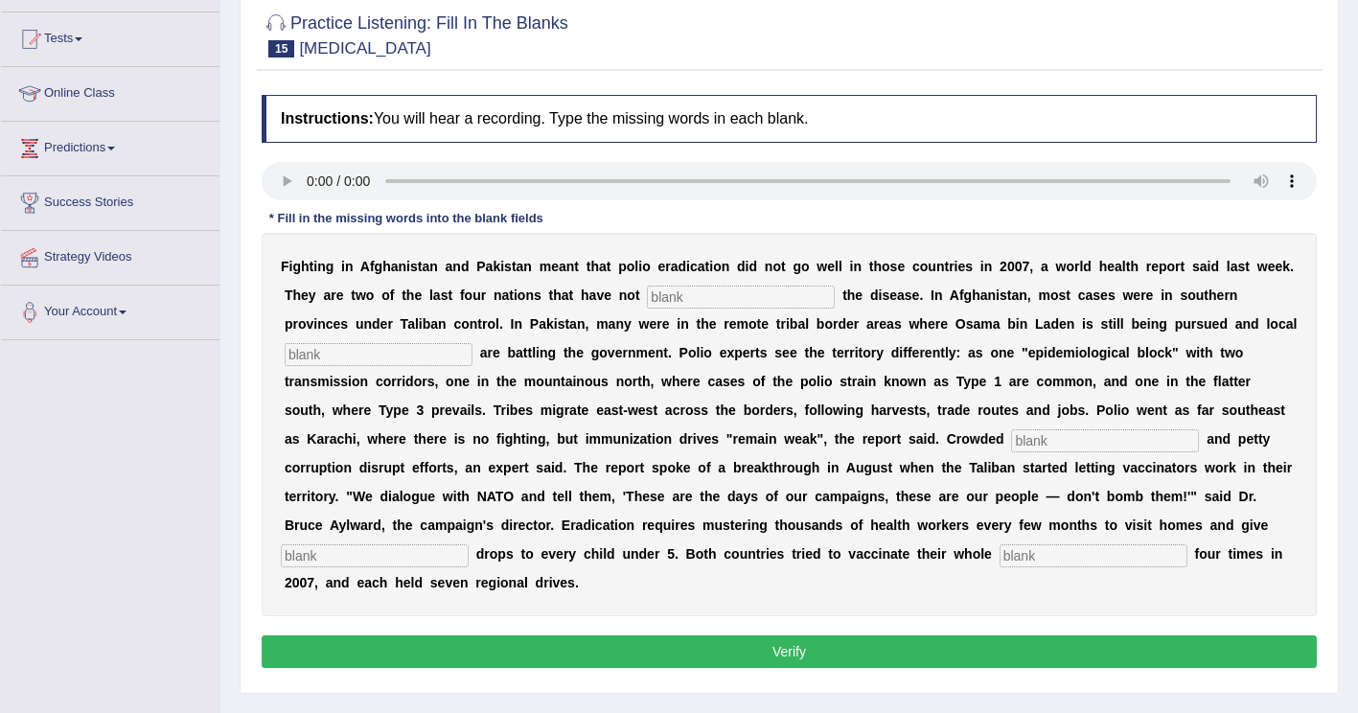
click at [647, 306] on input "text" at bounding box center [741, 297] width 188 height 23
type input "eliminated"
click at [472, 343] on input "text" at bounding box center [379, 354] width 188 height 23
type input "militants"
click at [1011, 440] on input "text" at bounding box center [1105, 440] width 188 height 23
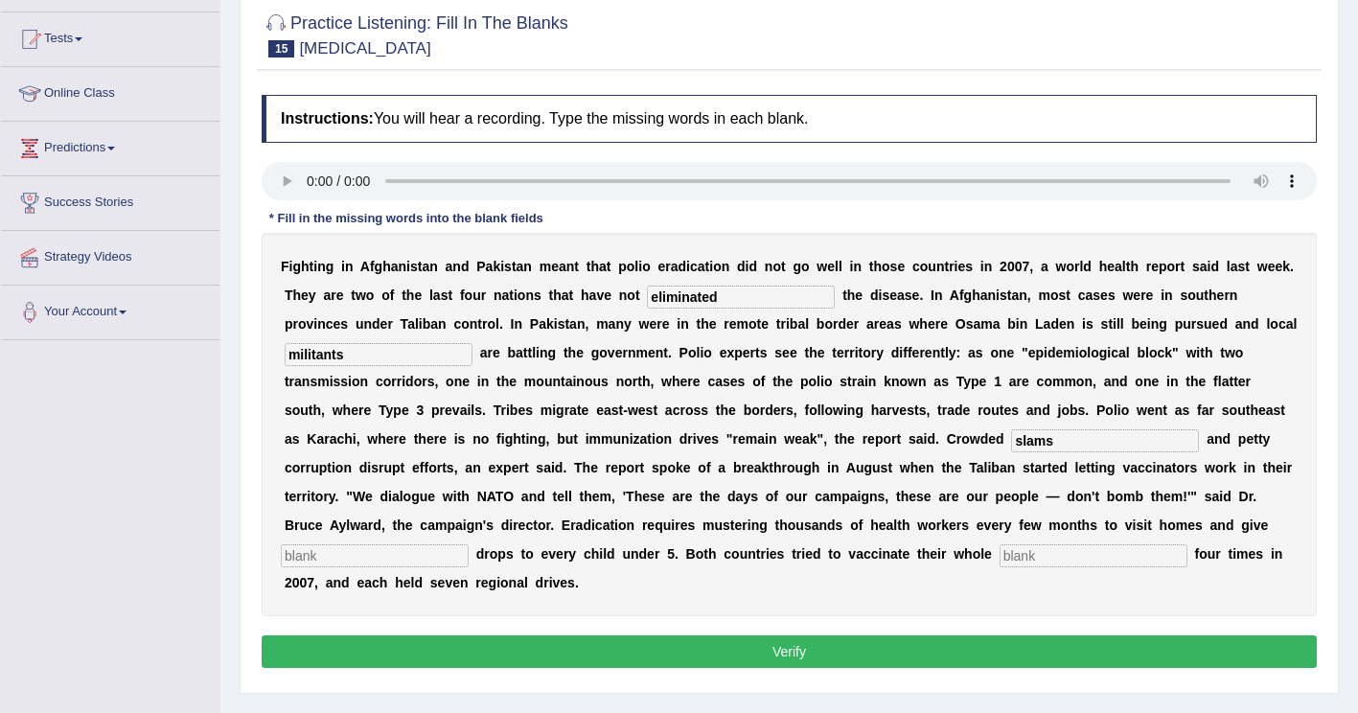
type input "slams"
click at [469, 544] on input "text" at bounding box center [375, 555] width 188 height 23
type input "vaccine"
click at [999, 555] on input "text" at bounding box center [1093, 555] width 188 height 23
type input "population"
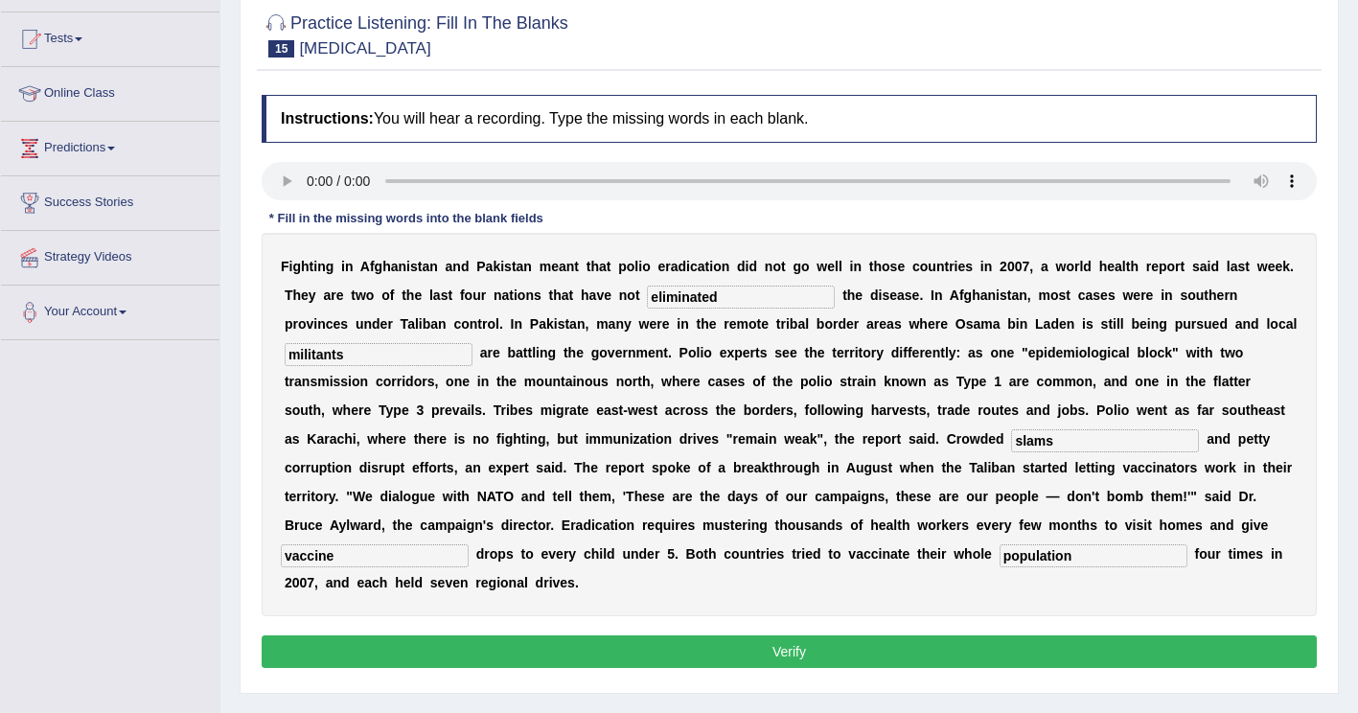
click at [592, 635] on button "Verify" at bounding box center [789, 651] width 1055 height 33
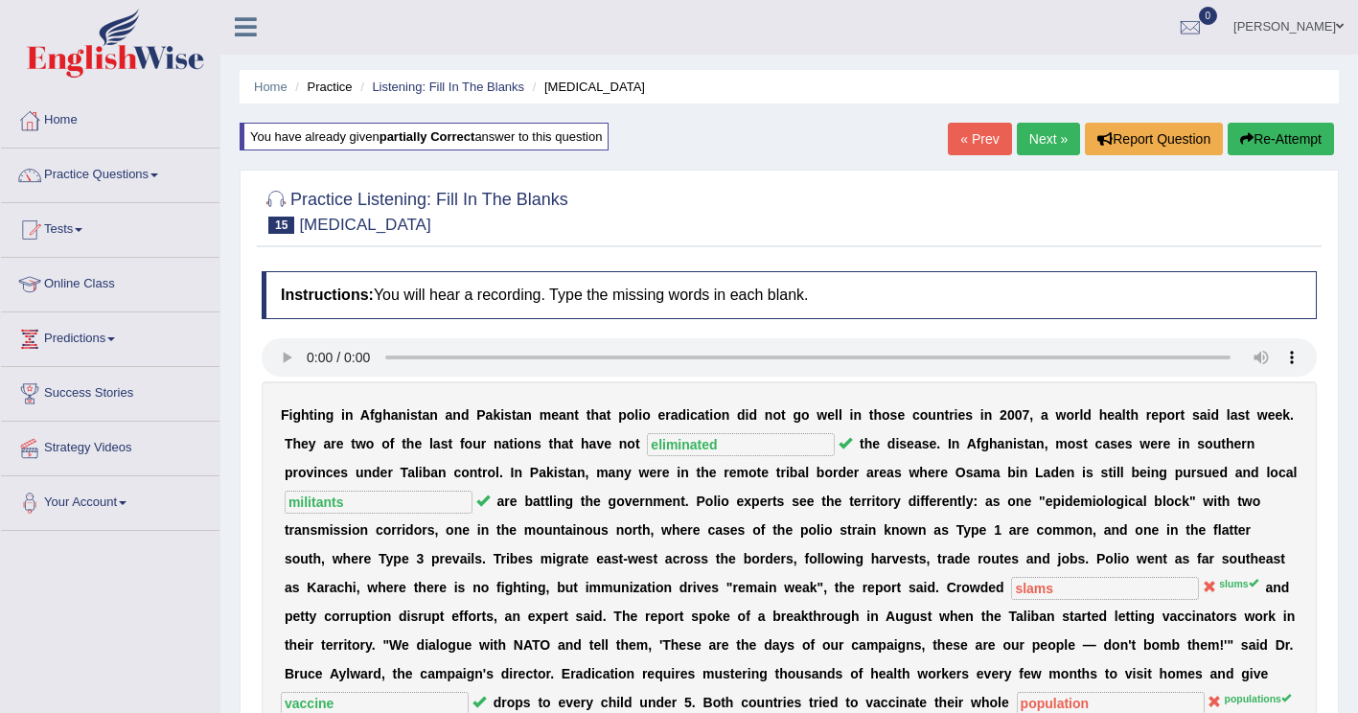
scroll to position [0, 0]
click at [1313, 140] on button "Re-Attempt" at bounding box center [1280, 140] width 106 height 33
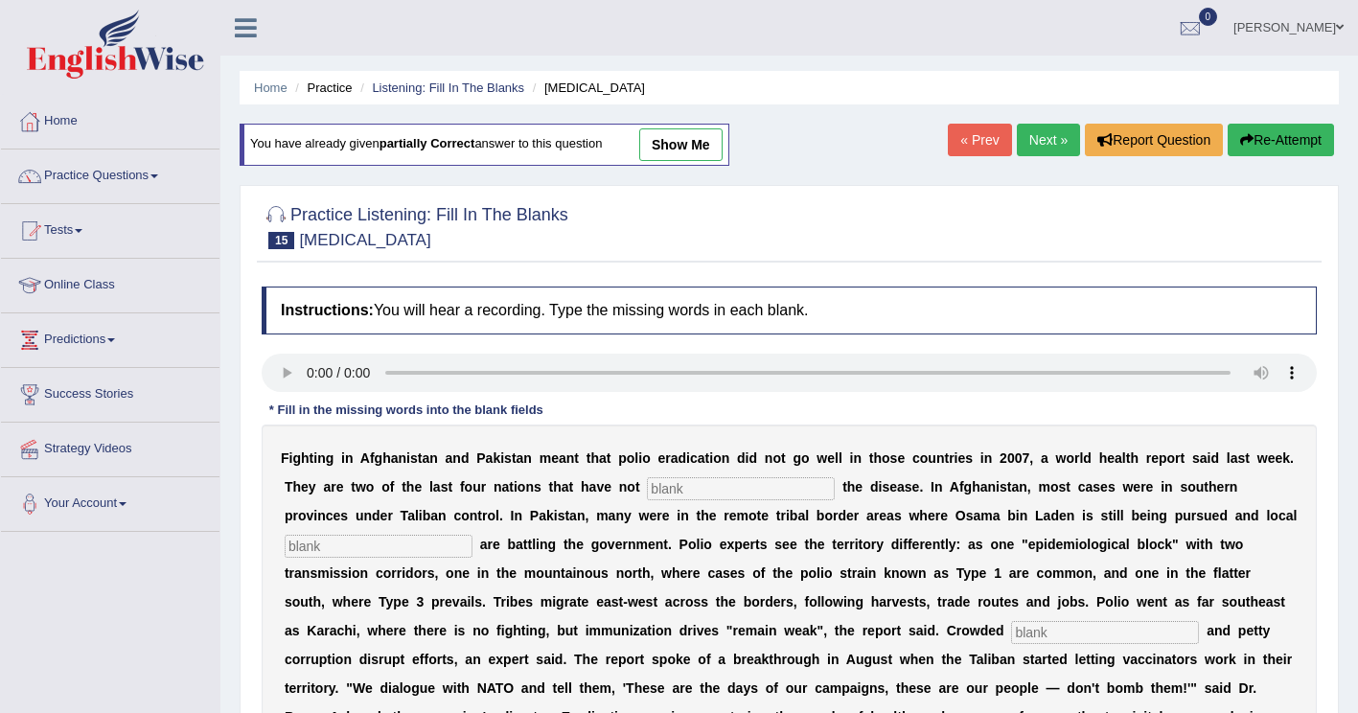
click at [647, 496] on input "text" at bounding box center [741, 488] width 188 height 23
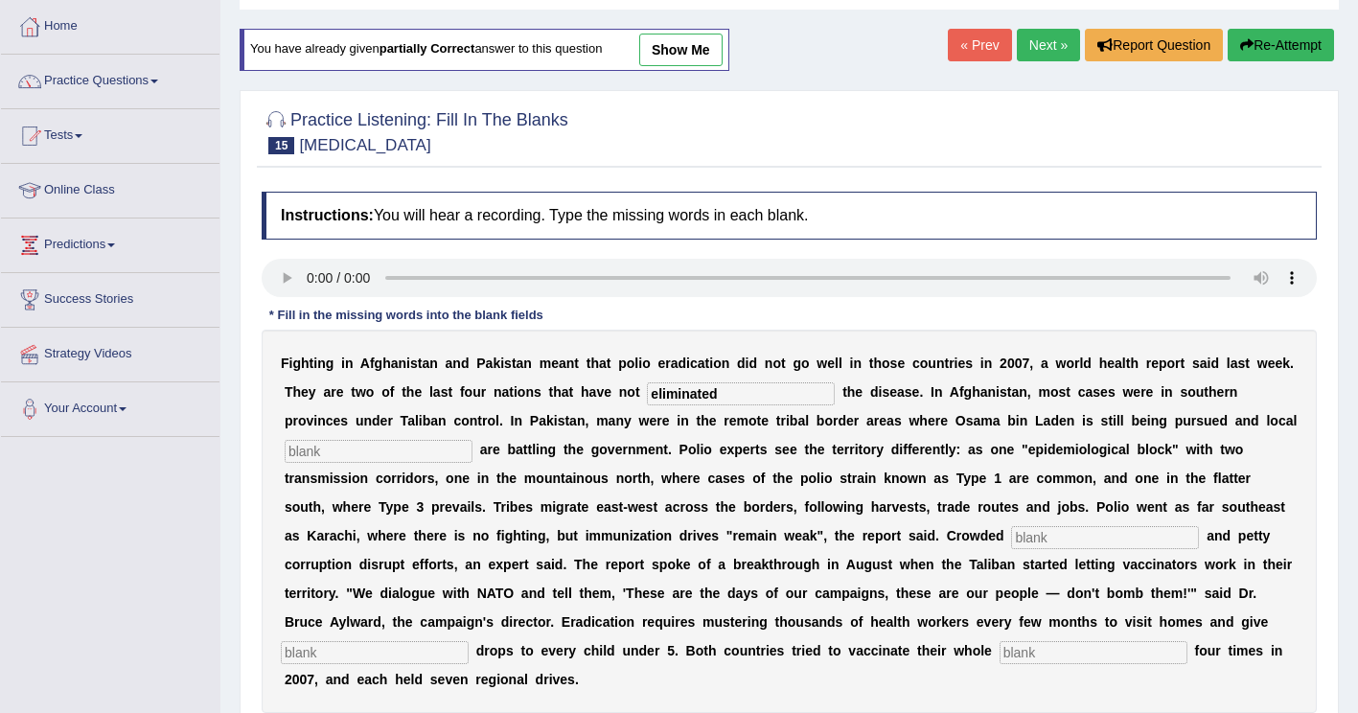
scroll to position [96, 0]
type input "eliminated"
click at [472, 439] on input "text" at bounding box center [379, 450] width 188 height 23
type input "militants"
click at [1011, 543] on input "text" at bounding box center [1105, 536] width 188 height 23
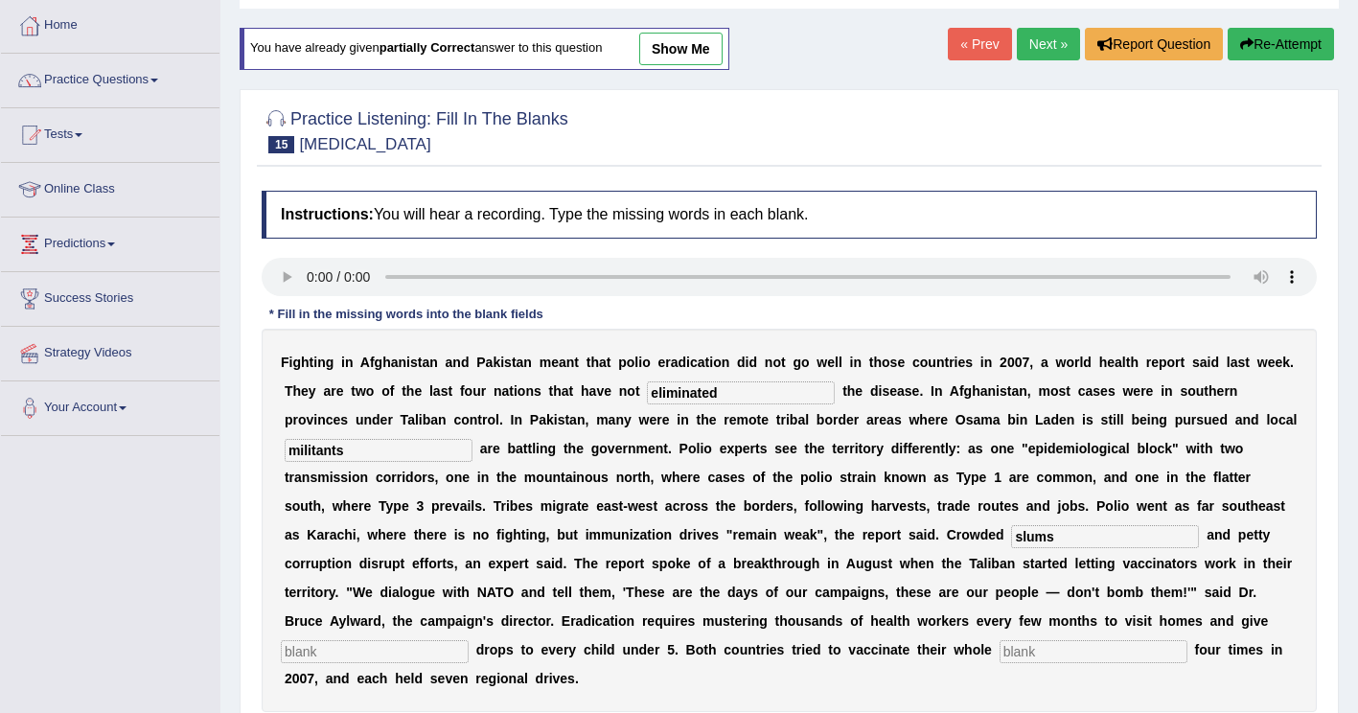
type input "slums"
click at [469, 640] on input "text" at bounding box center [375, 651] width 188 height 23
type input "vaccine"
click at [999, 652] on input "text" at bounding box center [1093, 651] width 188 height 23
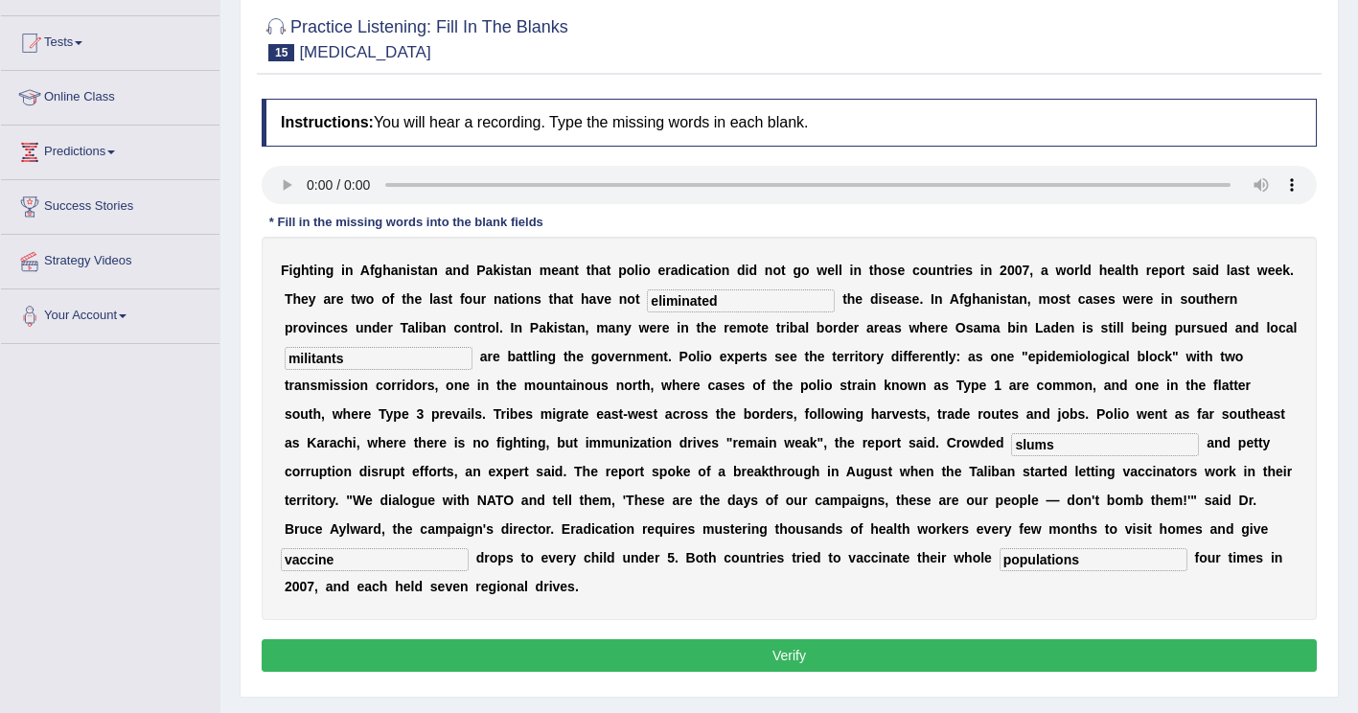
scroll to position [192, 0]
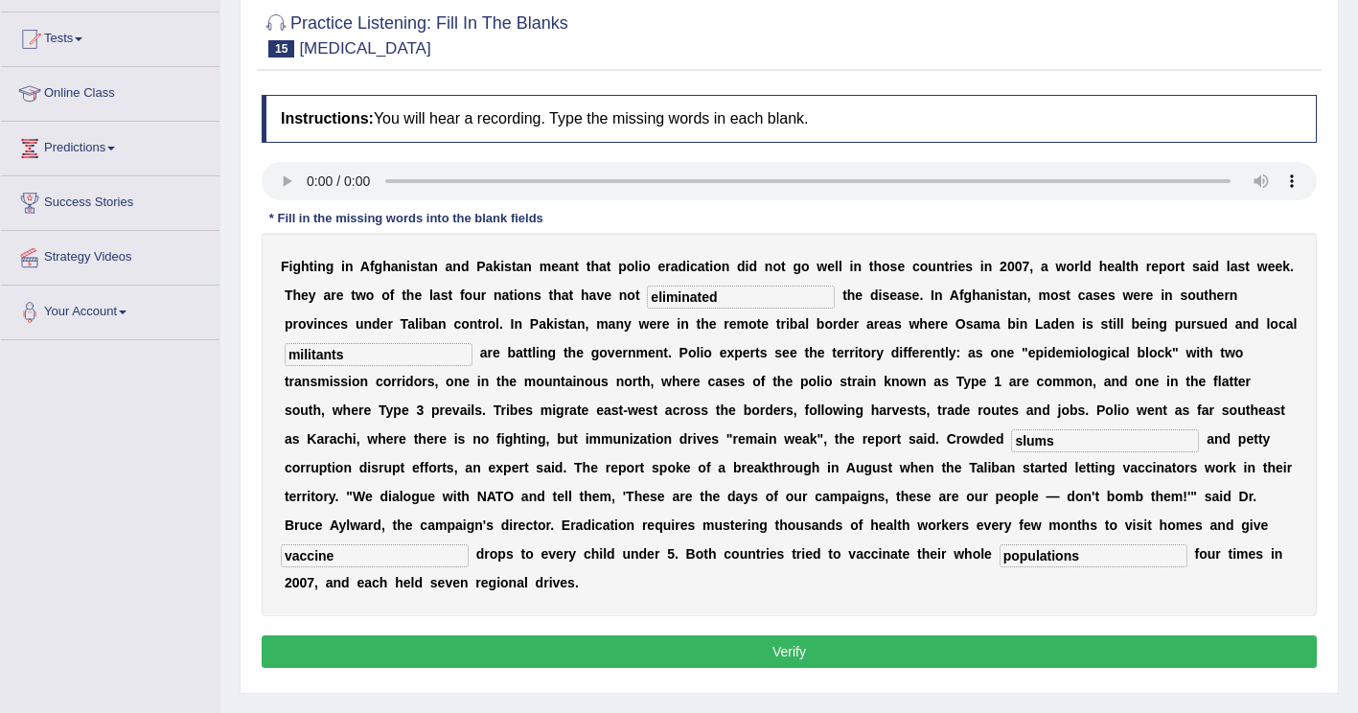
type input "populations"
click at [727, 635] on button "Verify" at bounding box center [789, 651] width 1055 height 33
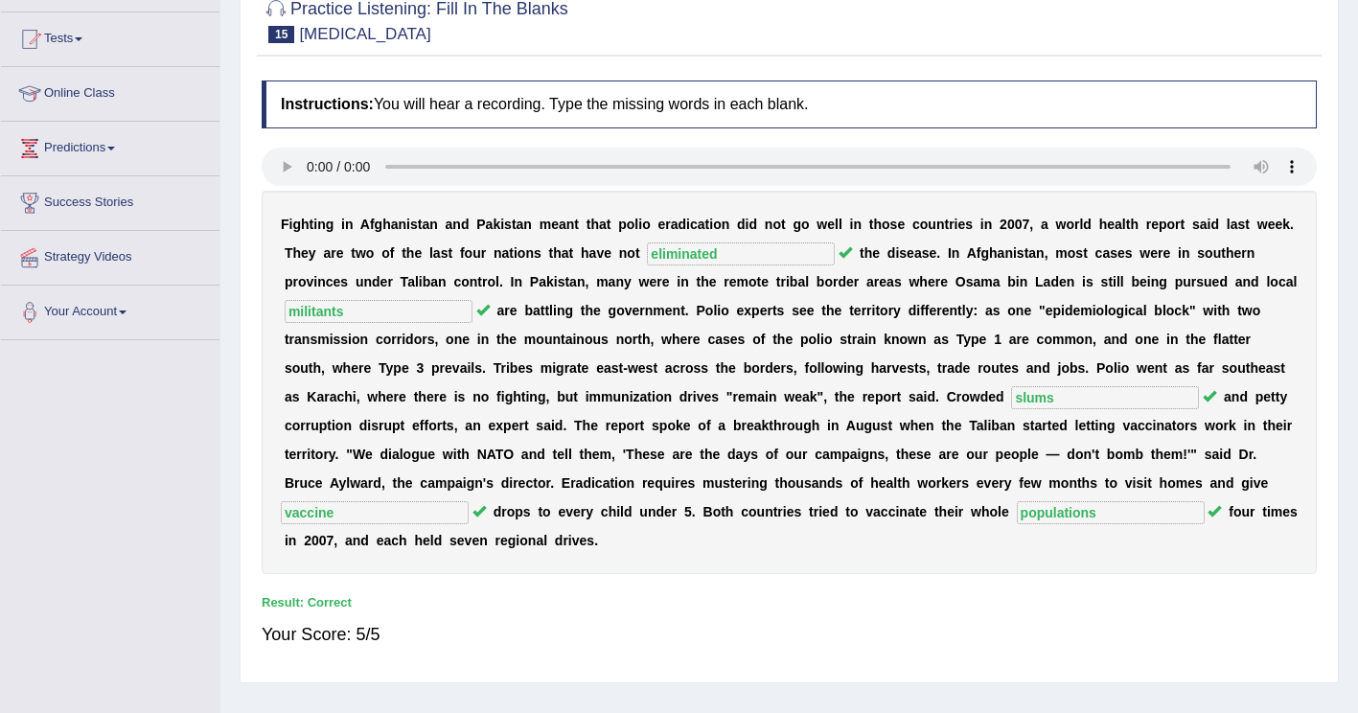
scroll to position [0, 0]
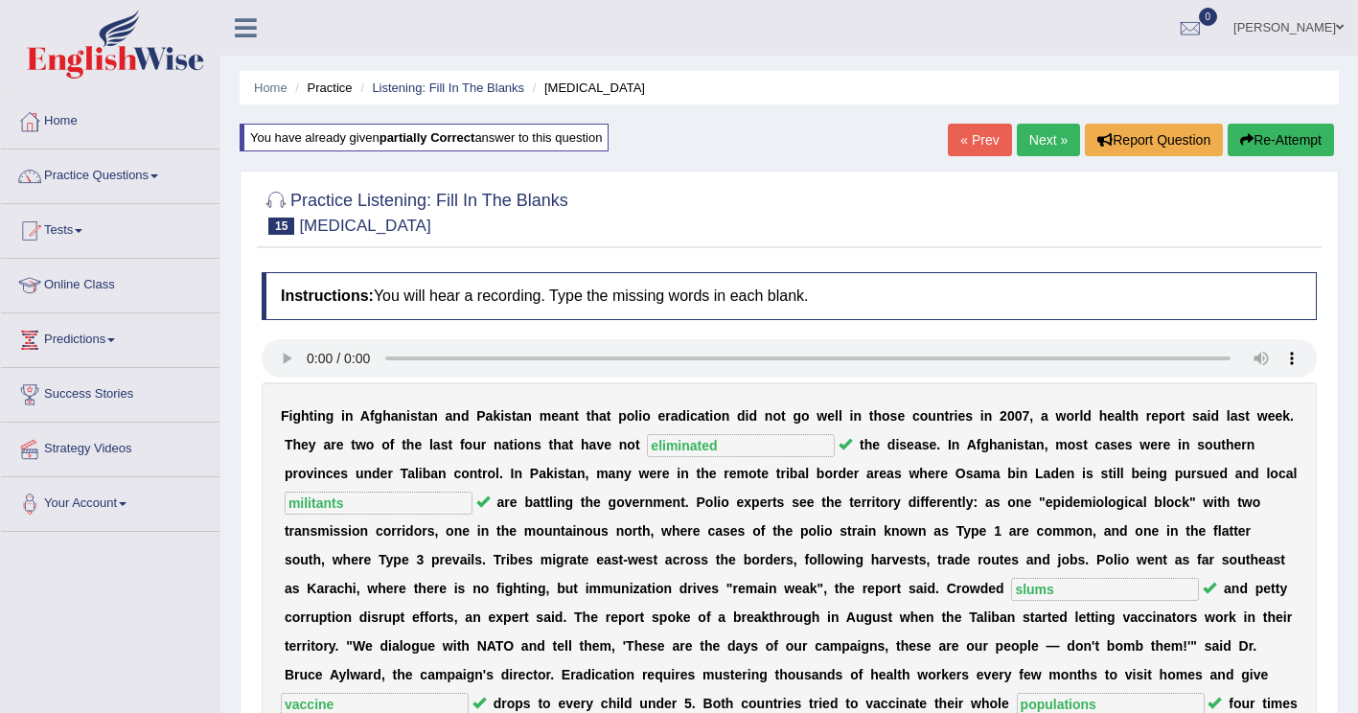
click at [1042, 133] on link "Next »" at bounding box center [1048, 140] width 63 height 33
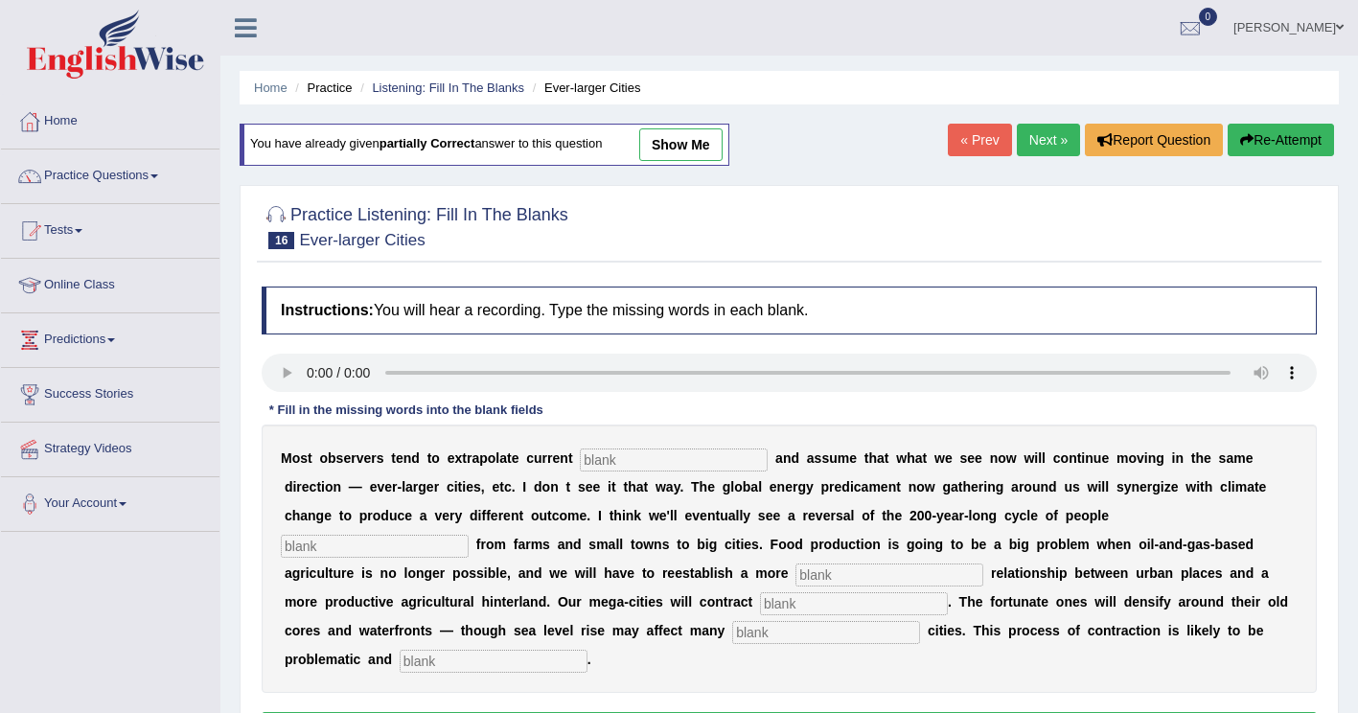
click at [580, 458] on input "text" at bounding box center [674, 459] width 188 height 23
type input "trends"
click at [469, 535] on input "text" at bounding box center [375, 546] width 188 height 23
type input "moving"
click at [795, 570] on input "text" at bounding box center [889, 574] width 188 height 23
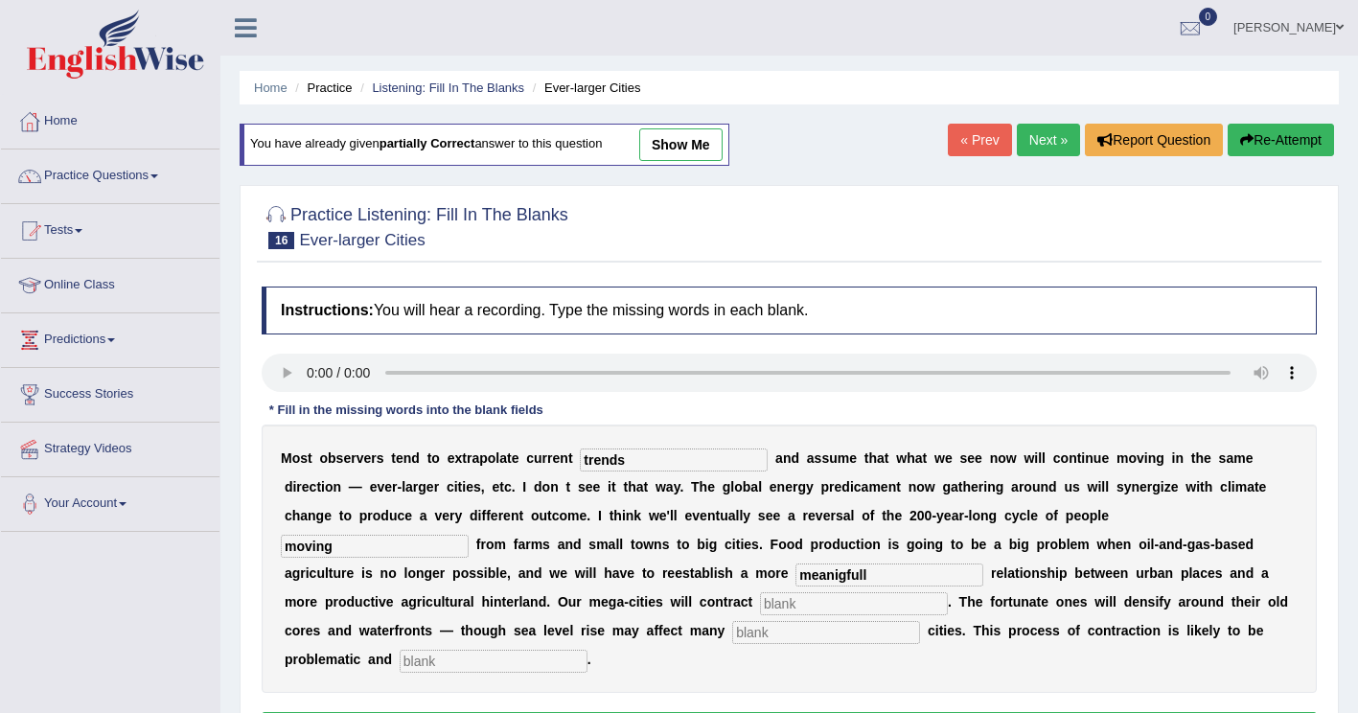
type input "meanigfull"
click at [760, 610] on input "text" at bounding box center [854, 603] width 188 height 23
type input "substantially"
click at [732, 641] on input "text" at bounding box center [826, 632] width 188 height 23
type input "harbor"
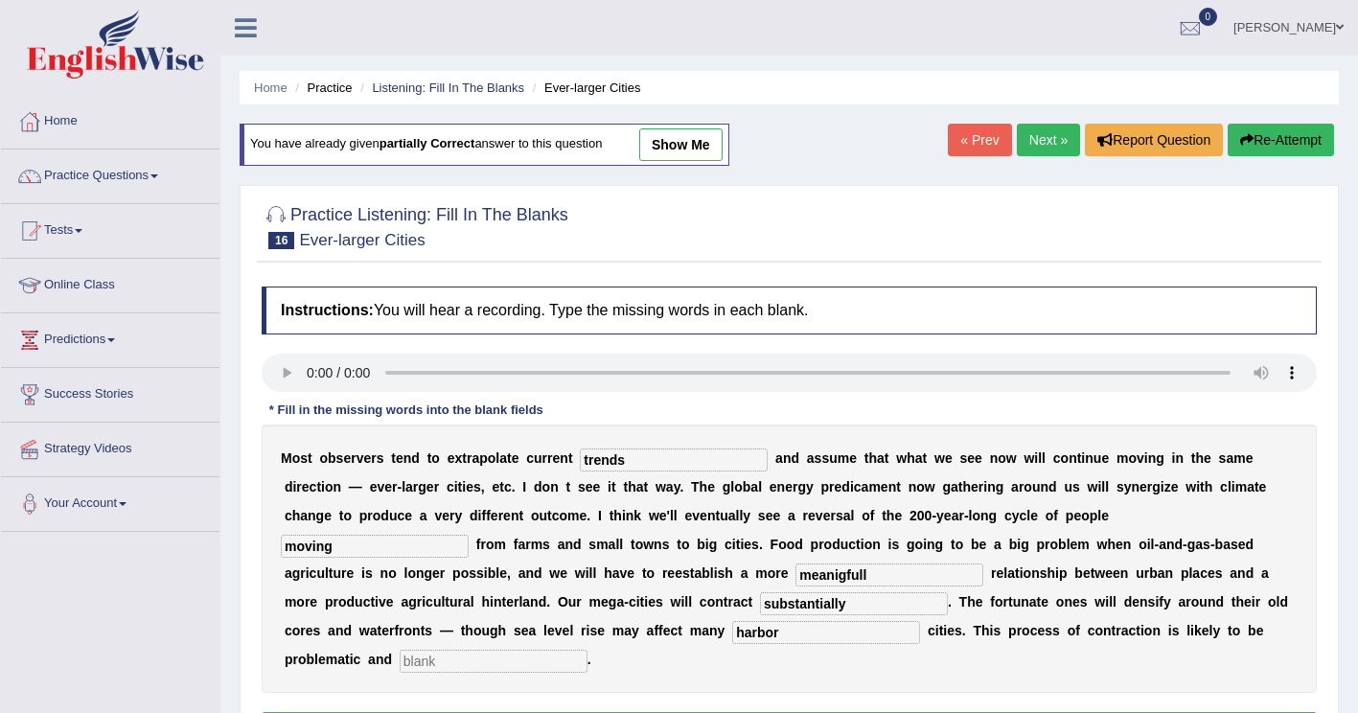
click at [587, 650] on input "text" at bounding box center [494, 661] width 188 height 23
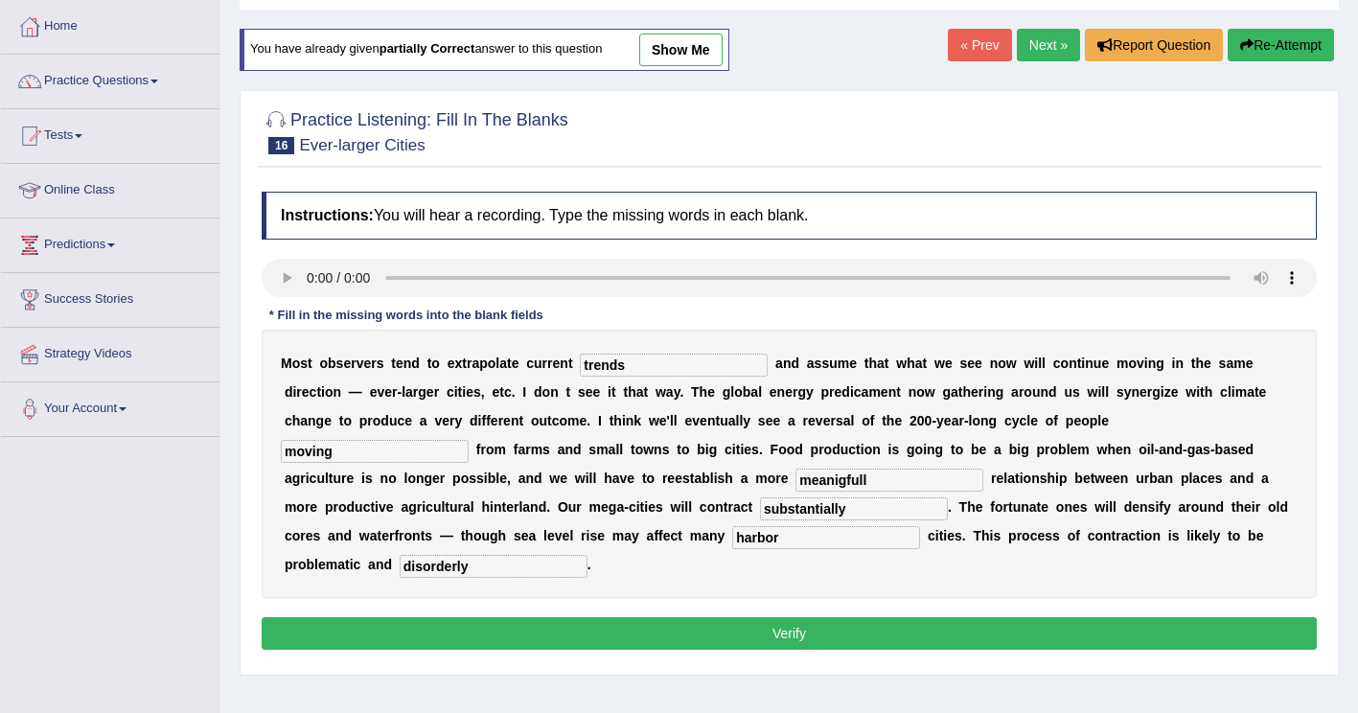
scroll to position [96, 0]
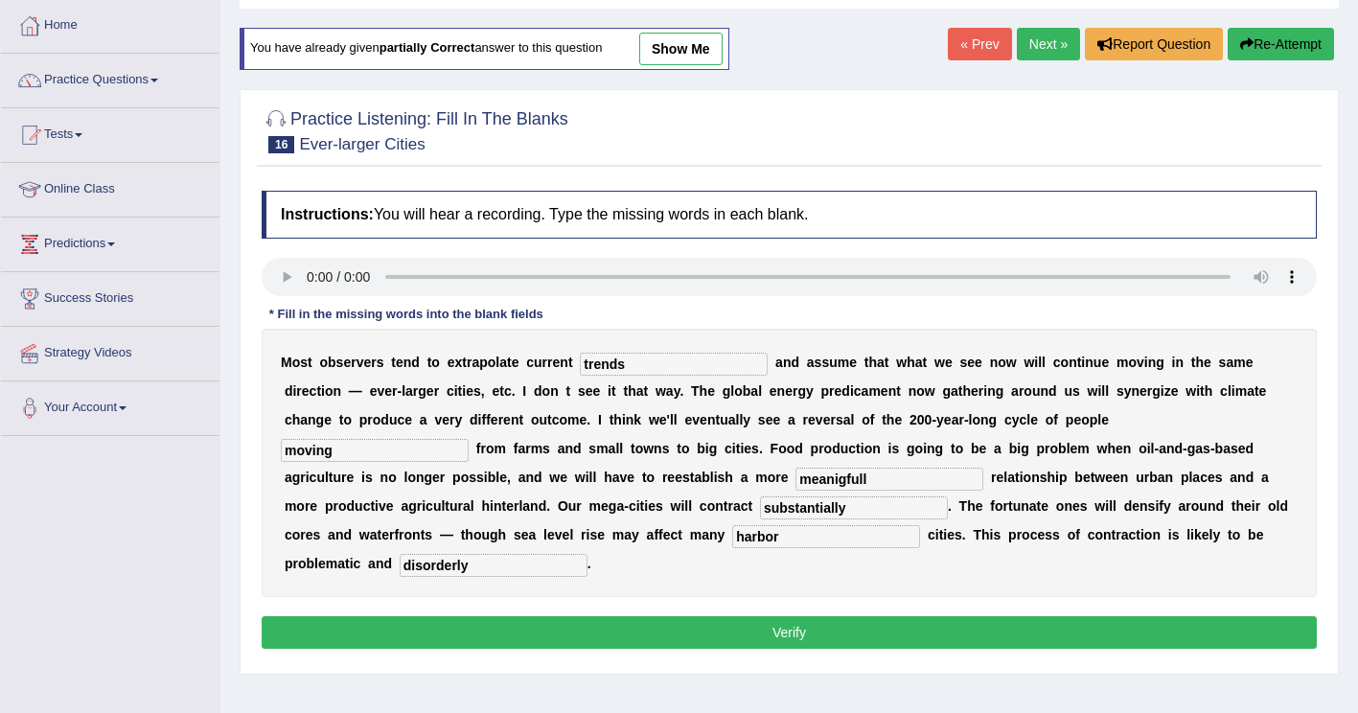
type input "disorderly"
click at [474, 616] on button "Verify" at bounding box center [789, 632] width 1055 height 33
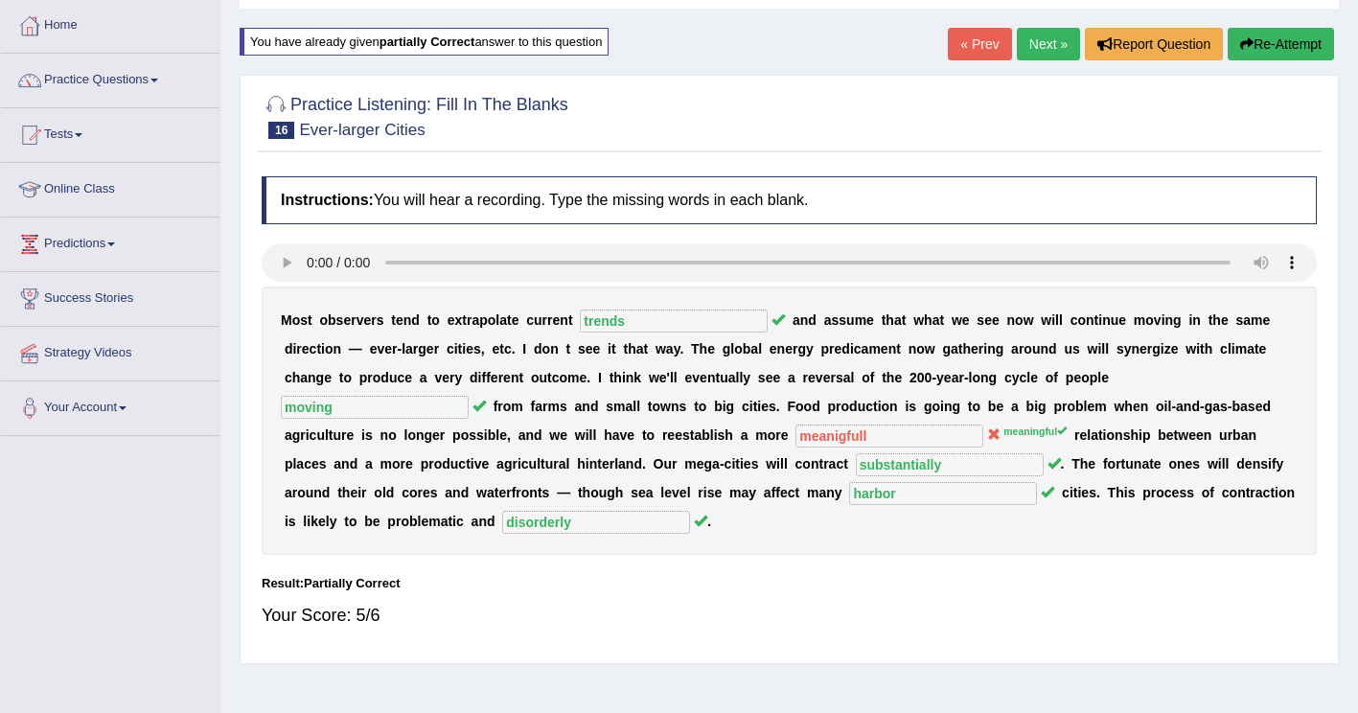
drag, startPoint x: 1277, startPoint y: 45, endPoint x: 1145, endPoint y: 155, distance: 172.1
click at [1278, 43] on button "Re-Attempt" at bounding box center [1280, 44] width 106 height 33
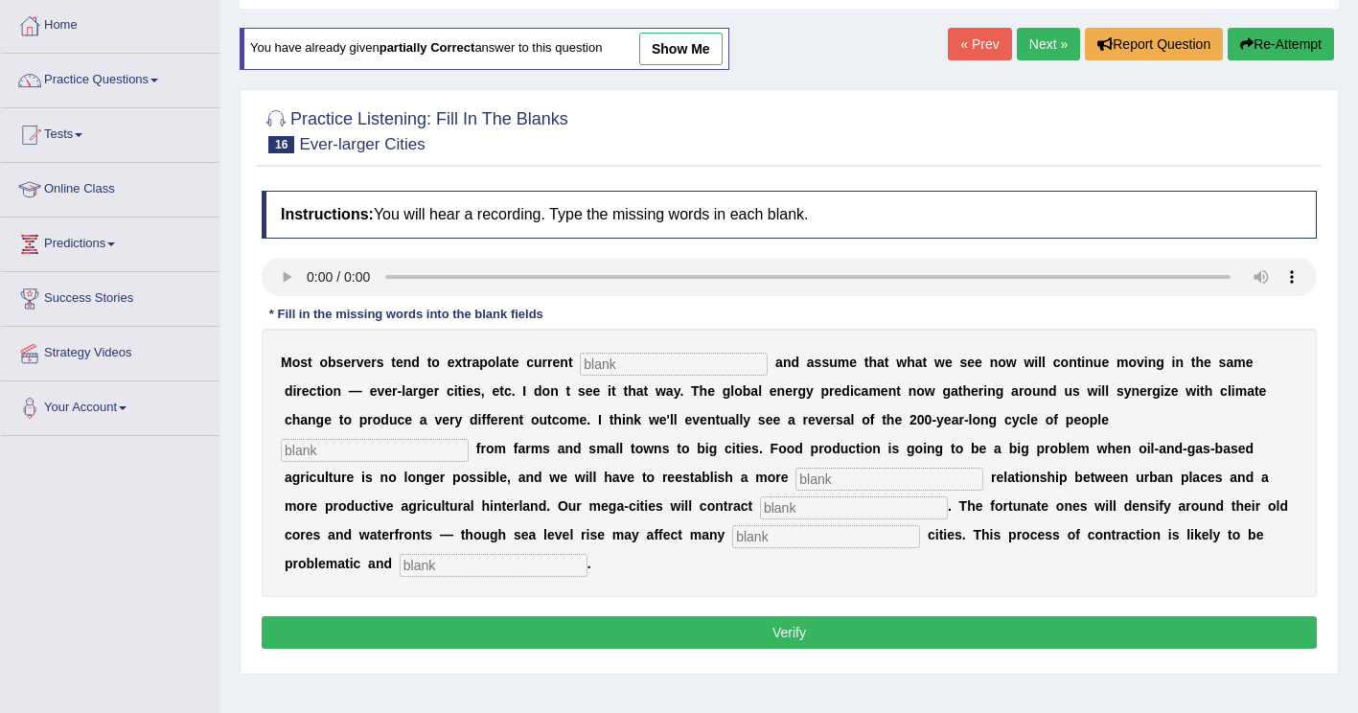
click at [611, 365] on input "text" at bounding box center [674, 364] width 188 height 23
type input "trends"
click at [469, 439] on input "text" at bounding box center [375, 450] width 188 height 23
type input "moving"
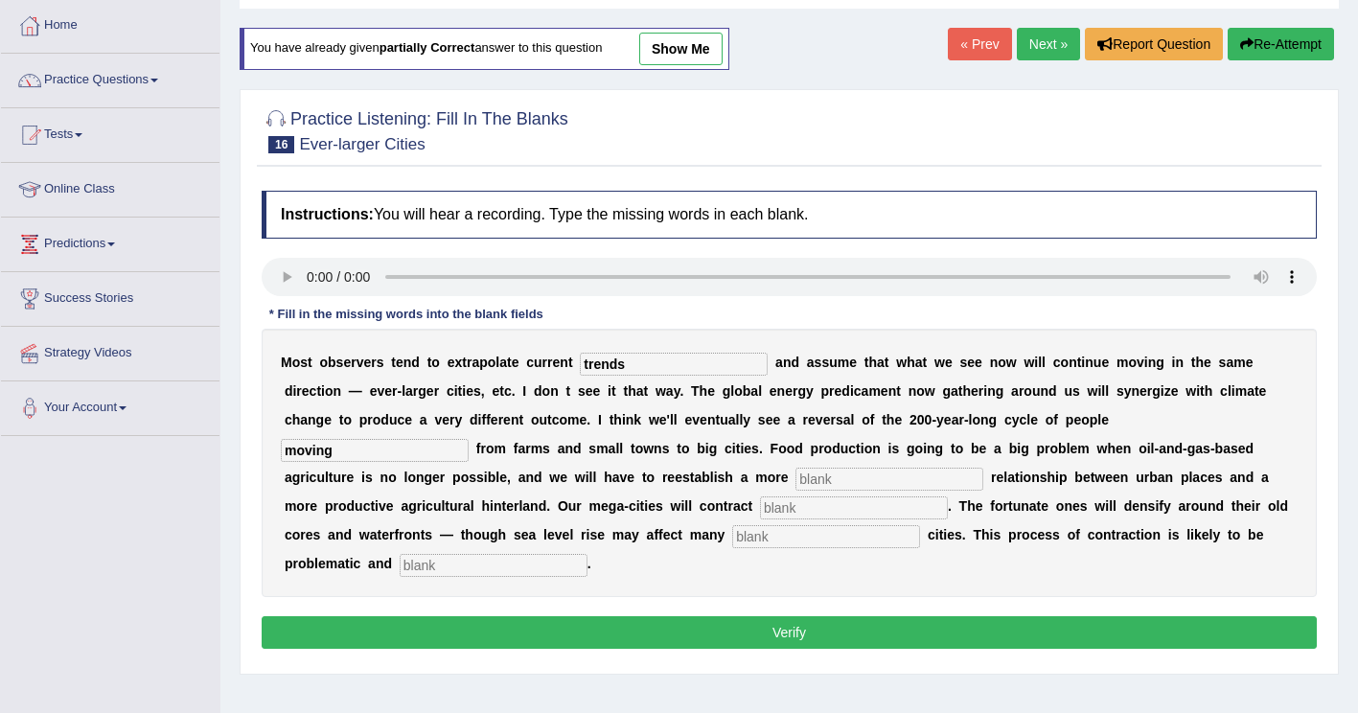
click at [795, 481] on input "text" at bounding box center [889, 479] width 188 height 23
click at [795, 472] on input "text" at bounding box center [889, 479] width 188 height 23
type input "meanig=ngful"
click at [760, 510] on input "text" at bounding box center [854, 507] width 188 height 23
type input "substanytially"
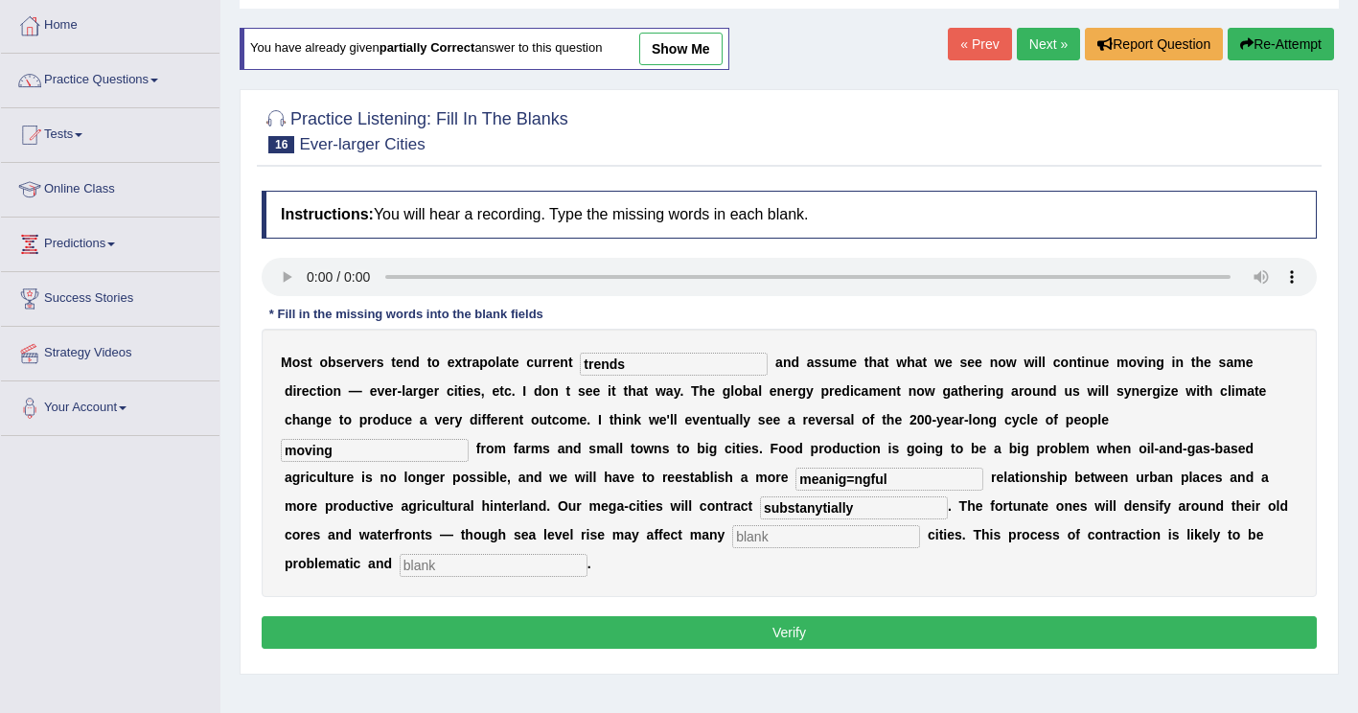
click at [732, 546] on input "text" at bounding box center [826, 536] width 188 height 23
type input "harbor"
click at [587, 554] on input "text" at bounding box center [494, 565] width 188 height 23
type input "disorderly"
drag, startPoint x: 396, startPoint y: 501, endPoint x: 134, endPoint y: 540, distance: 264.5
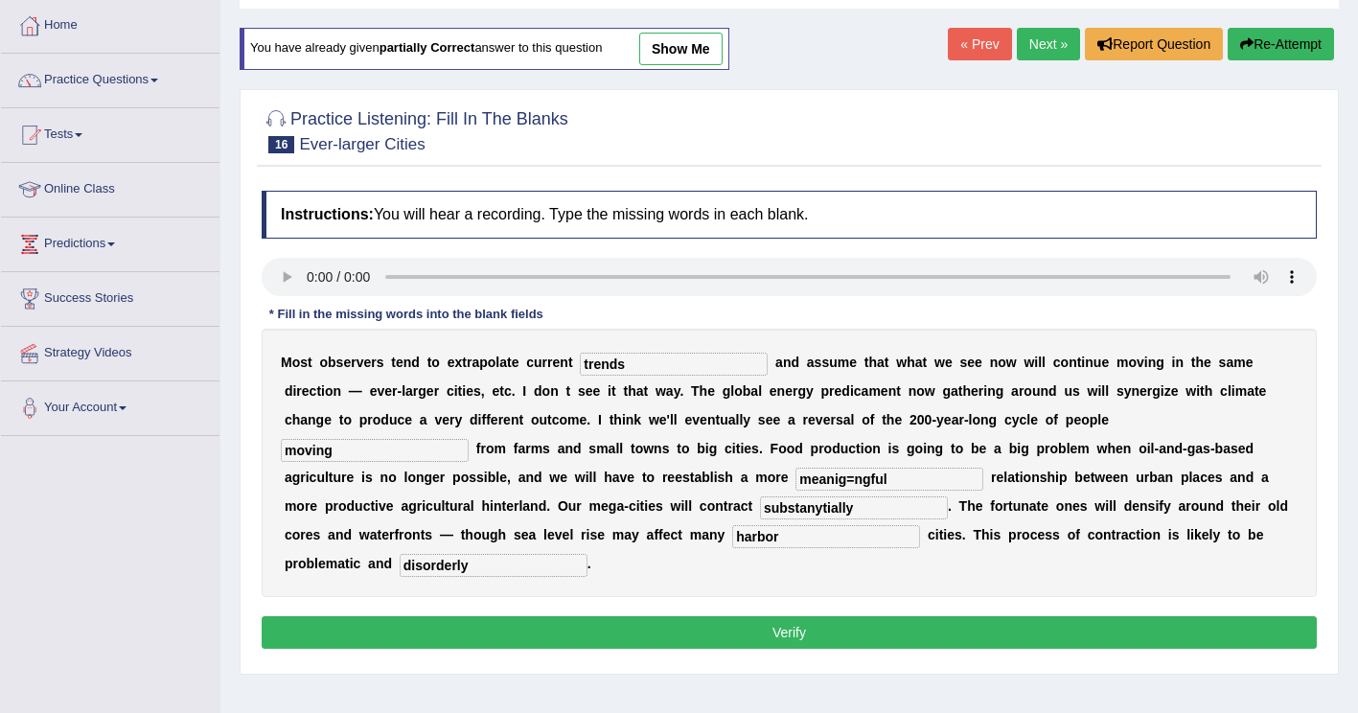
click at [135, 540] on div "Toggle navigation Home Practice Questions Speaking Practice Read Aloud Repeat S…" at bounding box center [679, 402] width 1358 height 996
type input "substantially"
click at [795, 484] on input "meanig=ngful" at bounding box center [889, 479] width 188 height 23
type input "meaningful"
click at [584, 616] on button "Verify" at bounding box center [789, 632] width 1055 height 33
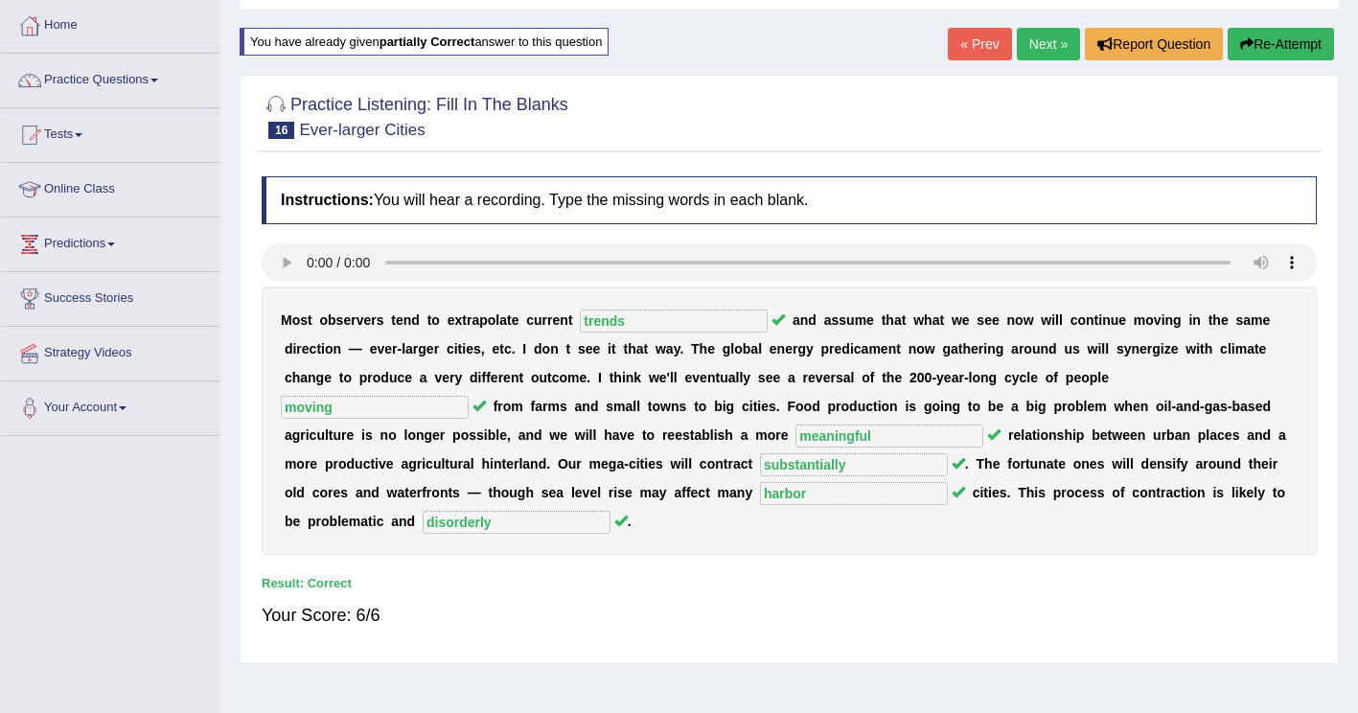
click at [1045, 44] on link "Next »" at bounding box center [1048, 44] width 63 height 33
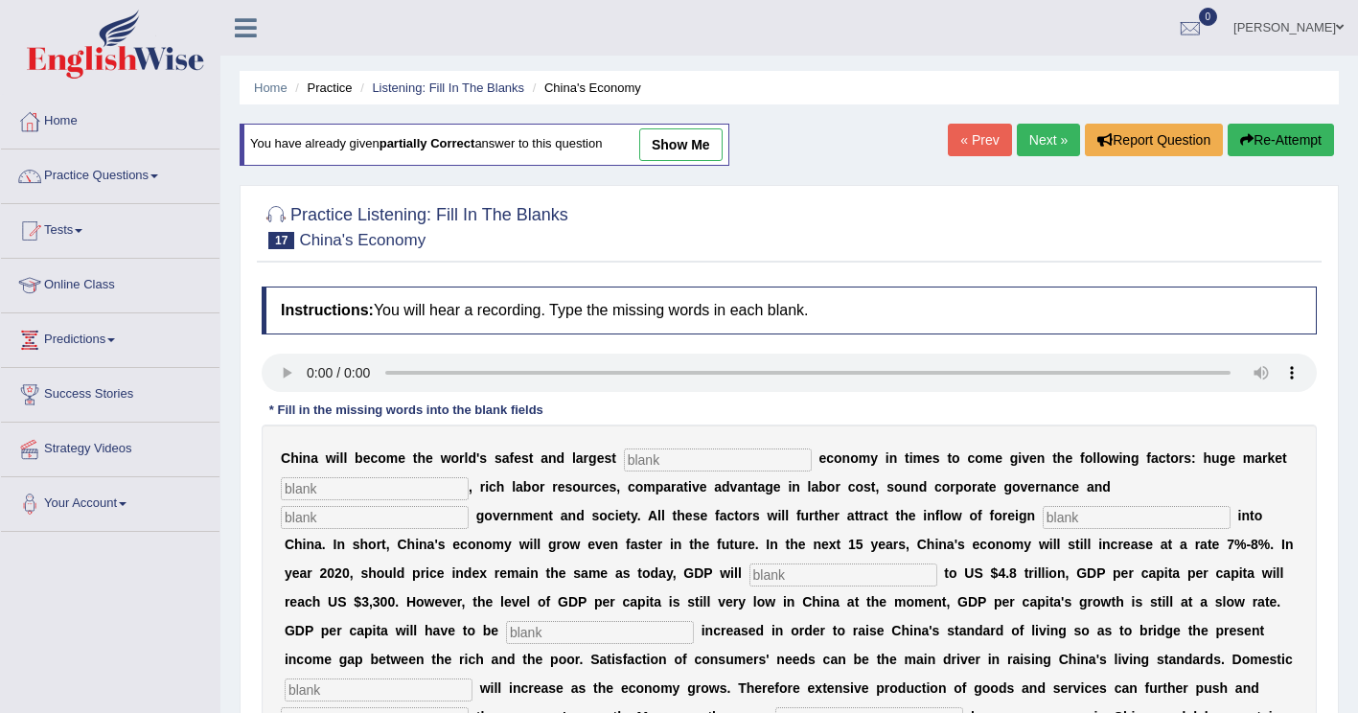
click at [624, 455] on input "text" at bounding box center [718, 459] width 188 height 23
type input "investment"
click at [340, 494] on input "text" at bounding box center [375, 488] width 188 height 23
type input "potential"
click at [1042, 524] on input "text" at bounding box center [1136, 517] width 188 height 23
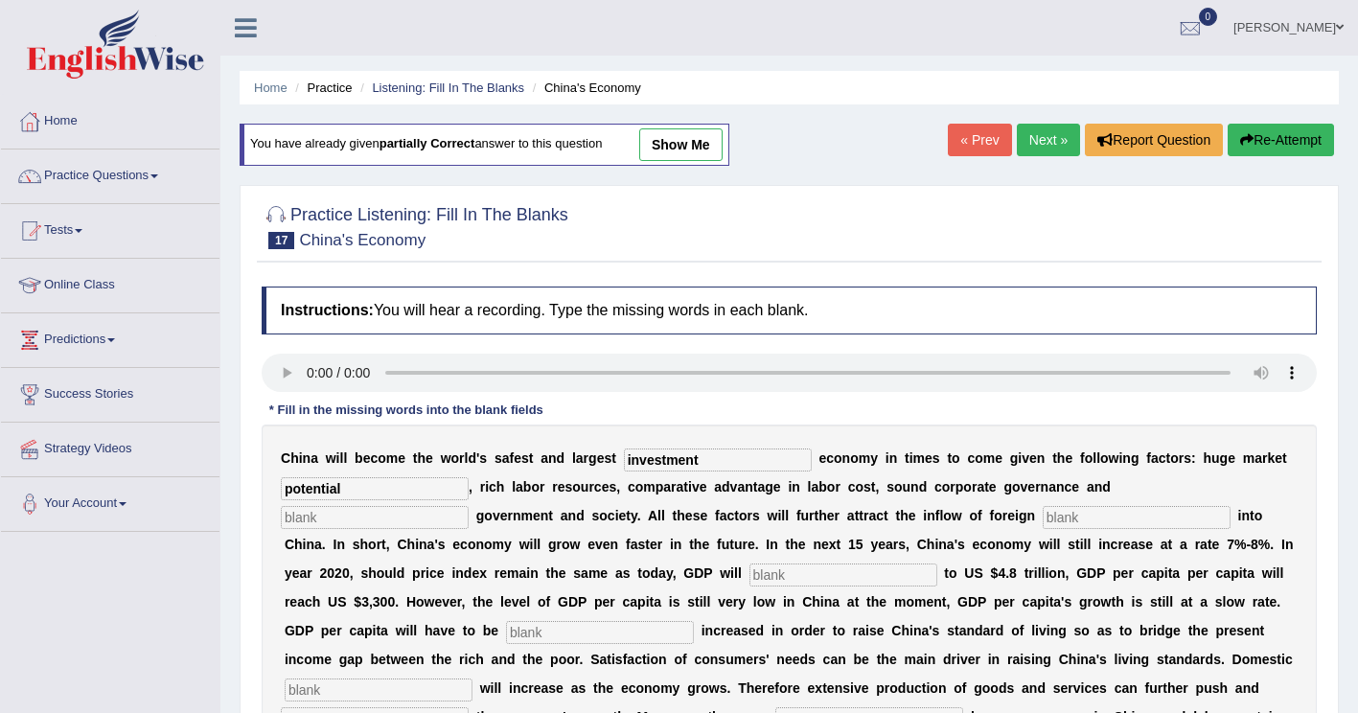
click at [469, 506] on input "text" at bounding box center [375, 517] width 188 height 23
type input "stable"
click at [1042, 518] on input "text" at bounding box center [1136, 517] width 188 height 23
type input "capital"
click at [749, 572] on input "text" at bounding box center [843, 574] width 188 height 23
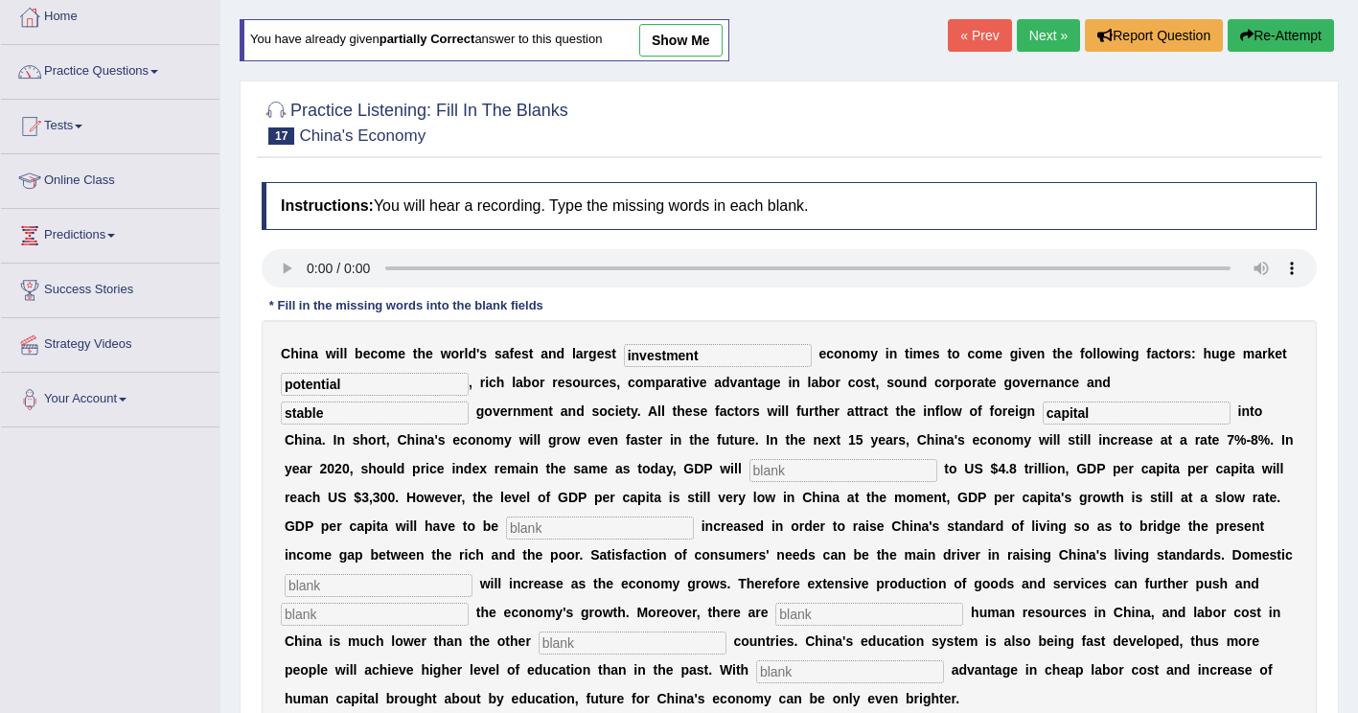
scroll to position [192, 0]
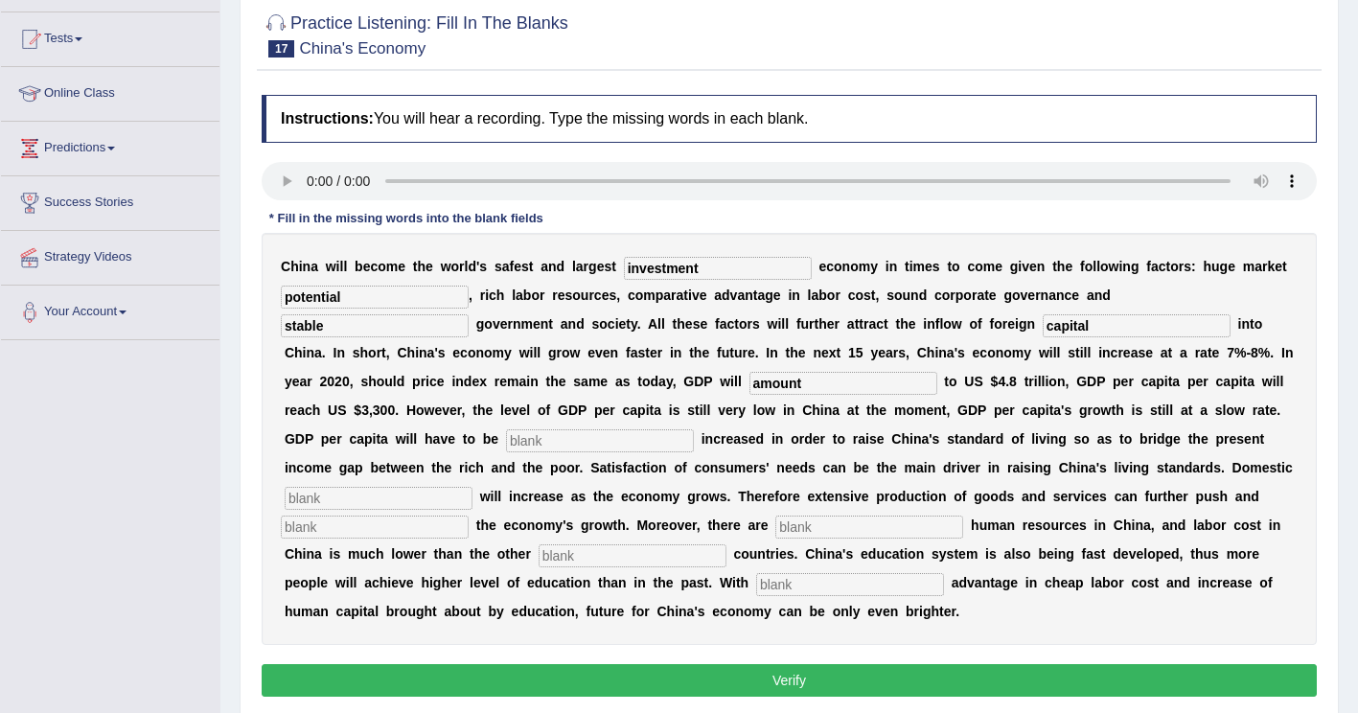
type input "amount"
drag, startPoint x: 963, startPoint y: 414, endPoint x: 973, endPoint y: 411, distance: 10.9
click at [694, 429] on input "text" at bounding box center [600, 440] width 188 height 23
type input "further"
click at [472, 487] on input "text" at bounding box center [379, 498] width 188 height 23
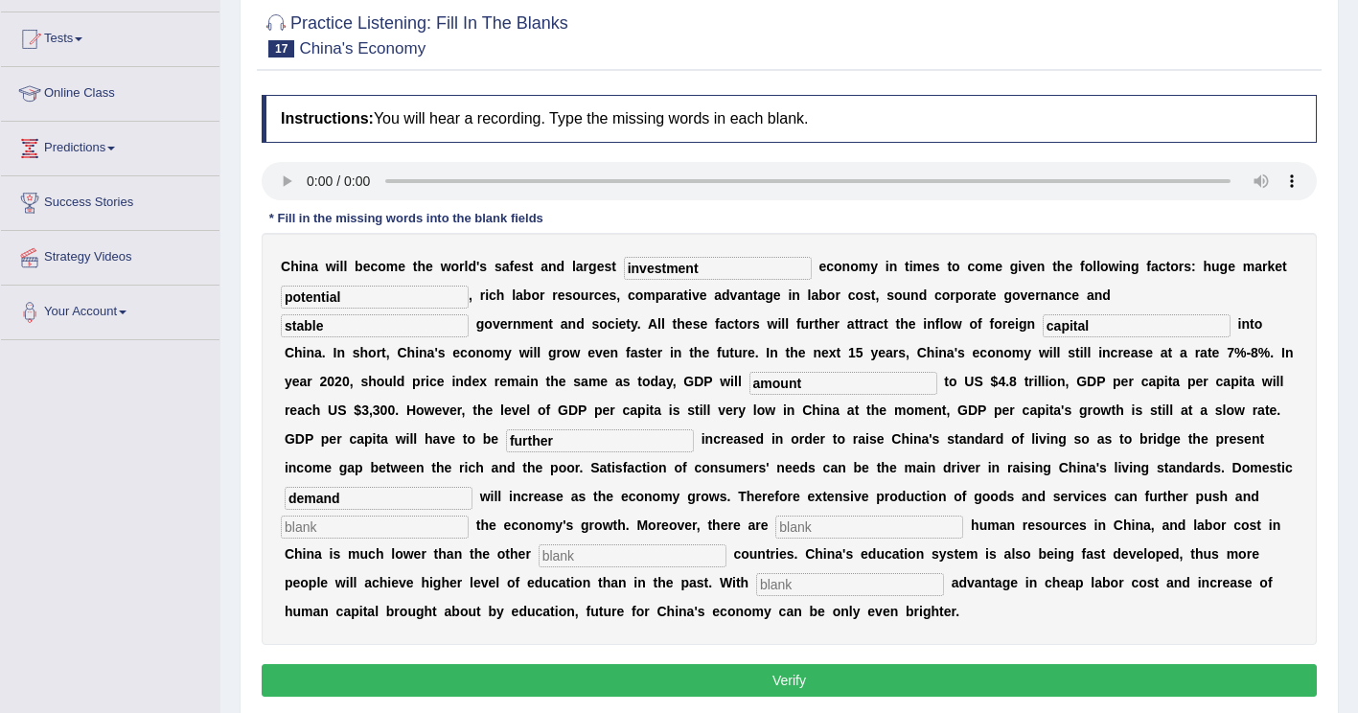
type input "demand"
click at [469, 515] on input "text" at bounding box center [375, 526] width 188 height 23
type input "sustain"
click at [963, 515] on input "text" at bounding box center [869, 526] width 188 height 23
type input "abondant"
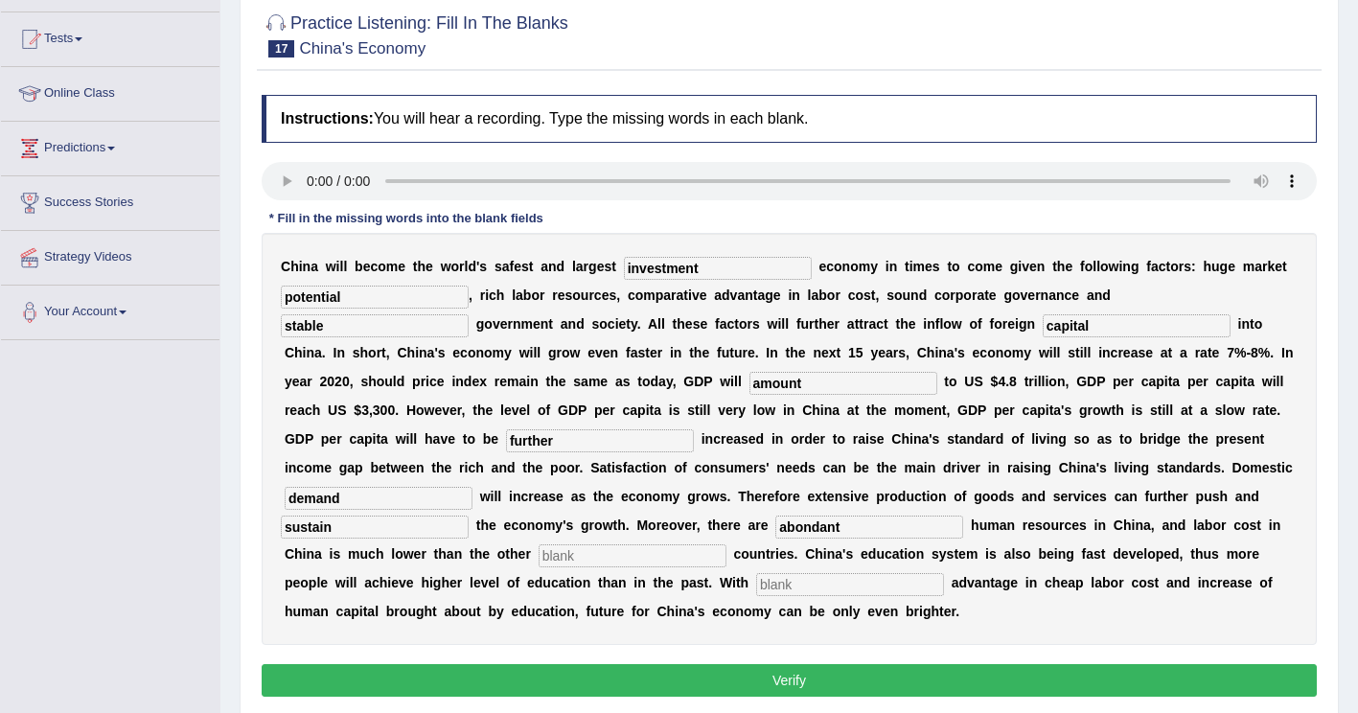
click at [665, 544] on input "text" at bounding box center [632, 555] width 188 height 23
type input "insdustialized"
click at [785, 573] on input "text" at bounding box center [850, 584] width 188 height 23
type input "comparative"
click at [661, 544] on input "insdustialized" at bounding box center [632, 555] width 188 height 23
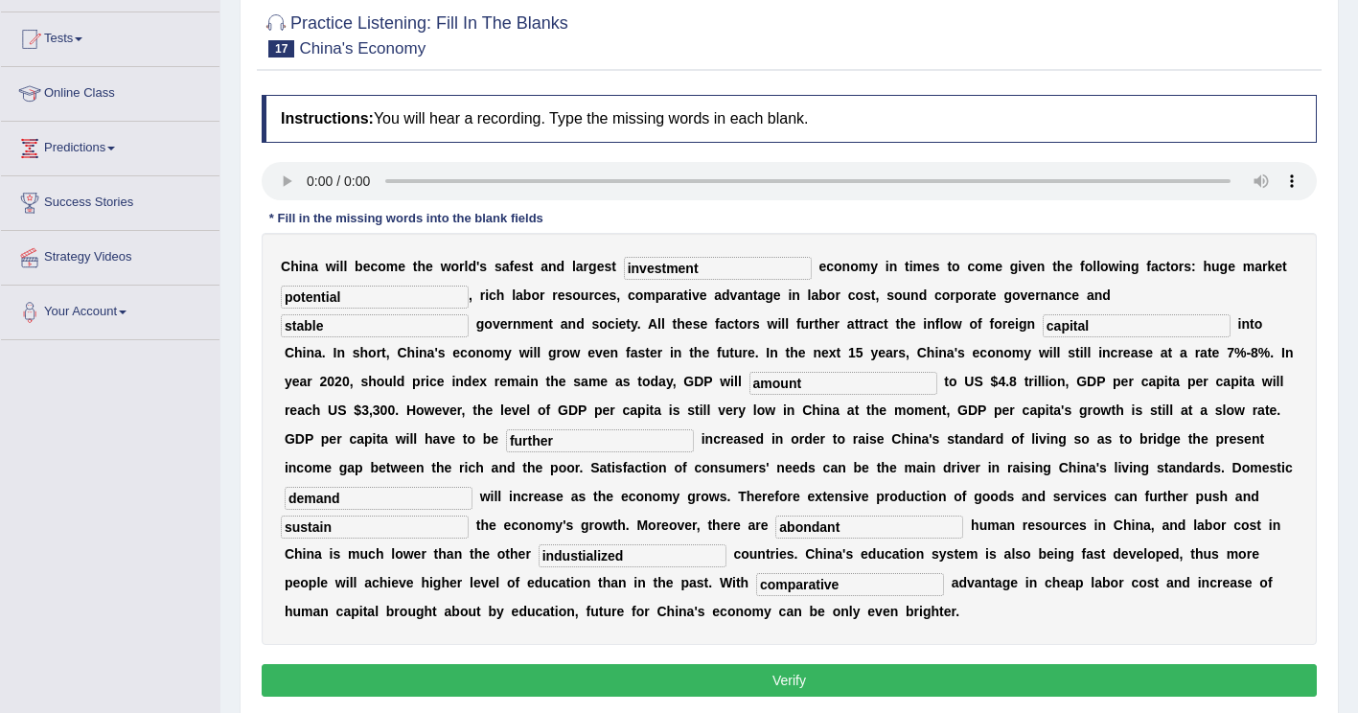
click at [678, 544] on input "industialized" at bounding box center [632, 555] width 188 height 23
type input "industrialized"
click at [957, 515] on input "abondant" at bounding box center [869, 526] width 188 height 23
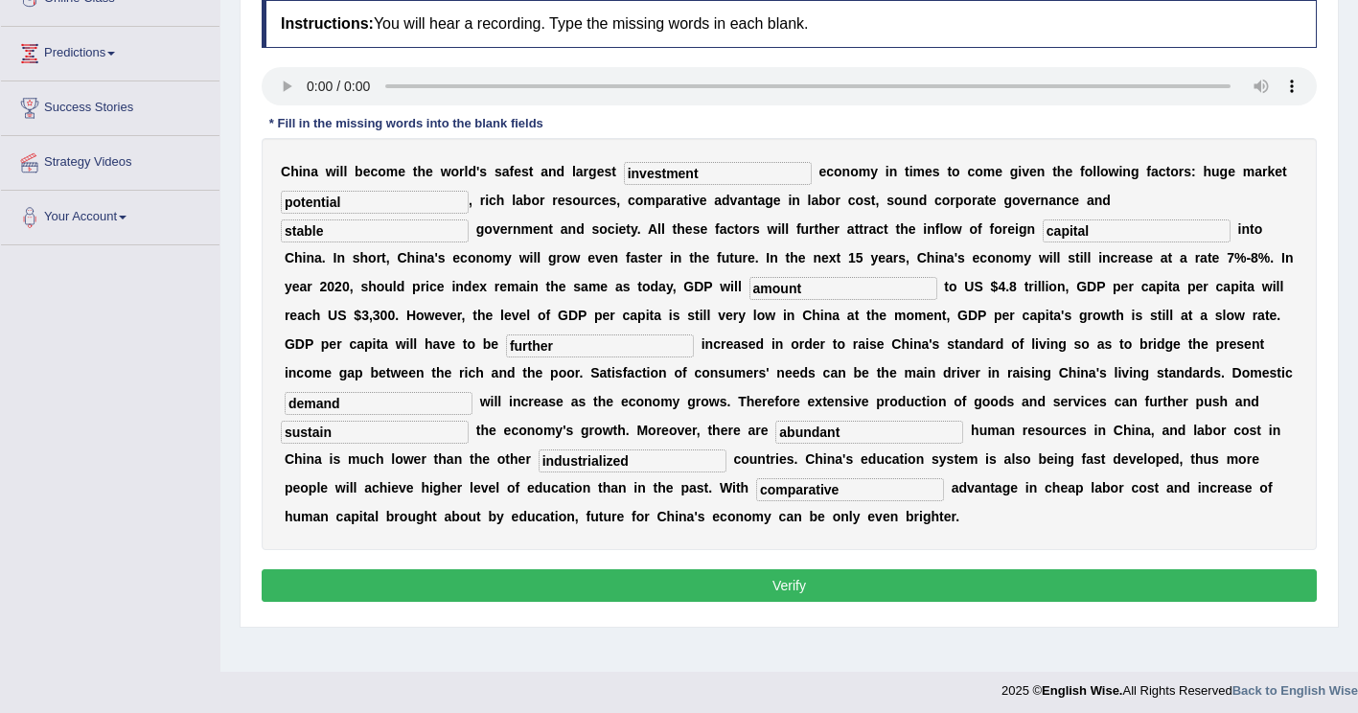
scroll to position [287, 0]
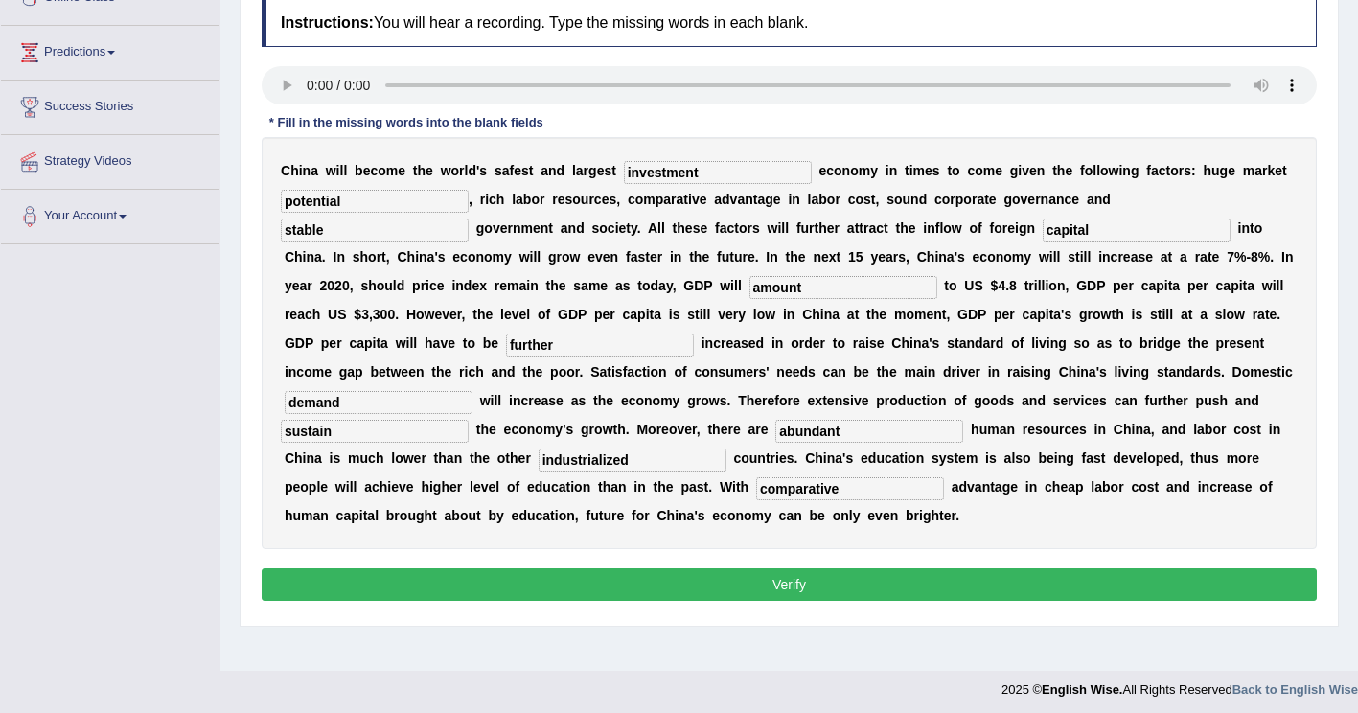
type input "abundant"
click at [699, 568] on button "Verify" at bounding box center [789, 584] width 1055 height 33
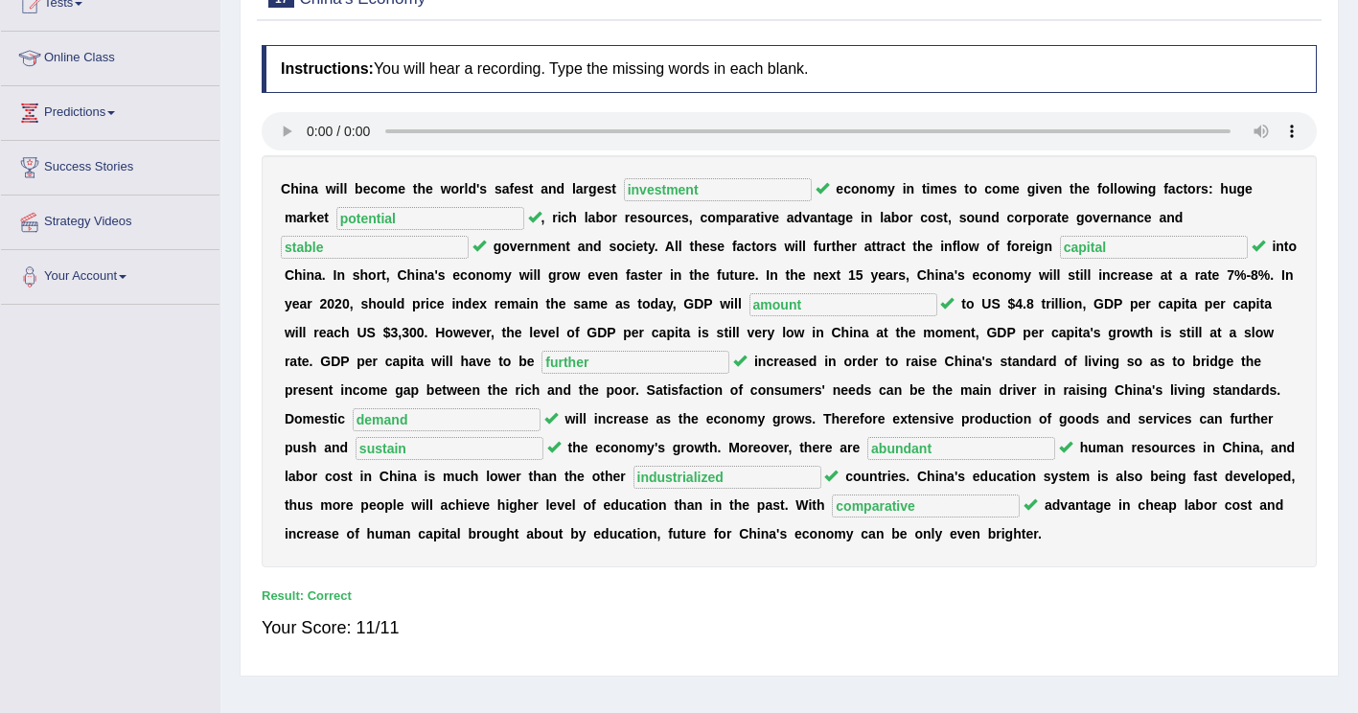
scroll to position [0, 0]
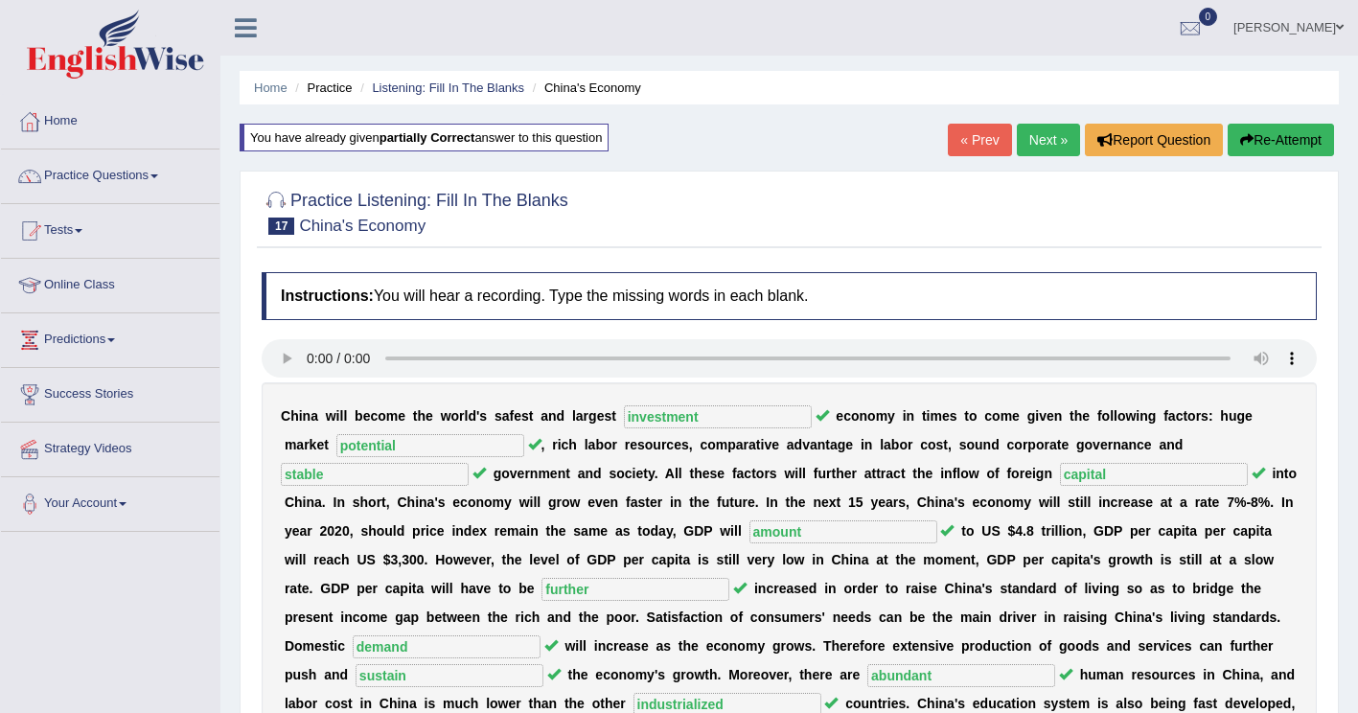
click at [1034, 135] on link "Next »" at bounding box center [1048, 140] width 63 height 33
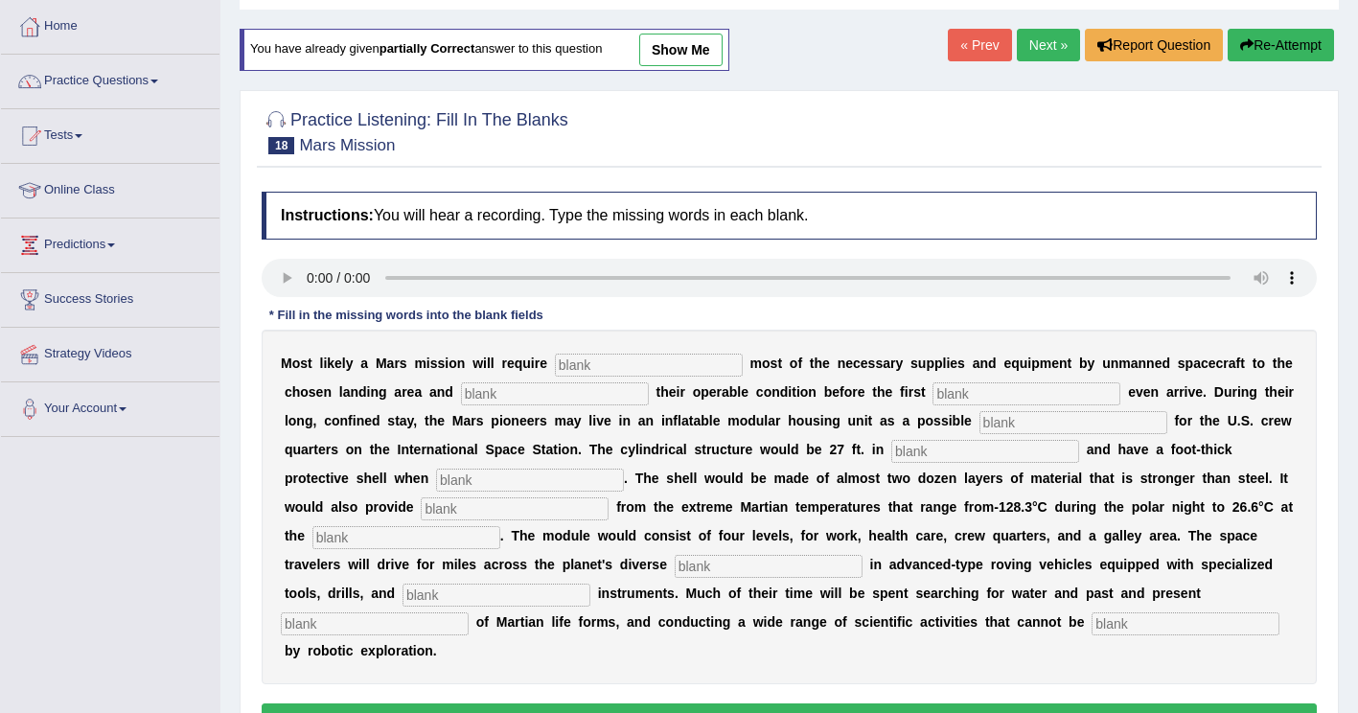
scroll to position [96, 0]
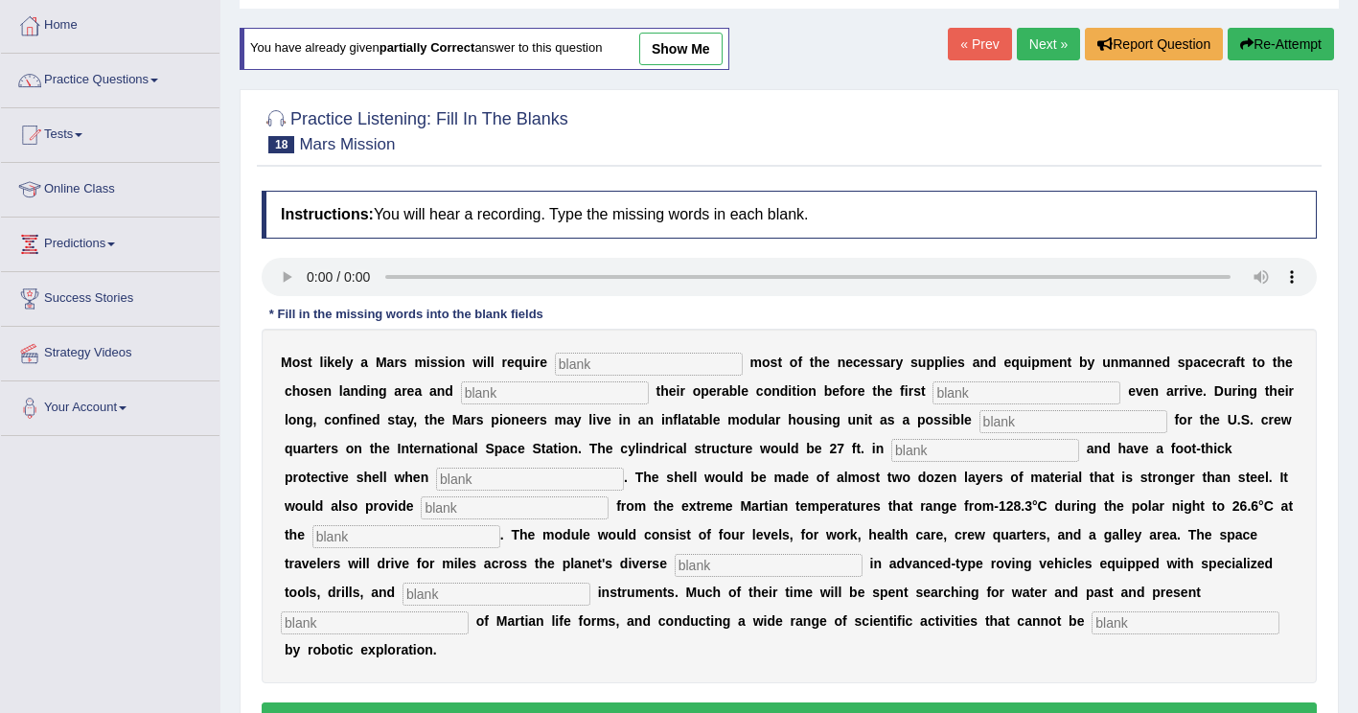
click at [604, 372] on input "text" at bounding box center [649, 364] width 188 height 23
type input "transporting"
click at [461, 394] on input "text" at bounding box center [555, 392] width 188 height 23
type input "confirming"
click at [932, 387] on input "text" at bounding box center [1026, 392] width 188 height 23
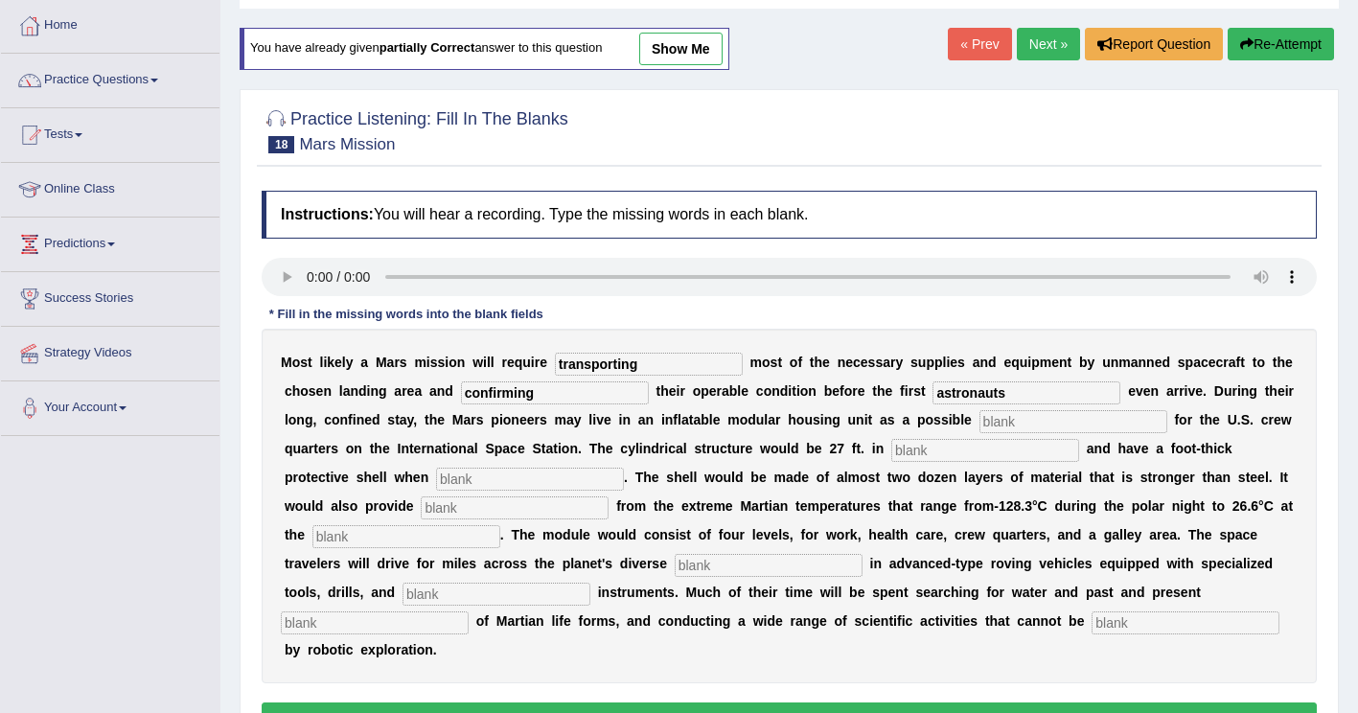
type input "astronauts"
click at [979, 424] on input "text" at bounding box center [1073, 421] width 188 height 23
type input "replacement"
click at [891, 451] on input "text" at bounding box center [985, 450] width 188 height 23
type input "diameter"
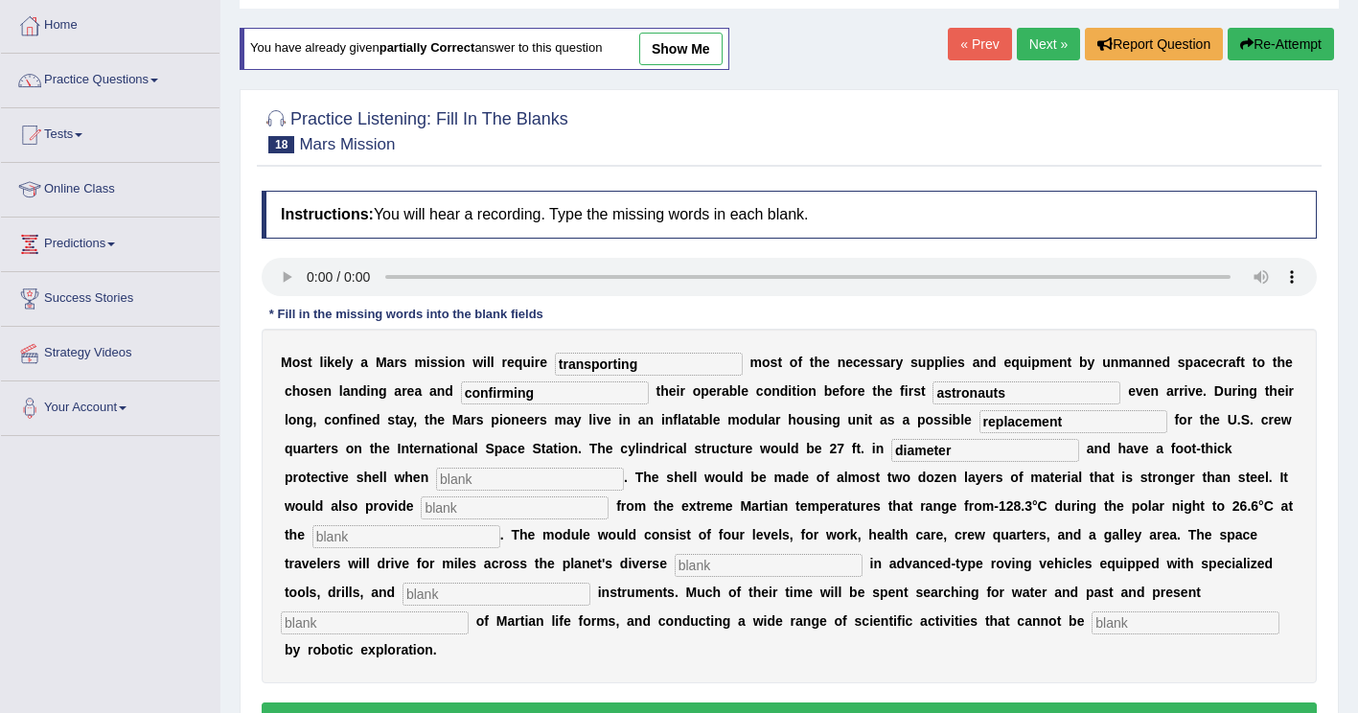
click at [624, 468] on input "text" at bounding box center [530, 479] width 188 height 23
type input "inflated"
click at [608, 496] on input "text" at bounding box center [515, 507] width 188 height 23
type input "insultaion"
click at [500, 525] on input "text" at bounding box center [406, 536] width 188 height 23
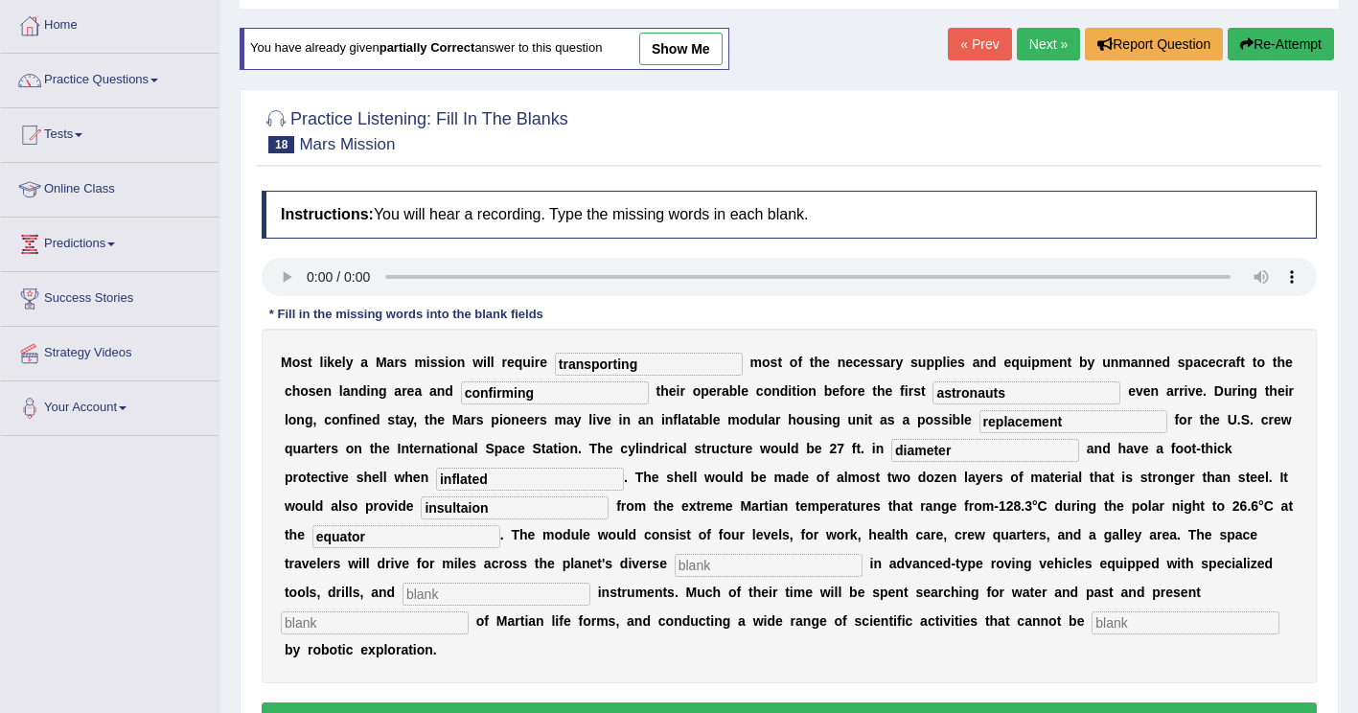
type input "equator"
click at [862, 554] on input "text" at bounding box center [769, 565] width 188 height 23
type input "terraine"
click at [590, 583] on input "text" at bounding box center [496, 594] width 188 height 23
type input "analytical"
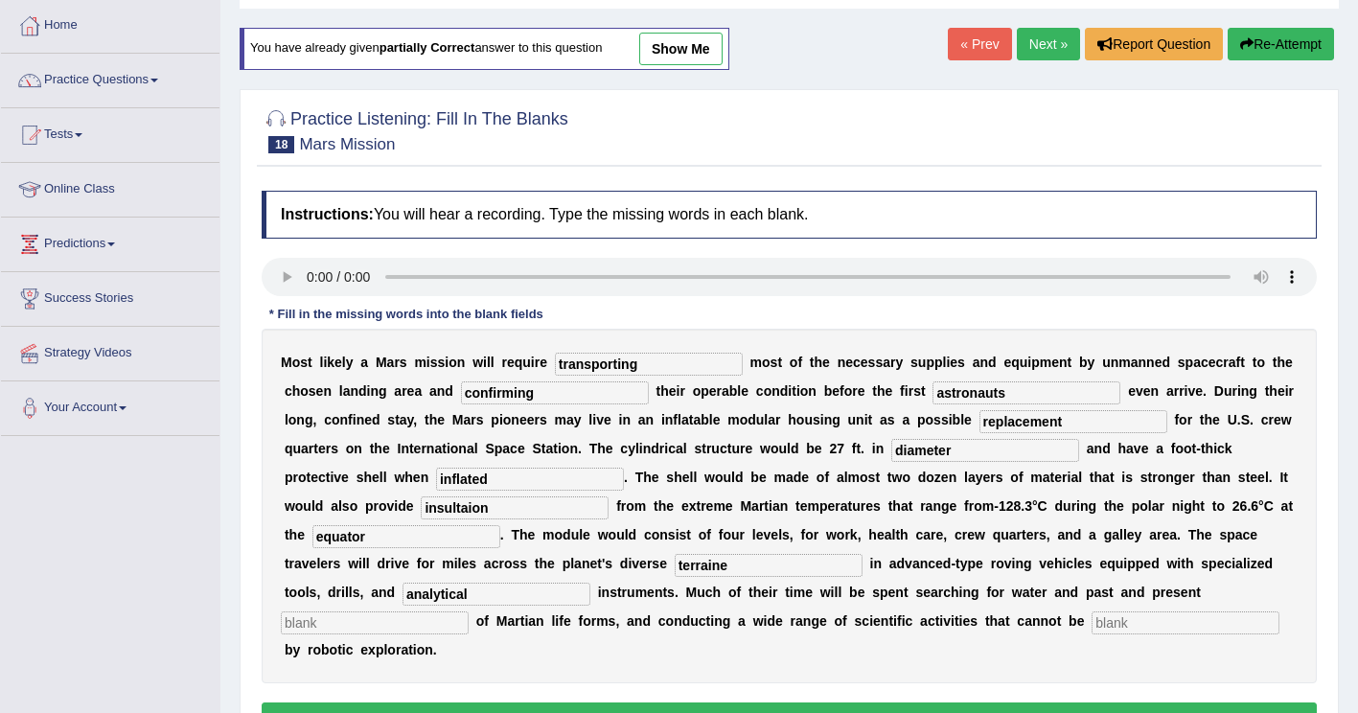
click at [469, 611] on input "text" at bounding box center [375, 622] width 188 height 23
type input "evidents"
click at [1091, 626] on input "text" at bounding box center [1185, 622] width 188 height 23
type input "accomplished"
click at [608, 496] on input "insultaion" at bounding box center [515, 507] width 188 height 23
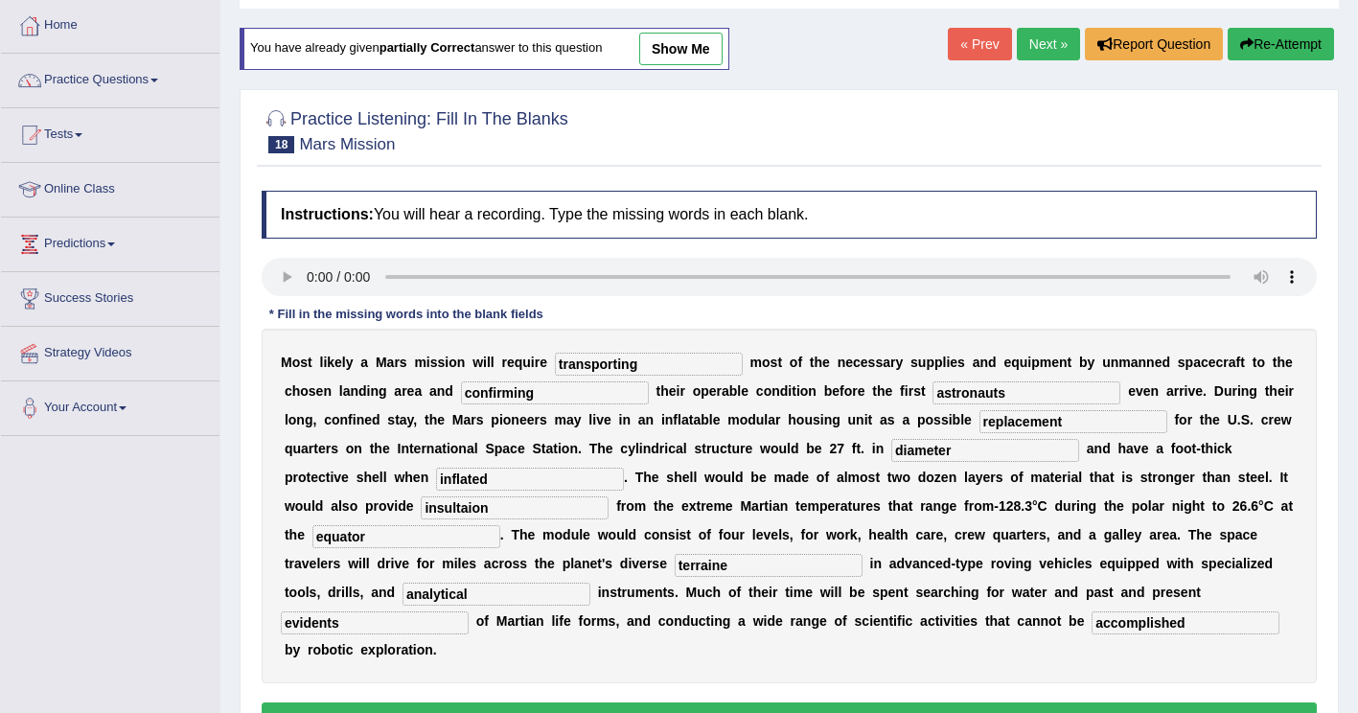
click at [608, 496] on input "insultaion" at bounding box center [515, 507] width 188 height 23
drag, startPoint x: 1077, startPoint y: 483, endPoint x: 1139, endPoint y: 452, distance: 69.4
click at [608, 496] on input "insulataion" at bounding box center [515, 507] width 188 height 23
type input "insulation"
drag, startPoint x: 632, startPoint y: 602, endPoint x: 509, endPoint y: 592, distance: 124.0
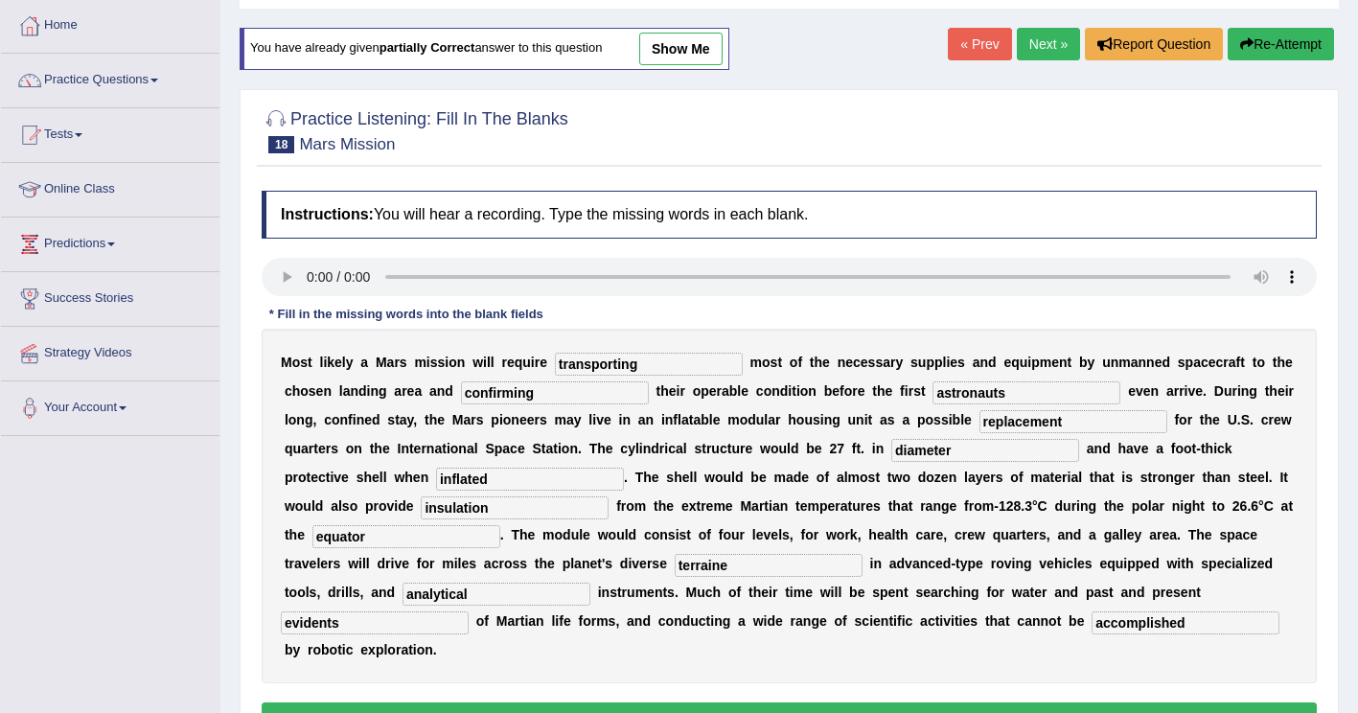
click at [509, 592] on div "M o s t l i k e l y a M a r s m i s s i o n w i l l r e q u i r e transporting …" at bounding box center [789, 506] width 1055 height 355
type input "evidents"
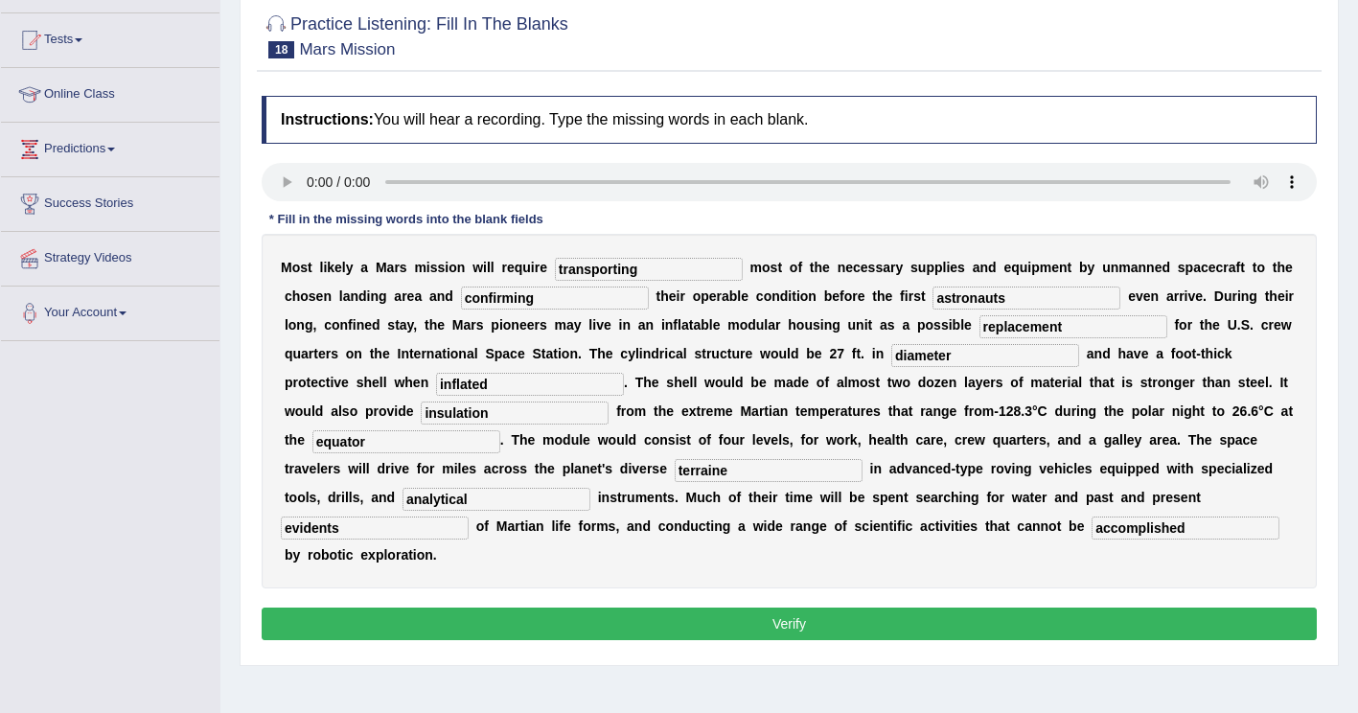
scroll to position [192, 0]
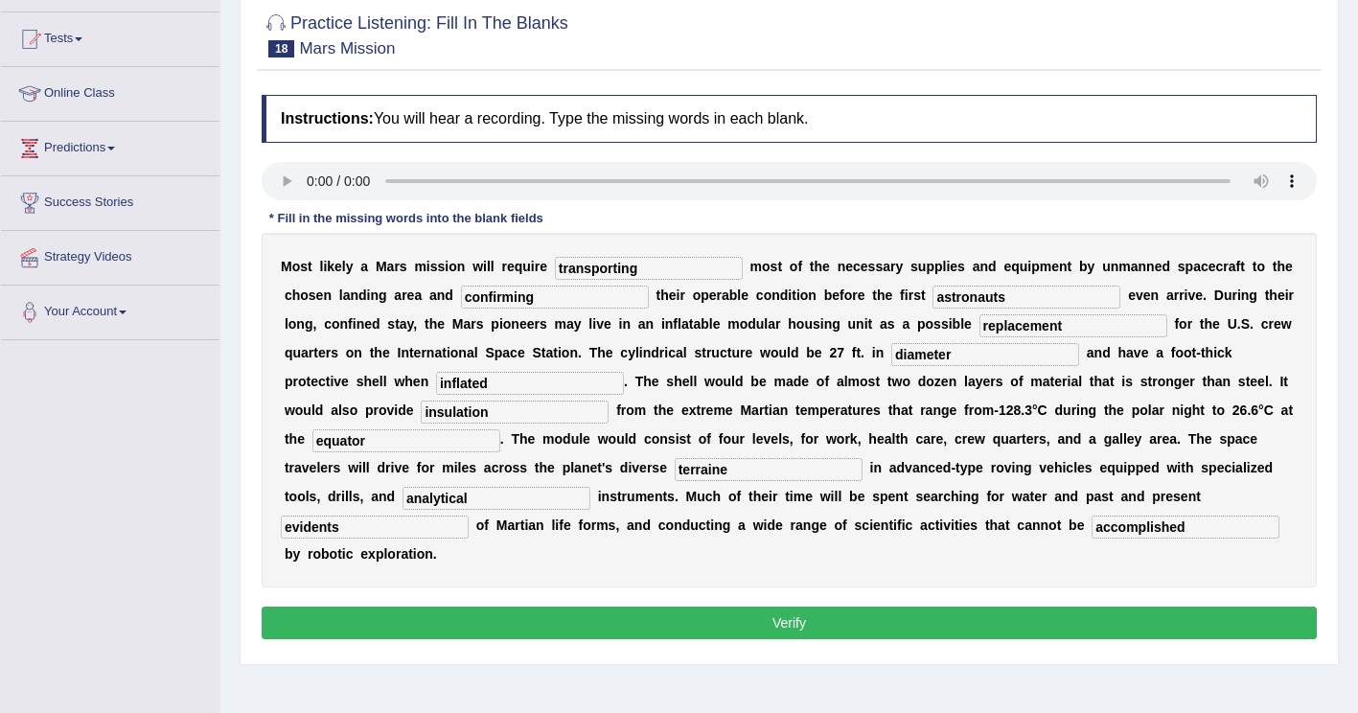
click at [697, 607] on button "Verify" at bounding box center [789, 623] width 1055 height 33
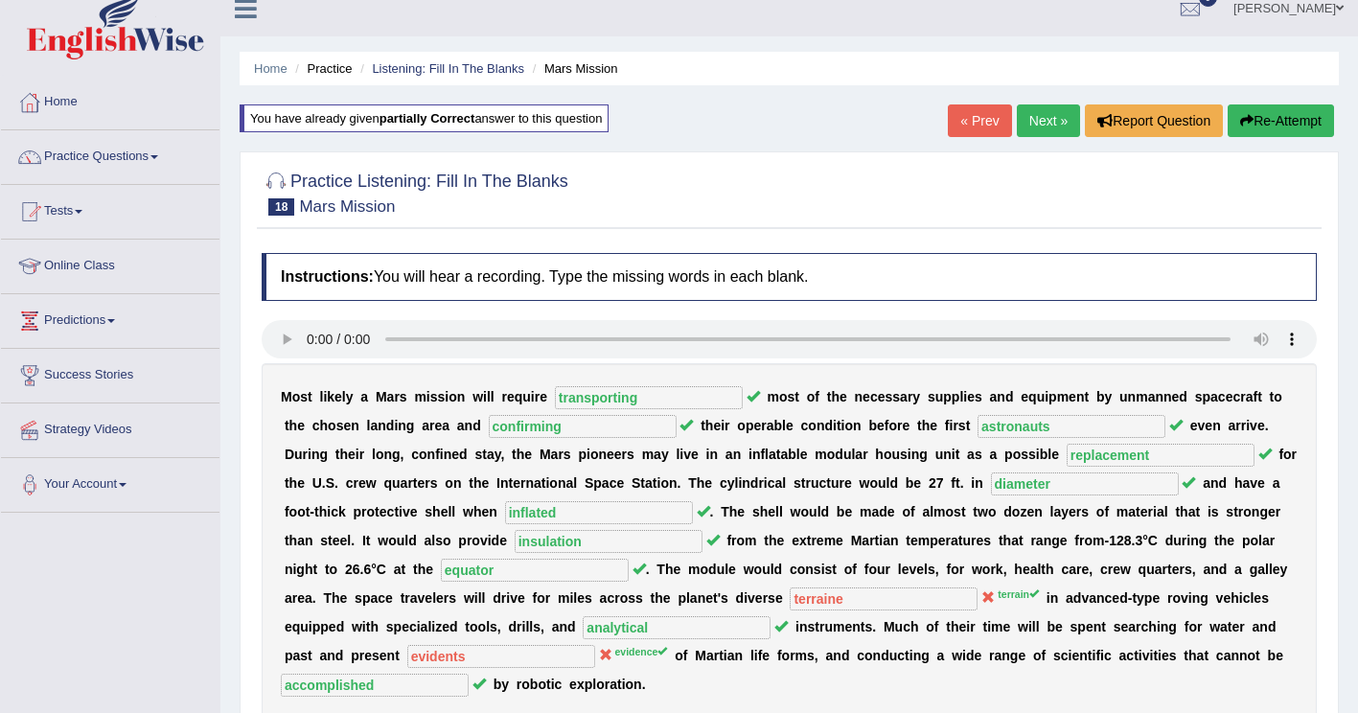
scroll to position [0, 0]
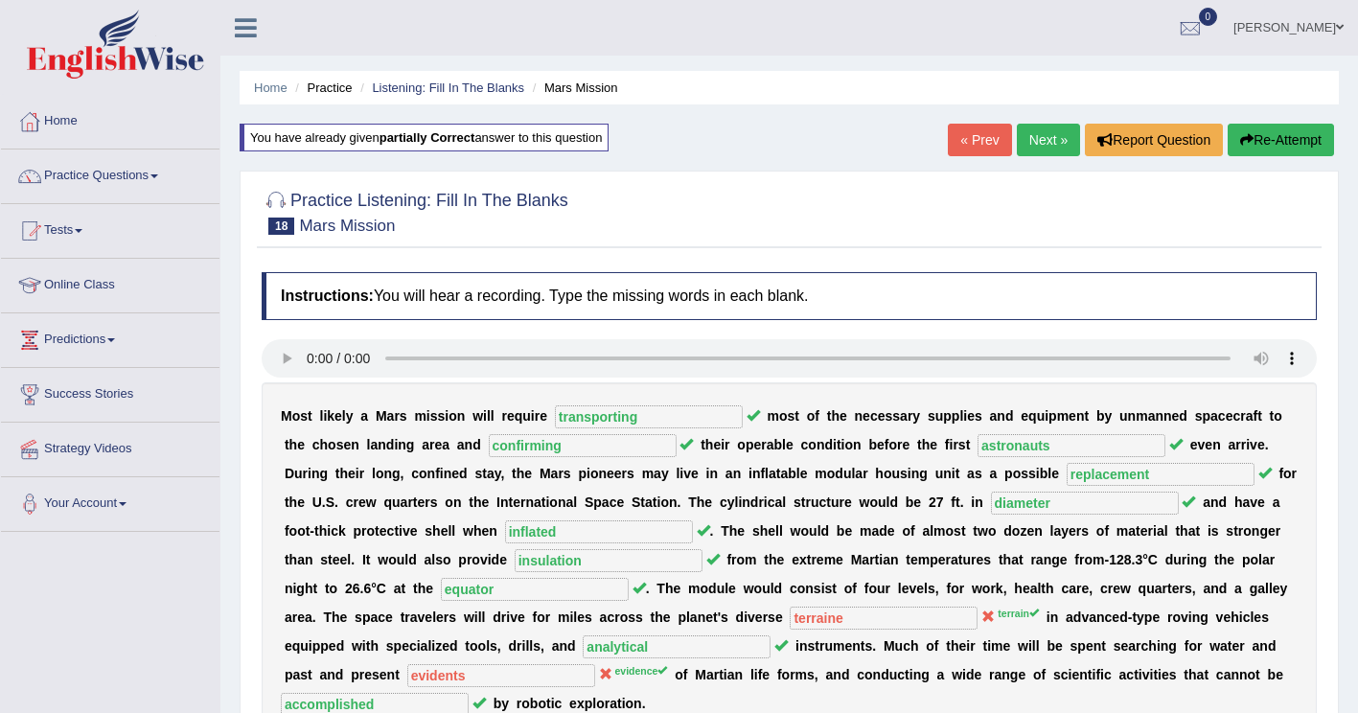
click at [1296, 141] on button "Re-Attempt" at bounding box center [1280, 140] width 106 height 33
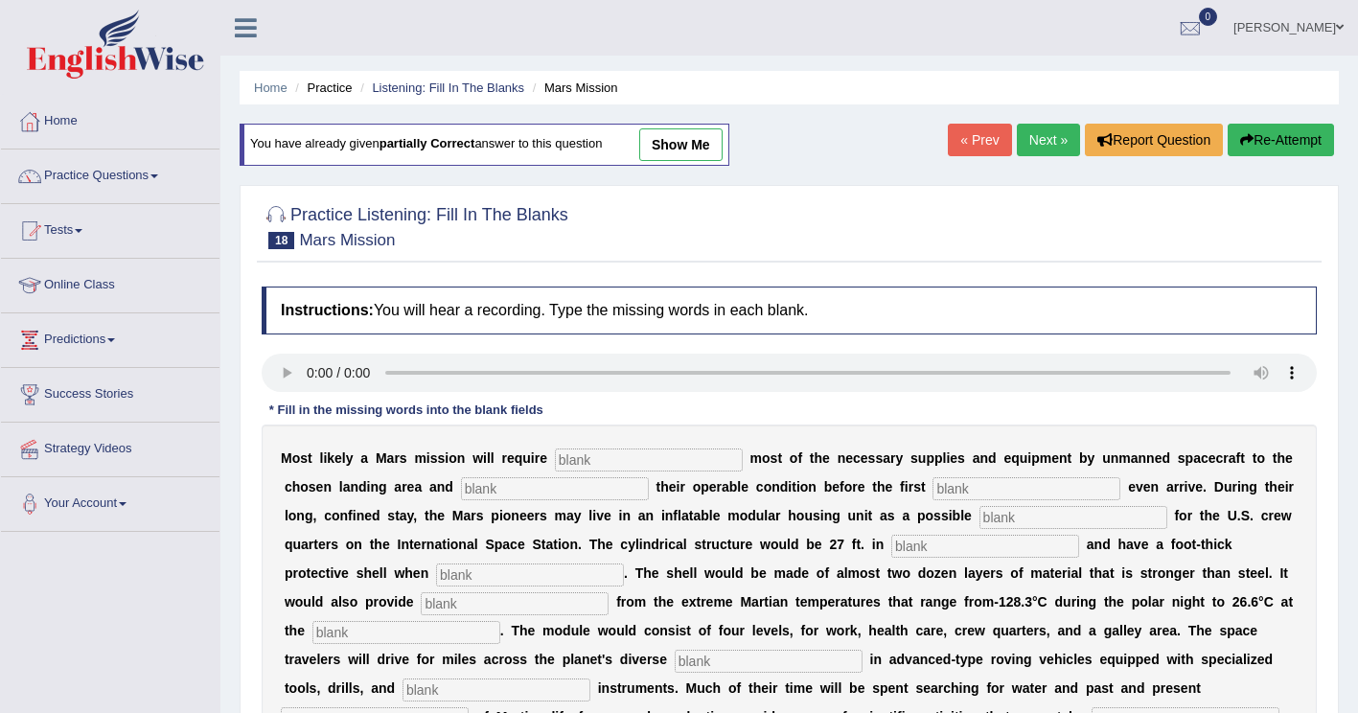
click at [587, 452] on input "text" at bounding box center [649, 459] width 188 height 23
type input "transporting"
click at [461, 498] on input "text" at bounding box center [555, 488] width 188 height 23
type input "confirming"
drag, startPoint x: 487, startPoint y: 482, endPoint x: 118, endPoint y: 527, distance: 371.6
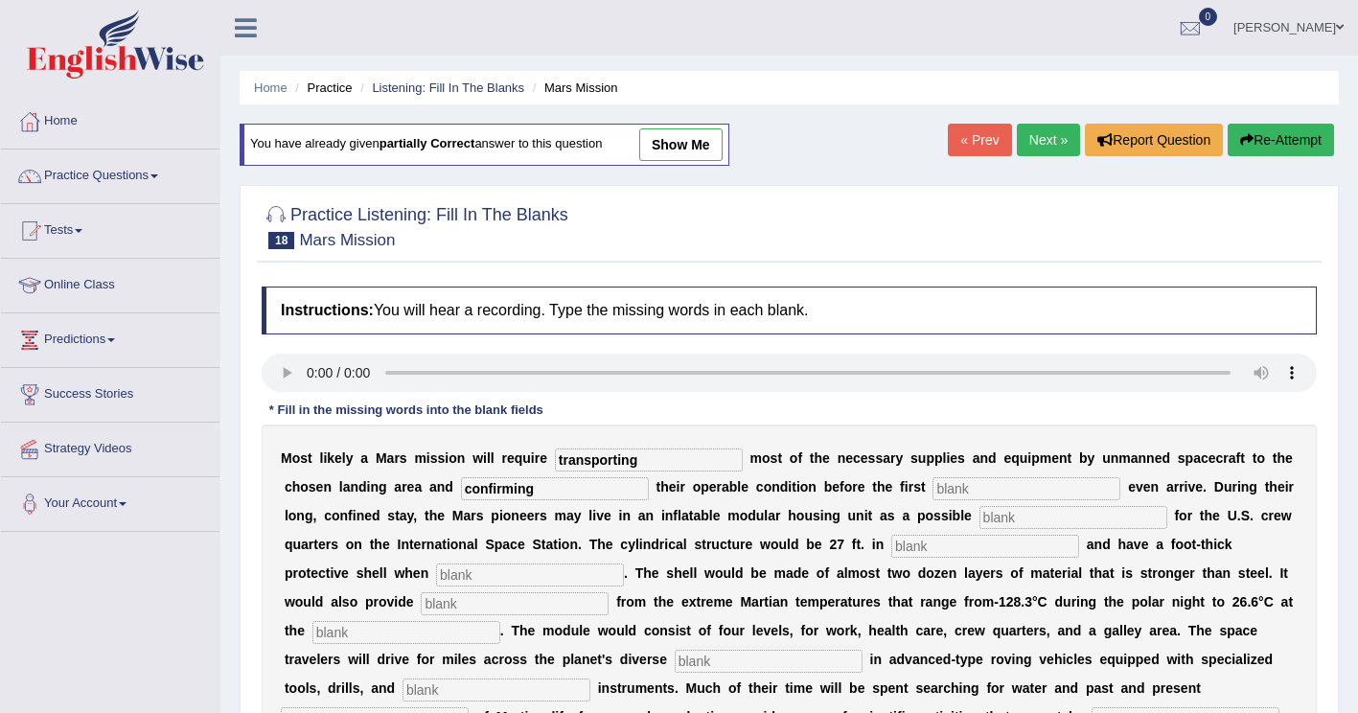
click at [123, 527] on div "Toggle navigation Home Practice Questions Speaking Practice Read Aloud Repeat S…" at bounding box center [679, 498] width 1358 height 996
click at [461, 493] on input "text" at bounding box center [555, 488] width 188 height 23
type input "confirming"
click at [932, 490] on input "text" at bounding box center [1026, 488] width 188 height 23
type input "astronauts"
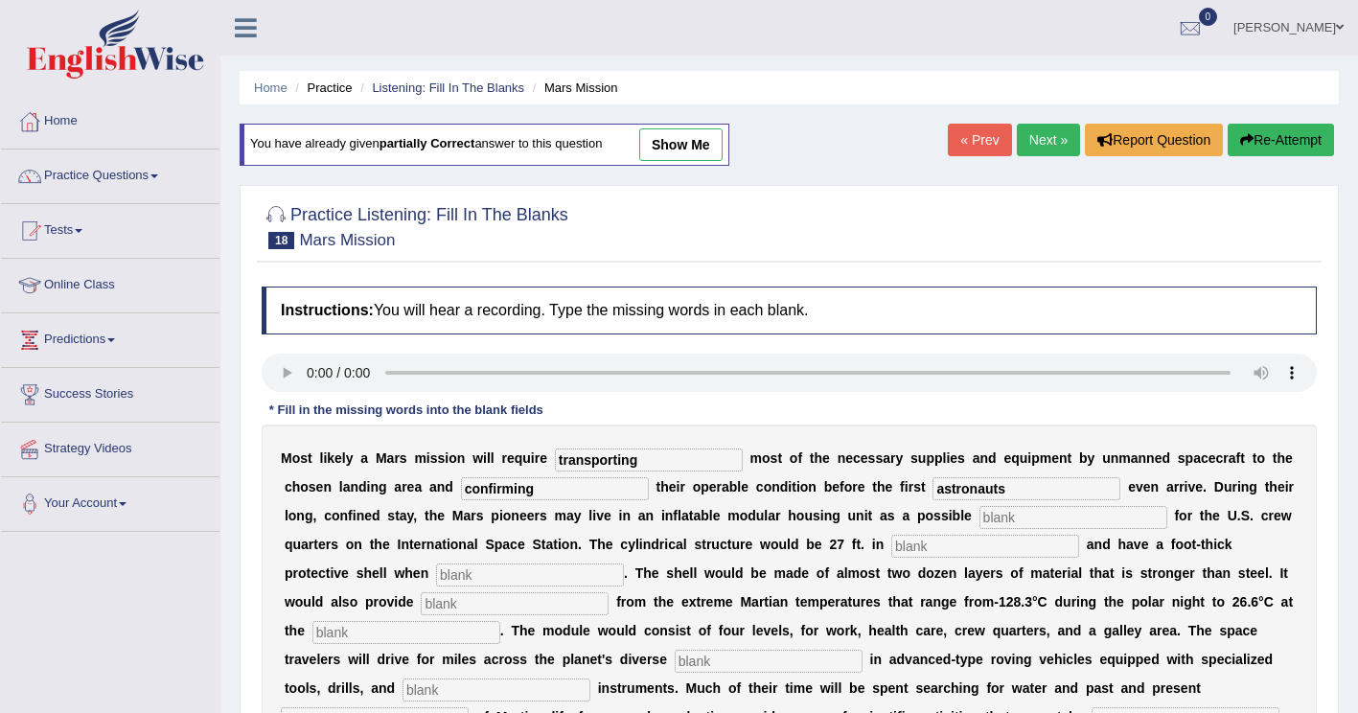
click at [979, 516] on input "text" at bounding box center [1073, 517] width 188 height 23
type input "replacement"
click at [891, 551] on input "text" at bounding box center [985, 546] width 188 height 23
type input "diameter"
click at [624, 563] on input "text" at bounding box center [530, 574] width 188 height 23
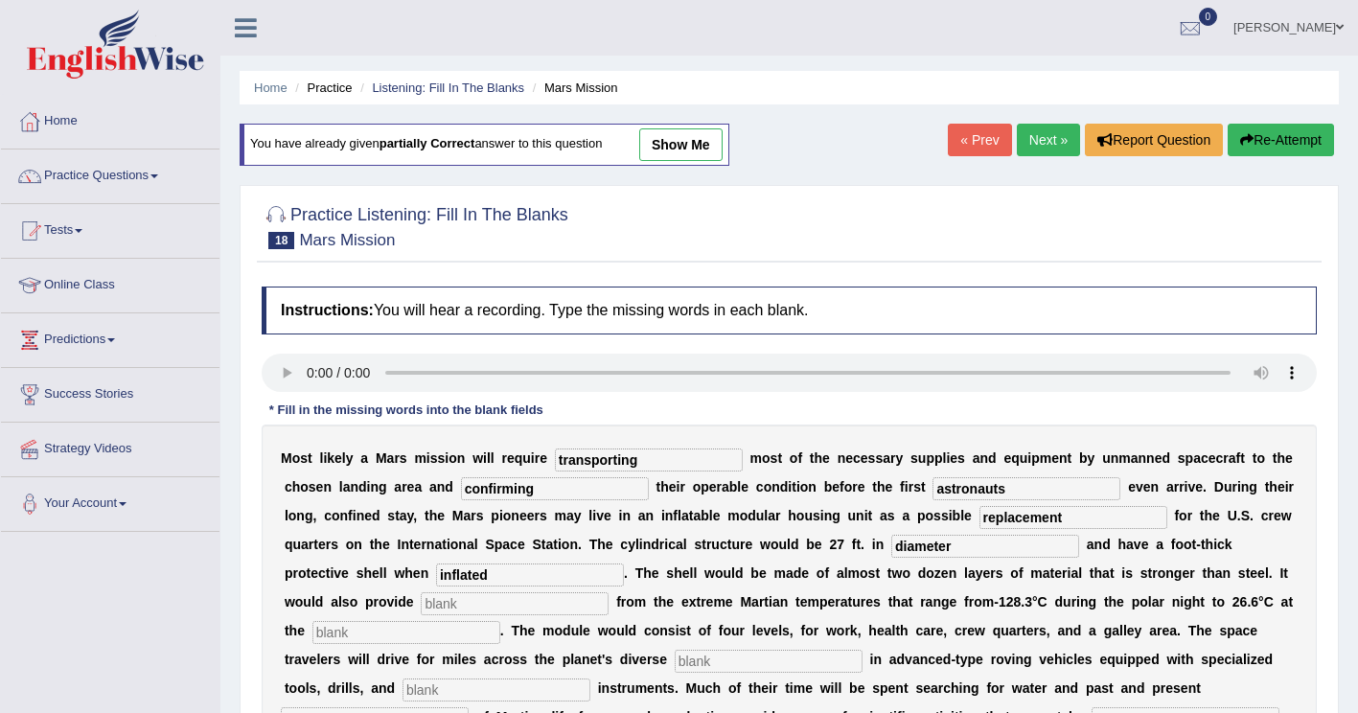
type input "inflated"
click at [608, 592] on input "text" at bounding box center [515, 603] width 188 height 23
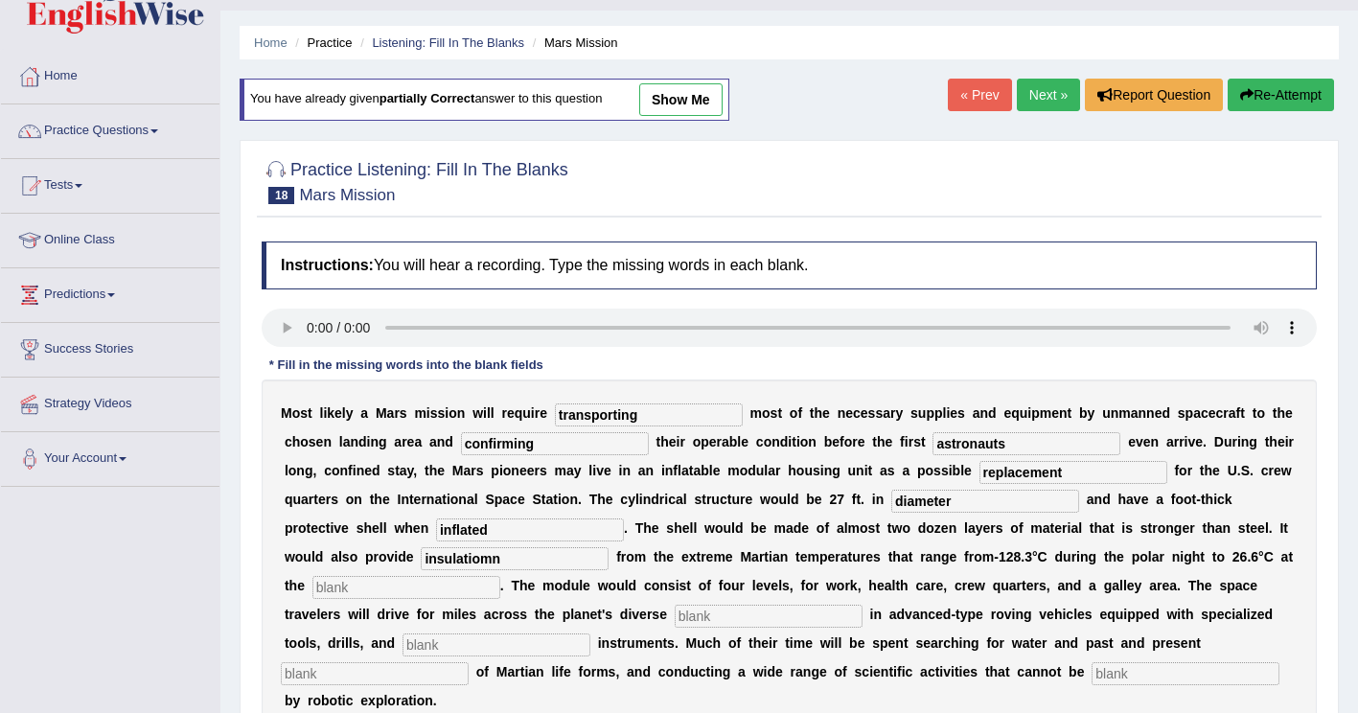
scroll to position [96, 0]
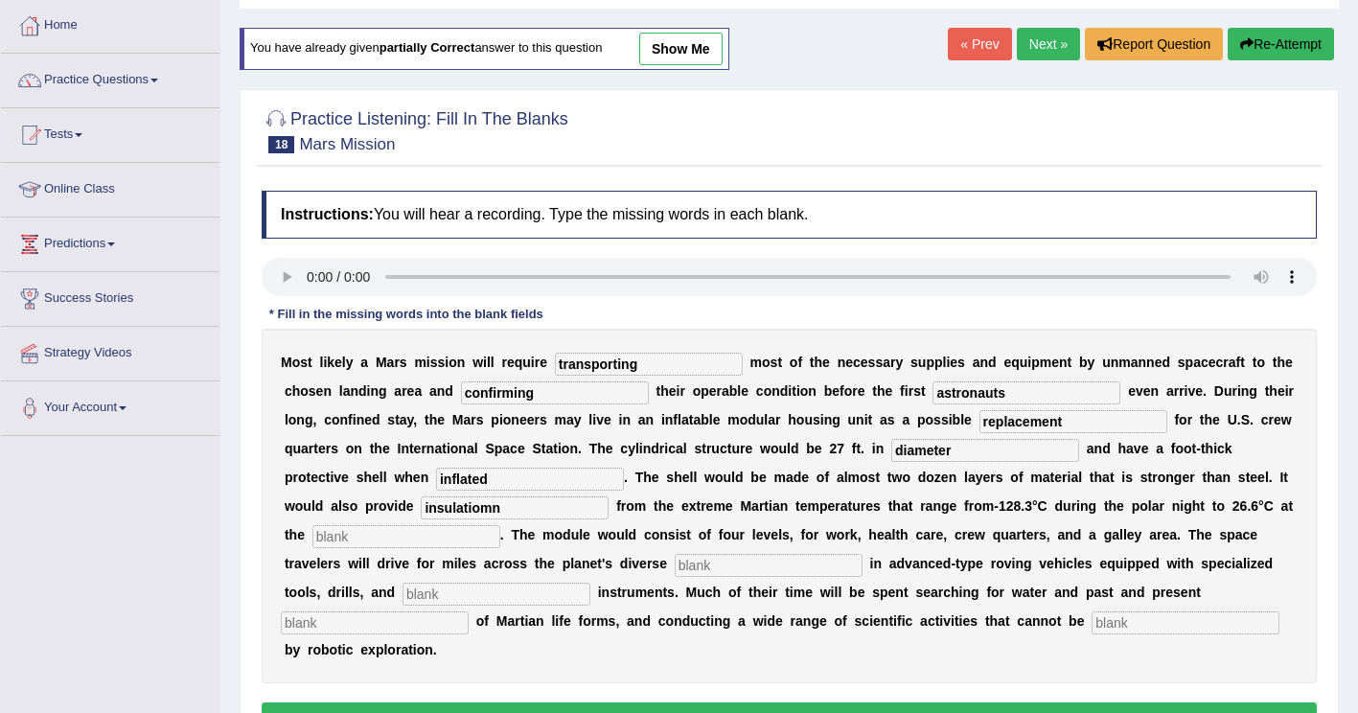
type input "insulatiomn"
click at [500, 525] on input "text" at bounding box center [406, 536] width 188 height 23
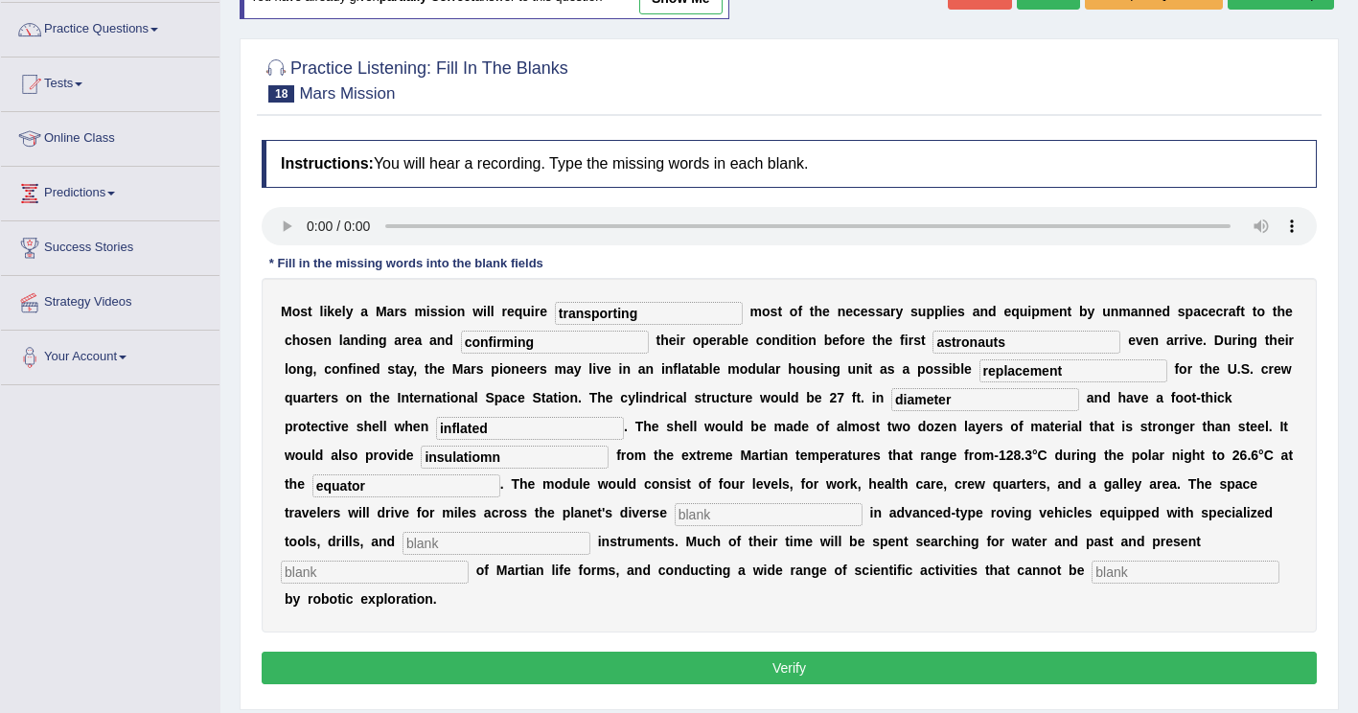
scroll to position [192, 0]
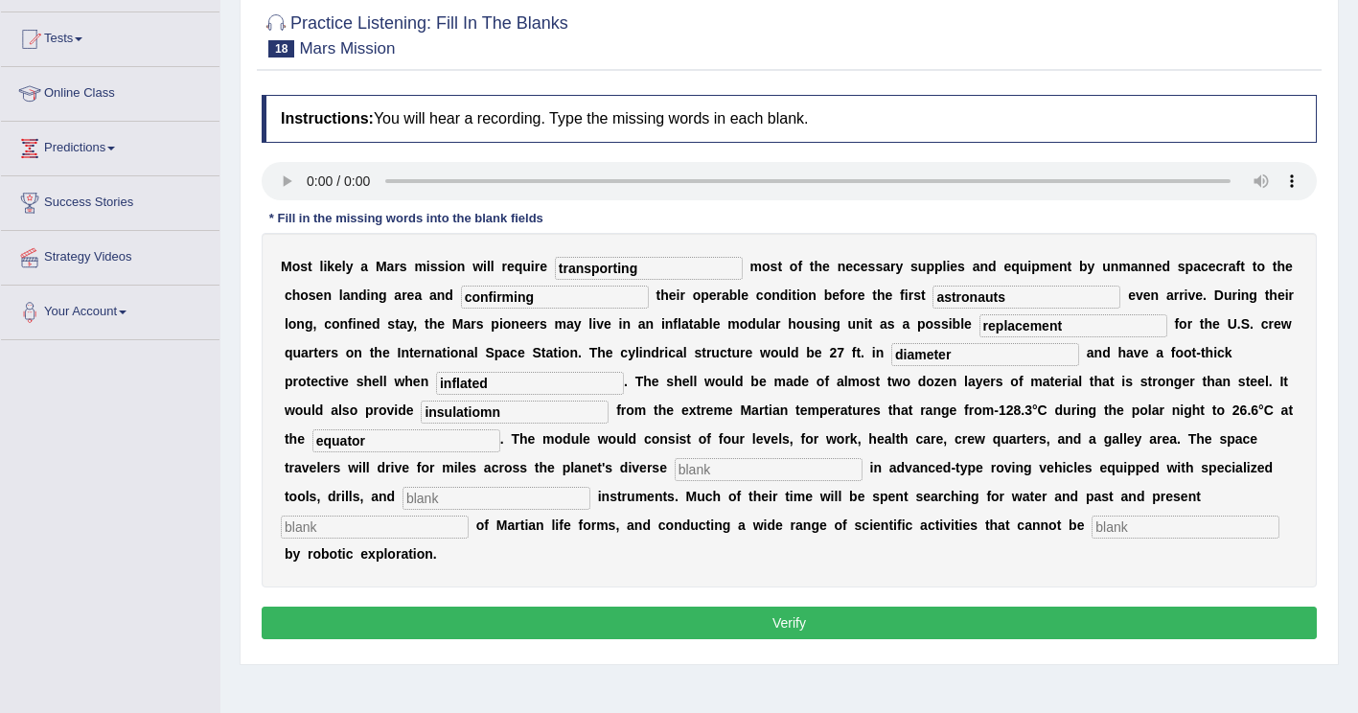
type input "equator"
click at [862, 458] on input "text" at bounding box center [769, 469] width 188 height 23
type input "terraine"
click at [590, 487] on input "text" at bounding box center [496, 498] width 188 height 23
type input "analytical"
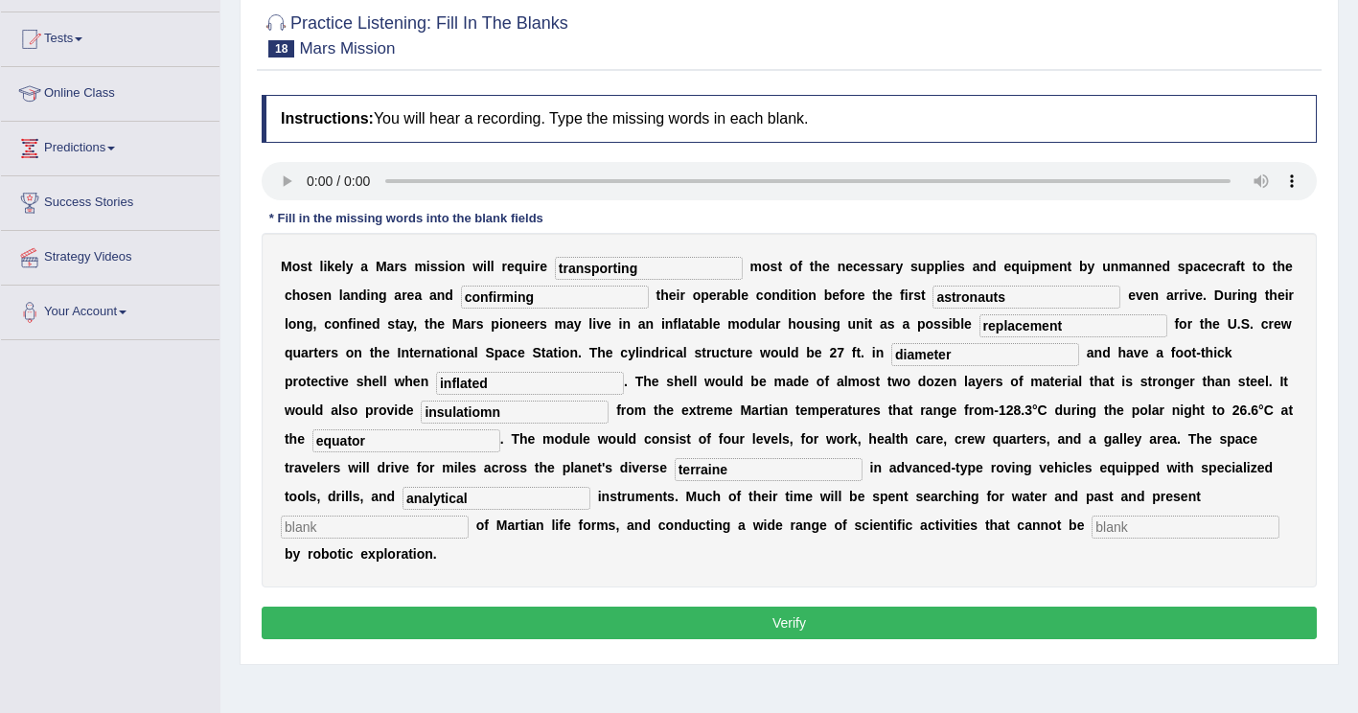
click at [469, 515] on input "text" at bounding box center [375, 526] width 188 height 23
type input "evidents"
click at [1091, 526] on input "text" at bounding box center [1185, 526] width 188 height 23
type input "accomplished"
click at [608, 401] on input "insulatiomn" at bounding box center [515, 412] width 188 height 23
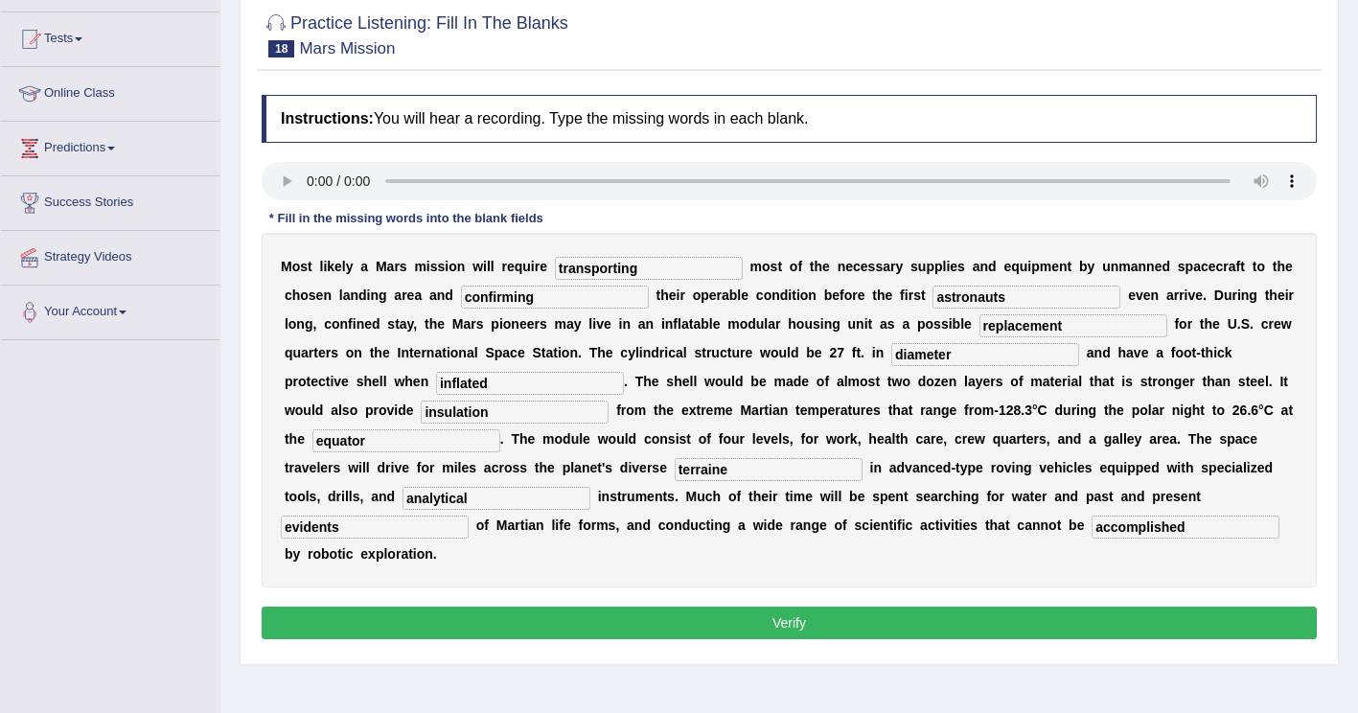
type input "insulation"
drag, startPoint x: 619, startPoint y: 501, endPoint x: 492, endPoint y: 502, distance: 127.4
click at [490, 503] on div "M o s t l i k e l y a M a r s m i s s i o n w i l l r e q u i r e transporting …" at bounding box center [789, 410] width 1055 height 355
type input "evidence"
click at [594, 607] on button "Verify" at bounding box center [789, 623] width 1055 height 33
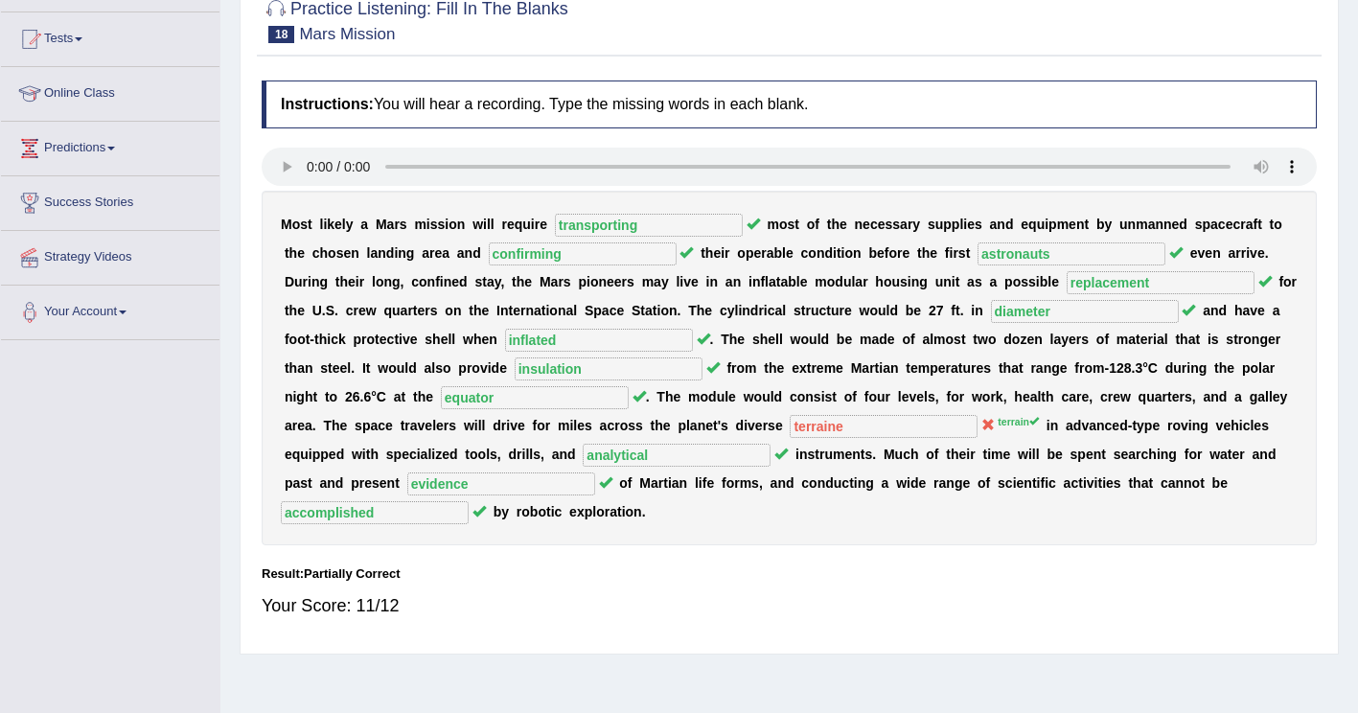
scroll to position [0, 0]
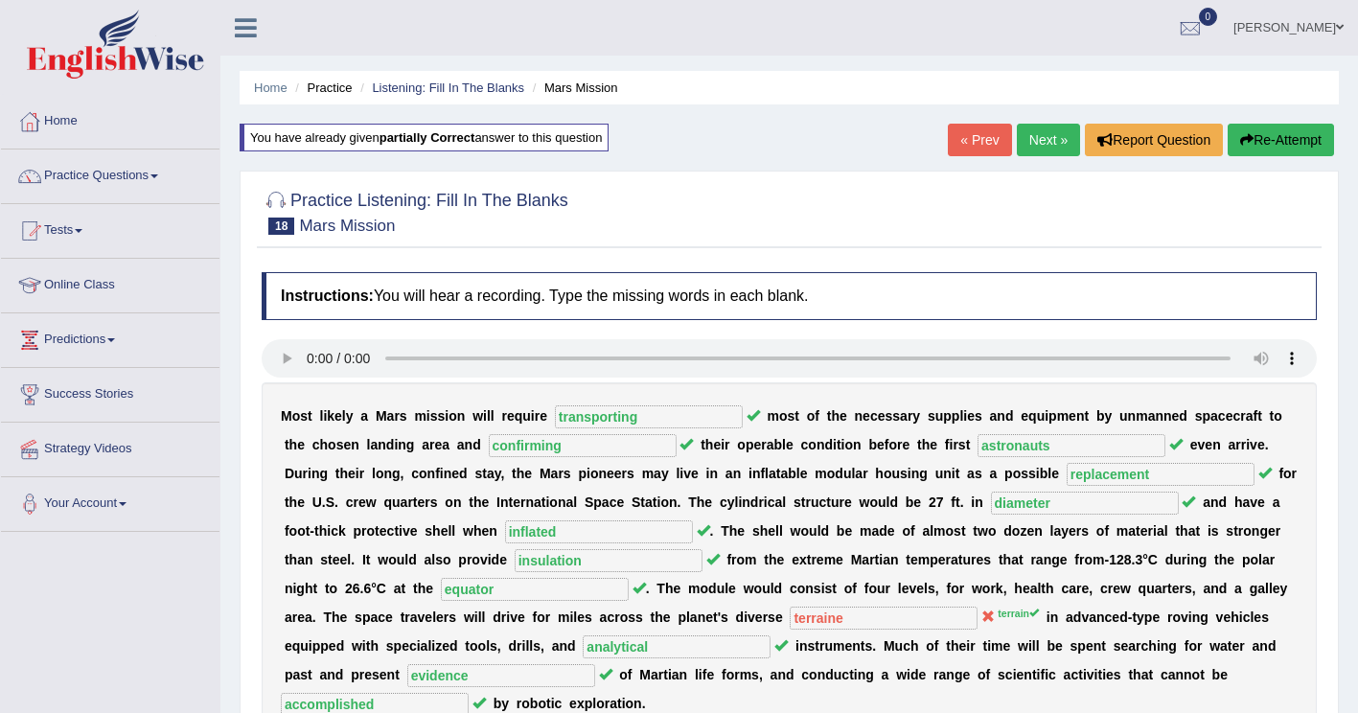
click at [1264, 136] on button "Re-Attempt" at bounding box center [1280, 140] width 106 height 33
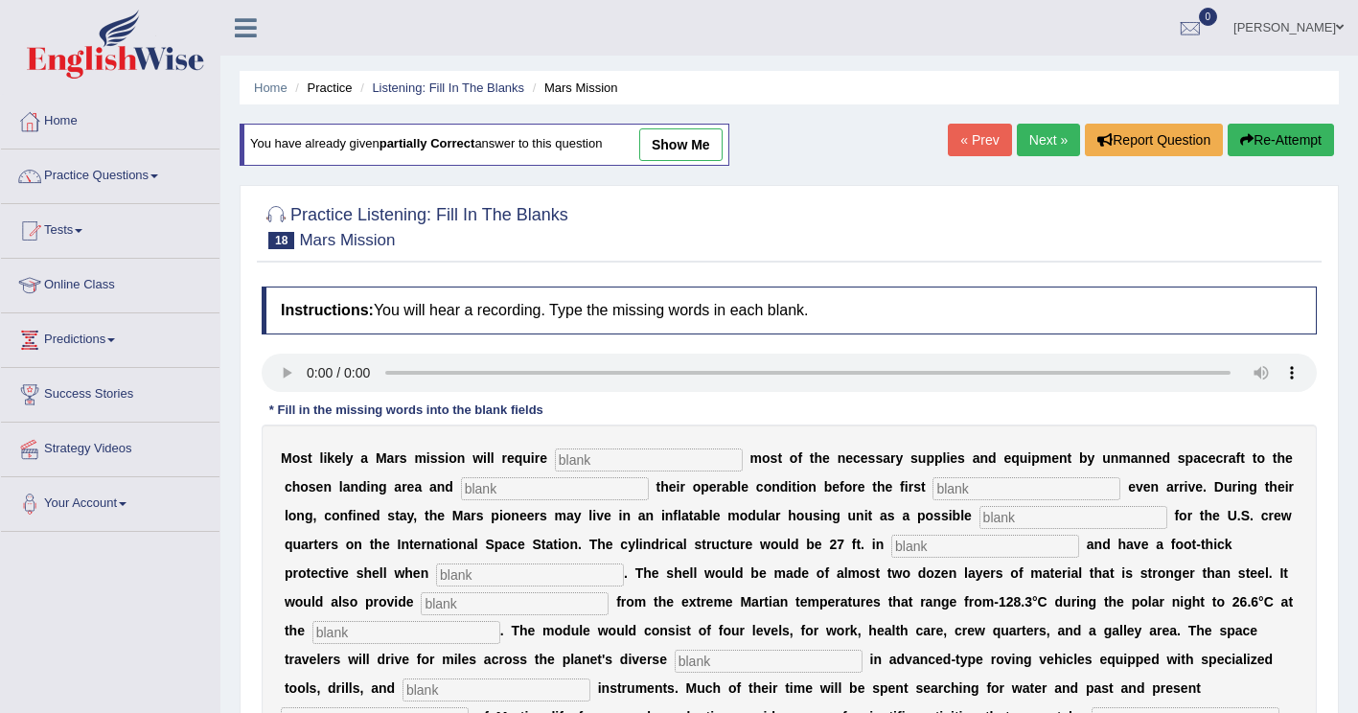
click at [569, 442] on div "M o s t l i k e l y a M a r s m i s s i o n w i l l r e q u i r e m o s t o f t…" at bounding box center [789, 601] width 1055 height 355
click at [562, 456] on input "text" at bounding box center [649, 459] width 188 height 23
type input "transporting"
click at [461, 500] on input "text" at bounding box center [555, 488] width 188 height 23
type input "confirming"
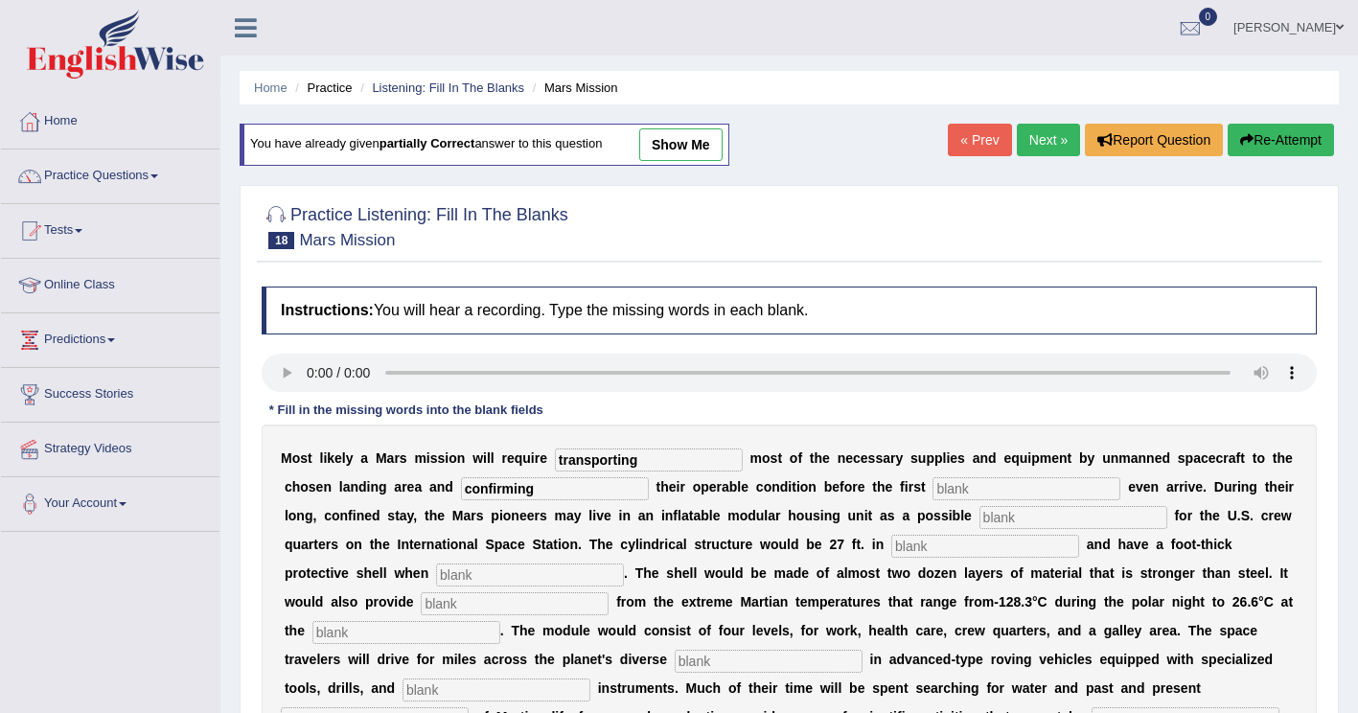
click at [932, 484] on input "text" at bounding box center [1026, 488] width 188 height 23
type input "astronauts"
click at [979, 516] on input "text" at bounding box center [1073, 517] width 188 height 23
type input "replacement"
click at [891, 550] on input "text" at bounding box center [985, 546] width 188 height 23
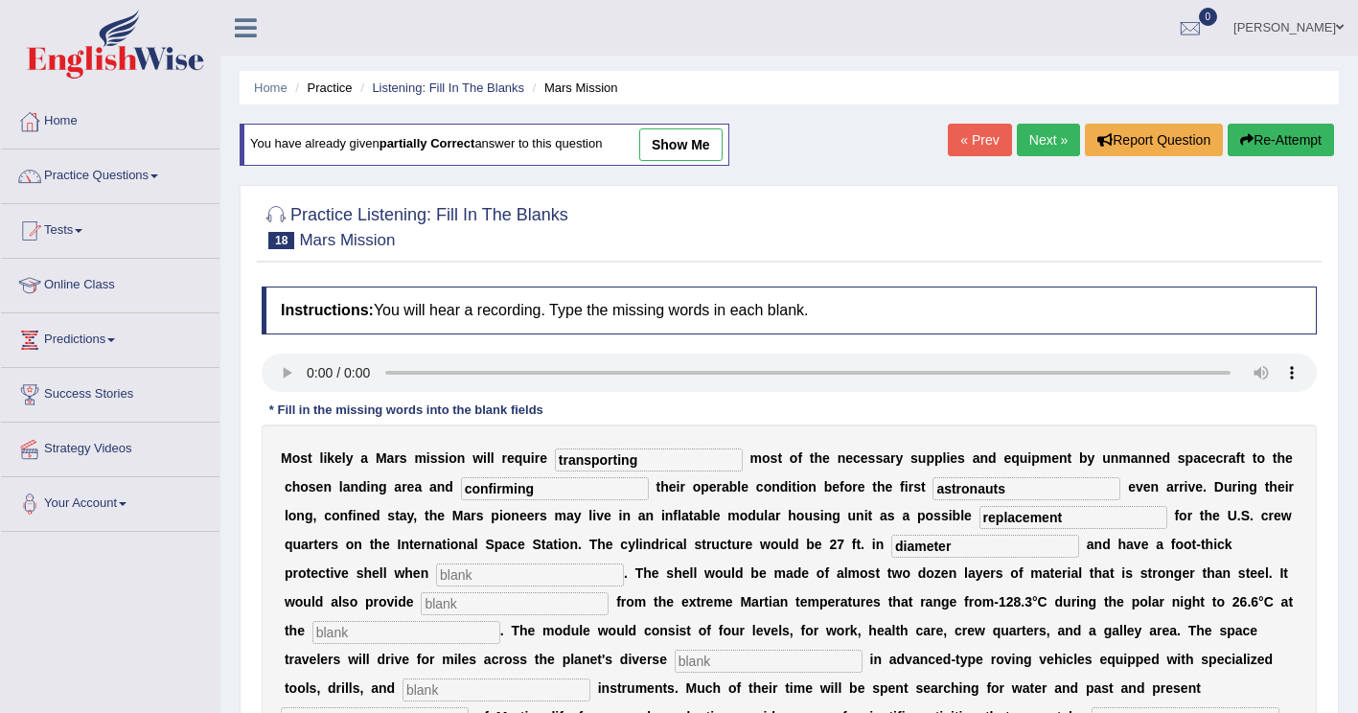
type input "diameter"
click at [624, 563] on input "text" at bounding box center [530, 574] width 188 height 23
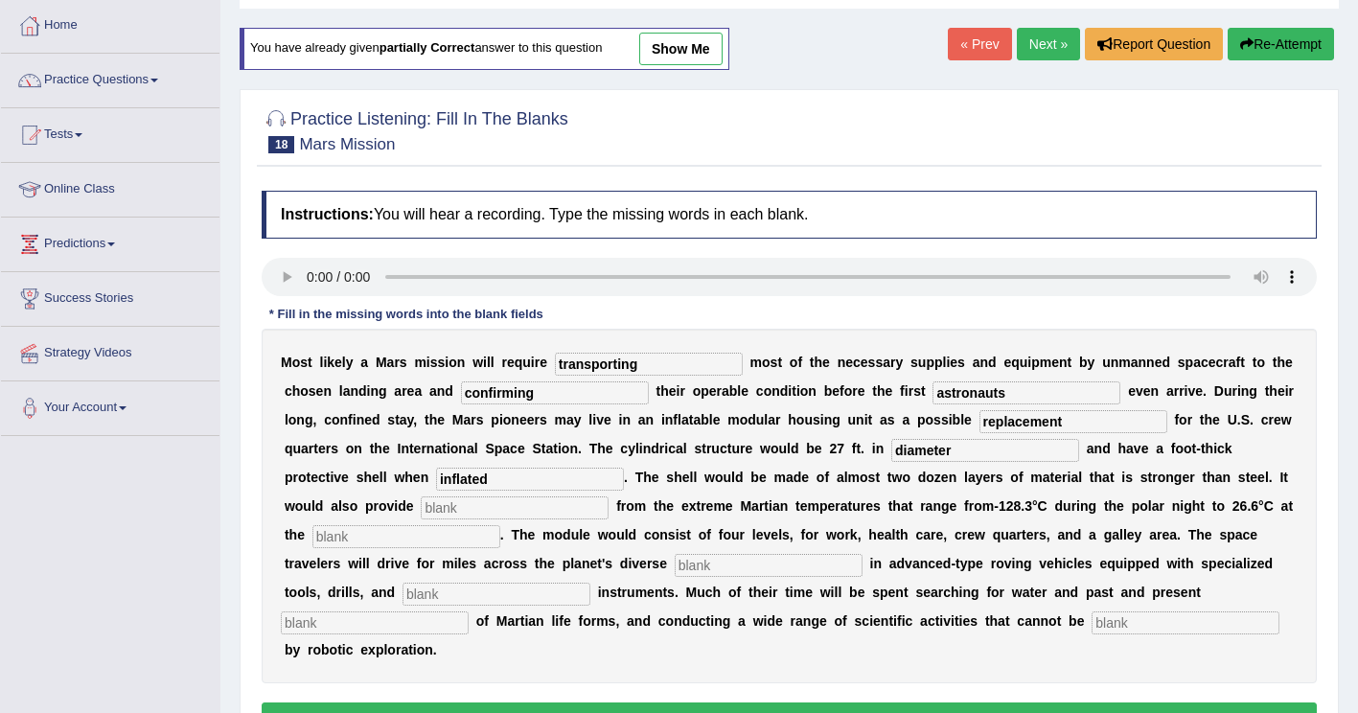
type input "inflated"
click at [608, 496] on input "text" at bounding box center [515, 507] width 188 height 23
type input "insulation"
click at [500, 525] on input "text" at bounding box center [406, 536] width 188 height 23
type input "equator"
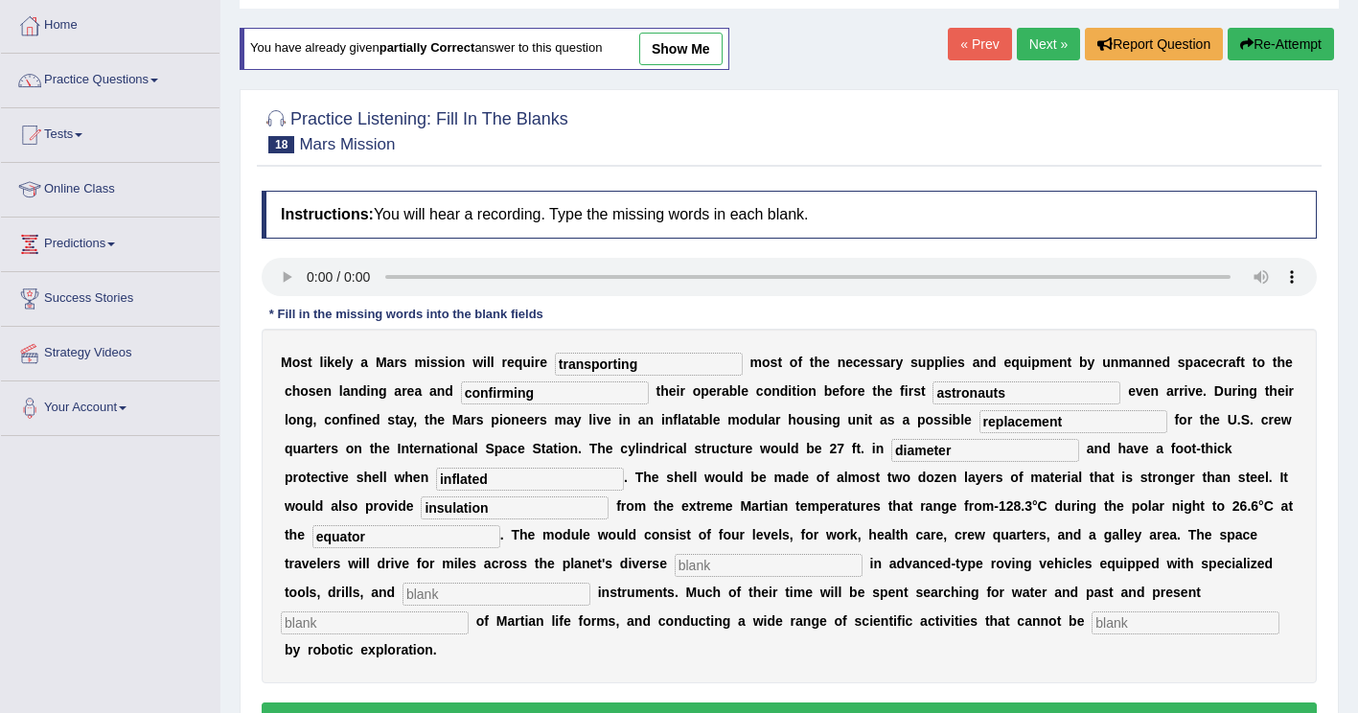
click at [862, 554] on input "text" at bounding box center [769, 565] width 188 height 23
type input "terrain"
click at [590, 583] on input "text" at bounding box center [496, 594] width 188 height 23
type input "analytical"
click at [469, 611] on input "text" at bounding box center [375, 622] width 188 height 23
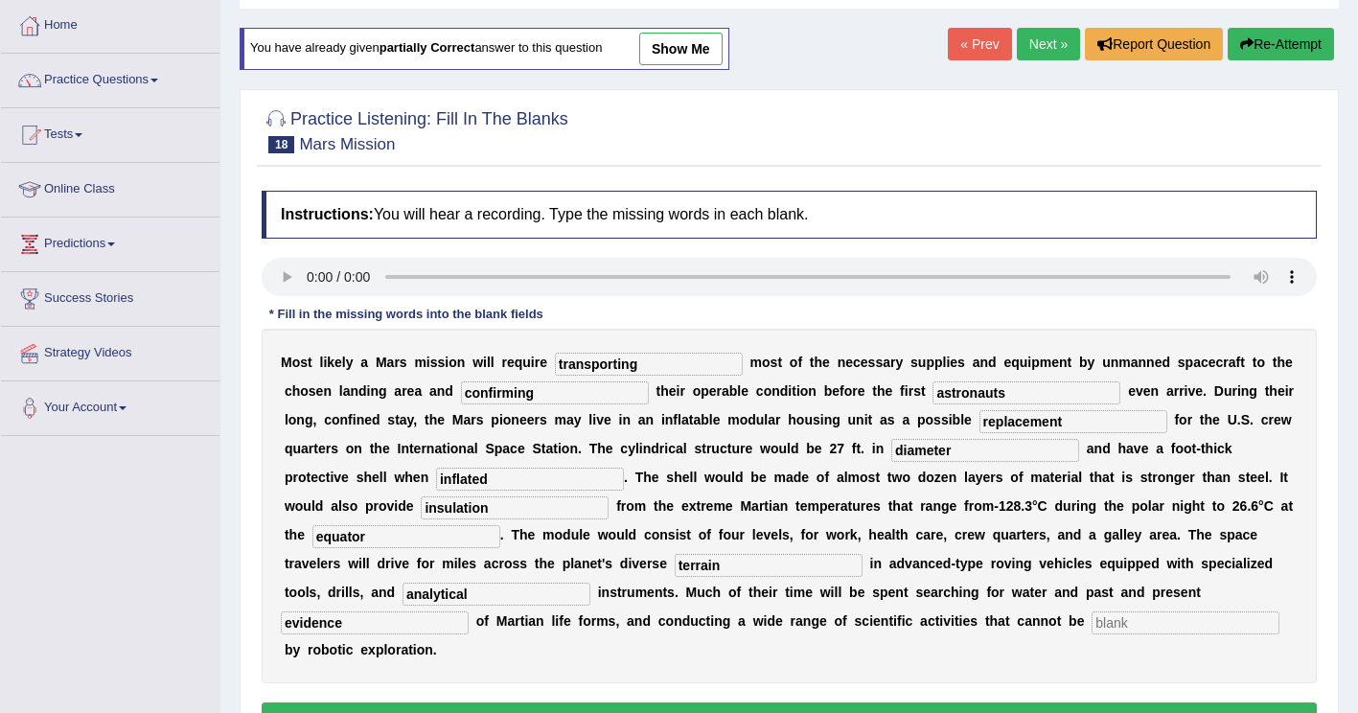
type input "evidence"
click at [1091, 624] on input "text" at bounding box center [1185, 622] width 188 height 23
type input "accomplished"
click at [453, 702] on button "Verify" at bounding box center [789, 718] width 1055 height 33
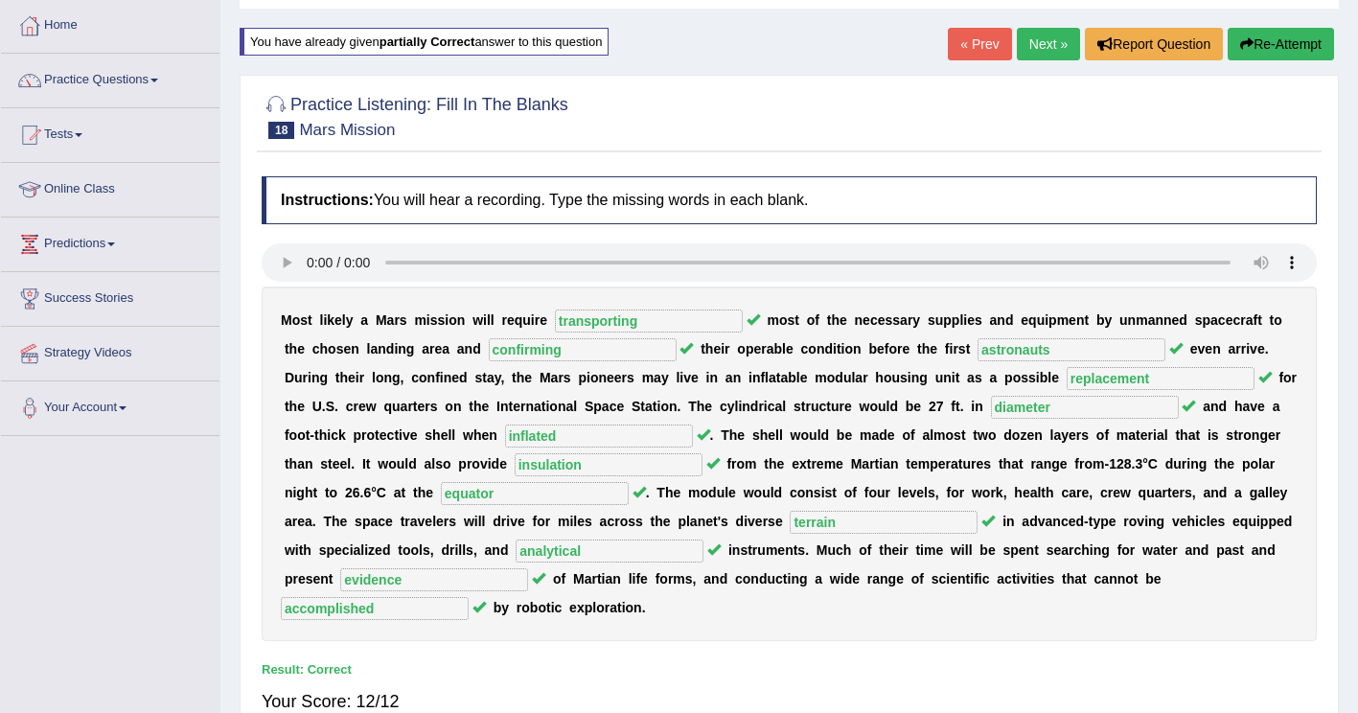
click at [1047, 43] on link "Next »" at bounding box center [1048, 44] width 63 height 33
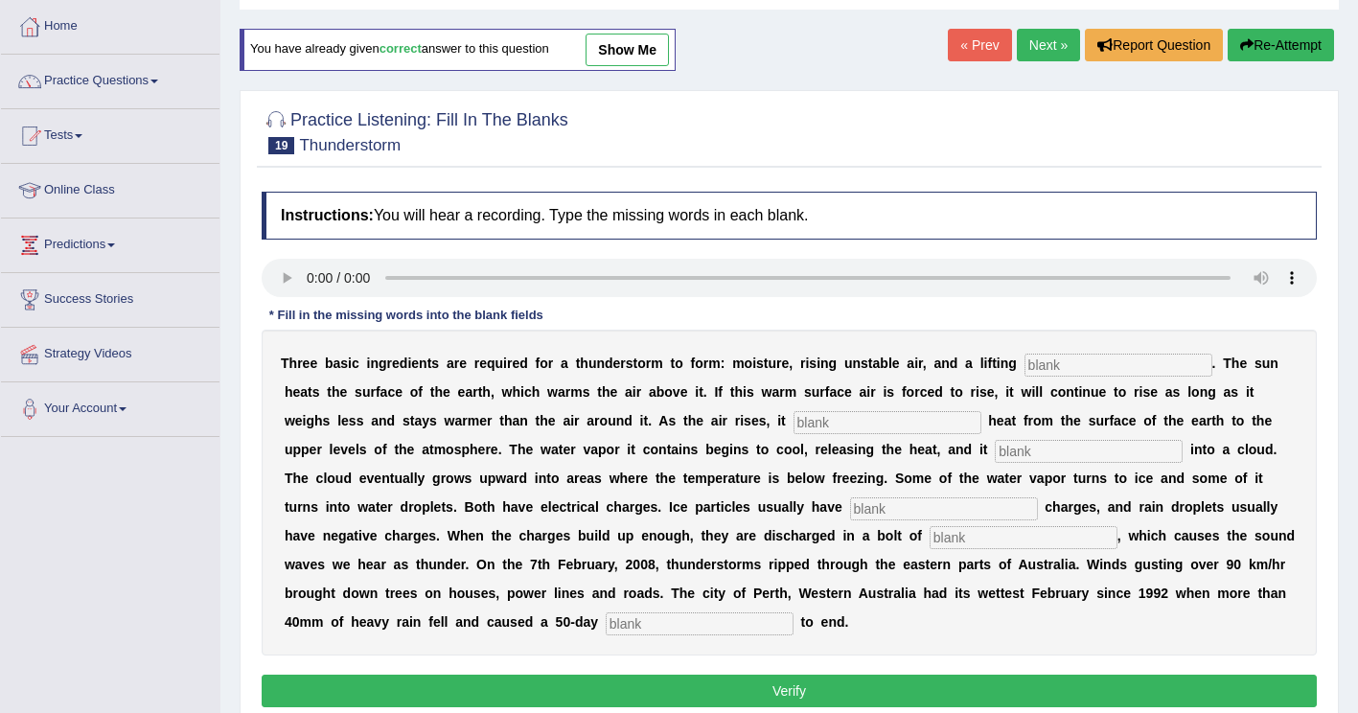
scroll to position [96, 0]
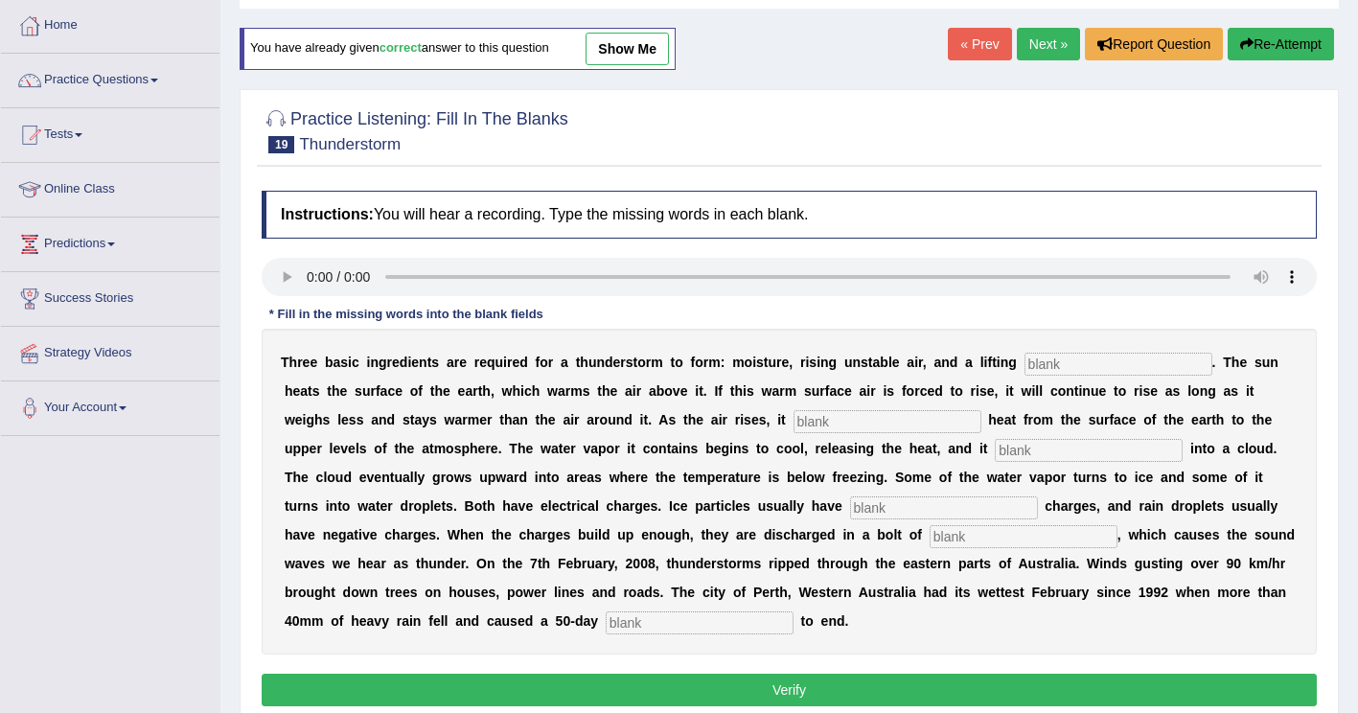
click at [1024, 370] on input "text" at bounding box center [1118, 364] width 188 height 23
type input "mechanism"
click at [793, 425] on input "text" at bounding box center [887, 421] width 188 height 23
type input "transfer"
click at [995, 459] on input "text" at bounding box center [1089, 450] width 188 height 23
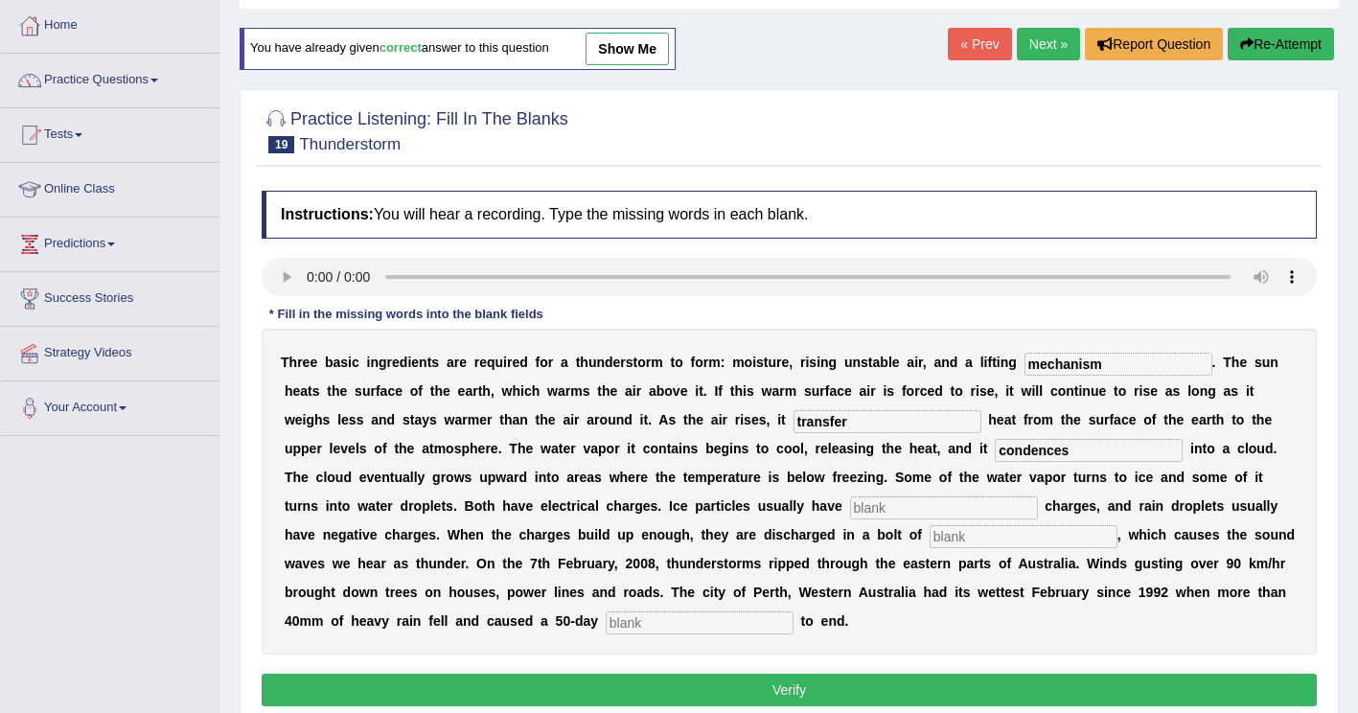
type input "condences"
drag, startPoint x: 490, startPoint y: 516, endPoint x: 518, endPoint y: 503, distance: 31.7
click at [850, 515] on input "text" at bounding box center [944, 507] width 188 height 23
type input "possitive"
click at [929, 542] on input "text" at bounding box center [1023, 536] width 188 height 23
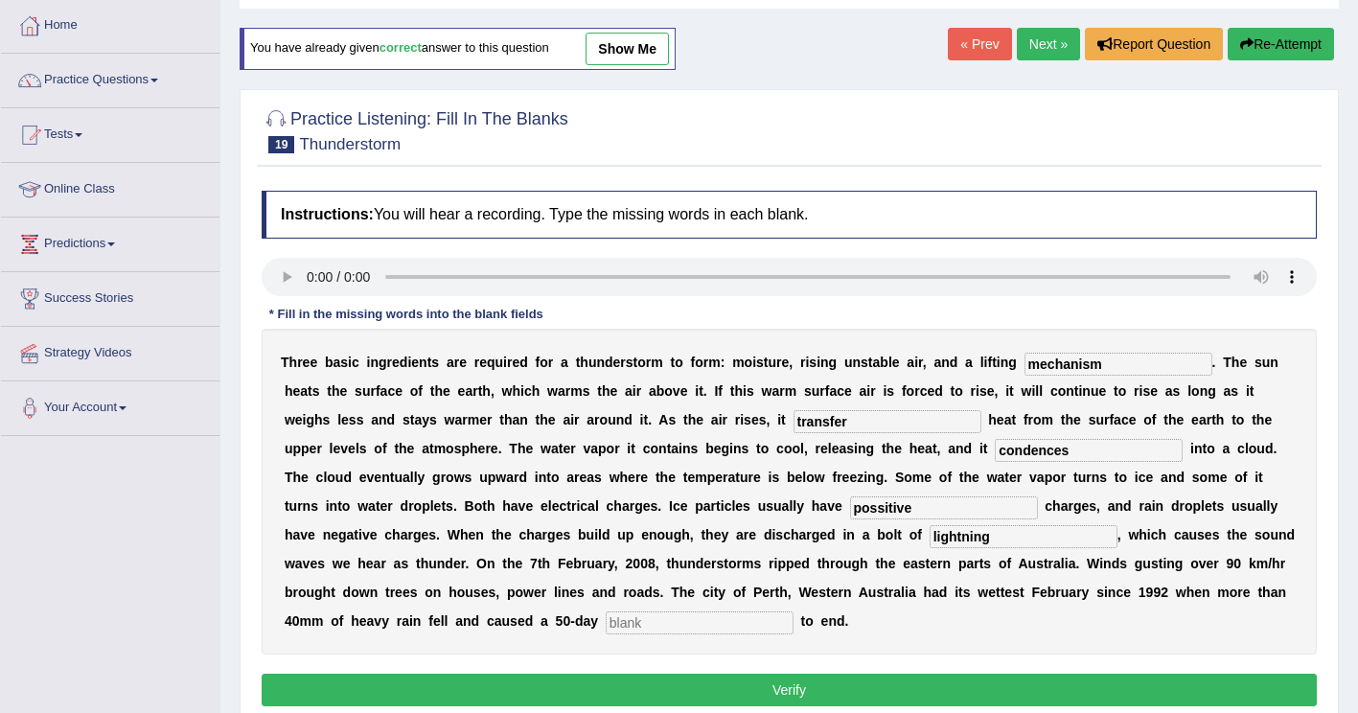
type input "lightning"
click at [793, 611] on input "text" at bounding box center [700, 622] width 188 height 23
type input "drought"
click at [516, 674] on button "Verify" at bounding box center [789, 690] width 1055 height 33
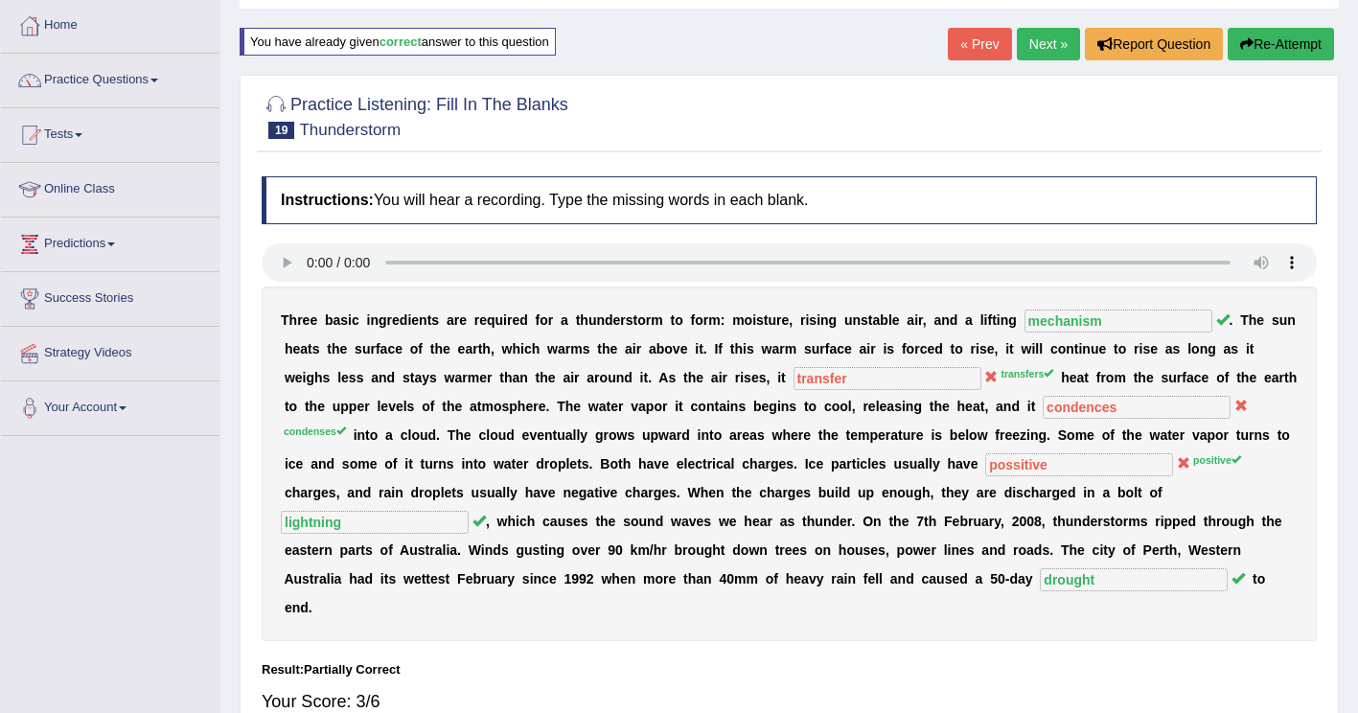
click at [1294, 39] on button "Re-Attempt" at bounding box center [1280, 44] width 106 height 33
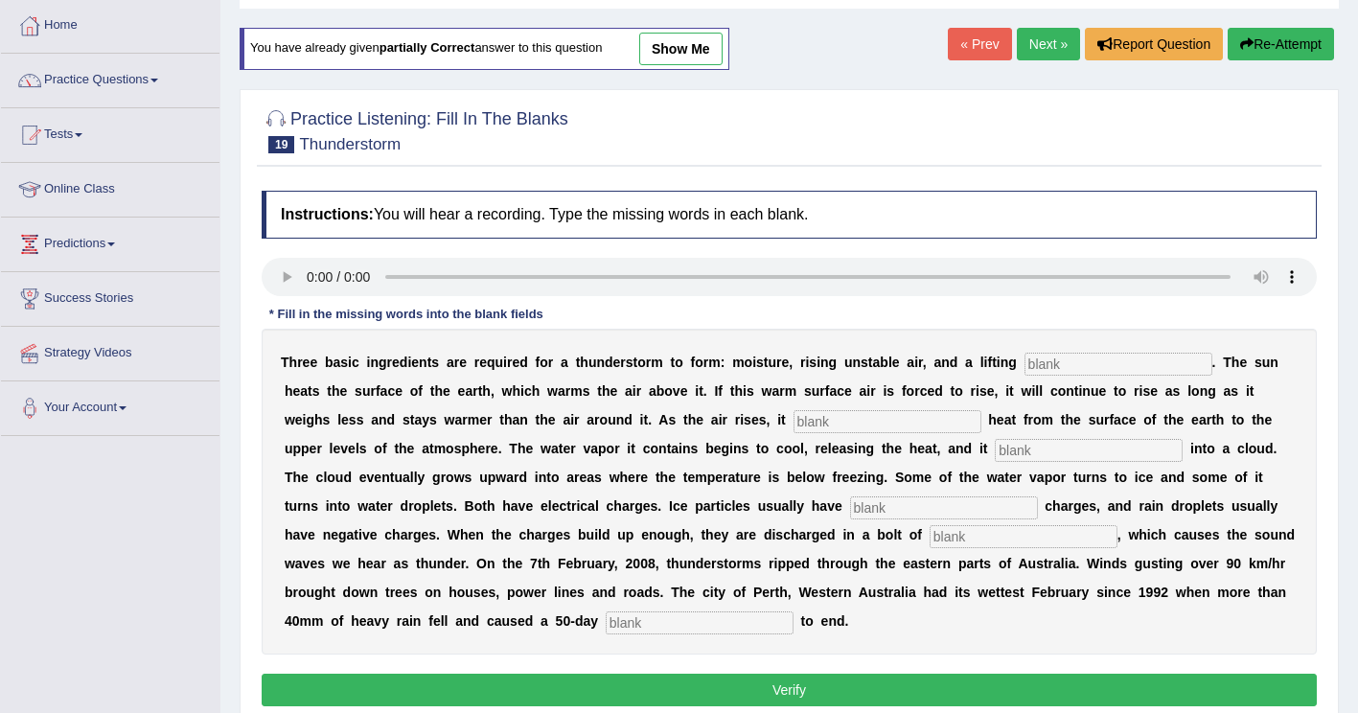
click at [1075, 367] on input "text" at bounding box center [1118, 364] width 188 height 23
type input "mechanism"
click at [793, 428] on input "text" at bounding box center [887, 421] width 188 height 23
click at [793, 424] on input "text" at bounding box center [887, 421] width 188 height 23
type input "transfers"
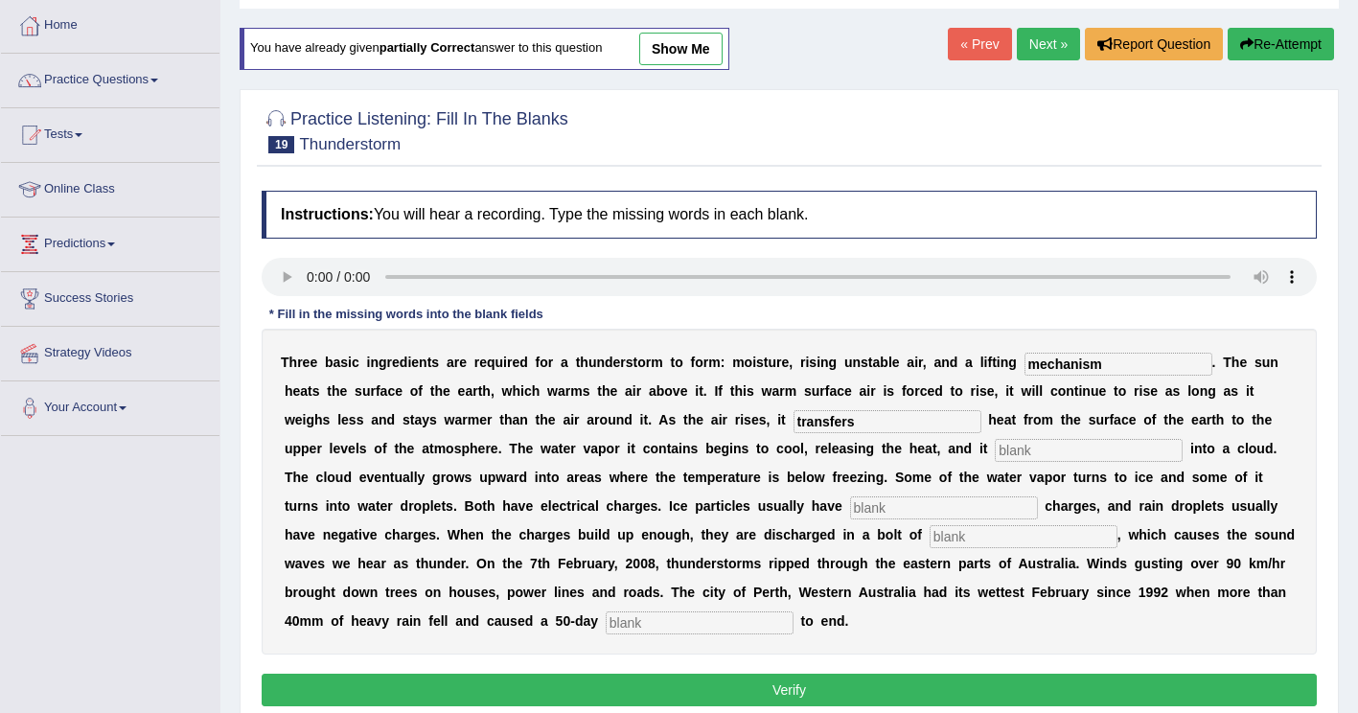
click at [995, 455] on input "text" at bounding box center [1089, 450] width 188 height 23
type input "condences"
click at [850, 500] on input "text" at bounding box center [944, 507] width 188 height 23
type input "positive"
click at [929, 543] on input "text" at bounding box center [1023, 536] width 188 height 23
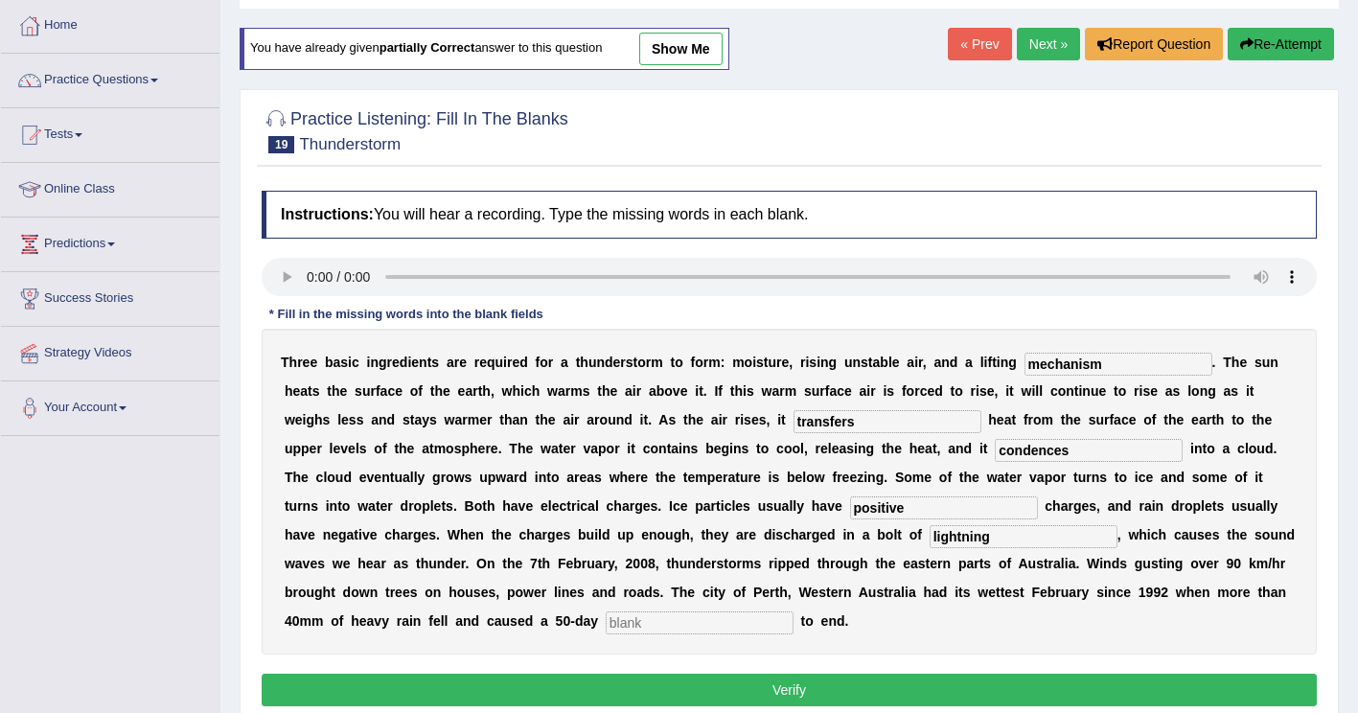
type input "lightning"
click at [793, 611] on input "text" at bounding box center [700, 622] width 188 height 23
type input "drought"
click at [514, 674] on button "Verify" at bounding box center [789, 690] width 1055 height 33
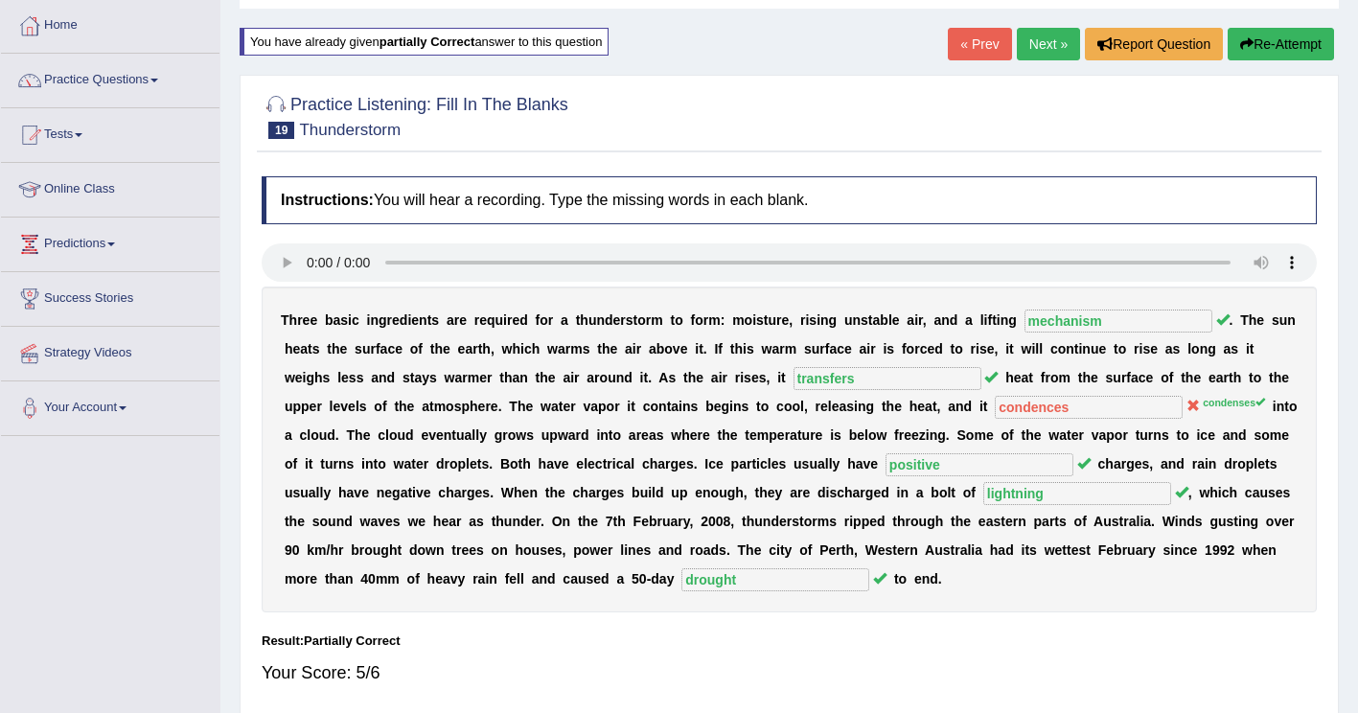
click at [1264, 40] on button "Re-Attempt" at bounding box center [1280, 44] width 106 height 33
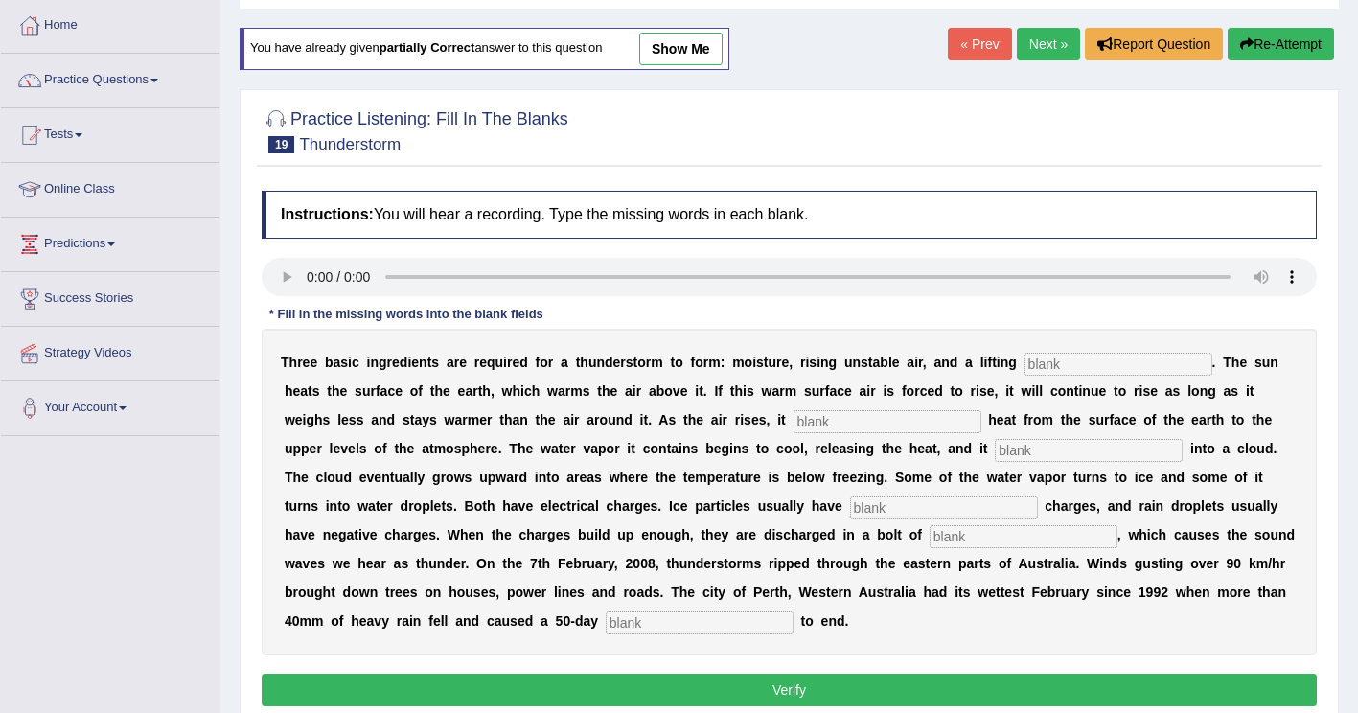
click at [1024, 365] on input "text" at bounding box center [1118, 364] width 188 height 23
type input "mechanism"
click at [793, 426] on input "text" at bounding box center [887, 421] width 188 height 23
click at [793, 425] on input "text" at bounding box center [887, 421] width 188 height 23
type input "transfers"
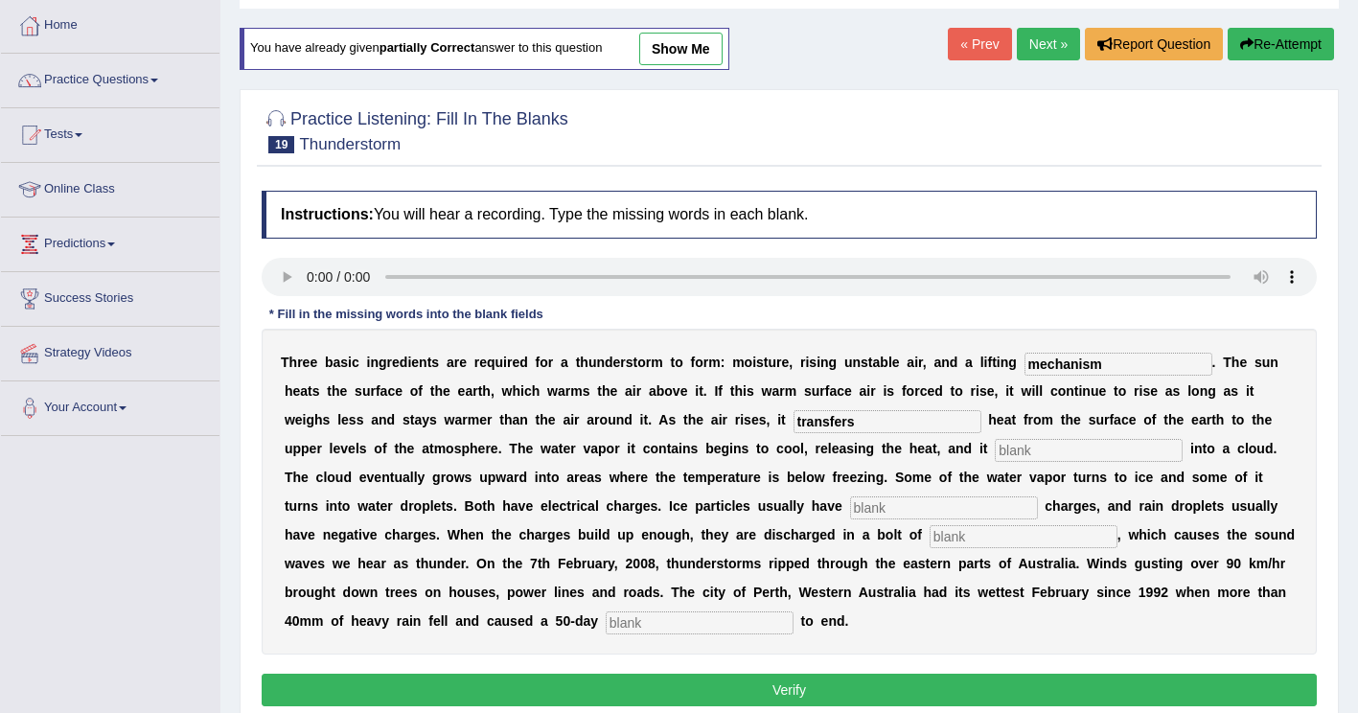
click at [995, 446] on input "text" at bounding box center [1089, 450] width 188 height 23
type input "condenses"
drag, startPoint x: 474, startPoint y: 515, endPoint x: 521, endPoint y: 506, distance: 47.9
click at [850, 515] on input "text" at bounding box center [944, 507] width 188 height 23
type input "positive"
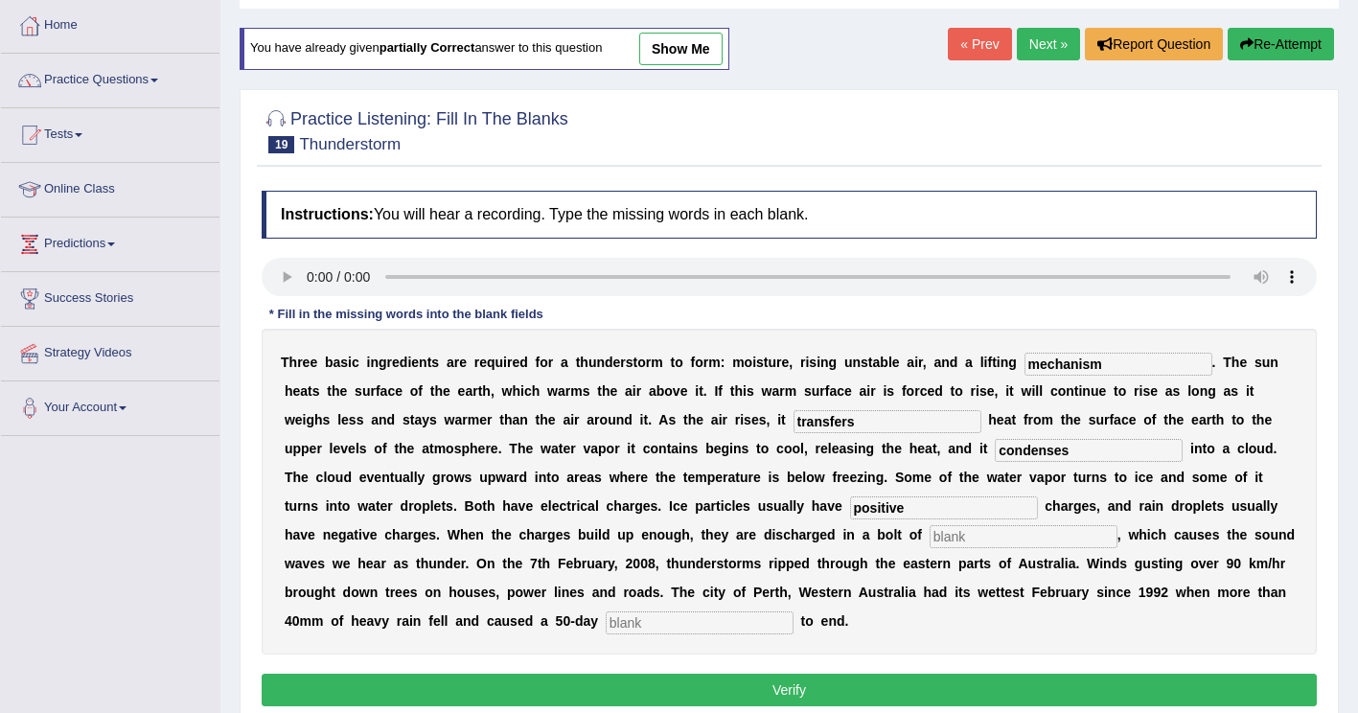
click at [929, 539] on input "text" at bounding box center [1023, 536] width 188 height 23
type input "lightning"
click at [793, 611] on input "text" at bounding box center [700, 622] width 188 height 23
type input "drought"
click at [581, 674] on button "Verify" at bounding box center [789, 690] width 1055 height 33
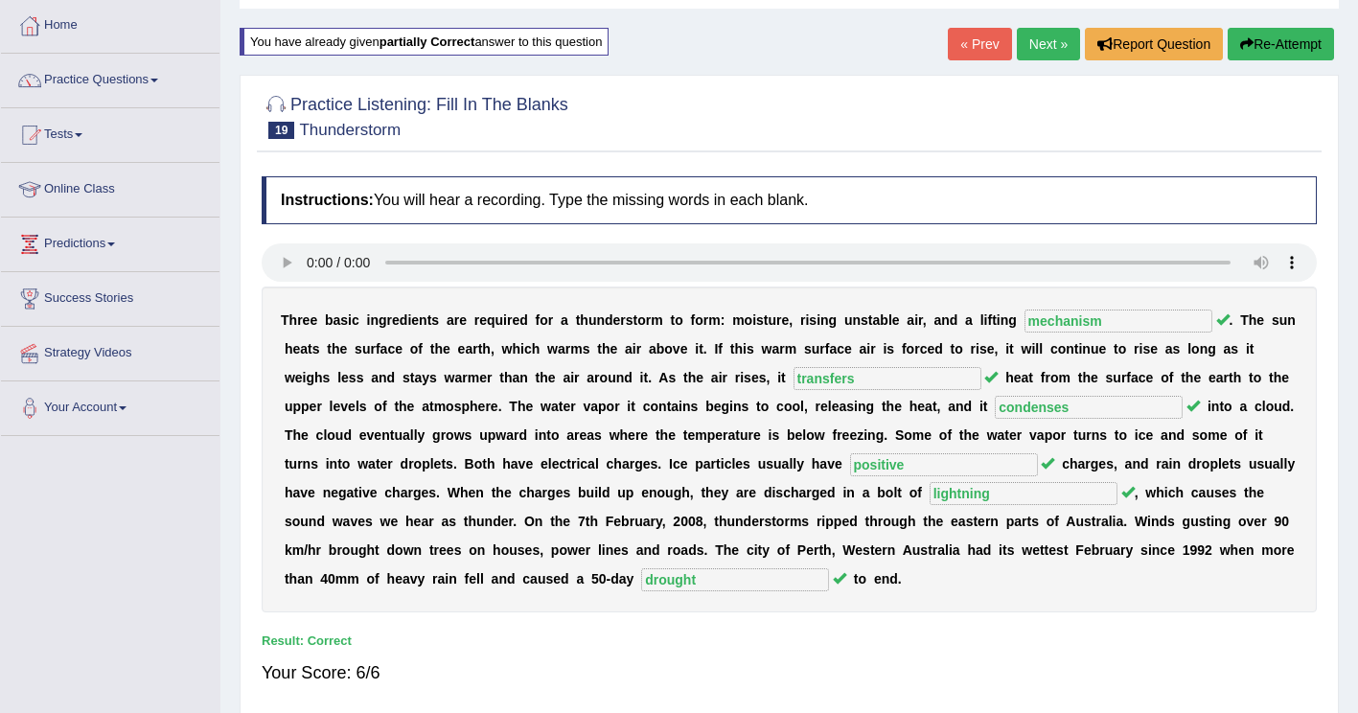
click at [1044, 41] on link "Next »" at bounding box center [1048, 44] width 63 height 33
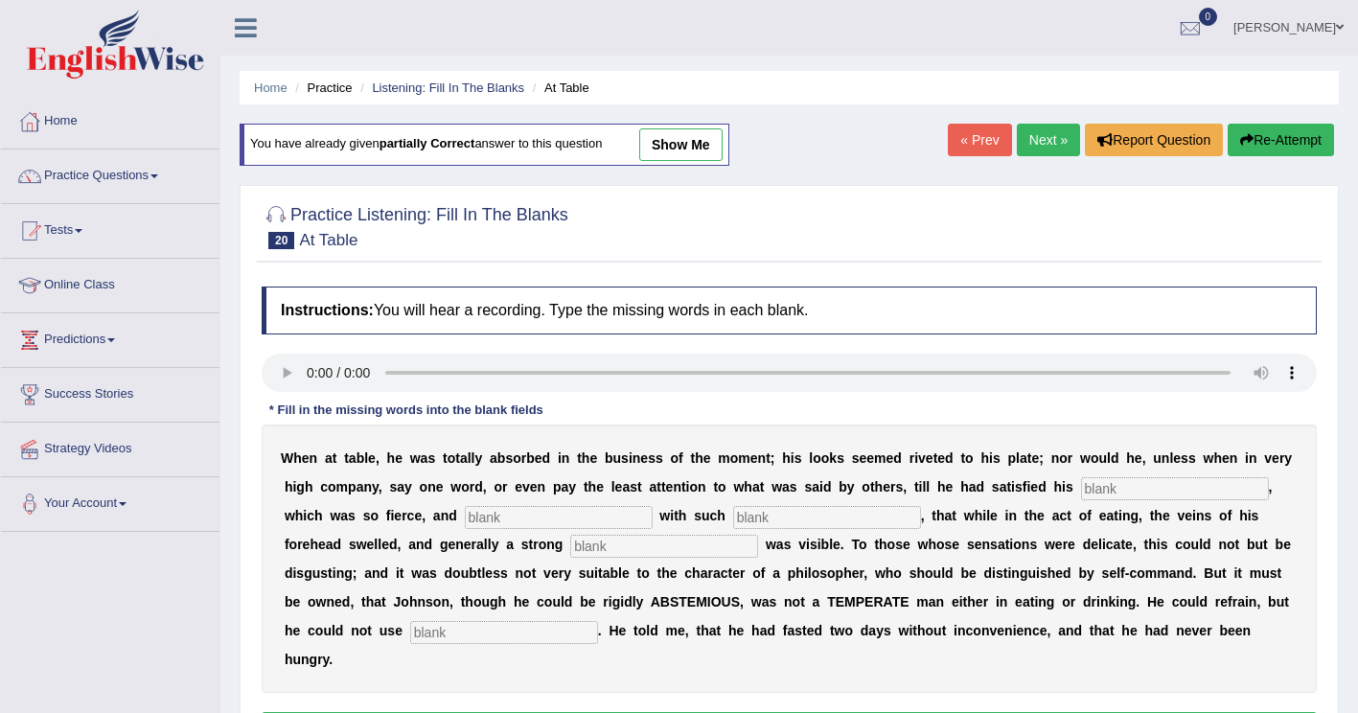
click at [1081, 491] on input "text" at bounding box center [1175, 488] width 188 height 23
type input "apetite"
click at [369, 530] on div "W h e n a t t a b l e , h e w a s t o t a l l y a b s o r b e d i n t h e b u s…" at bounding box center [789, 558] width 1055 height 268
click at [465, 510] on input "text" at bounding box center [559, 517] width 188 height 23
type input "indulge"
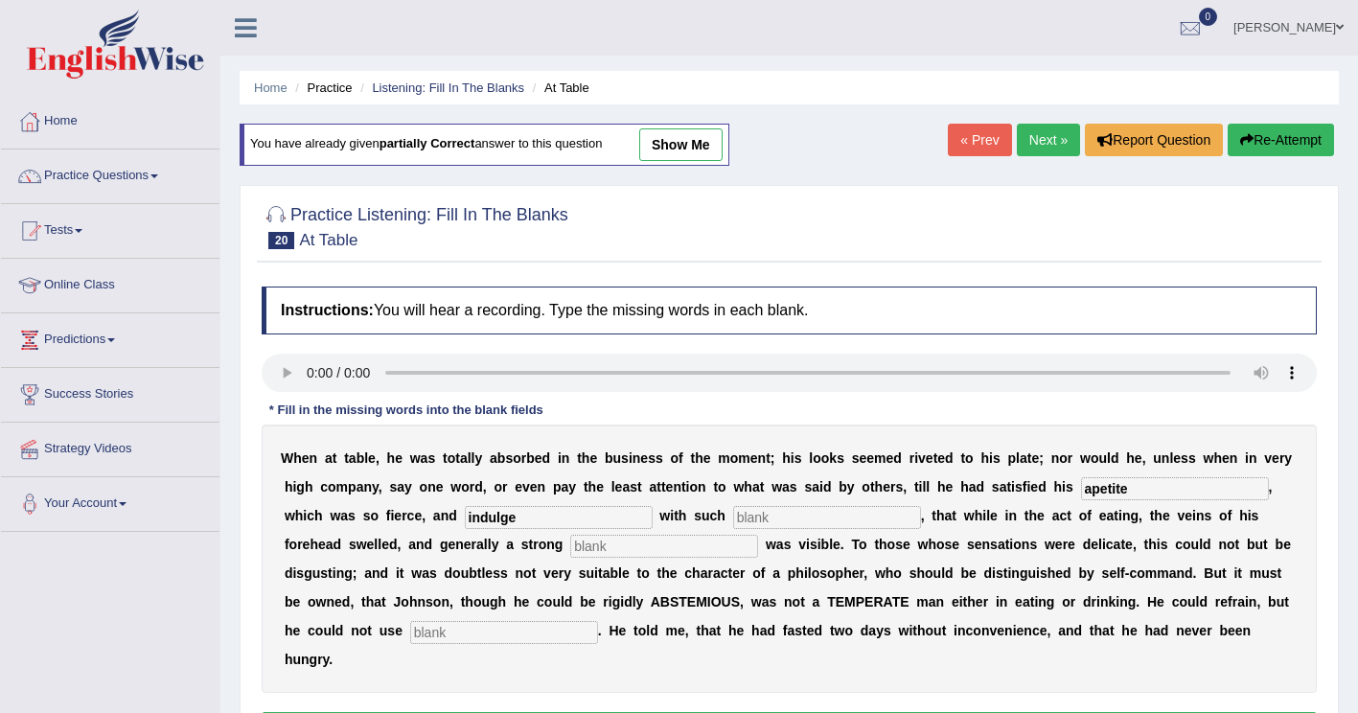
click at [733, 510] on input "text" at bounding box center [827, 517] width 188 height 23
type input "intensness"
click at [570, 556] on input "text" at bounding box center [664, 546] width 188 height 23
type input "persperation"
drag, startPoint x: 1019, startPoint y: 607, endPoint x: 1167, endPoint y: 581, distance: 150.8
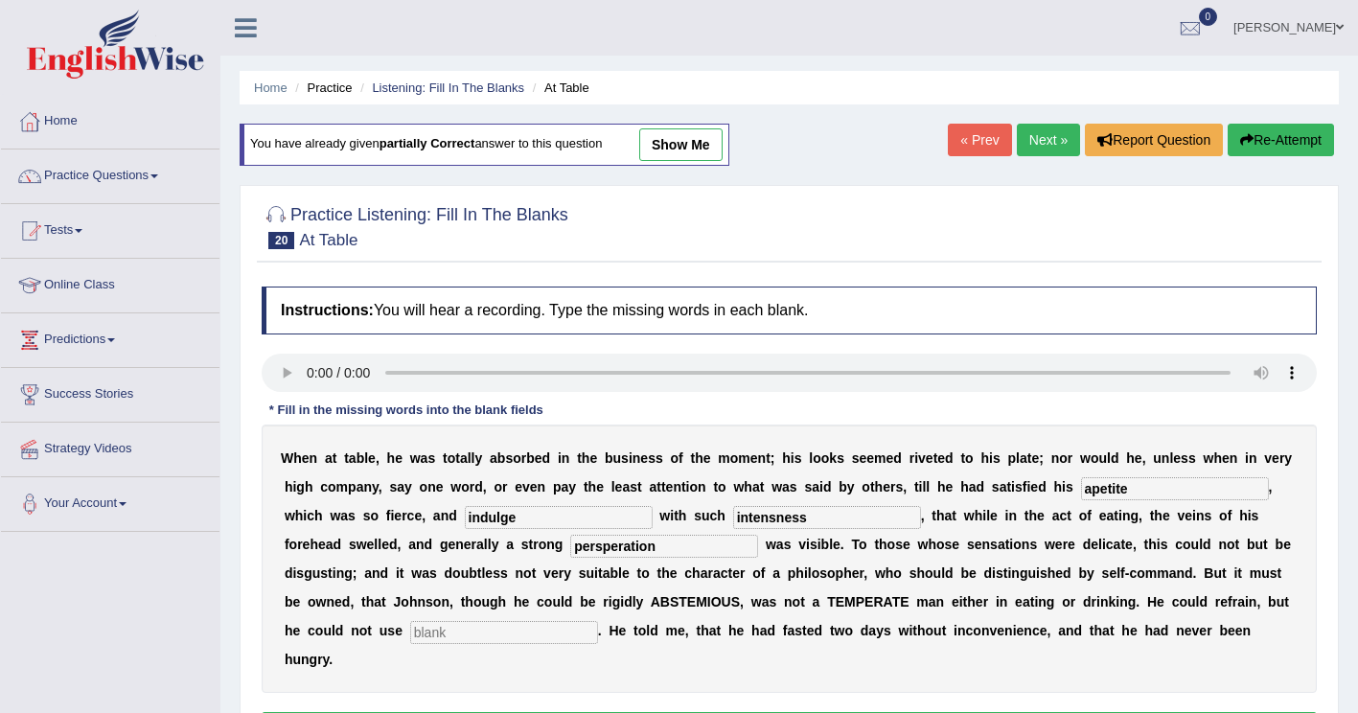
click at [598, 621] on input "text" at bounding box center [504, 632] width 188 height 23
type input "moderately"
drag, startPoint x: 433, startPoint y: 552, endPoint x: 233, endPoint y: 599, distance: 205.7
click at [233, 599] on div "Home Practice Listening: Fill In The Blanks At Table You have already given par…" at bounding box center [788, 479] width 1137 height 958
type input "perspiration"
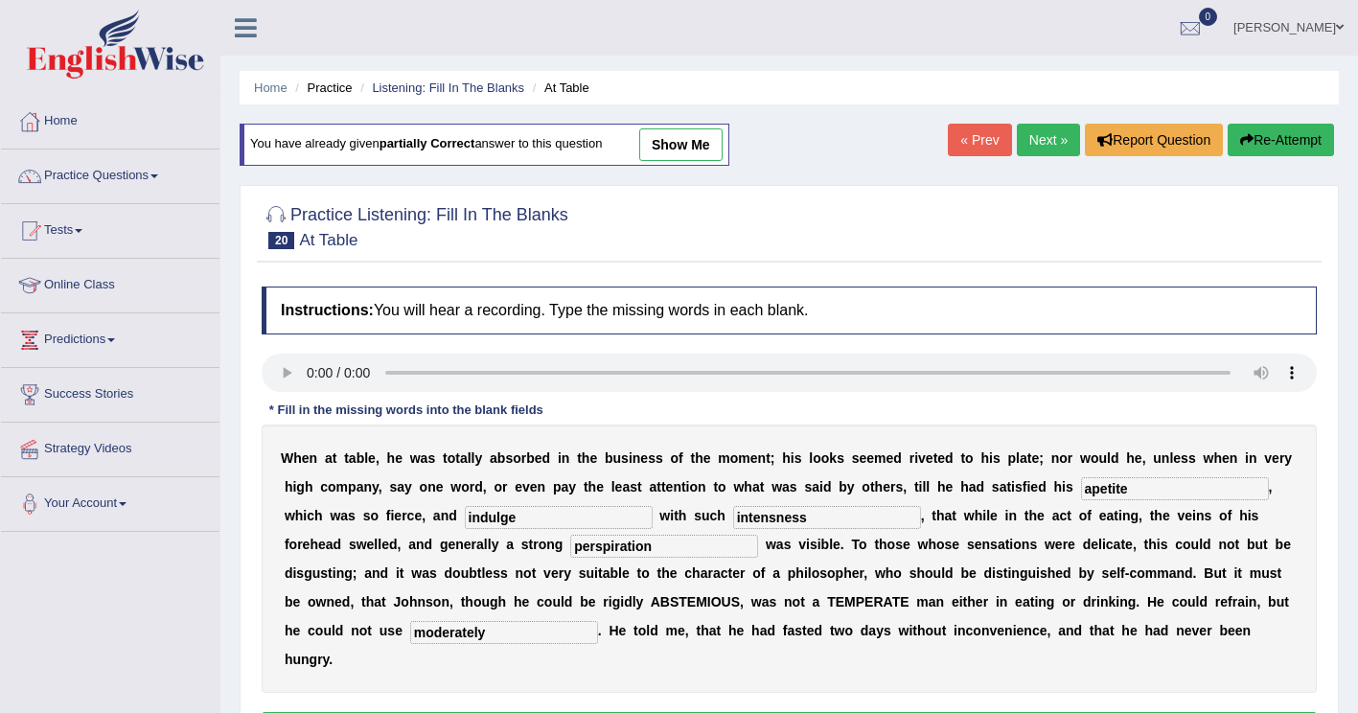
click at [733, 518] on input "intensness" at bounding box center [827, 517] width 188 height 23
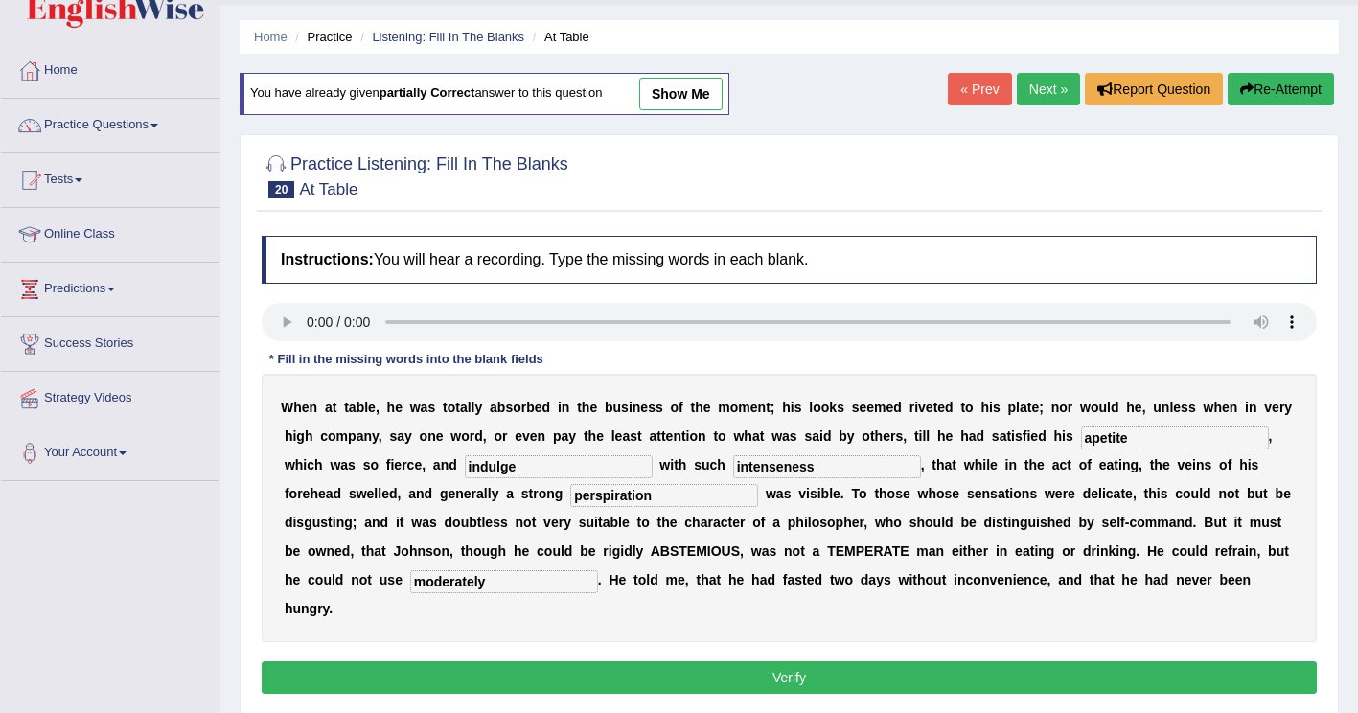
scroll to position [96, 0]
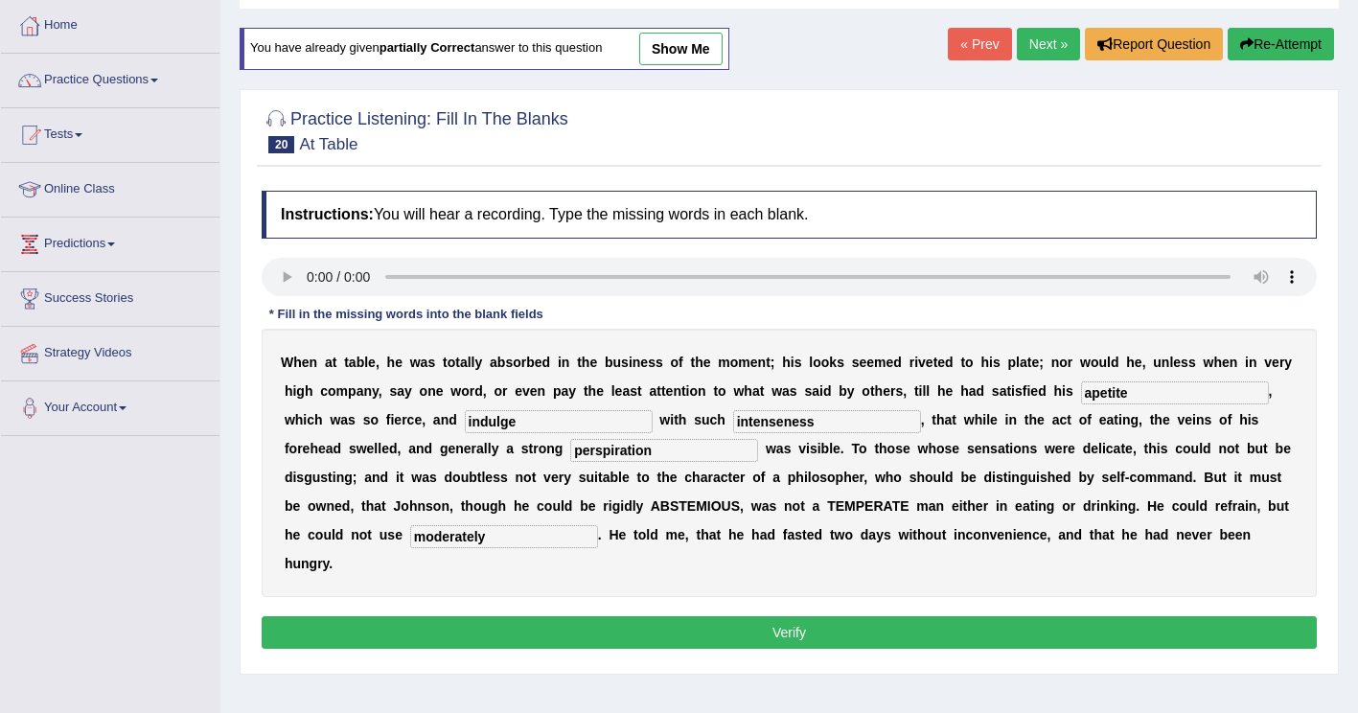
type input "intenseness"
click at [912, 616] on button "Verify" at bounding box center [789, 632] width 1055 height 33
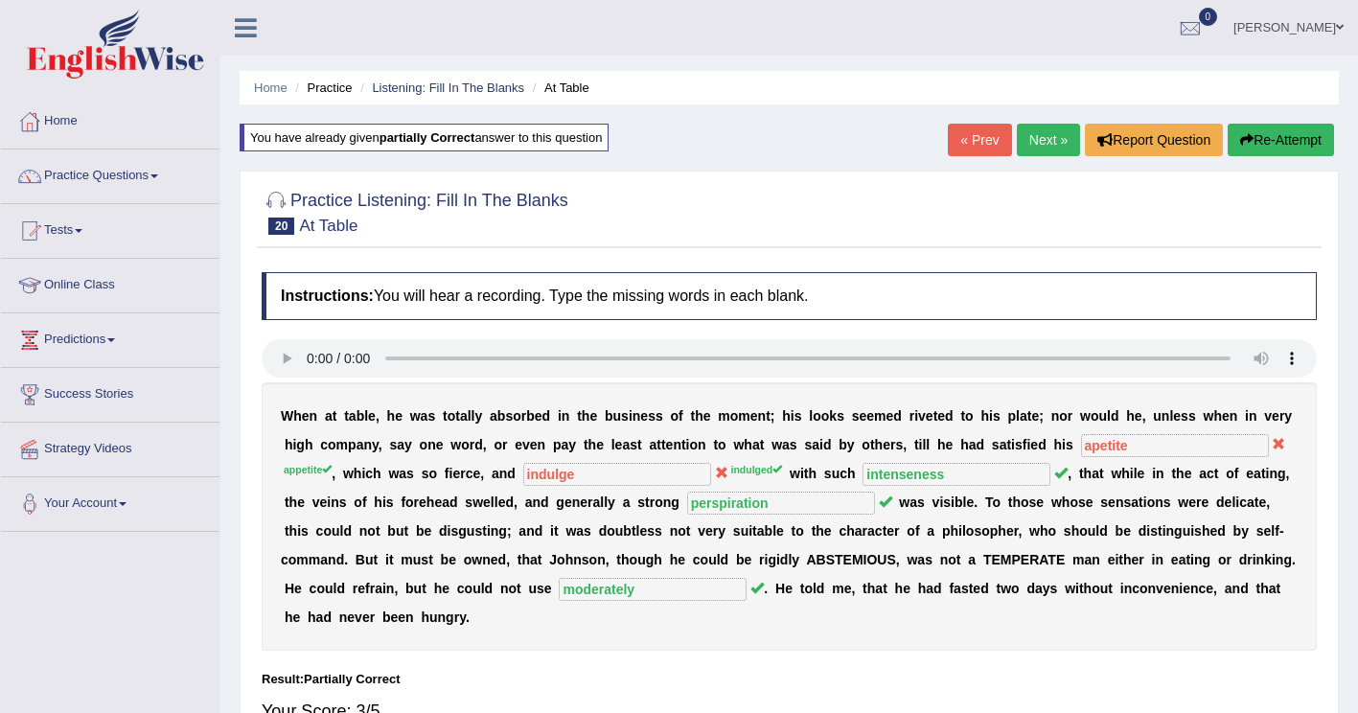
scroll to position [0, 0]
click at [1259, 146] on button "Re-Attempt" at bounding box center [1280, 140] width 106 height 33
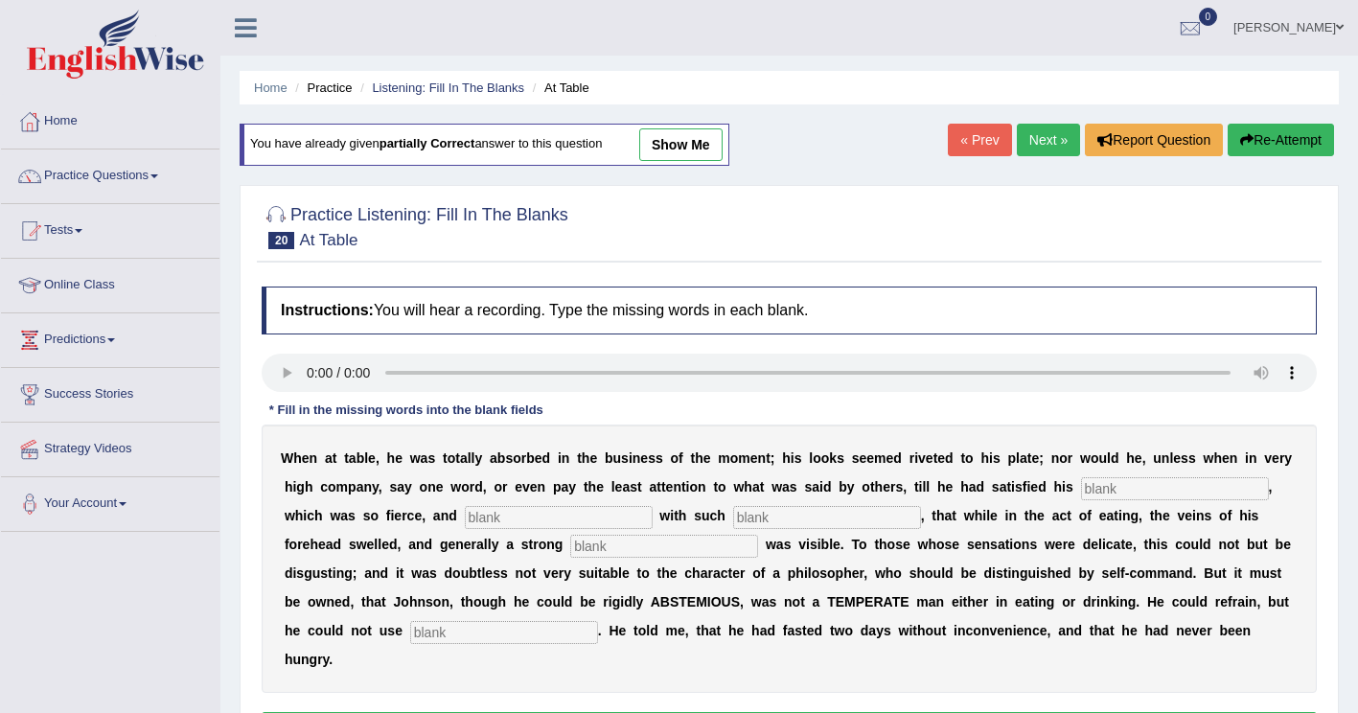
click at [1081, 494] on input "text" at bounding box center [1175, 488] width 188 height 23
type input "apetite"
click at [465, 527] on input "text" at bounding box center [559, 517] width 188 height 23
click at [465, 523] on input "text" at bounding box center [559, 517] width 188 height 23
type input "indulge"
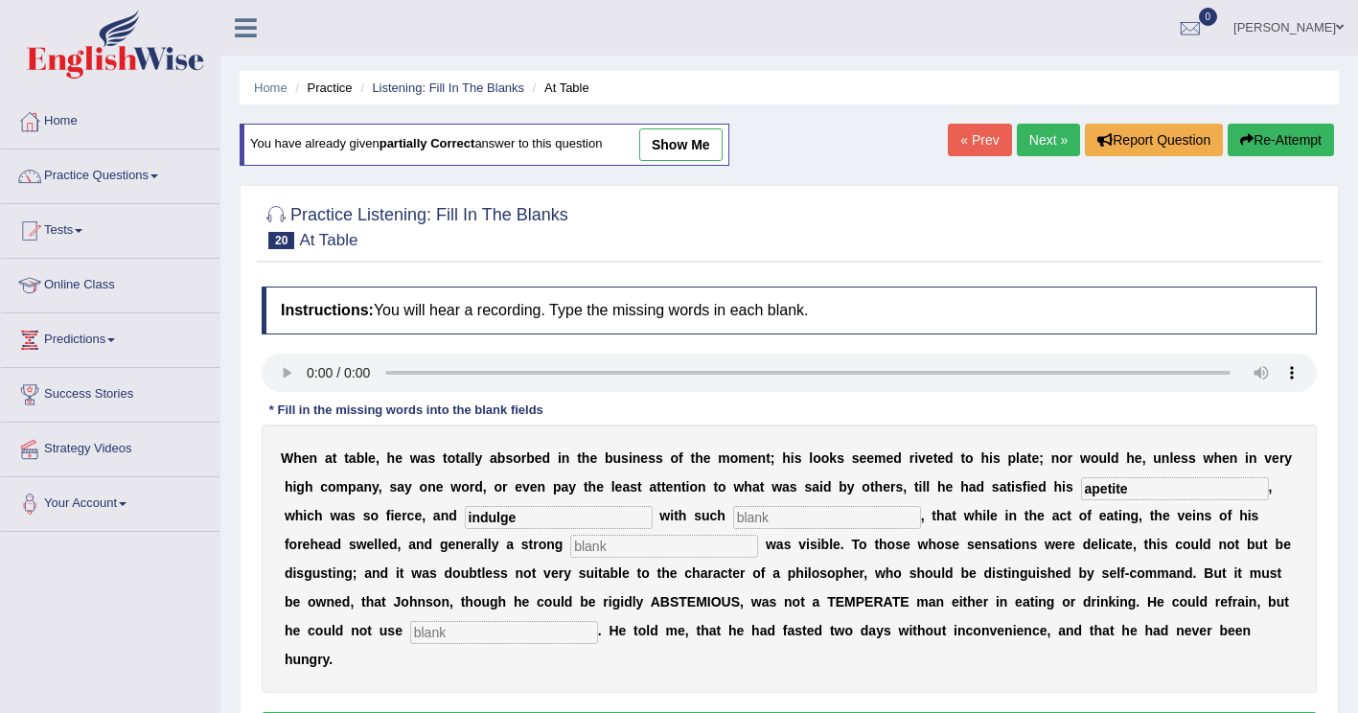
click at [733, 510] on input "text" at bounding box center [827, 517] width 188 height 23
type input "intensness"
click at [570, 554] on input "text" at bounding box center [664, 546] width 188 height 23
type input "perspiration"
click at [598, 621] on input "text" at bounding box center [504, 632] width 188 height 23
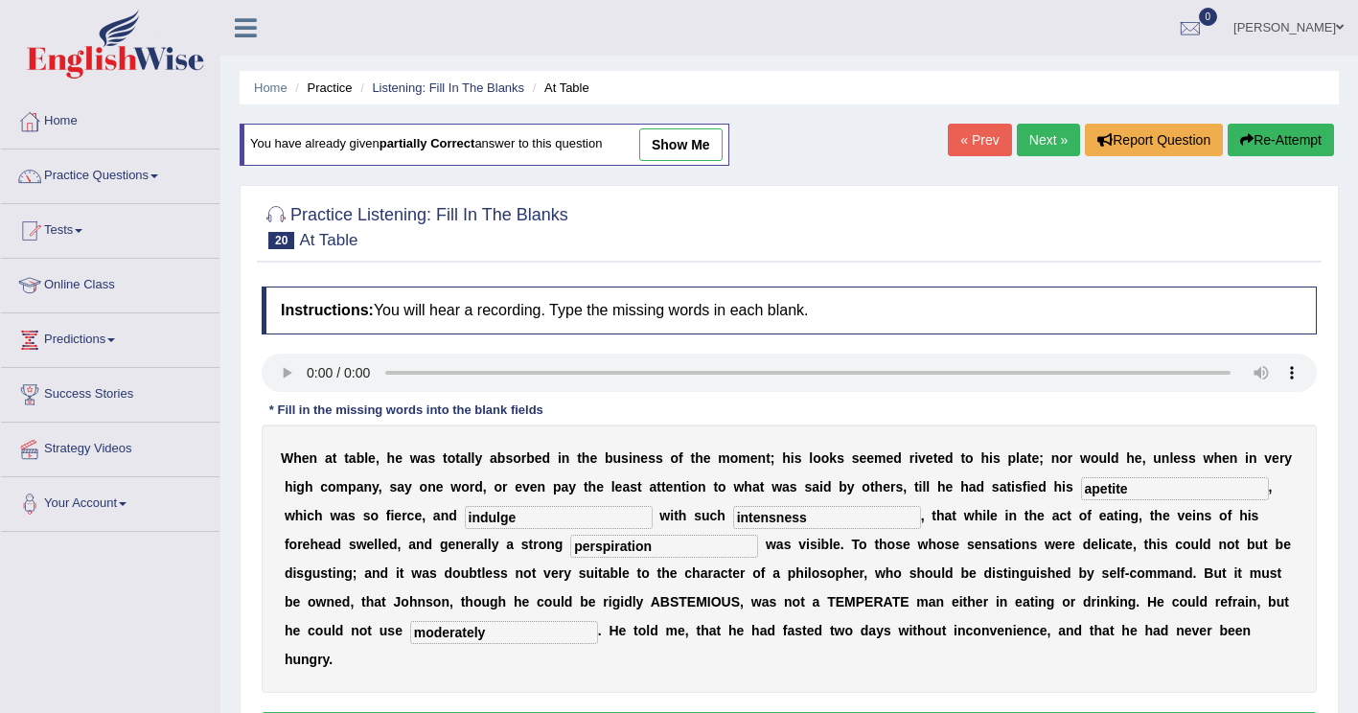
type input "moderately"
click at [733, 517] on input "intensness" at bounding box center [827, 517] width 188 height 23
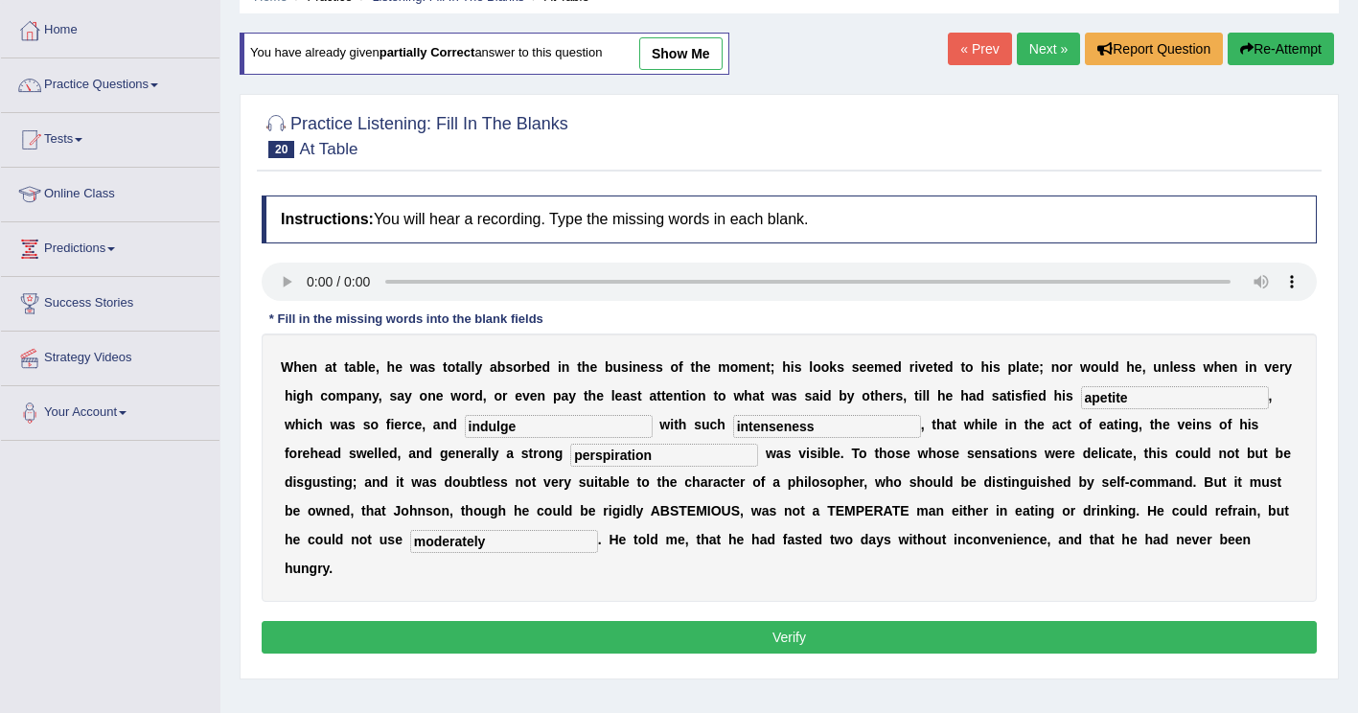
scroll to position [96, 0]
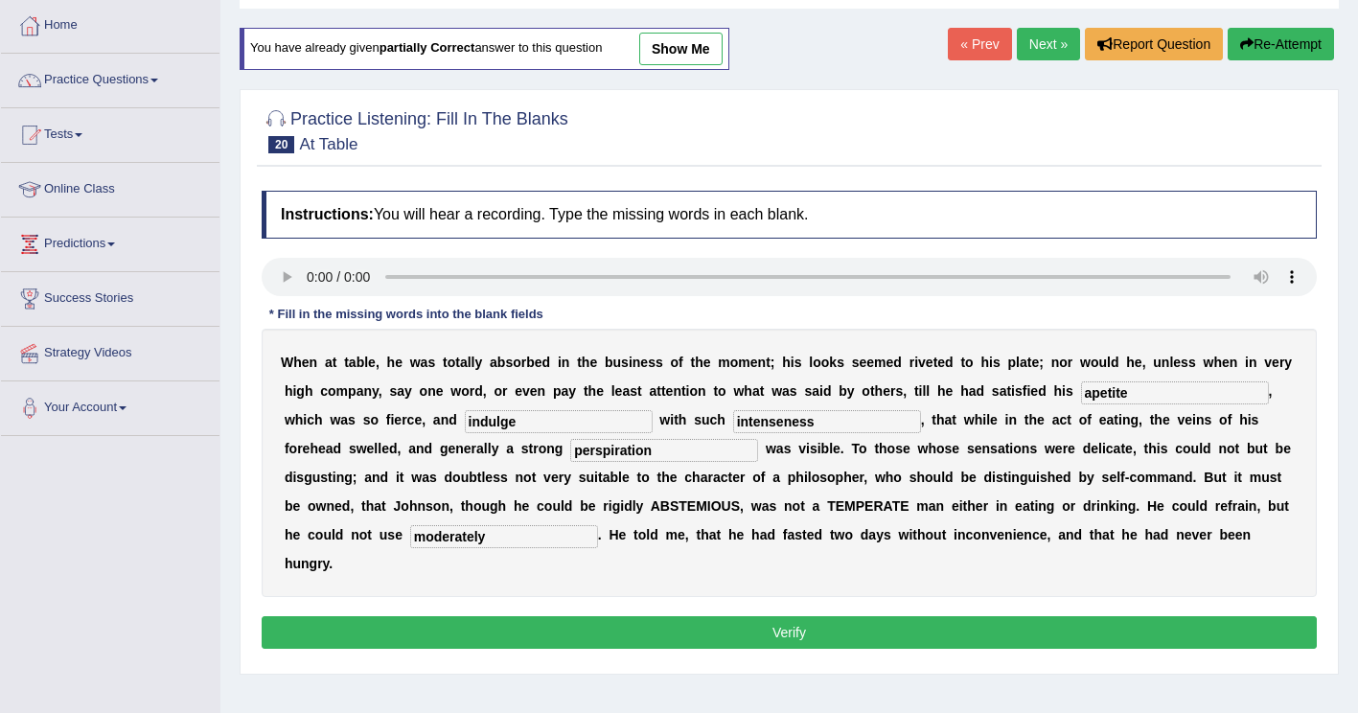
type input "intenseness"
click at [619, 616] on button "Verify" at bounding box center [789, 632] width 1055 height 33
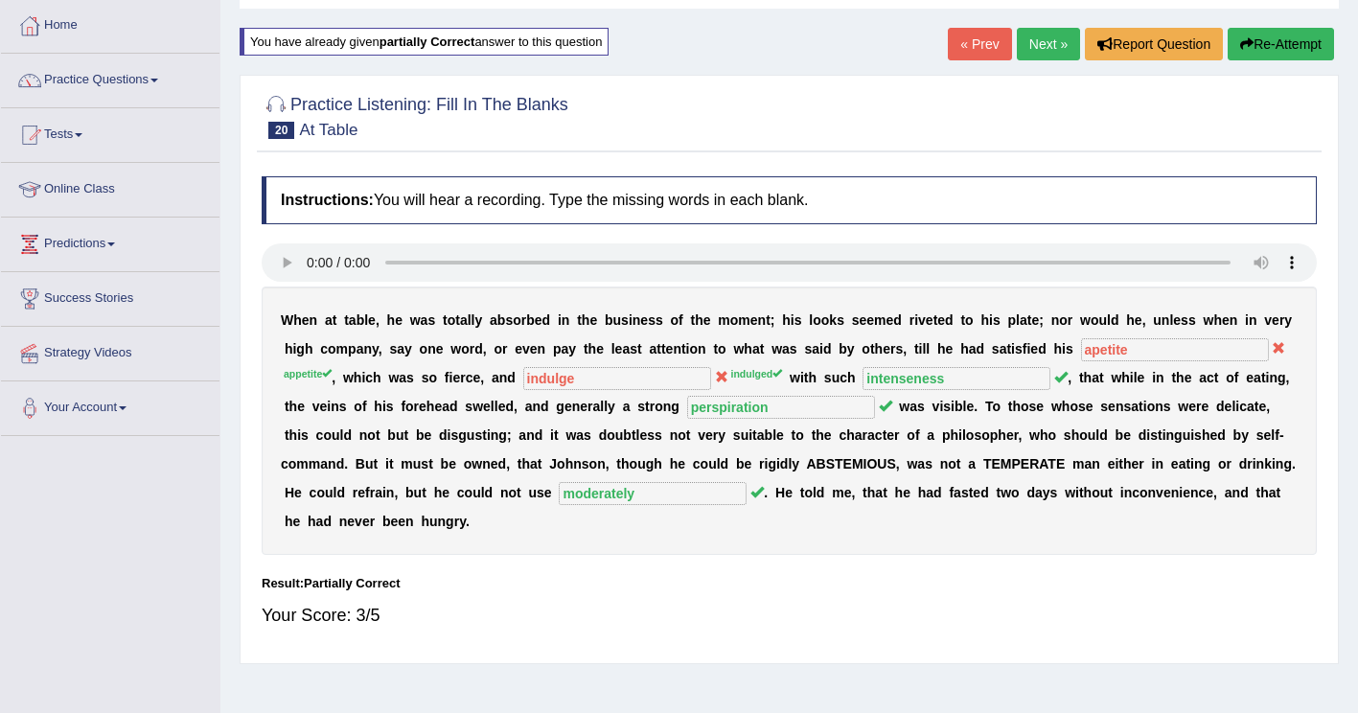
click at [1291, 37] on button "Re-Attempt" at bounding box center [1280, 44] width 106 height 33
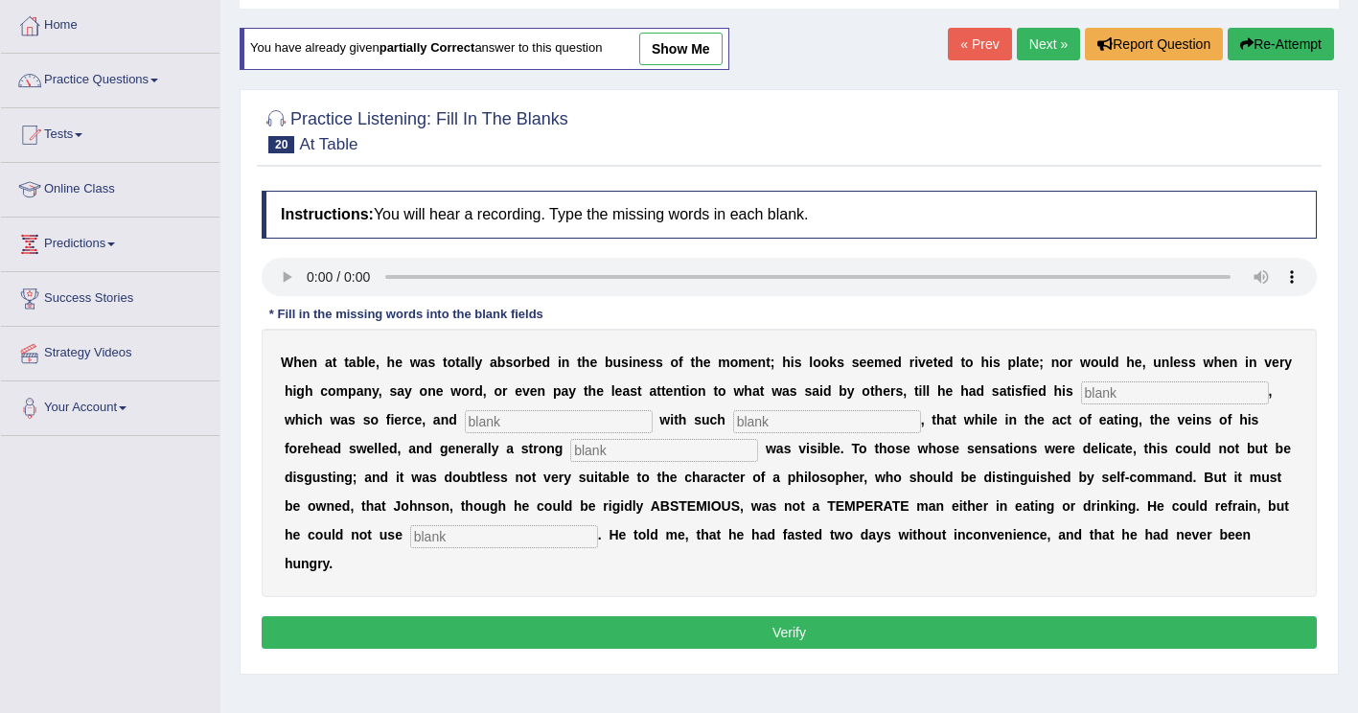
click at [1081, 401] on input "text" at bounding box center [1175, 392] width 188 height 23
click at [1081, 387] on input "text" at bounding box center [1175, 392] width 188 height 23
type input "appetite"
click at [465, 419] on input "text" at bounding box center [559, 421] width 188 height 23
type input "indulge"
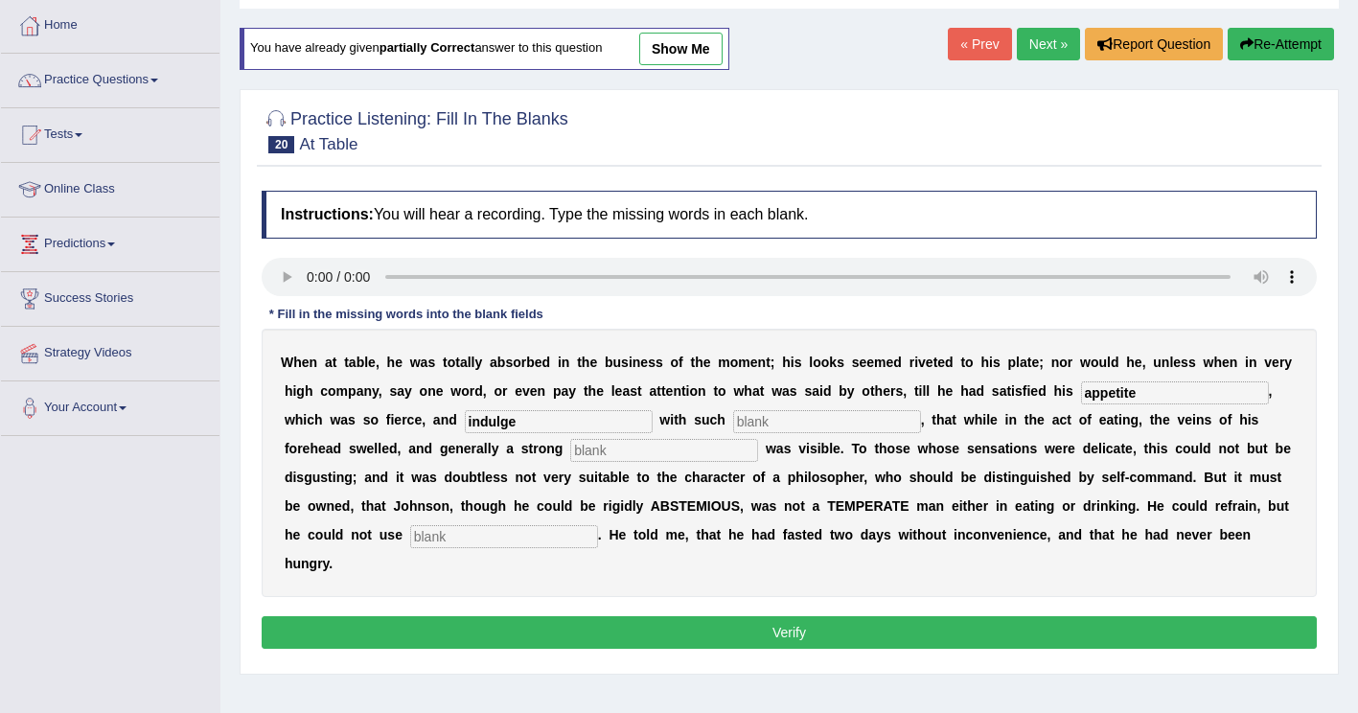
click at [733, 423] on input "text" at bounding box center [827, 421] width 188 height 23
click at [733, 421] on input "text" at bounding box center [827, 421] width 188 height 23
type input "intenseness"
click at [570, 455] on input "text" at bounding box center [664, 450] width 188 height 23
type input "perspiration"
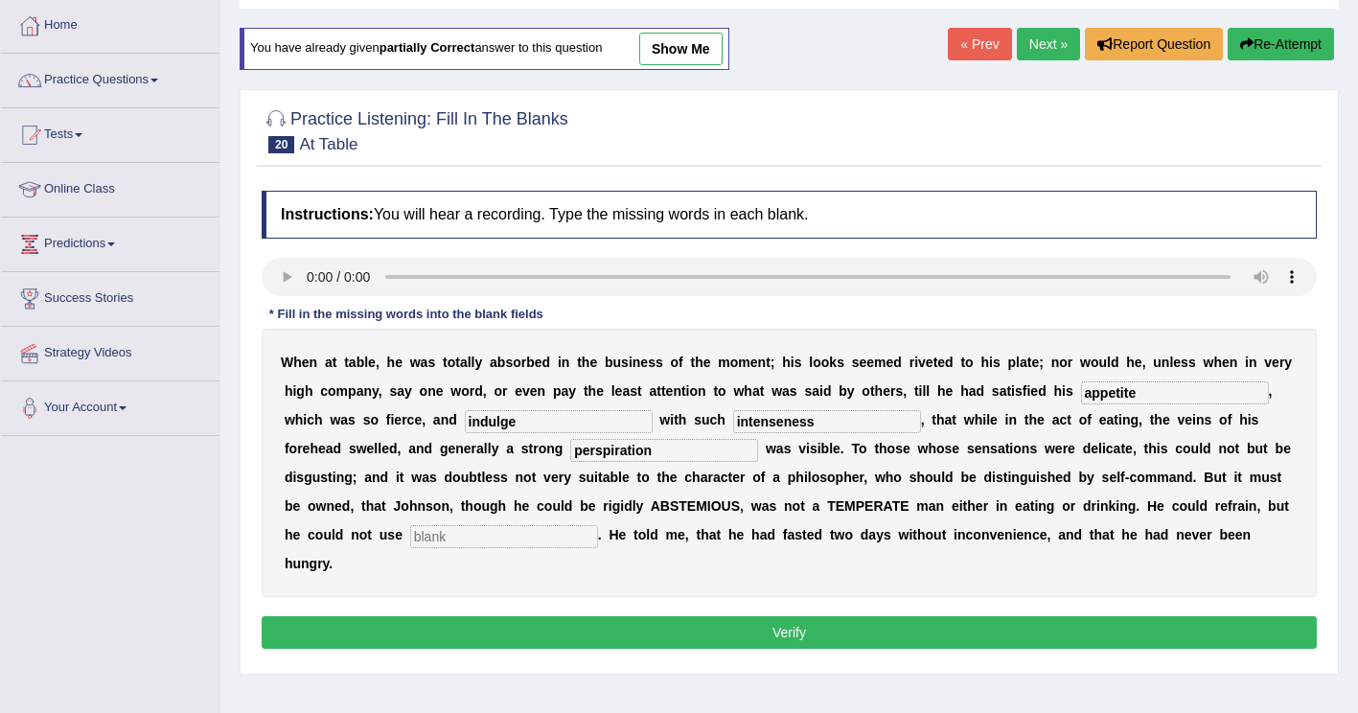
click at [598, 525] on input "text" at bounding box center [504, 536] width 188 height 23
type input "moderately"
click at [705, 616] on button "Verify" at bounding box center [789, 632] width 1055 height 33
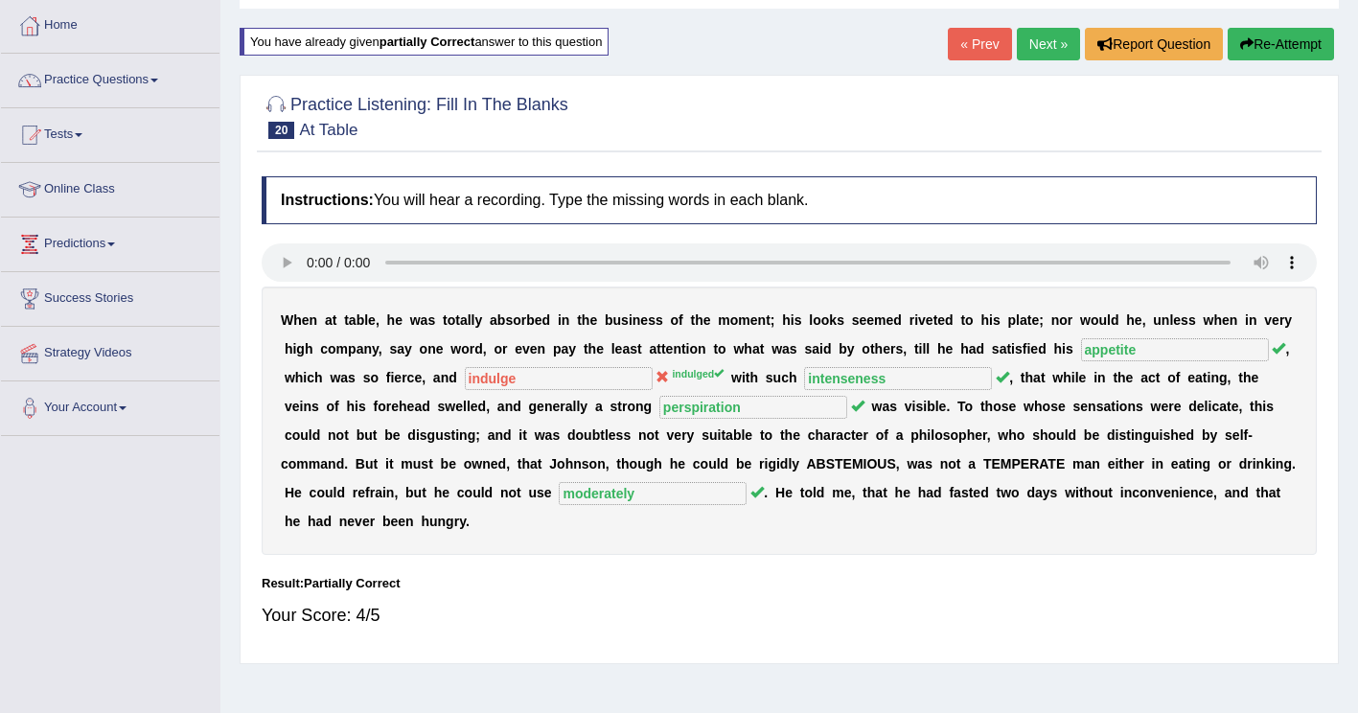
click at [1299, 47] on button "Re-Attempt" at bounding box center [1280, 44] width 106 height 33
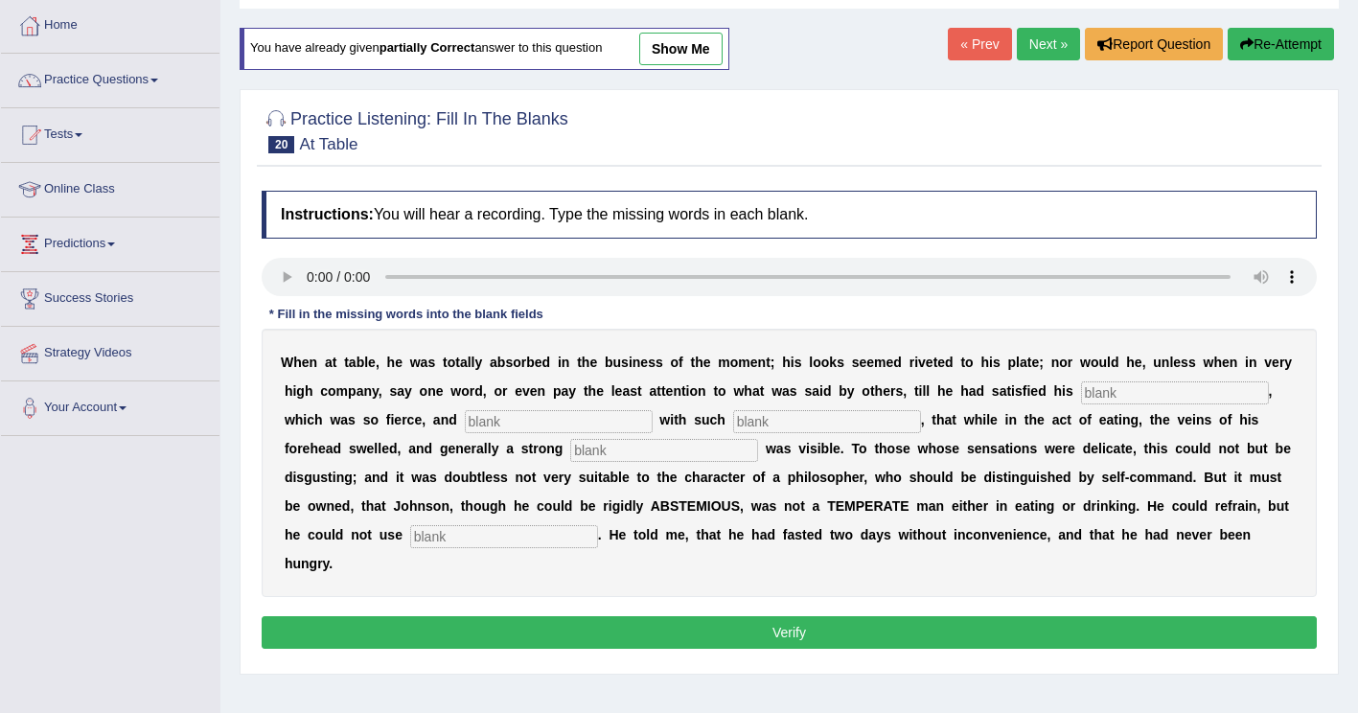
click at [1081, 401] on input "text" at bounding box center [1175, 392] width 188 height 23
type input "appetite"
click at [465, 426] on input "text" at bounding box center [559, 421] width 188 height 23
type input "indulged"
click at [733, 426] on input "text" at bounding box center [827, 421] width 188 height 23
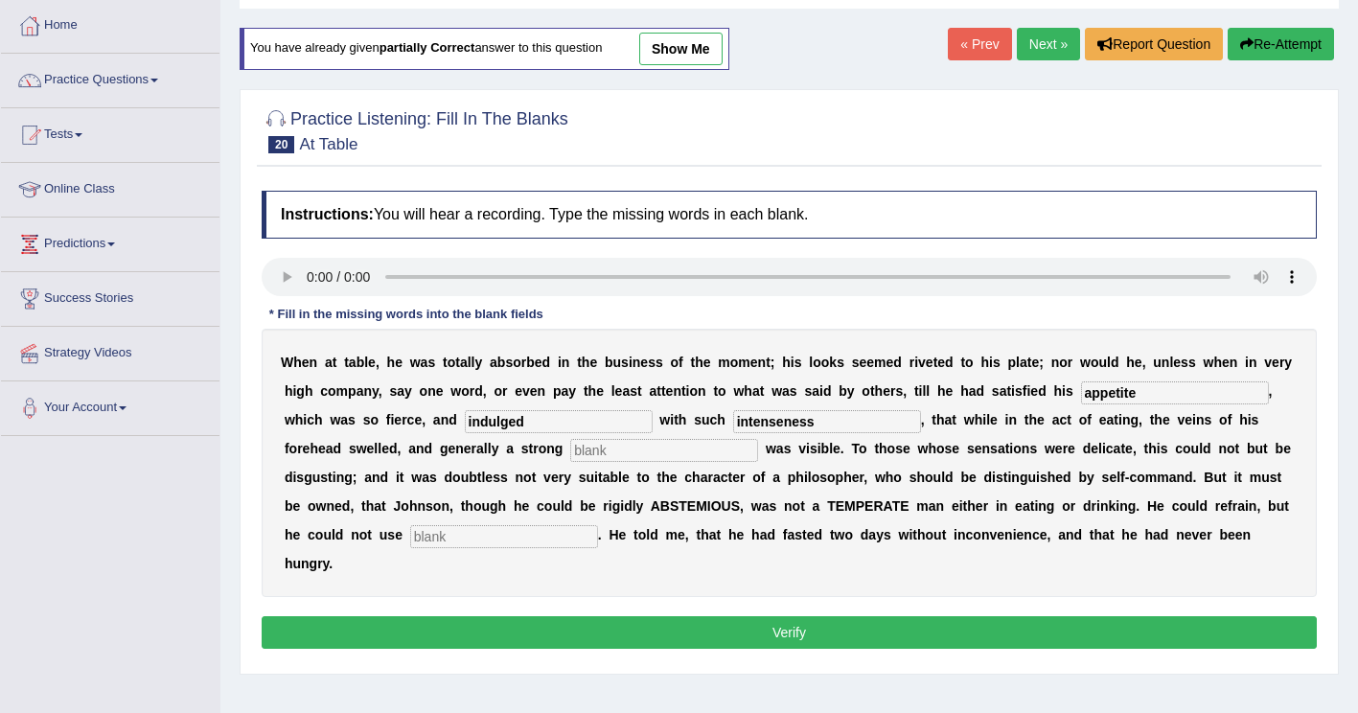
type input "intenseness"
click at [570, 451] on input "text" at bounding box center [664, 450] width 188 height 23
type input "perspiration"
click at [598, 525] on input "text" at bounding box center [504, 536] width 188 height 23
type input "moderately"
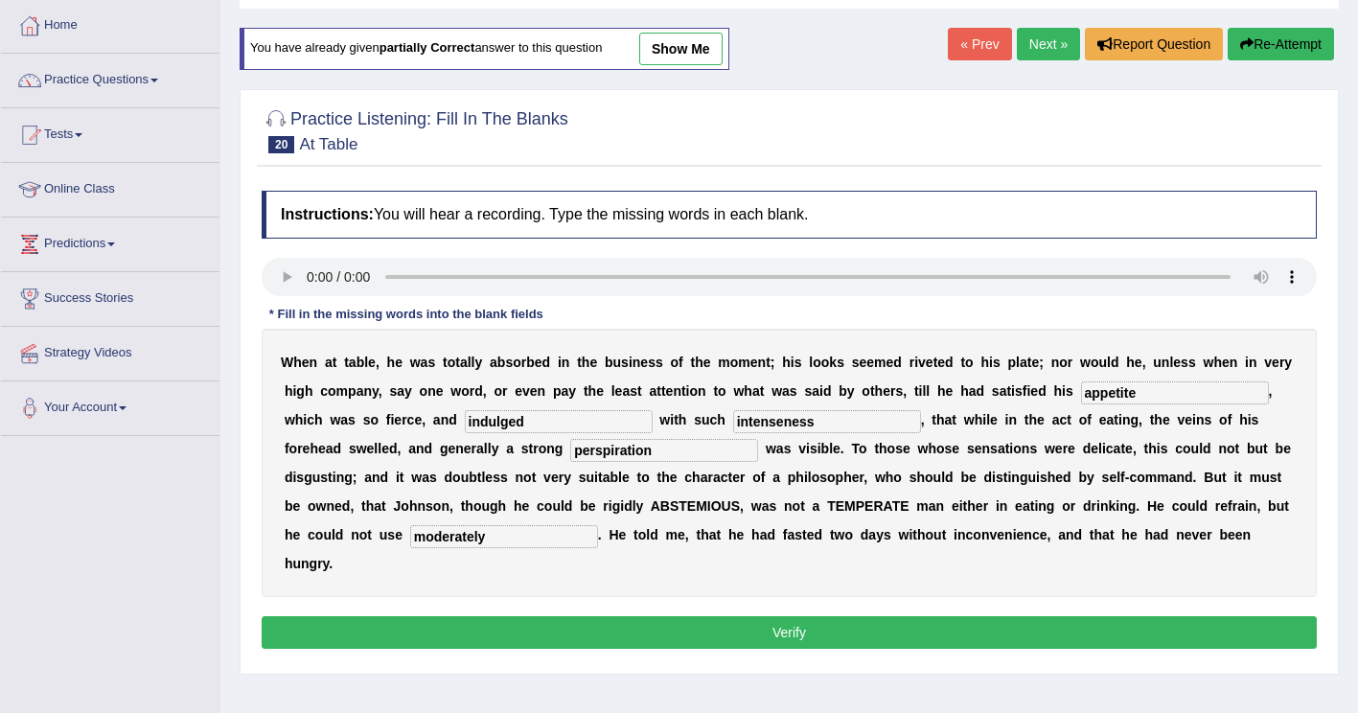
click at [911, 616] on button "Verify" at bounding box center [789, 632] width 1055 height 33
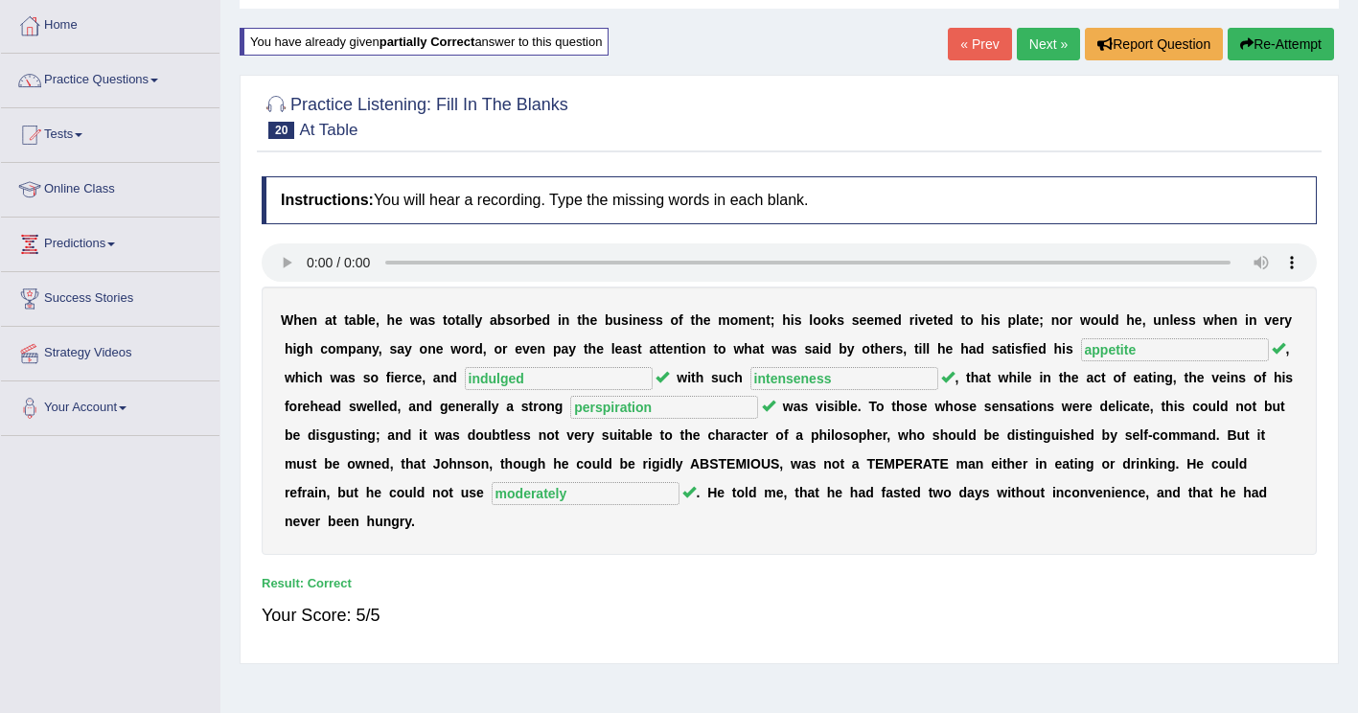
click at [1049, 40] on link "Next »" at bounding box center [1048, 44] width 63 height 33
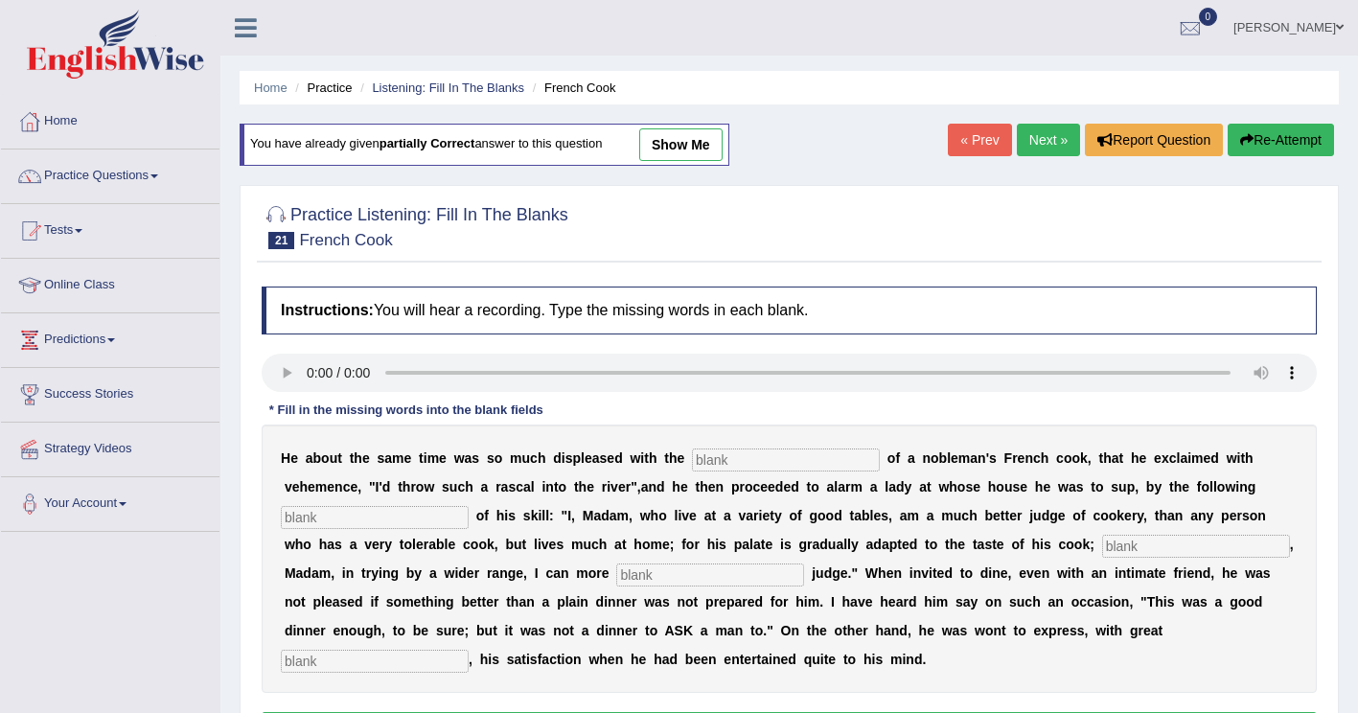
drag, startPoint x: 681, startPoint y: 465, endPoint x: 1093, endPoint y: 417, distance: 414.8
click at [692, 465] on input "text" at bounding box center [786, 459] width 188 height 23
type input "performances"
drag, startPoint x: 1106, startPoint y: 488, endPoint x: 1126, endPoint y: 480, distance: 21.5
click at [469, 506] on input "text" at bounding box center [375, 517] width 188 height 23
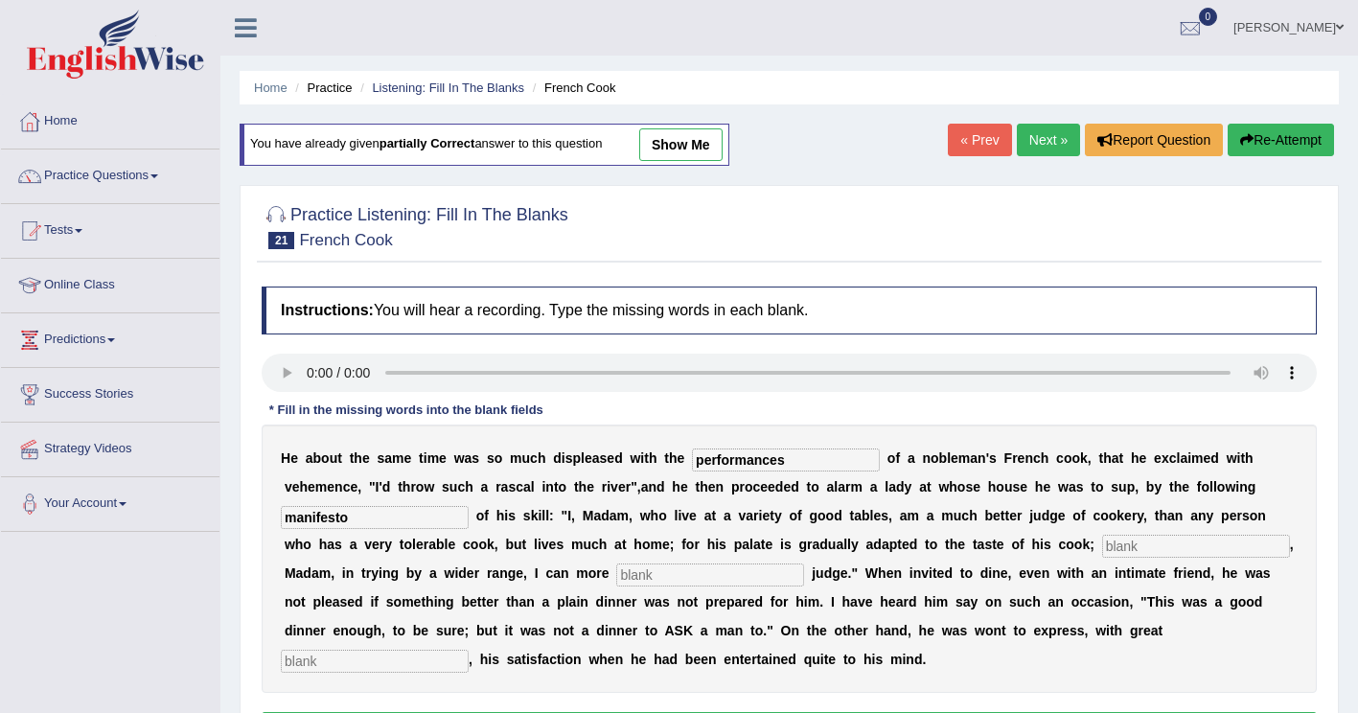
type input "manifesto"
click at [1102, 545] on input "text" at bounding box center [1196, 546] width 188 height 23
type input "whereas"
click at [616, 568] on input "text" at bounding box center [710, 574] width 188 height 23
type input "exquisetly"
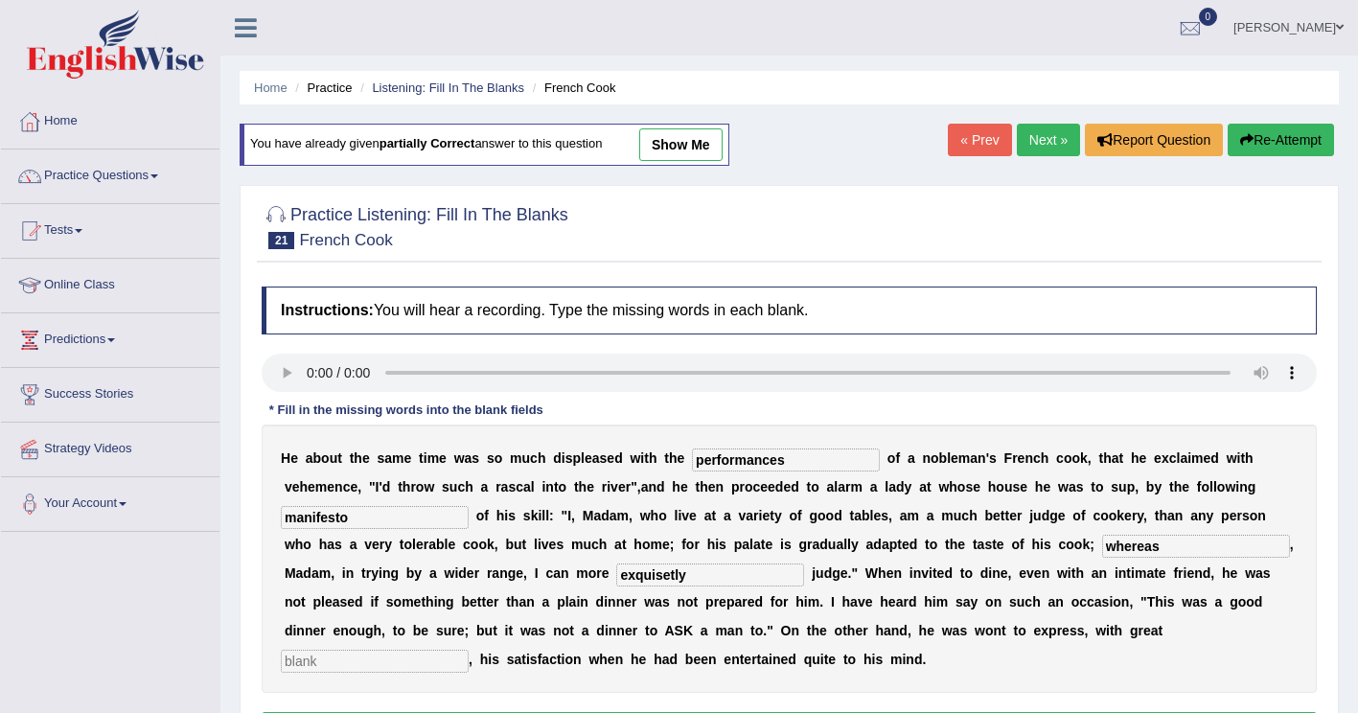
drag, startPoint x: 664, startPoint y: 639, endPoint x: 676, endPoint y: 633, distance: 13.7
click at [469, 650] on input "text" at bounding box center [375, 661] width 188 height 23
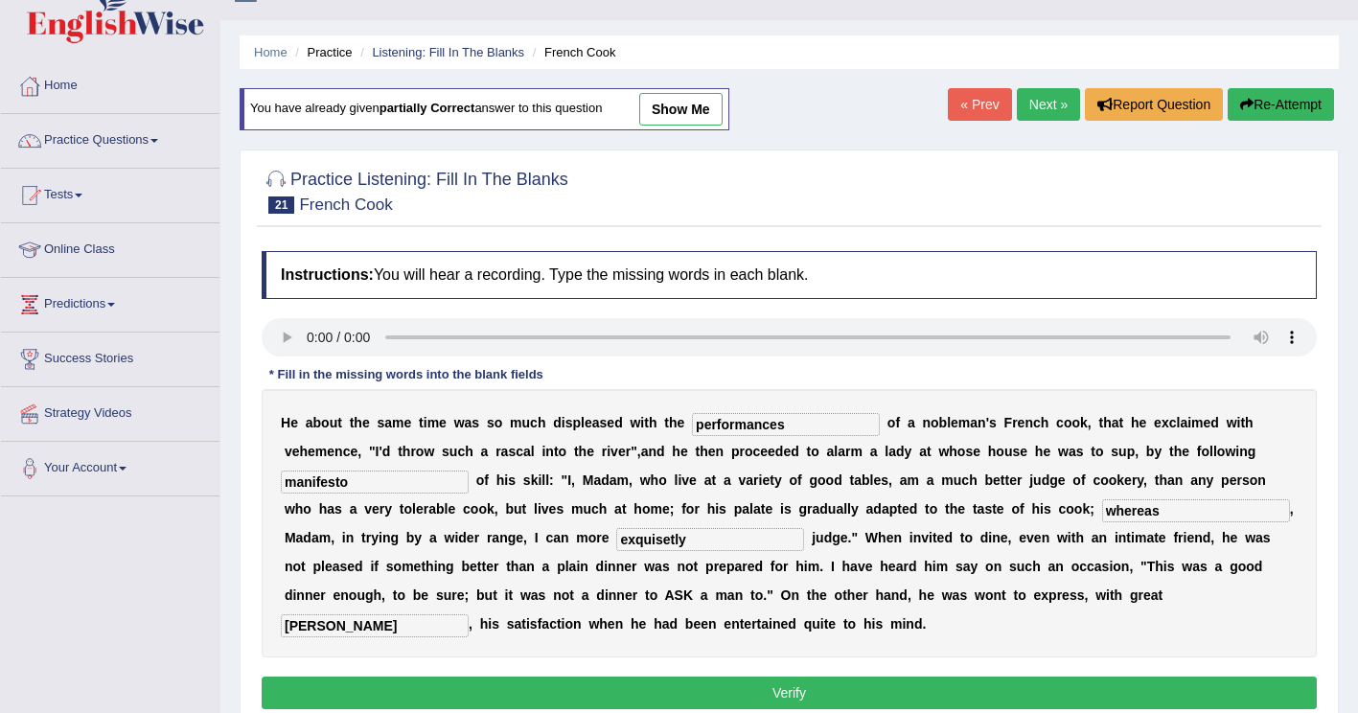
scroll to position [96, 0]
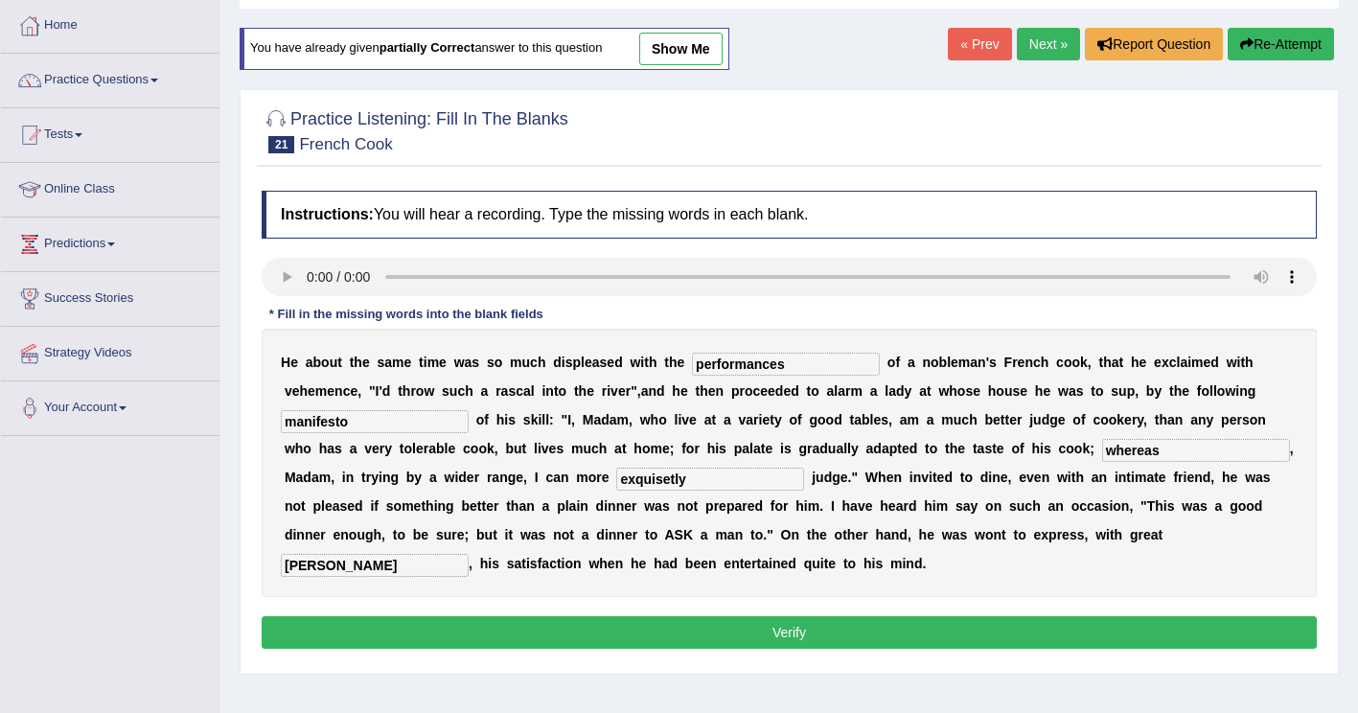
type input "lee"
click at [554, 616] on button "Verify" at bounding box center [789, 632] width 1055 height 33
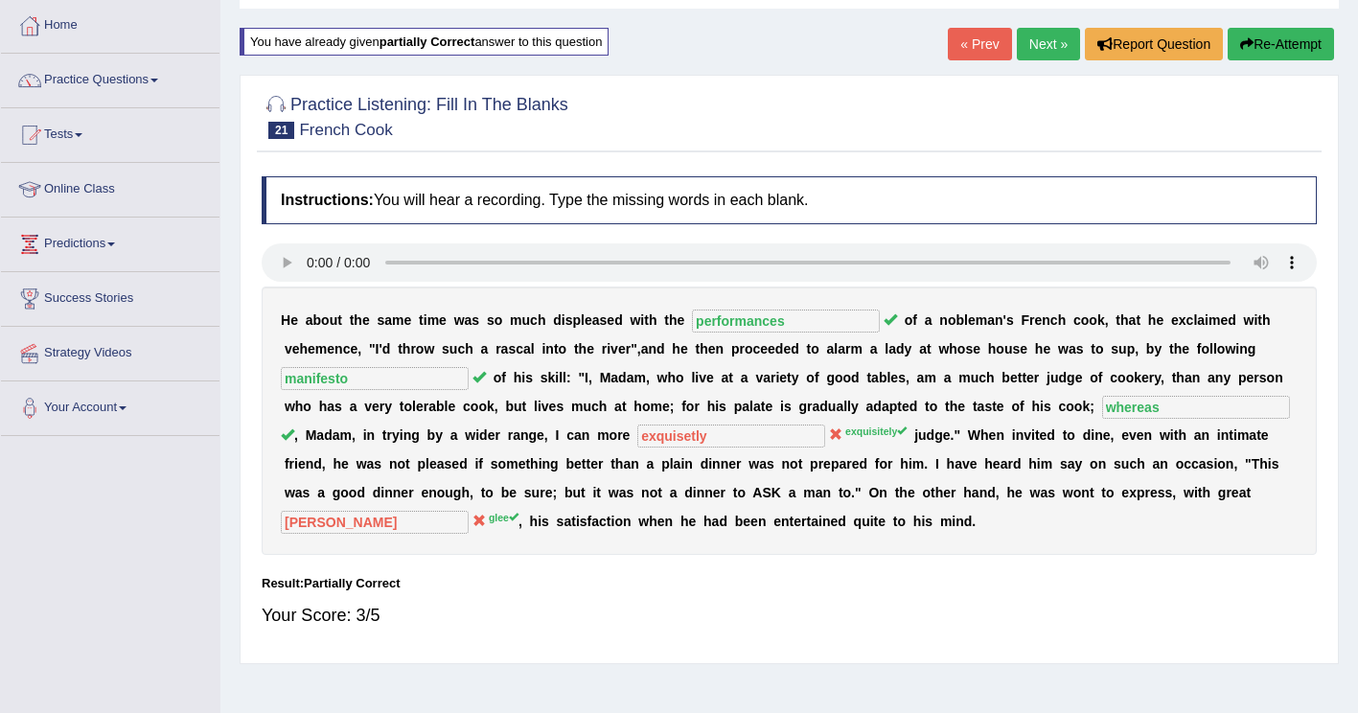
click at [1307, 47] on button "Re-Attempt" at bounding box center [1280, 44] width 106 height 33
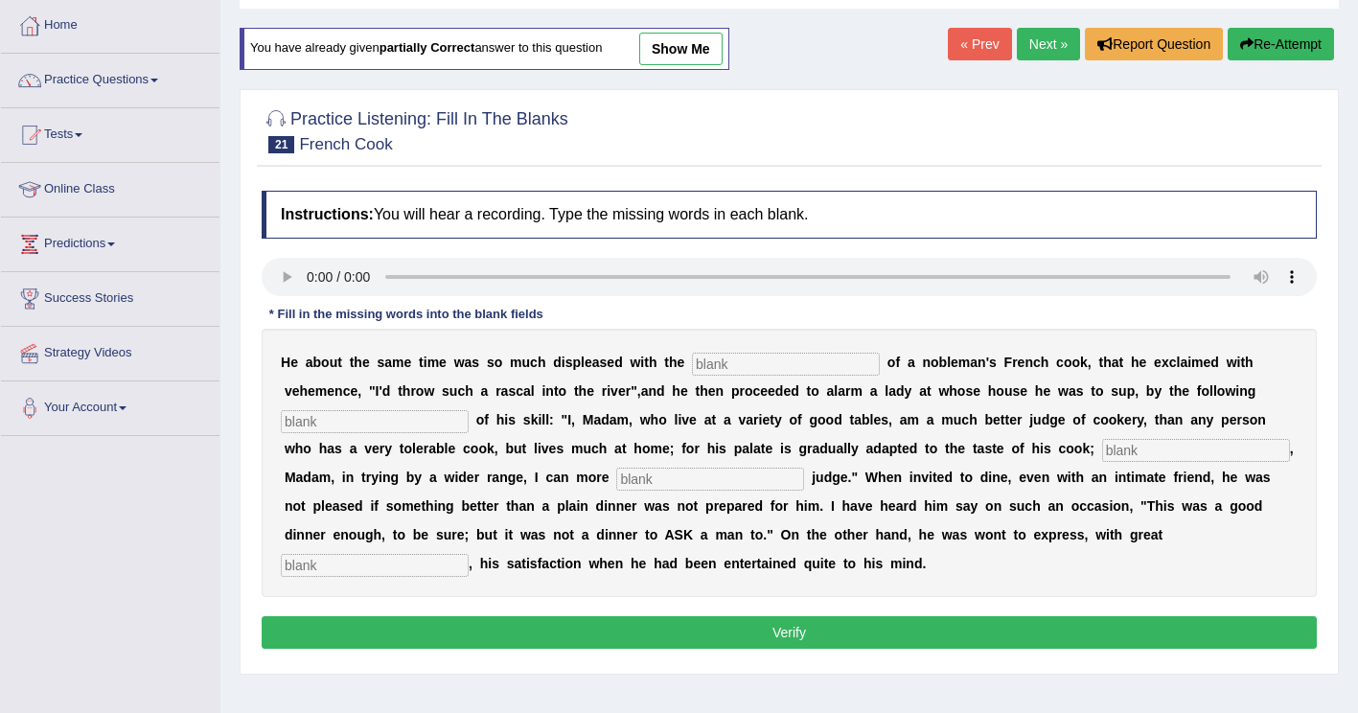
click at [721, 374] on input "text" at bounding box center [786, 364] width 188 height 23
type input "performances"
click at [469, 410] on input "text" at bounding box center [375, 421] width 188 height 23
type input "manifesto"
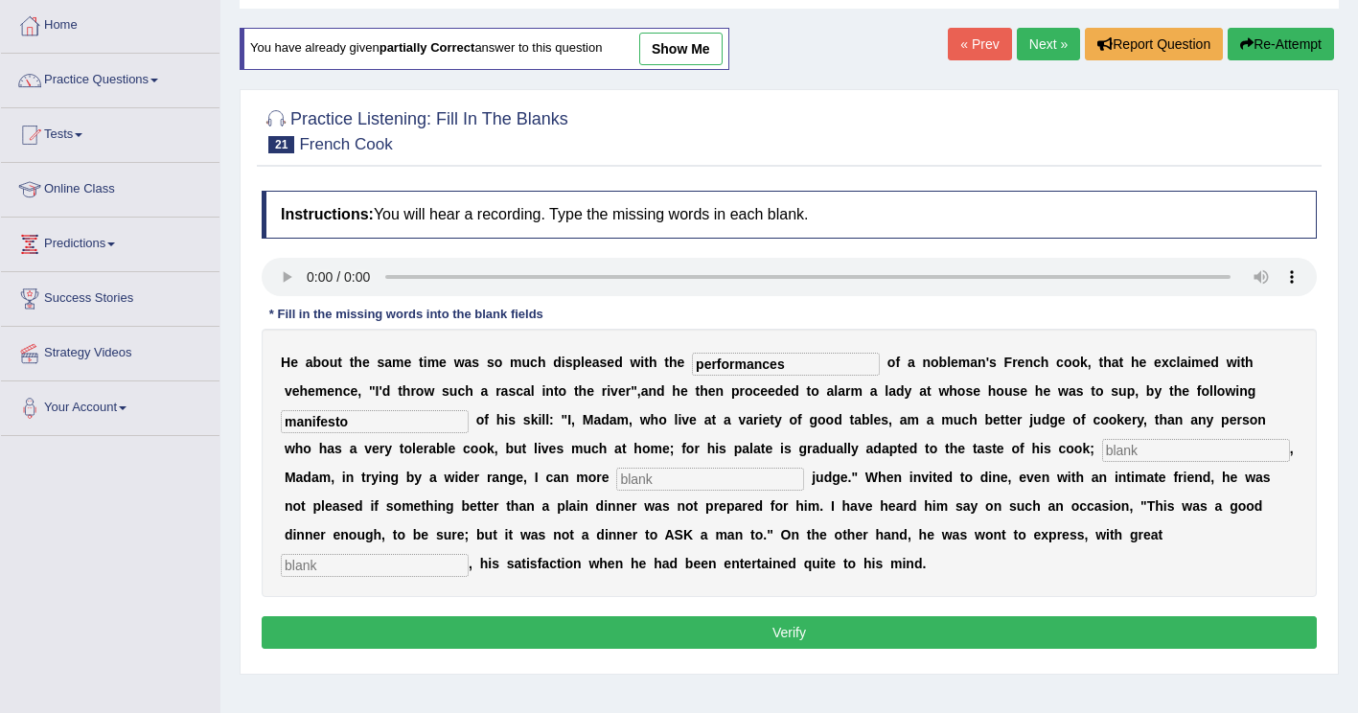
click at [1102, 453] on input "text" at bounding box center [1196, 450] width 188 height 23
click at [1102, 456] on input "text" at bounding box center [1196, 450] width 188 height 23
type input "whereas"
click at [616, 474] on input "text" at bounding box center [710, 479] width 188 height 23
type input "exquisitely"
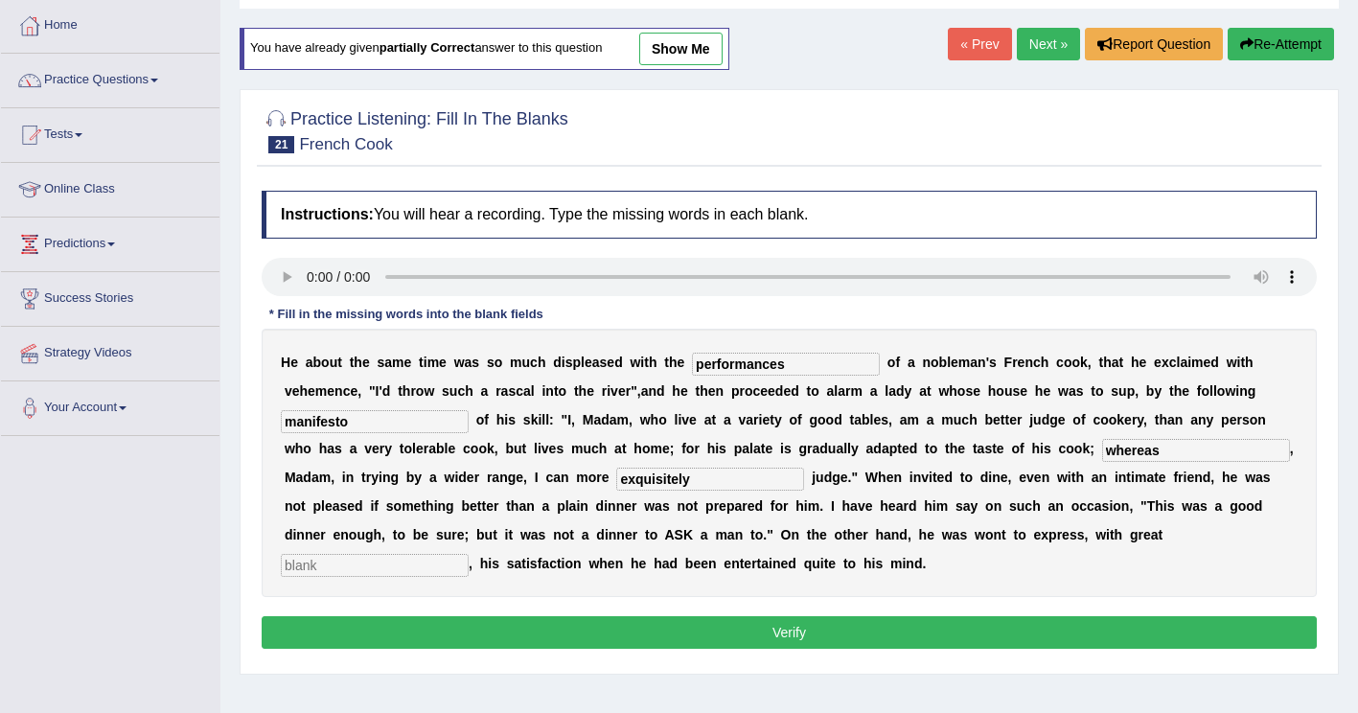
click at [469, 554] on input "text" at bounding box center [375, 565] width 188 height 23
type input "glee"
click at [661, 616] on button "Verify" at bounding box center [789, 632] width 1055 height 33
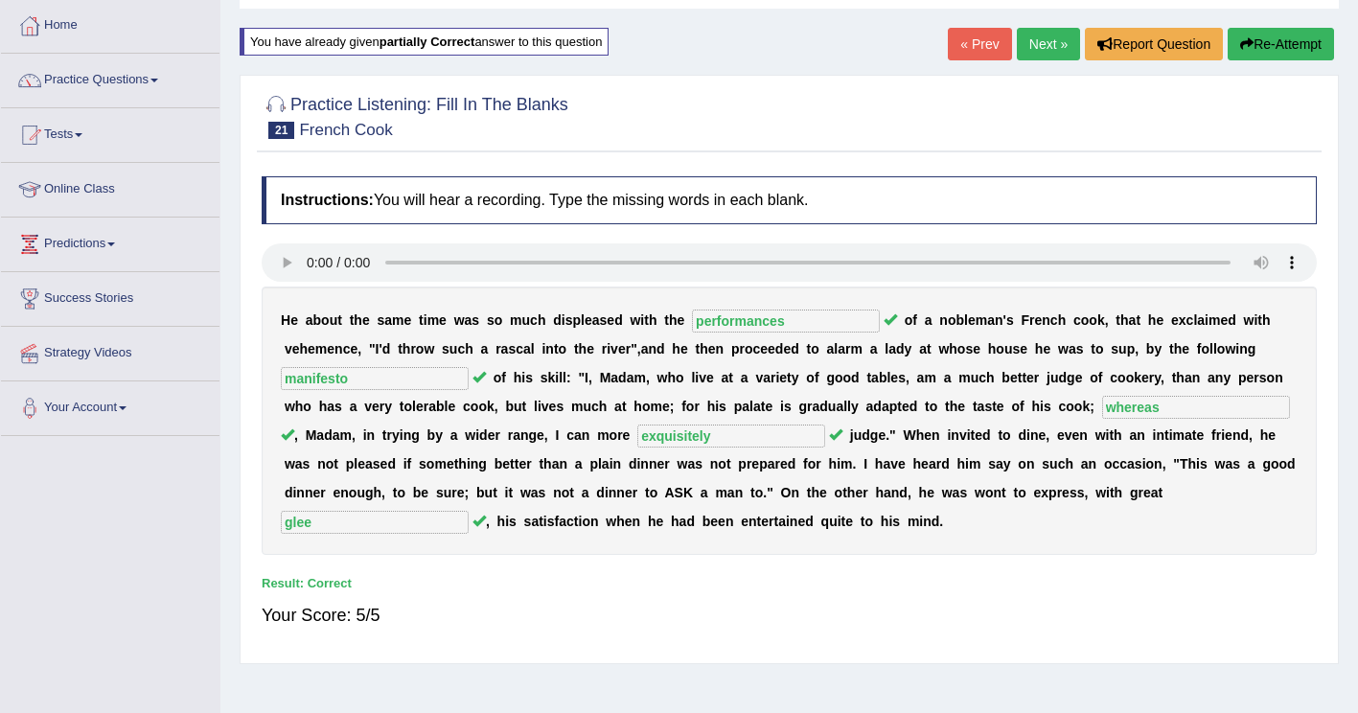
click at [1041, 53] on link "Next »" at bounding box center [1048, 44] width 63 height 33
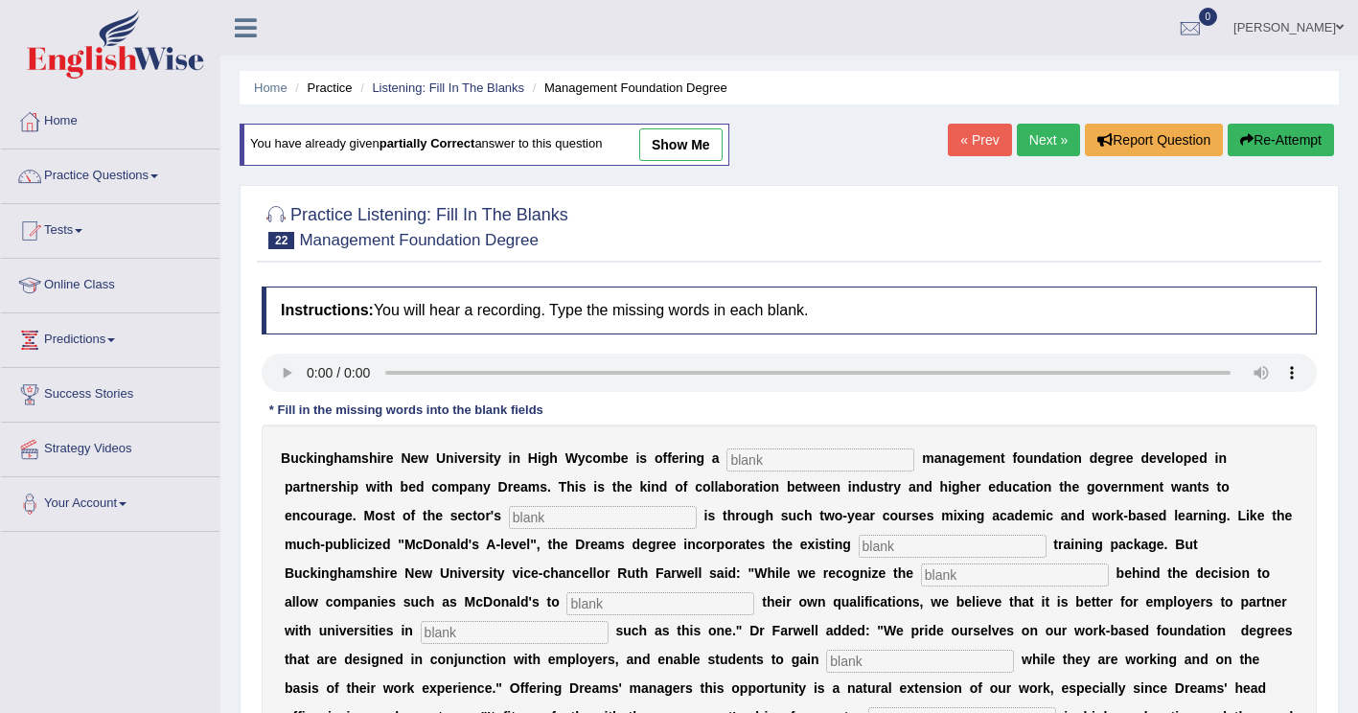
click at [726, 463] on input "text" at bounding box center [820, 459] width 188 height 23
type input "retail"
drag, startPoint x: 353, startPoint y: 526, endPoint x: 550, endPoint y: 443, distance: 214.3
click at [509, 527] on input "text" at bounding box center [603, 517] width 188 height 23
type input "expansion"
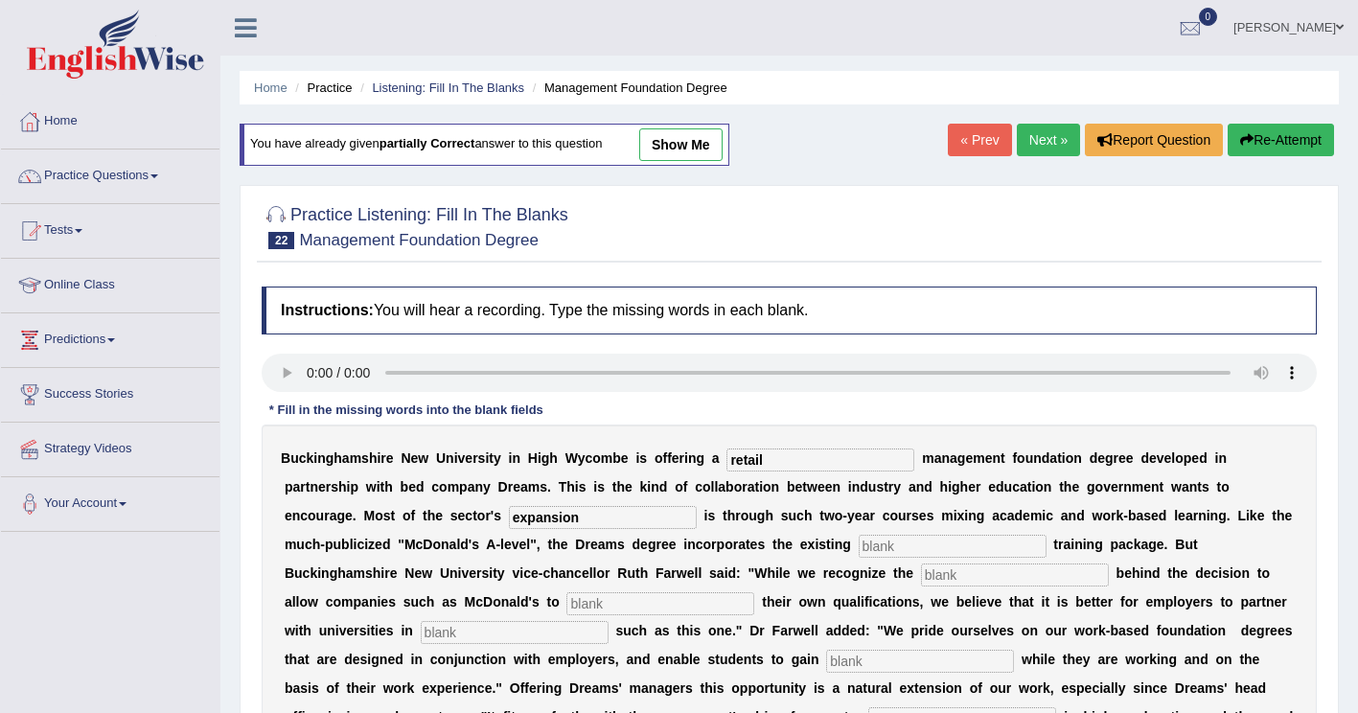
click at [859, 541] on input "text" at bounding box center [953, 546] width 188 height 23
type input "company"
click at [921, 577] on input "text" at bounding box center [1015, 574] width 188 height 23
type input "impahtiest"
click at [754, 592] on input "text" at bounding box center [660, 603] width 188 height 23
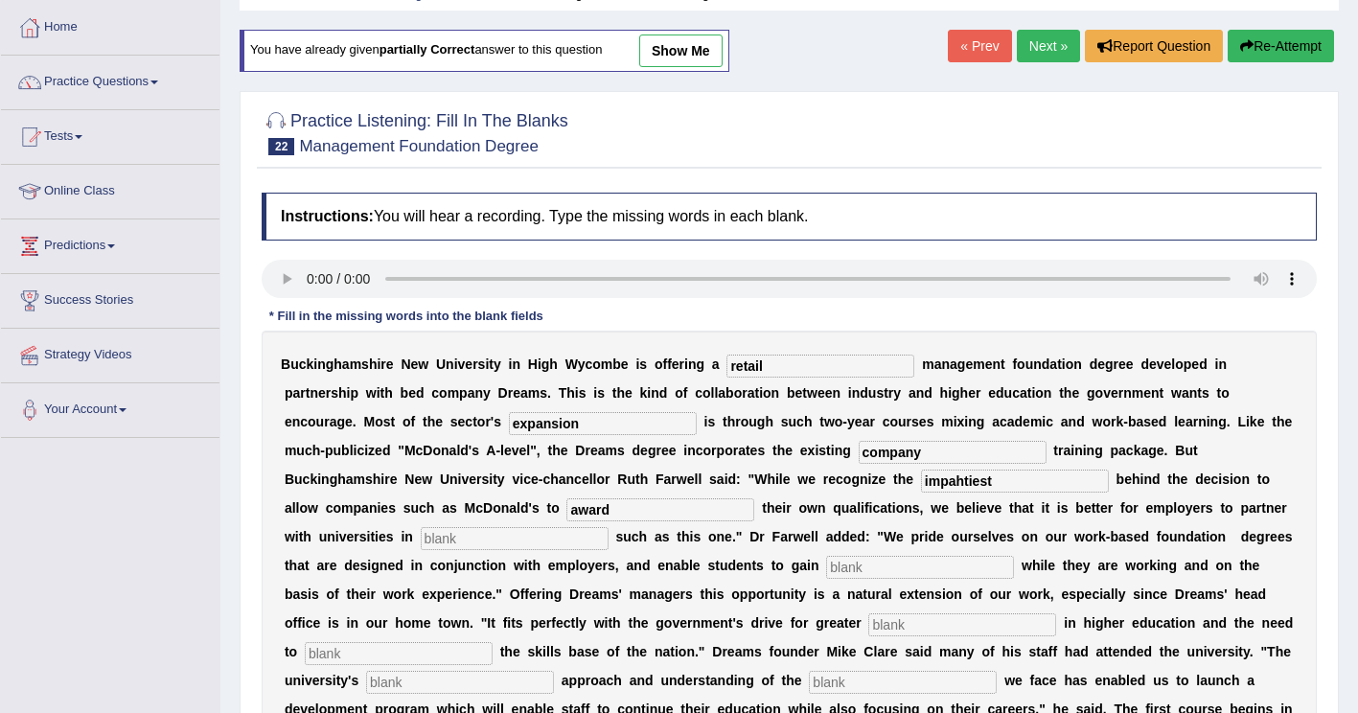
scroll to position [96, 0]
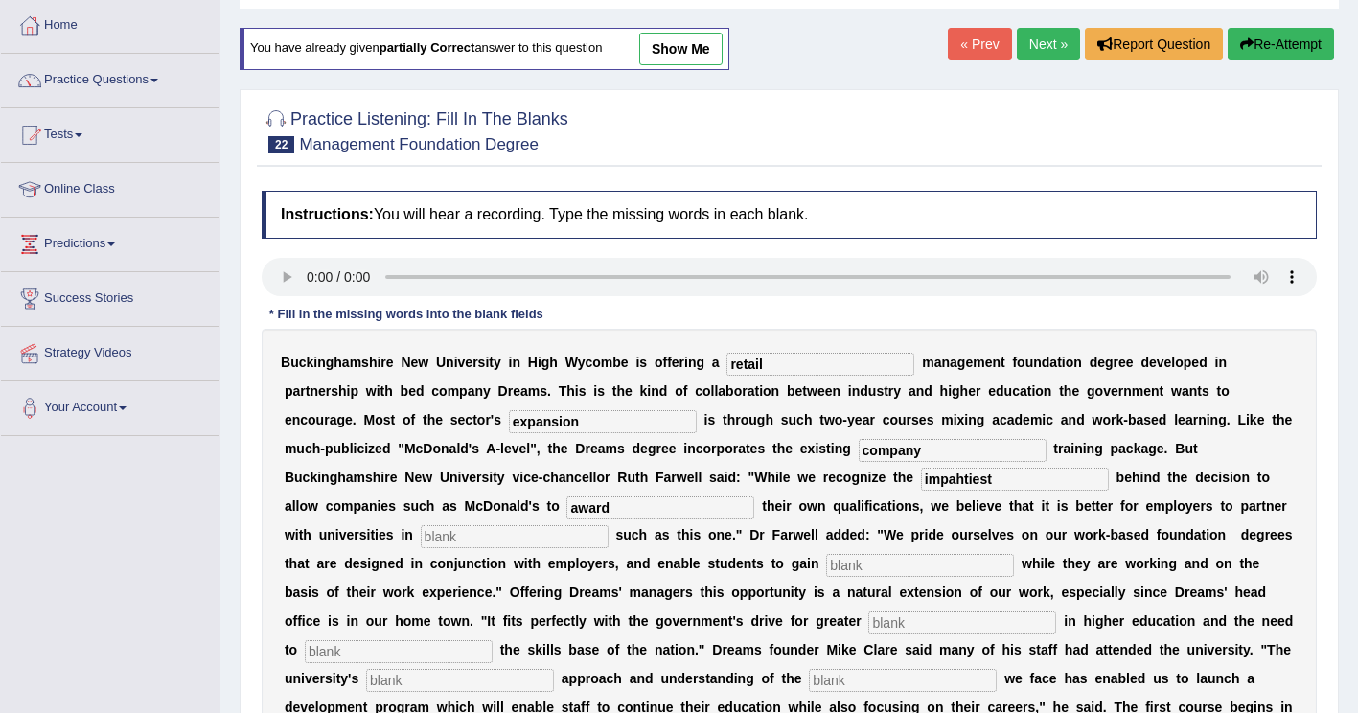
type input "award"
drag, startPoint x: 854, startPoint y: 502, endPoint x: 995, endPoint y: 476, distance: 143.2
click at [608, 525] on input "text" at bounding box center [515, 536] width 188 height 23
type input "e"
type input "enitiative"
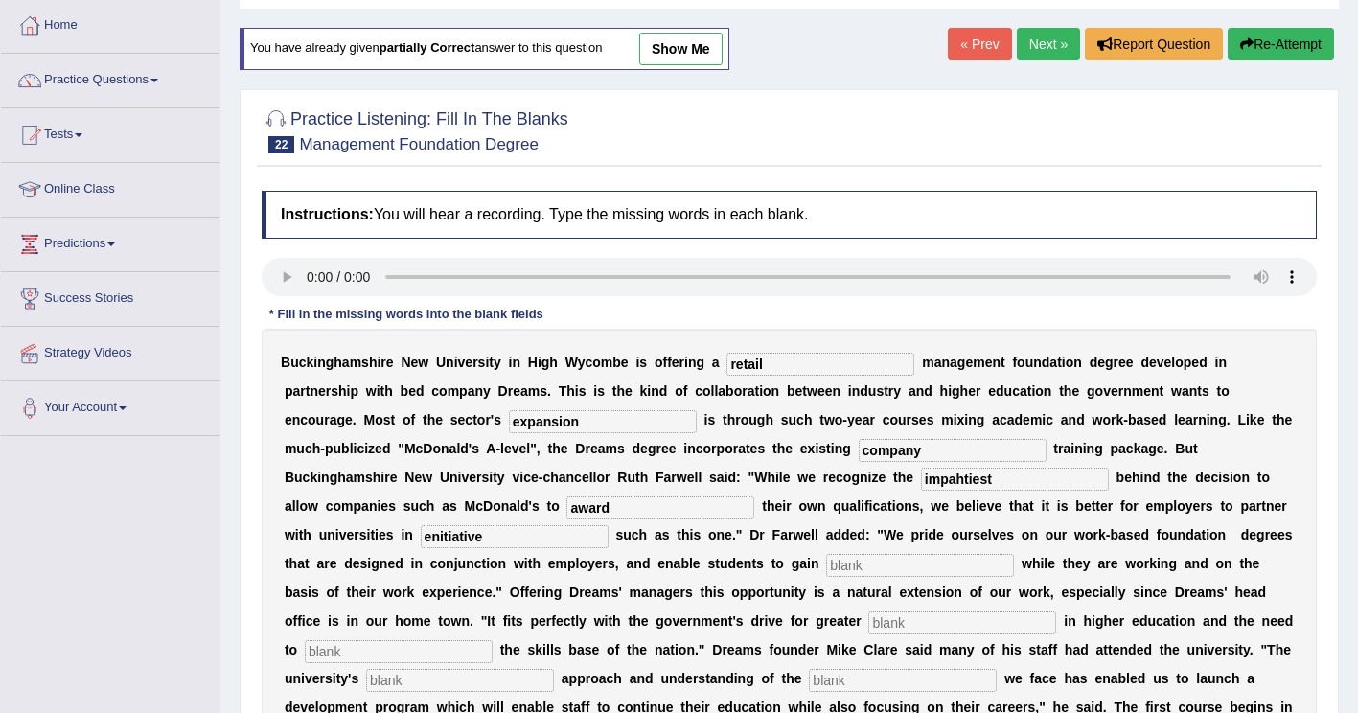
click at [826, 568] on input "text" at bounding box center [920, 565] width 188 height 23
click at [826, 570] on input "text" at bounding box center [920, 565] width 188 height 23
type input "qualifications"
click at [868, 630] on input "text" at bounding box center [962, 622] width 188 height 23
click at [868, 619] on input "text" at bounding box center [962, 622] width 188 height 23
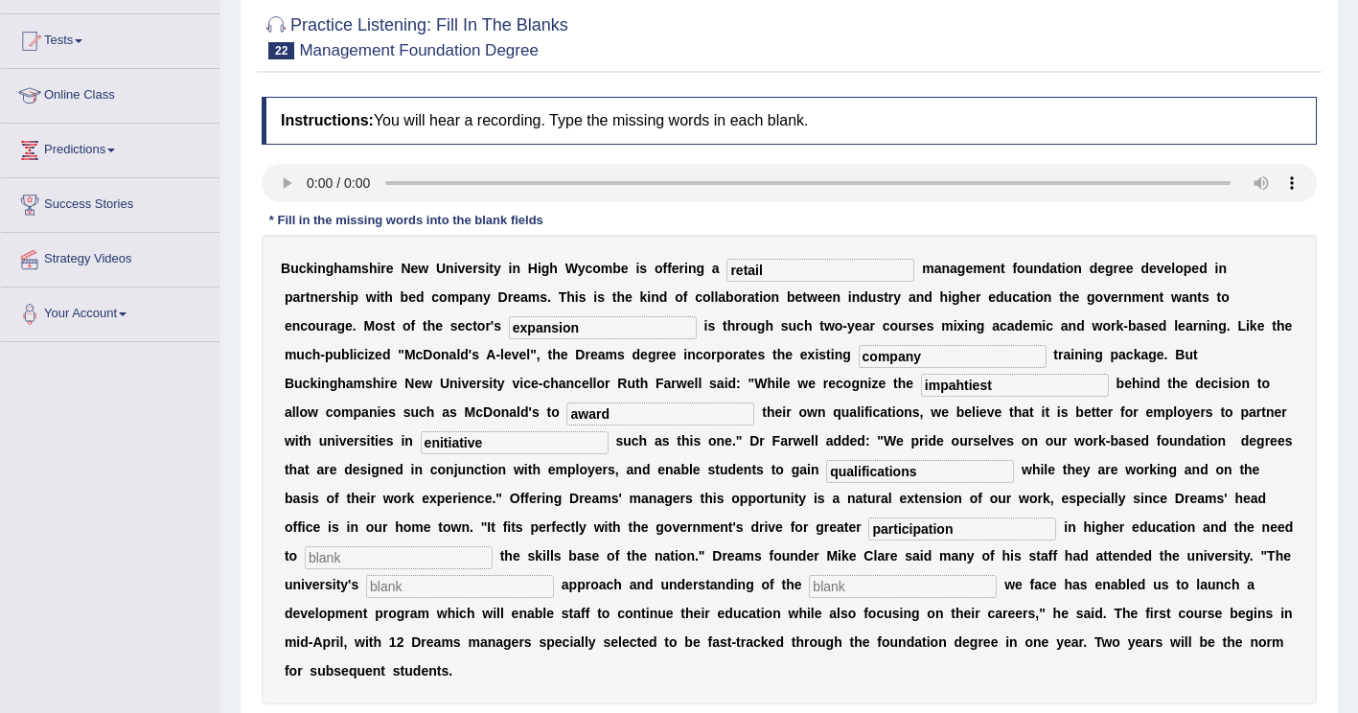
scroll to position [192, 0]
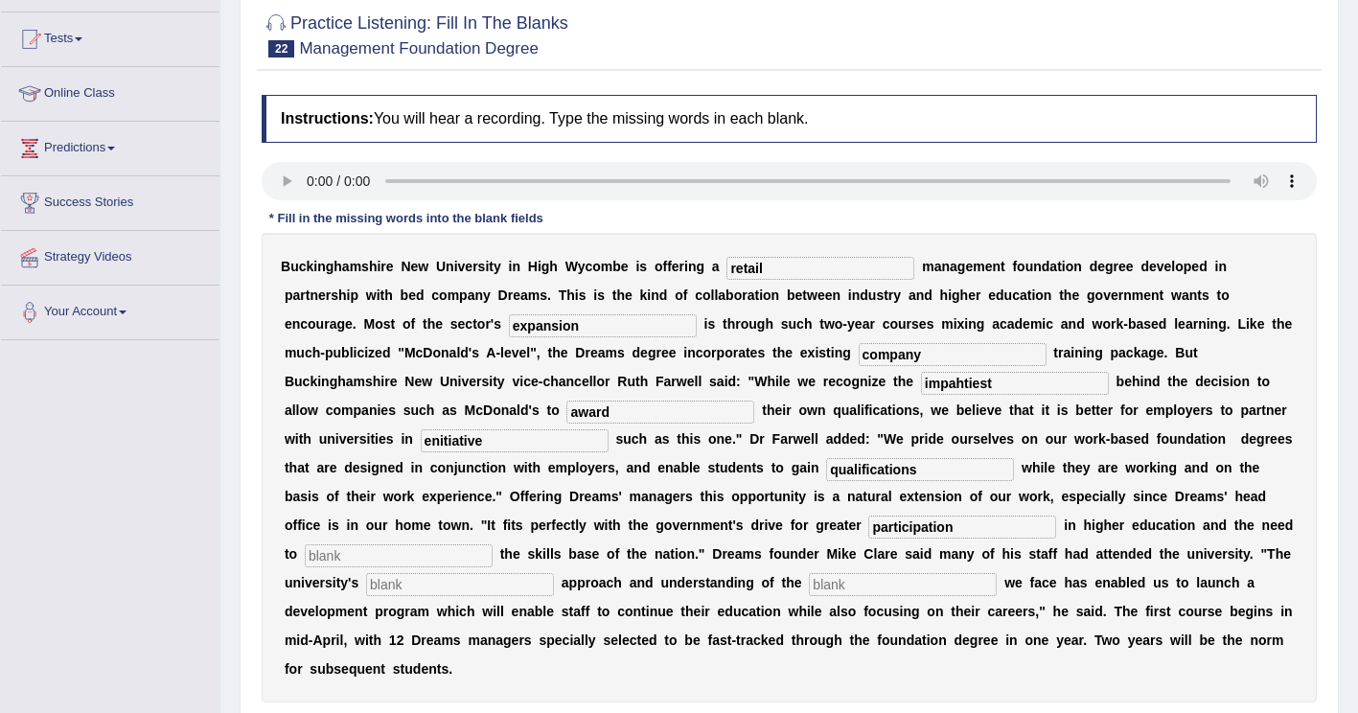
type input "participation"
click at [492, 544] on input "text" at bounding box center [399, 555] width 188 height 23
type input "enhance"
drag, startPoint x: 715, startPoint y: 558, endPoint x: 745, endPoint y: 557, distance: 30.7
click at [554, 573] on input "text" at bounding box center [460, 584] width 188 height 23
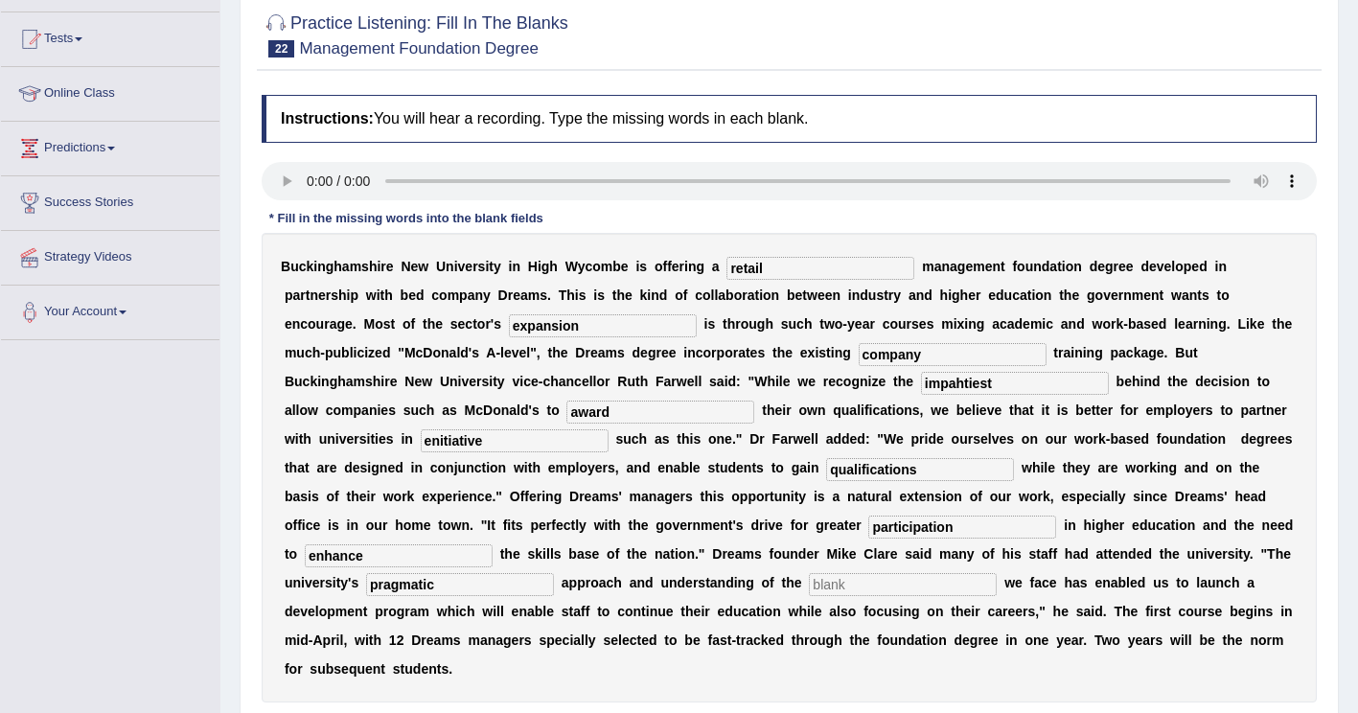
type input "pragmatic"
click at [996, 573] on input "text" at bounding box center [903, 584] width 188 height 23
type input "challenges"
drag, startPoint x: 536, startPoint y: 383, endPoint x: 392, endPoint y: 379, distance: 143.8
click at [392, 379] on div "B u c k i n g h a m s h i r e N e w U n i v e r s i t y i n H i g h W y c o m b…" at bounding box center [789, 467] width 1055 height 469
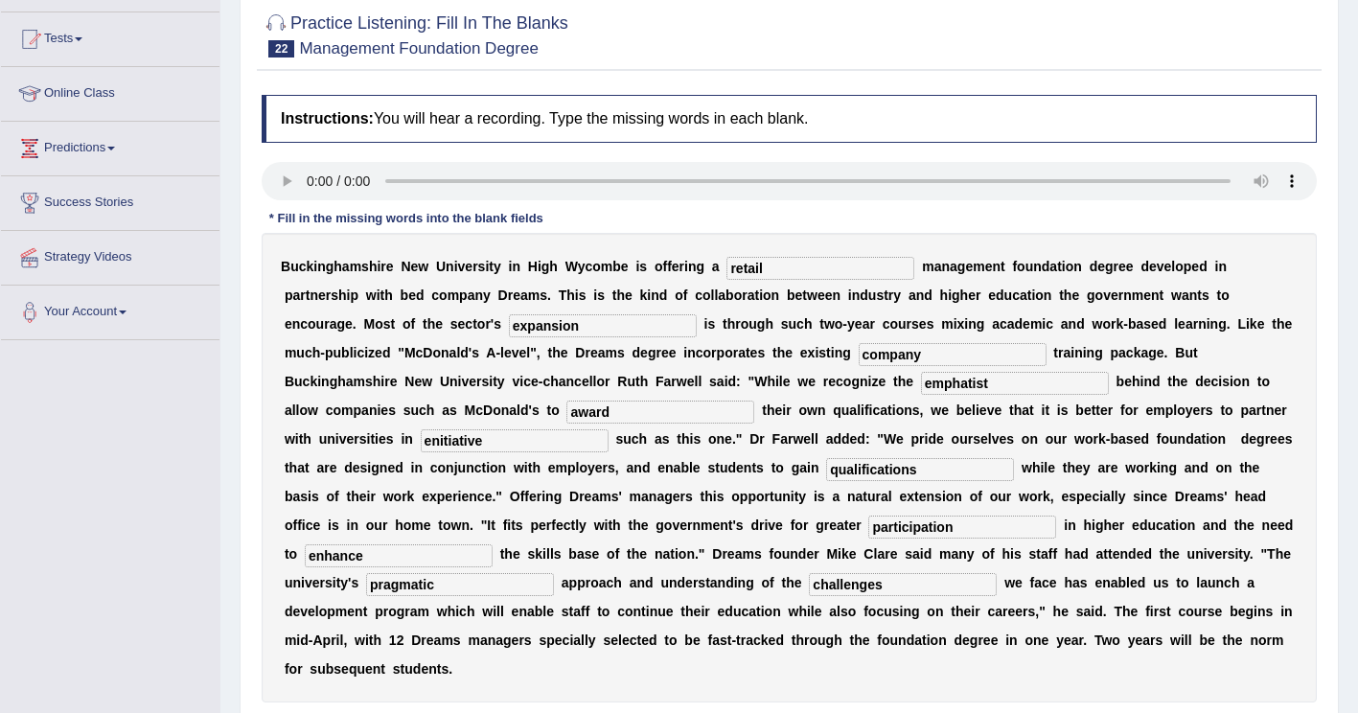
type input "emphatist"
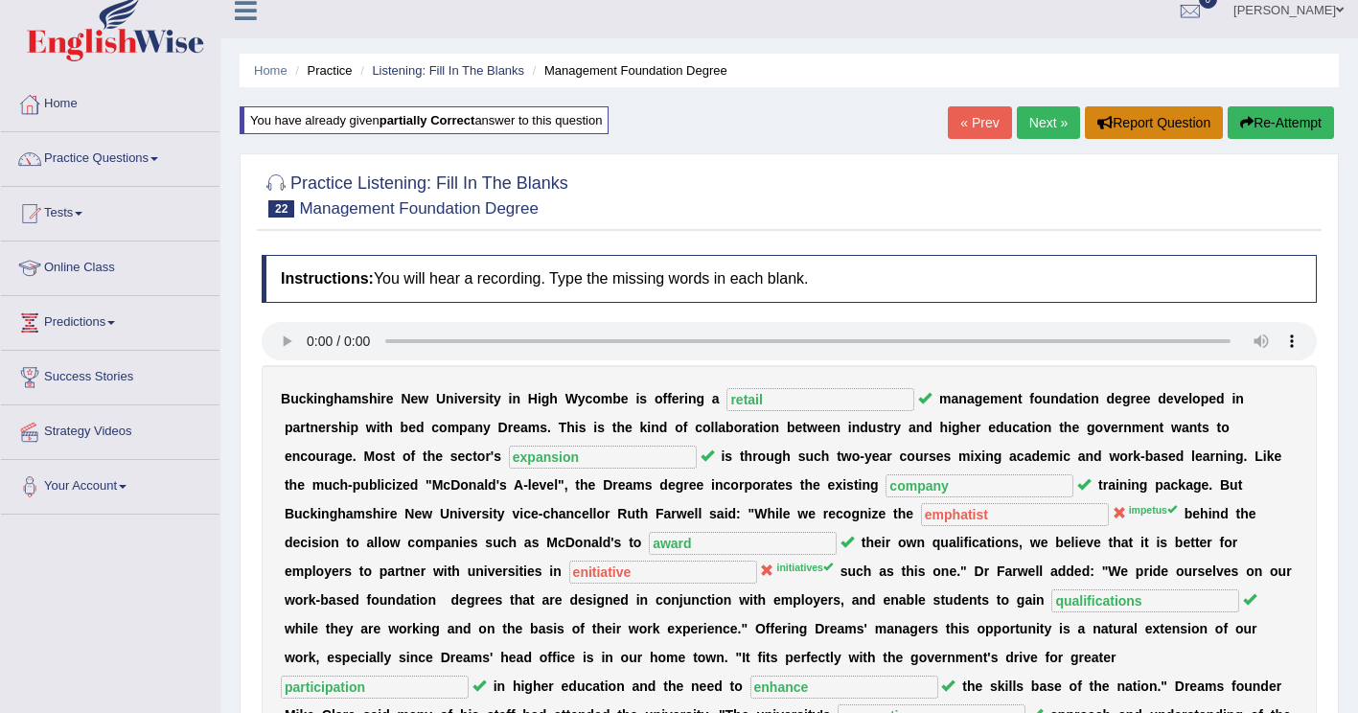
scroll to position [0, 0]
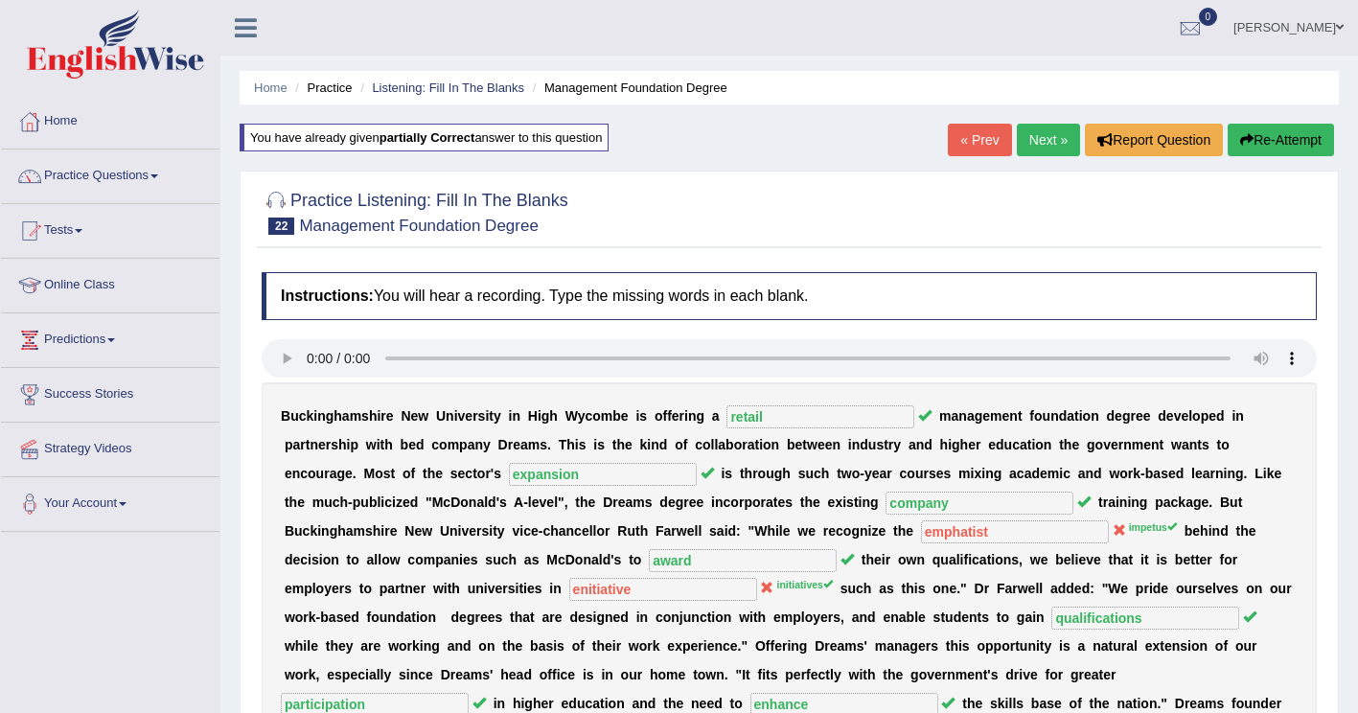
click at [1273, 149] on button "Re-Attempt" at bounding box center [1280, 140] width 106 height 33
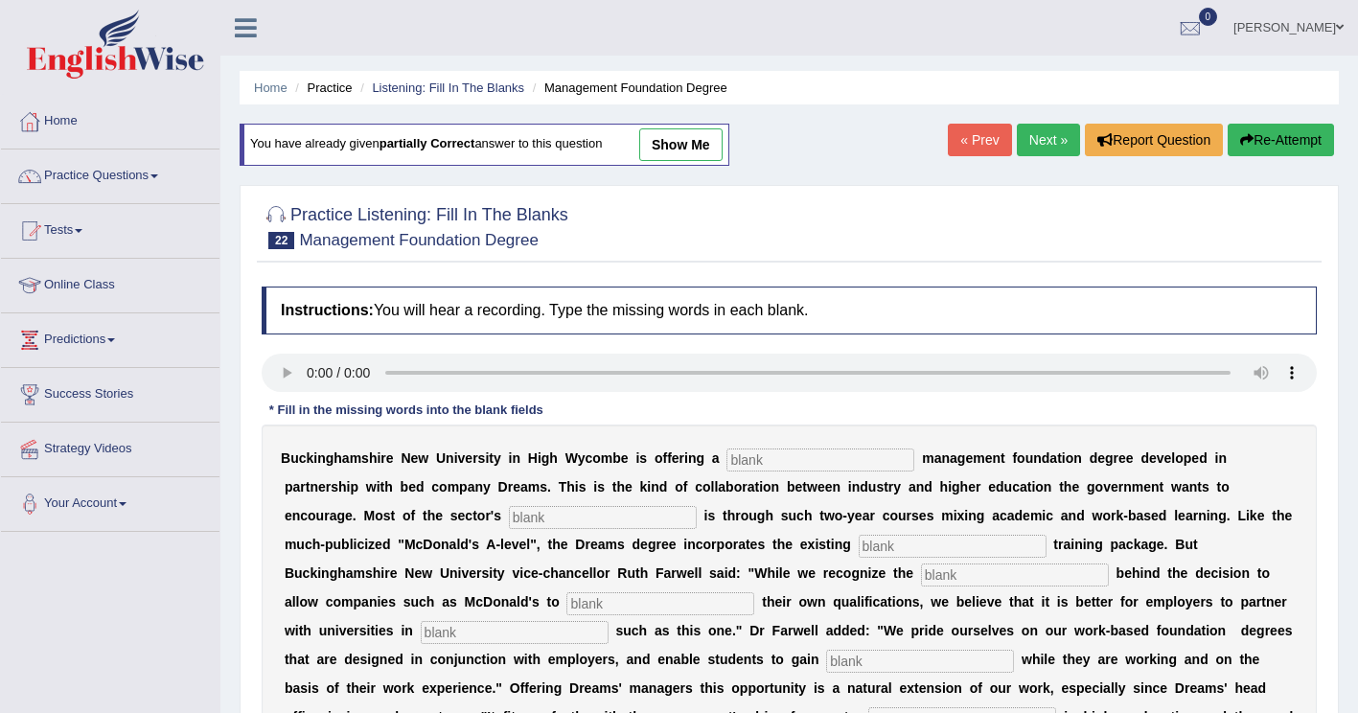
click at [779, 462] on input "text" at bounding box center [820, 459] width 188 height 23
type input "e"
type input "retail"
click at [859, 545] on input "text" at bounding box center [953, 546] width 188 height 23
type input "empetus"
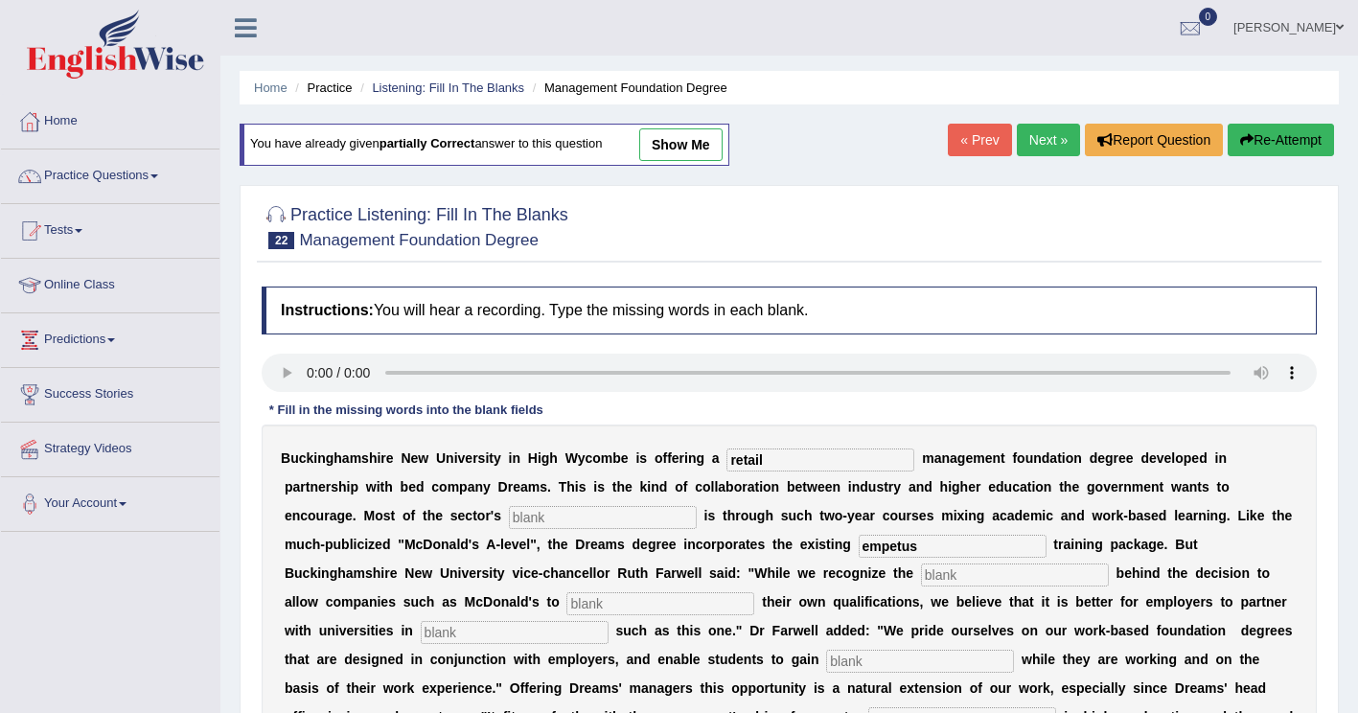
click at [509, 515] on input "text" at bounding box center [603, 517] width 188 height 23
type input "expansion"
click at [859, 548] on input "empetus" at bounding box center [953, 546] width 188 height 23
drag, startPoint x: 691, startPoint y: 523, endPoint x: 489, endPoint y: 581, distance: 210.2
click at [489, 581] on div "B u c k i n g h a m s h i r e N e w U n i v e r s i t y i n H i g h W y c o m b…" at bounding box center [789, 658] width 1055 height 469
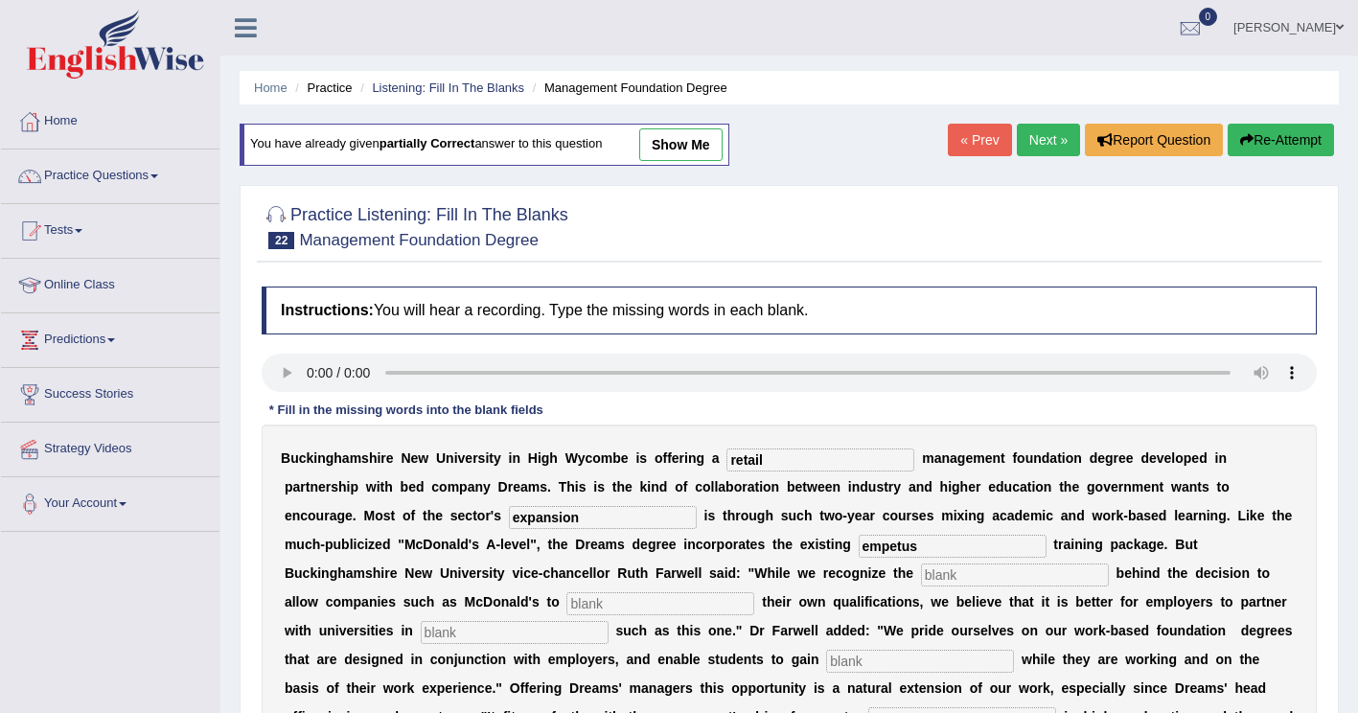
drag, startPoint x: 603, startPoint y: 538, endPoint x: 526, endPoint y: 539, distance: 76.7
click at [526, 539] on div "B u c k i n g h a m s h i r e N e w U n i v e r s i t y i n H i g h W y c o m b…" at bounding box center [789, 658] width 1055 height 469
type input "company"
click at [921, 578] on input "text" at bounding box center [1015, 574] width 188 height 23
type input "empaeus"
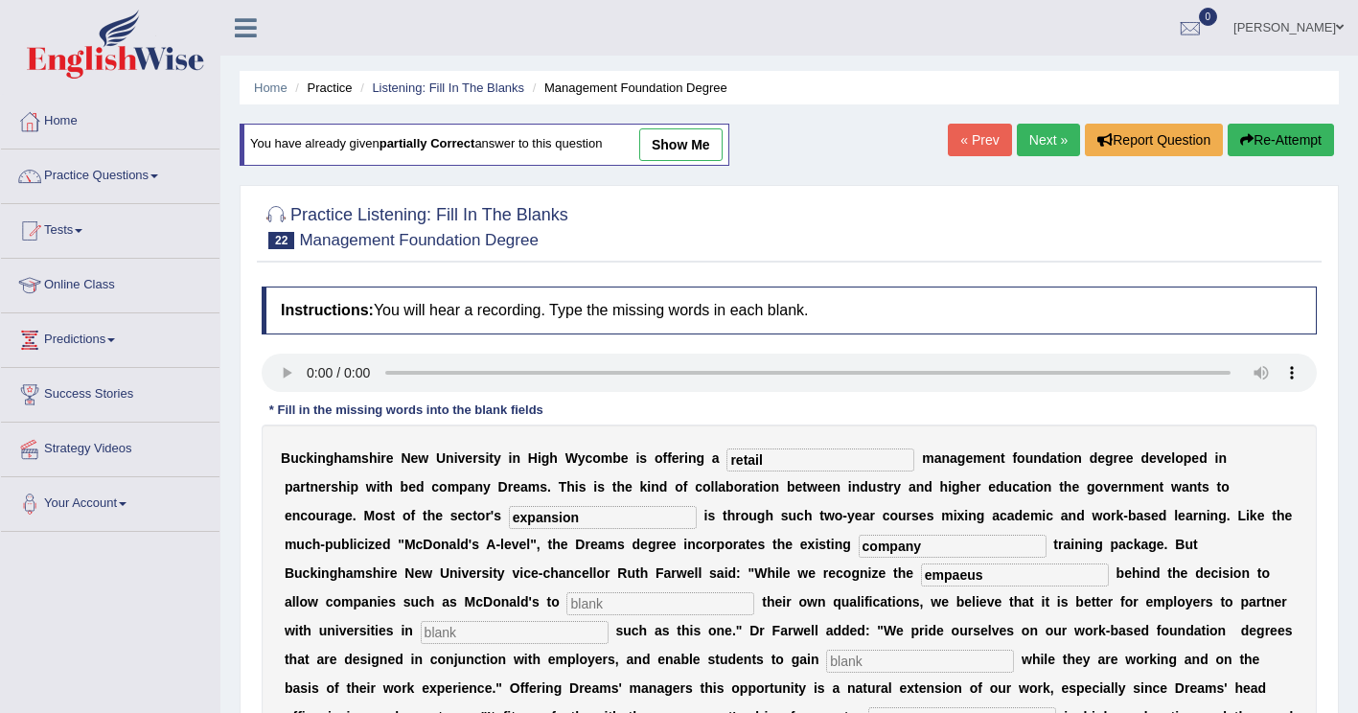
click at [754, 592] on input "text" at bounding box center [660, 603] width 188 height 23
type input "w"
type input "award"
click at [608, 621] on input "text" at bounding box center [515, 632] width 188 height 23
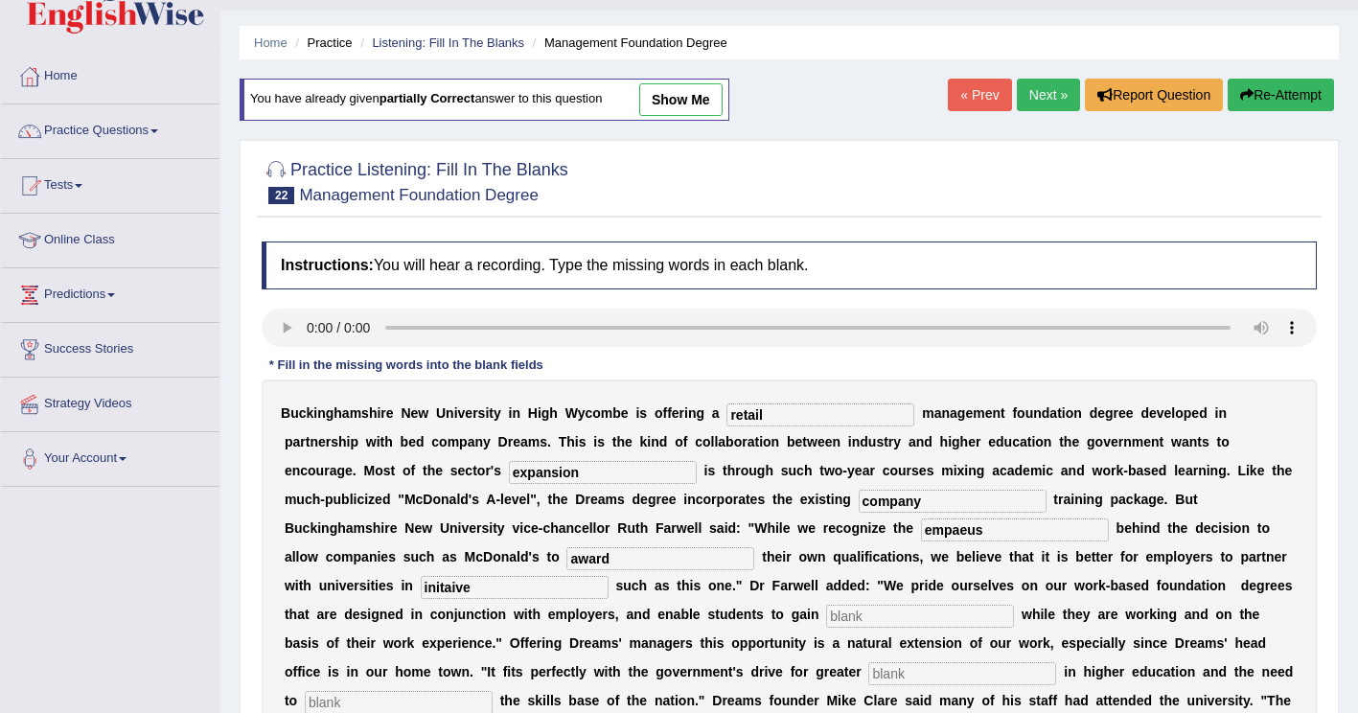
scroll to position [96, 0]
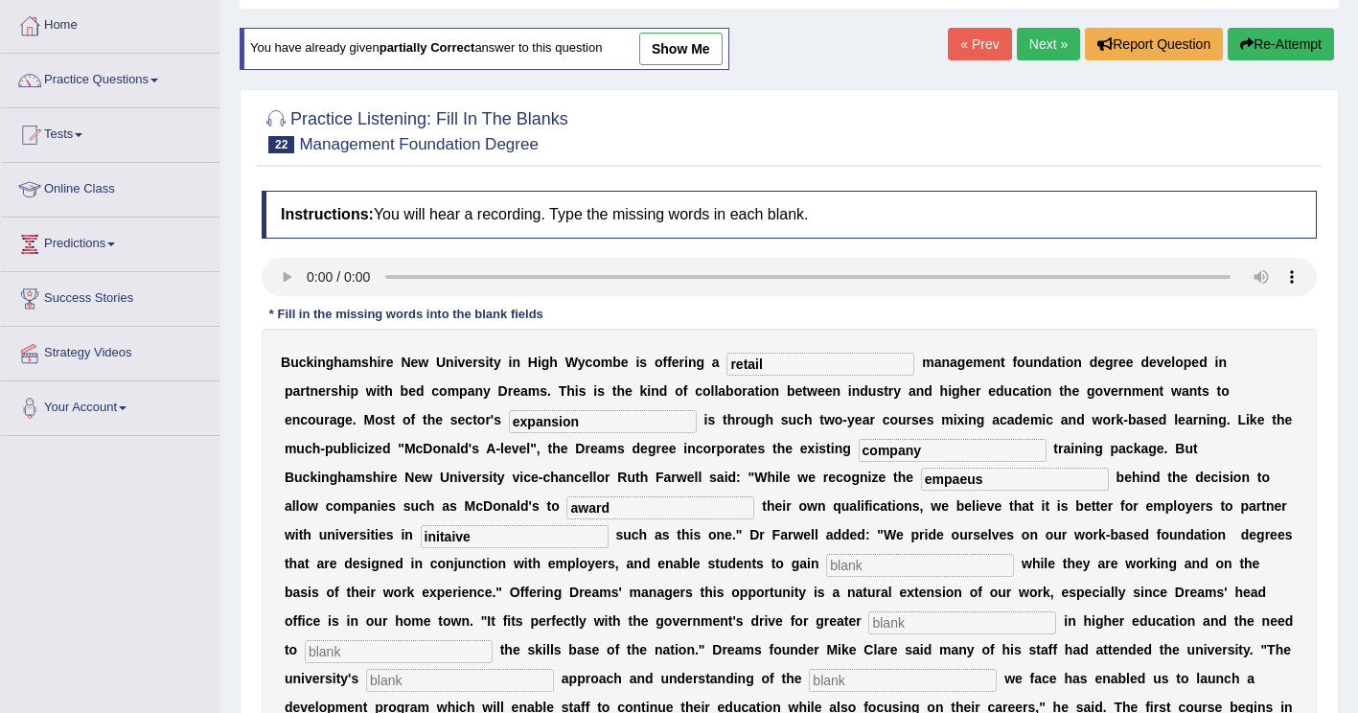
type input "initaive"
click at [826, 568] on input "text" at bounding box center [920, 565] width 188 height 23
type input "qualifications"
click at [868, 619] on input "text" at bounding box center [962, 622] width 188 height 23
type input "participation"
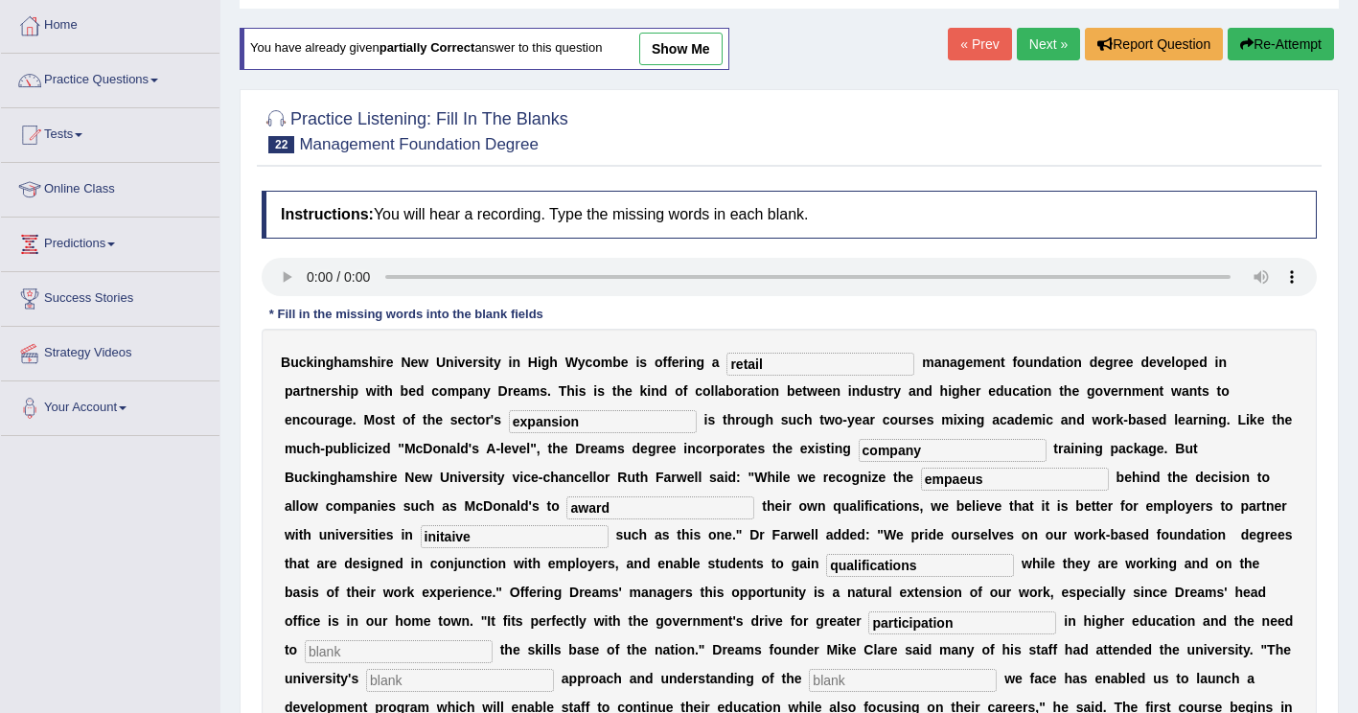
click at [492, 640] on input "text" at bounding box center [399, 651] width 188 height 23
type input "inghNCE"
click at [554, 669] on input "text" at bounding box center [460, 680] width 188 height 23
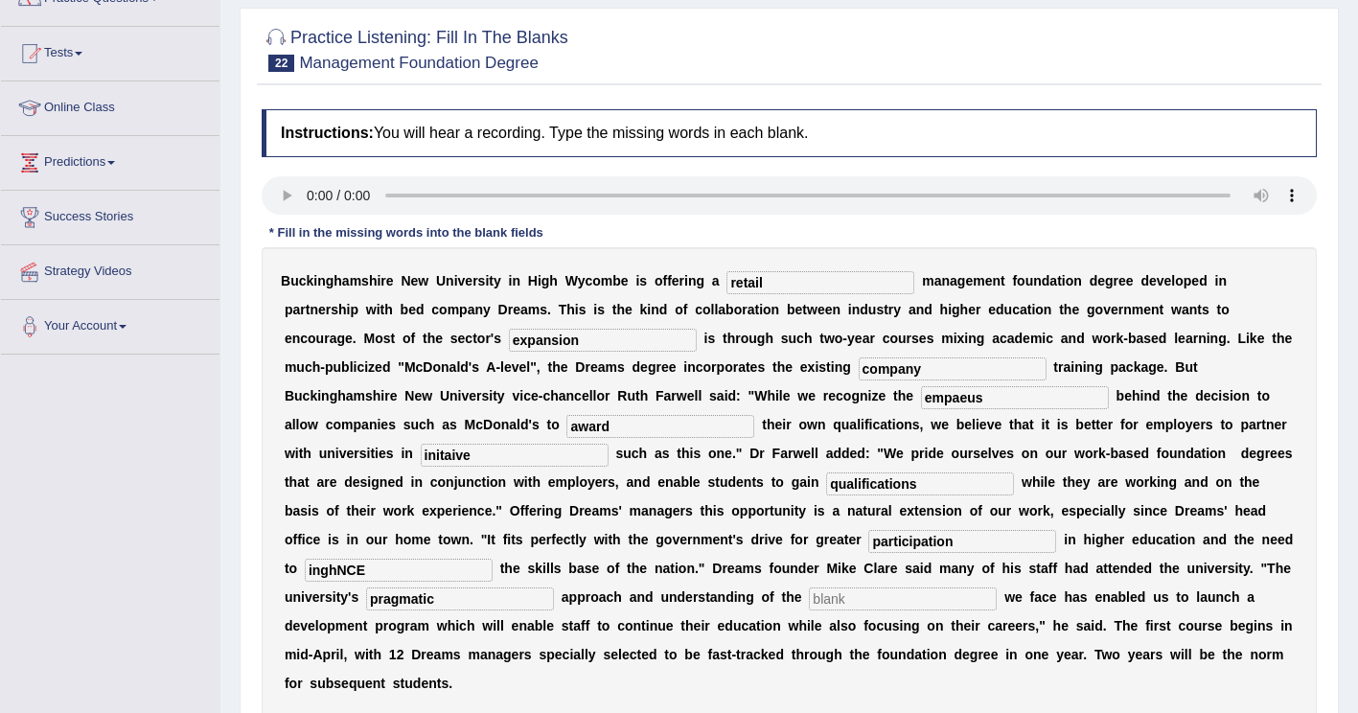
scroll to position [287, 0]
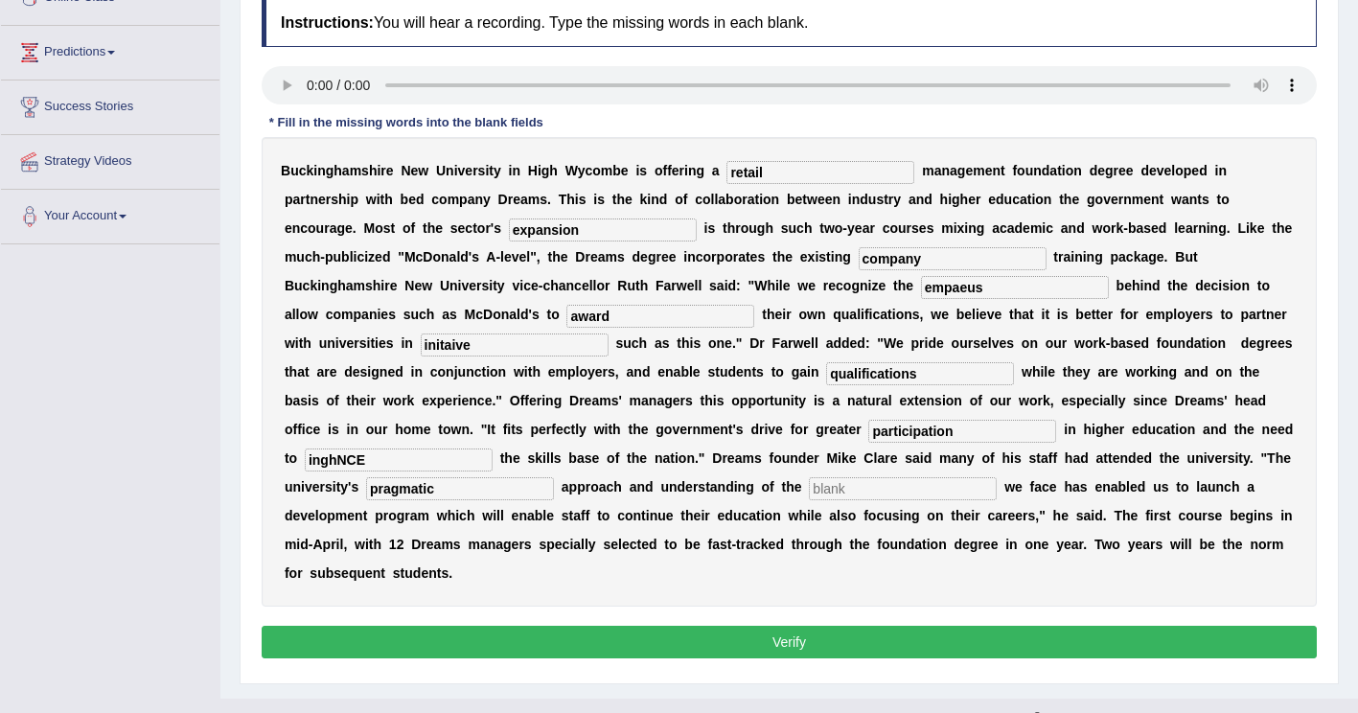
type input "pragmatic"
click at [996, 477] on input "text" at bounding box center [903, 488] width 188 height 23
type input "challenging"
drag, startPoint x: 768, startPoint y: 426, endPoint x: 595, endPoint y: 440, distance: 173.9
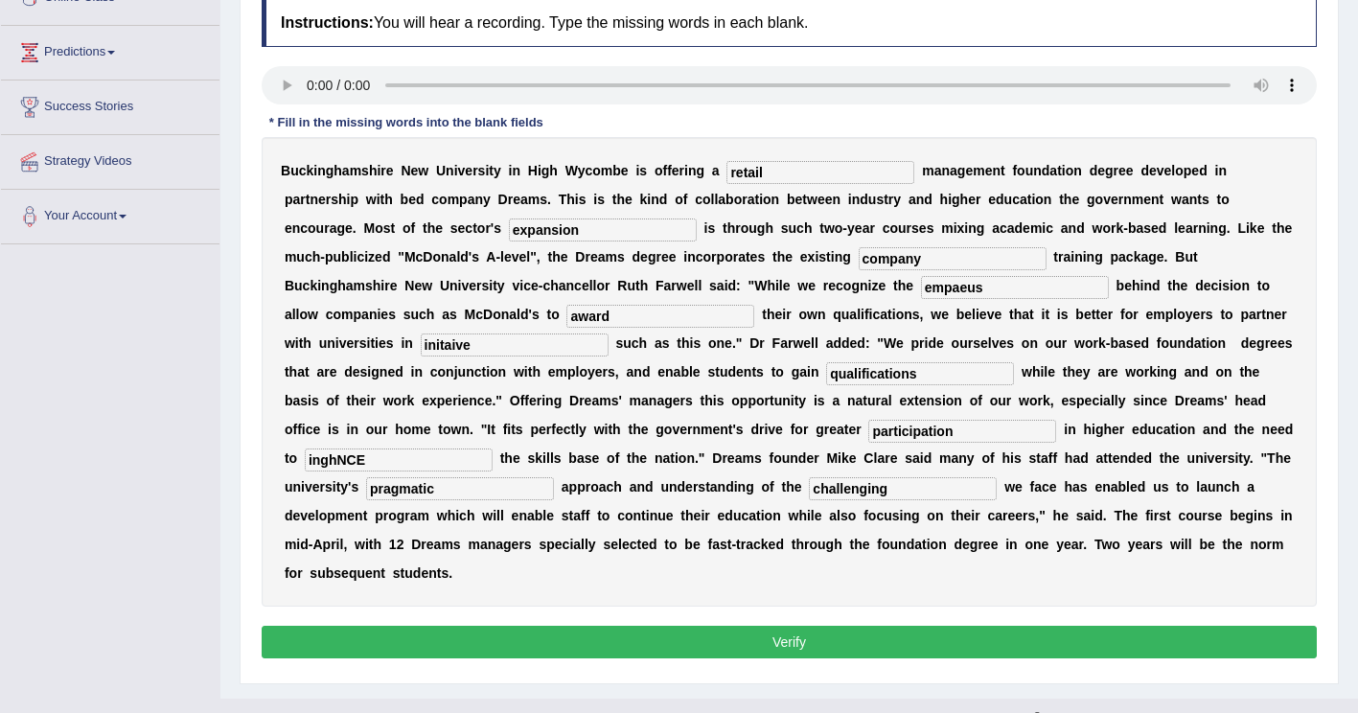
click at [595, 440] on div "B u c k i n g h a m s h i r e N e w U n i v e r s i t y i n H i g h W y c o m b…" at bounding box center [789, 371] width 1055 height 469
type input "inhance"
drag, startPoint x: 511, startPoint y: 292, endPoint x: 424, endPoint y: 324, distance: 91.8
click at [424, 324] on div "B u c k i n g h a m s h i r e N e w U n i v e r s i t y i n H i g h W y c o m b…" at bounding box center [789, 371] width 1055 height 469
type input "empaseus"
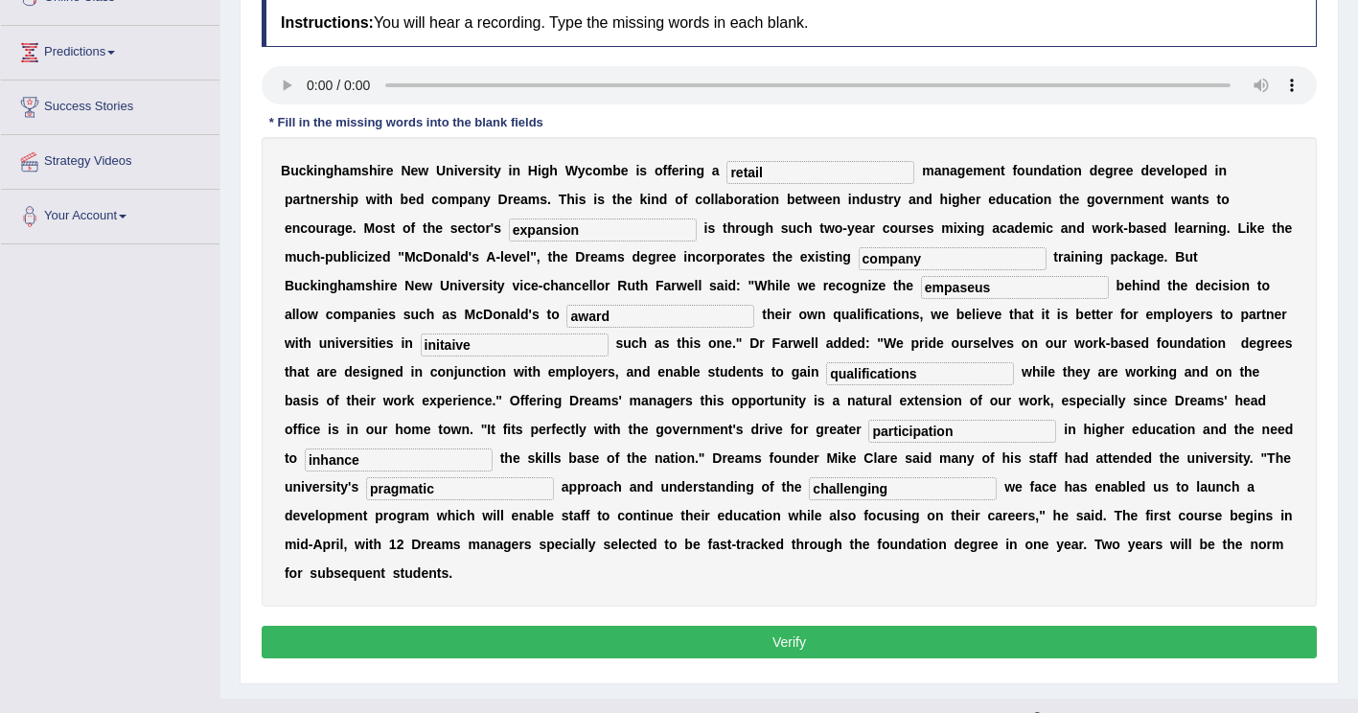
drag, startPoint x: 904, startPoint y: 320, endPoint x: 694, endPoint y: 342, distance: 211.9
click at [694, 342] on div "B u c k i n g h a m s h i r e N e w U n i v e r s i t y i n H i g h W y c o m b…" at bounding box center [789, 371] width 1055 height 469
type input "initiative"
click at [599, 626] on button "Verify" at bounding box center [789, 642] width 1055 height 33
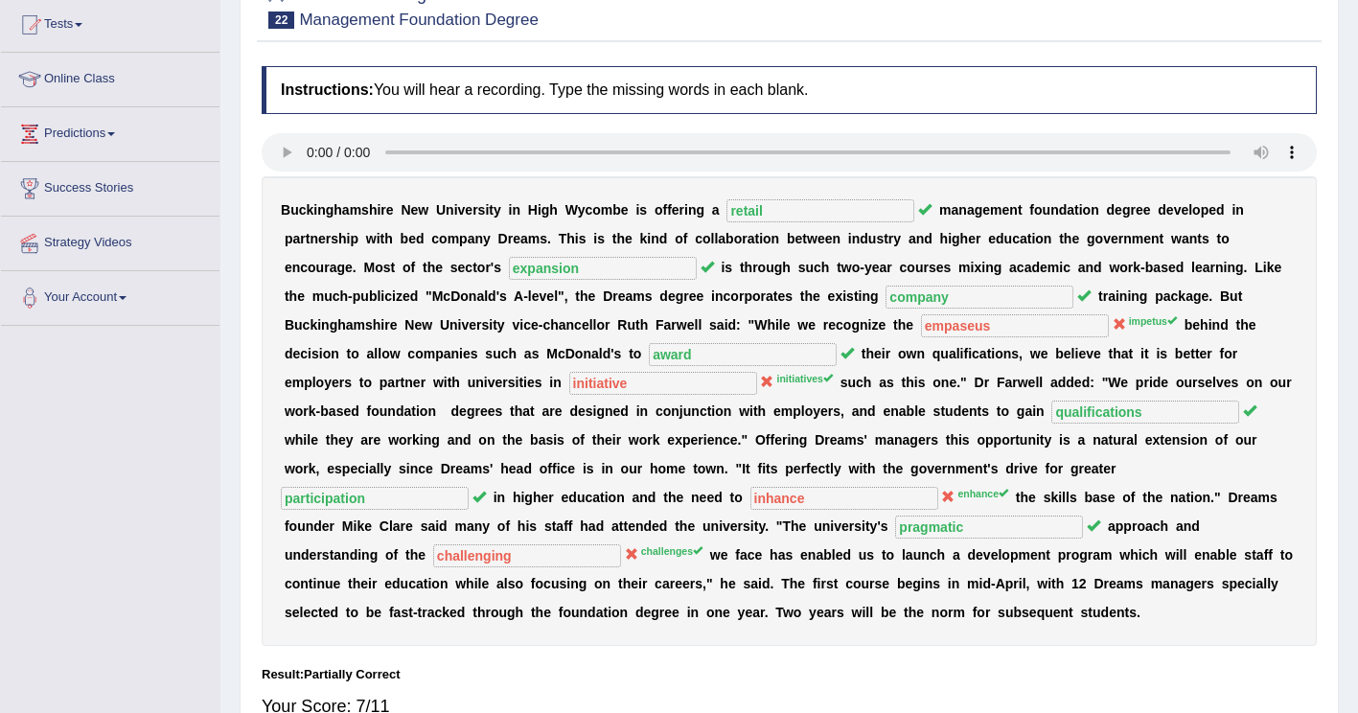
scroll to position [0, 0]
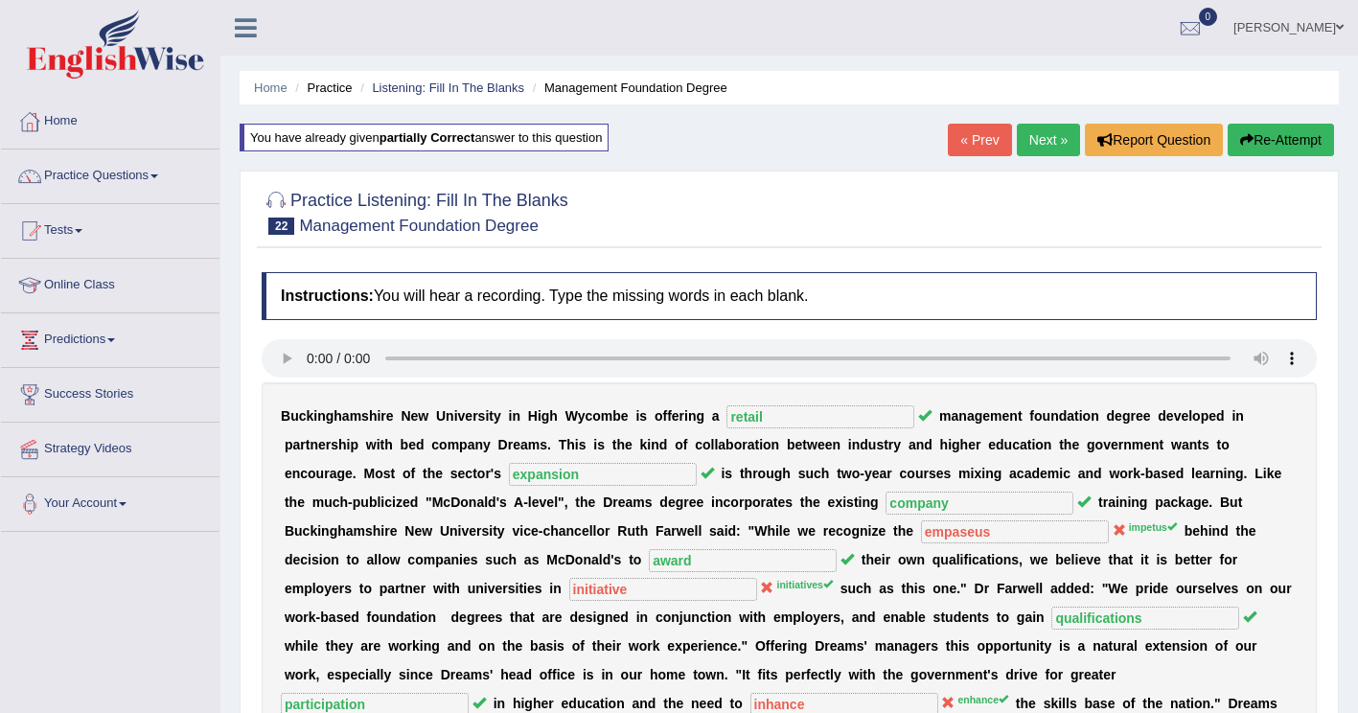
click at [1295, 136] on button "Re-Attempt" at bounding box center [1280, 140] width 106 height 33
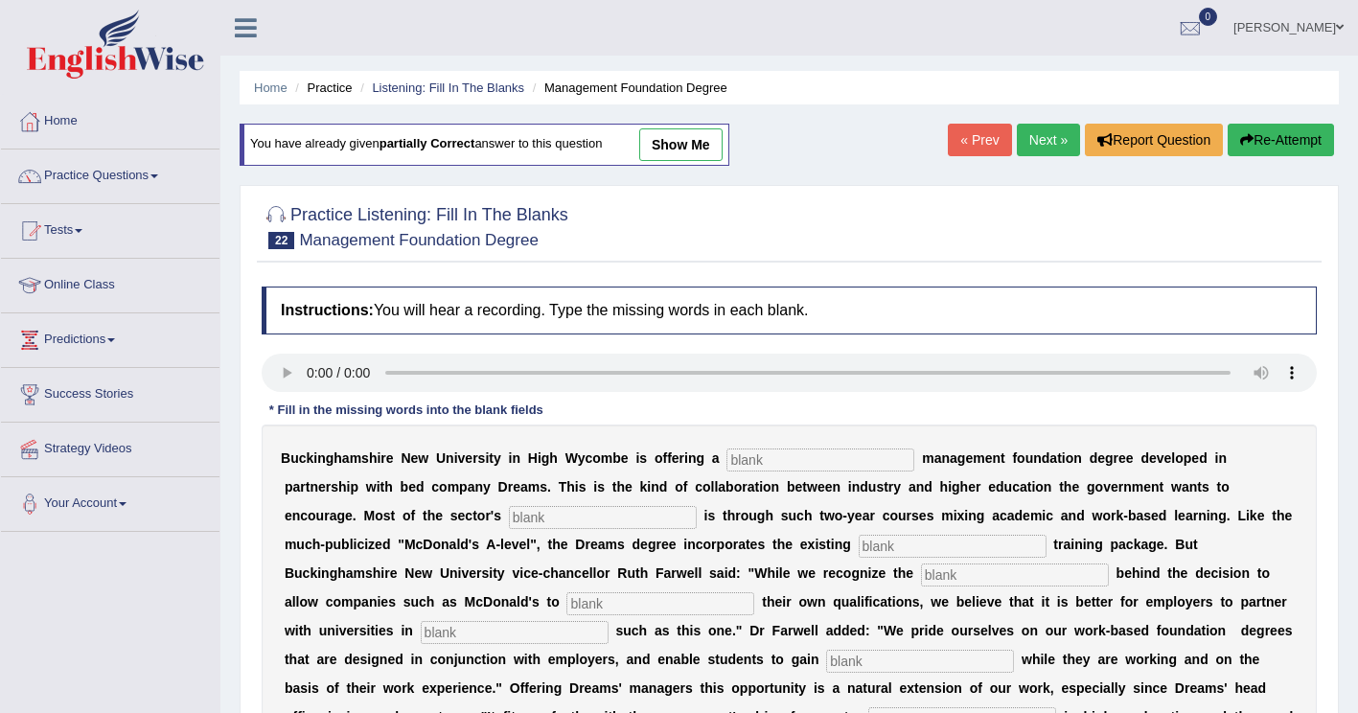
drag, startPoint x: 732, startPoint y: 456, endPoint x: 717, endPoint y: 452, distance: 15.8
click at [732, 458] on input "text" at bounding box center [820, 459] width 188 height 23
type input "retail"
click at [509, 515] on input "text" at bounding box center [603, 517] width 188 height 23
type input "expansion"
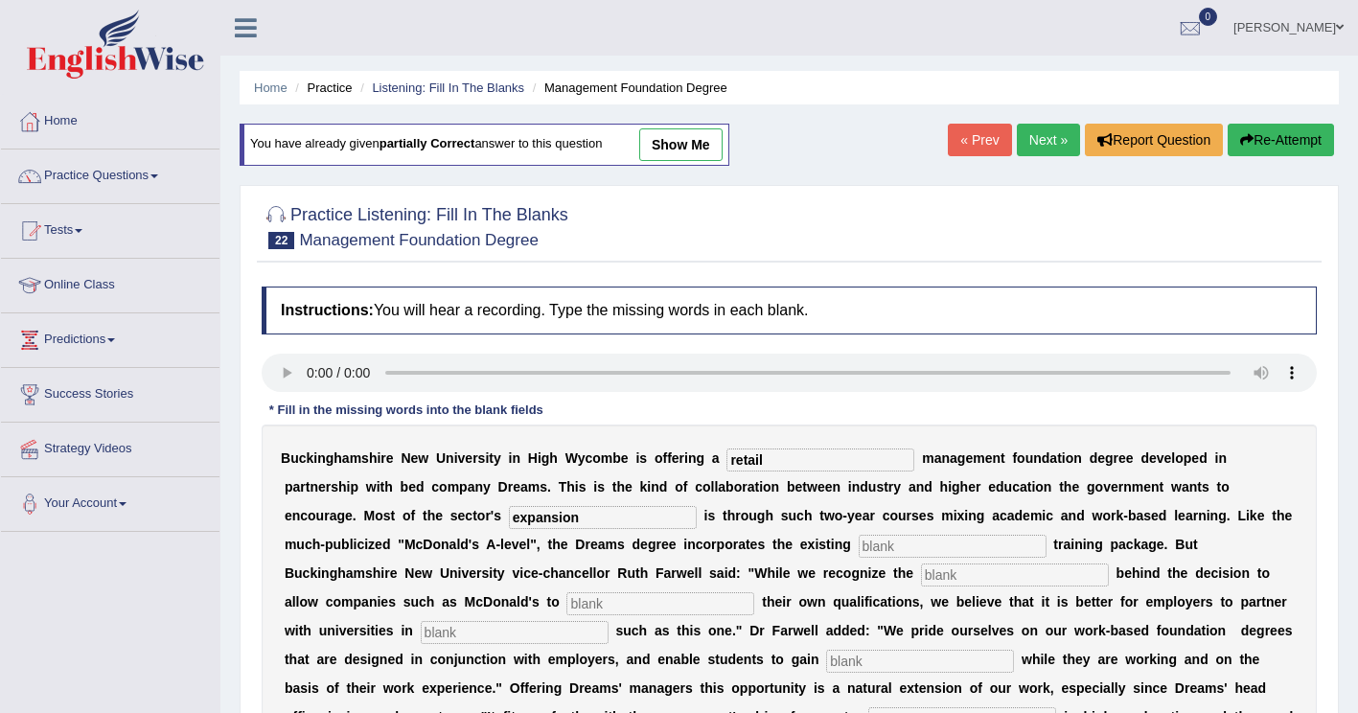
drag, startPoint x: 569, startPoint y: 553, endPoint x: 602, endPoint y: 544, distance: 33.7
click at [859, 549] on input "text" at bounding box center [953, 546] width 188 height 23
type input "company"
drag, startPoint x: 476, startPoint y: 575, endPoint x: 607, endPoint y: 531, distance: 137.6
click at [921, 575] on input "text" at bounding box center [1015, 574] width 188 height 23
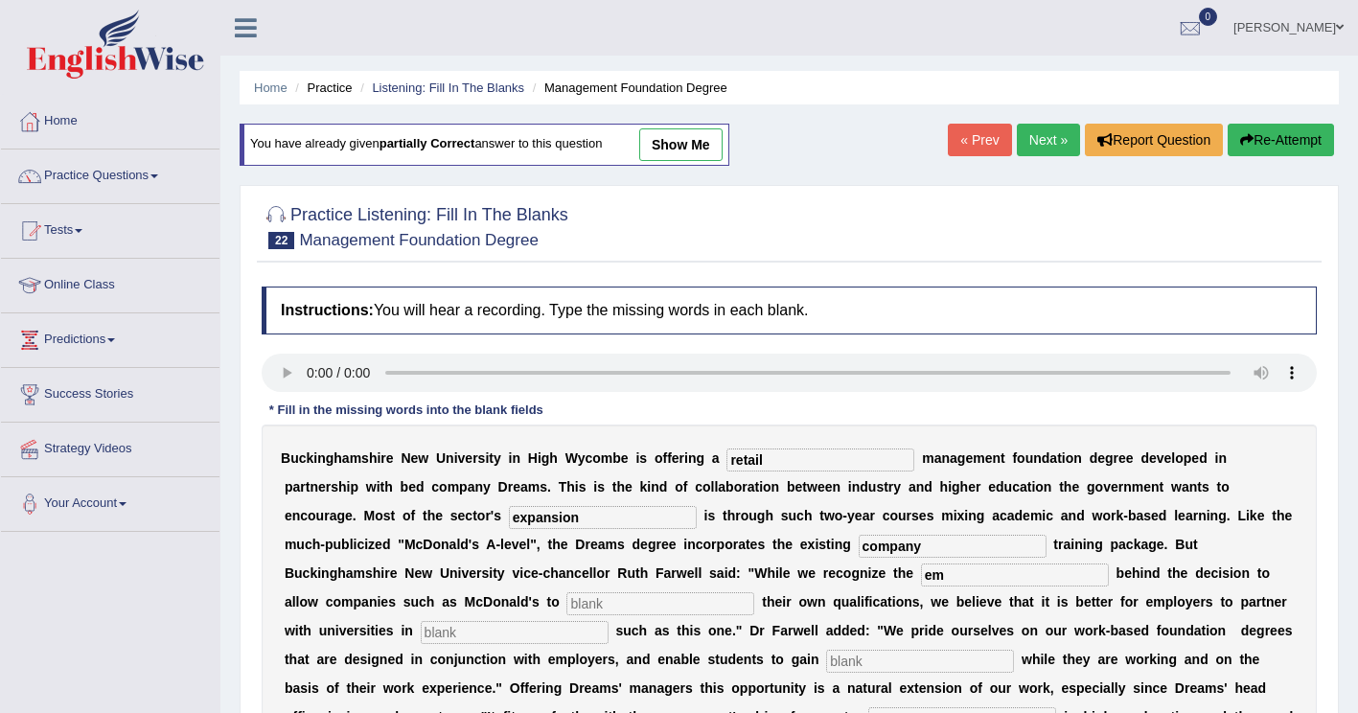
type input "e"
type input "impetus"
click at [754, 592] on input "text" at bounding box center [660, 603] width 188 height 23
type input "award"
click at [608, 621] on input "text" at bounding box center [515, 632] width 188 height 23
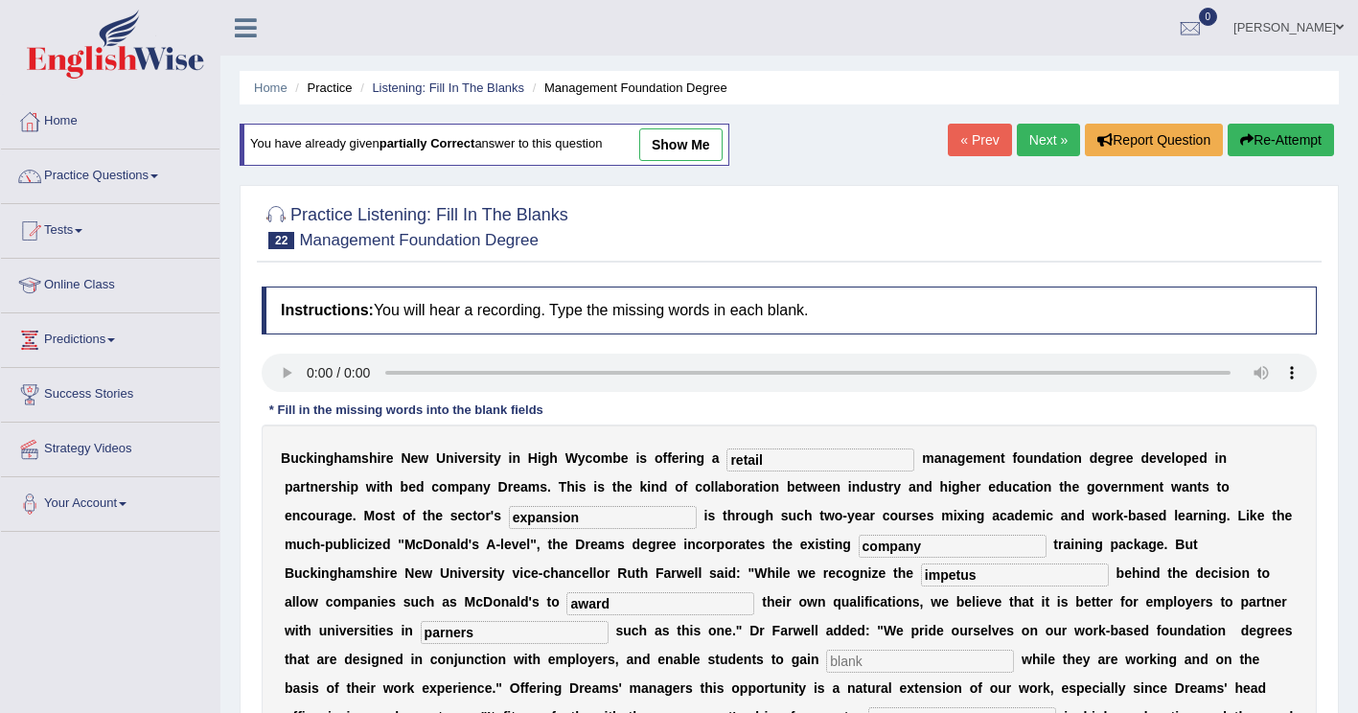
type input "parners"
drag, startPoint x: 895, startPoint y: 608, endPoint x: 755, endPoint y: 651, distance: 146.1
click at [755, 651] on div "B u c k i n g h a m s h i r e N e w U n i v e r s i t y i n H i g h W y c o m b…" at bounding box center [789, 658] width 1055 height 469
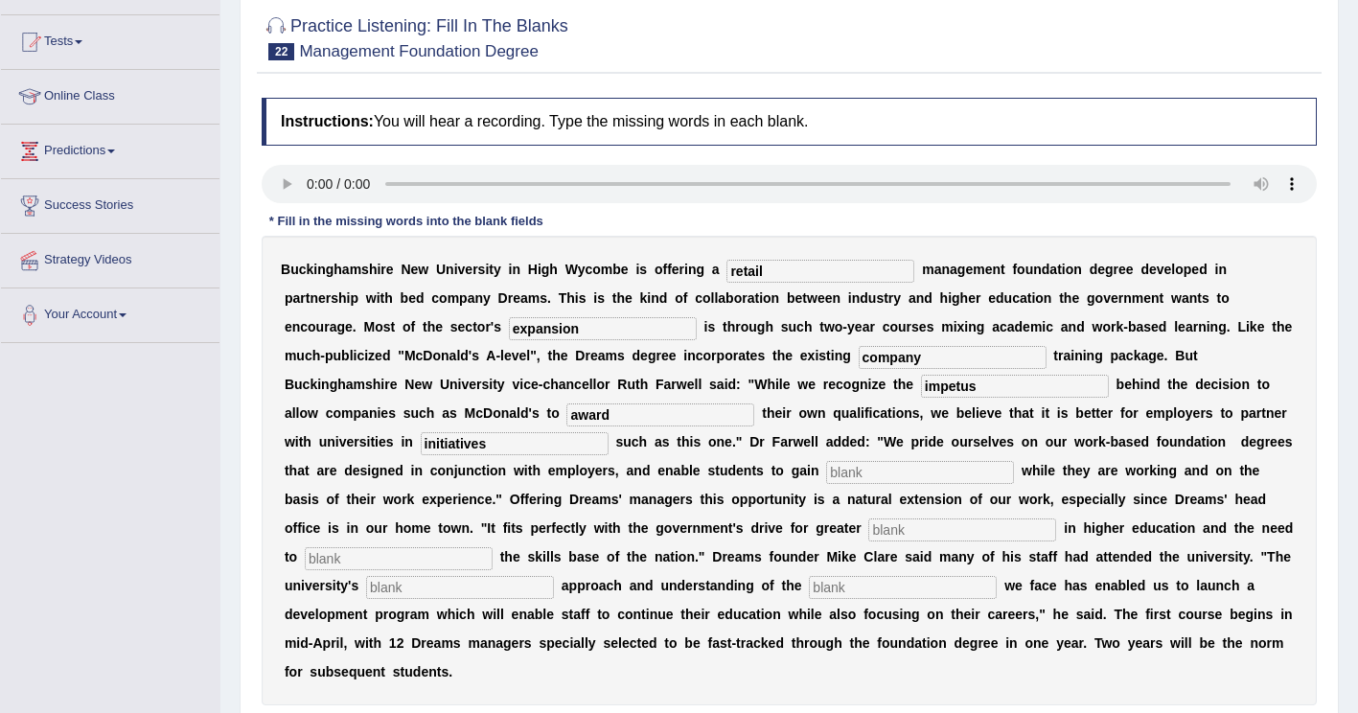
scroll to position [192, 0]
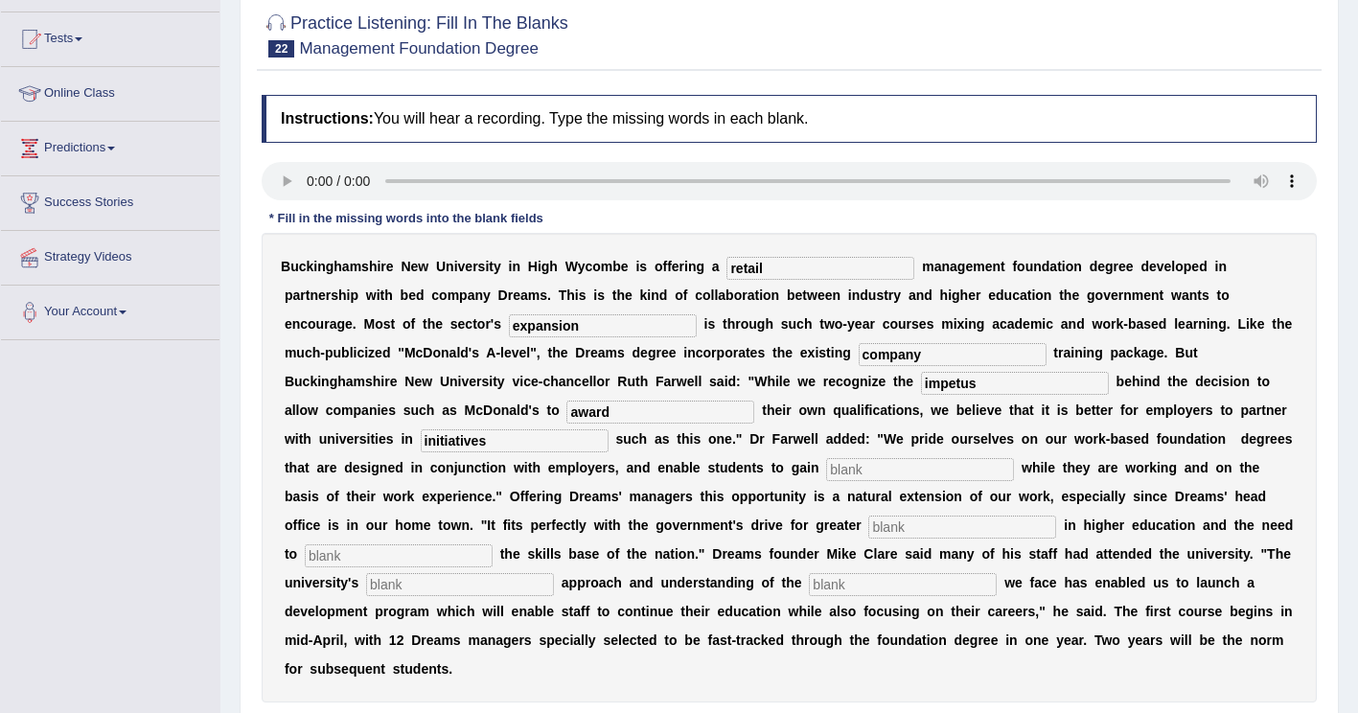
type input "initiatives"
click at [826, 477] on input "text" at bounding box center [920, 469] width 188 height 23
type input "qualifications"
drag, startPoint x: 320, startPoint y: 531, endPoint x: 335, endPoint y: 513, distance: 23.8
click at [868, 529] on input "text" at bounding box center [962, 526] width 188 height 23
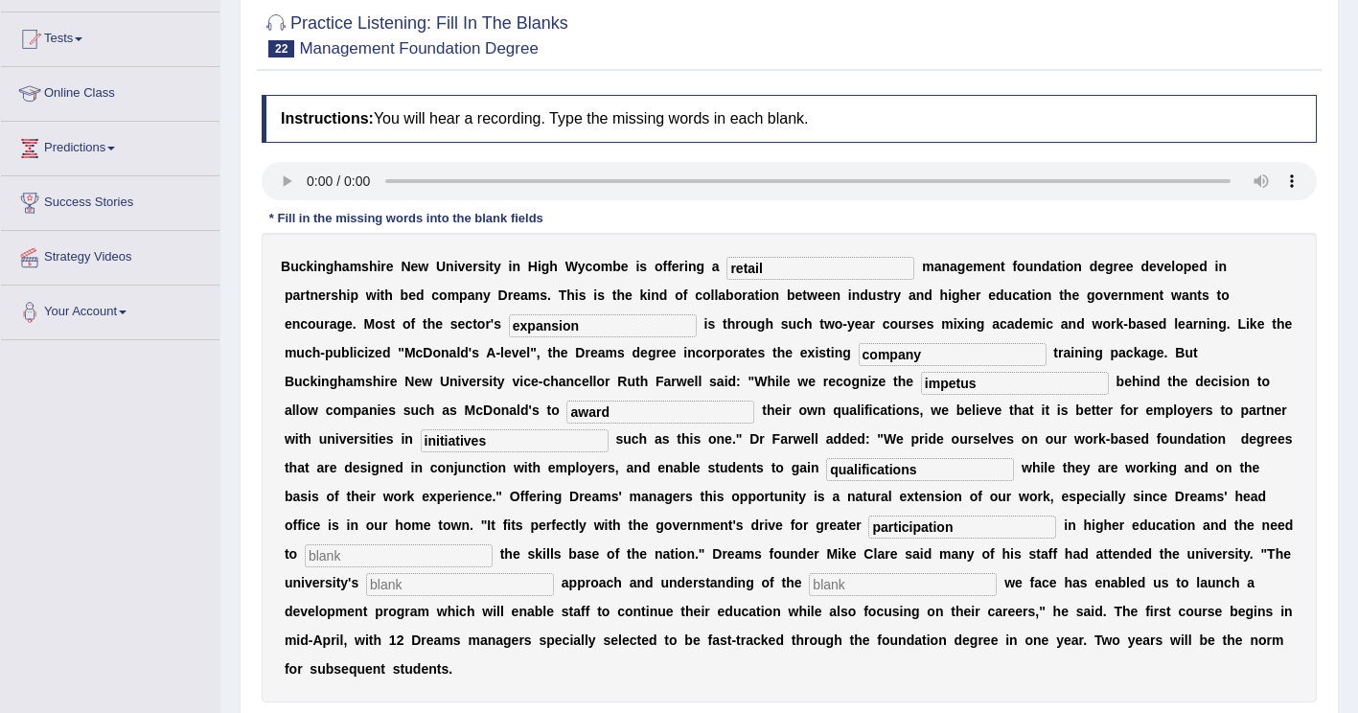
type input "participation"
click at [492, 544] on input "text" at bounding box center [399, 555] width 188 height 23
type input "i"
type input "inhance"
drag, startPoint x: 714, startPoint y: 559, endPoint x: 724, endPoint y: 555, distance: 11.2
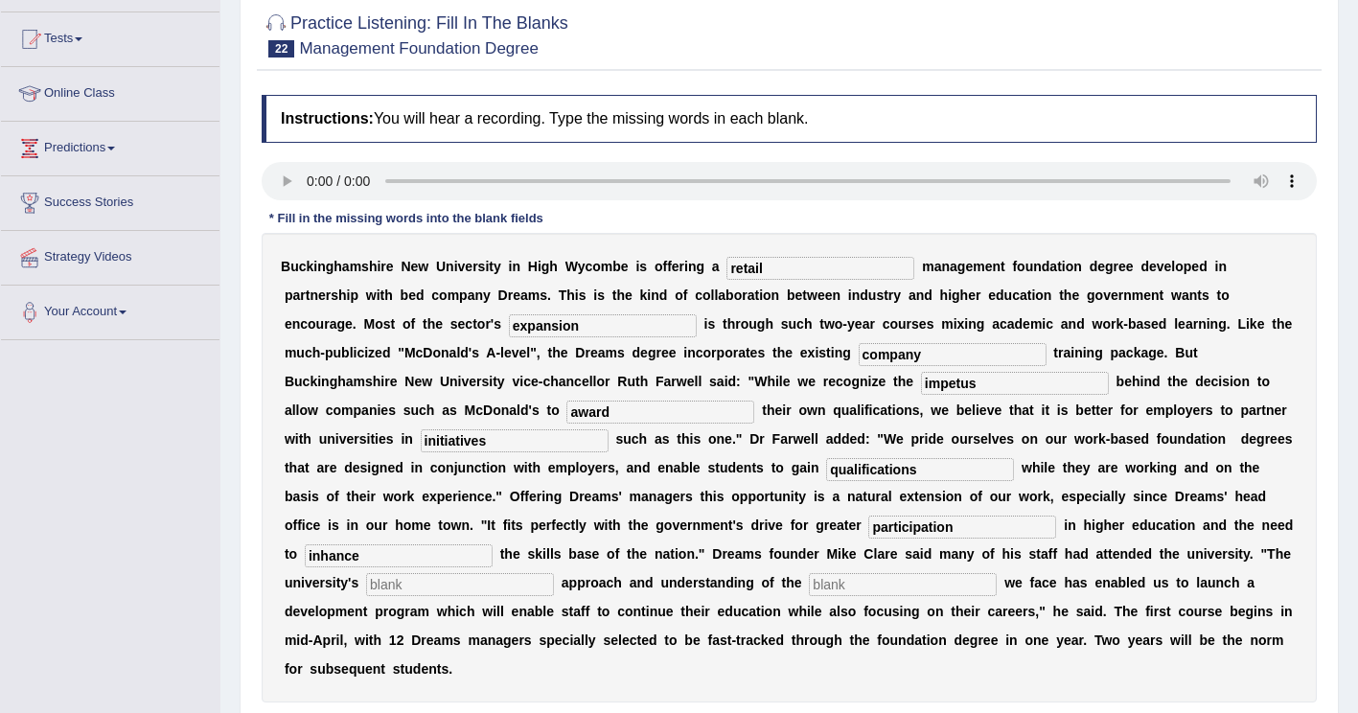
click at [554, 573] on input "text" at bounding box center [460, 584] width 188 height 23
type input "pragmatic"
click at [996, 573] on input "text" at bounding box center [903, 584] width 188 height 23
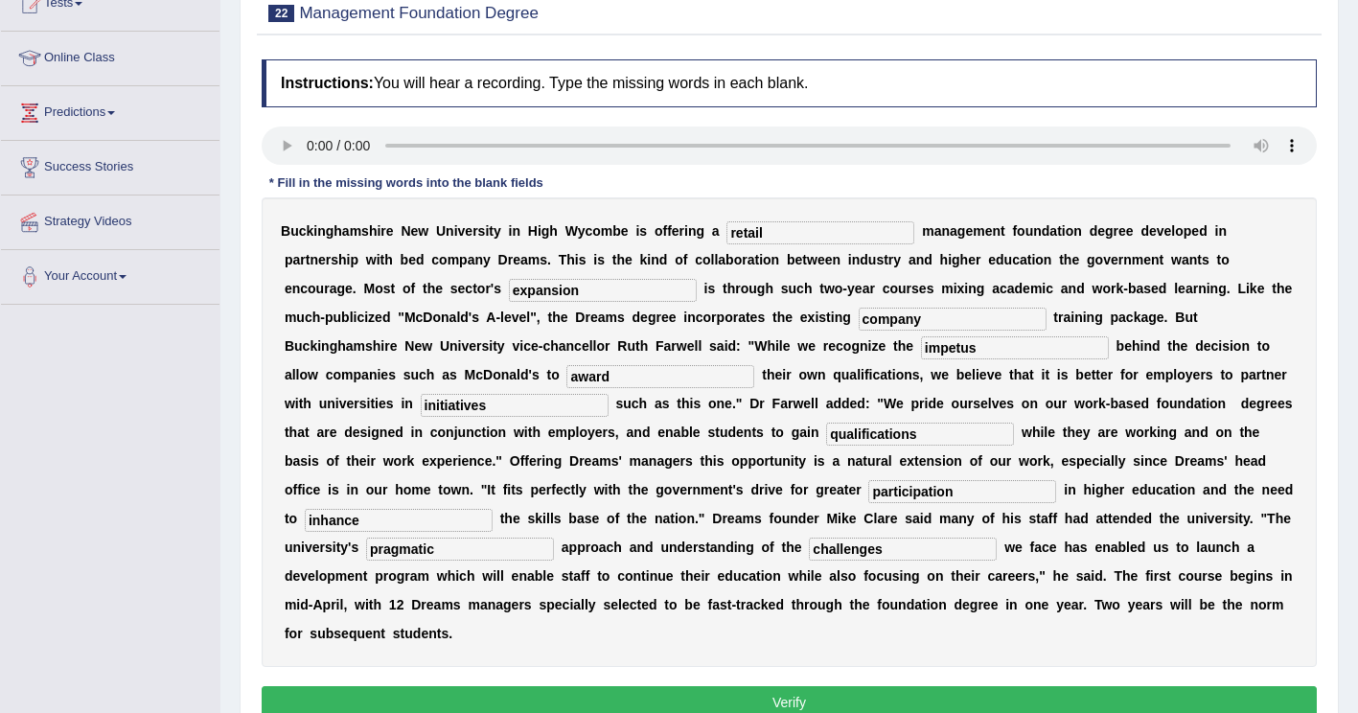
scroll to position [287, 0]
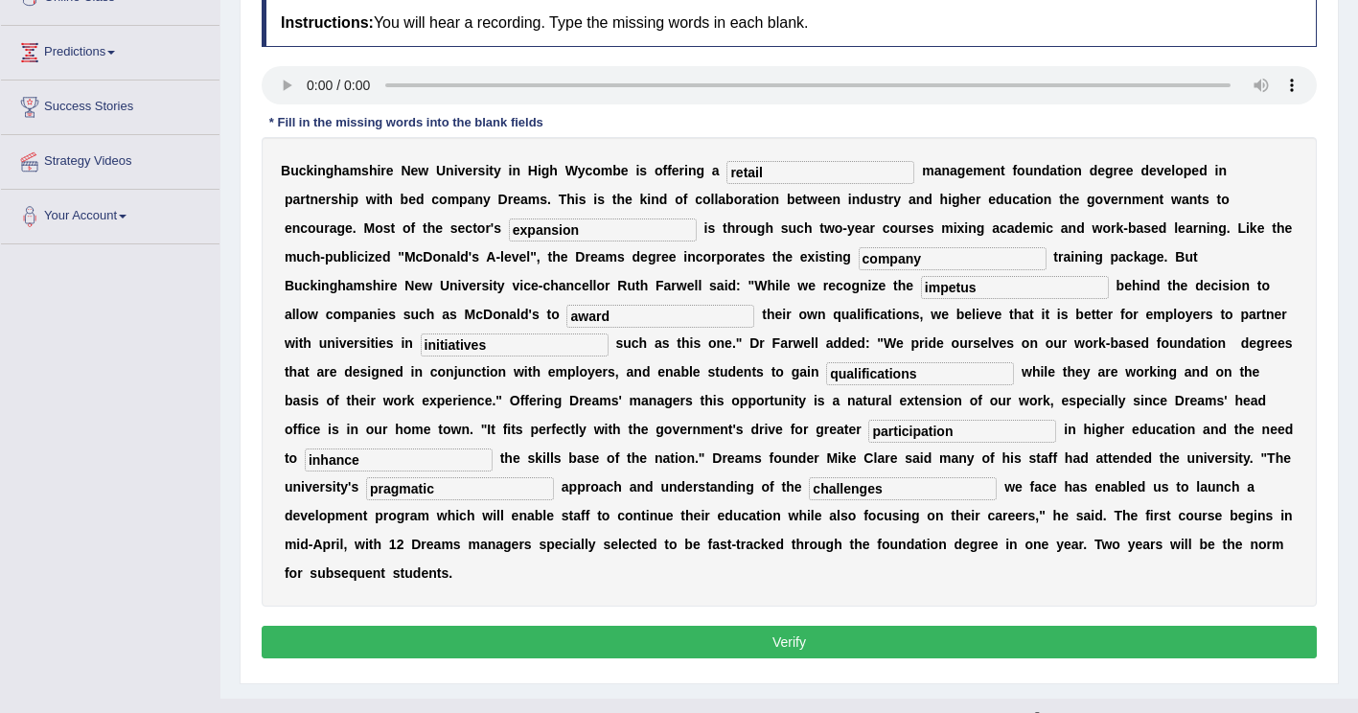
type input "challenges"
click at [952, 626] on button "Verify" at bounding box center [789, 642] width 1055 height 33
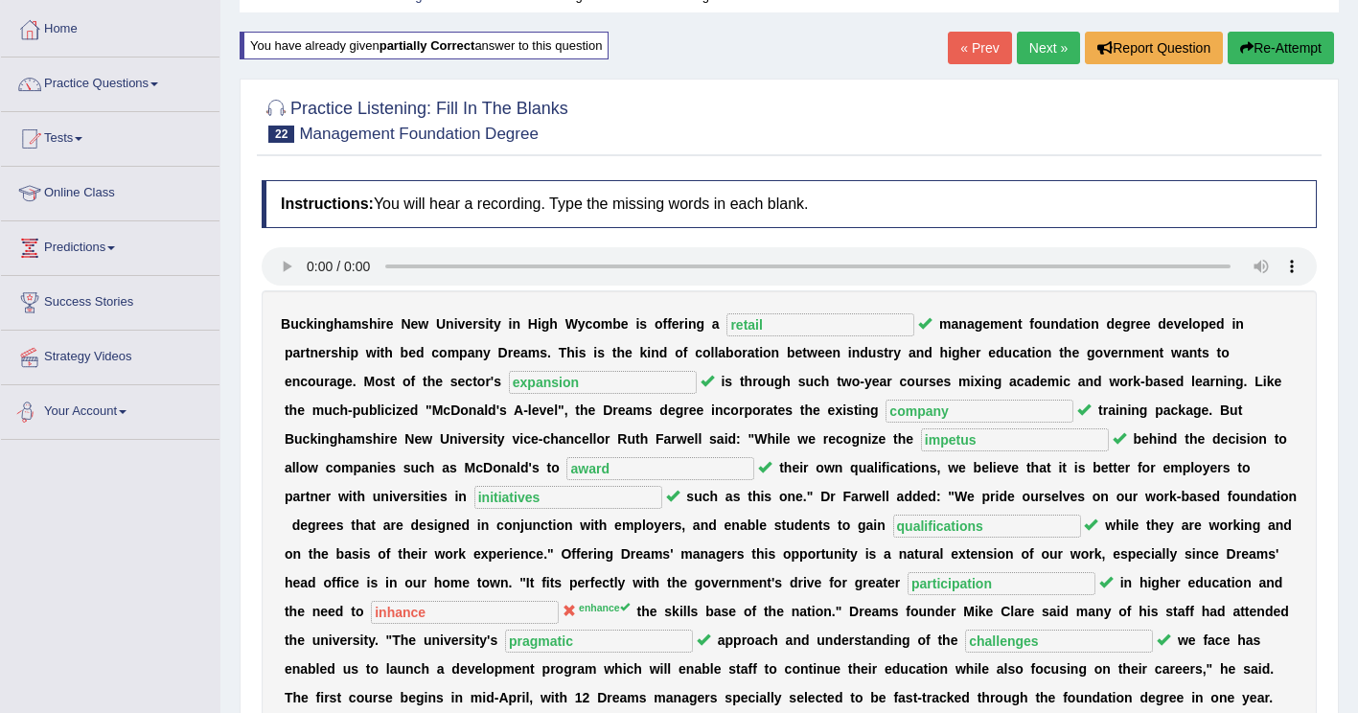
scroll to position [0, 0]
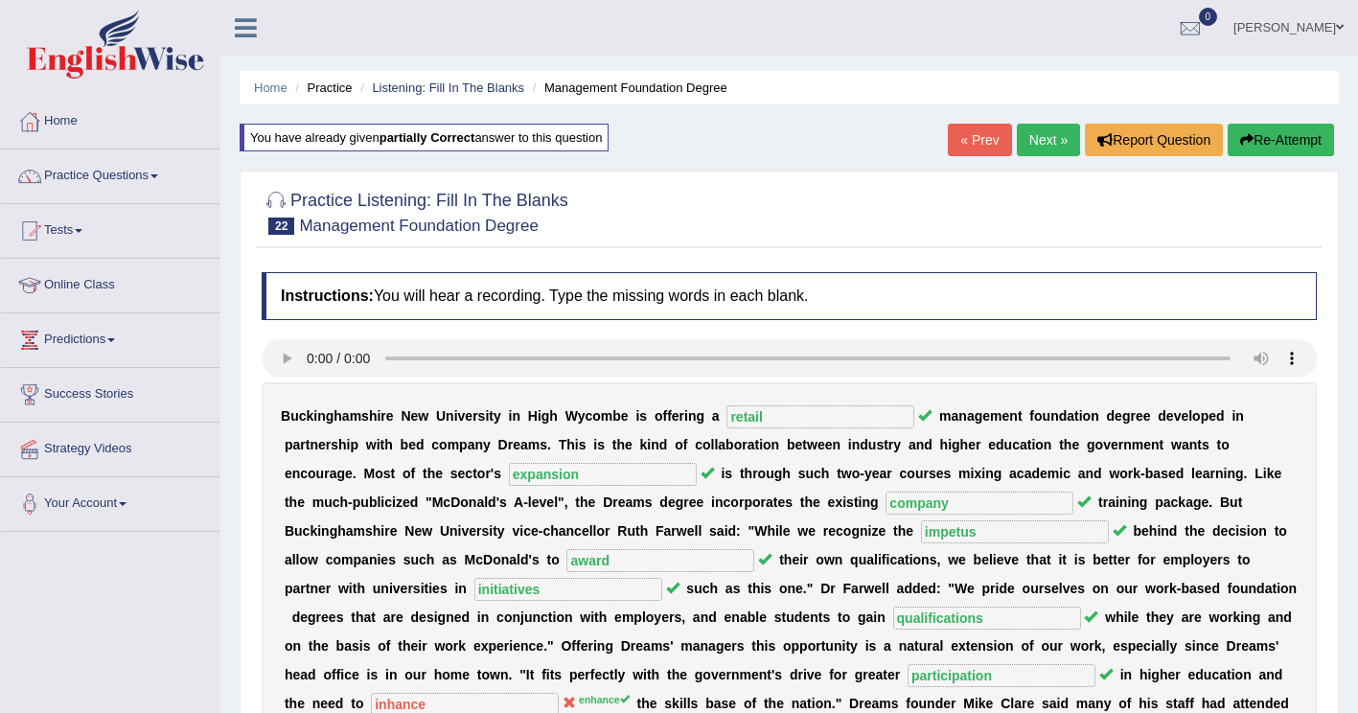
click at [1277, 129] on button "Re-Attempt" at bounding box center [1280, 140] width 106 height 33
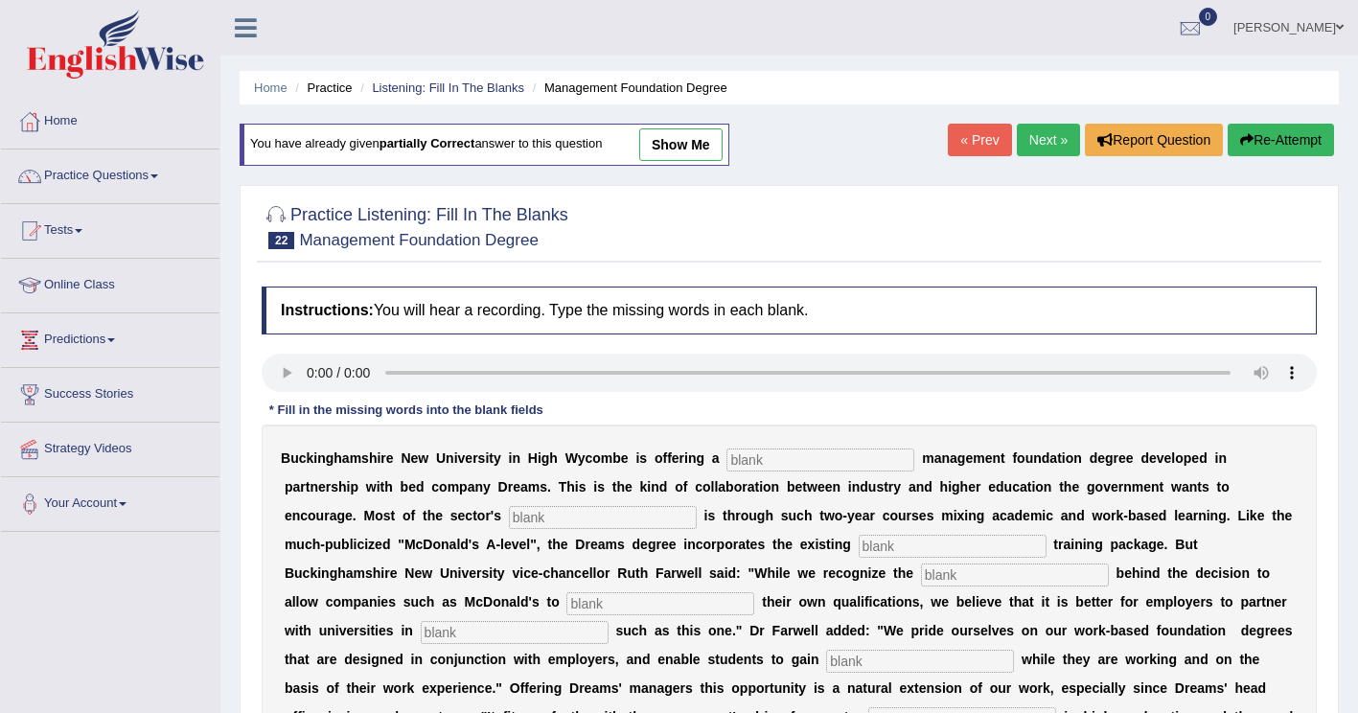
click at [808, 457] on input "text" at bounding box center [820, 459] width 188 height 23
type input "retail"
click at [509, 516] on input "text" at bounding box center [603, 517] width 188 height 23
type input "expansion"
click at [859, 554] on input "text" at bounding box center [953, 546] width 188 height 23
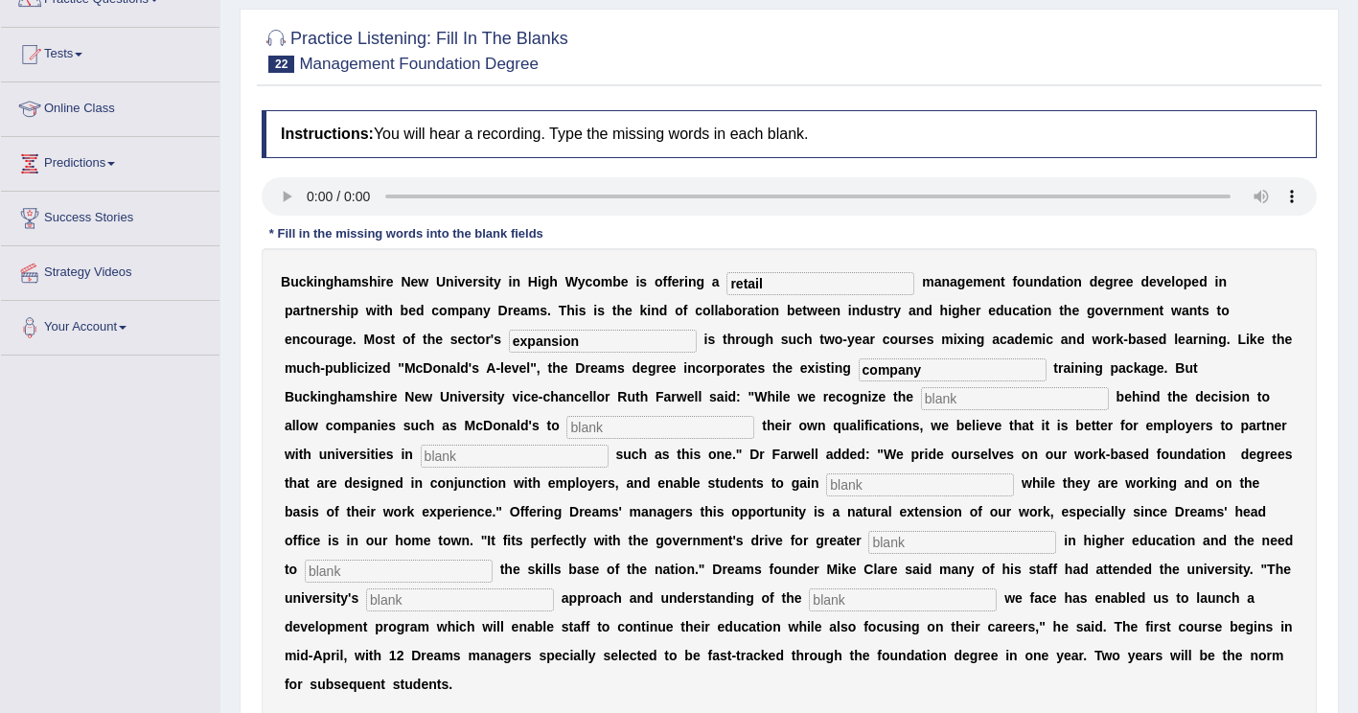
scroll to position [192, 0]
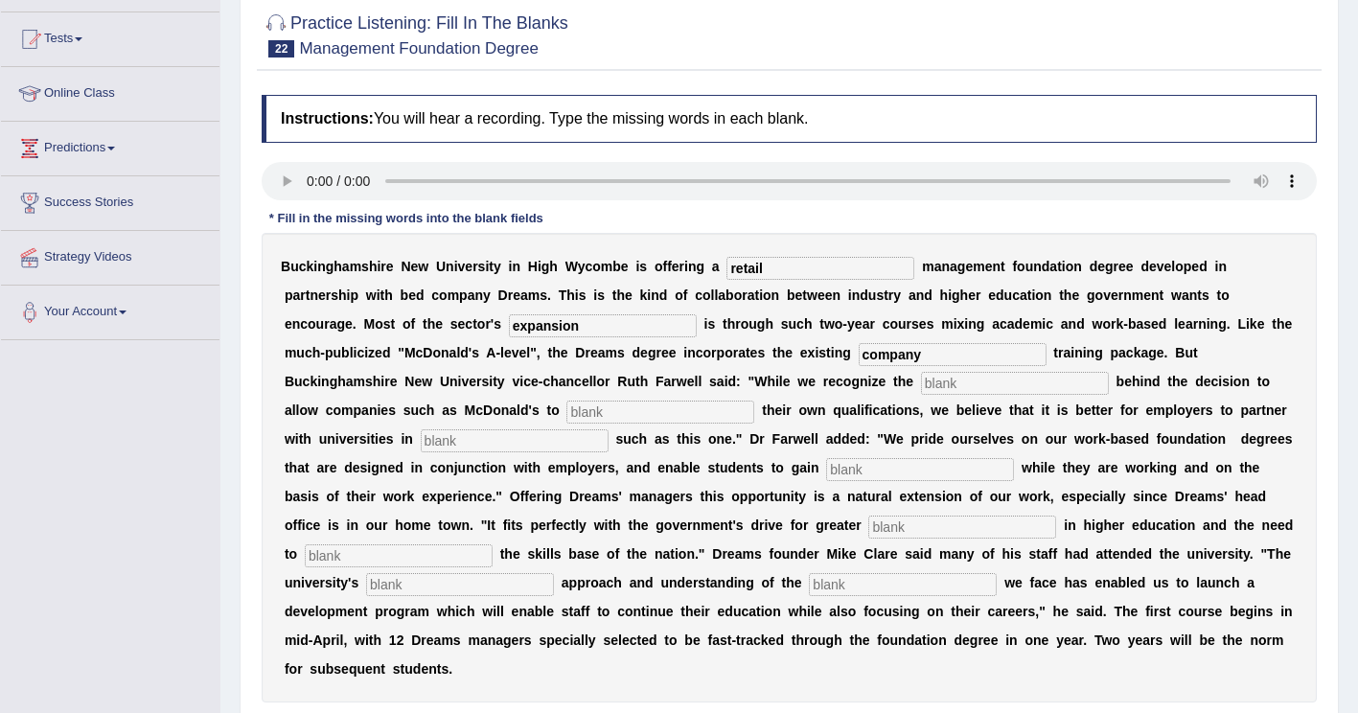
type input "company"
click at [921, 391] on input "text" at bounding box center [1015, 383] width 188 height 23
type input "impetus"
click at [754, 401] on input "text" at bounding box center [660, 412] width 188 height 23
type input "award"
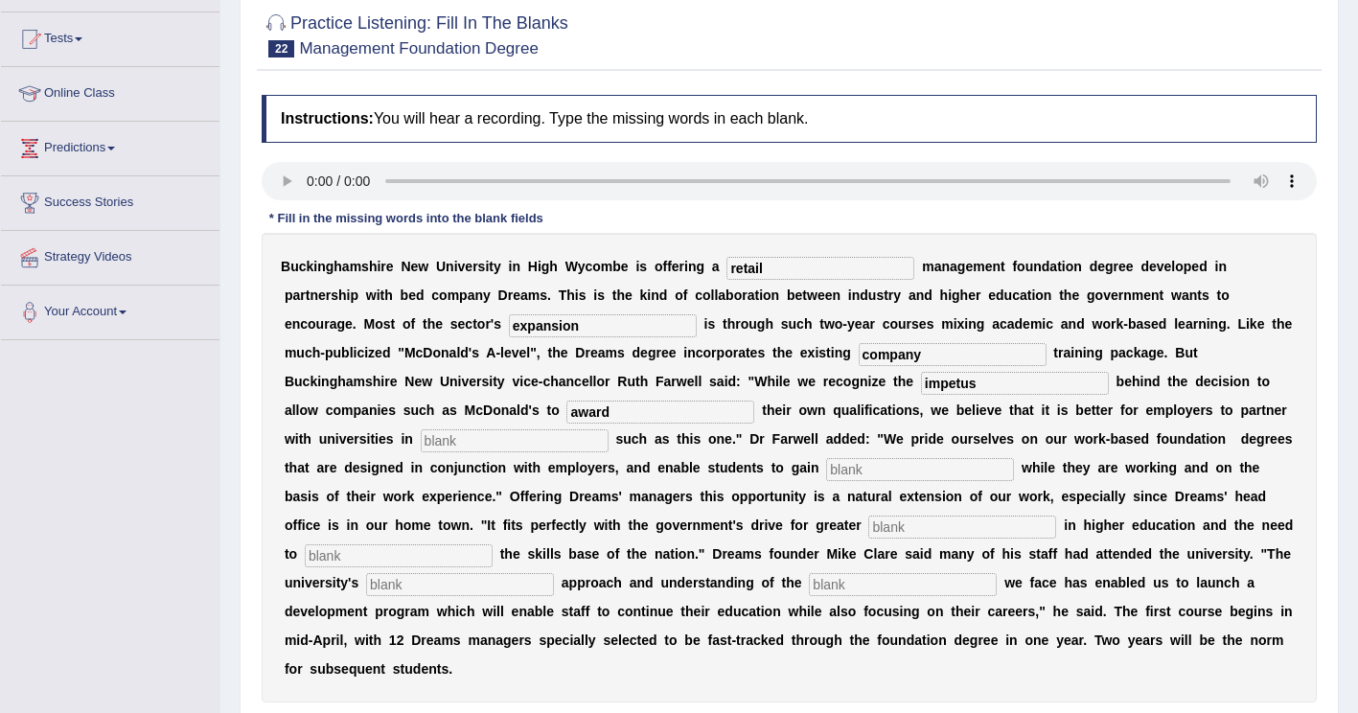
click at [608, 429] on input "text" at bounding box center [515, 440] width 188 height 23
drag, startPoint x: 869, startPoint y: 419, endPoint x: 935, endPoint y: 404, distance: 67.7
click at [608, 429] on input "text" at bounding box center [515, 440] width 188 height 23
type input "initiatives"
click at [826, 469] on input "text" at bounding box center [920, 469] width 188 height 23
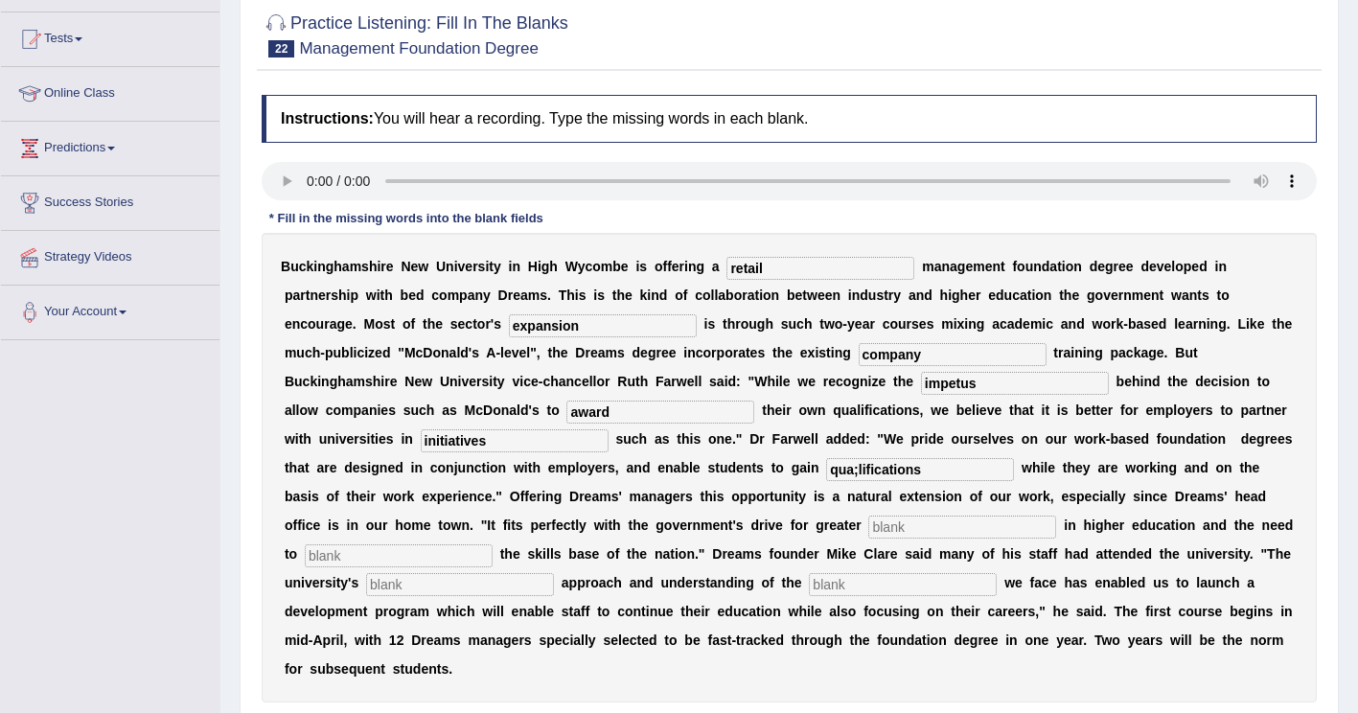
click at [826, 468] on input "qua;lifications" at bounding box center [920, 469] width 188 height 23
type input "qualifications"
click at [868, 531] on input "text" at bounding box center [962, 526] width 188 height 23
type input "participation"
click at [492, 544] on input "text" at bounding box center [399, 555] width 188 height 23
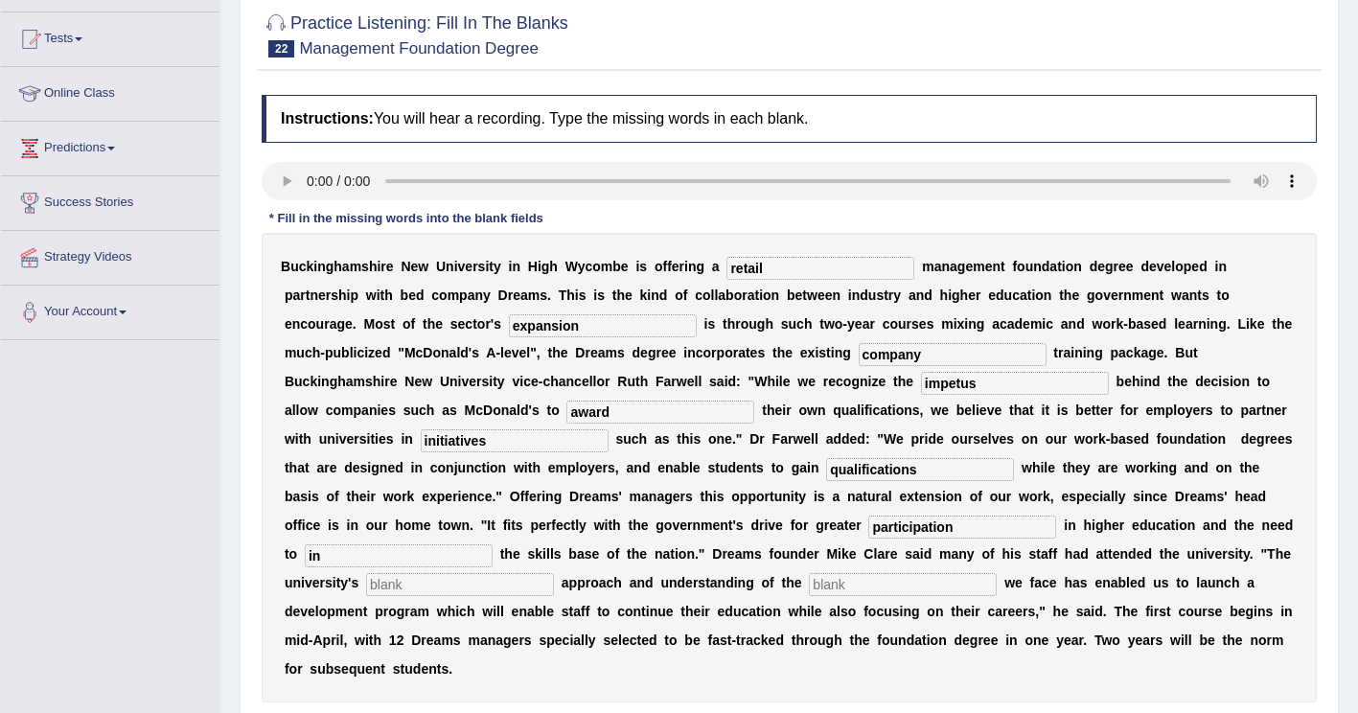
type input "i"
type input "enhance"
drag, startPoint x: 731, startPoint y: 561, endPoint x: 783, endPoint y: 542, distance: 55.2
click at [554, 573] on input "text" at bounding box center [460, 584] width 188 height 23
type input "pragmatic"
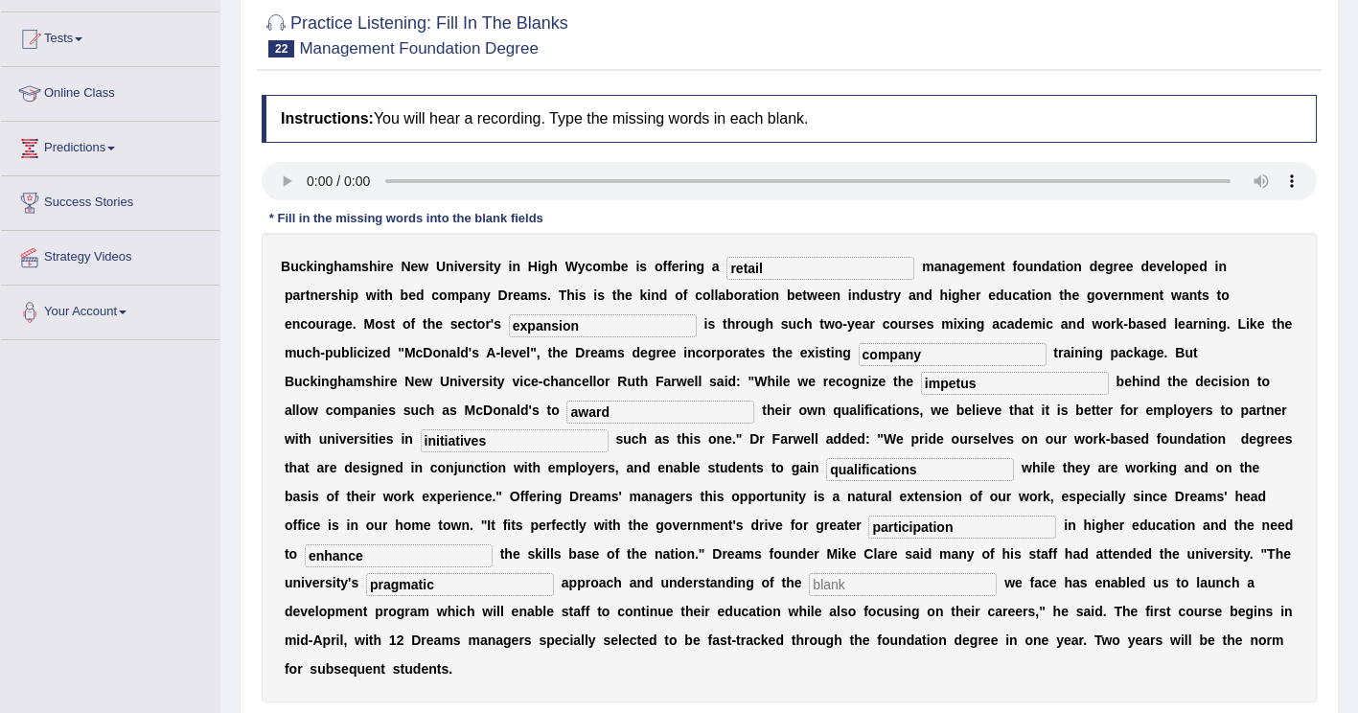
click at [996, 573] on input "text" at bounding box center [903, 584] width 188 height 23
type input "challenges"
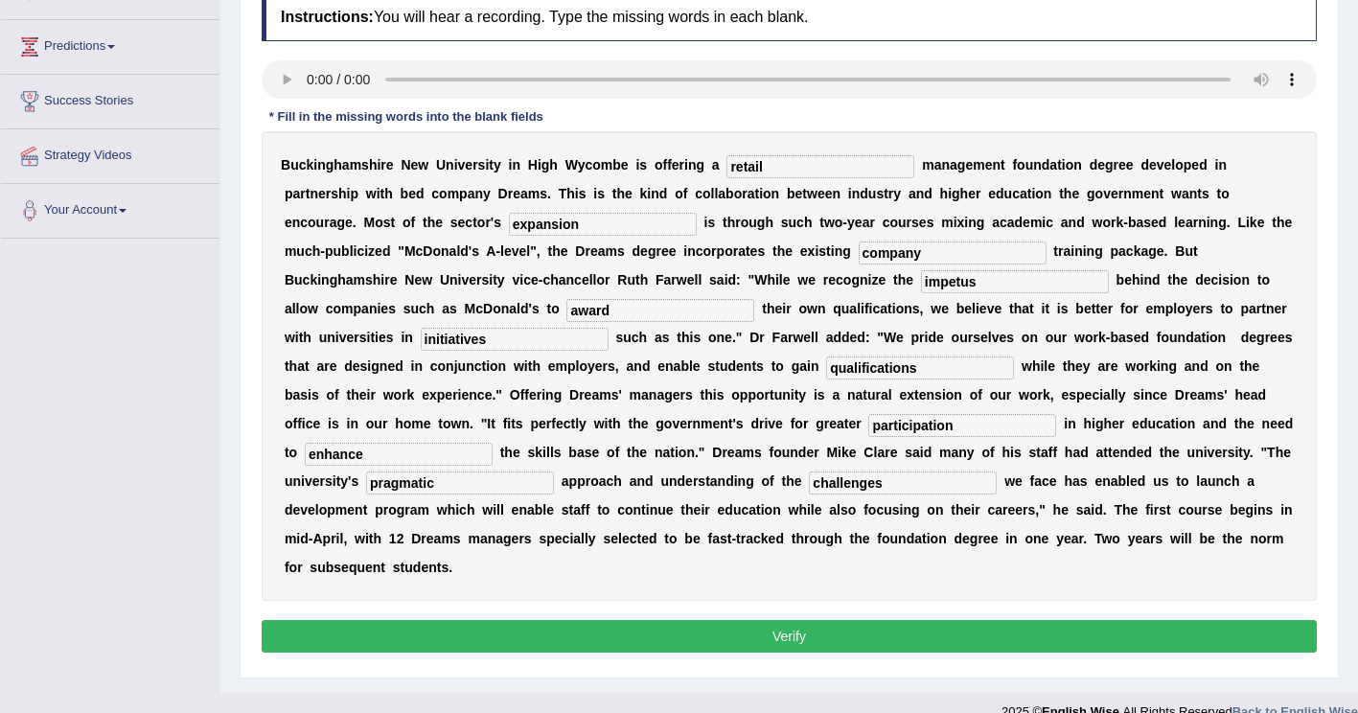
click at [771, 620] on button "Verify" at bounding box center [789, 636] width 1055 height 33
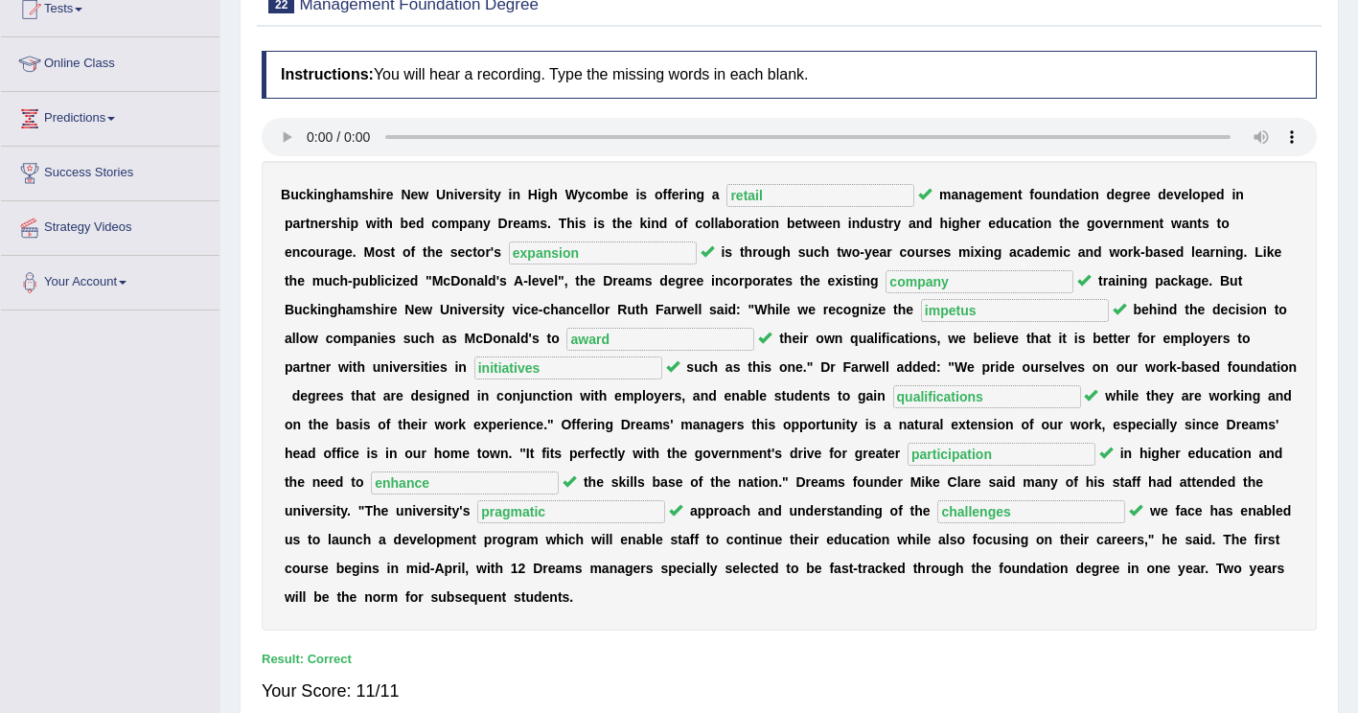
scroll to position [0, 0]
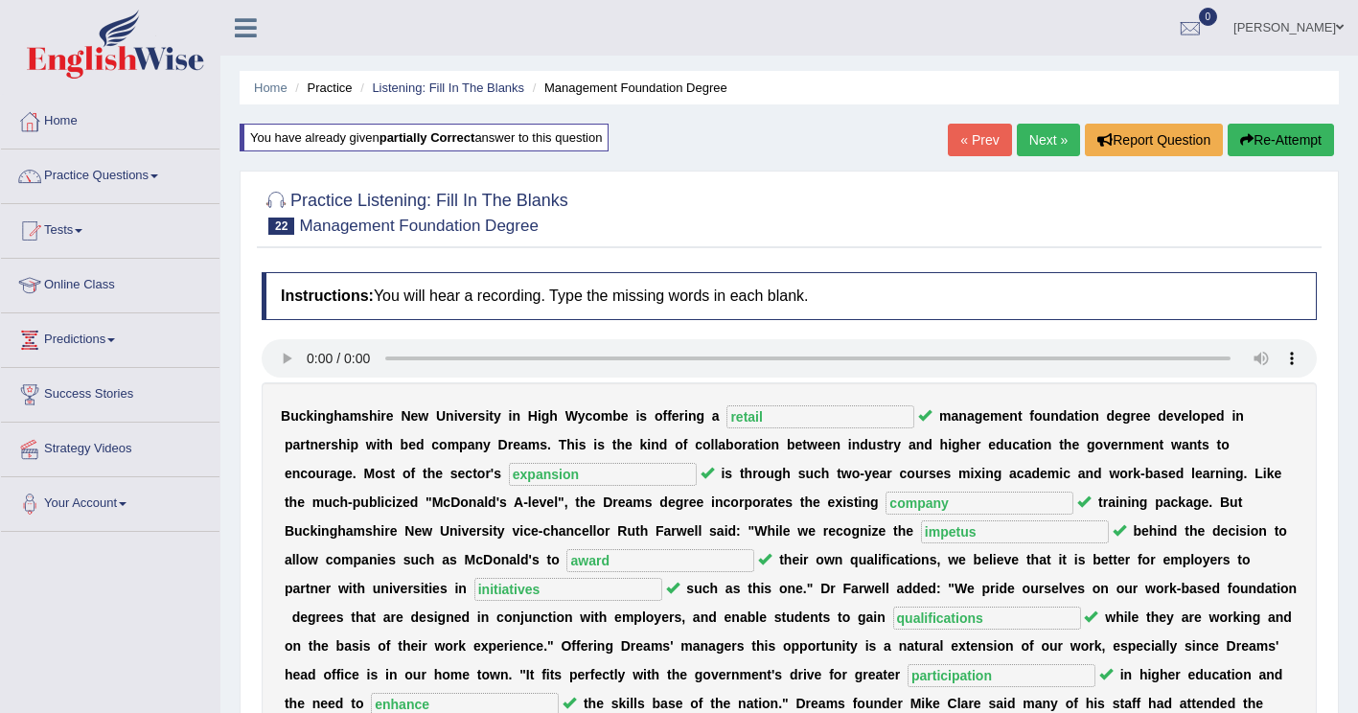
click at [1047, 145] on link "Next »" at bounding box center [1048, 140] width 63 height 33
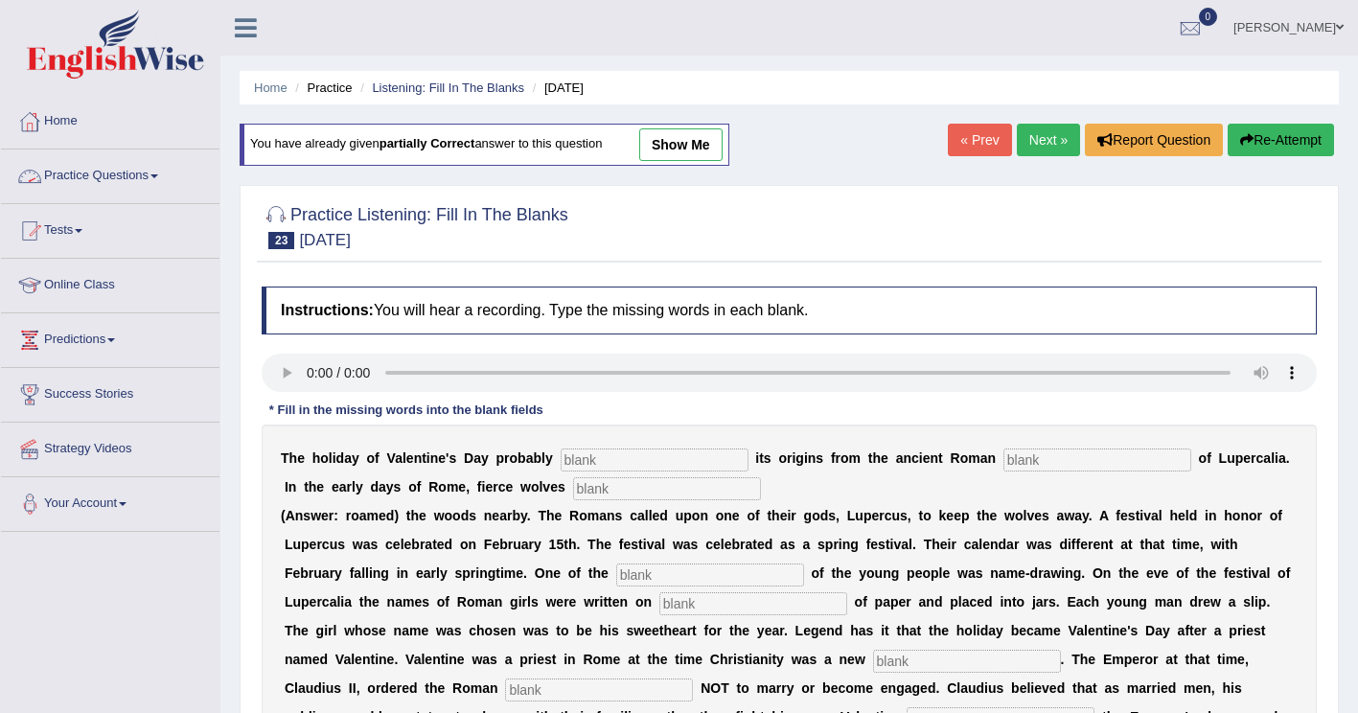
click at [159, 179] on link "Practice Questions" at bounding box center [110, 173] width 218 height 48
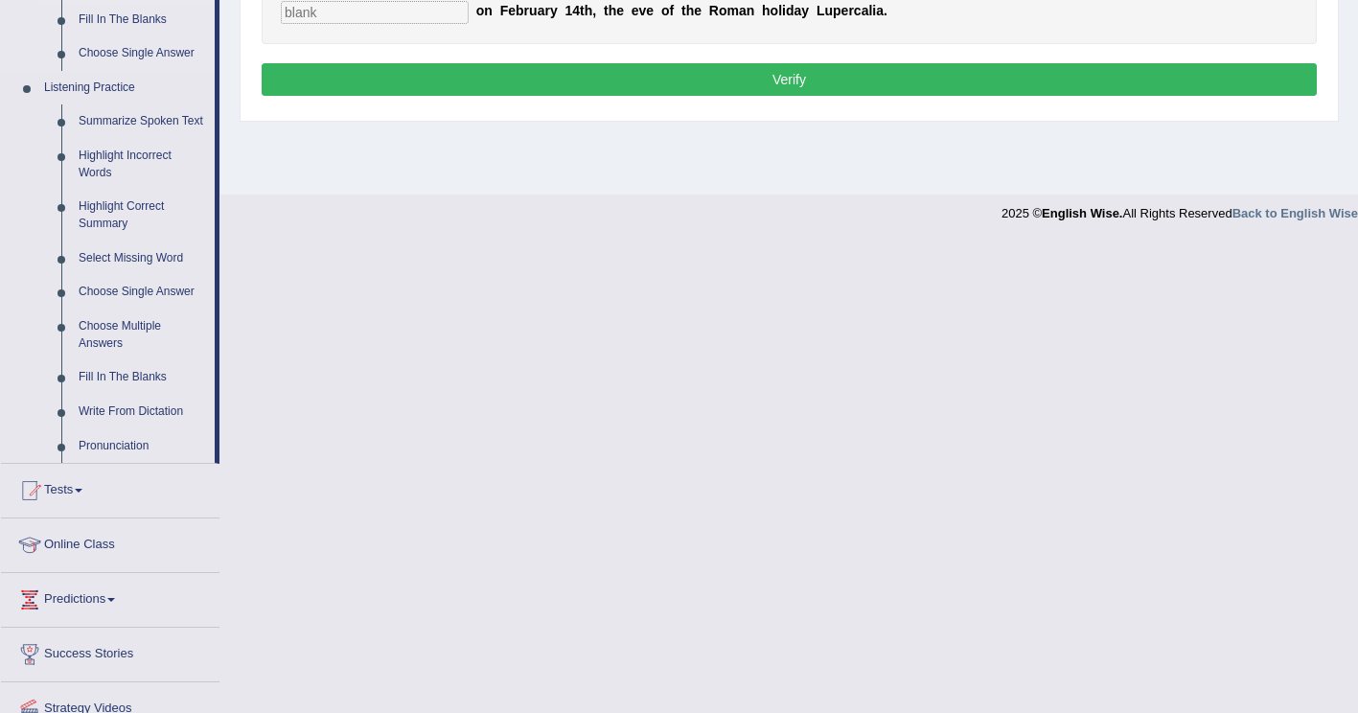
scroll to position [767, 0]
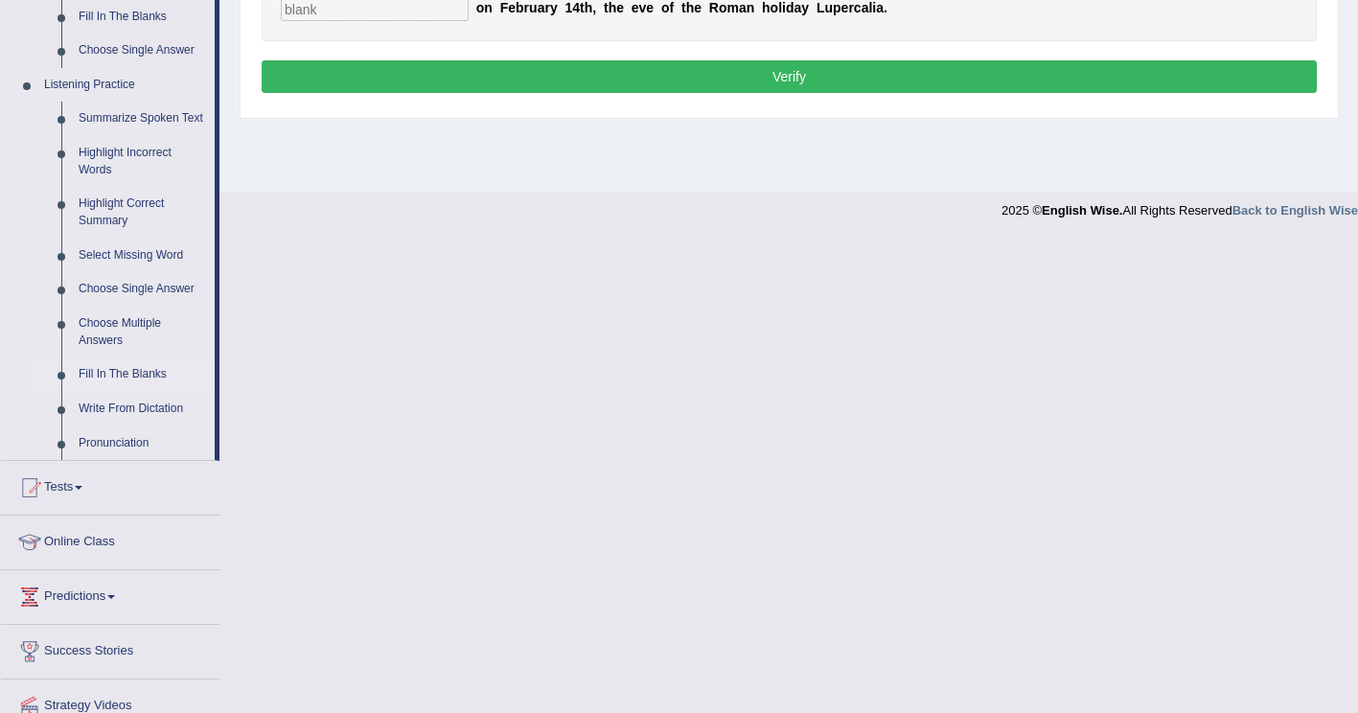
click at [140, 371] on link "Fill In The Blanks" at bounding box center [142, 374] width 145 height 34
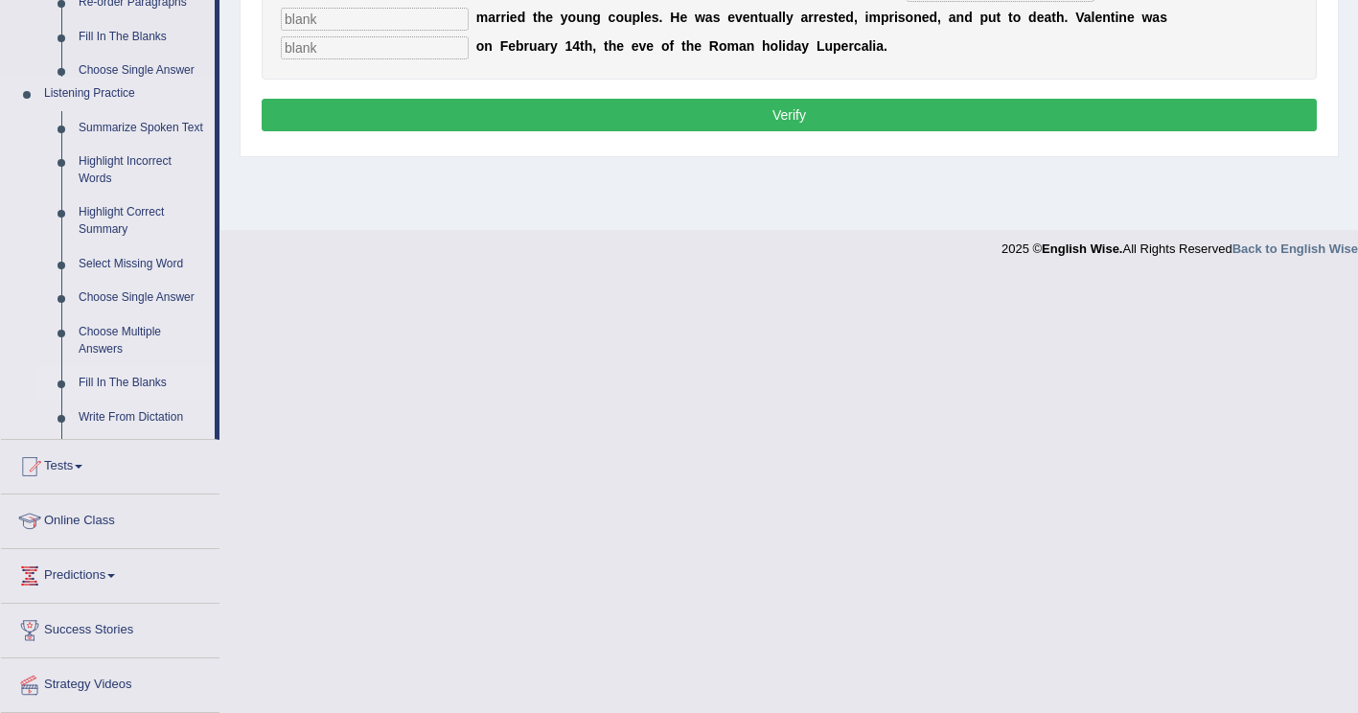
scroll to position [293, 0]
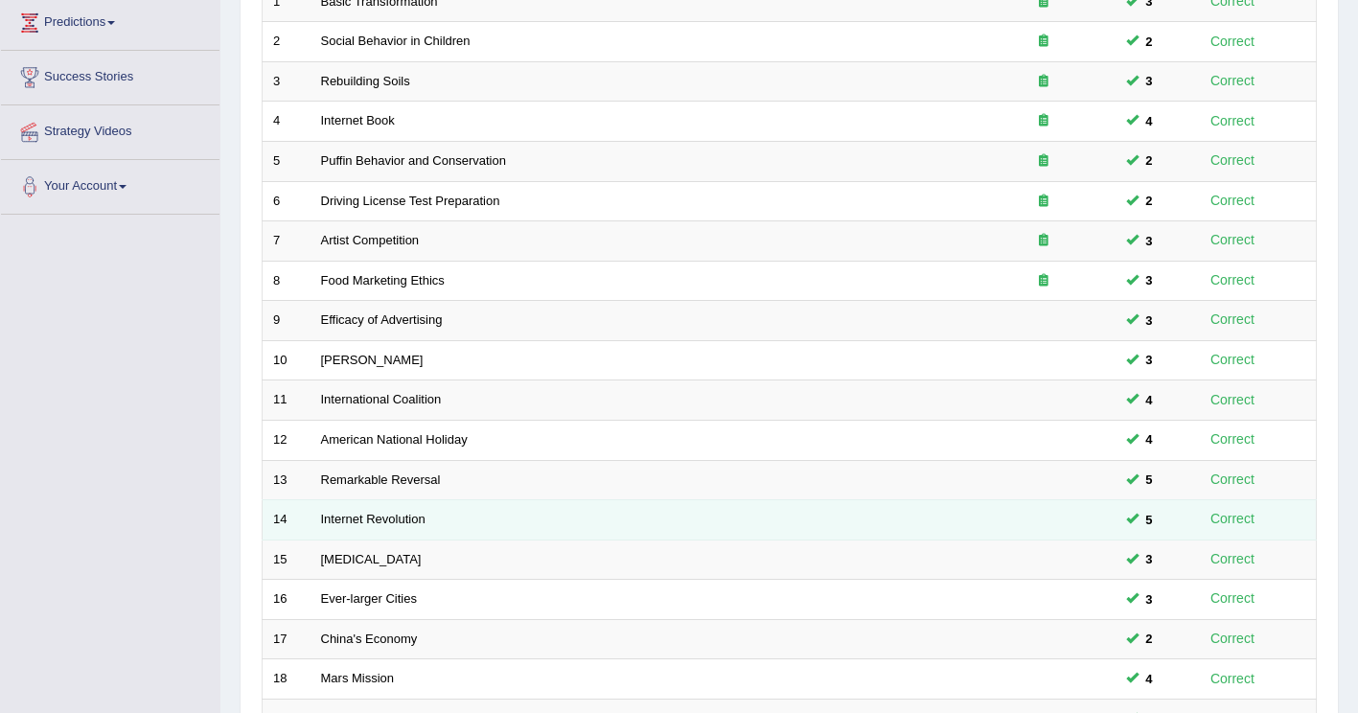
scroll to position [556, 0]
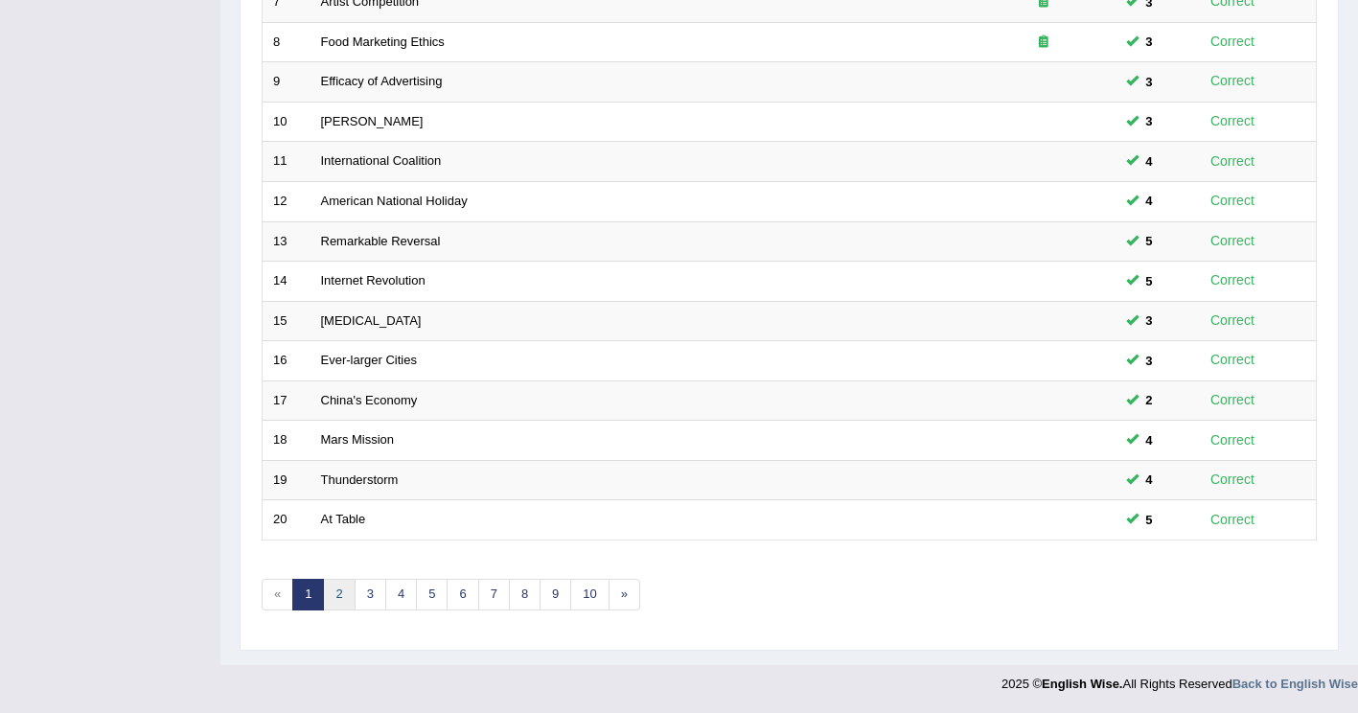
click at [341, 596] on link "2" at bounding box center [339, 595] width 32 height 32
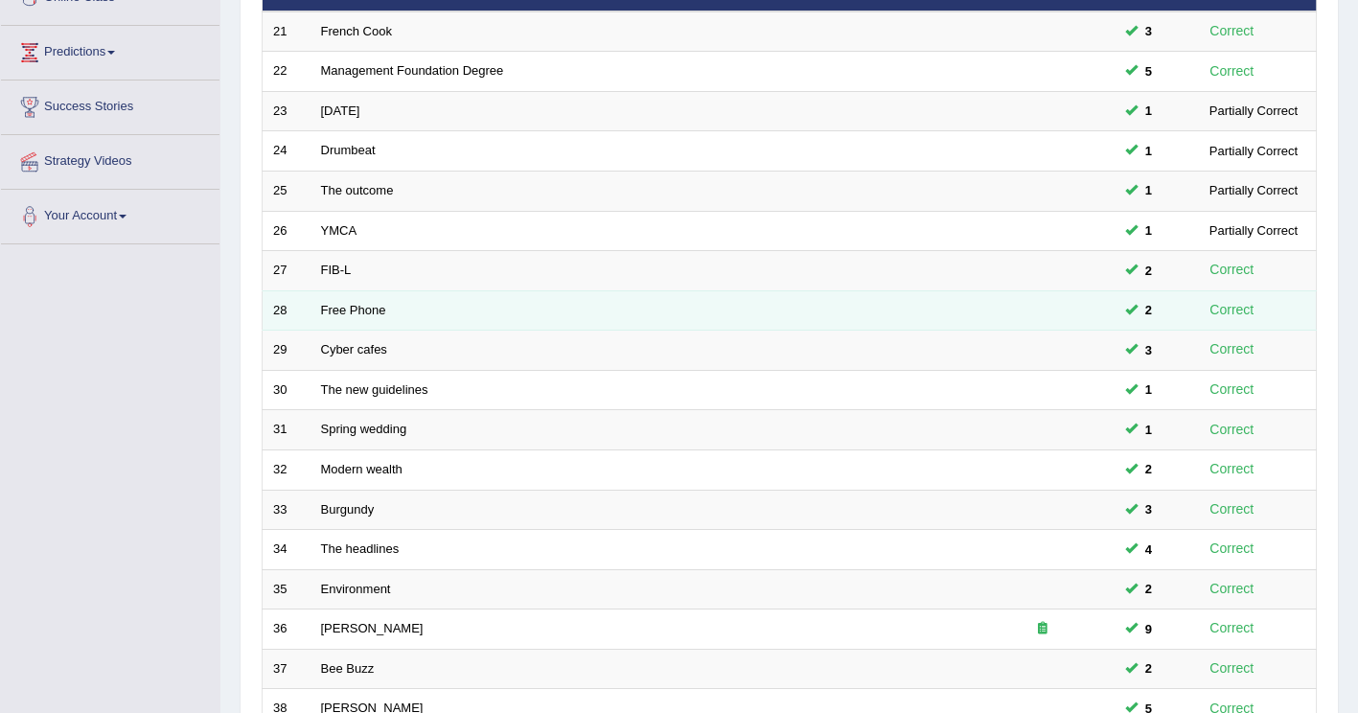
scroll to position [287, 0]
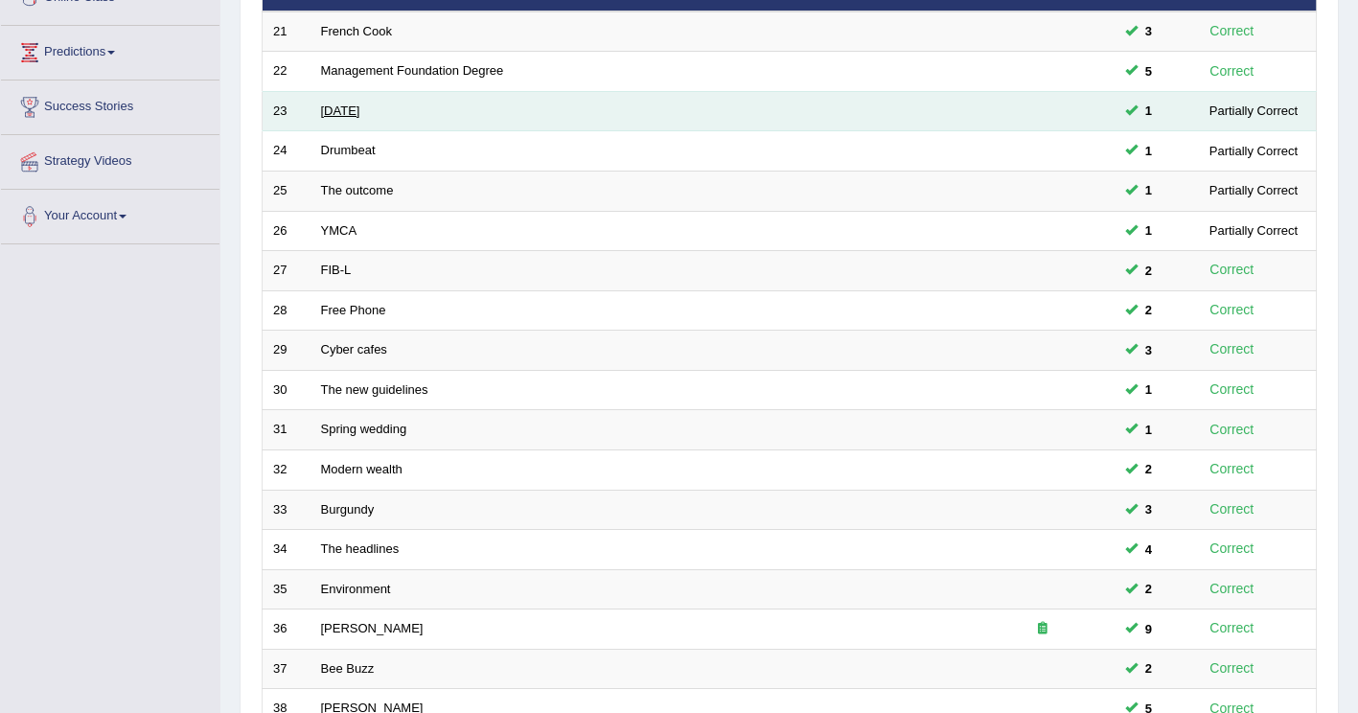
click at [354, 113] on link "[DATE]" at bounding box center [340, 110] width 39 height 14
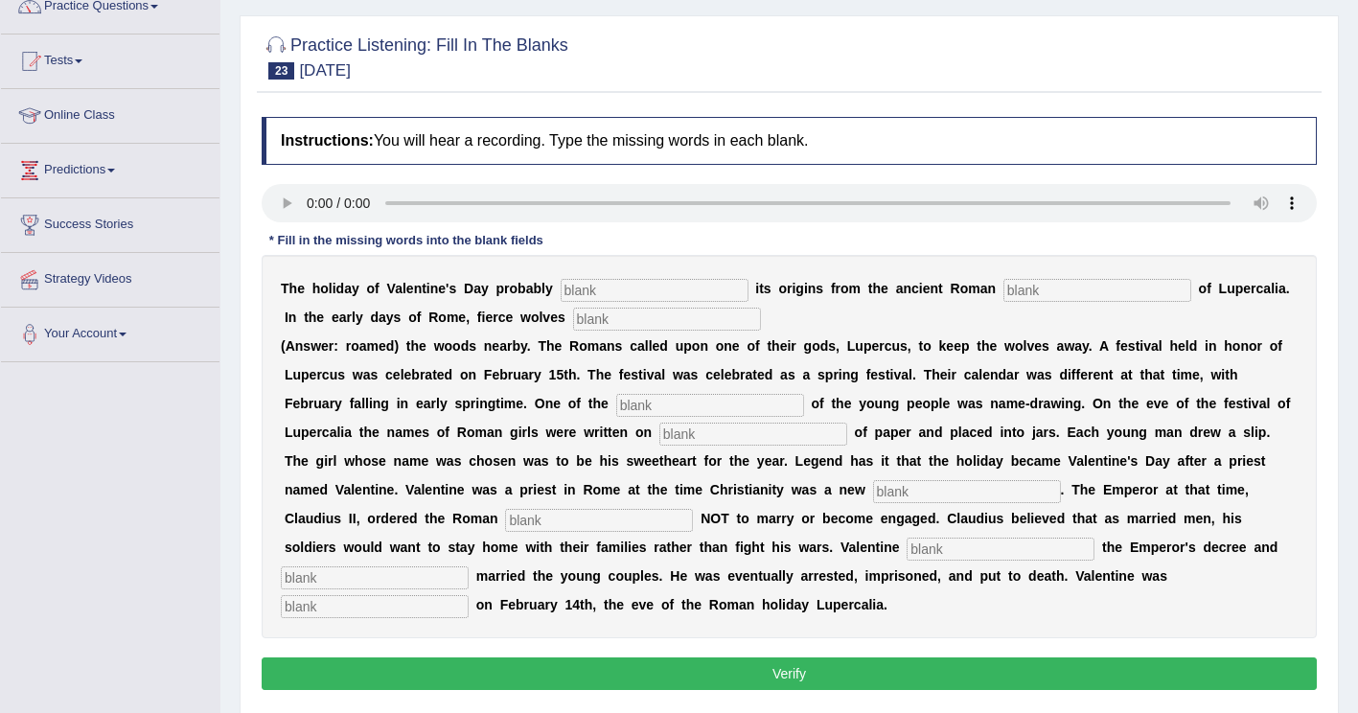
scroll to position [192, 0]
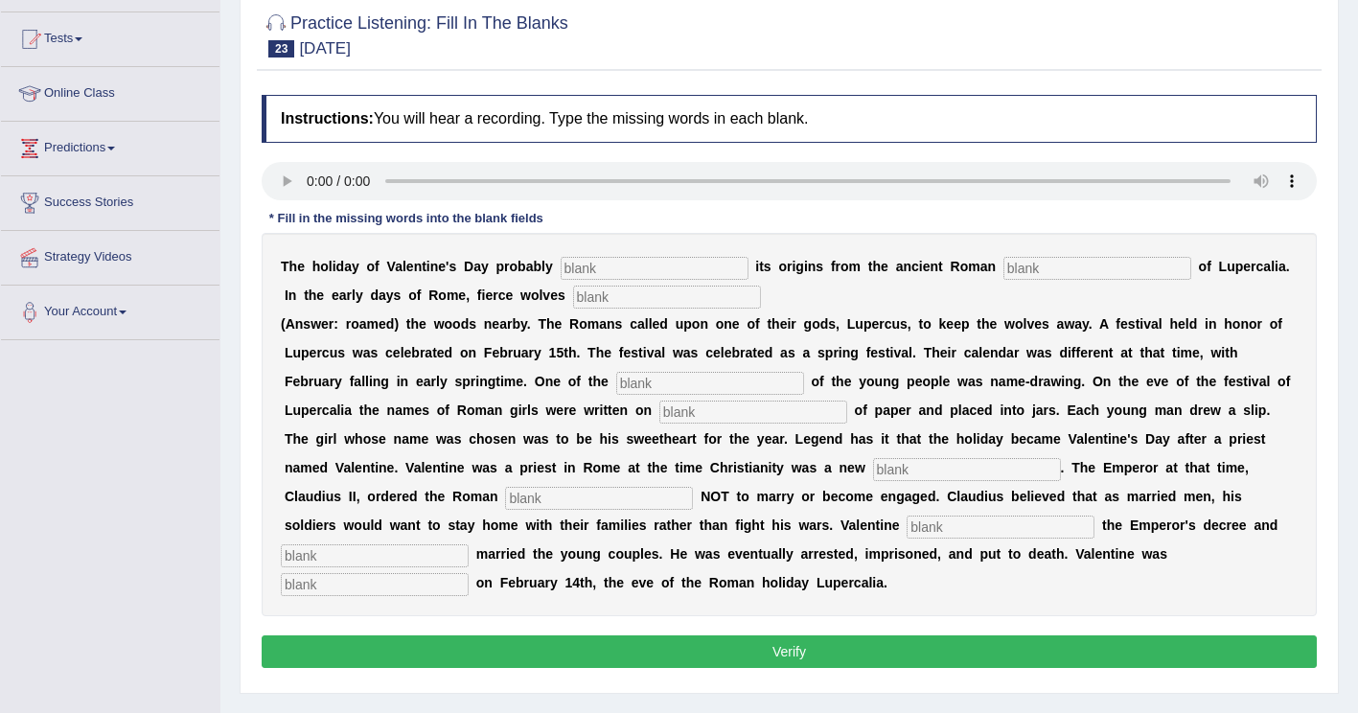
click at [575, 272] on input "text" at bounding box center [655, 268] width 188 height 23
type input "derives"
click at [1003, 267] on input "text" at bounding box center [1097, 268] width 188 height 23
click at [1003, 278] on input "text" at bounding box center [1097, 268] width 188 height 23
drag, startPoint x: 952, startPoint y: 273, endPoint x: 967, endPoint y: 269, distance: 14.9
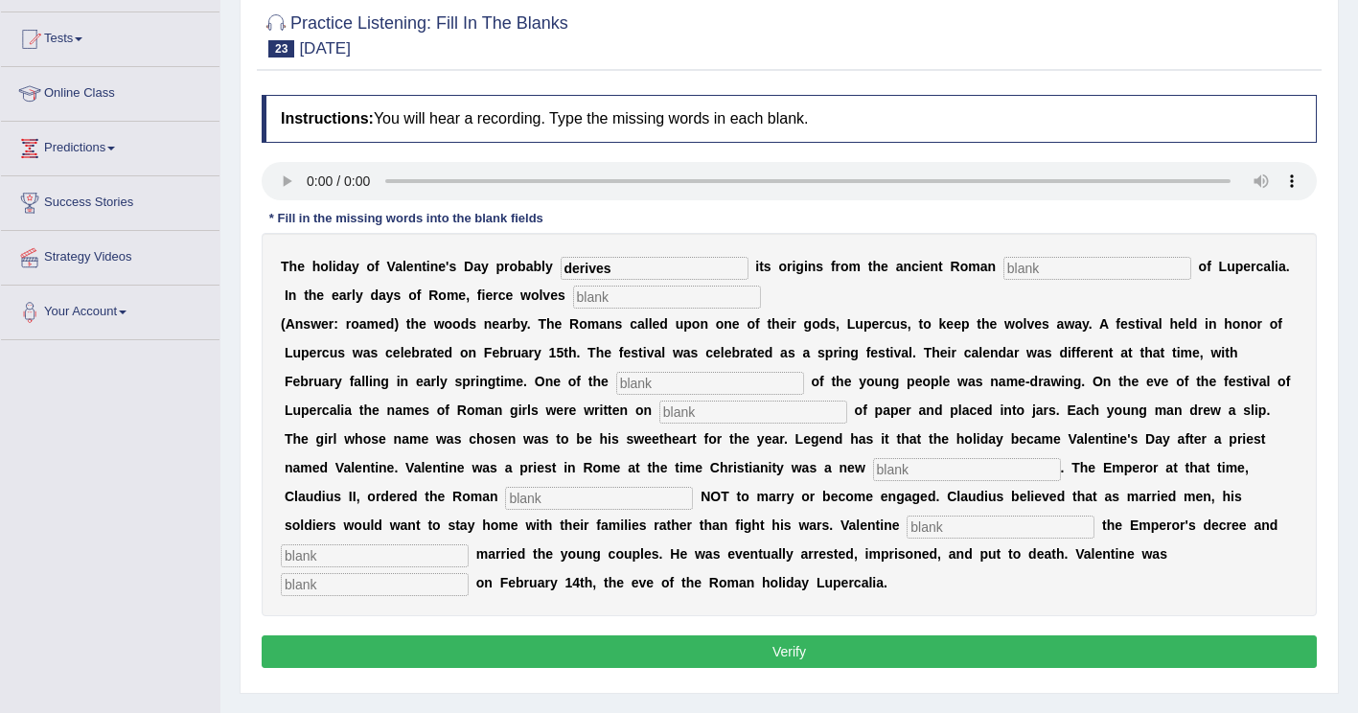
click at [1003, 273] on input "text" at bounding box center [1097, 268] width 188 height 23
type input "feast"
click at [573, 306] on input "text" at bounding box center [667, 297] width 188 height 23
type input "roamed"
drag, startPoint x: 485, startPoint y: 387, endPoint x: 506, endPoint y: 389, distance: 21.2
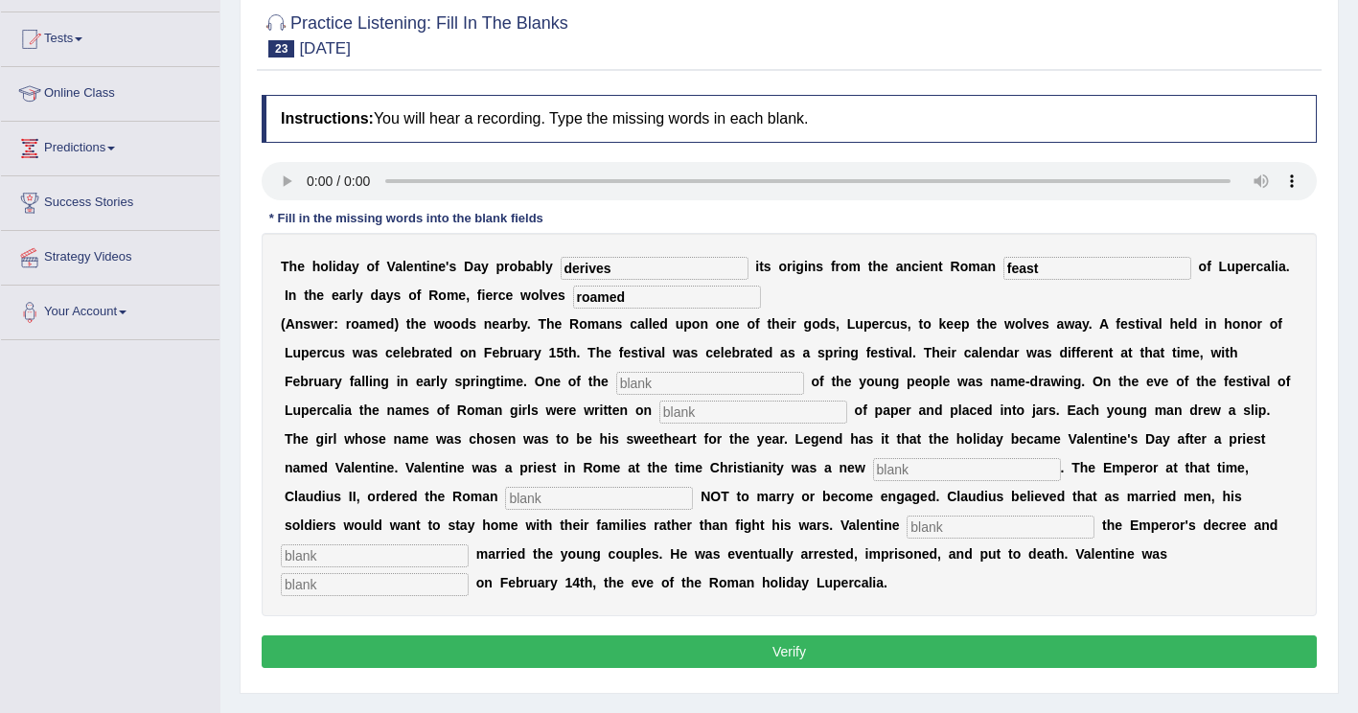
click at [616, 387] on input "text" at bounding box center [710, 383] width 188 height 23
type input "costomsd"
click at [659, 412] on input "text" at bounding box center [753, 412] width 188 height 23
type input "piece"
click at [873, 470] on input "text" at bounding box center [967, 469] width 188 height 23
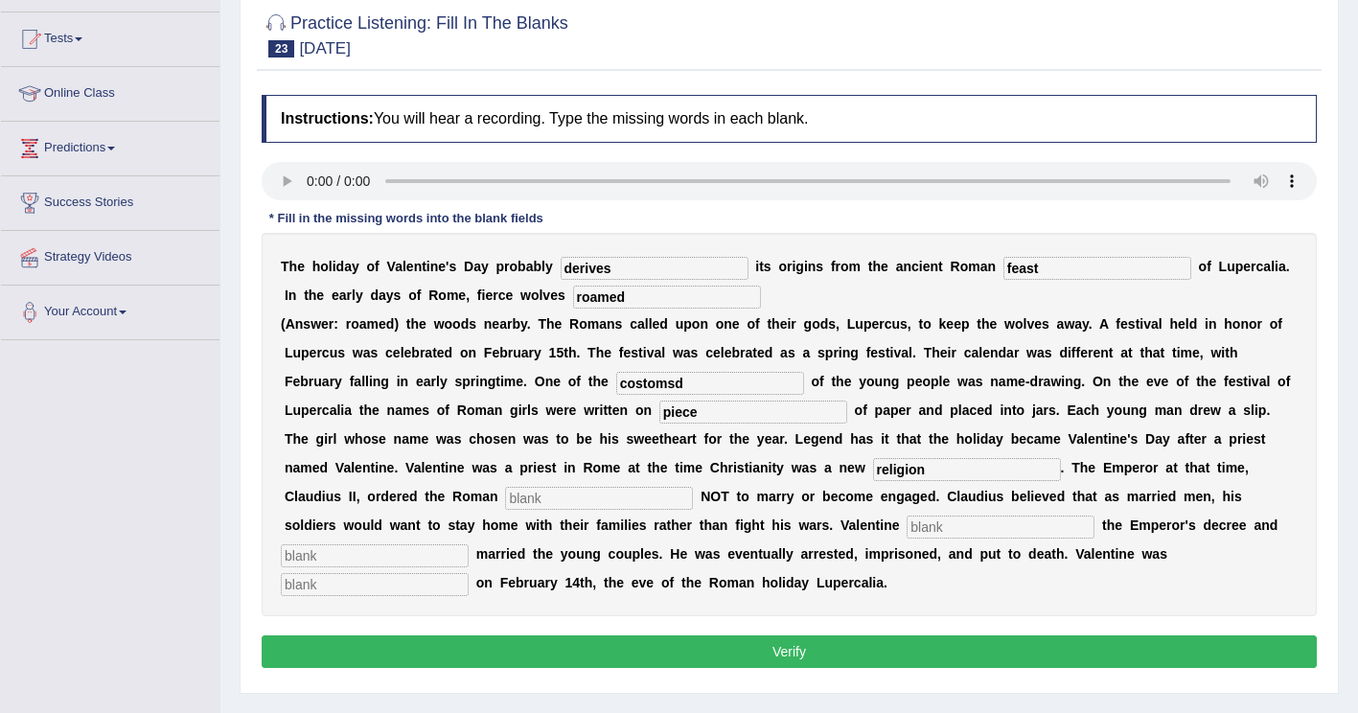
type input "religion"
click at [693, 487] on input "text" at bounding box center [599, 498] width 188 height 23
type input "soldiers"
click at [906, 526] on input "text" at bounding box center [1000, 526] width 188 height 23
type input "defy"
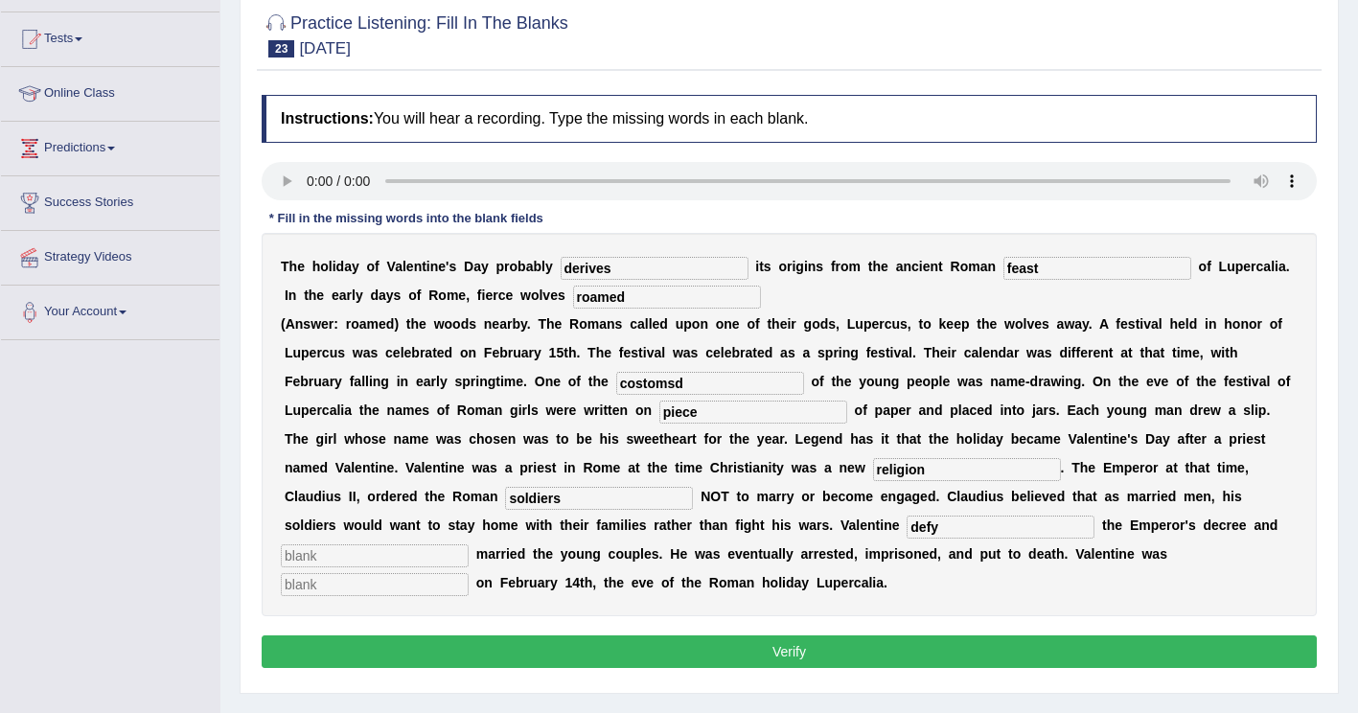
click at [469, 544] on input "text" at bounding box center [375, 555] width 188 height 23
type input "secretly"
click at [469, 573] on input "text" at bounding box center [375, 584] width 188 height 23
type input "beheaded"
drag, startPoint x: 515, startPoint y: 388, endPoint x: 404, endPoint y: 395, distance: 110.4
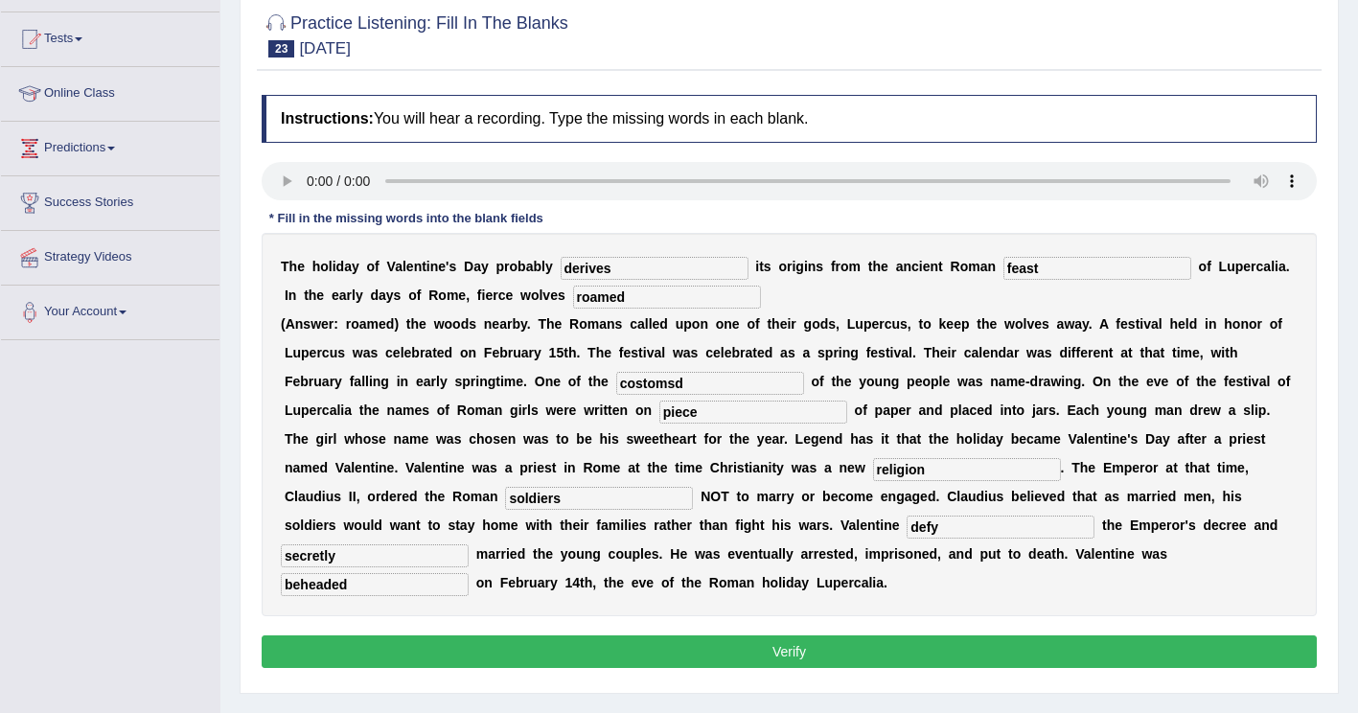
click at [404, 395] on div "T h e h o l i d a y o f V a l e n t i n e ' s D a y p r o b a b l y derives i t…" at bounding box center [789, 424] width 1055 height 383
type input "customs"
click at [595, 635] on button "Verify" at bounding box center [789, 651] width 1055 height 33
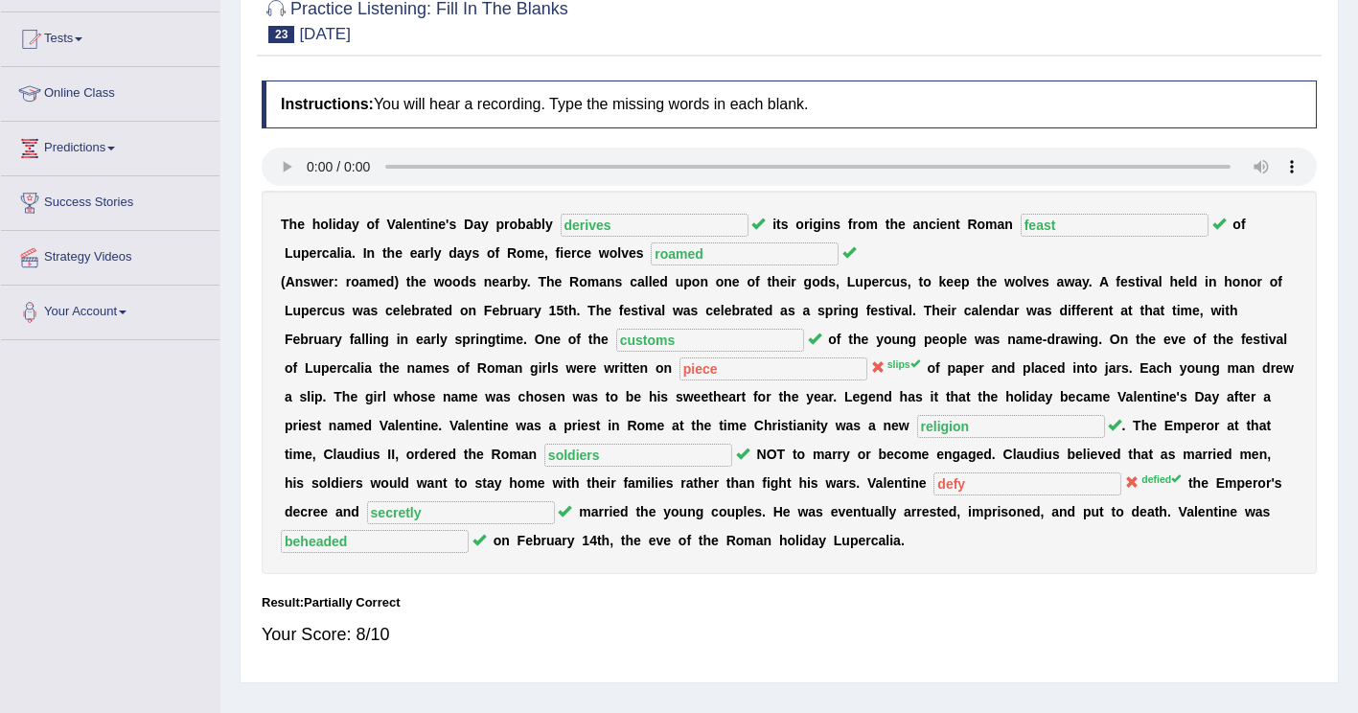
scroll to position [0, 0]
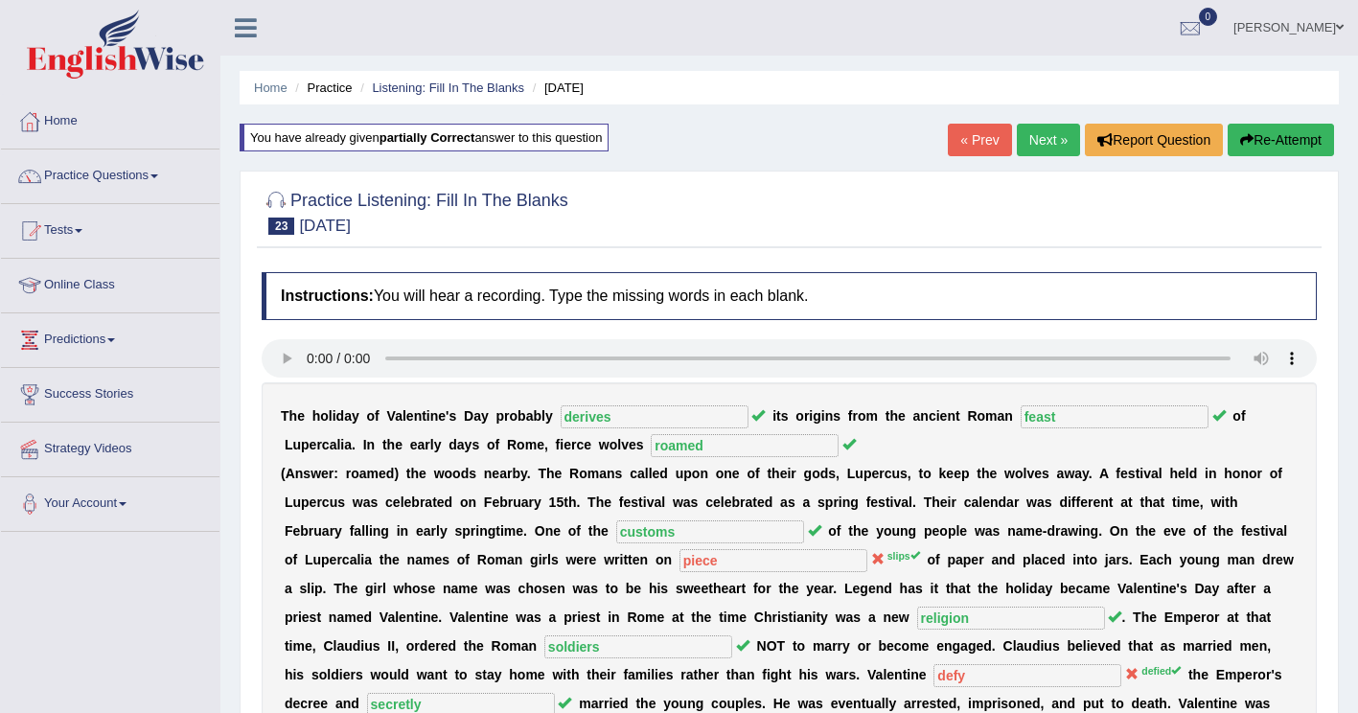
click at [1288, 135] on button "Re-Attempt" at bounding box center [1280, 140] width 106 height 33
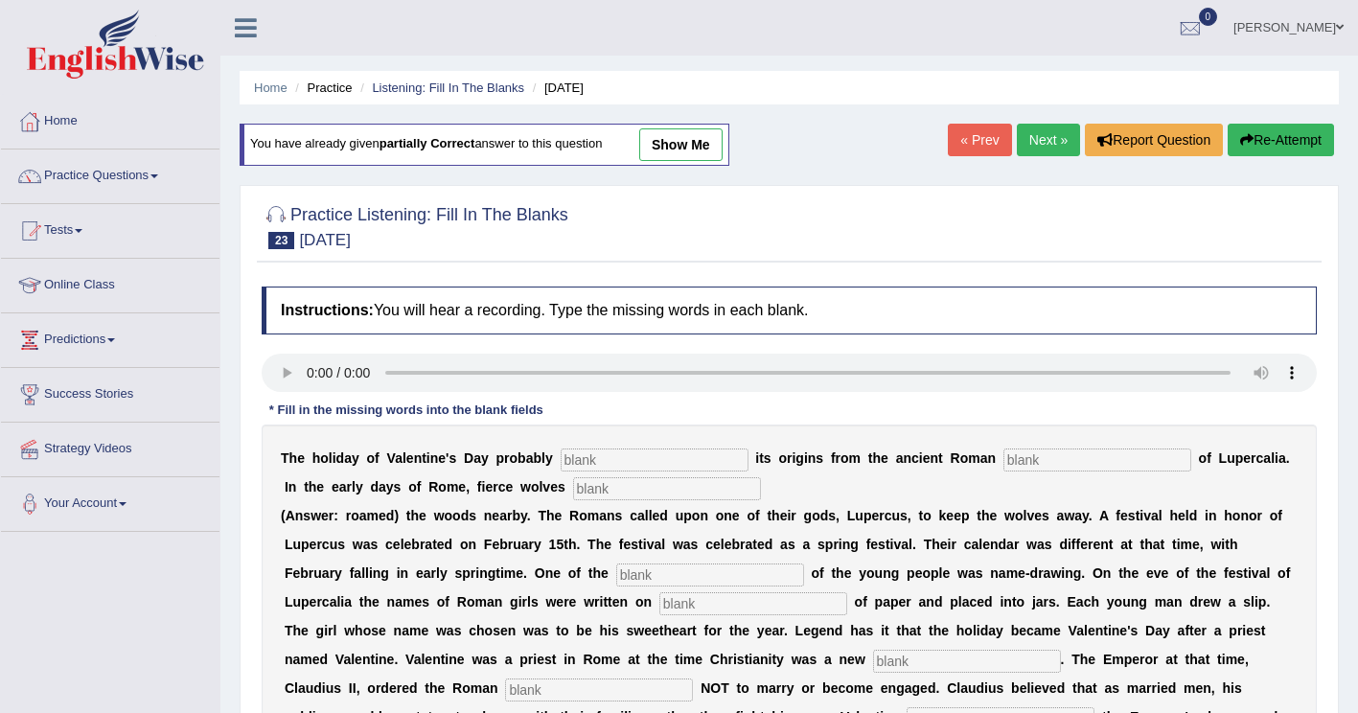
click at [586, 456] on input "text" at bounding box center [655, 459] width 188 height 23
type input "derives"
click at [1003, 462] on input "text" at bounding box center [1097, 459] width 188 height 23
type input "feast"
click at [573, 488] on input "text" at bounding box center [667, 488] width 188 height 23
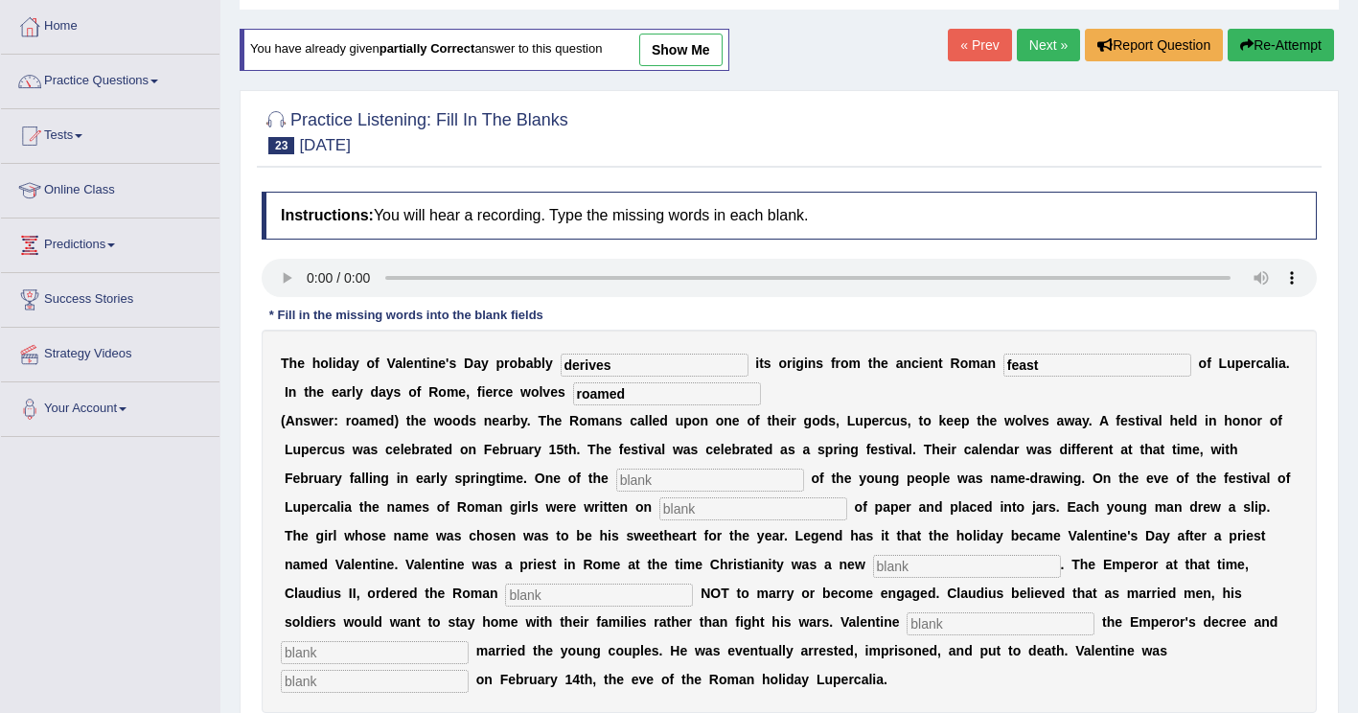
scroll to position [96, 0]
type input "roamed"
click at [616, 478] on input "text" at bounding box center [710, 479] width 188 height 23
type input "customs"
click at [659, 506] on input "text" at bounding box center [753, 507] width 188 height 23
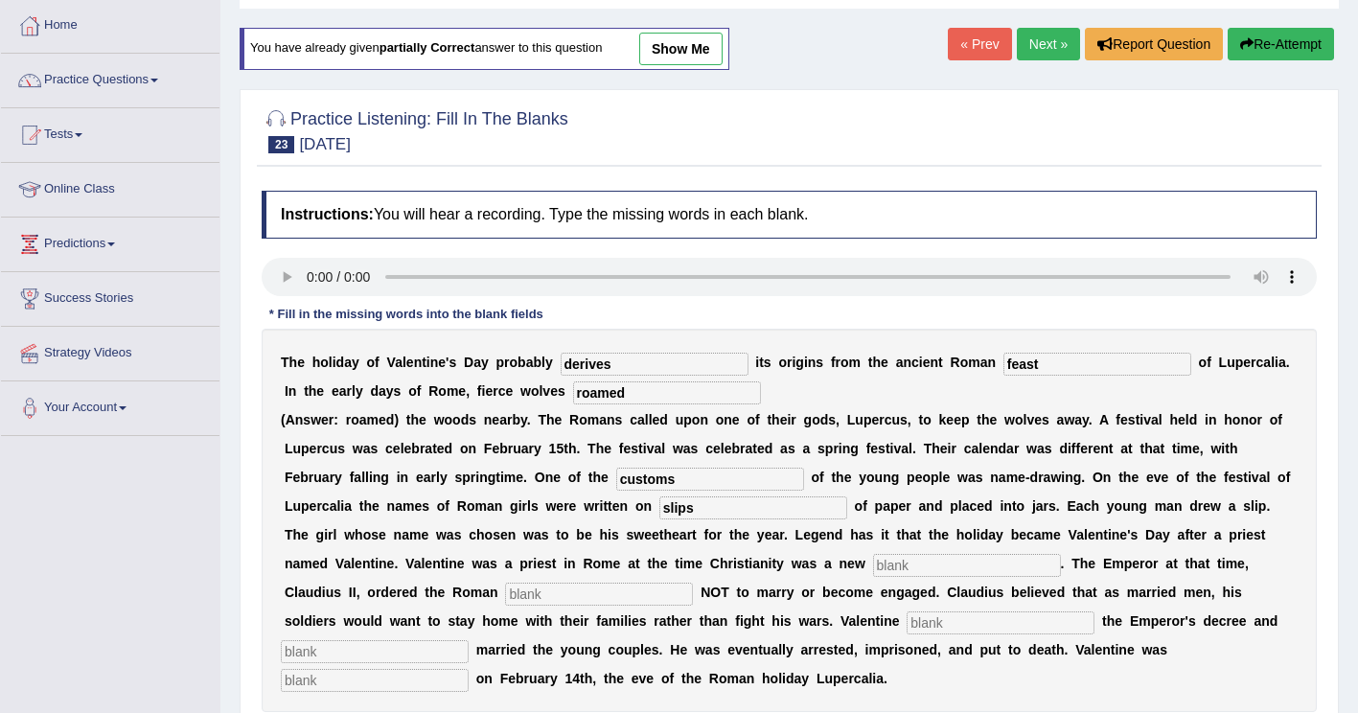
type input "slips"
click at [873, 566] on input "text" at bounding box center [967, 565] width 188 height 23
type input "religion"
click at [693, 583] on input "text" at bounding box center [599, 594] width 188 height 23
type input "soldiers"
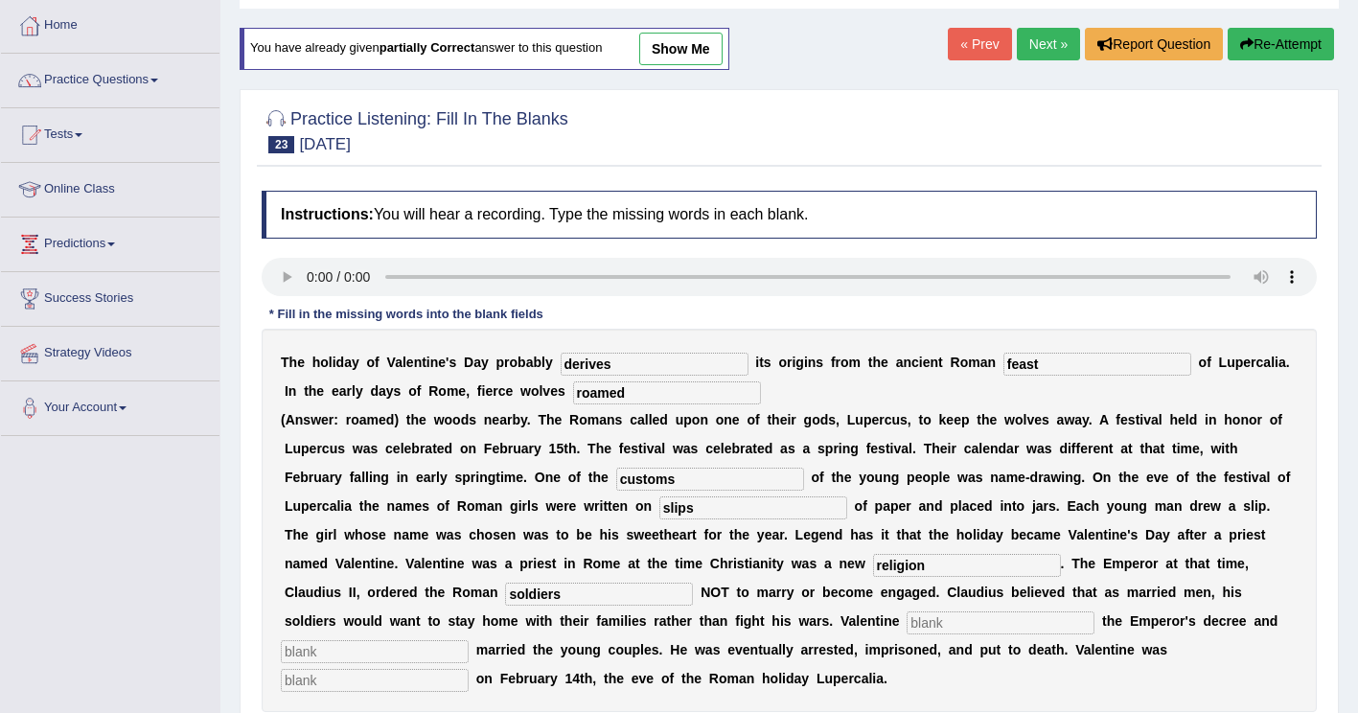
click at [906, 626] on input "text" at bounding box center [1000, 622] width 188 height 23
type input "defied"
drag, startPoint x: 653, startPoint y: 630, endPoint x: 663, endPoint y: 629, distance: 9.8
click at [469, 640] on input "text" at bounding box center [375, 651] width 188 height 23
type input "secretly"
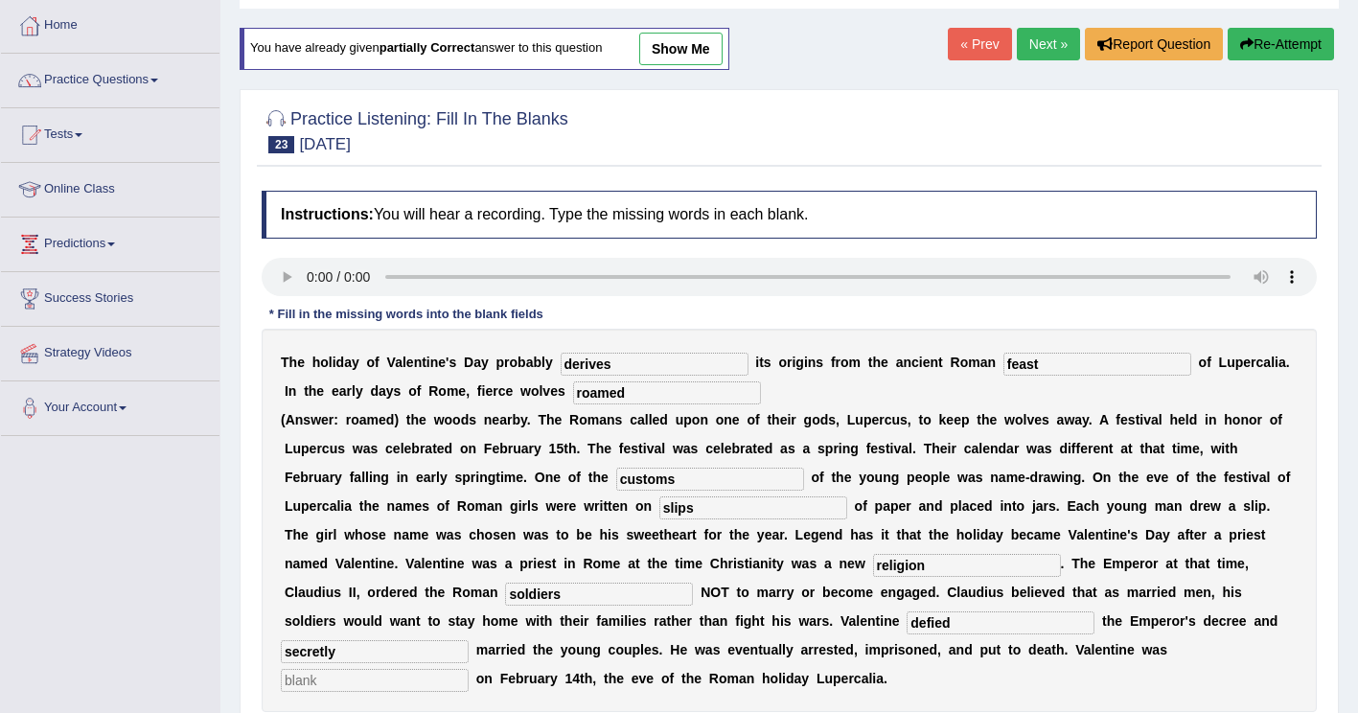
click at [469, 669] on input "text" at bounding box center [375, 680] width 188 height 23
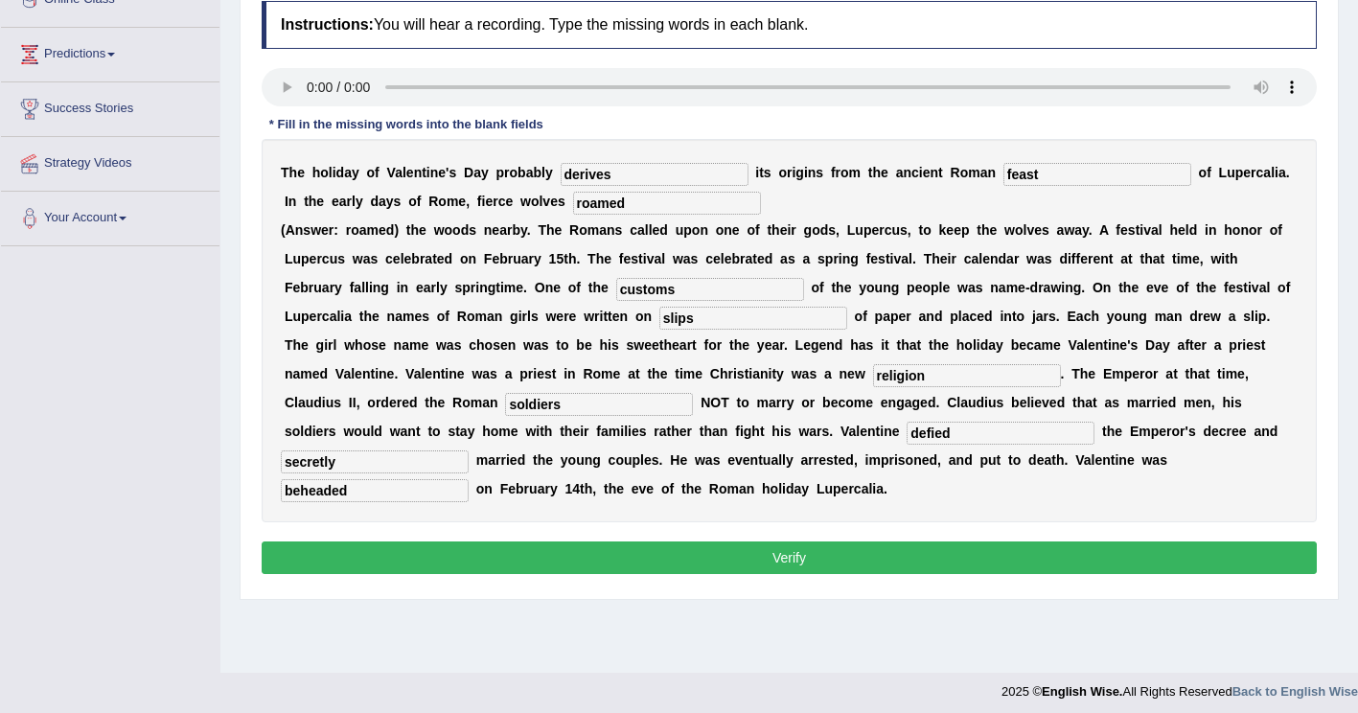
scroll to position [287, 0]
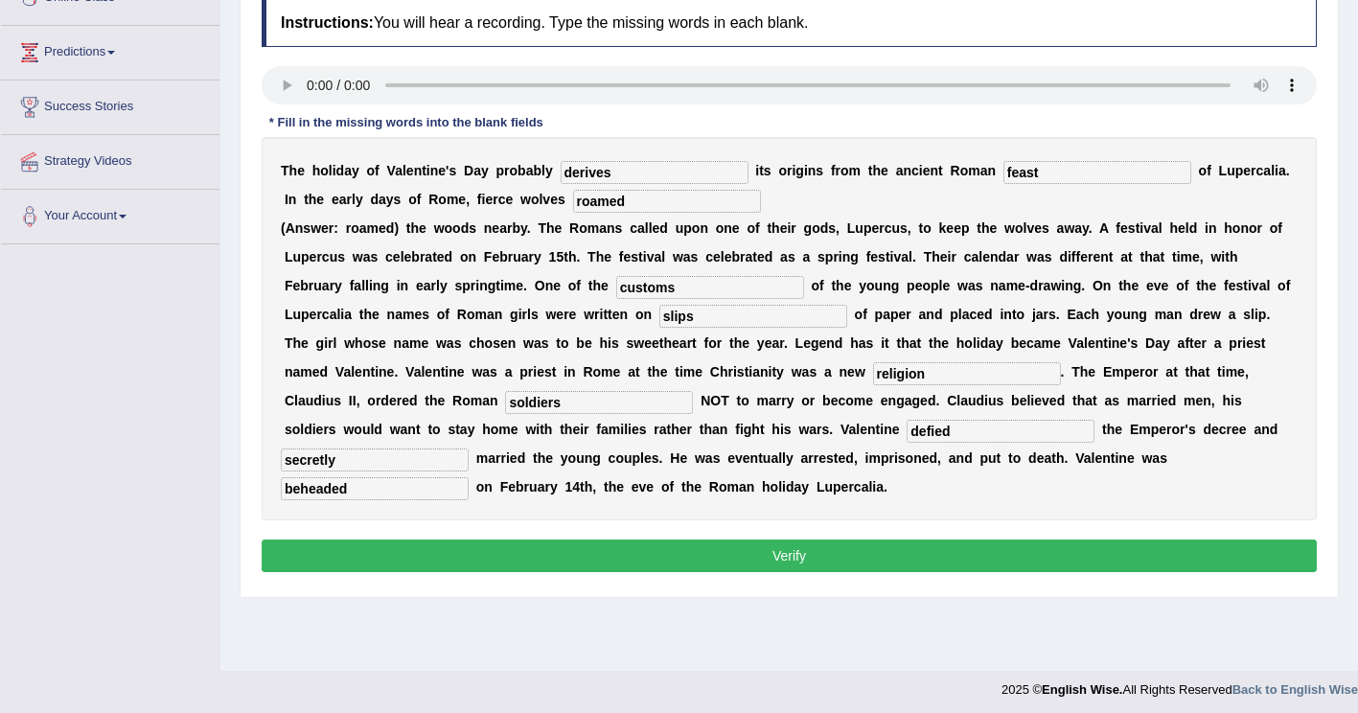
type input "beheaded"
click at [586, 539] on button "Verify" at bounding box center [789, 555] width 1055 height 33
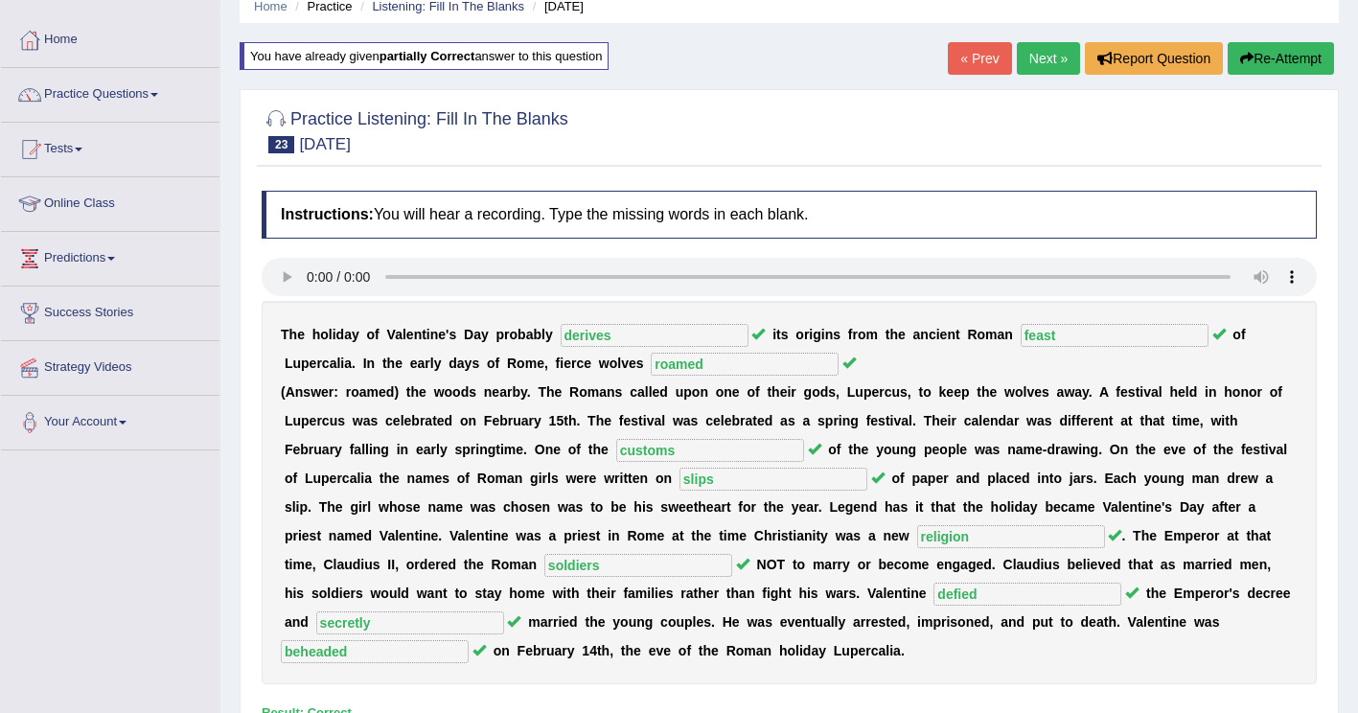
scroll to position [0, 0]
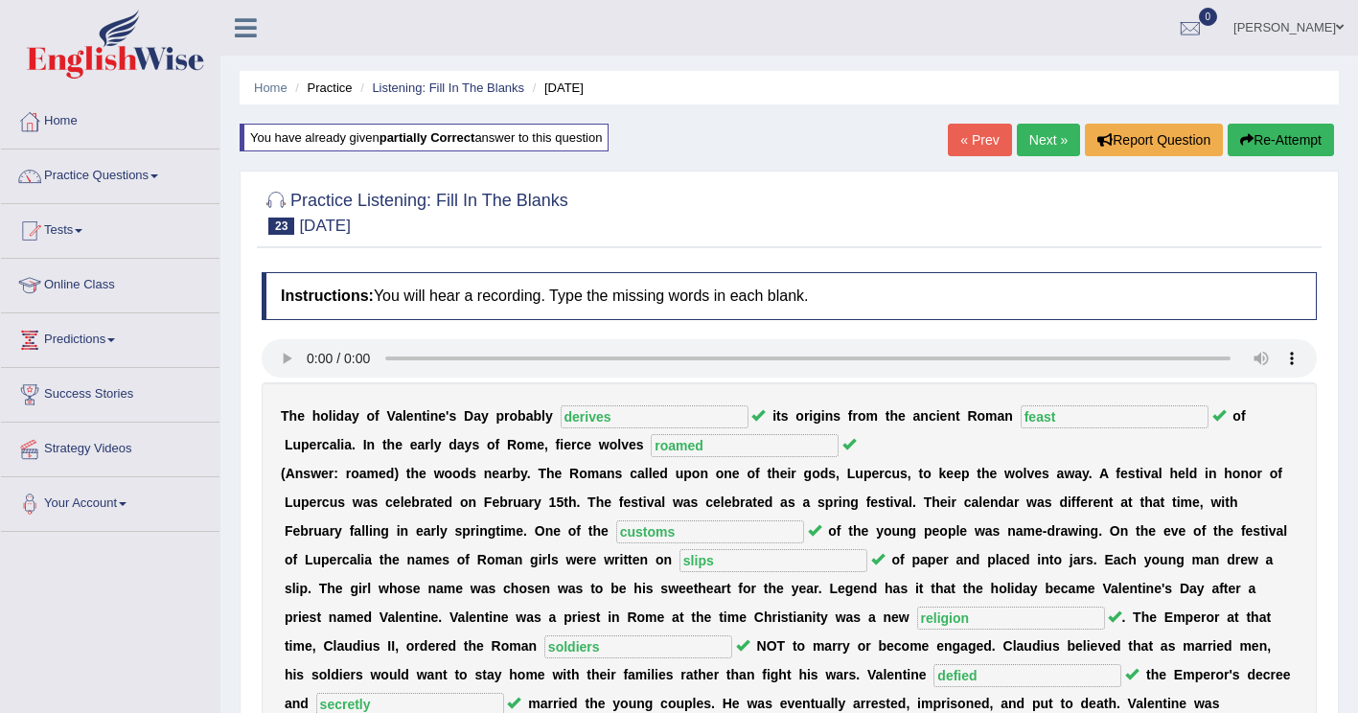
click at [1050, 139] on link "Next »" at bounding box center [1048, 140] width 63 height 33
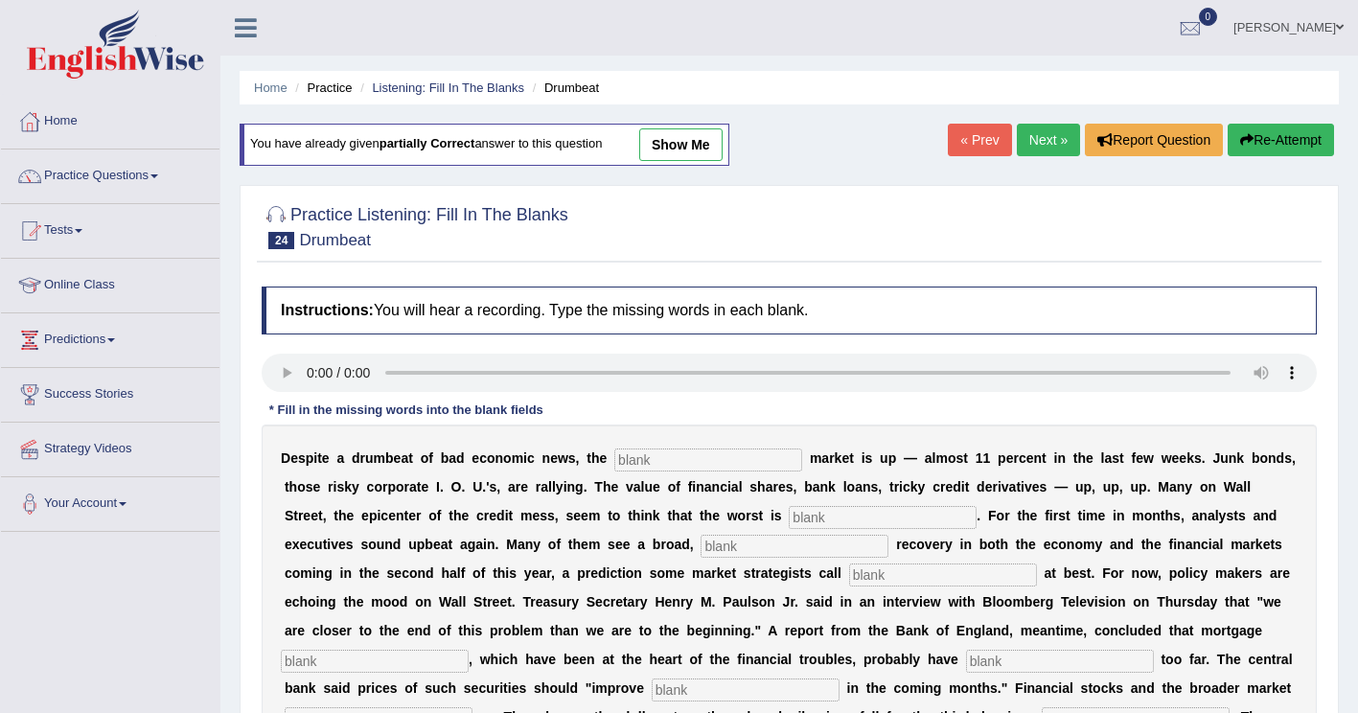
click at [641, 461] on input "text" at bounding box center [708, 459] width 188 height 23
type input "stock"
click at [789, 520] on input "text" at bounding box center [883, 517] width 188 height 23
type input "over"
click at [700, 554] on input "text" at bounding box center [794, 546] width 188 height 23
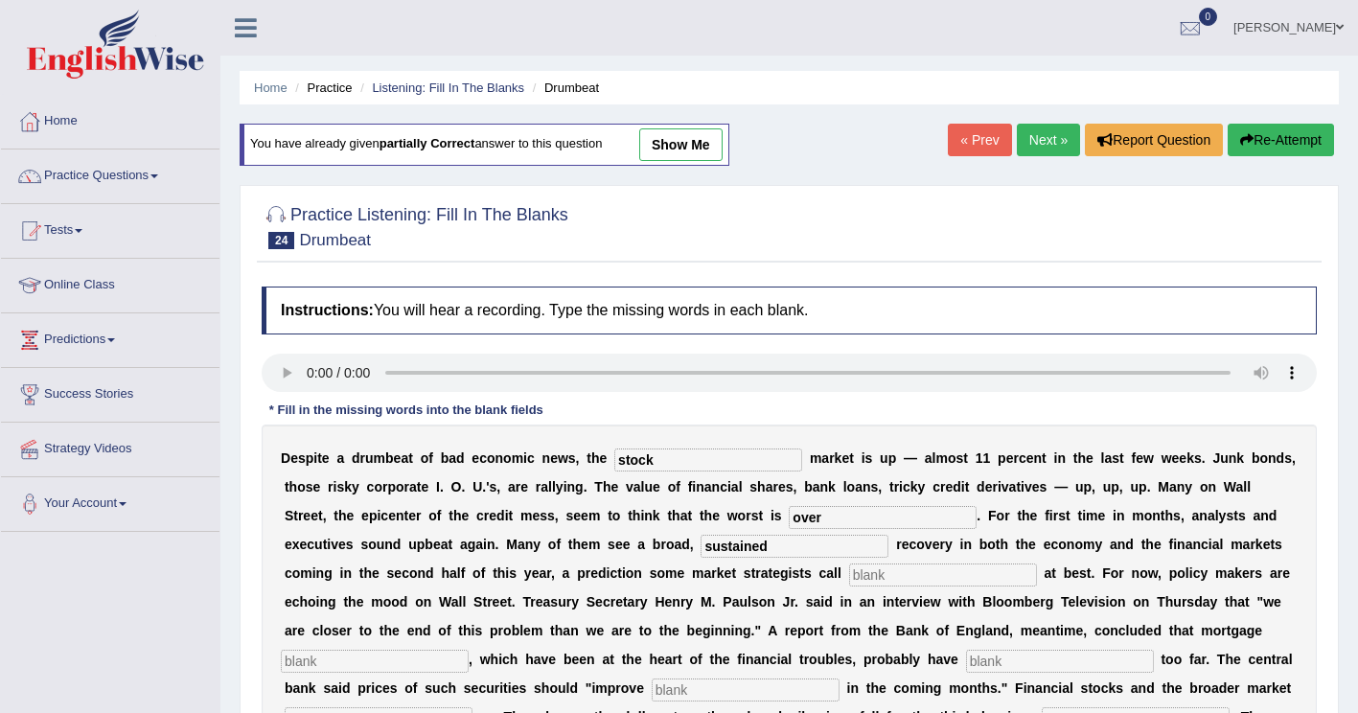
type input "sustained"
click at [849, 563] on input "text" at bounding box center [943, 574] width 188 height 23
type input "hopefull"
click at [469, 650] on input "text" at bounding box center [375, 661] width 188 height 23
type input "securitirs"
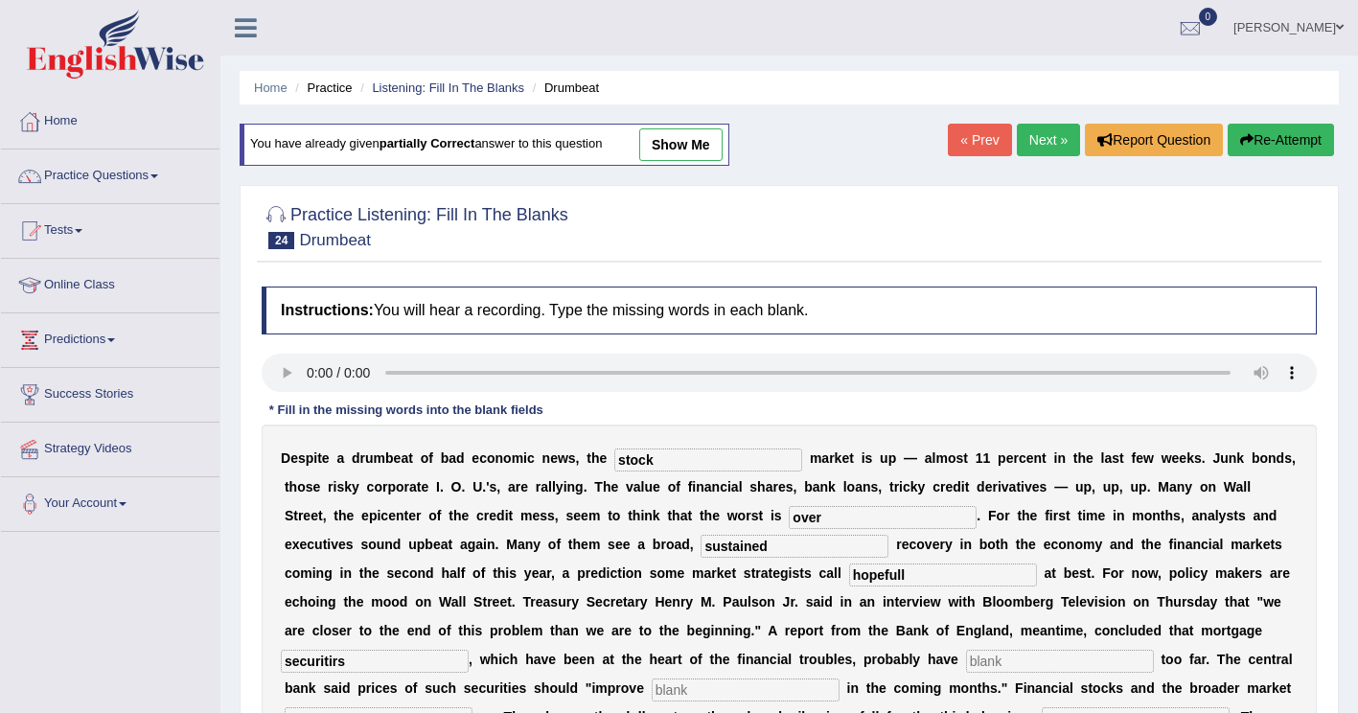
click at [966, 666] on input "text" at bounding box center [1060, 661] width 188 height 23
type input "fallen"
drag, startPoint x: 1040, startPoint y: 658, endPoint x: 1051, endPoint y: 664, distance: 12.9
click at [839, 678] on input "text" at bounding box center [746, 689] width 188 height 23
type input "f"
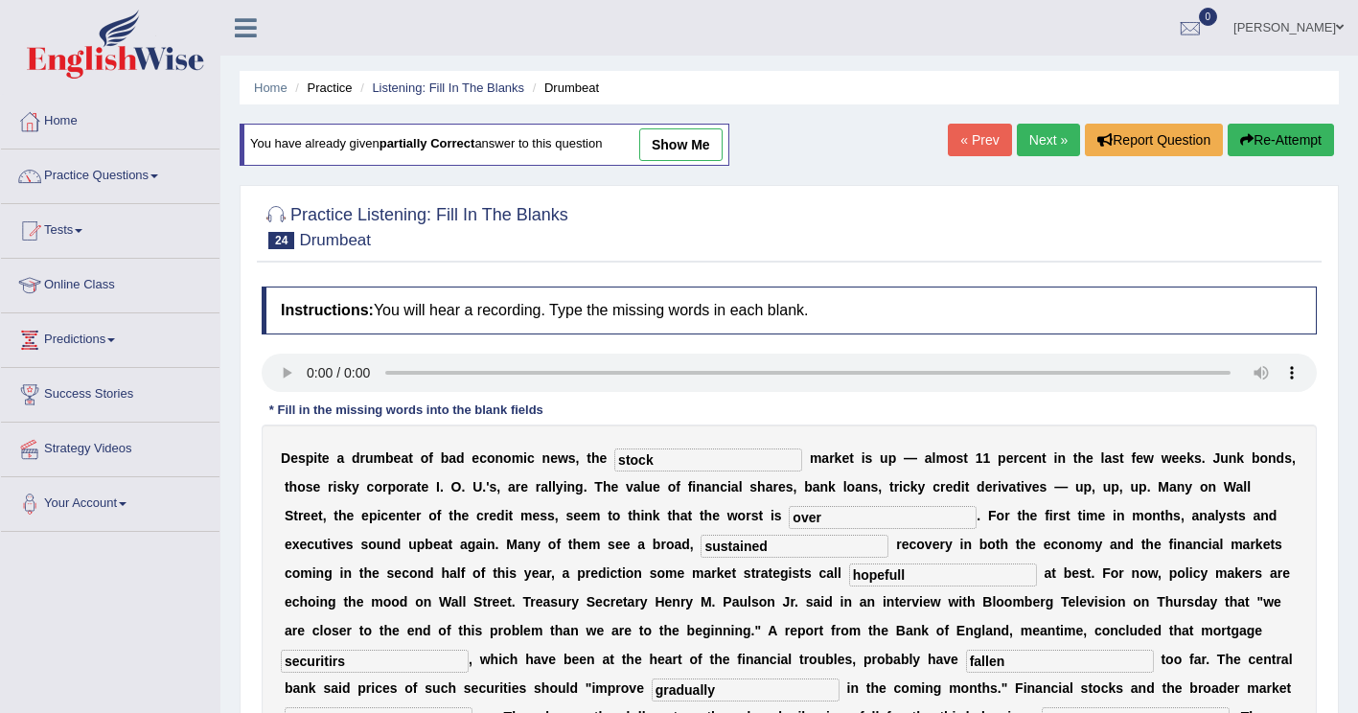
type input "gradually"
click at [472, 707] on input "text" at bounding box center [379, 718] width 188 height 23
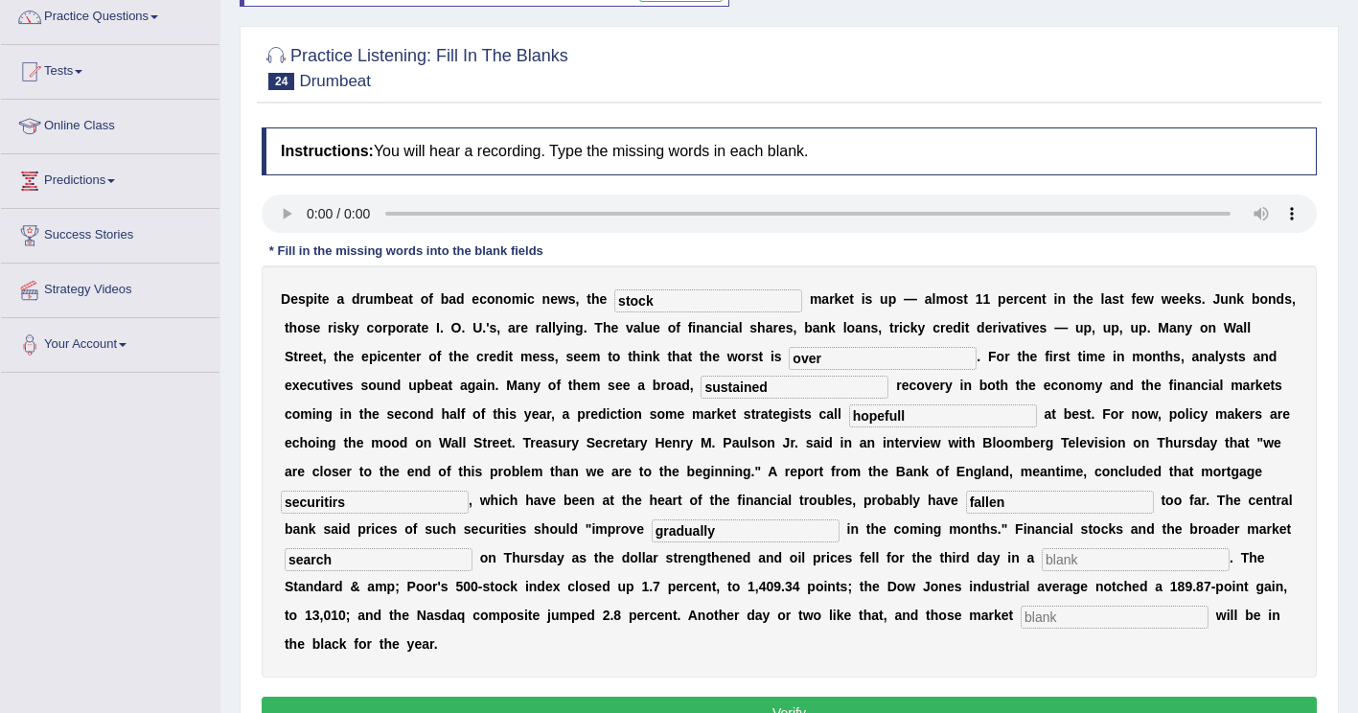
scroll to position [192, 0]
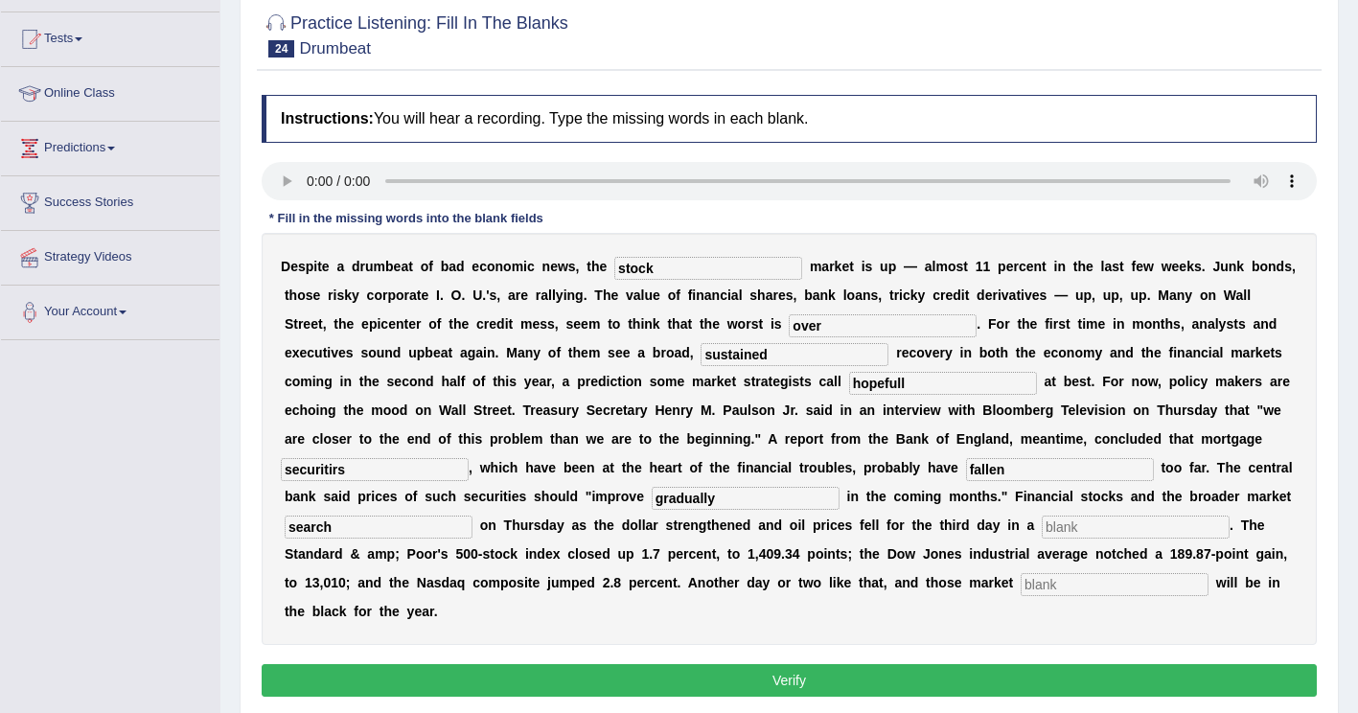
type input "search"
click at [1042, 526] on input "text" at bounding box center [1136, 526] width 188 height 23
type input "row"
click at [1020, 594] on input "text" at bounding box center [1114, 584] width 188 height 23
type input "benchmark"
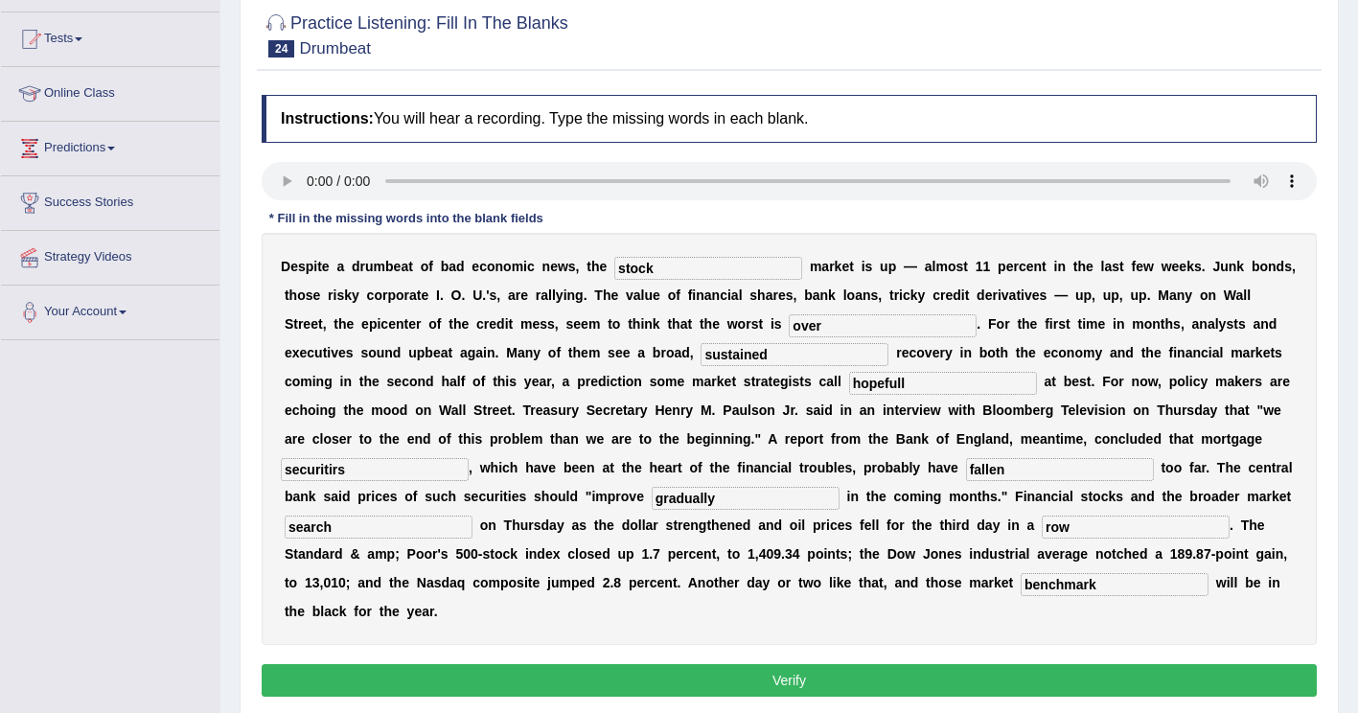
click at [469, 458] on input "securitirs" at bounding box center [375, 469] width 188 height 23
type input "securities"
click at [750, 664] on button "Verify" at bounding box center [789, 680] width 1055 height 33
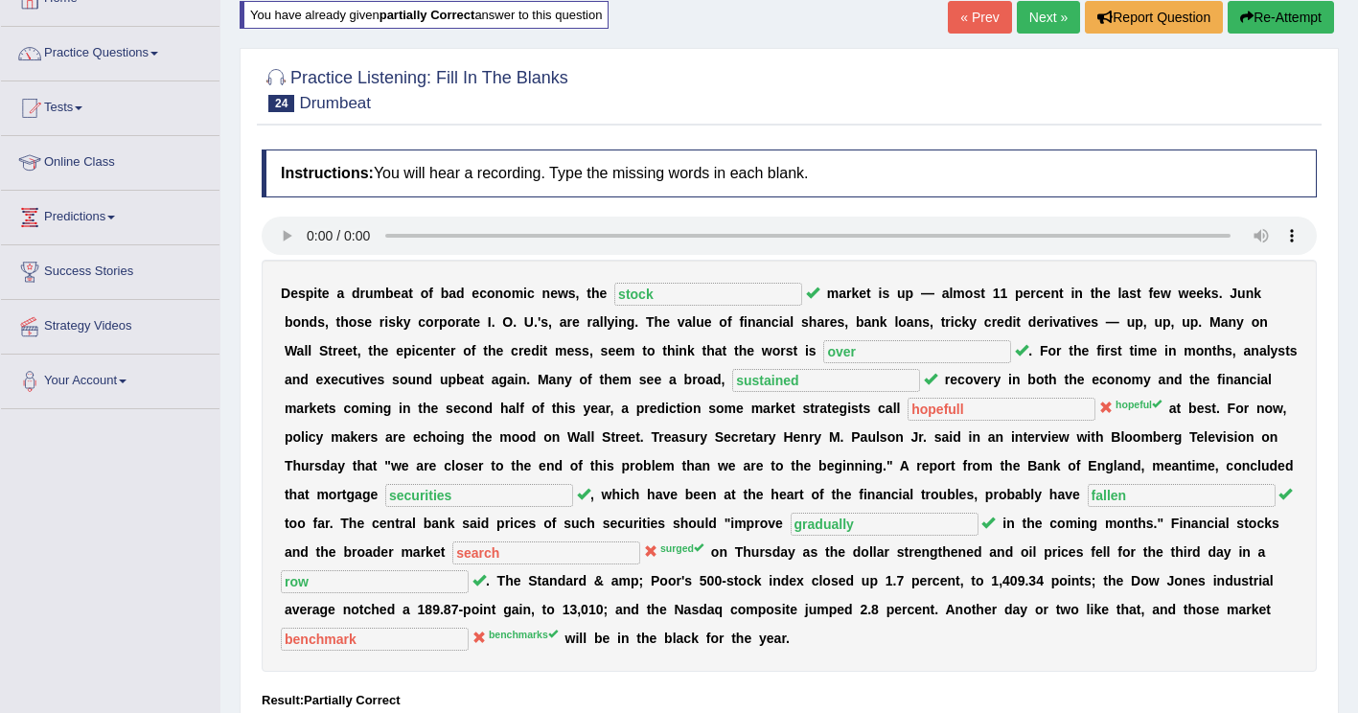
scroll to position [0, 0]
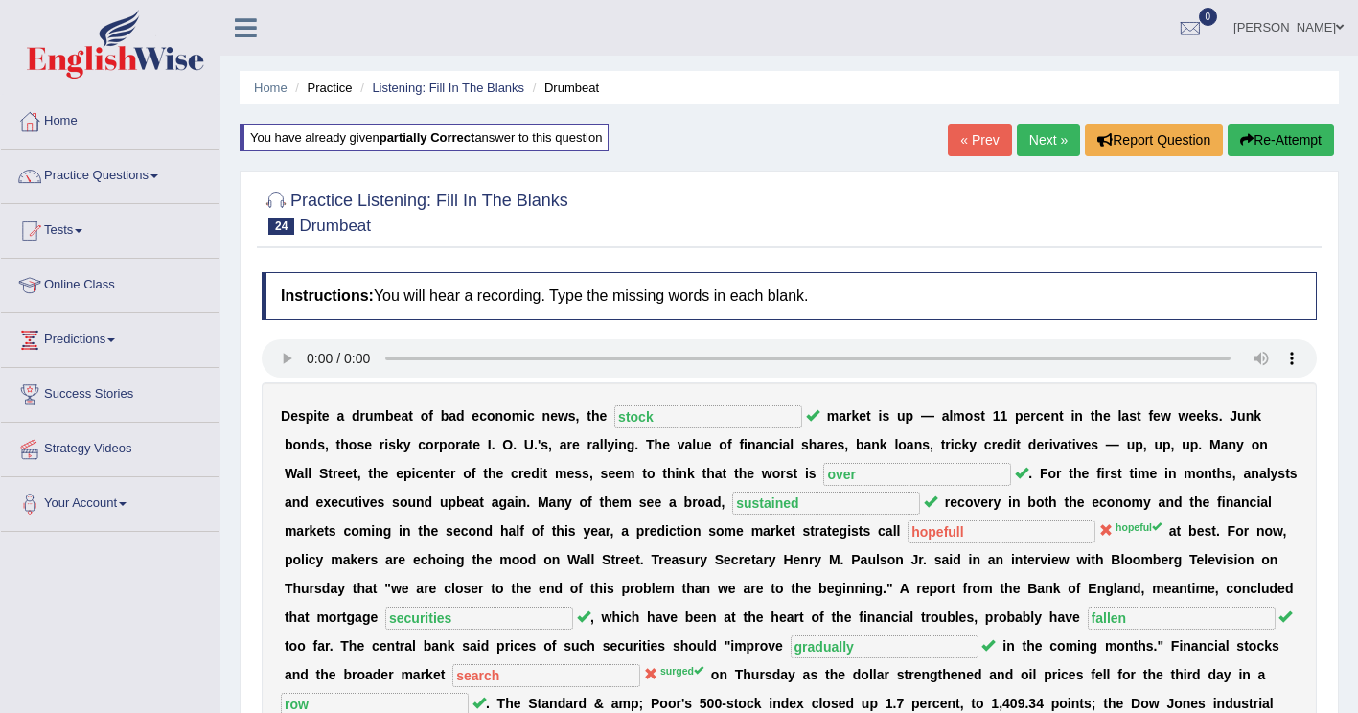
click at [1299, 140] on button "Re-Attempt" at bounding box center [1280, 140] width 106 height 33
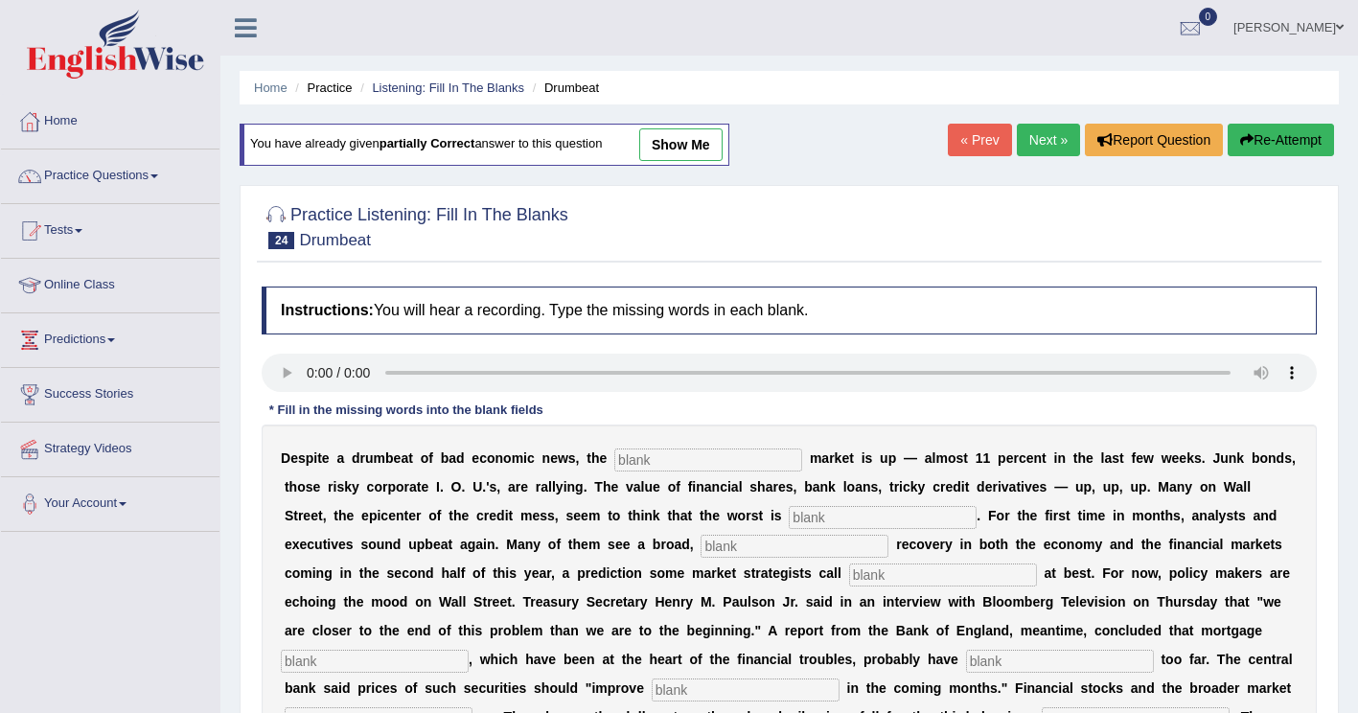
click at [636, 467] on input "text" at bounding box center [708, 459] width 188 height 23
type input "stock"
click at [789, 519] on input "text" at bounding box center [883, 517] width 188 height 23
click at [628, 454] on input "text" at bounding box center [708, 459] width 188 height 23
type input "stock"
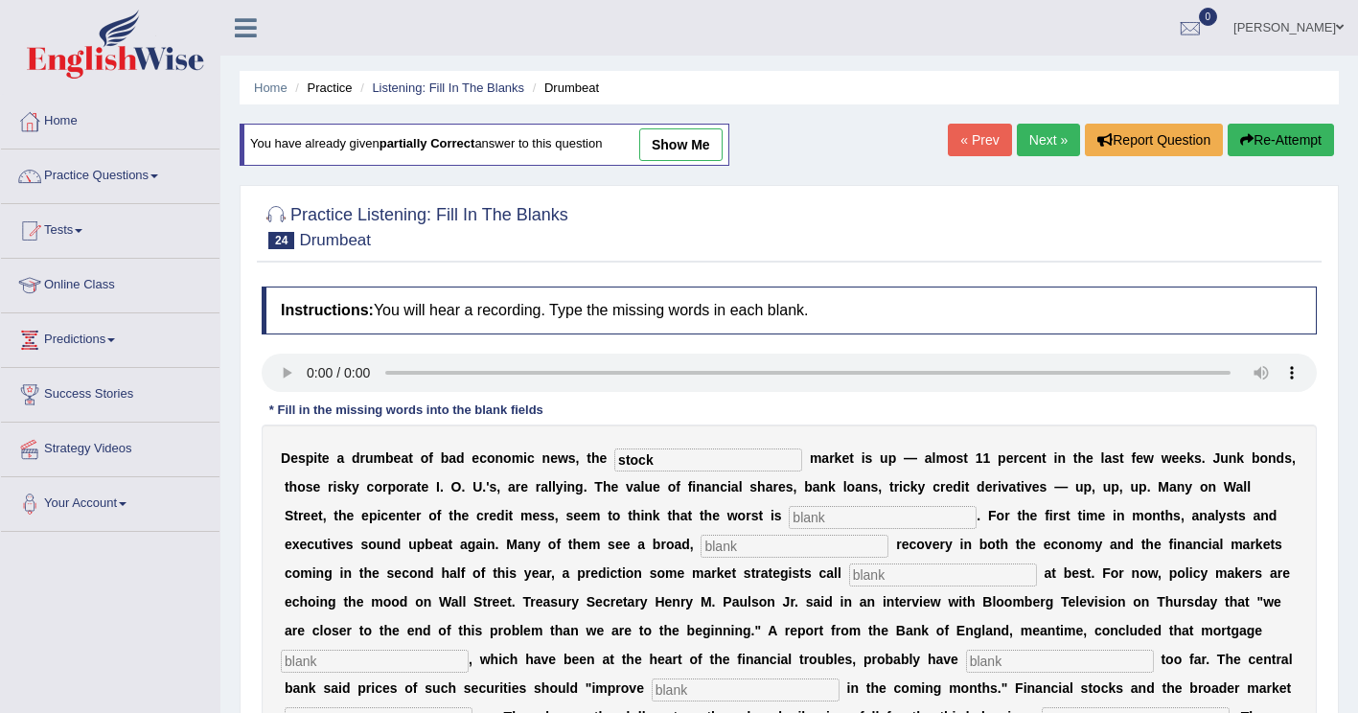
click at [789, 509] on input "text" at bounding box center [883, 517] width 188 height 23
type input "over"
click at [700, 555] on input "text" at bounding box center [794, 546] width 188 height 23
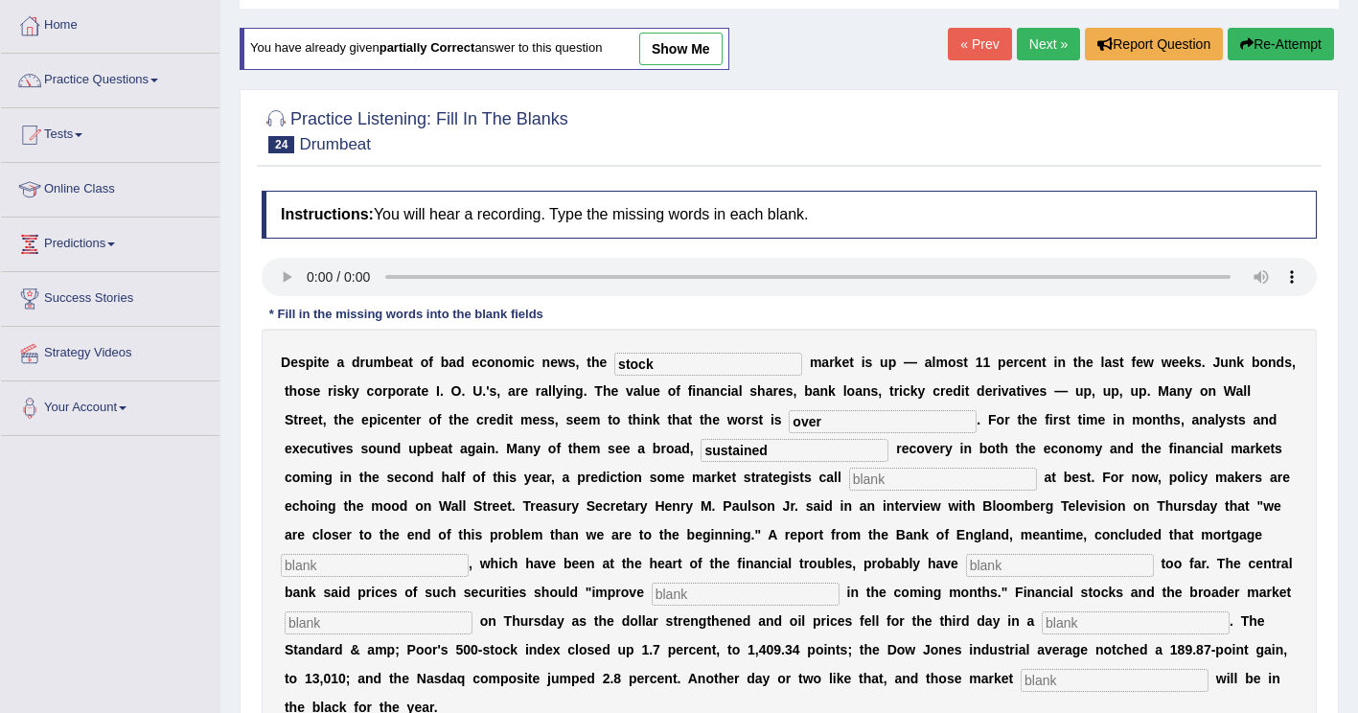
type input "sustained"
click at [849, 480] on input "text" at bounding box center [943, 479] width 188 height 23
type input "hopeful"
click at [469, 554] on input "text" at bounding box center [375, 565] width 188 height 23
type input "securities"
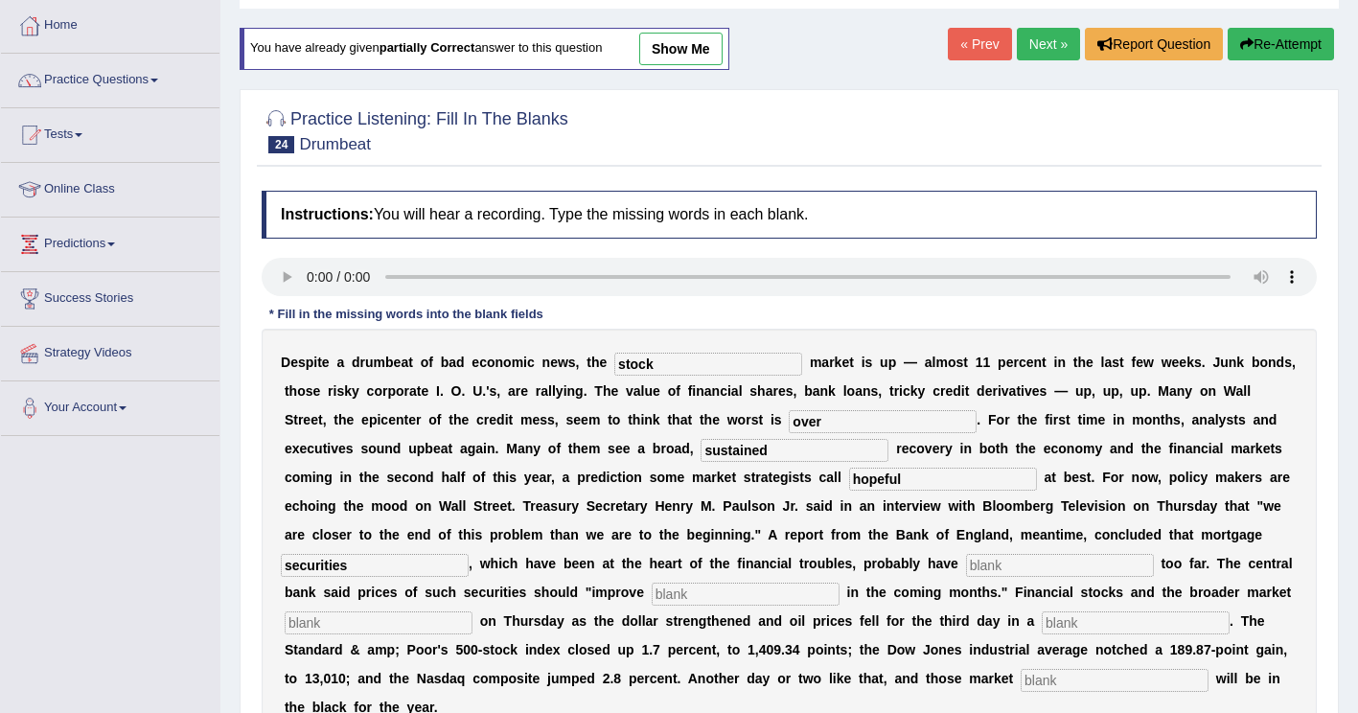
click at [966, 573] on input "text" at bounding box center [1060, 565] width 188 height 23
type input "fallen"
click at [839, 583] on input "text" at bounding box center [746, 594] width 188 height 23
type input "gradually"
click at [472, 611] on input "text" at bounding box center [379, 622] width 188 height 23
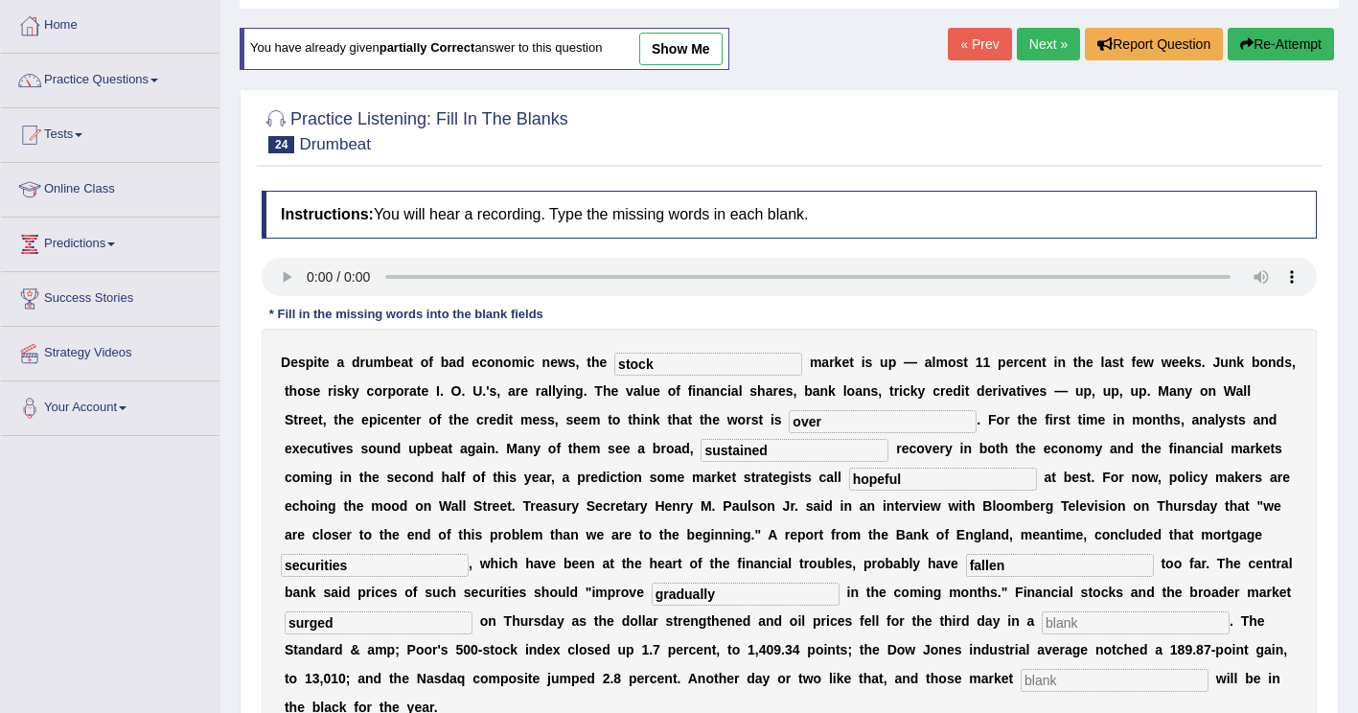
type input "surged"
click at [1042, 630] on input "text" at bounding box center [1136, 622] width 188 height 23
type input "row"
click at [1020, 684] on input "text" at bounding box center [1114, 680] width 188 height 23
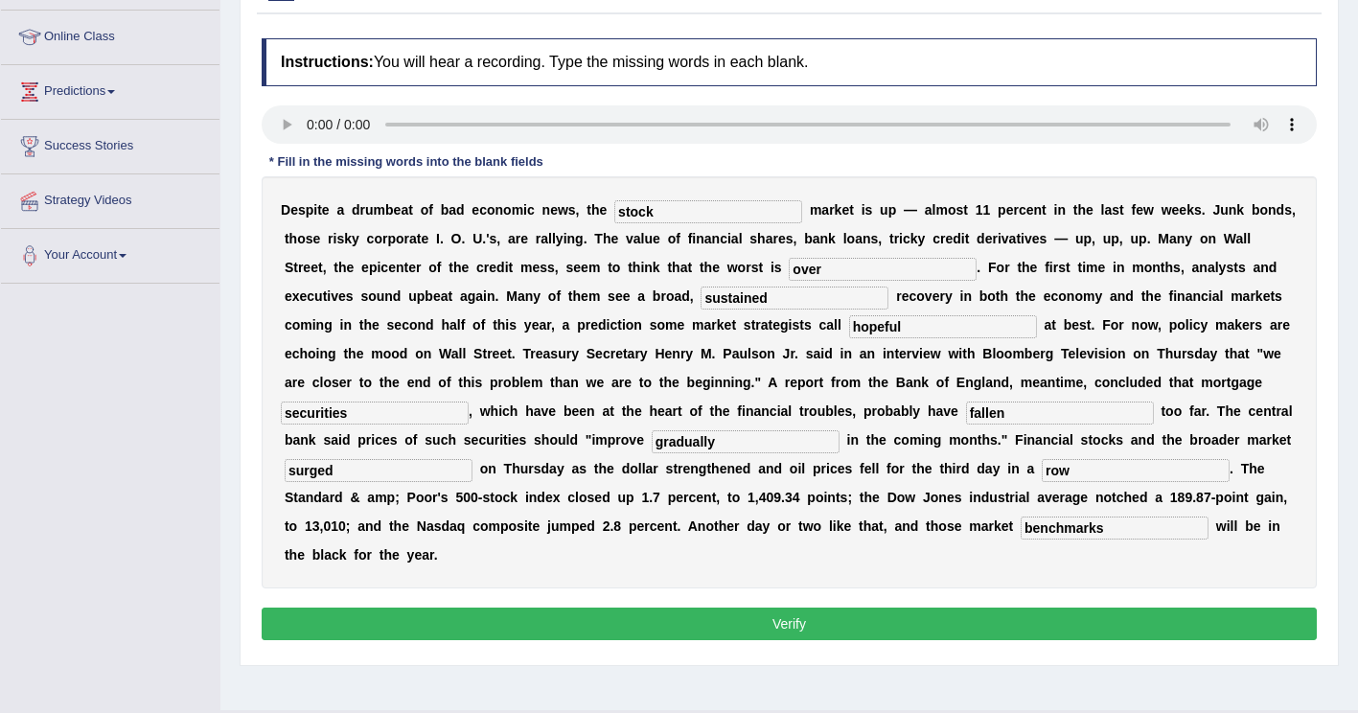
scroll to position [287, 0]
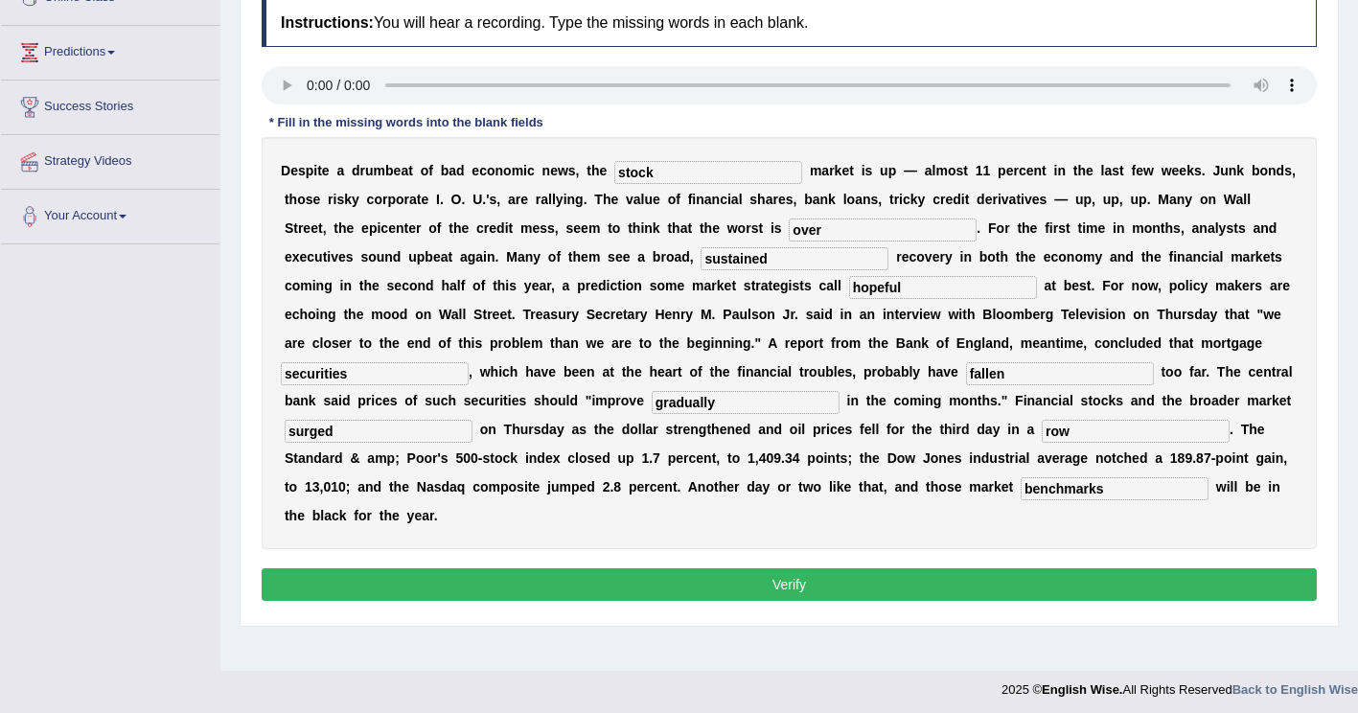
type input "benchmarks"
click at [695, 568] on button "Verify" at bounding box center [789, 584] width 1055 height 33
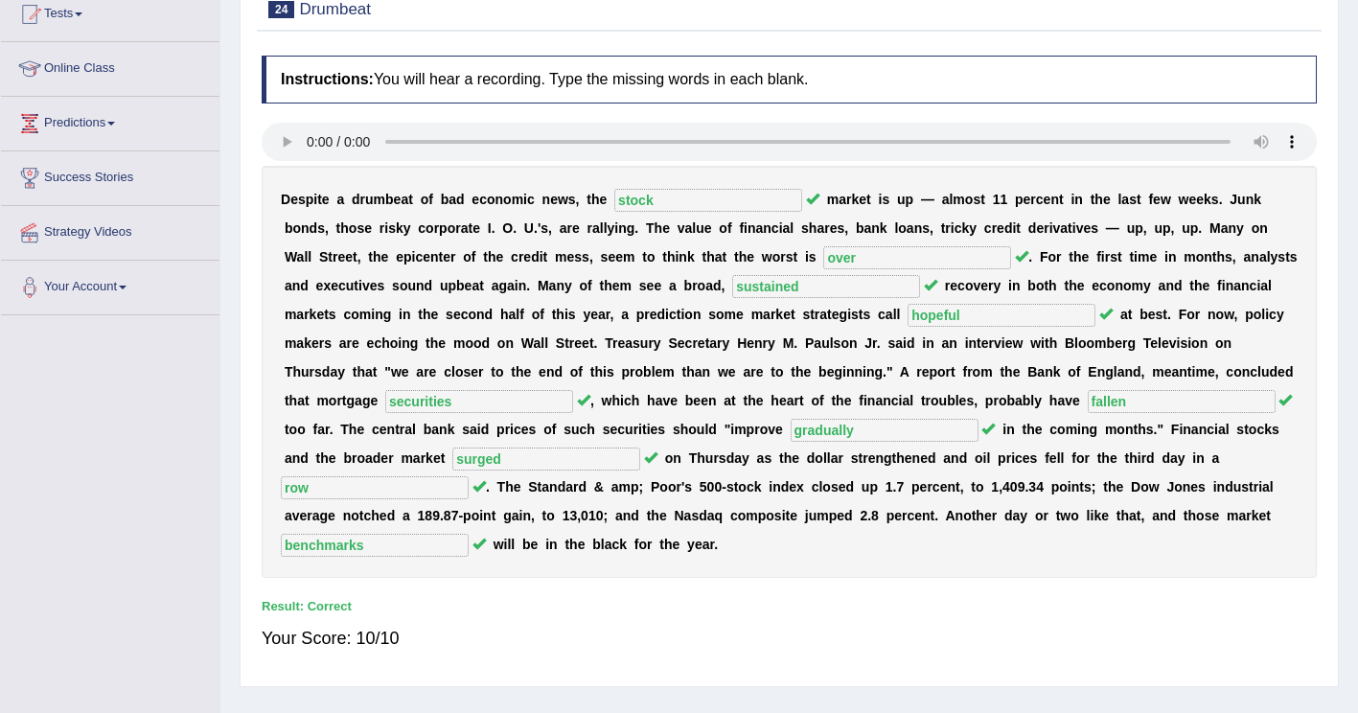
scroll to position [0, 0]
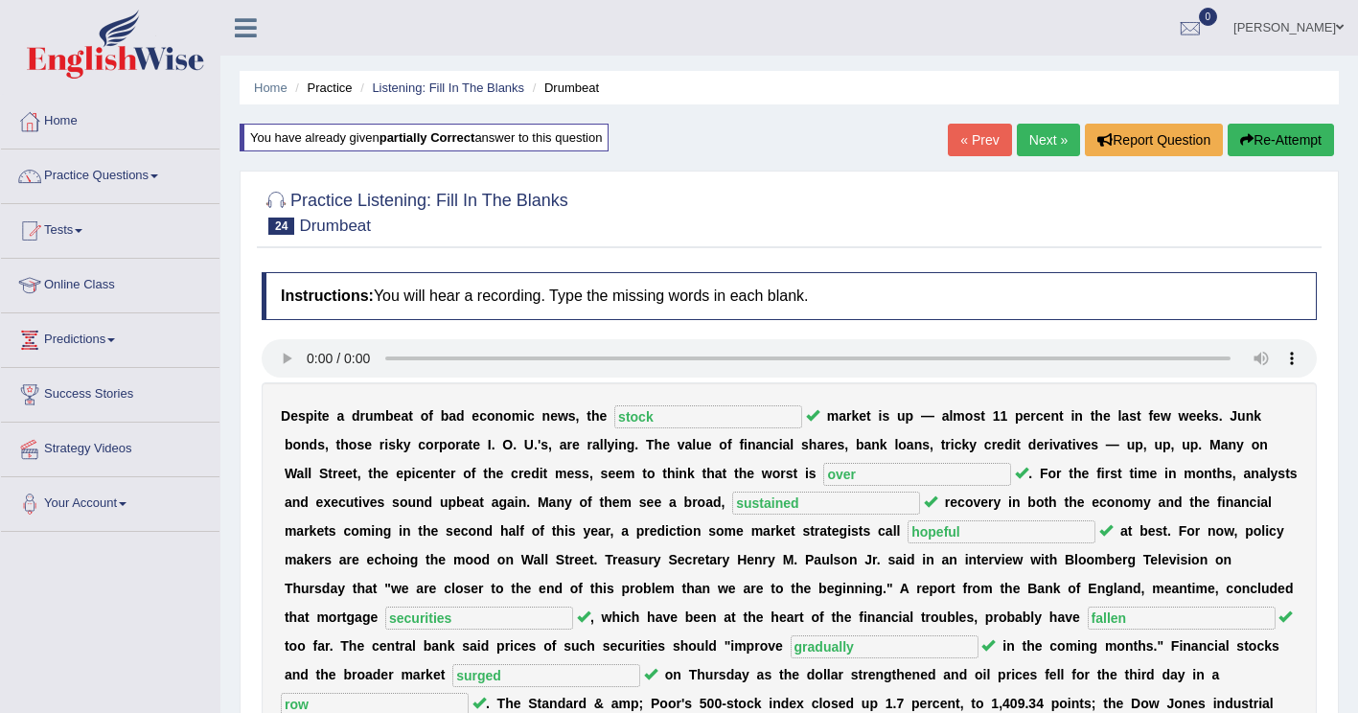
click at [1046, 135] on link "Next »" at bounding box center [1048, 140] width 63 height 33
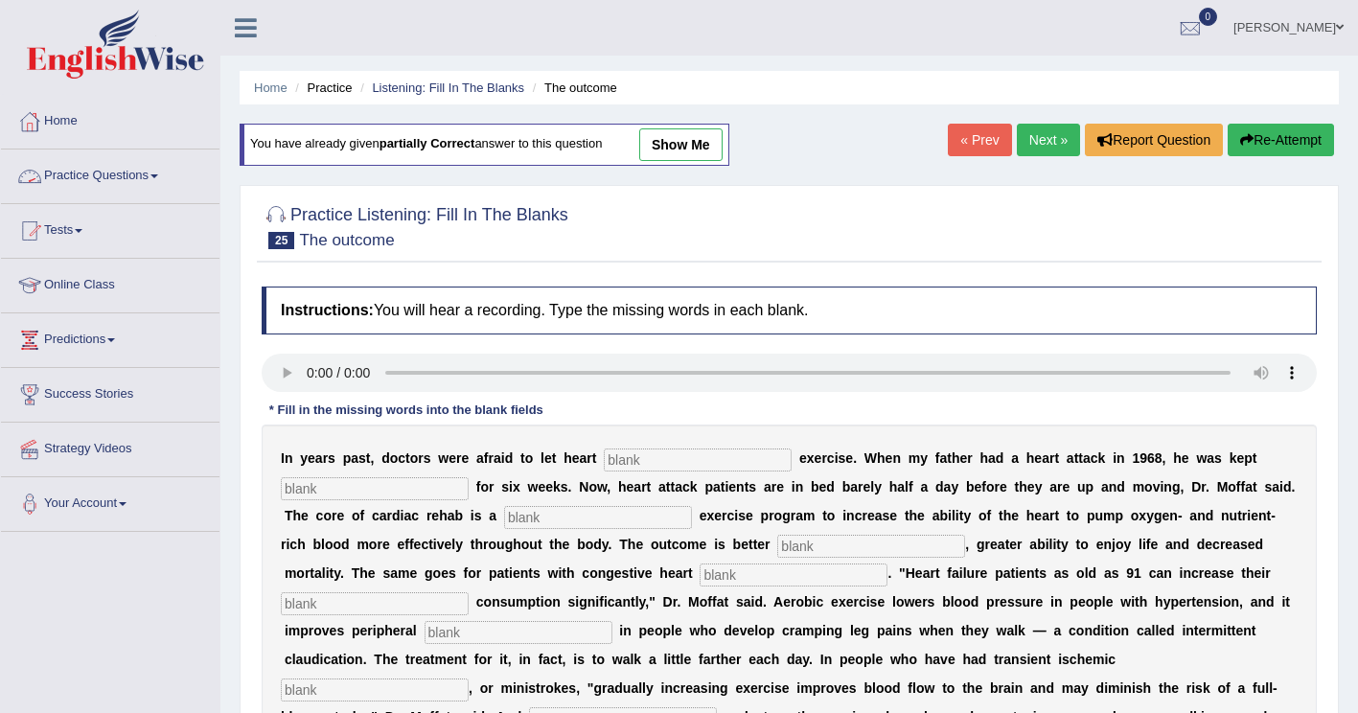
click at [126, 172] on link "Practice Questions" at bounding box center [110, 173] width 218 height 48
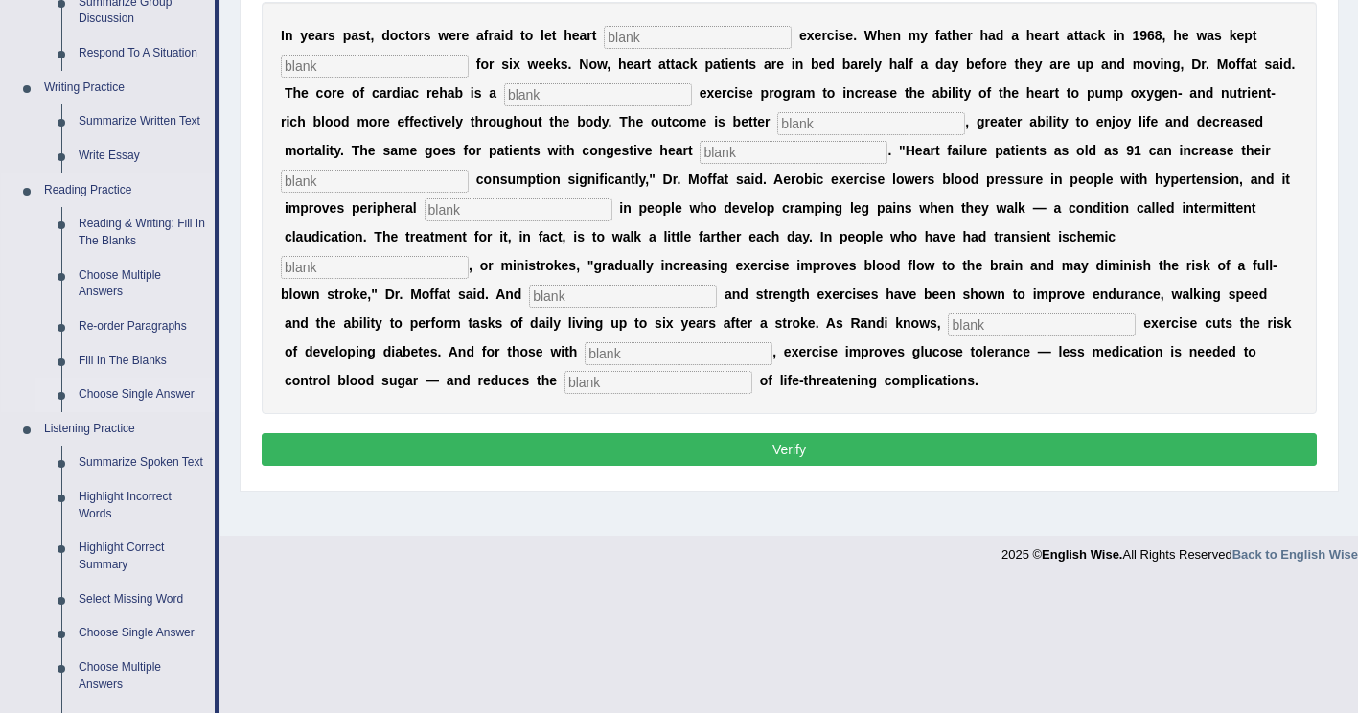
scroll to position [575, 0]
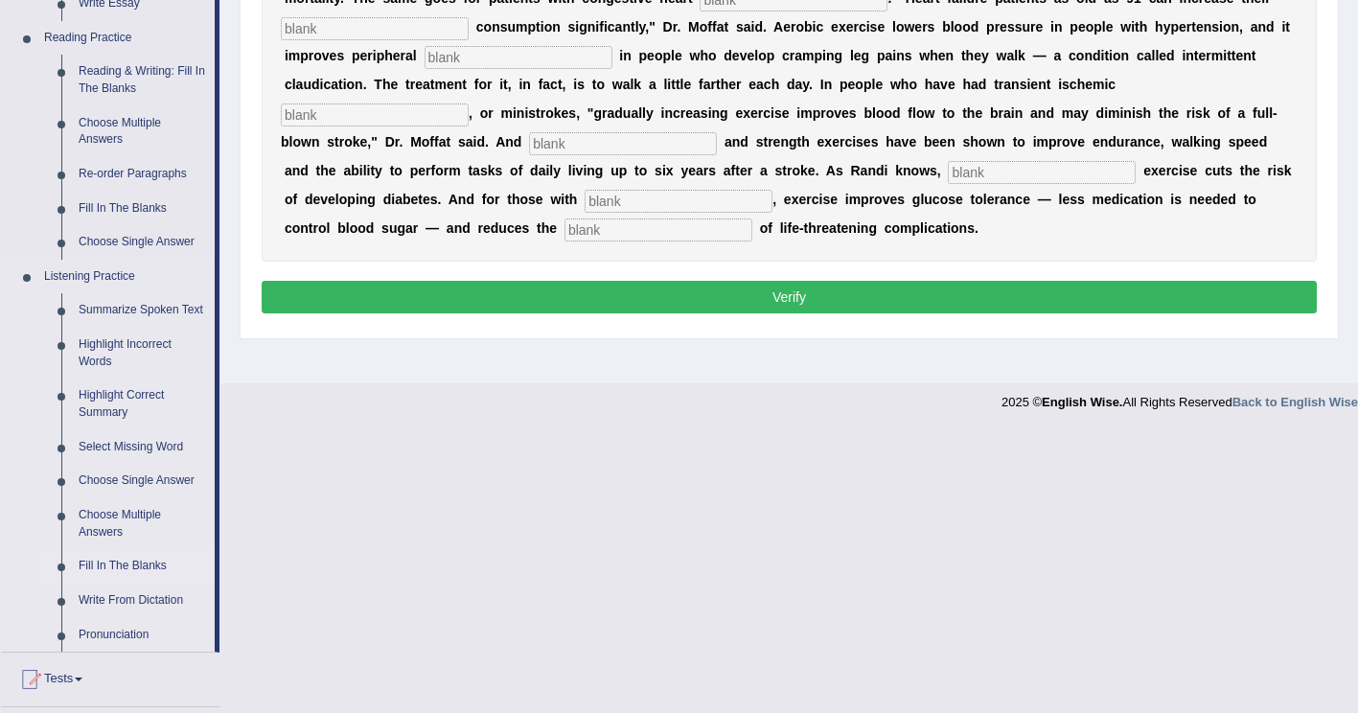
click at [113, 567] on link "Fill In The Blanks" at bounding box center [142, 566] width 145 height 34
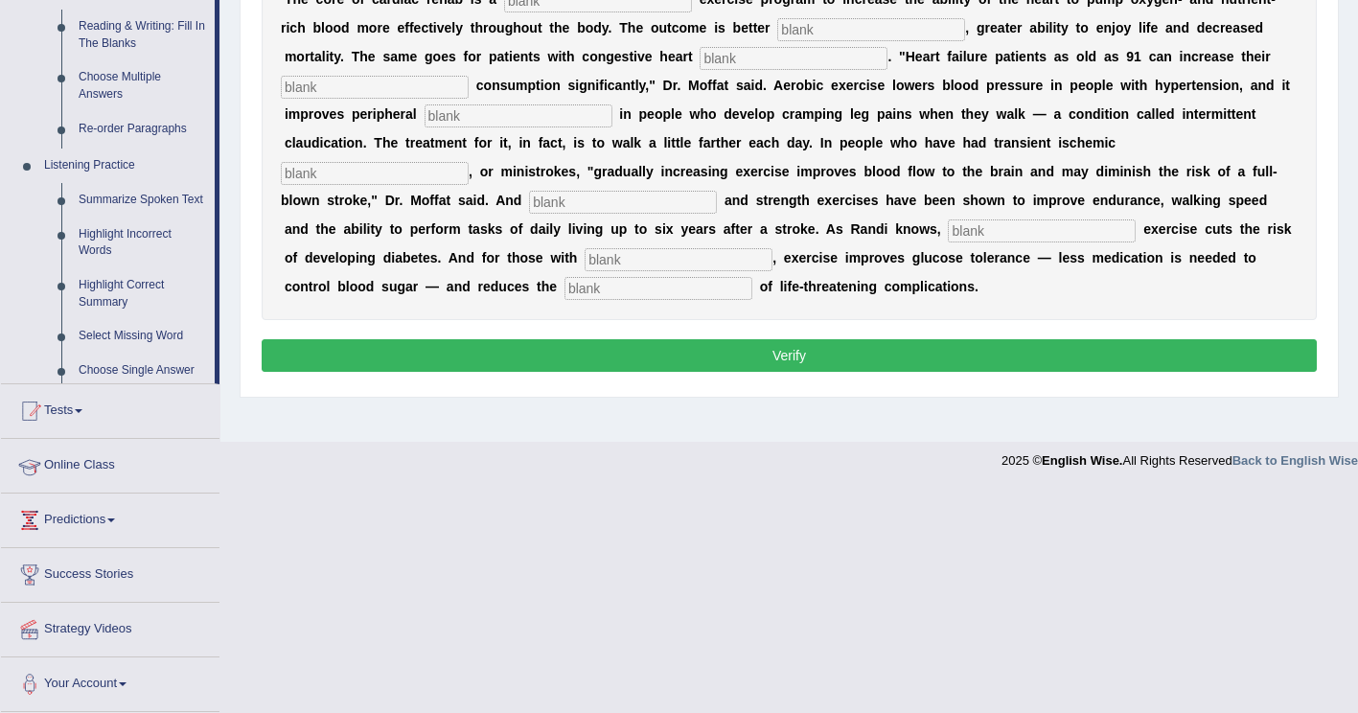
scroll to position [293, 0]
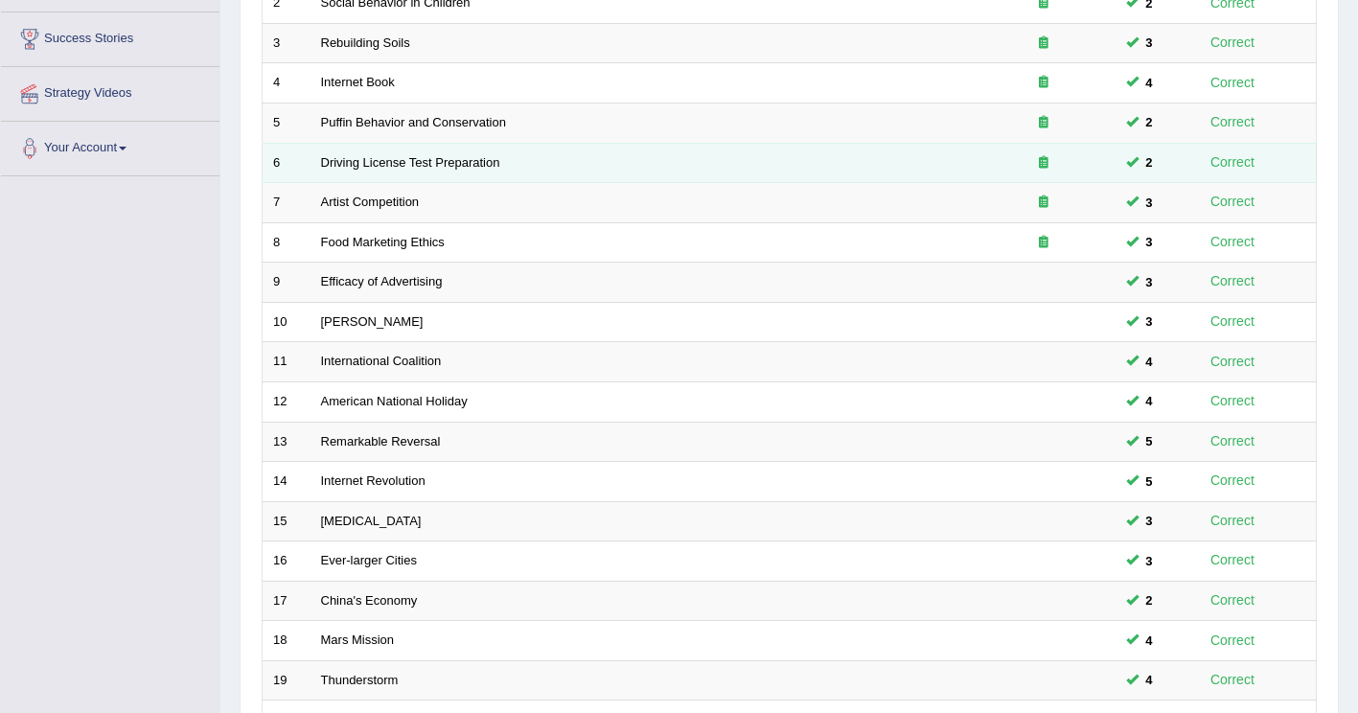
scroll to position [556, 0]
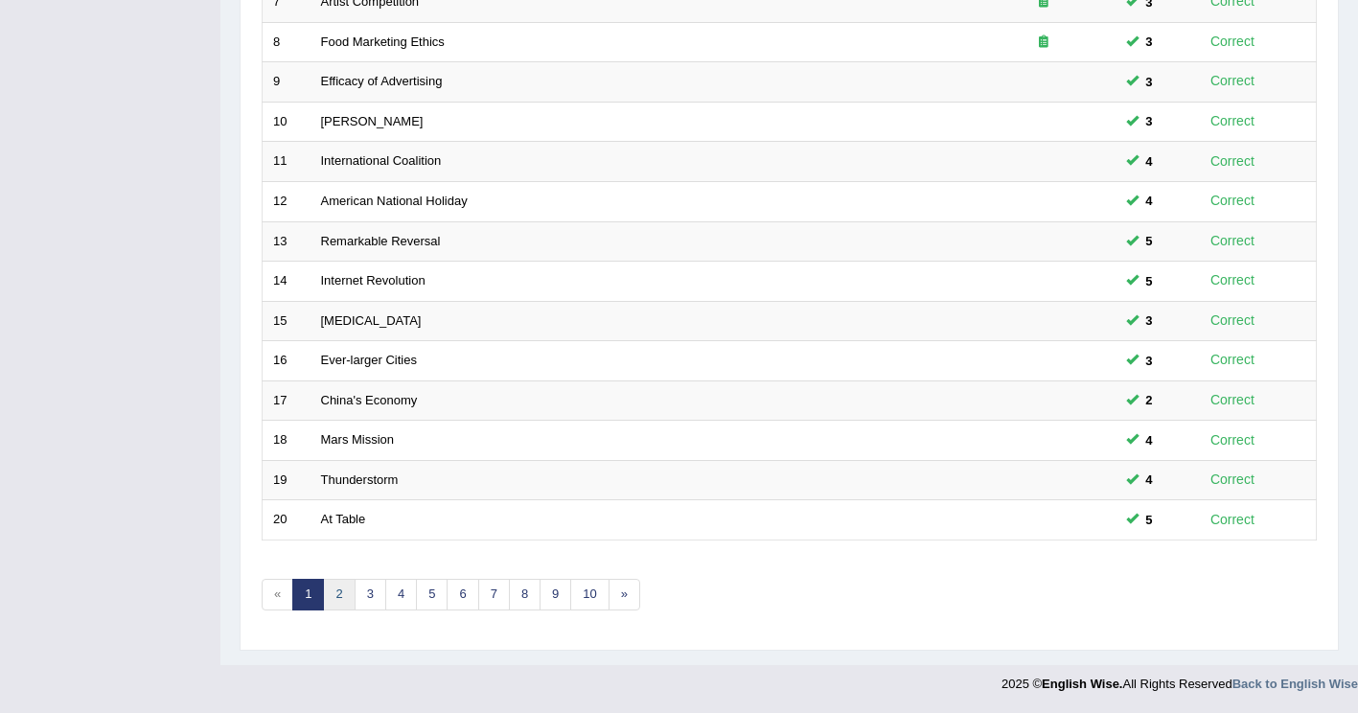
click at [340, 590] on link "2" at bounding box center [339, 595] width 32 height 32
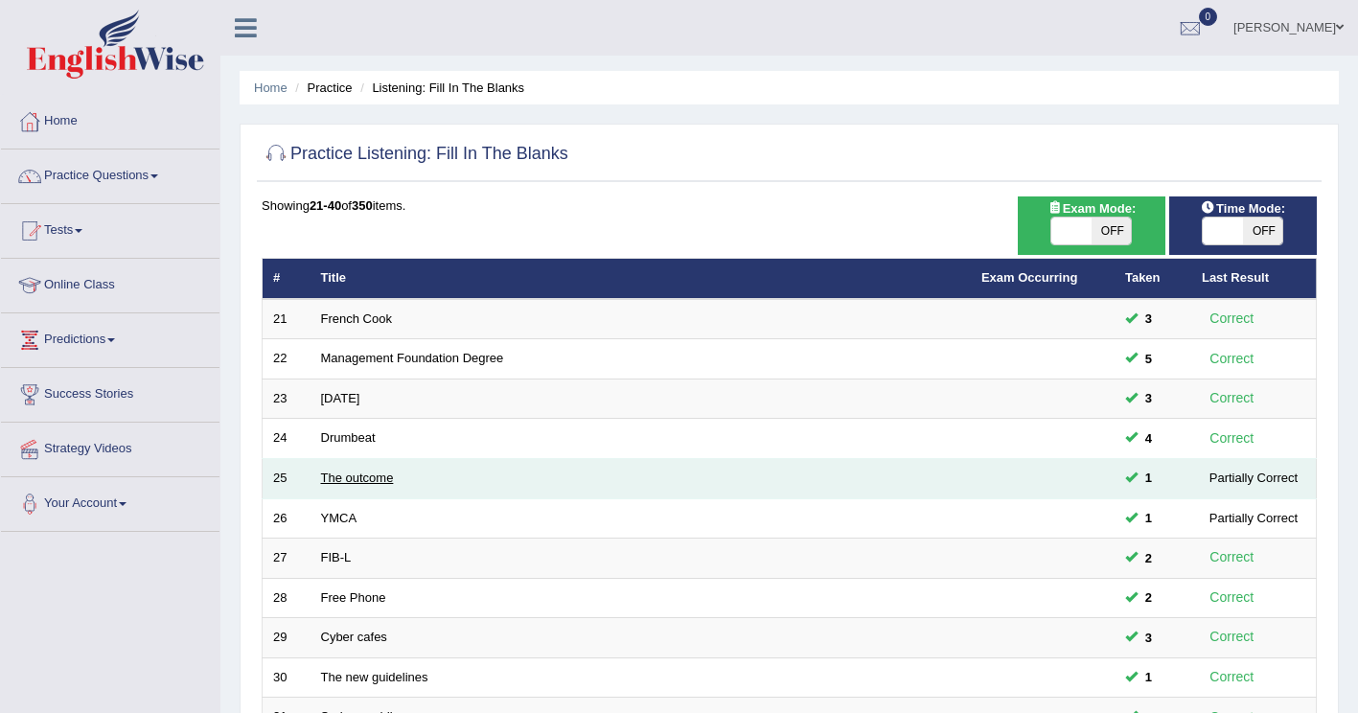
click at [354, 477] on link "The outcome" at bounding box center [357, 477] width 73 height 14
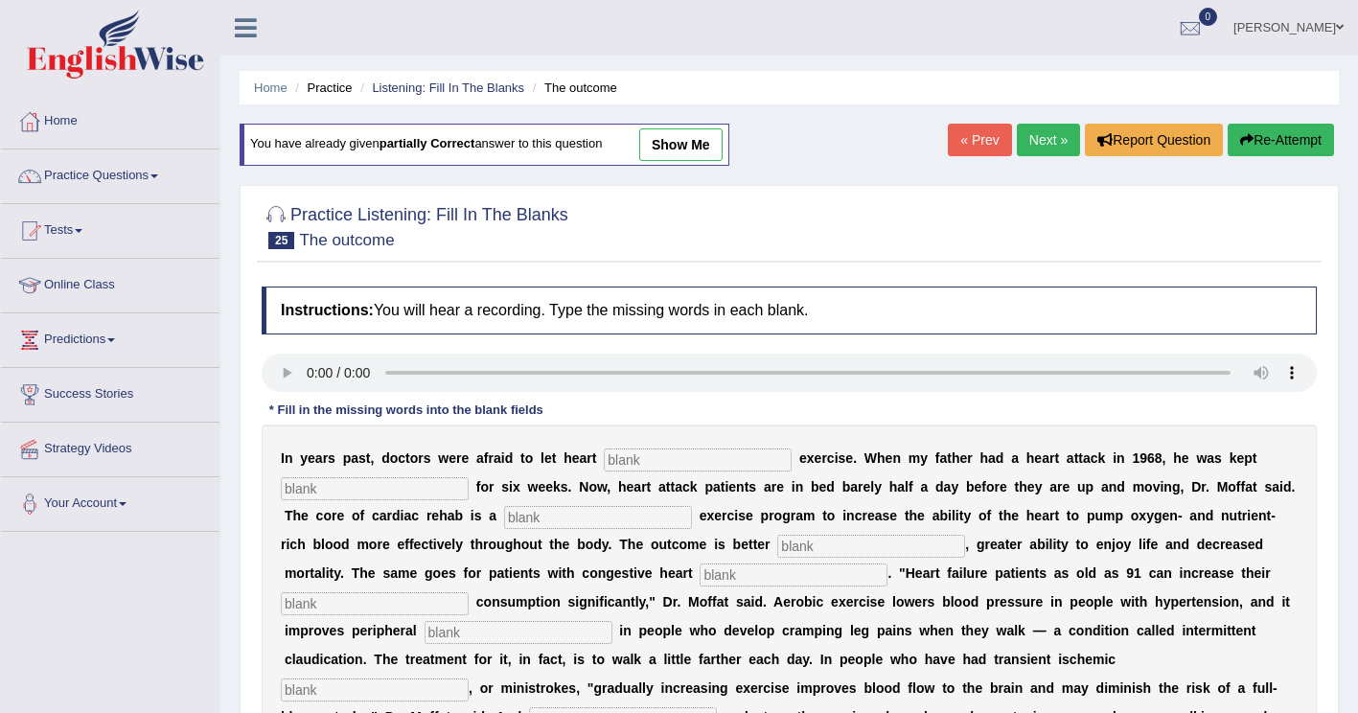
click at [610, 477] on div "I n y e a r s p a s t , d o c t o r s w e r e a f r a i d t o l e t h e a r t e…" at bounding box center [789, 630] width 1055 height 412
type input "patience"
click at [361, 493] on input "text" at bounding box center [375, 488] width 188 height 23
type input "sedentary"
click at [504, 520] on input "text" at bounding box center [598, 517] width 188 height 23
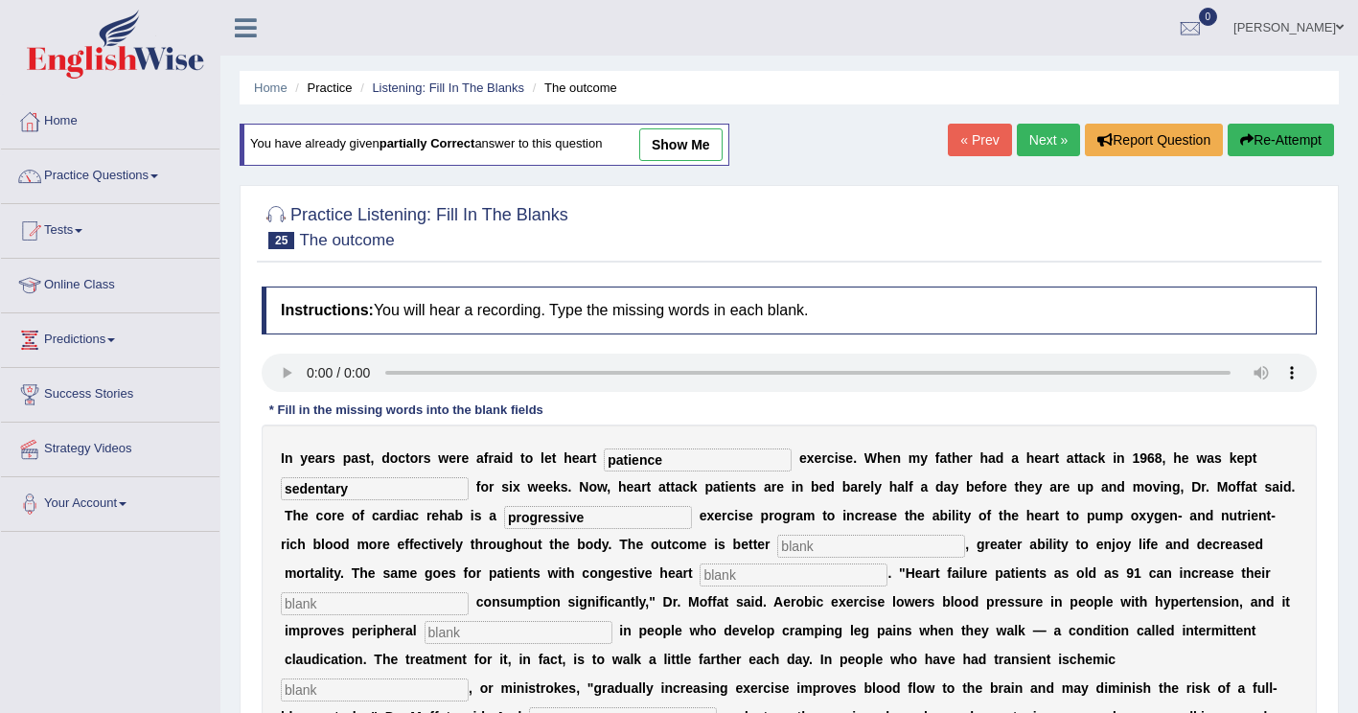
type input "progressive"
drag, startPoint x: 665, startPoint y: 546, endPoint x: 744, endPoint y: 530, distance: 80.2
click at [777, 545] on input "text" at bounding box center [871, 546] width 188 height 23
type input "endurance"
click at [699, 577] on input "text" at bounding box center [793, 574] width 188 height 23
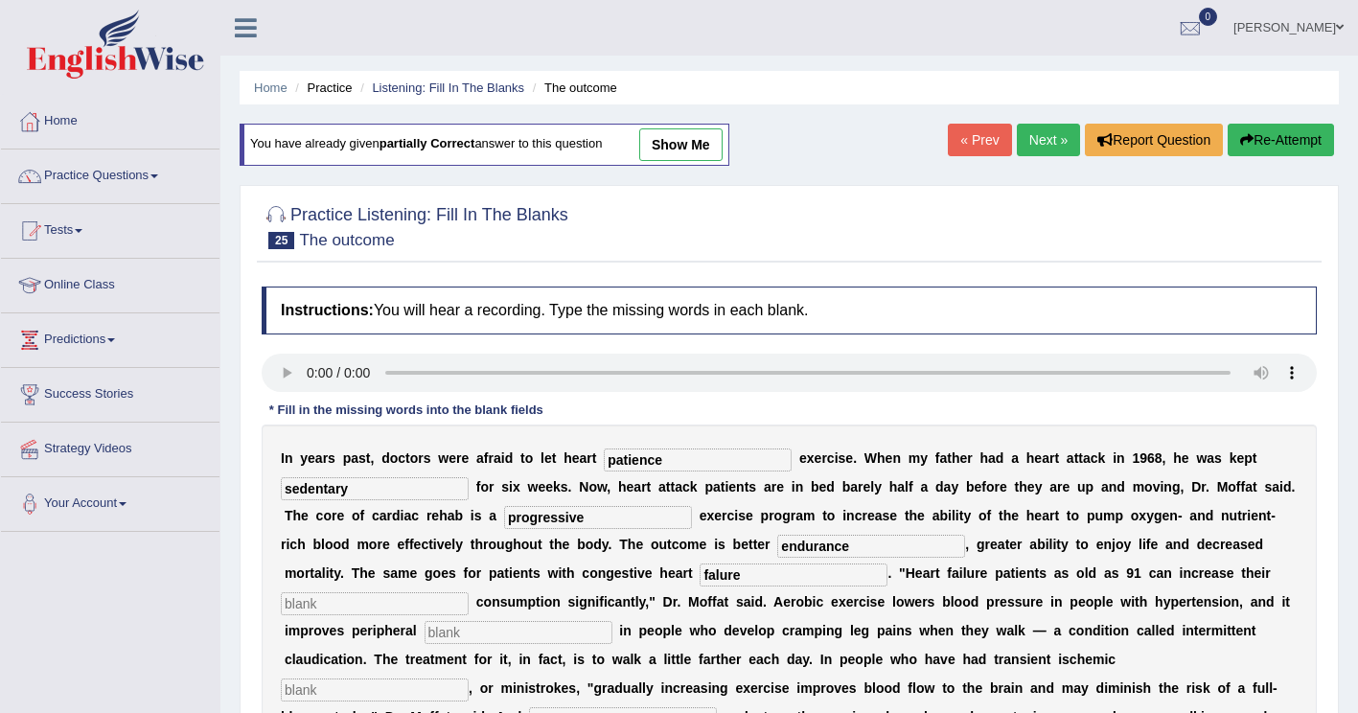
type input "falure"
click at [469, 592] on input "text" at bounding box center [375, 603] width 188 height 23
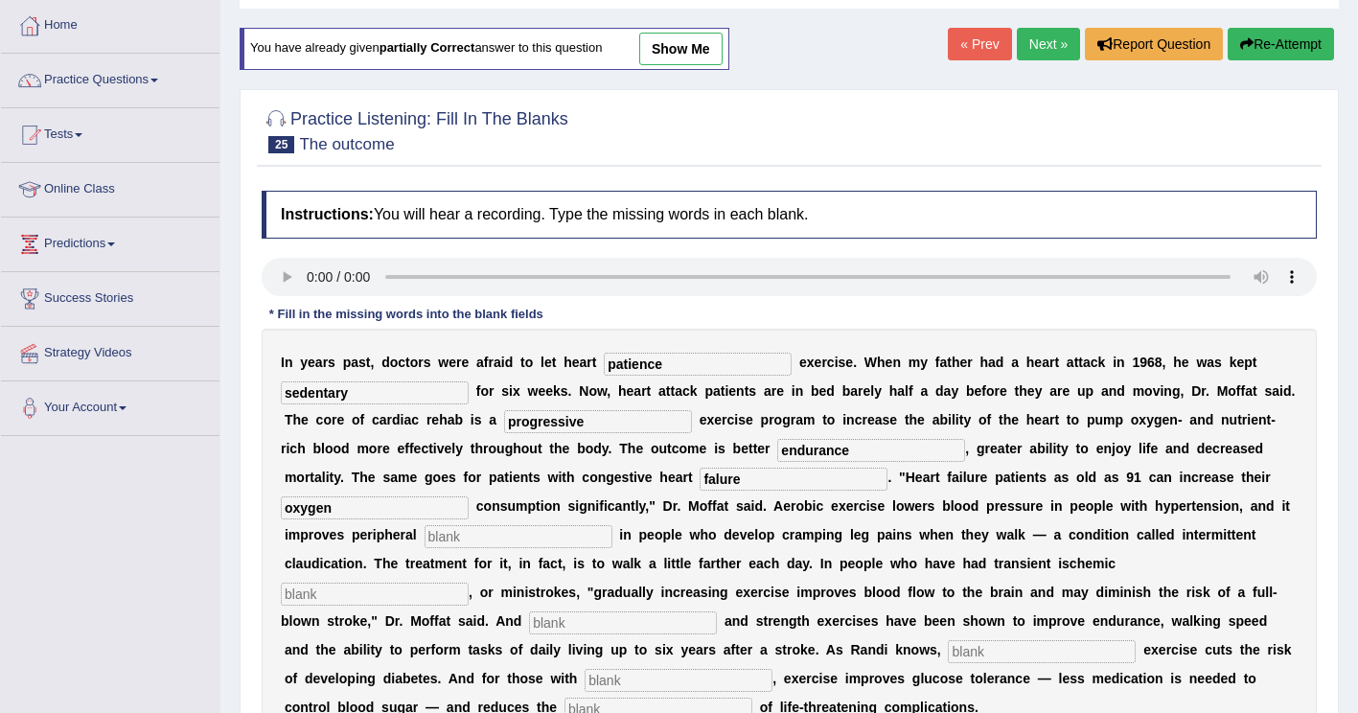
type input "oxygen"
click at [612, 525] on input "text" at bounding box center [518, 536] width 188 height 23
type input "circulation"
drag, startPoint x: 709, startPoint y: 576, endPoint x: 735, endPoint y: 576, distance: 25.9
click at [469, 583] on input "text" at bounding box center [375, 594] width 188 height 23
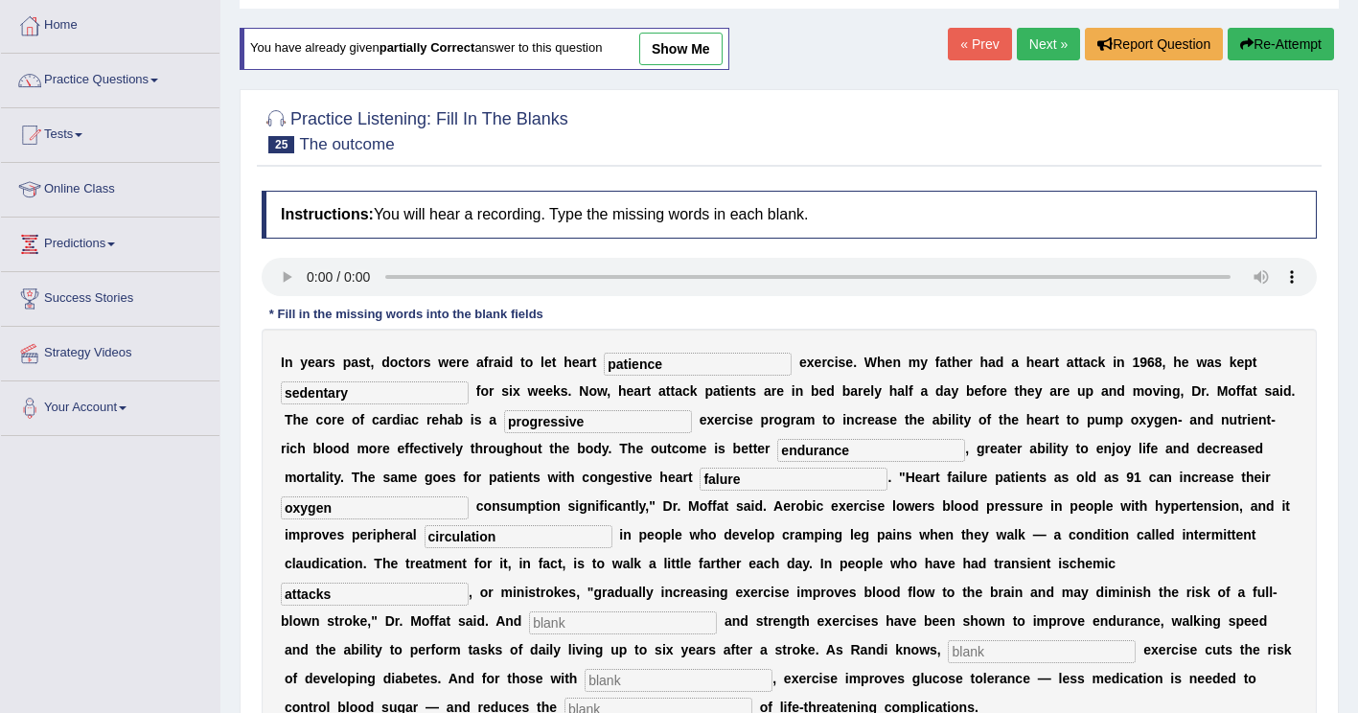
type input "attacks"
click at [717, 611] on input "text" at bounding box center [623, 622] width 188 height 23
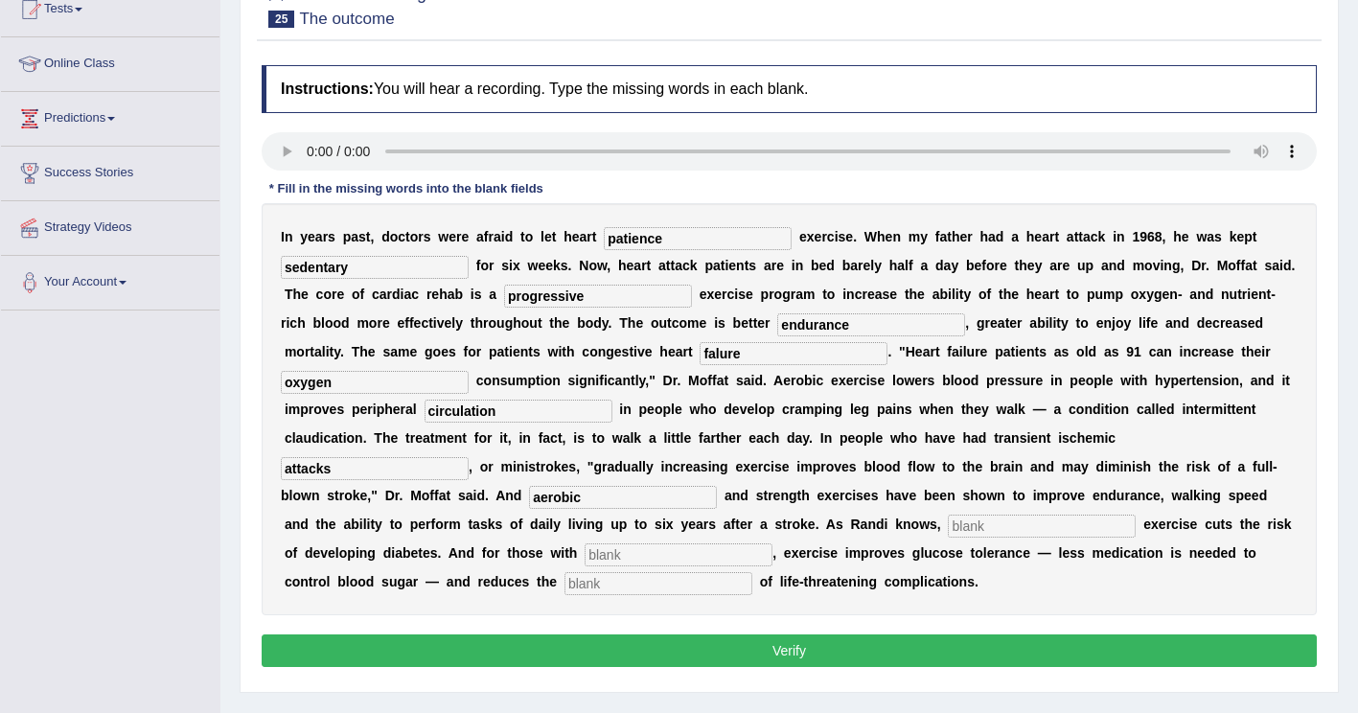
scroll to position [192, 0]
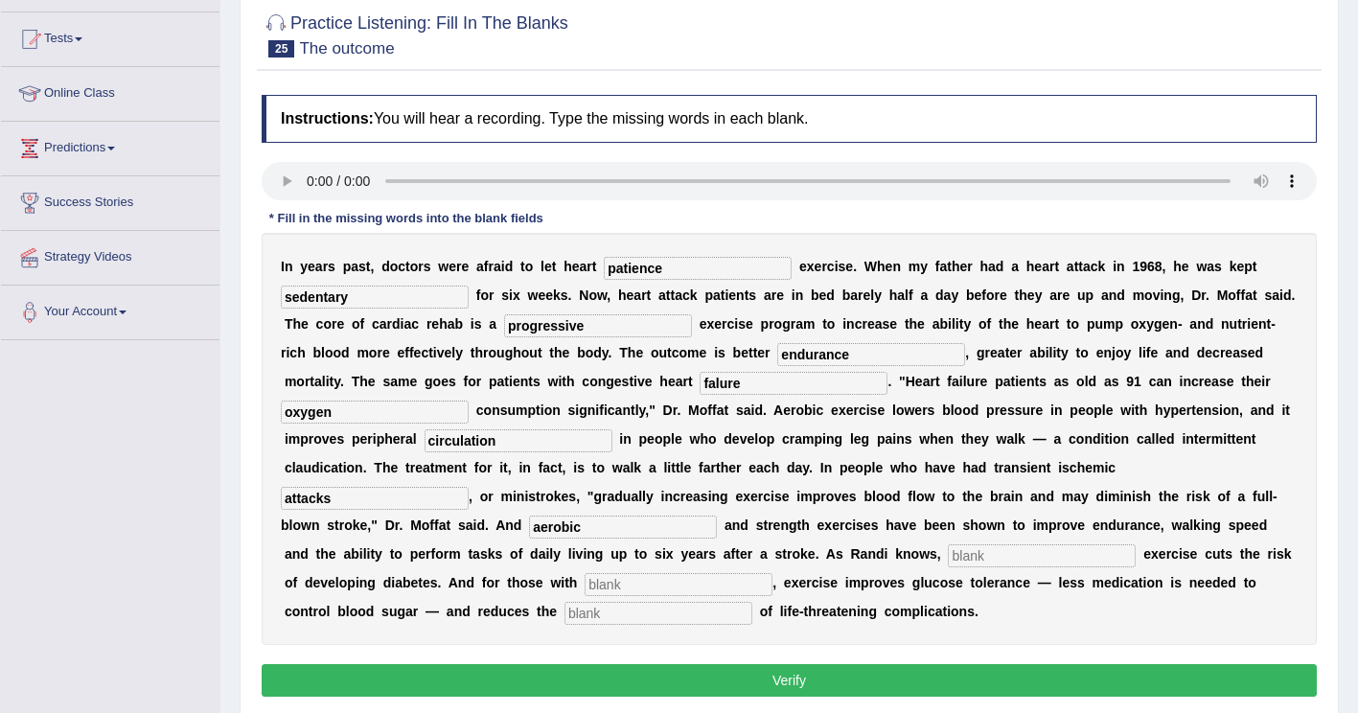
type input "aerobic"
click at [1135, 544] on input "text" at bounding box center [1042, 555] width 188 height 23
type input "moderate"
click at [748, 573] on input "text" at bounding box center [678, 584] width 188 height 23
type input "b"
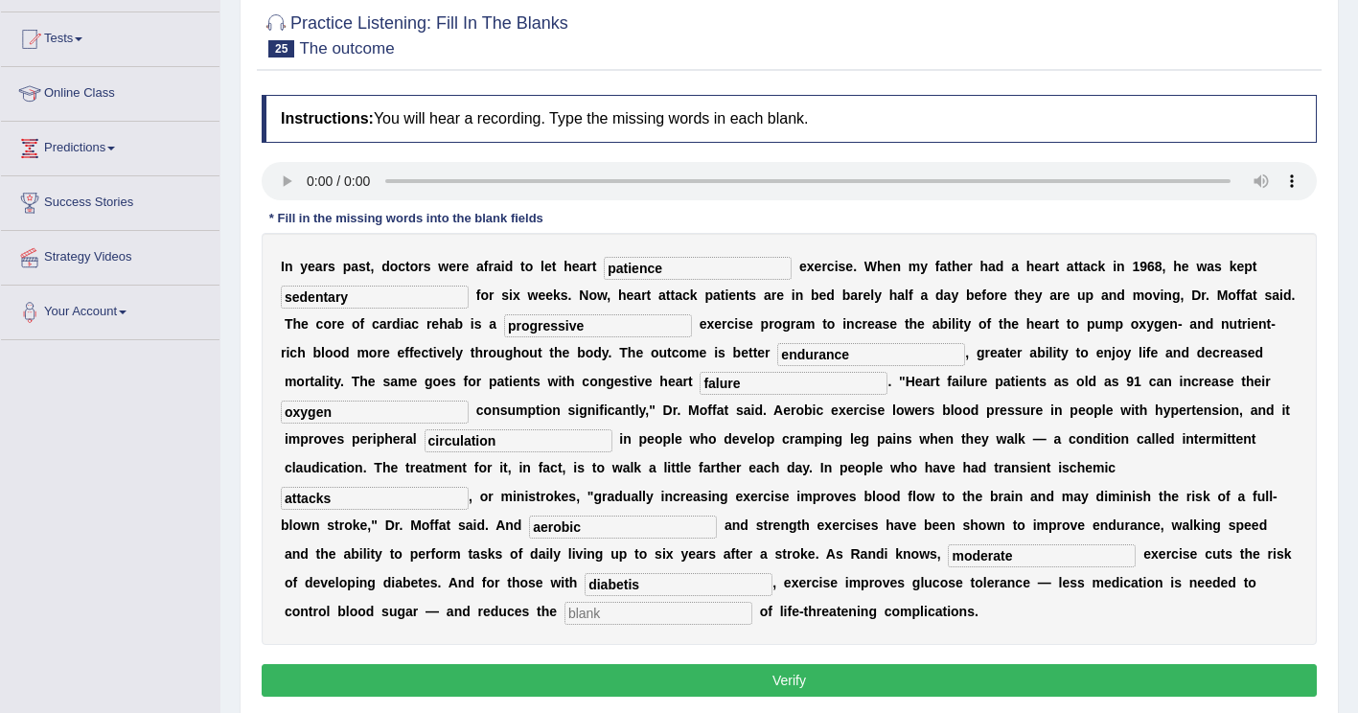
type input "diabetis"
click at [654, 602] on input "text" at bounding box center [658, 613] width 188 height 23
type input "risks"
click at [772, 573] on input "diabetis" at bounding box center [678, 584] width 188 height 23
click at [699, 378] on input "falure" at bounding box center [793, 383] width 188 height 23
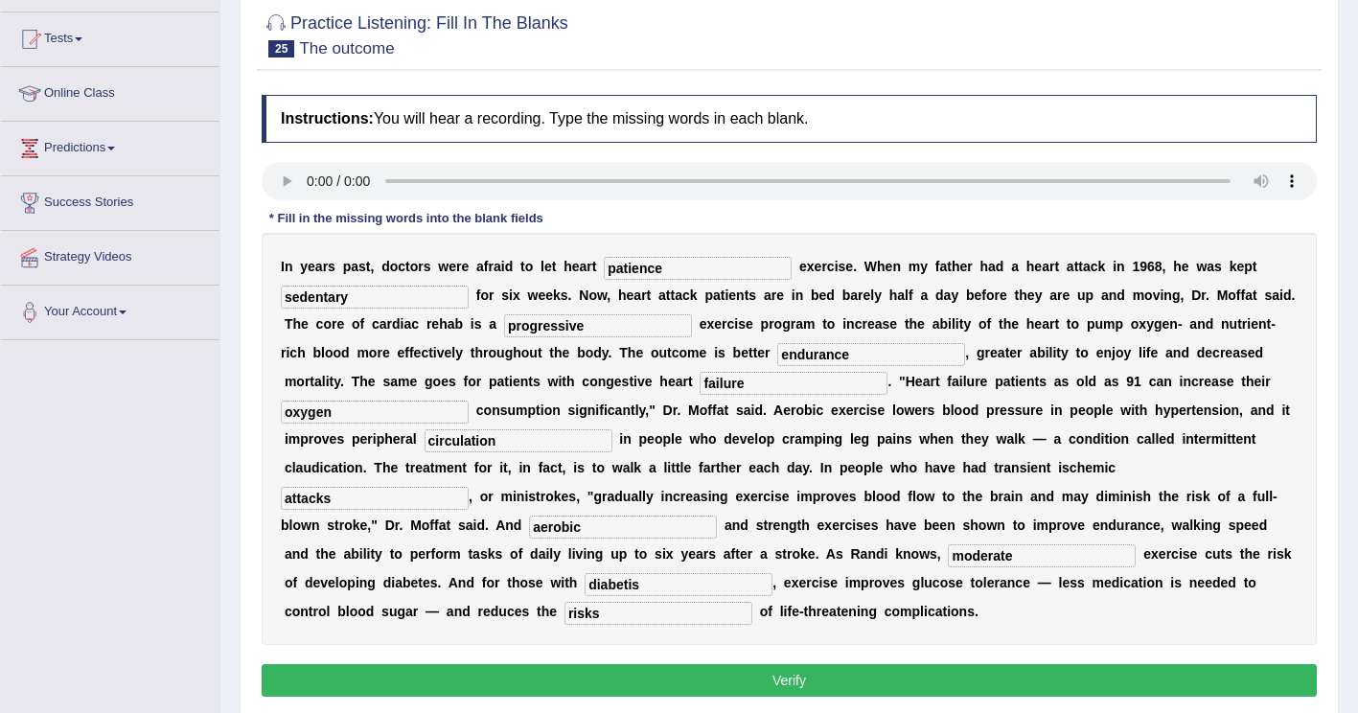
type input "failure"
click at [576, 664] on button "Verify" at bounding box center [789, 680] width 1055 height 33
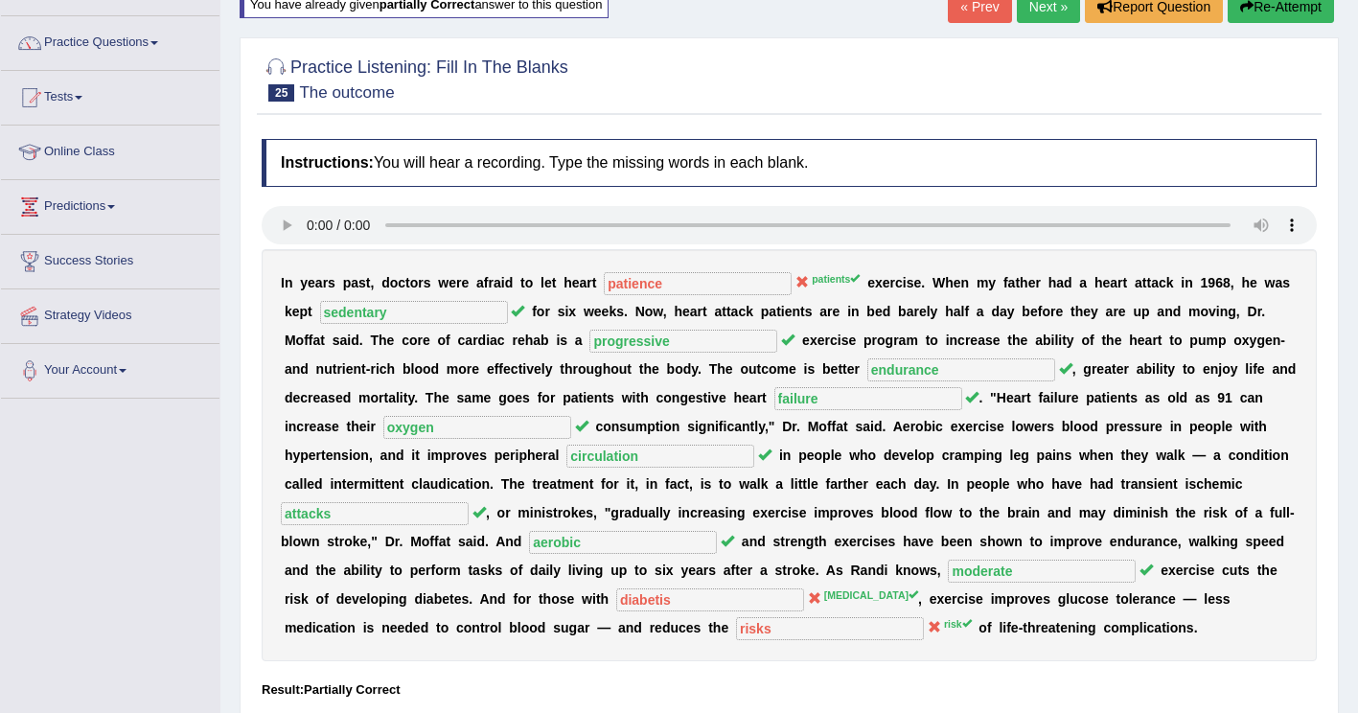
scroll to position [0, 0]
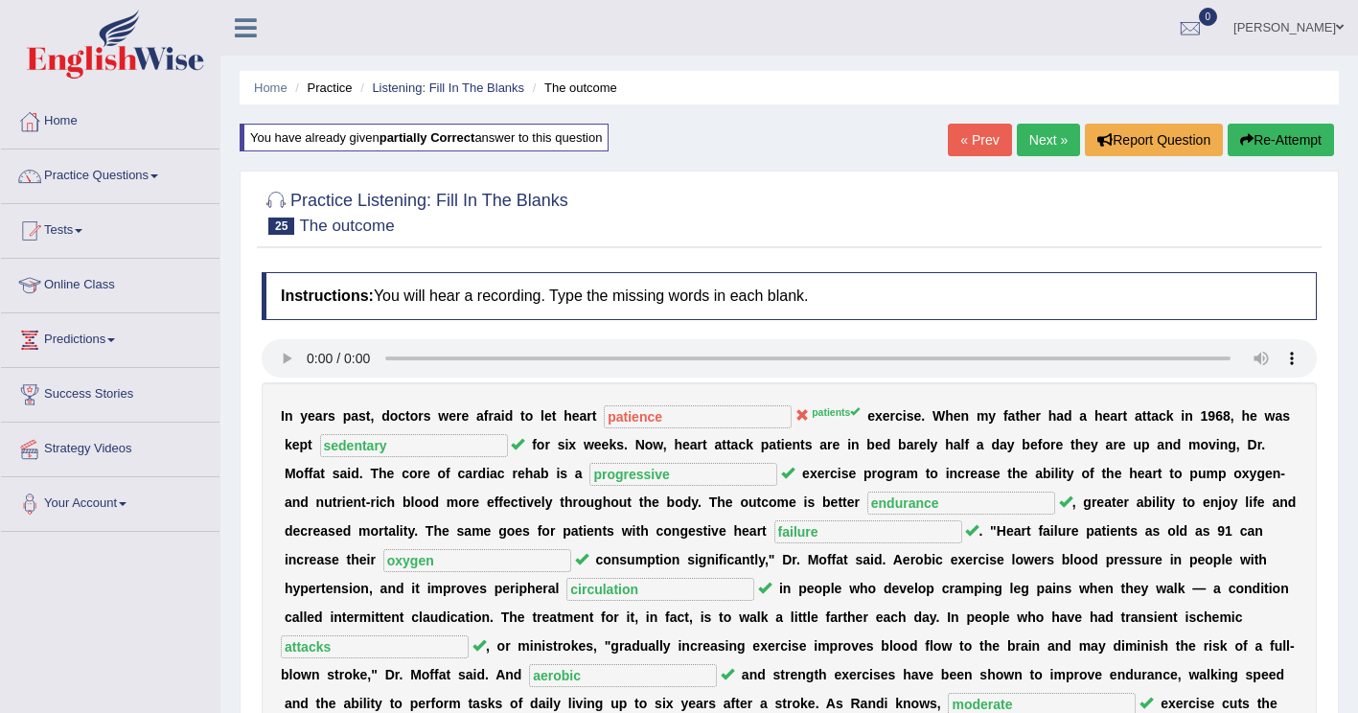
click at [1299, 126] on button "Re-Attempt" at bounding box center [1280, 140] width 106 height 33
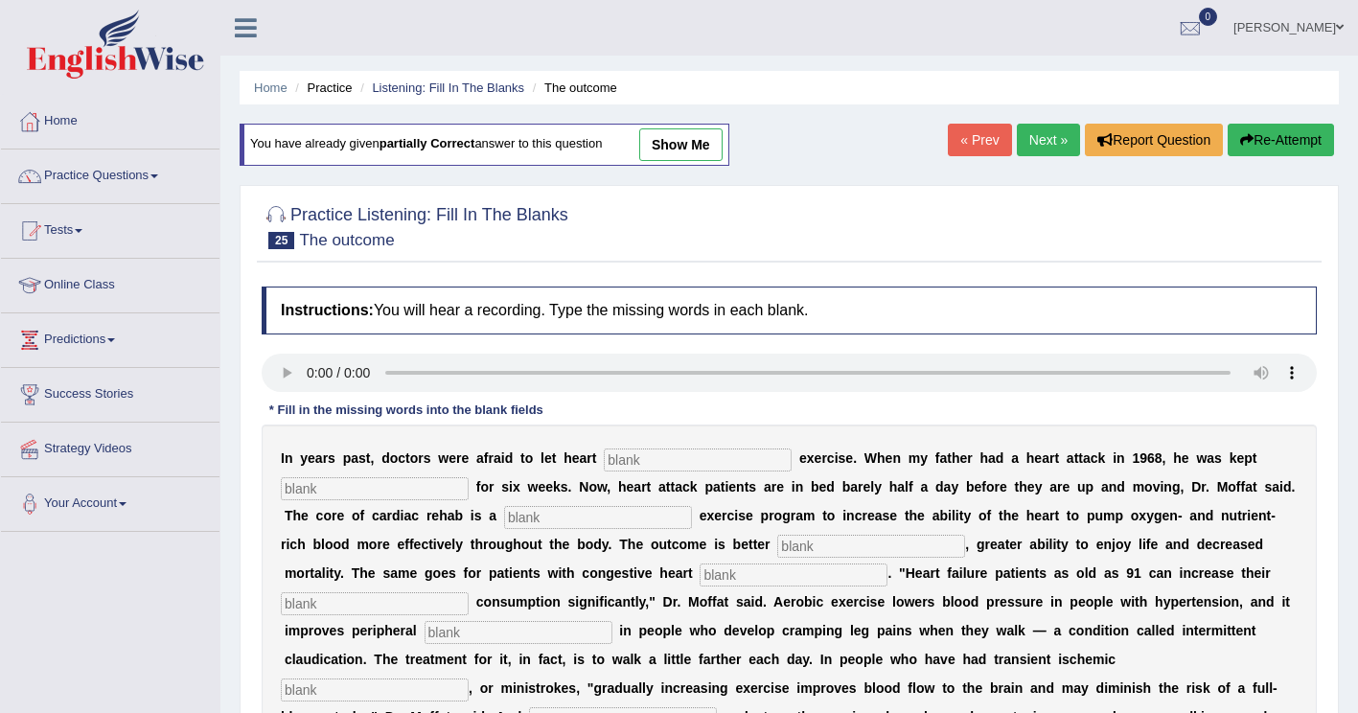
click at [655, 463] on input "text" at bounding box center [698, 459] width 188 height 23
type input "patients"
click at [331, 483] on input "text" at bounding box center [375, 488] width 188 height 23
type input "sedentary"
click at [504, 528] on input "text" at bounding box center [598, 517] width 188 height 23
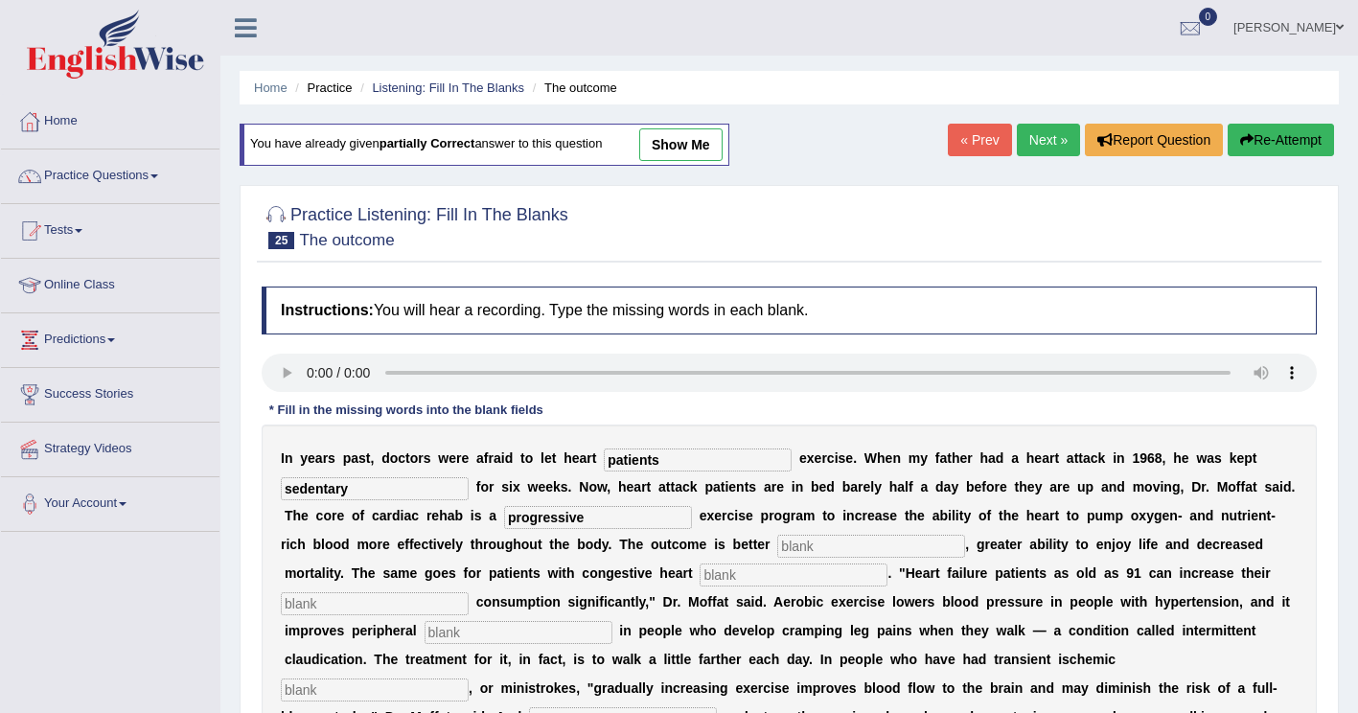
type input "progressive"
click at [777, 549] on input "text" at bounding box center [871, 546] width 188 height 23
type input "endurance"
click at [699, 572] on input "text" at bounding box center [793, 574] width 188 height 23
type input "failure"
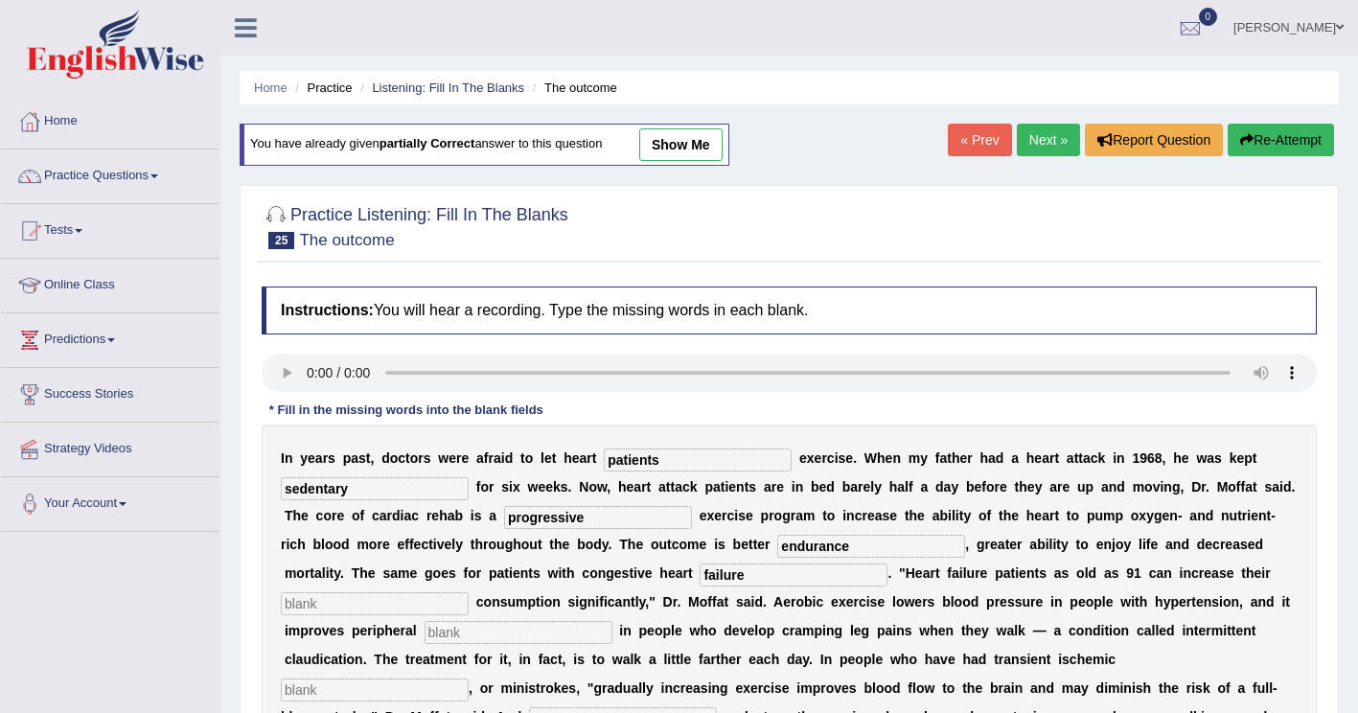
click at [469, 592] on input "text" at bounding box center [375, 603] width 188 height 23
type input "oxygen"
click at [612, 621] on input "text" at bounding box center [518, 632] width 188 height 23
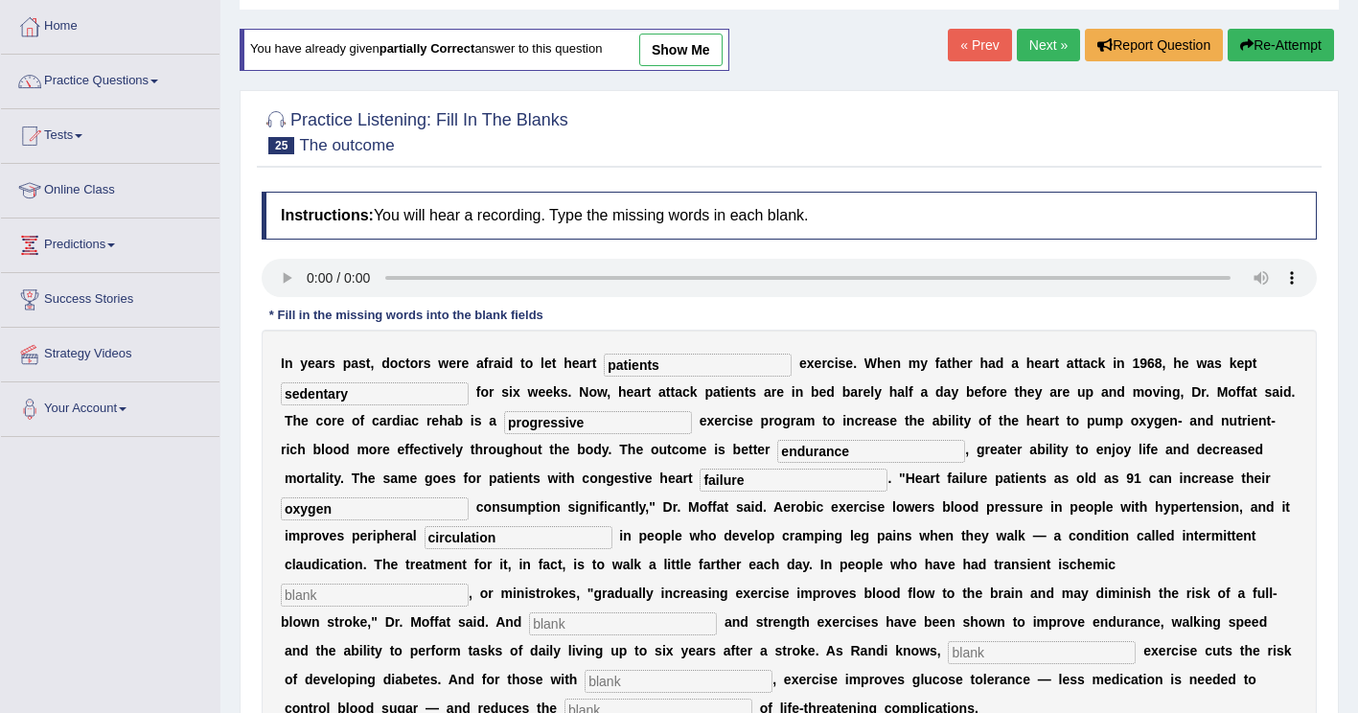
scroll to position [96, 0]
type input "circulation"
click at [469, 583] on input "text" at bounding box center [375, 594] width 188 height 23
type input "attacks"
click at [717, 611] on input "text" at bounding box center [623, 622] width 188 height 23
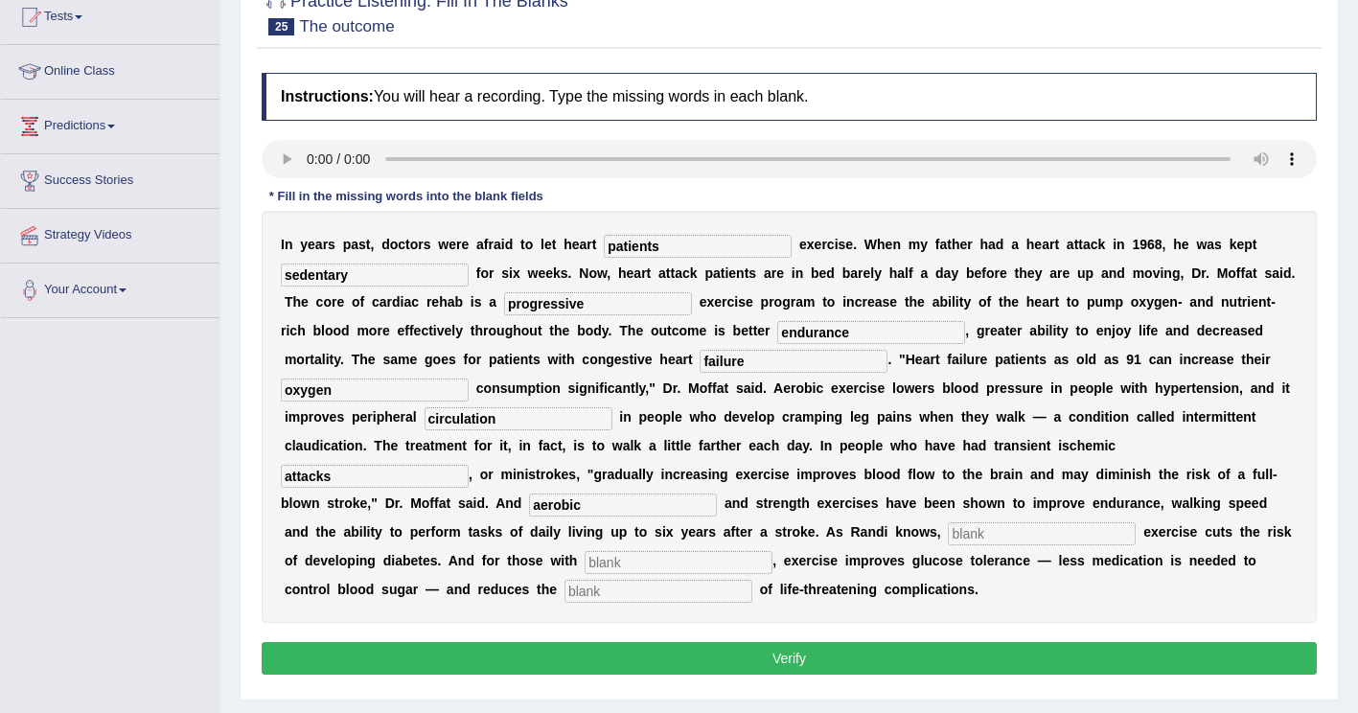
scroll to position [192, 0]
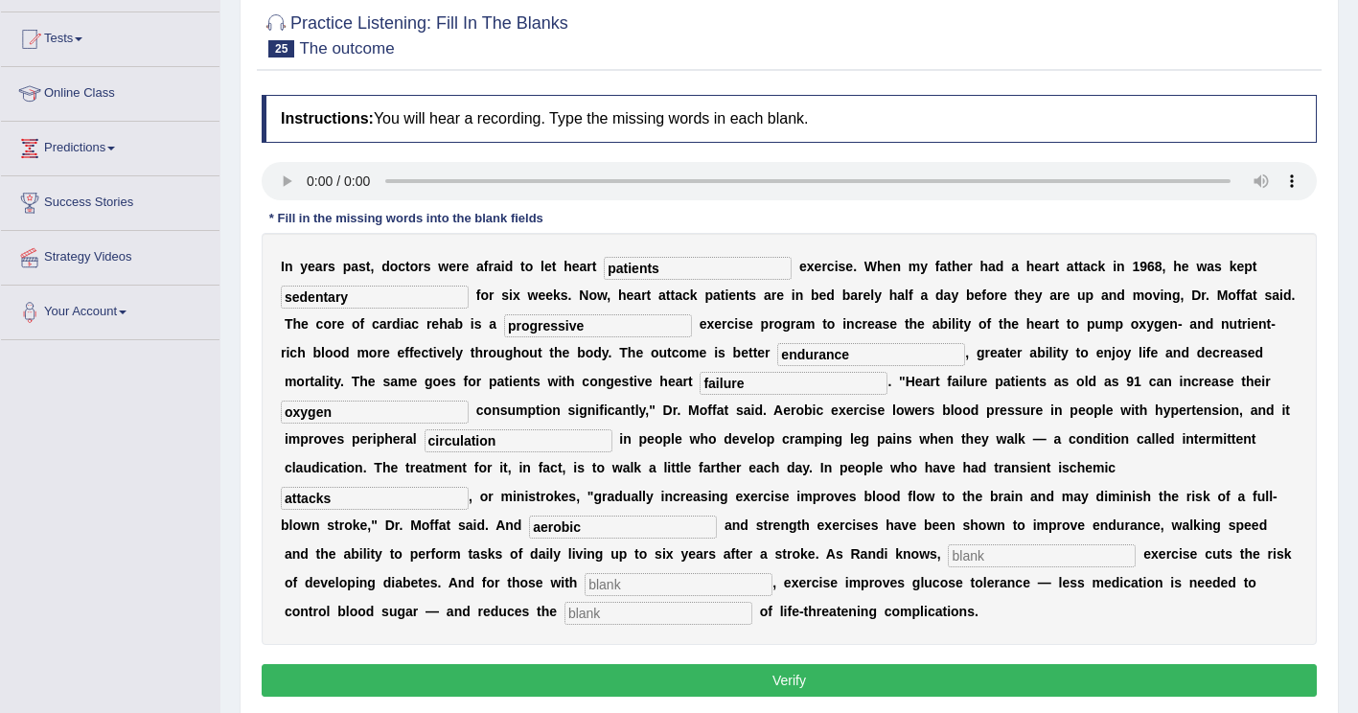
type input "aerobic"
click at [1135, 544] on input "text" at bounding box center [1042, 555] width 188 height 23
type input "moderate"
click at [734, 573] on input "text" at bounding box center [678, 584] width 188 height 23
type input "diabets"
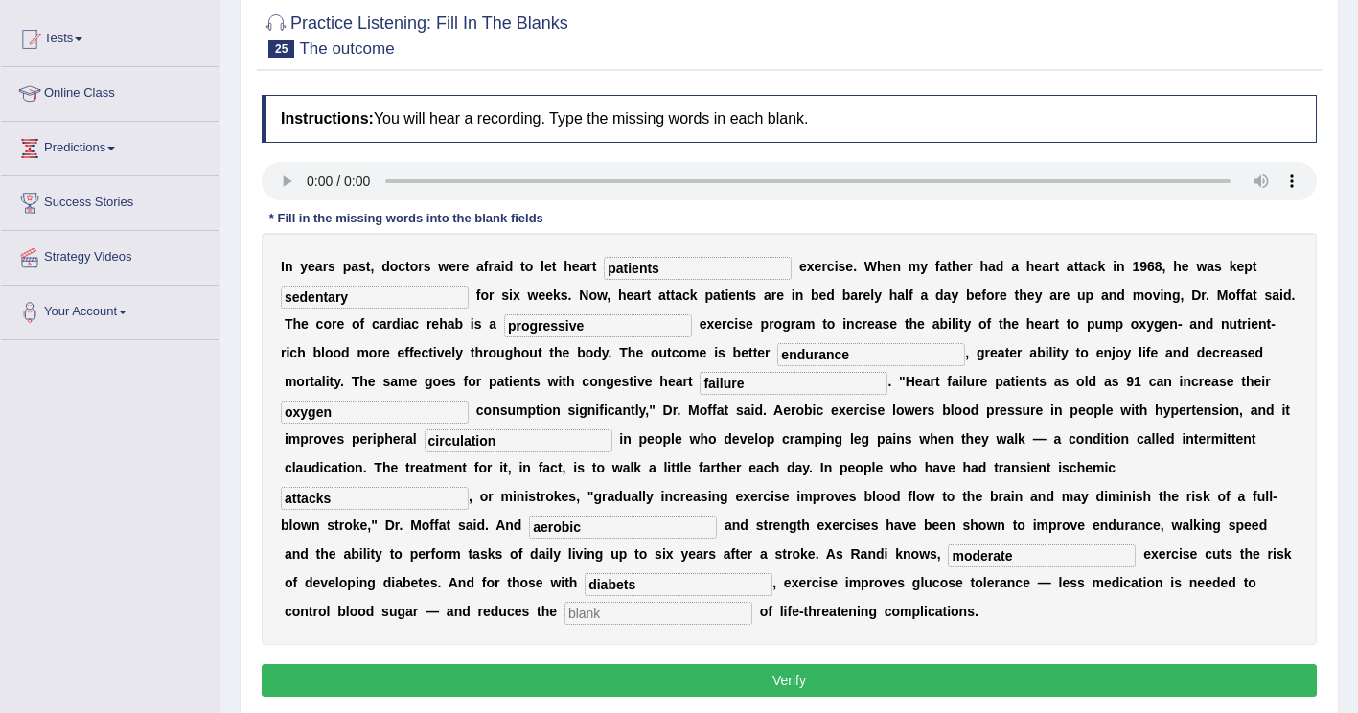
click at [635, 602] on input "text" at bounding box center [658, 613] width 188 height 23
type input "risk"
drag, startPoint x: 772, startPoint y: 559, endPoint x: 762, endPoint y: 562, distance: 11.2
click at [762, 573] on input "diabets" at bounding box center [678, 584] width 188 height 23
type input "diabetes"
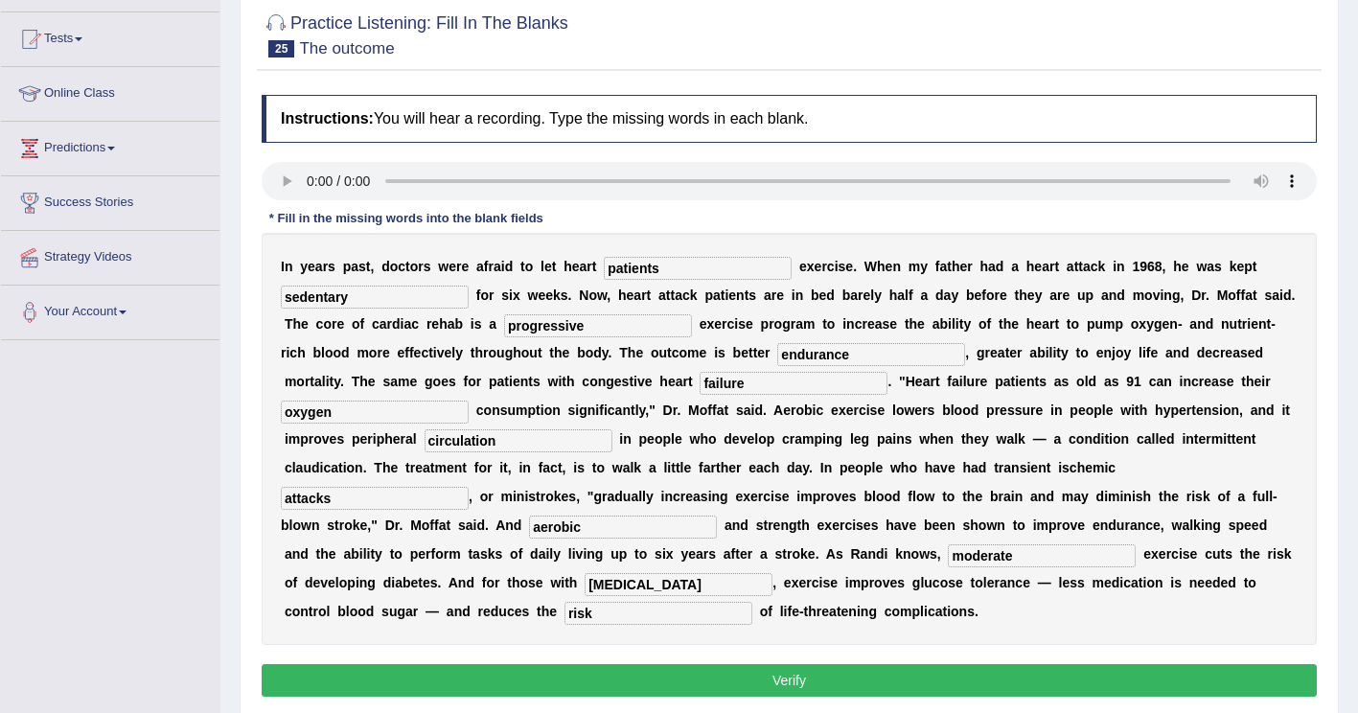
click at [861, 664] on button "Verify" at bounding box center [789, 680] width 1055 height 33
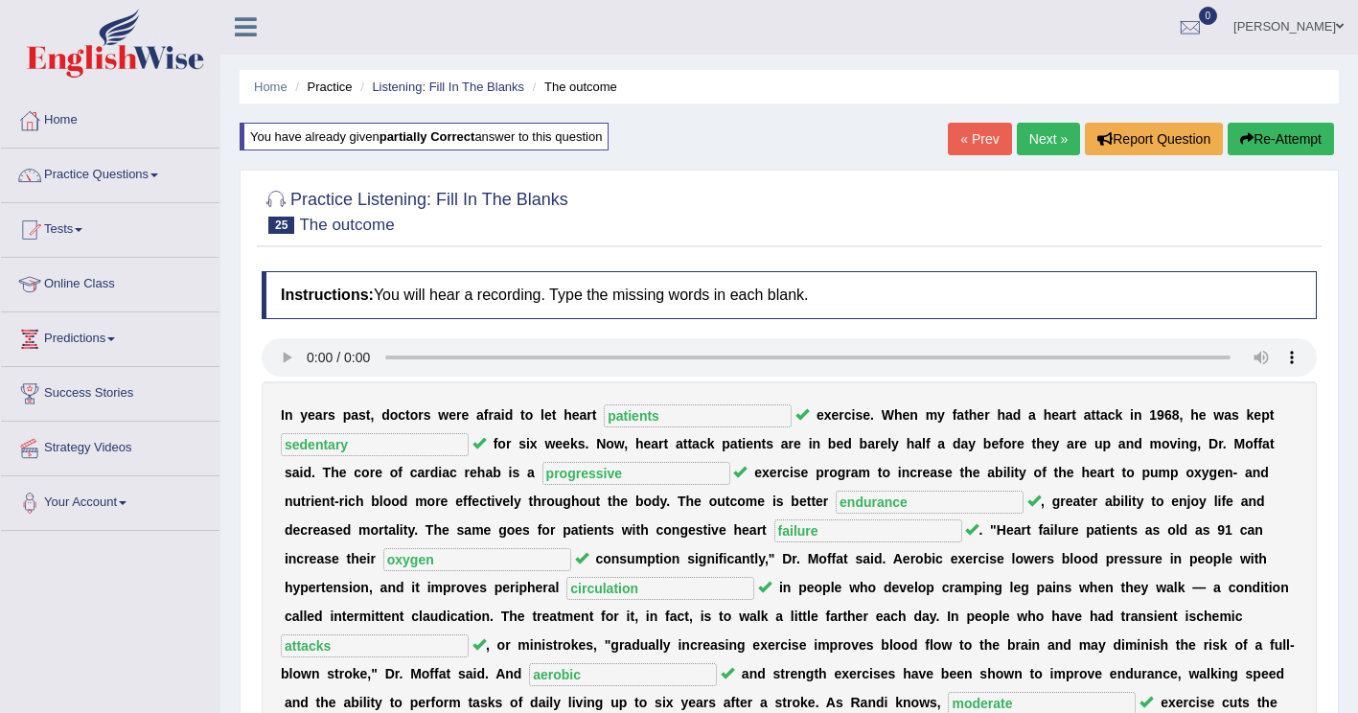
scroll to position [0, 0]
click at [1042, 135] on link "Next »" at bounding box center [1048, 140] width 63 height 33
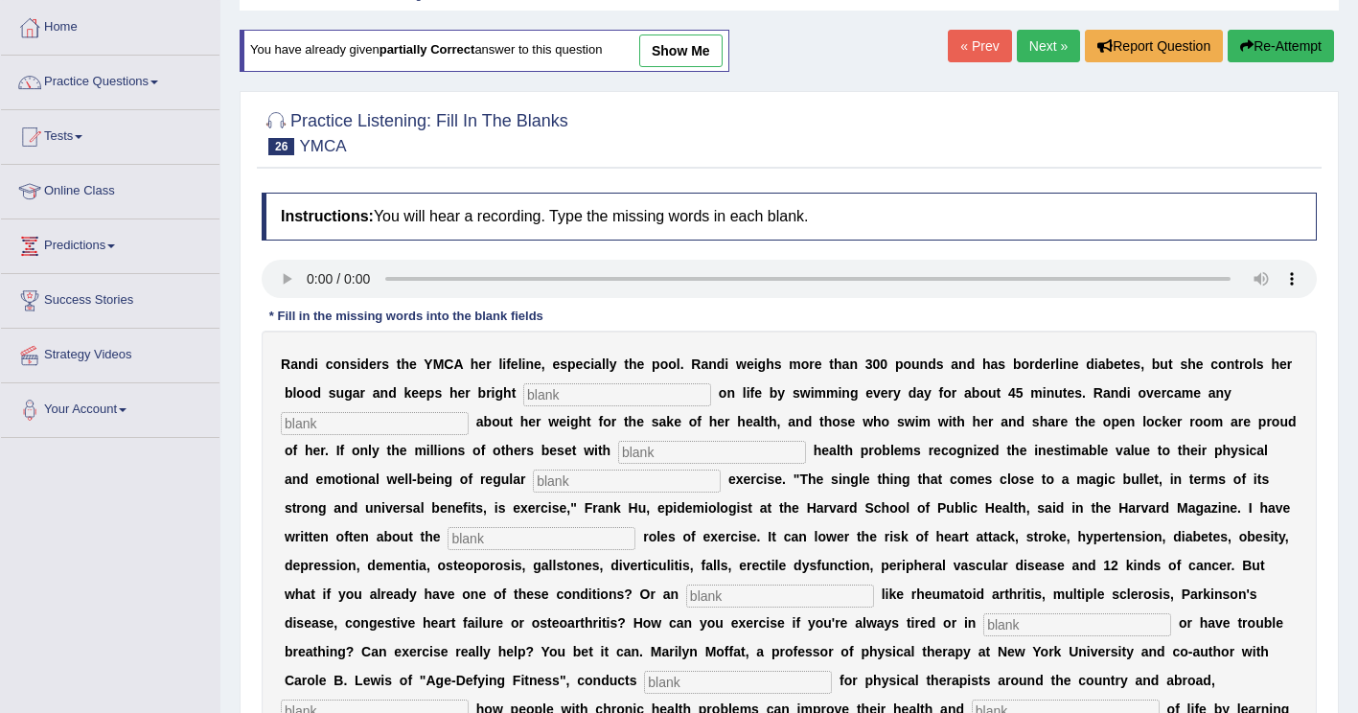
scroll to position [96, 0]
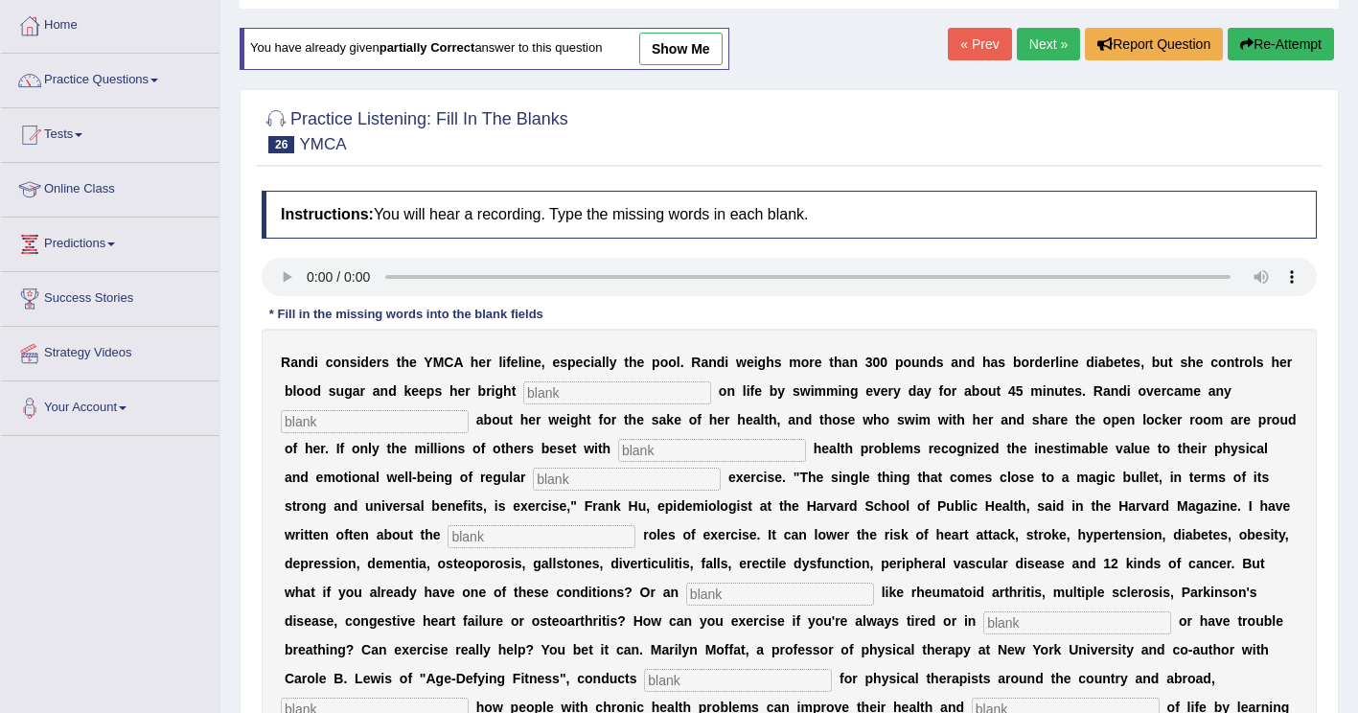
click at [523, 402] on input "text" at bounding box center [617, 392] width 188 height 23
type input "outlook"
click at [469, 410] on input "text" at bounding box center [375, 421] width 188 height 23
type input "self consiousness"
click at [618, 450] on input "text" at bounding box center [712, 450] width 188 height 23
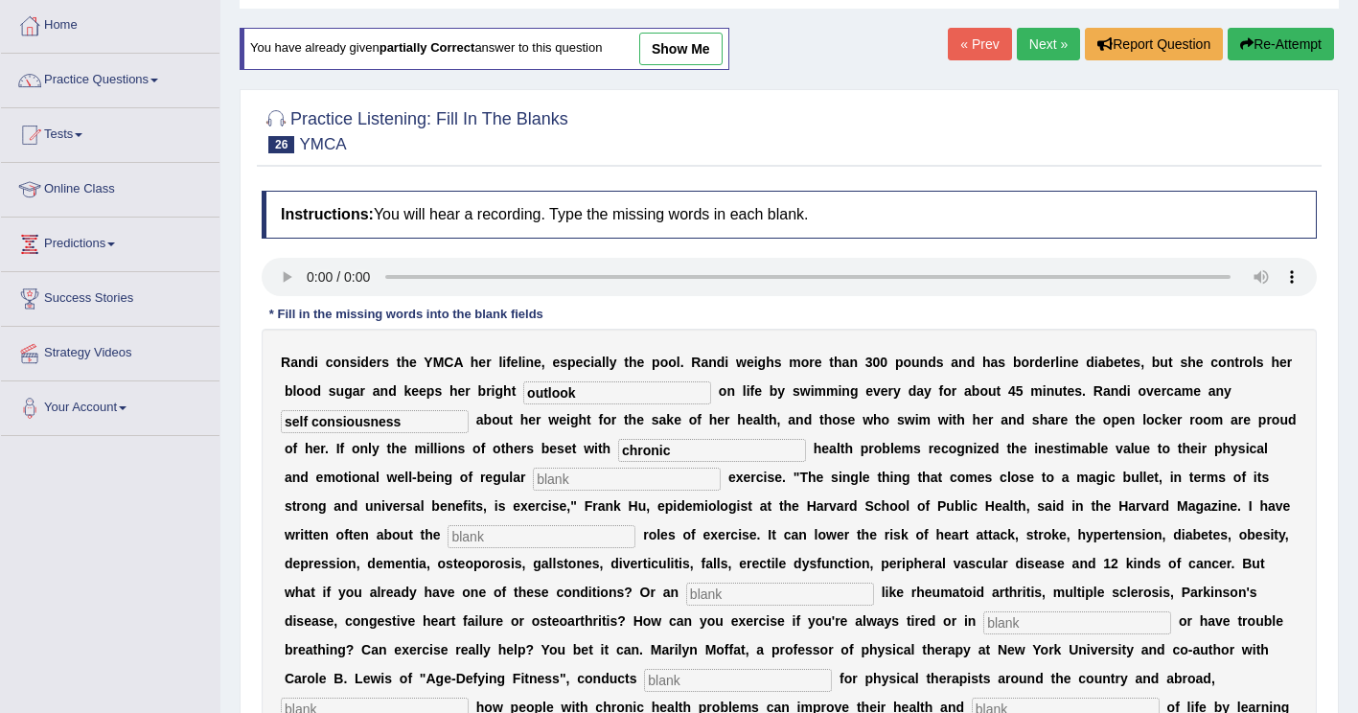
type input "chronic"
click at [533, 490] on input "text" at bounding box center [627, 479] width 188 height 23
type input "physical"
click at [635, 525] on input "text" at bounding box center [541, 536] width 188 height 23
type input "protective"
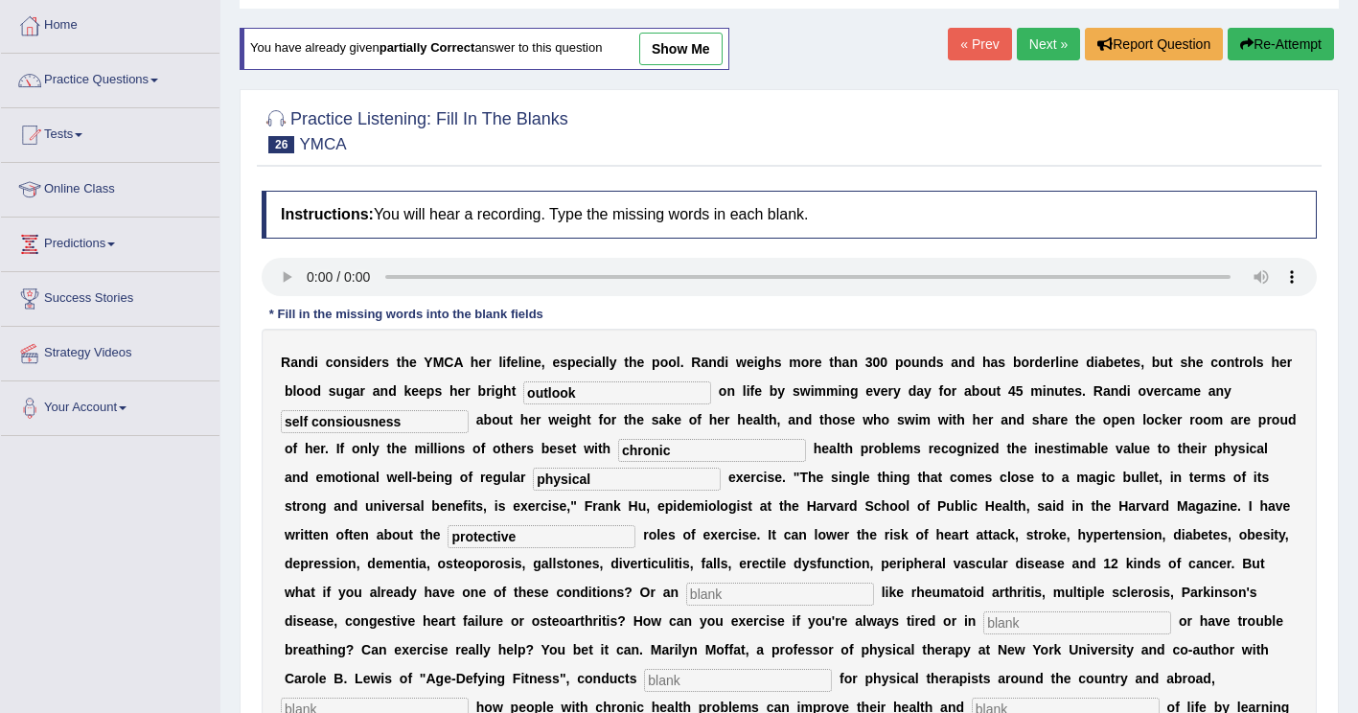
click at [686, 590] on input "text" at bounding box center [780, 594] width 188 height 23
type input "ailment"
click at [983, 619] on input "text" at bounding box center [1077, 622] width 188 height 23
type input "painaa"
drag, startPoint x: 1023, startPoint y: 652, endPoint x: 1090, endPoint y: 636, distance: 68.8
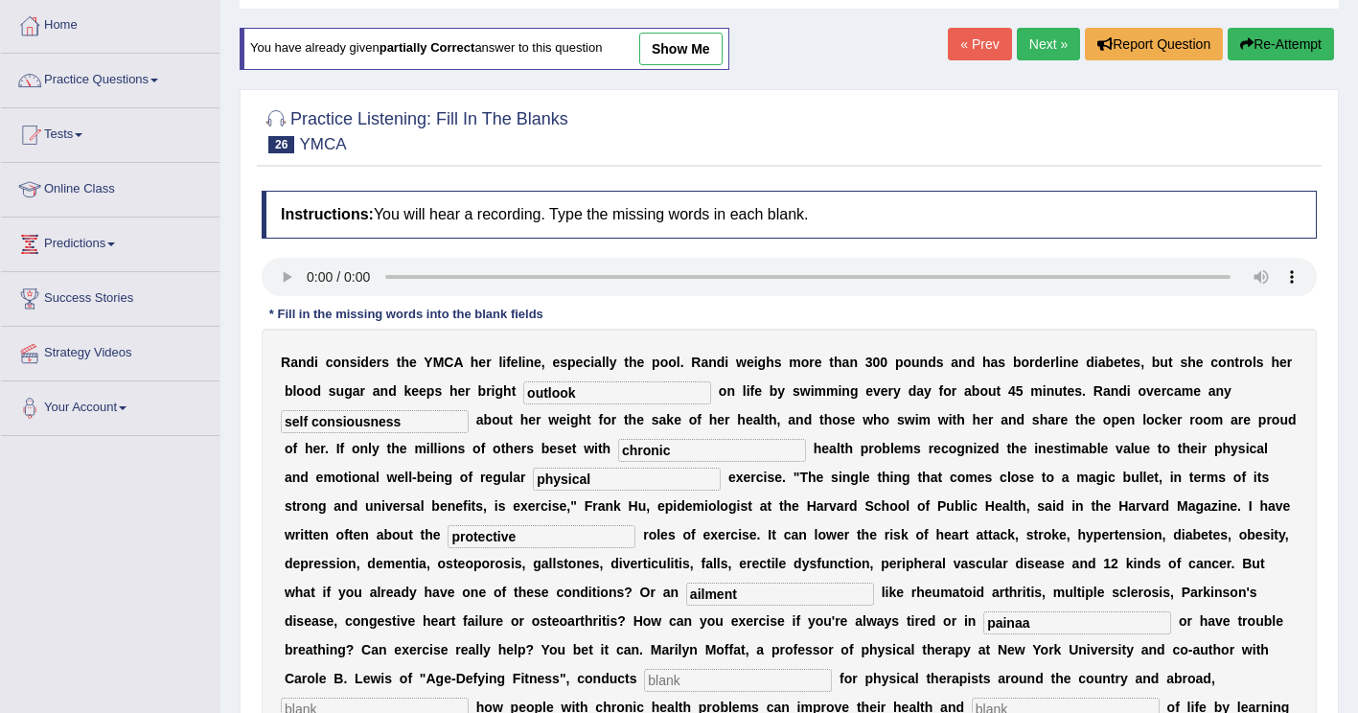
click at [832, 669] on input "text" at bounding box center [738, 680] width 188 height 23
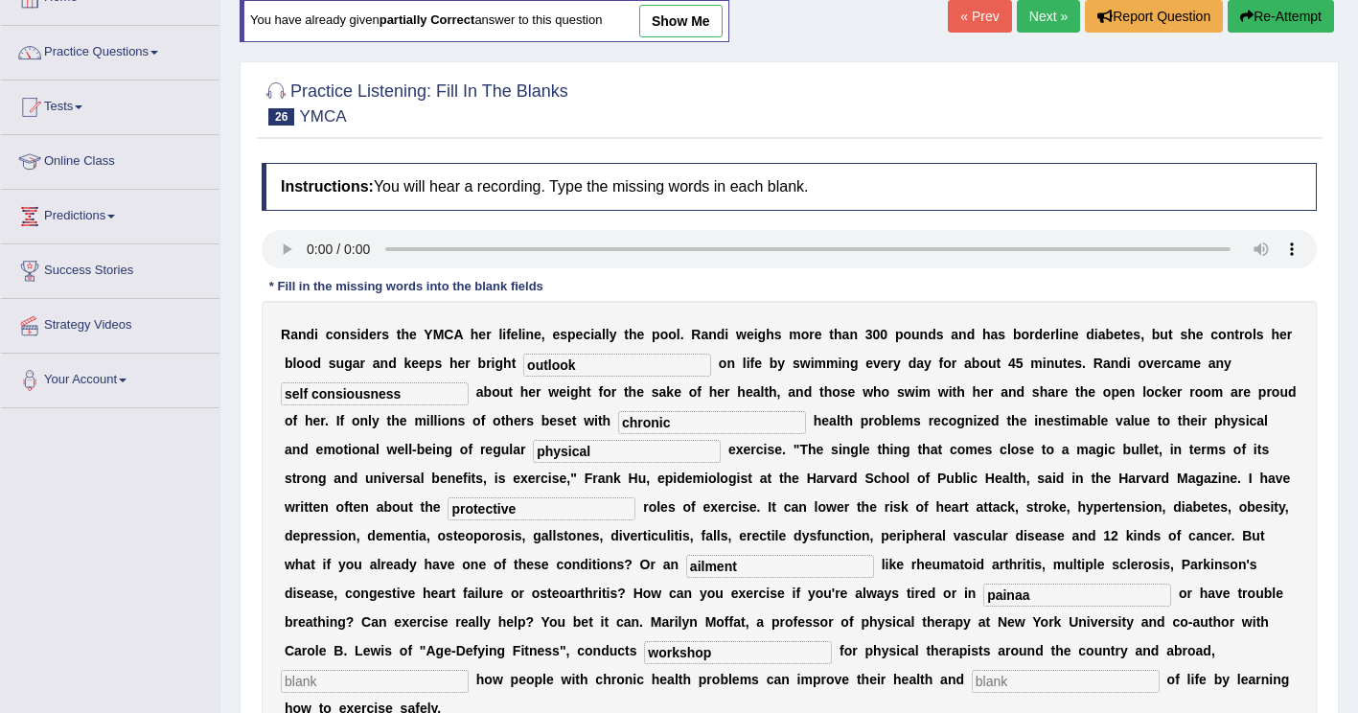
scroll to position [287, 0]
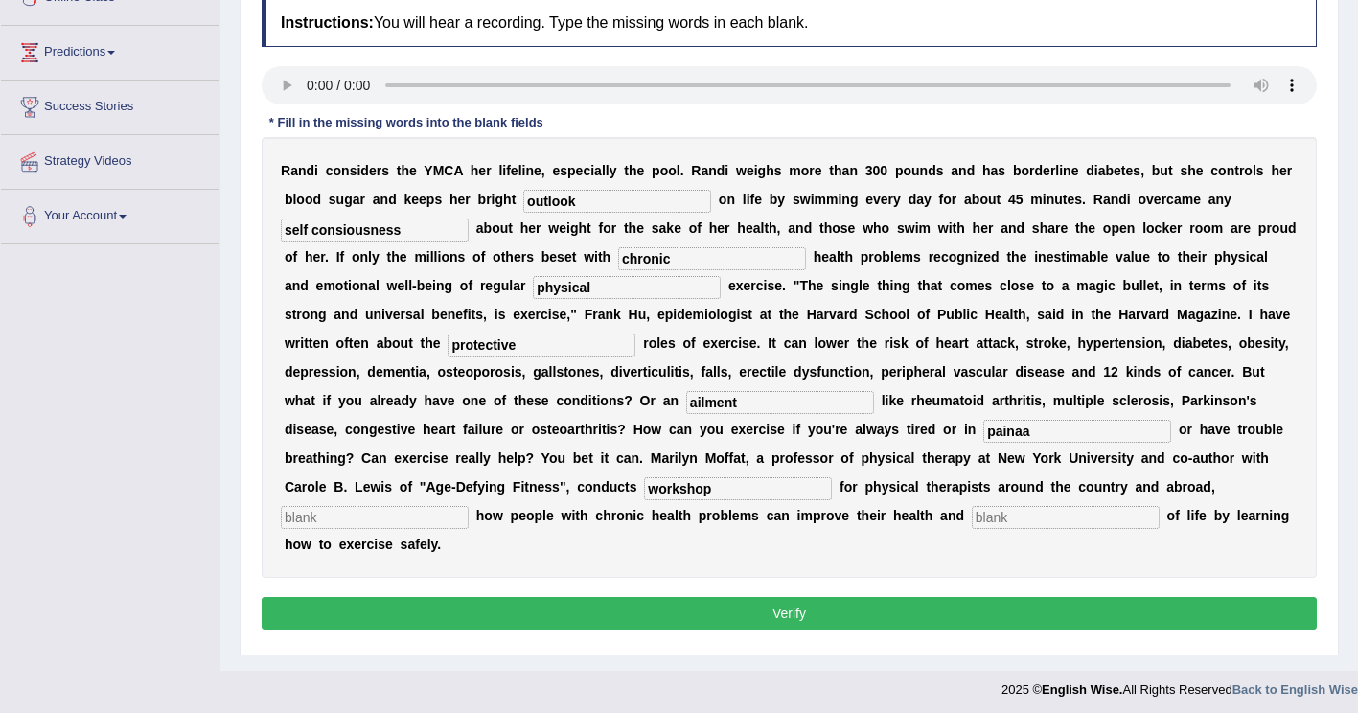
type input "workshop"
click at [469, 506] on input "text" at bounding box center [375, 517] width 188 height 23
type input "demonstrating"
click at [972, 515] on input "text" at bounding box center [1066, 517] width 188 height 23
type input "quality"
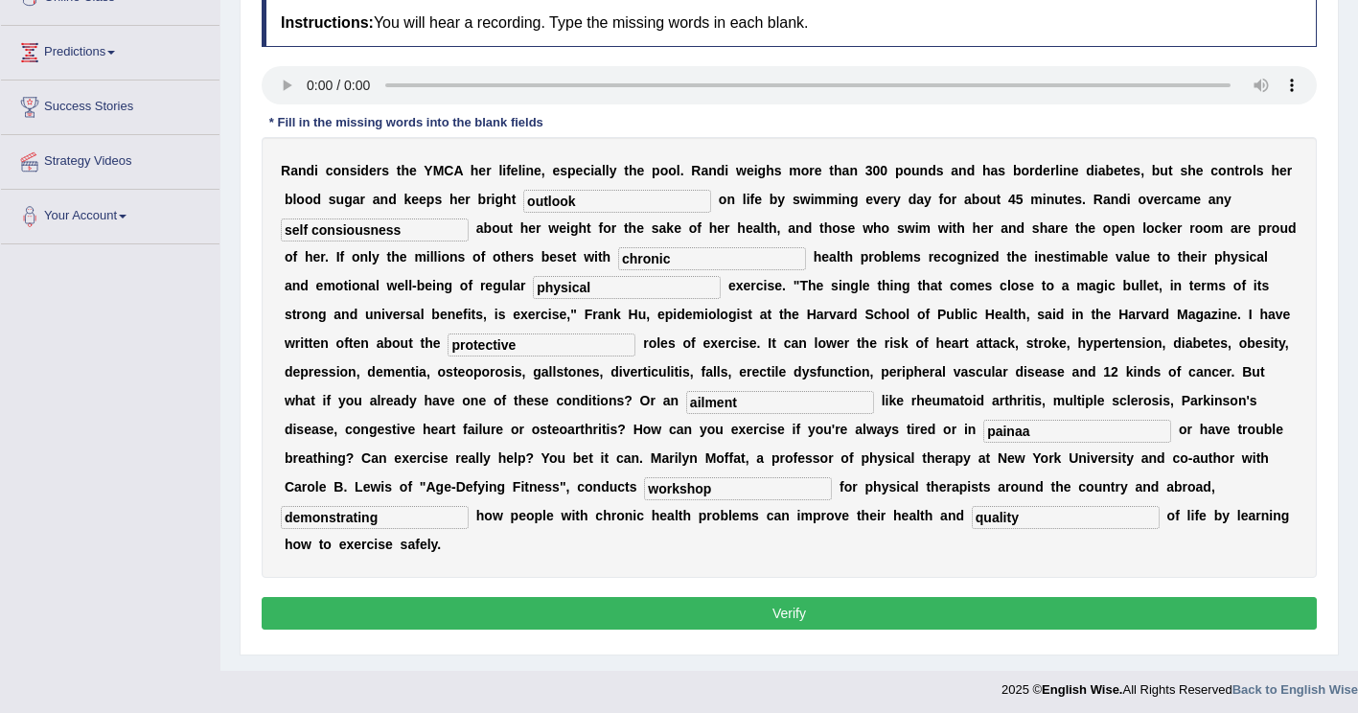
click at [983, 438] on input "painaa" at bounding box center [1077, 431] width 188 height 23
type input "pain"
click at [753, 597] on button "Verify" at bounding box center [789, 613] width 1055 height 33
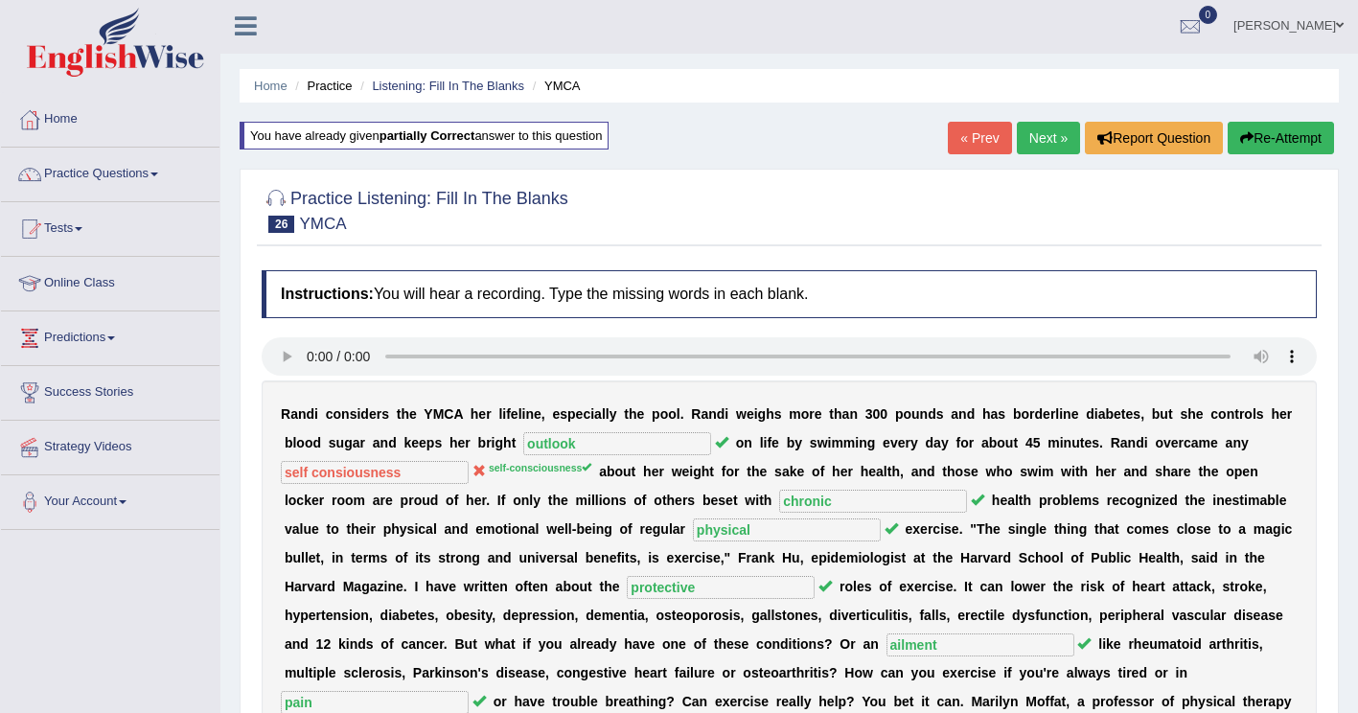
scroll to position [0, 0]
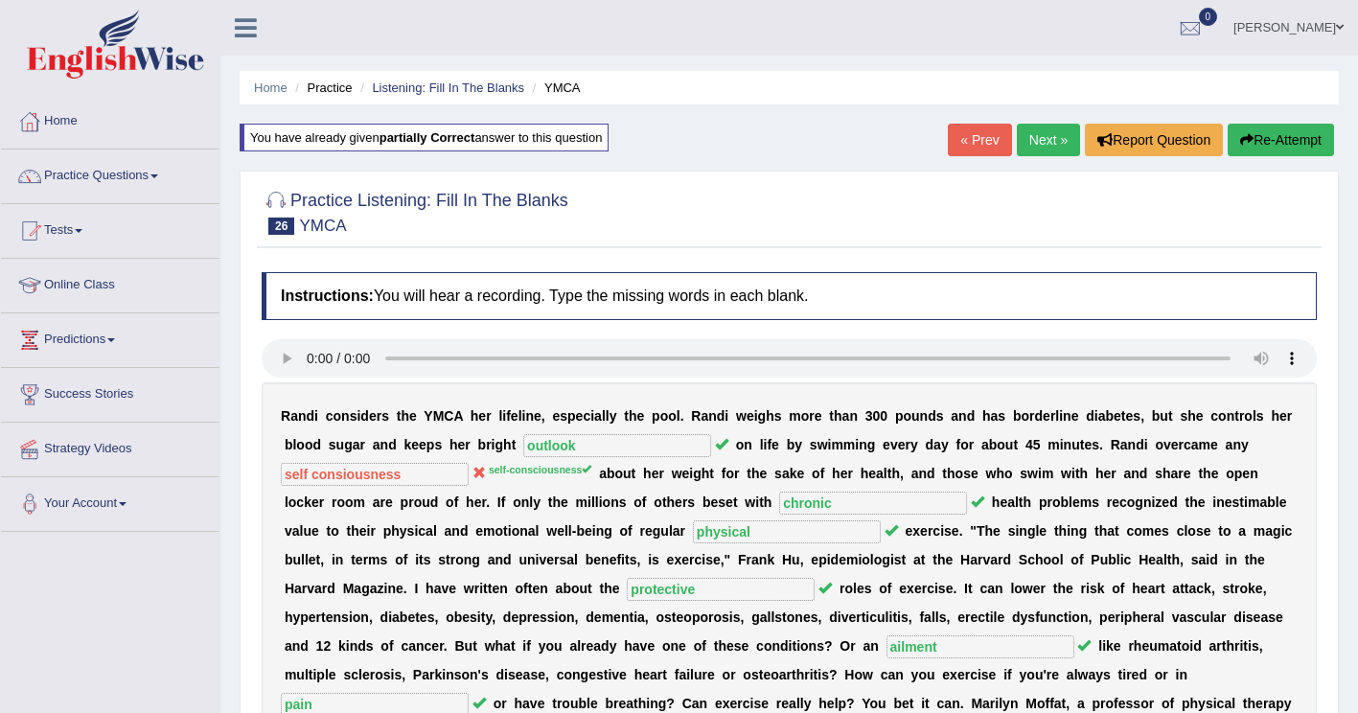
click at [1301, 133] on button "Re-Attempt" at bounding box center [1280, 140] width 106 height 33
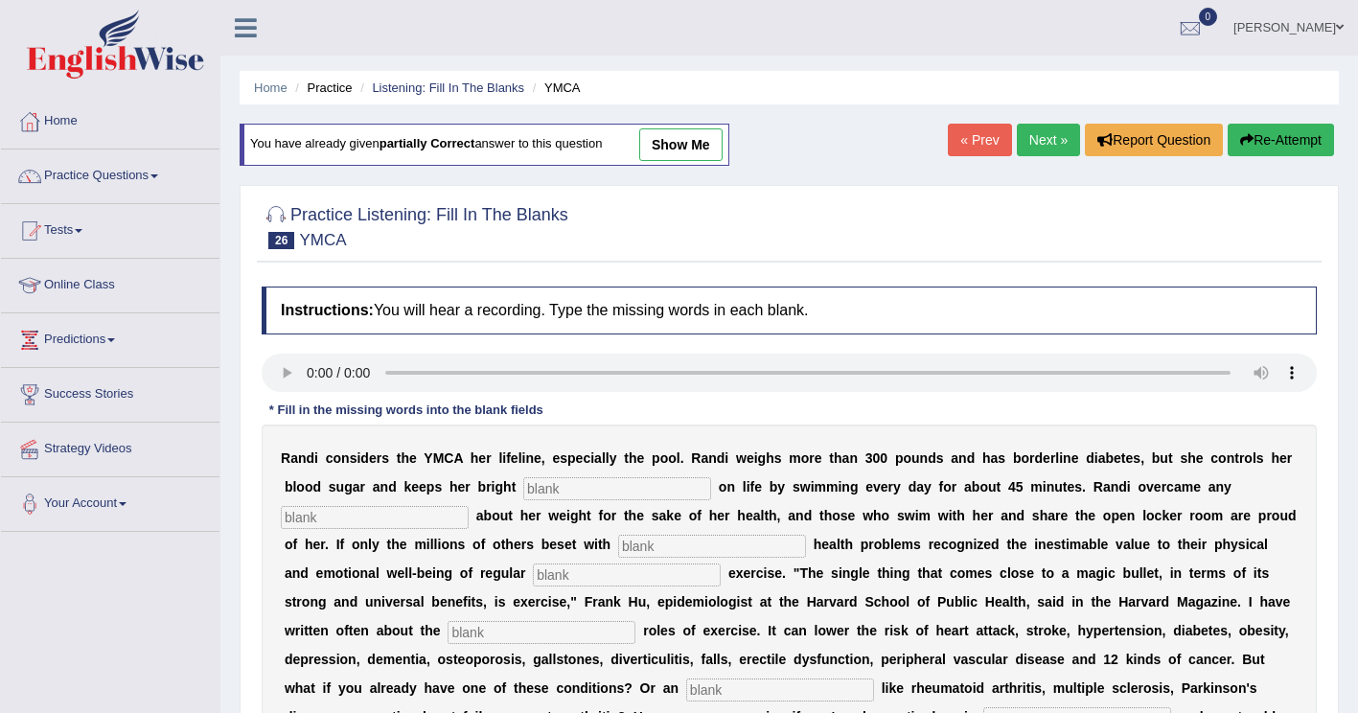
click at [523, 494] on input "text" at bounding box center [617, 488] width 188 height 23
type input "outlook"
click at [469, 506] on input "text" at bounding box center [375, 517] width 188 height 23
type input "self-consiousness"
click at [618, 548] on input "text" at bounding box center [712, 546] width 188 height 23
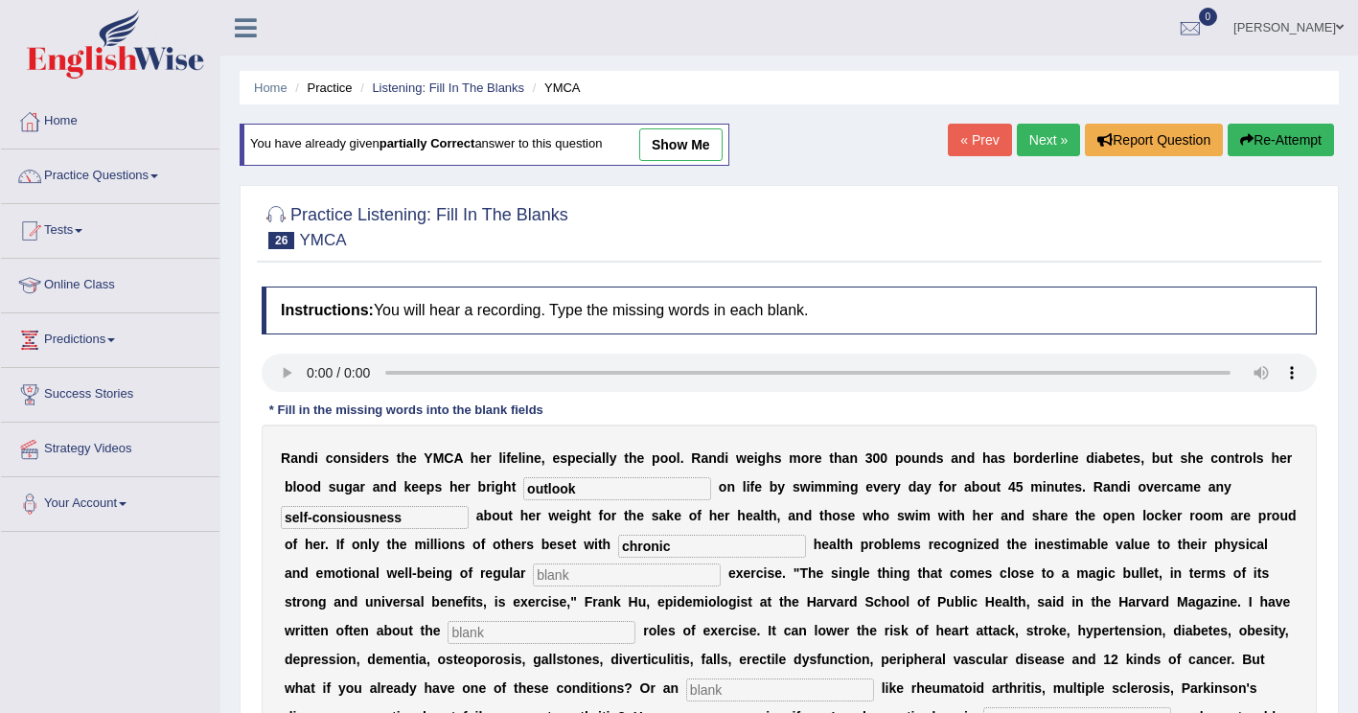
type input "chronic"
click at [533, 576] on input "text" at bounding box center [627, 574] width 188 height 23
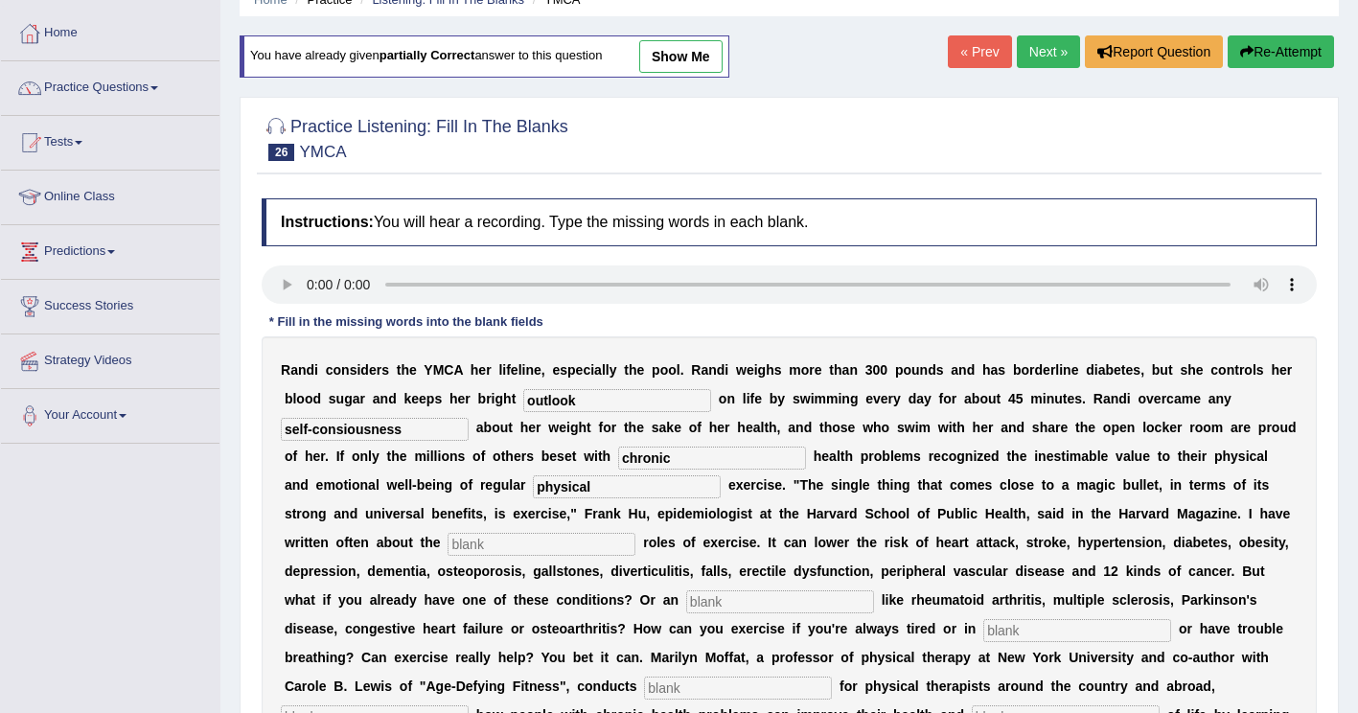
scroll to position [96, 0]
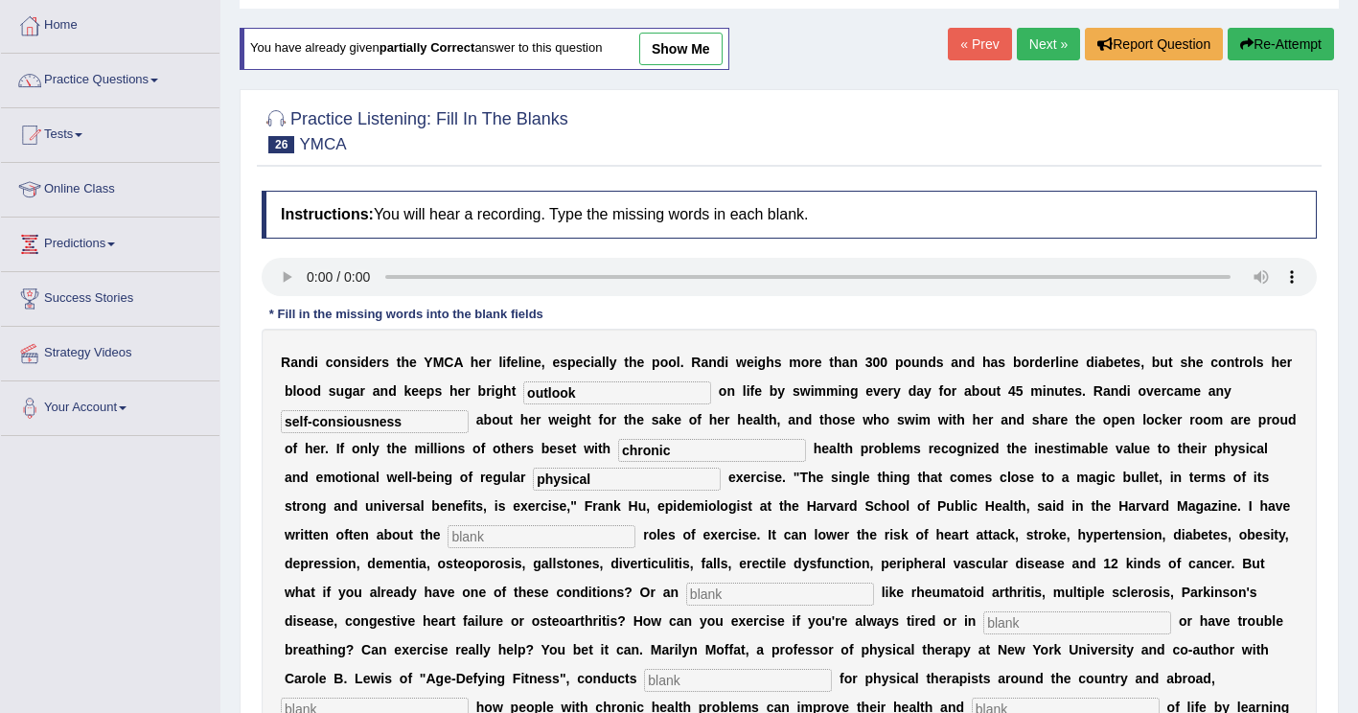
type input "physical"
click at [635, 525] on input "text" at bounding box center [541, 536] width 188 height 23
type input "protective"
click at [686, 602] on input "text" at bounding box center [780, 594] width 188 height 23
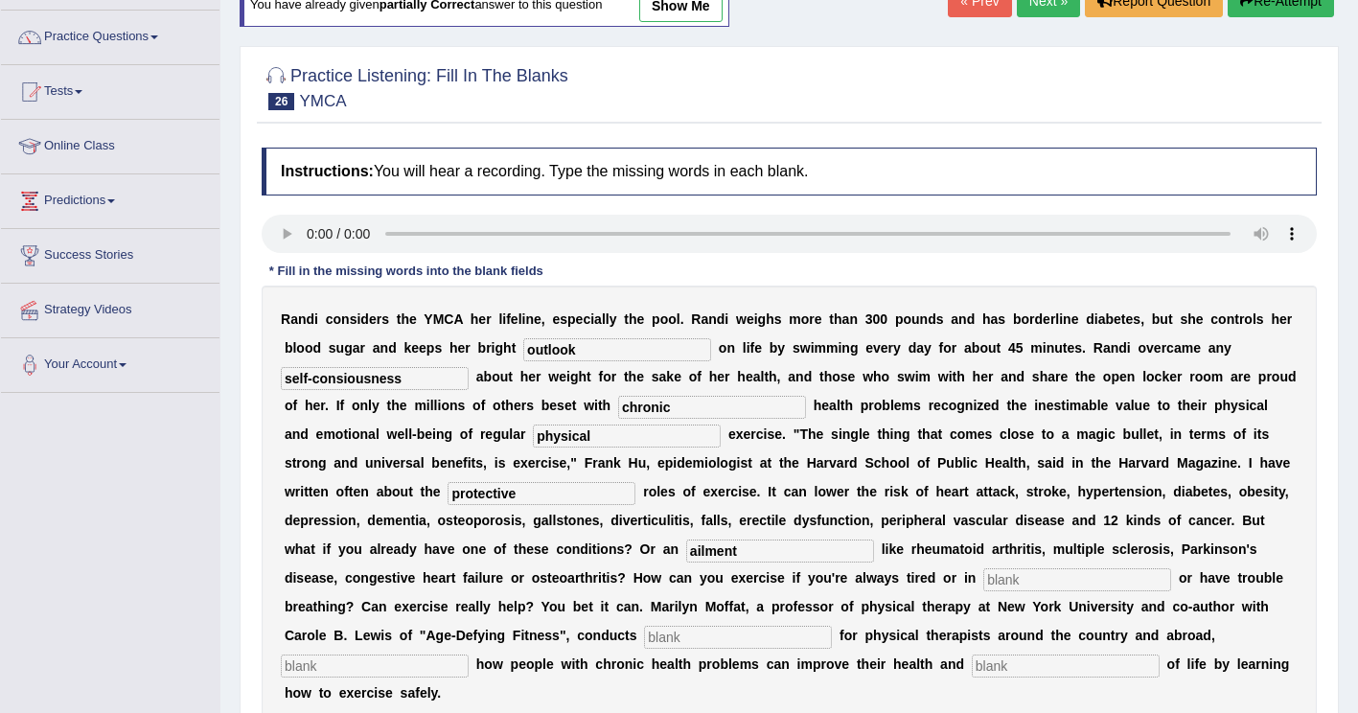
scroll to position [192, 0]
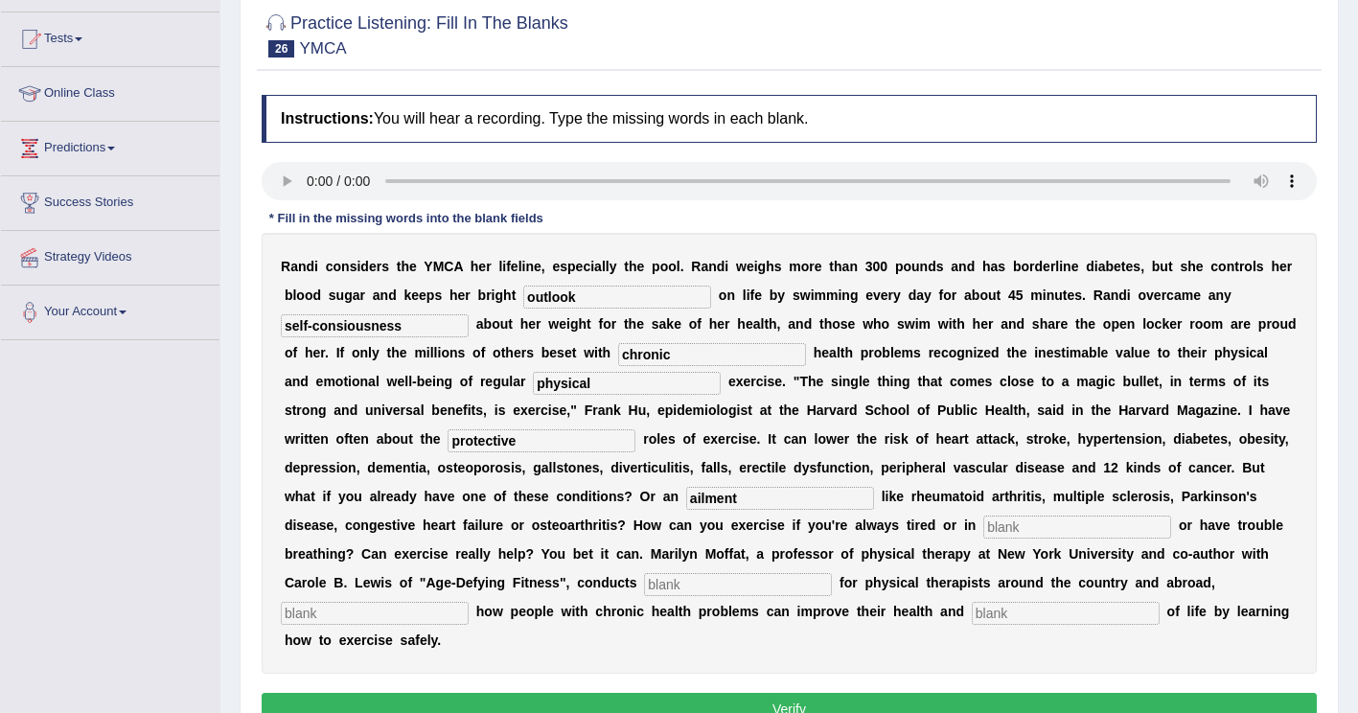
type input "ailment"
click at [983, 527] on input "text" at bounding box center [1077, 526] width 188 height 23
type input "pain"
click at [832, 573] on input "text" at bounding box center [738, 584] width 188 height 23
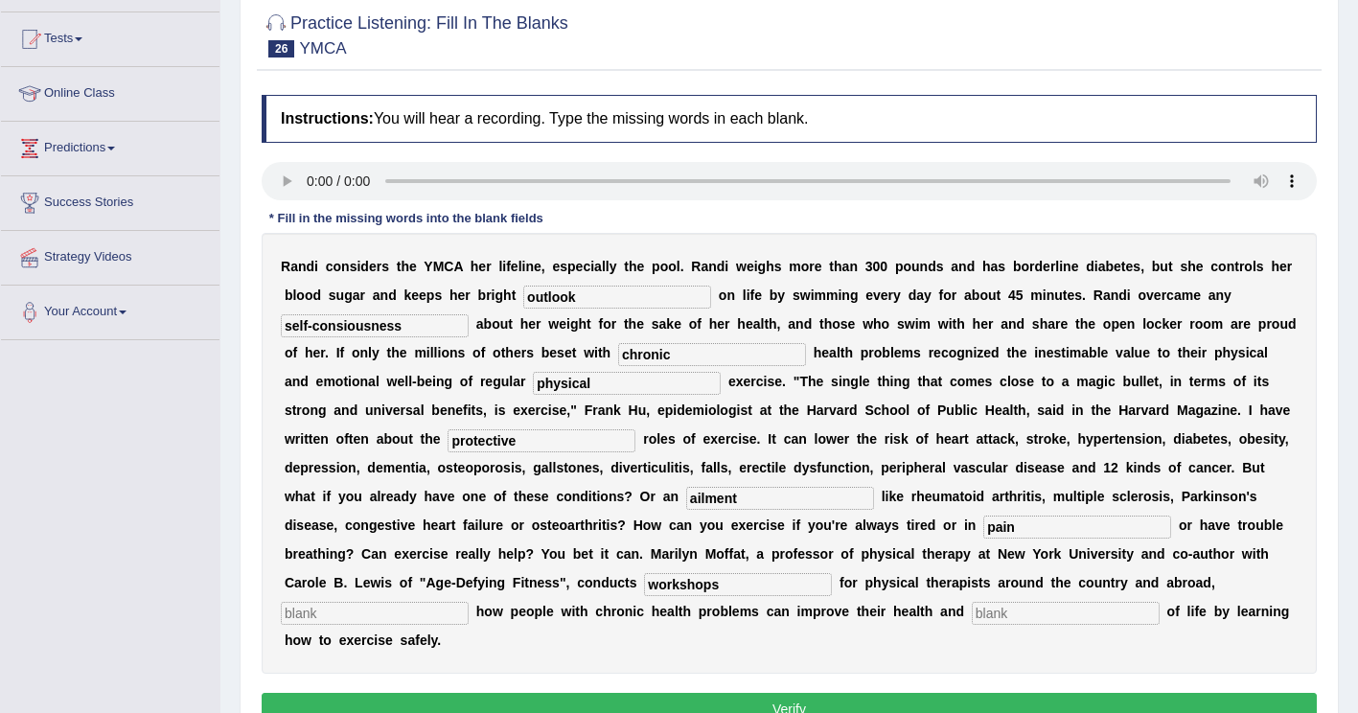
type input "workshops"
click at [469, 602] on input "text" at bounding box center [375, 613] width 188 height 23
type input "demonstrating"
click at [972, 622] on input "text" at bounding box center [1066, 613] width 188 height 23
type input "quality"
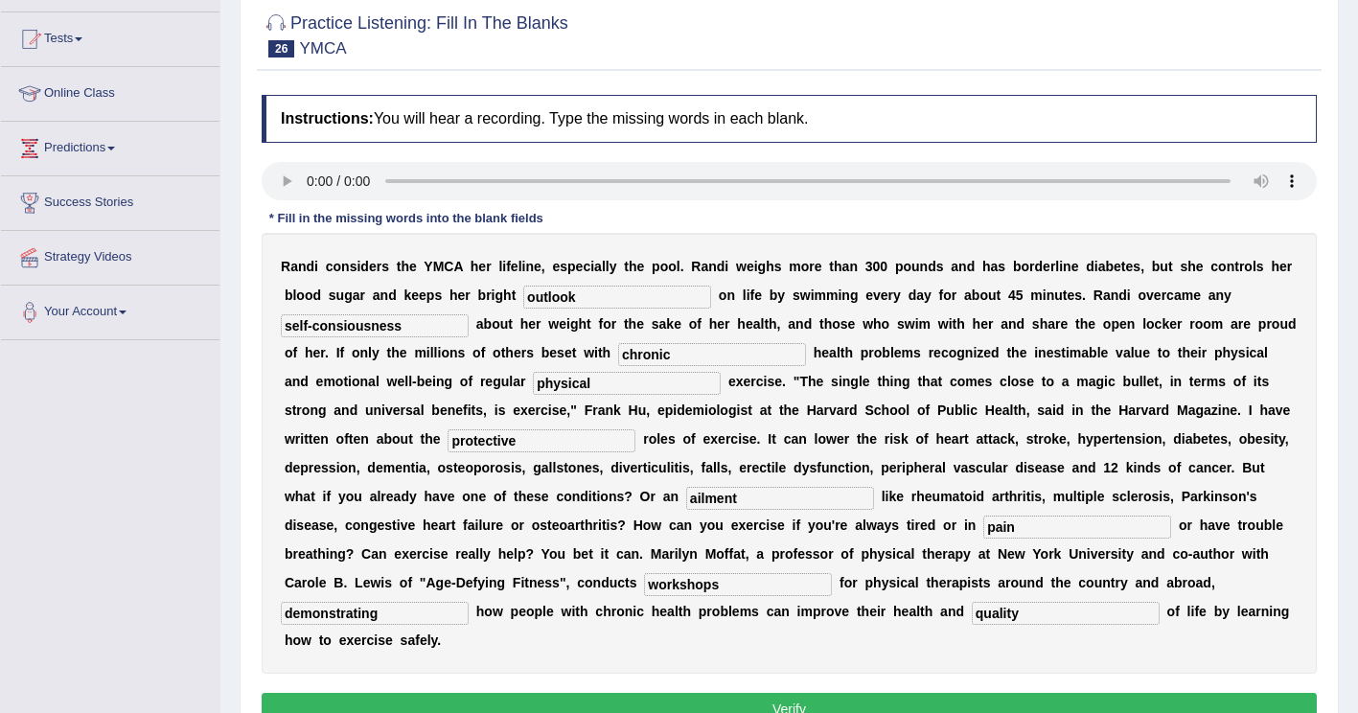
click at [709, 693] on button "Verify" at bounding box center [789, 709] width 1055 height 33
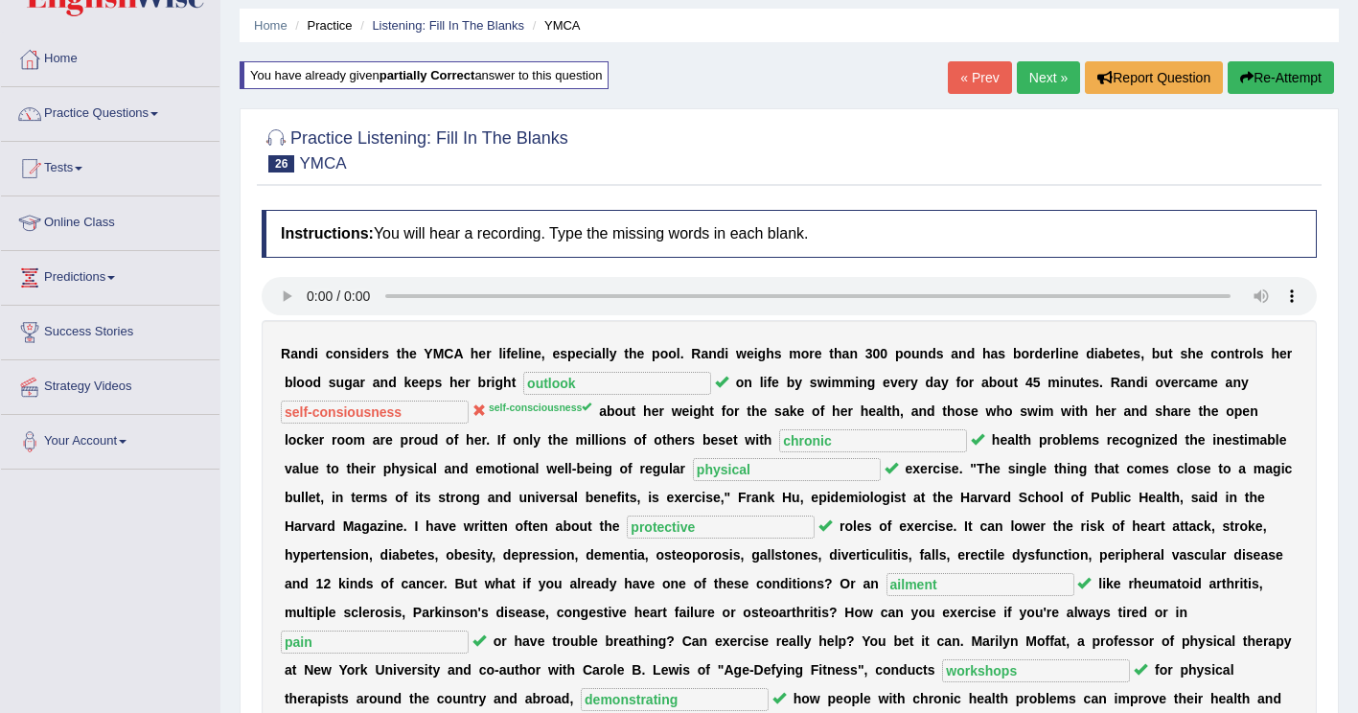
scroll to position [0, 0]
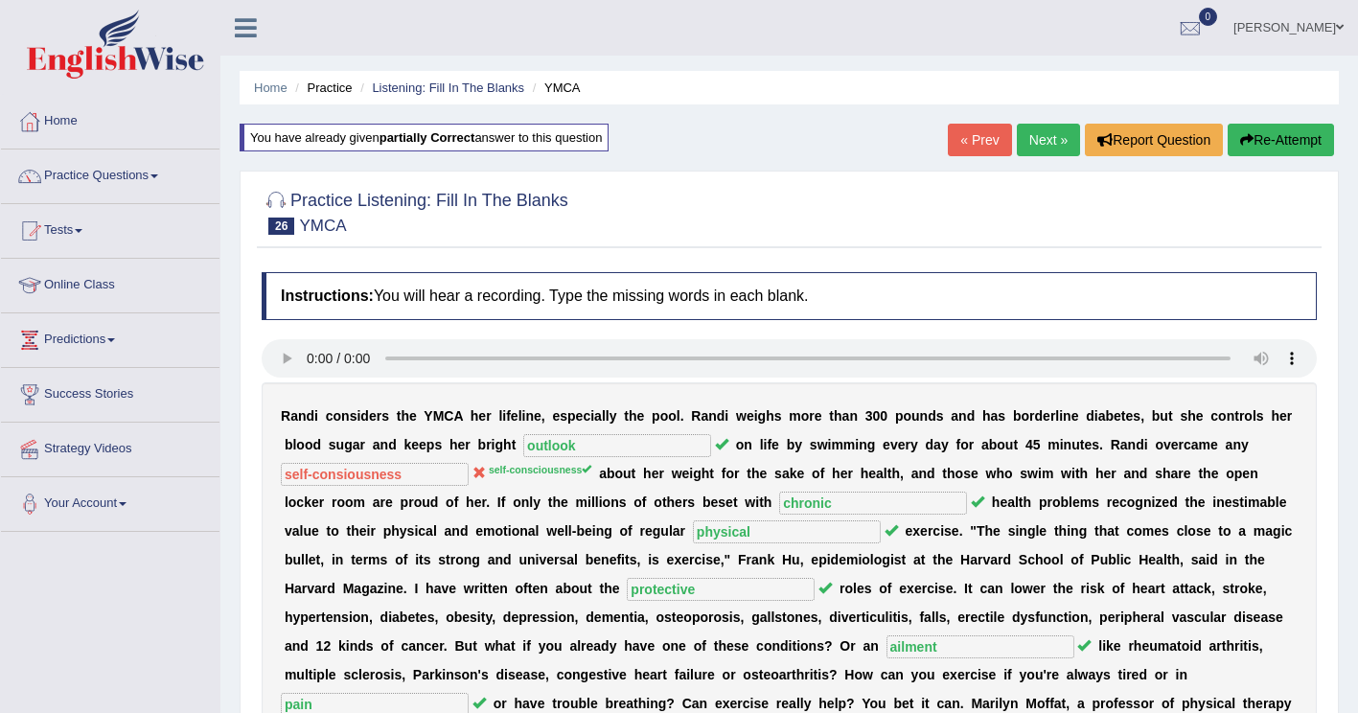
click at [1280, 132] on button "Re-Attempt" at bounding box center [1280, 140] width 106 height 33
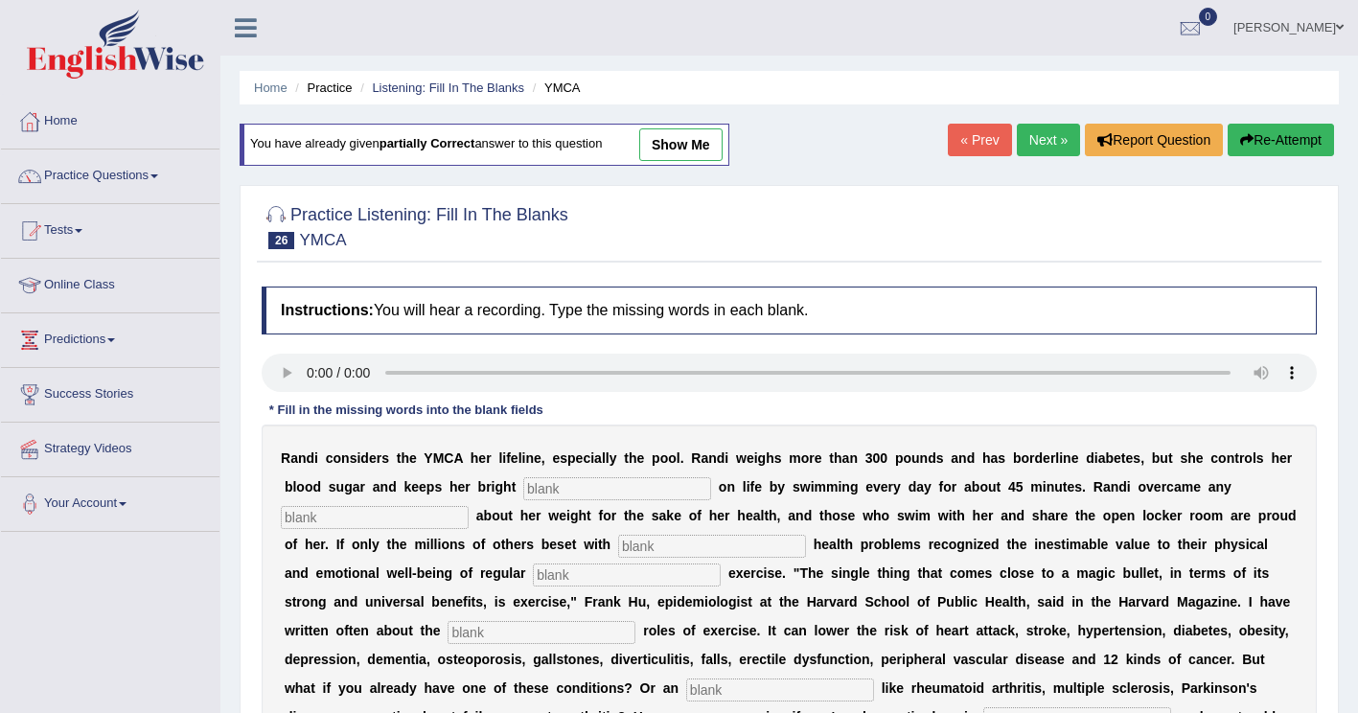
click at [523, 484] on input "text" at bounding box center [617, 488] width 188 height 23
type input "outlook"
click at [469, 506] on input "text" at bounding box center [375, 517] width 188 height 23
type input "self-consciousness"
click at [618, 549] on input "text" at bounding box center [712, 546] width 188 height 23
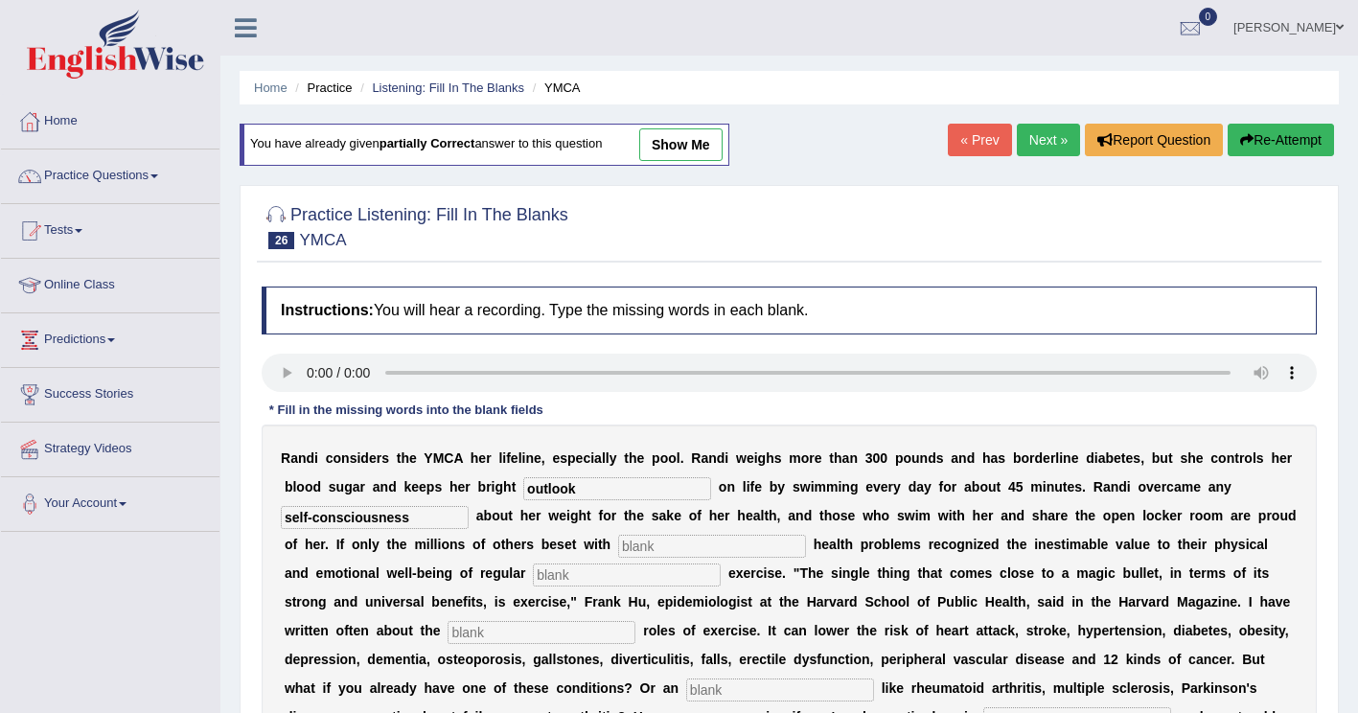
click at [533, 574] on input "text" at bounding box center [627, 574] width 188 height 23
click at [618, 549] on input "text" at bounding box center [712, 546] width 188 height 23
type input "chronic"
click at [533, 576] on input "text" at bounding box center [627, 574] width 188 height 23
click at [468, 594] on b "f" at bounding box center [465, 601] width 5 height 15
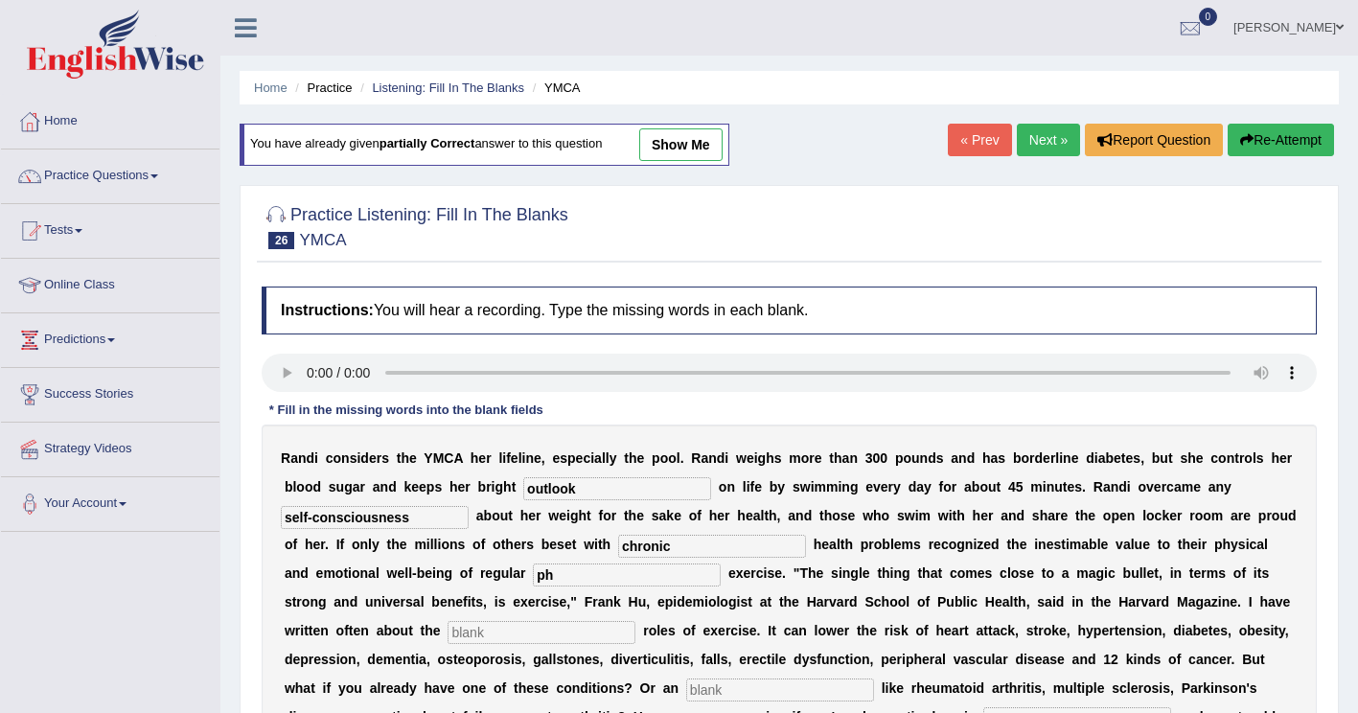
click at [533, 582] on input "ph" at bounding box center [627, 574] width 188 height 23
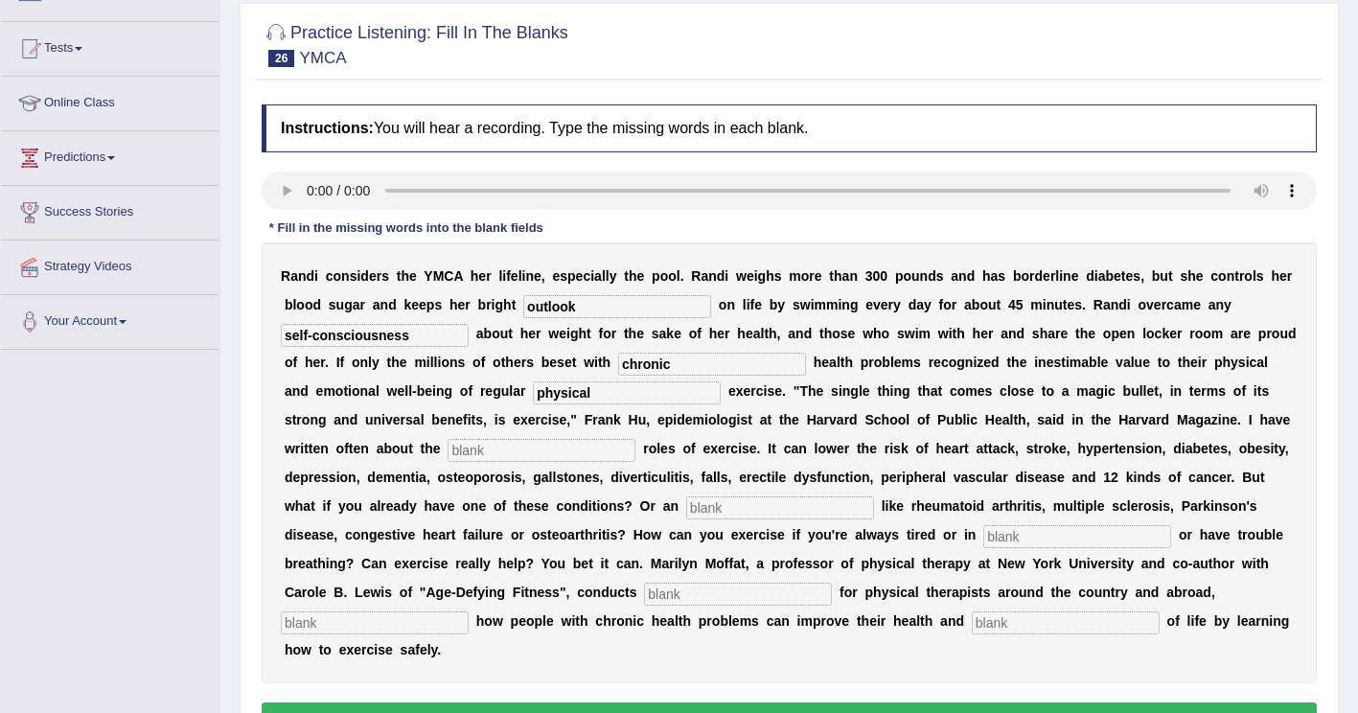
scroll to position [190, 0]
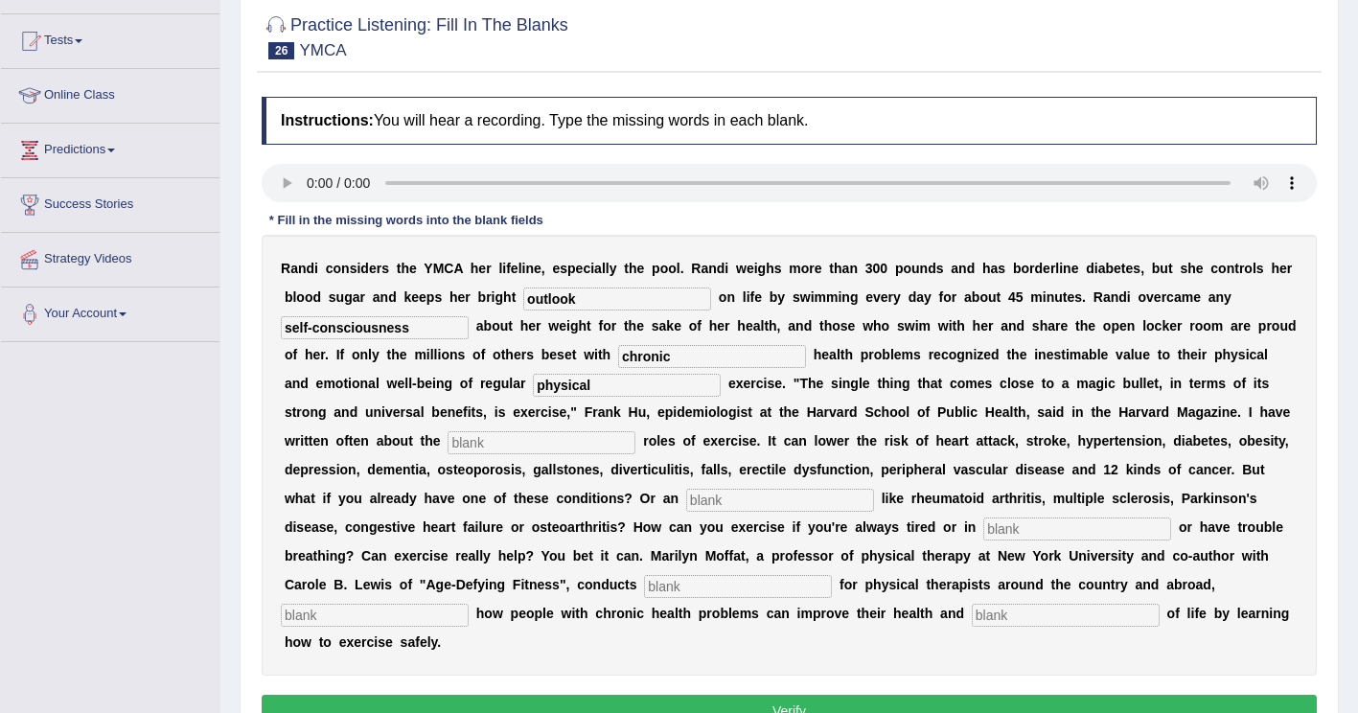
type input "physical"
click at [1111, 425] on div "R a n d i c o n s i d e r s t h e Y M C A h e r l i f e l i n e , e s p e c i a…" at bounding box center [789, 455] width 1055 height 441
click at [635, 431] on input "text" at bounding box center [541, 442] width 188 height 23
type input "protective"
click at [686, 509] on input "text" at bounding box center [780, 500] width 188 height 23
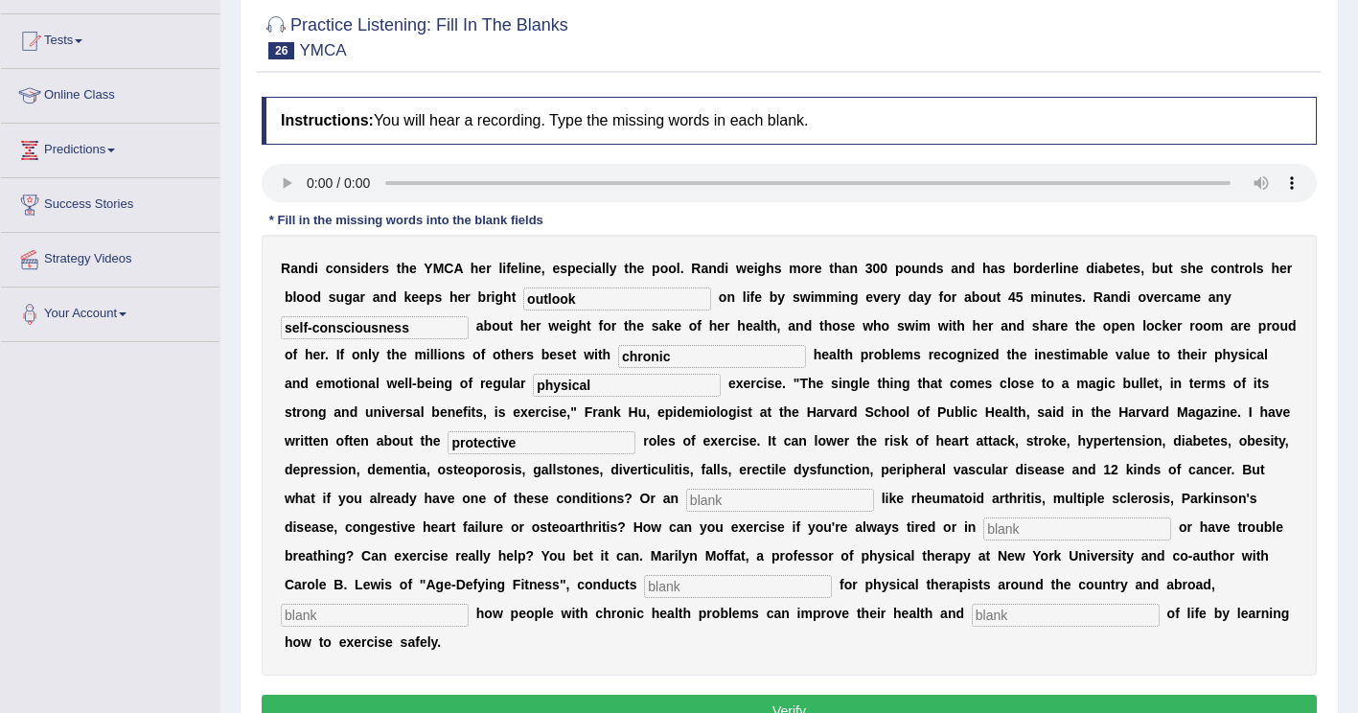
click at [686, 495] on input "text" at bounding box center [780, 500] width 188 height 23
type input "ailment"
click at [983, 523] on input "text" at bounding box center [1077, 528] width 188 height 23
type input "pain"
click at [832, 575] on input "text" at bounding box center [738, 586] width 188 height 23
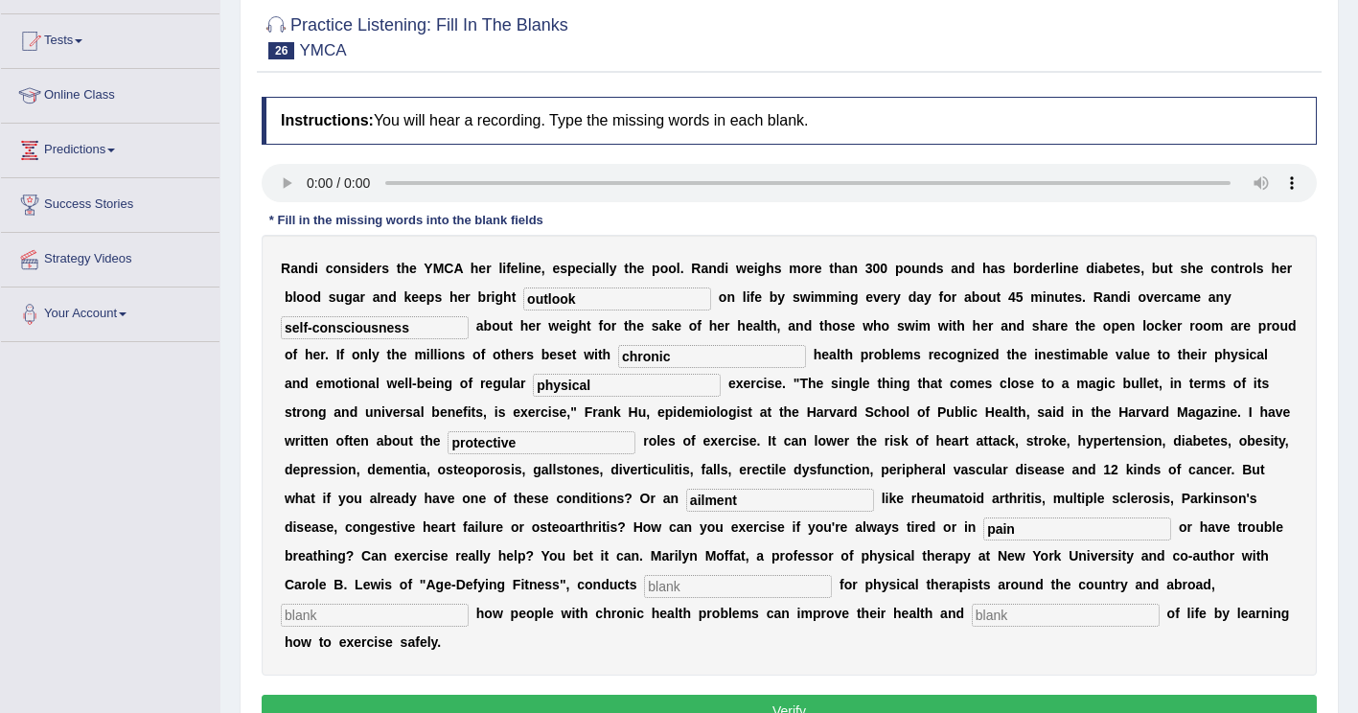
click at [832, 575] on input "text" at bounding box center [738, 586] width 188 height 23
click at [469, 604] on input "text" at bounding box center [375, 615] width 188 height 23
click at [832, 575] on input "worshops" at bounding box center [738, 586] width 188 height 23
type input "workshops"
click at [469, 604] on input "text" at bounding box center [375, 615] width 188 height 23
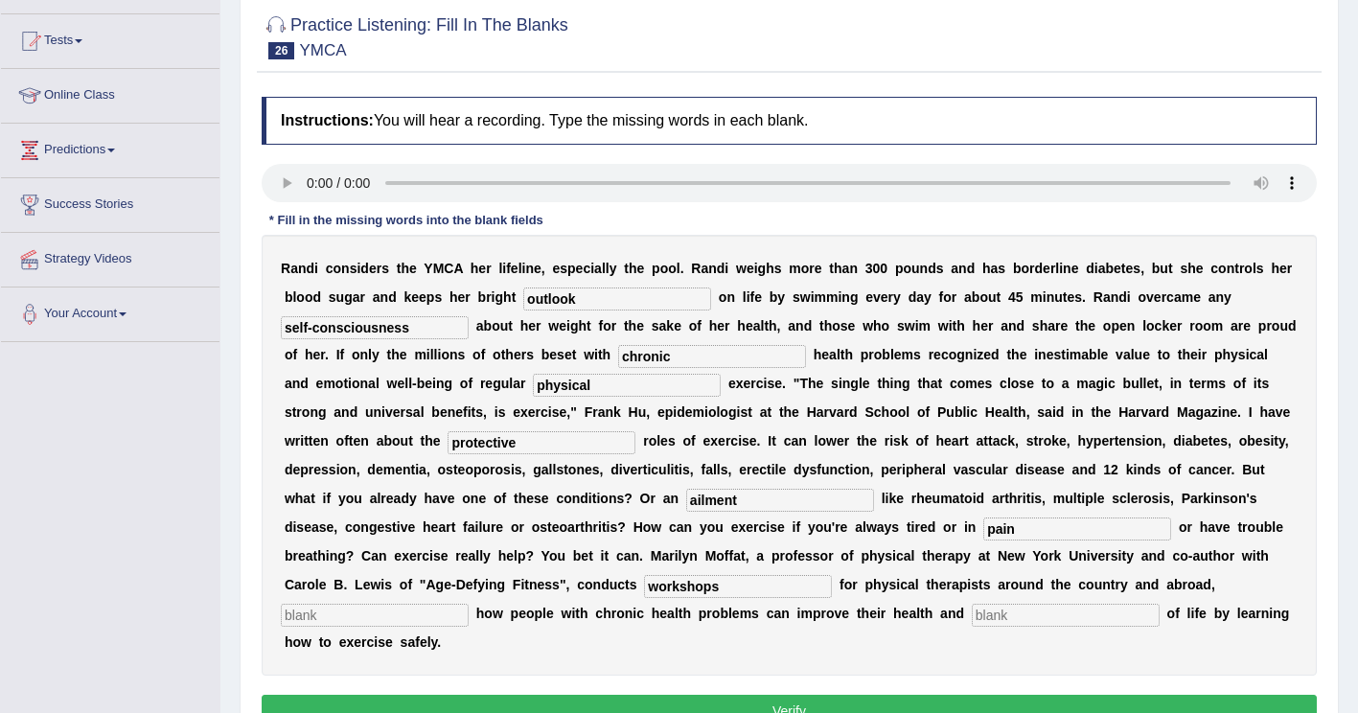
click at [972, 619] on input "text" at bounding box center [1066, 615] width 188 height 23
type input "quality"
click at [469, 604] on input "text" at bounding box center [375, 615] width 188 height 23
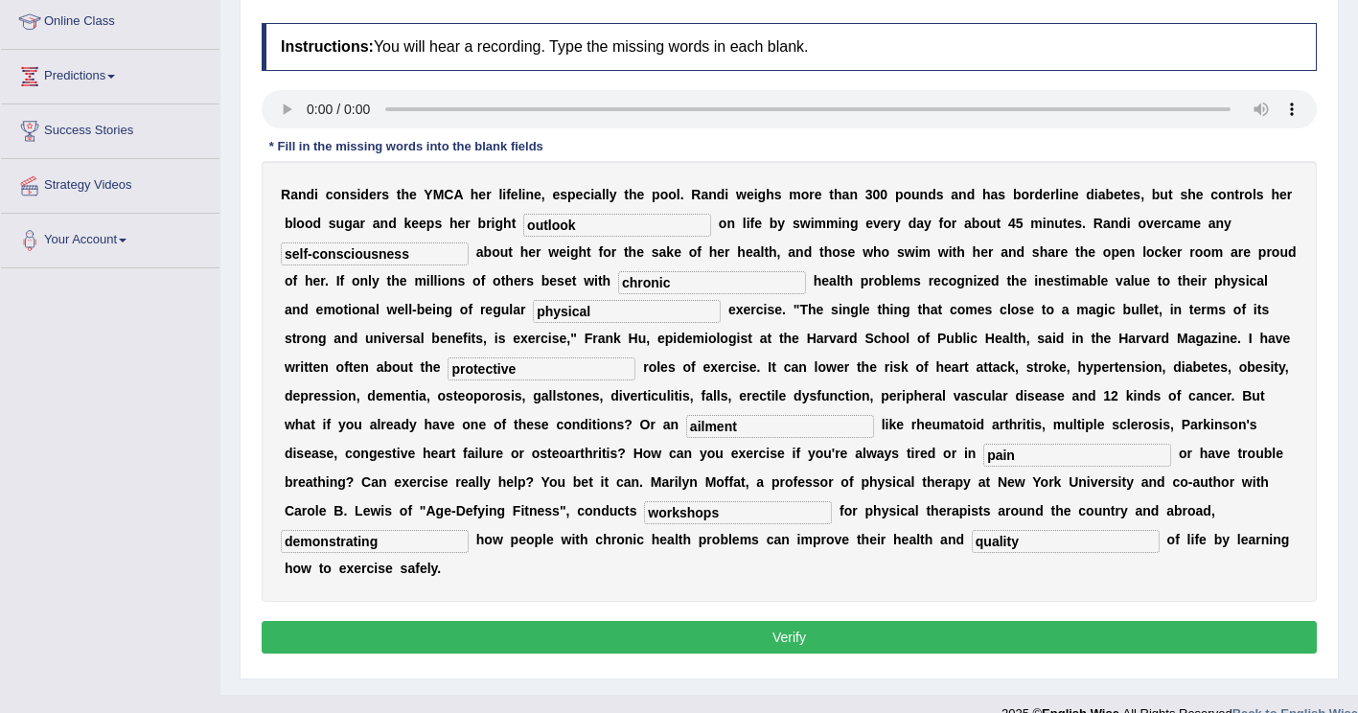
scroll to position [293, 0]
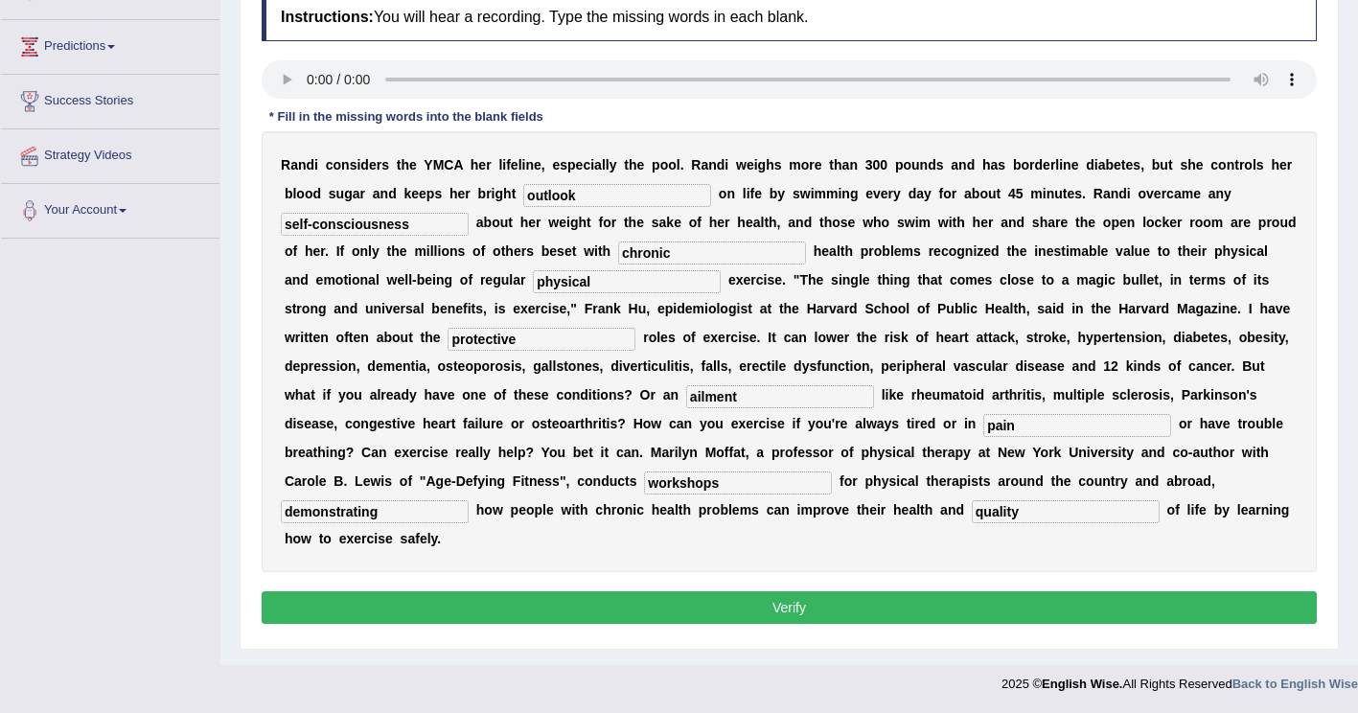
type input "demonstrating"
click at [1147, 591] on button "Verify" at bounding box center [789, 607] width 1055 height 33
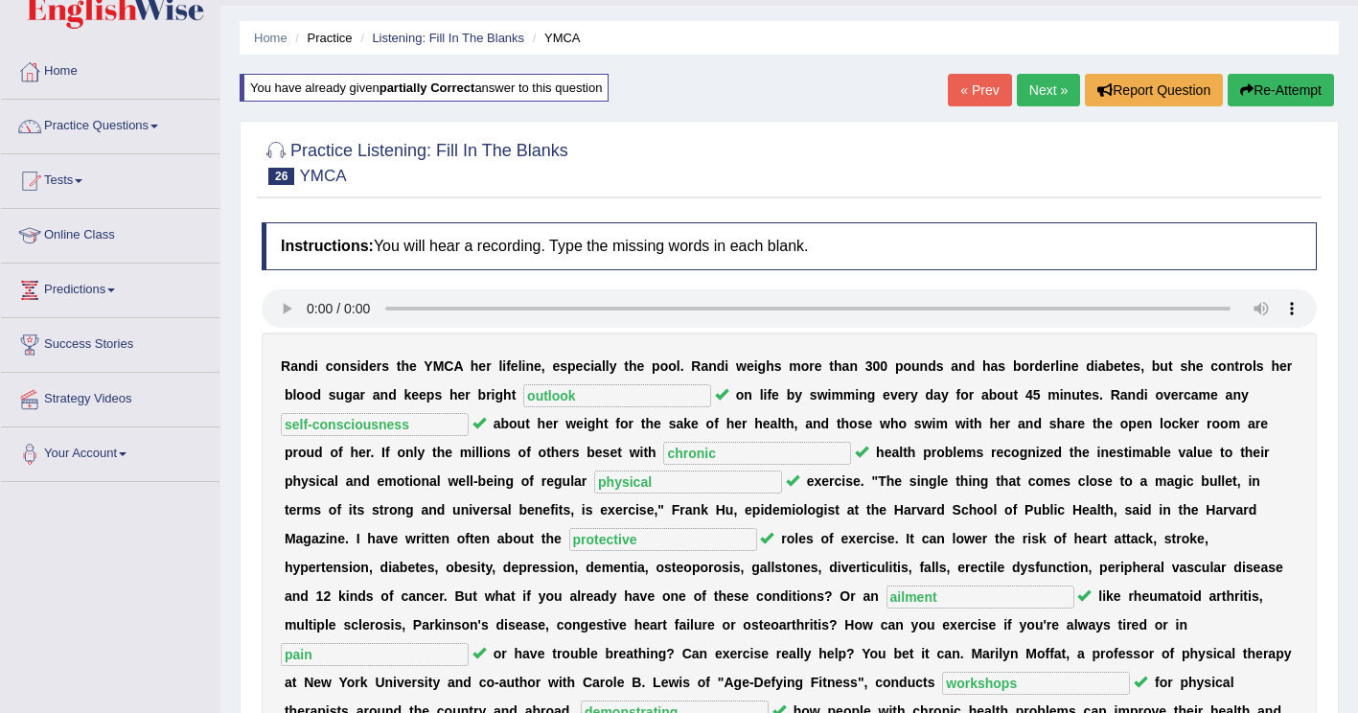
scroll to position [47, 0]
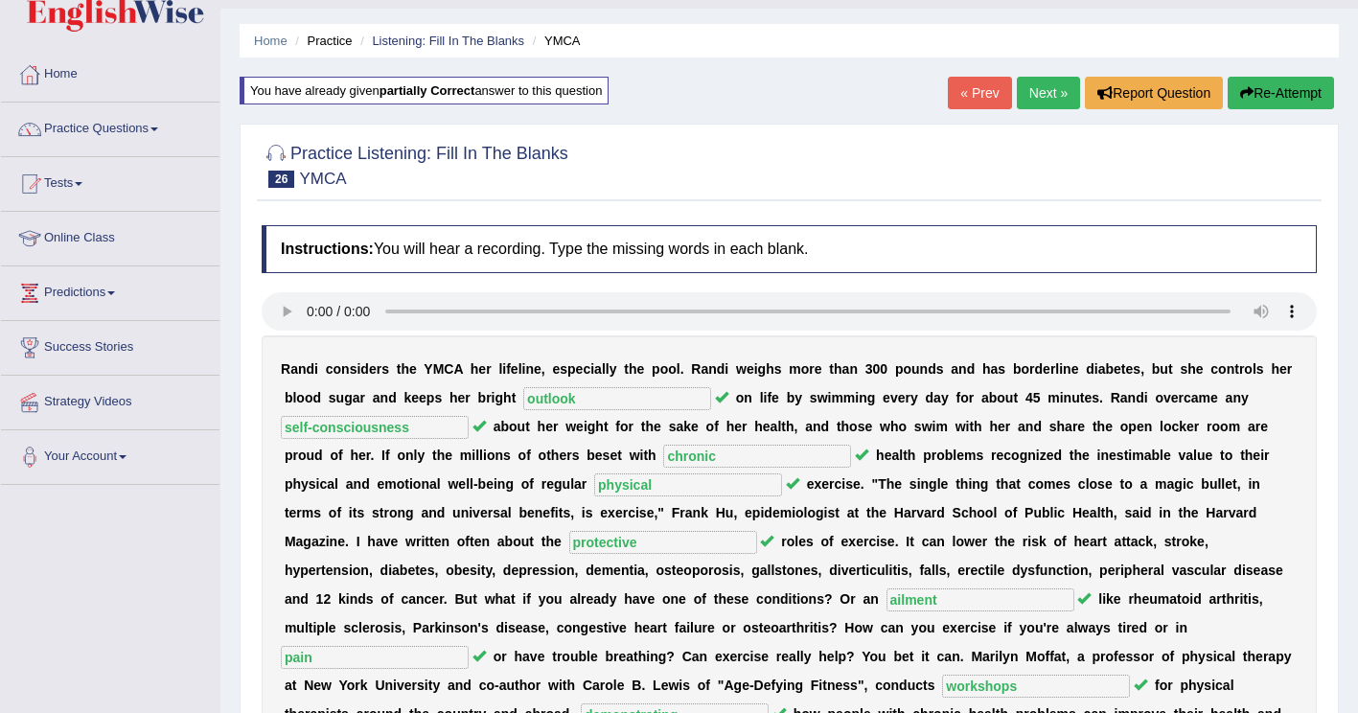
click at [158, 128] on span at bounding box center [154, 129] width 8 height 4
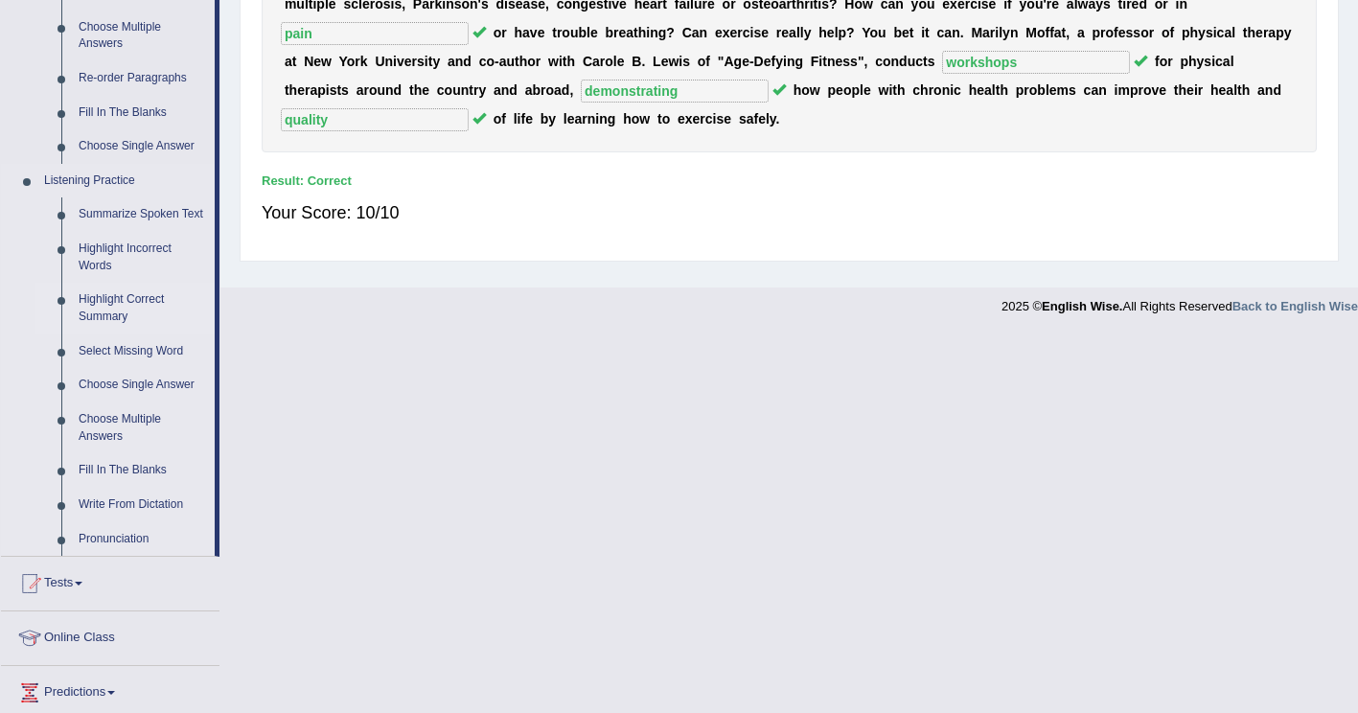
scroll to position [718, 0]
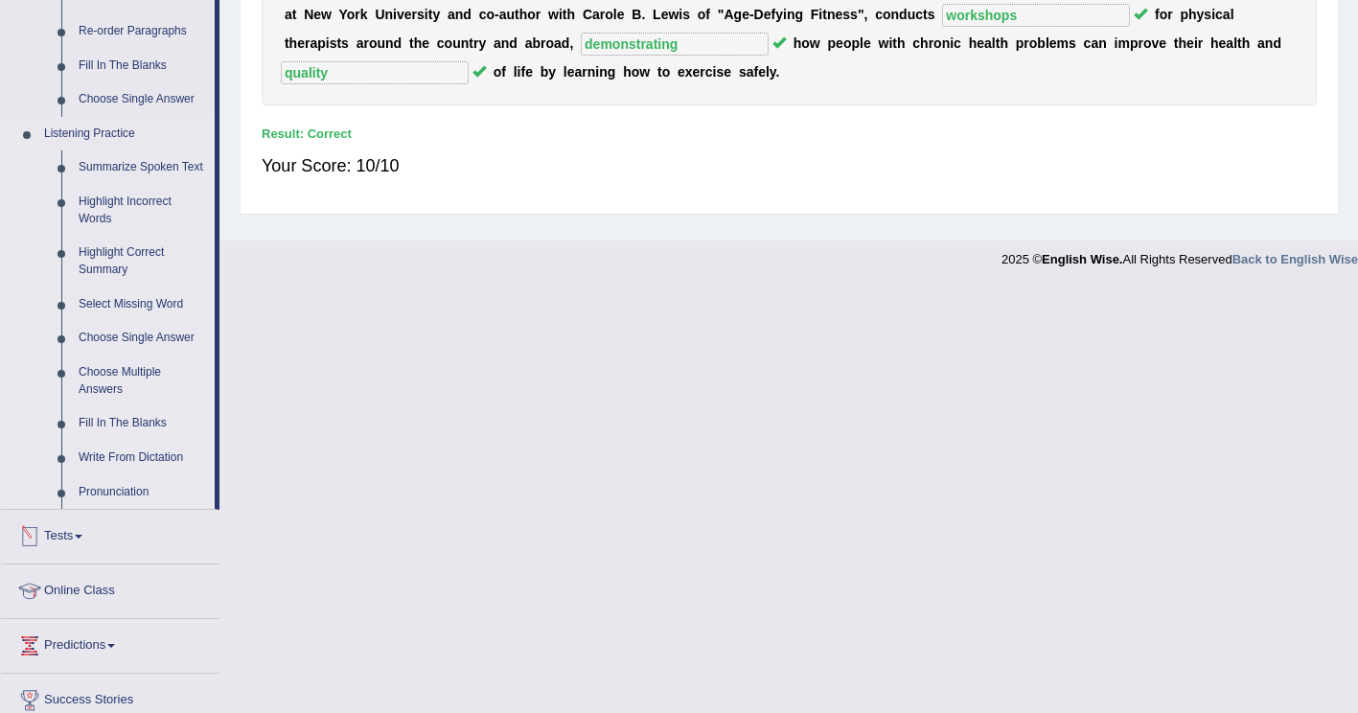
click at [115, 418] on link "Fill In The Blanks" at bounding box center [142, 423] width 145 height 34
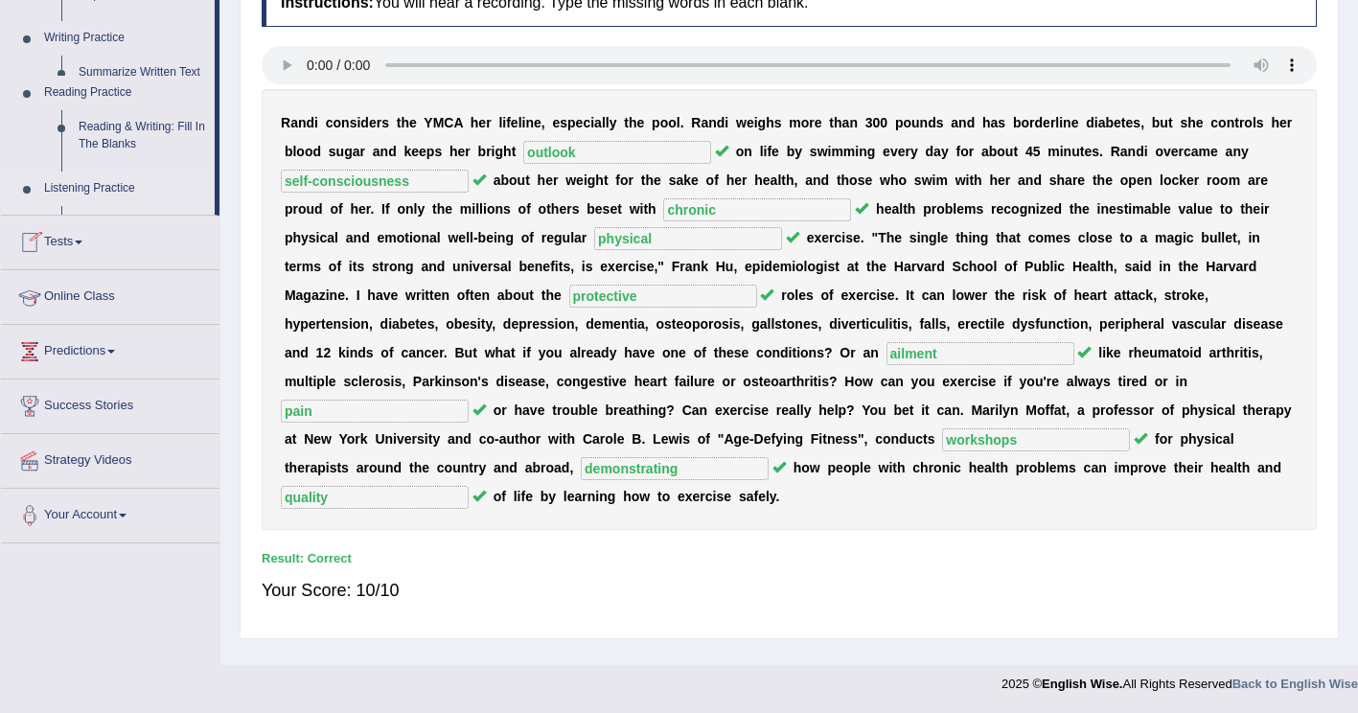
scroll to position [293, 0]
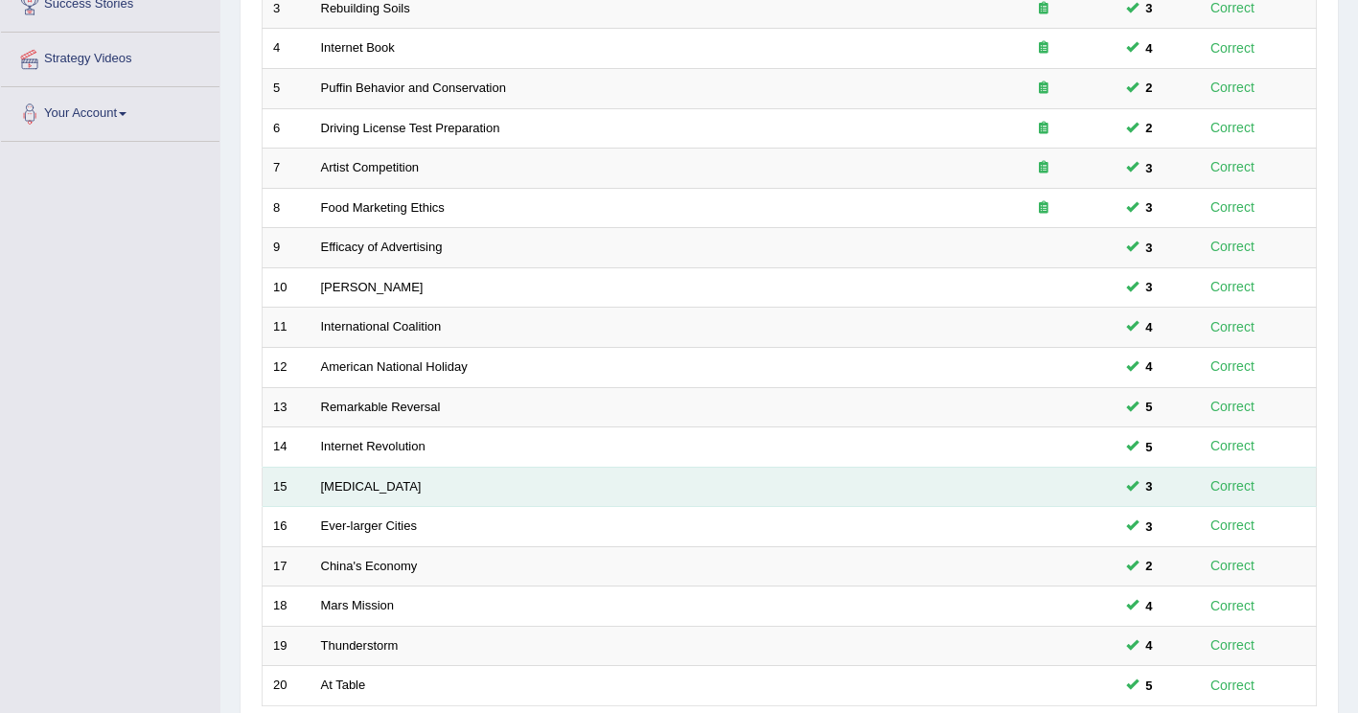
scroll to position [479, 0]
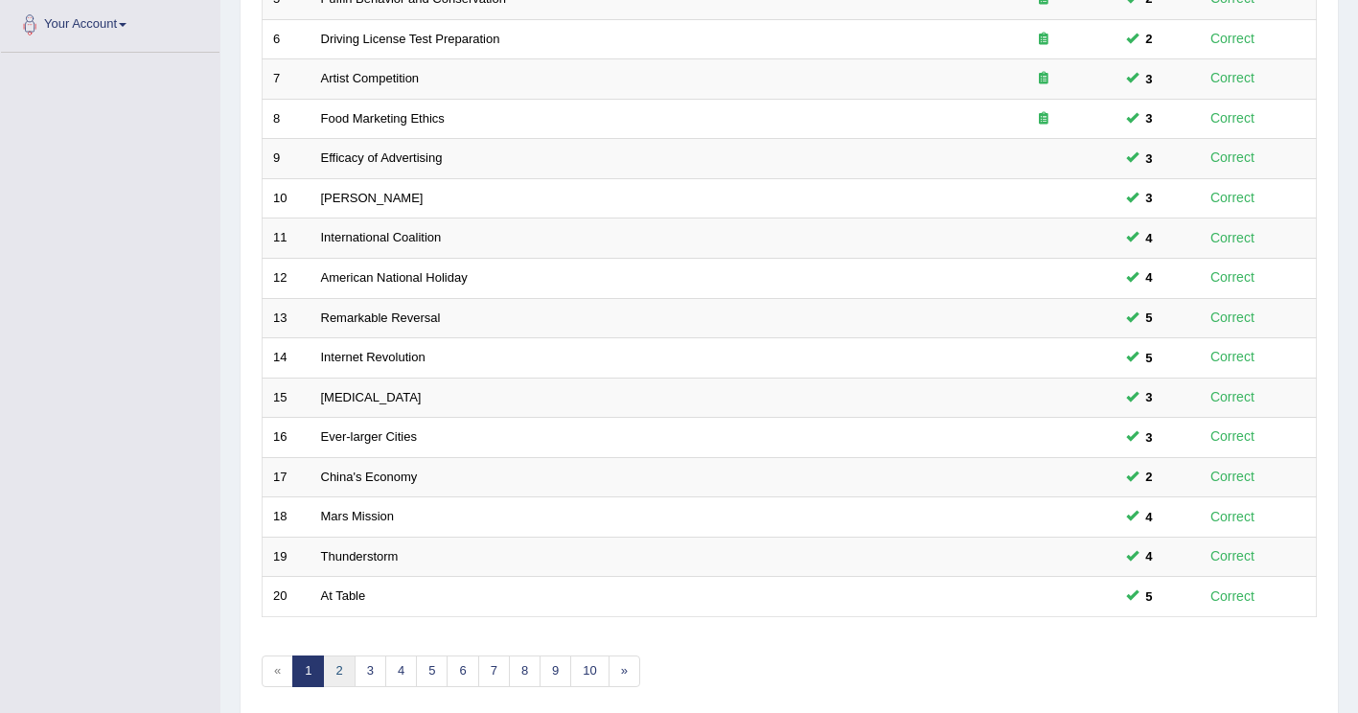
click at [341, 675] on link "2" at bounding box center [339, 671] width 32 height 32
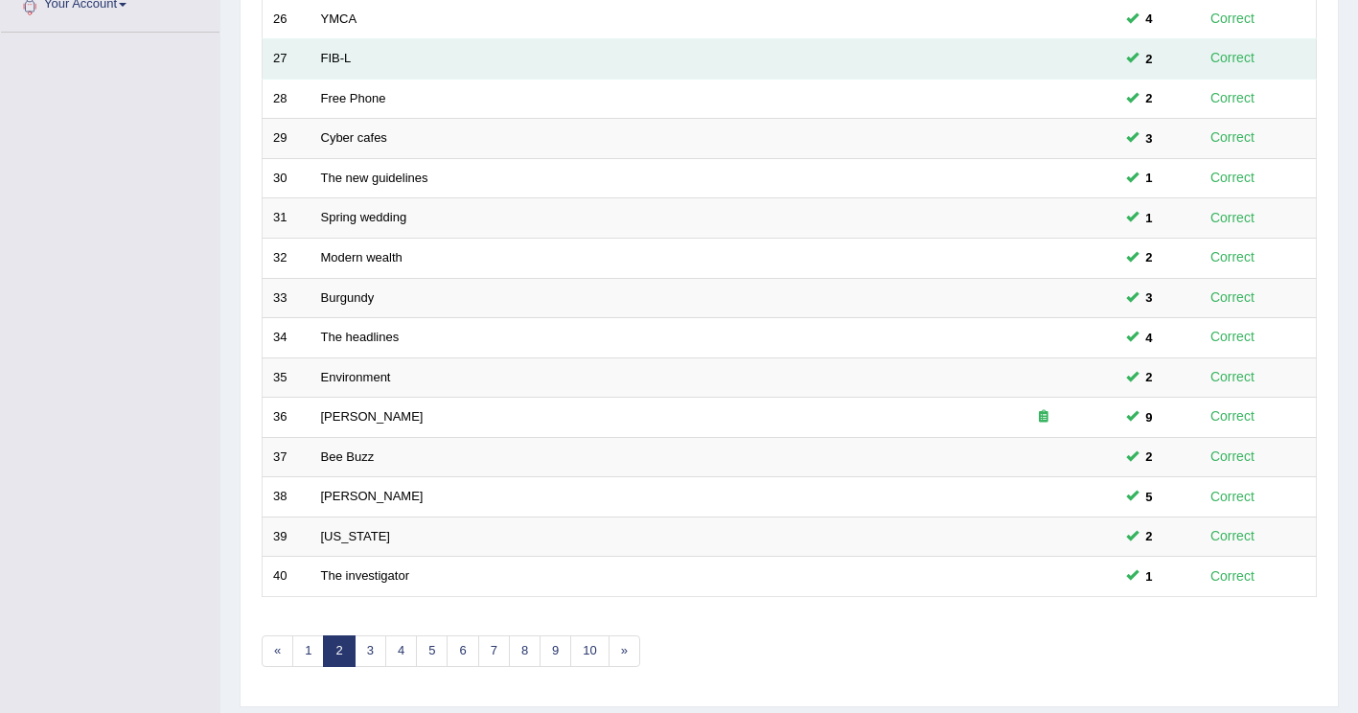
scroll to position [556, 0]
